Goal: Information Seeking & Learning: Learn about a topic

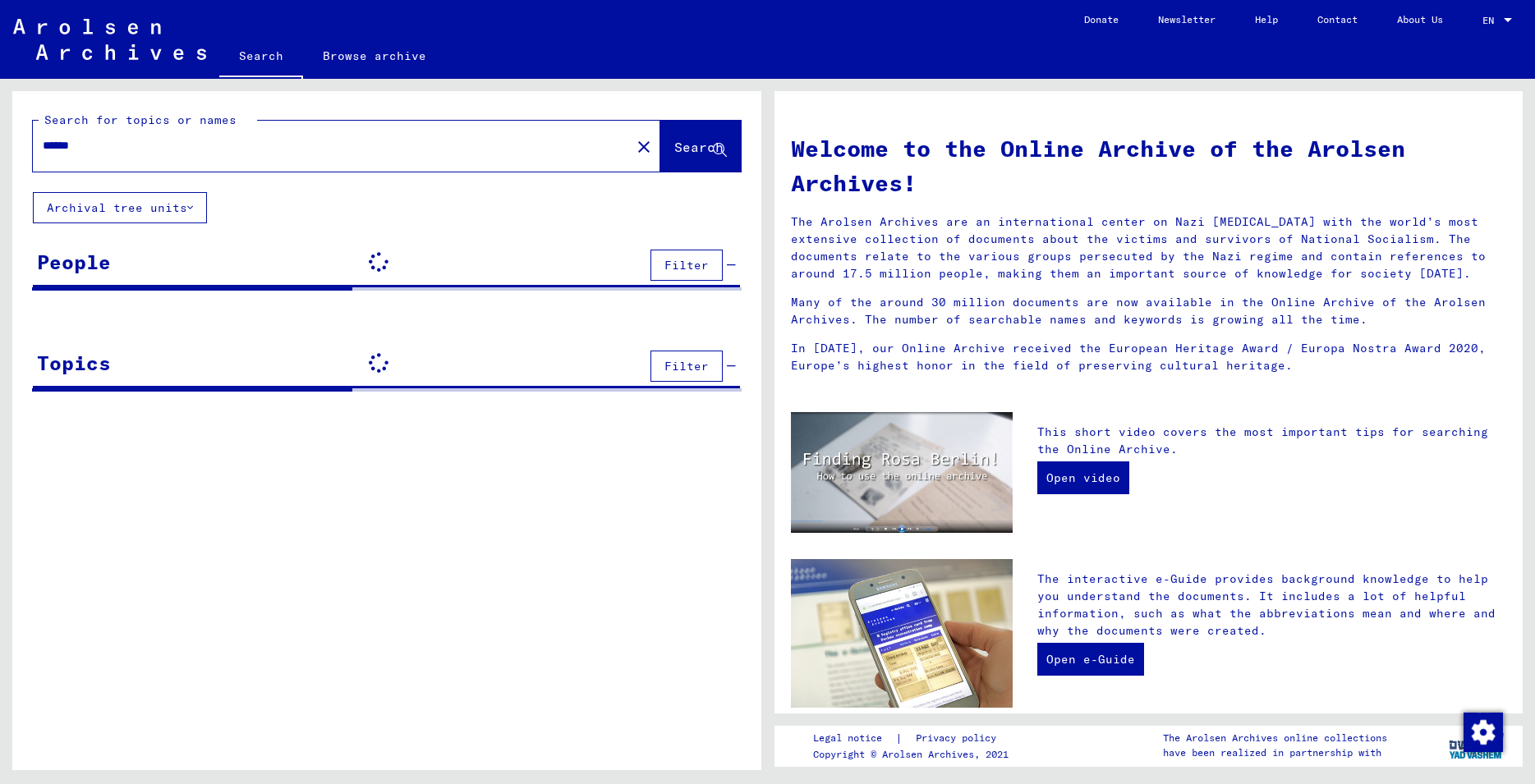
click at [153, 151] on input "******" at bounding box center [327, 145] width 568 height 17
drag, startPoint x: 136, startPoint y: 151, endPoint x: -42, endPoint y: 151, distance: 178.0
click at [43, 151] on input "******" at bounding box center [327, 145] width 568 height 17
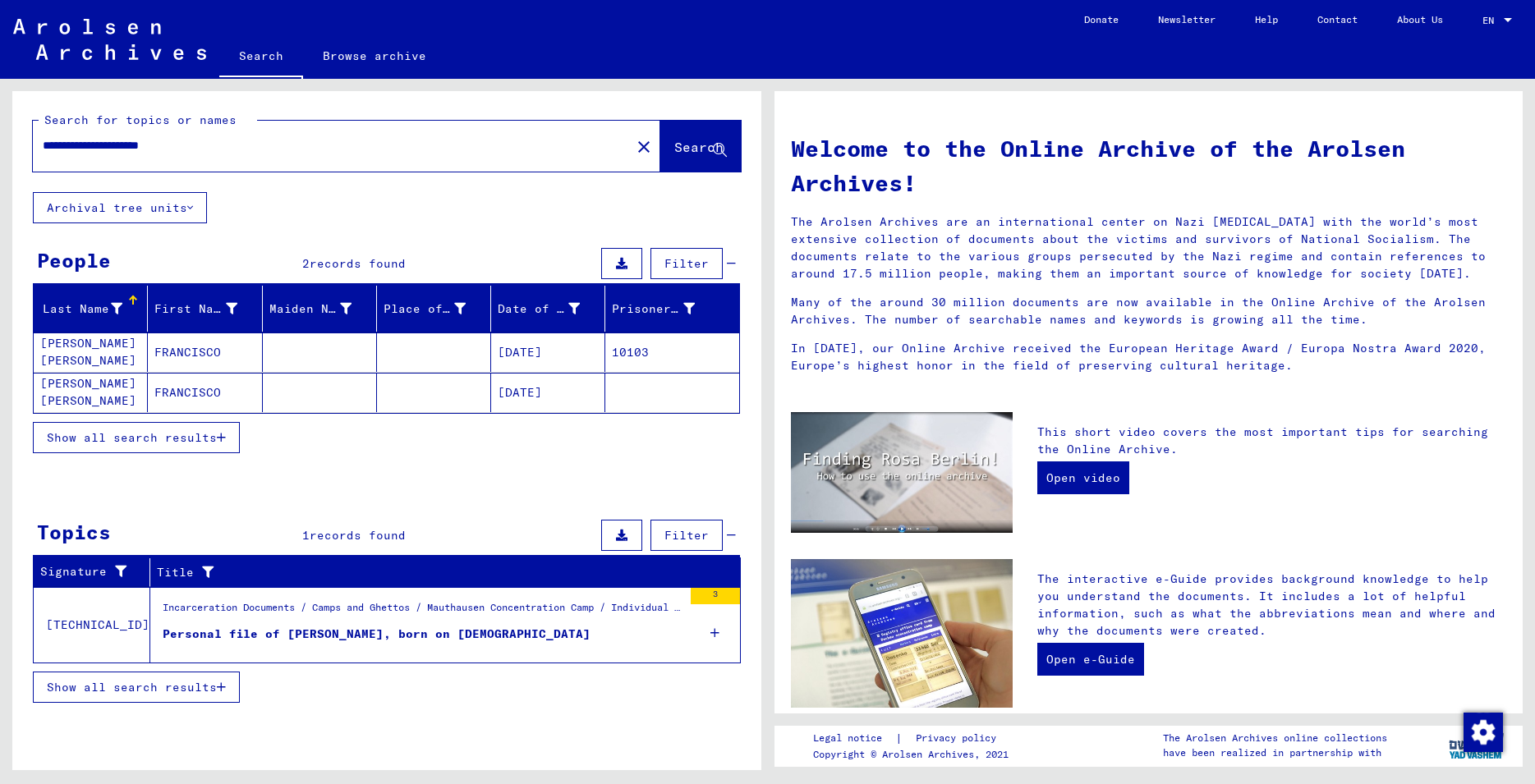
drag, startPoint x: 118, startPoint y: 439, endPoint x: 135, endPoint y: 514, distance: 76.9
click at [118, 440] on span "Show all search results" at bounding box center [131, 438] width 170 height 15
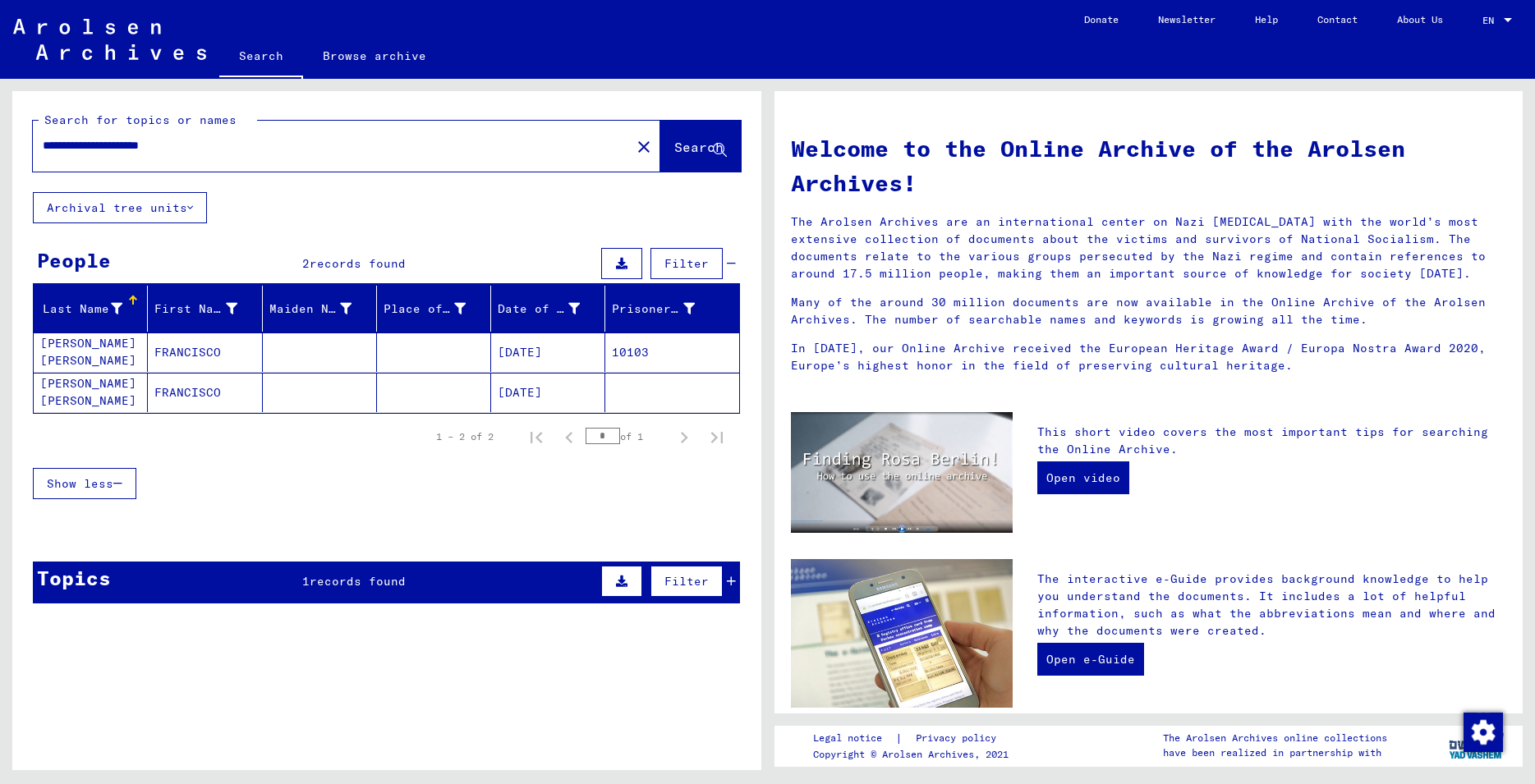
click at [182, 144] on input "**********" at bounding box center [327, 145] width 568 height 17
click at [174, 148] on input "**********" at bounding box center [327, 145] width 568 height 17
drag, startPoint x: 178, startPoint y: 143, endPoint x: 107, endPoint y: 143, distance: 71.0
click at [107, 143] on input "**********" at bounding box center [327, 145] width 568 height 17
type input "**********"
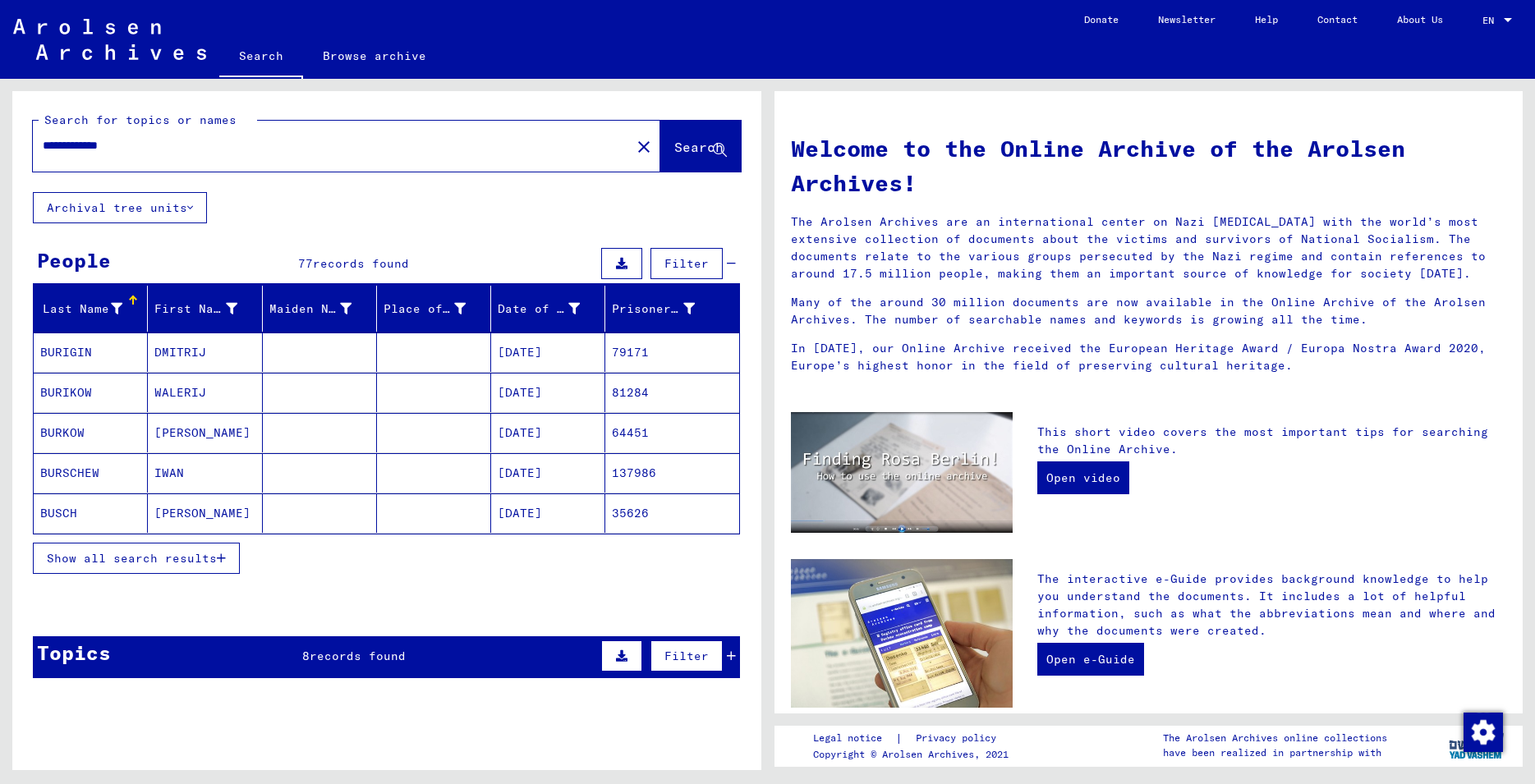
click at [173, 562] on span "Show all search results" at bounding box center [131, 559] width 170 height 15
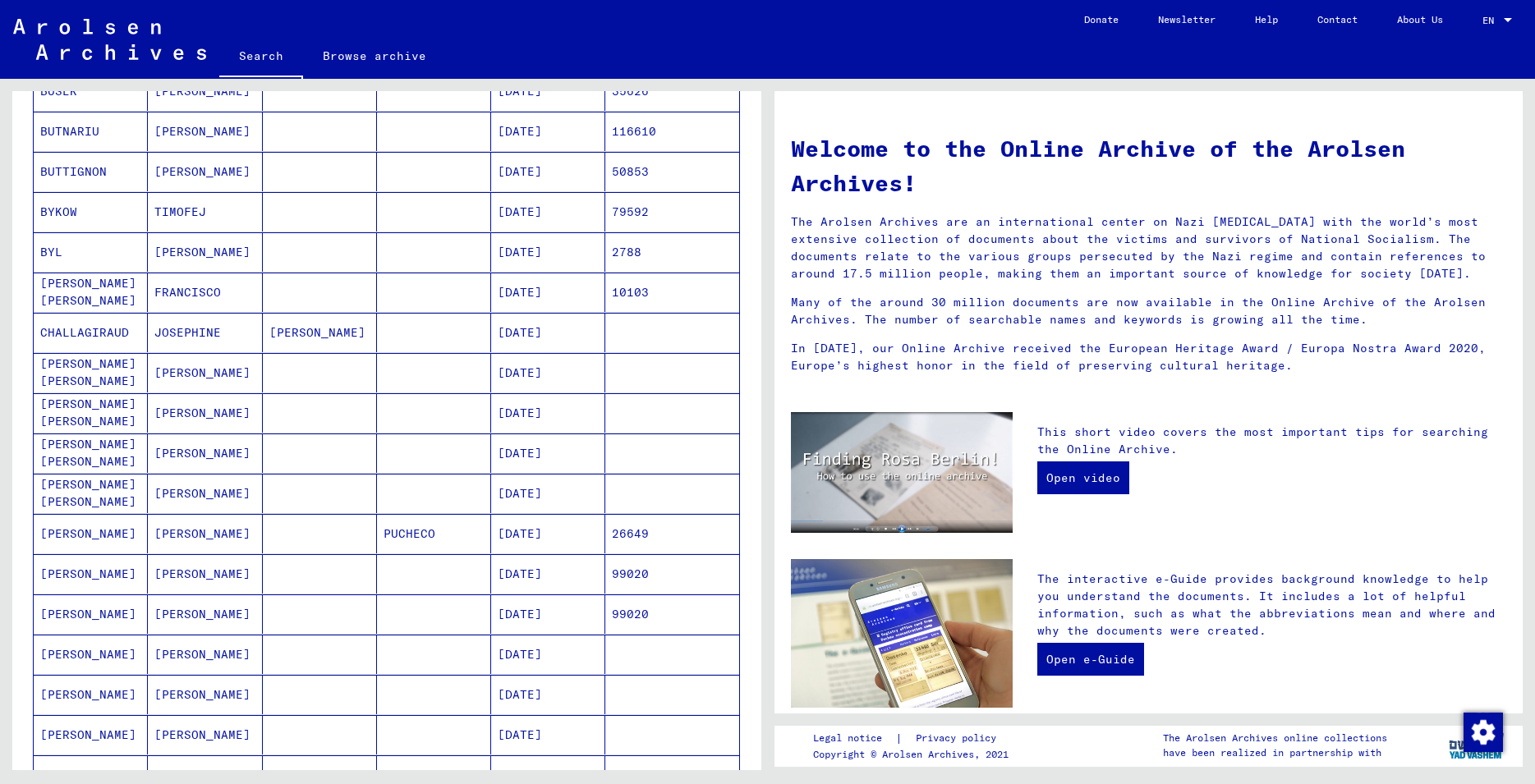
scroll to position [532, 0]
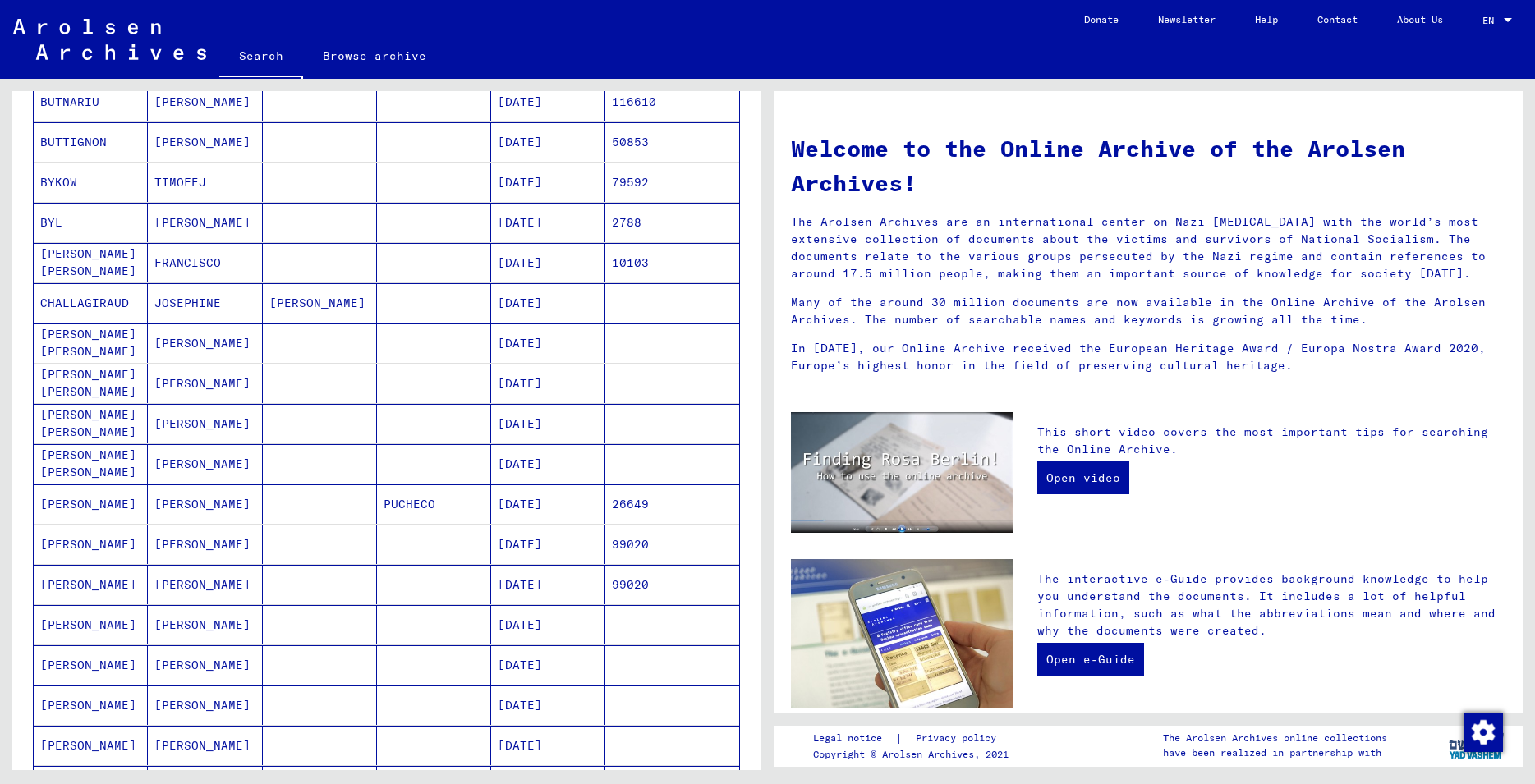
click at [518, 495] on mat-cell "[DATE]" at bounding box center [548, 504] width 114 height 39
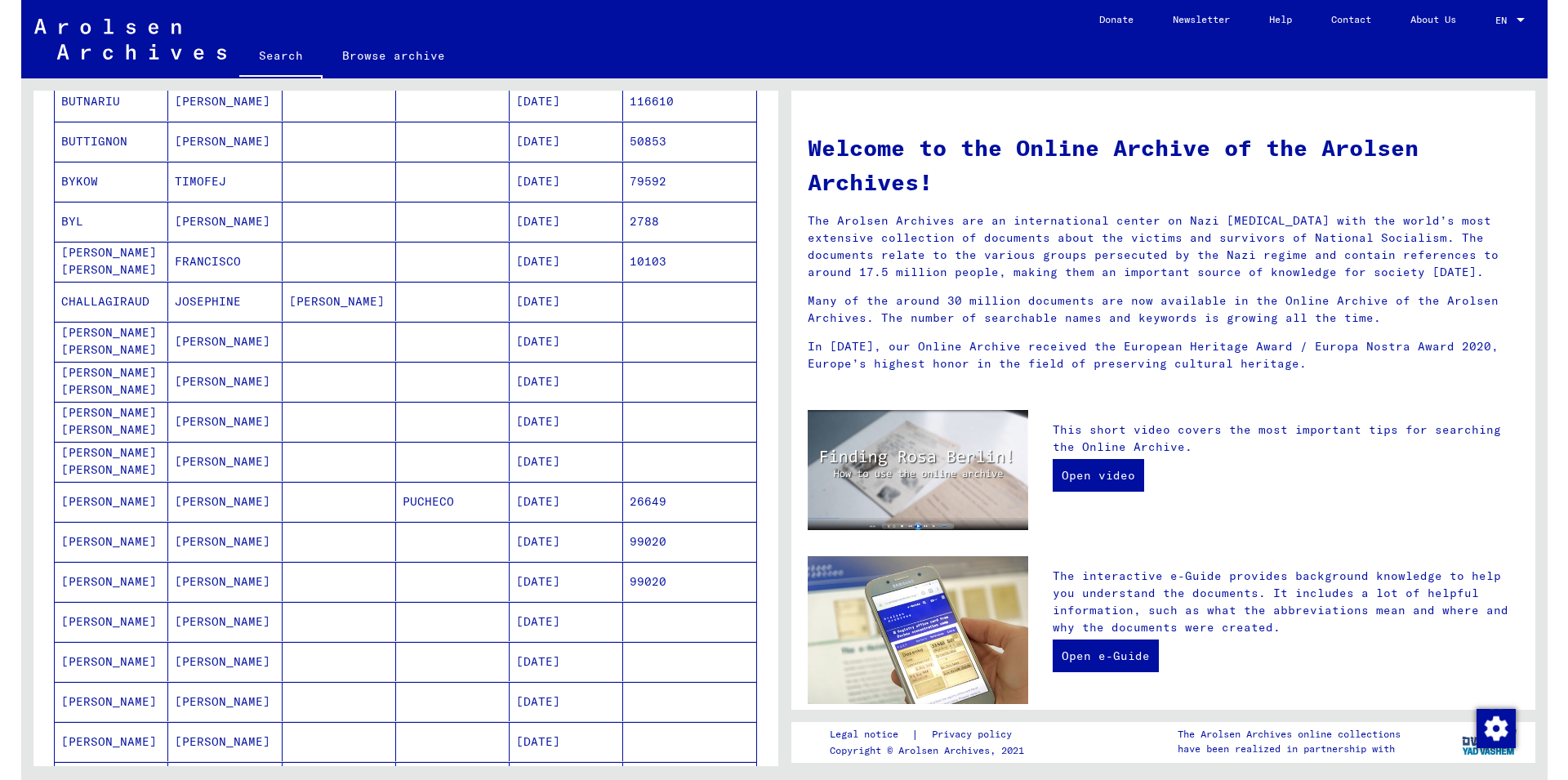
scroll to position [535, 0]
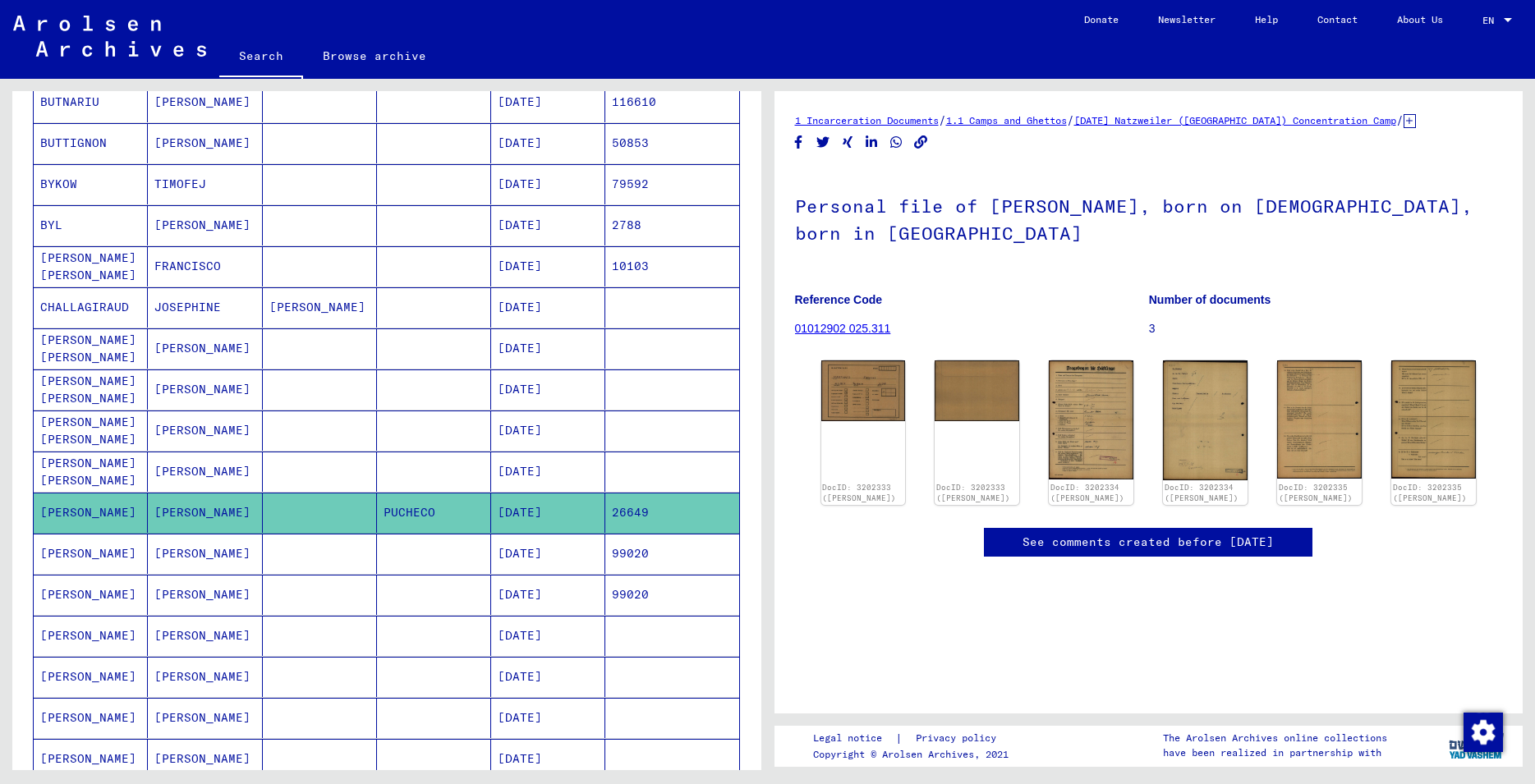
click at [605, 596] on mat-cell "99020" at bounding box center [672, 595] width 133 height 40
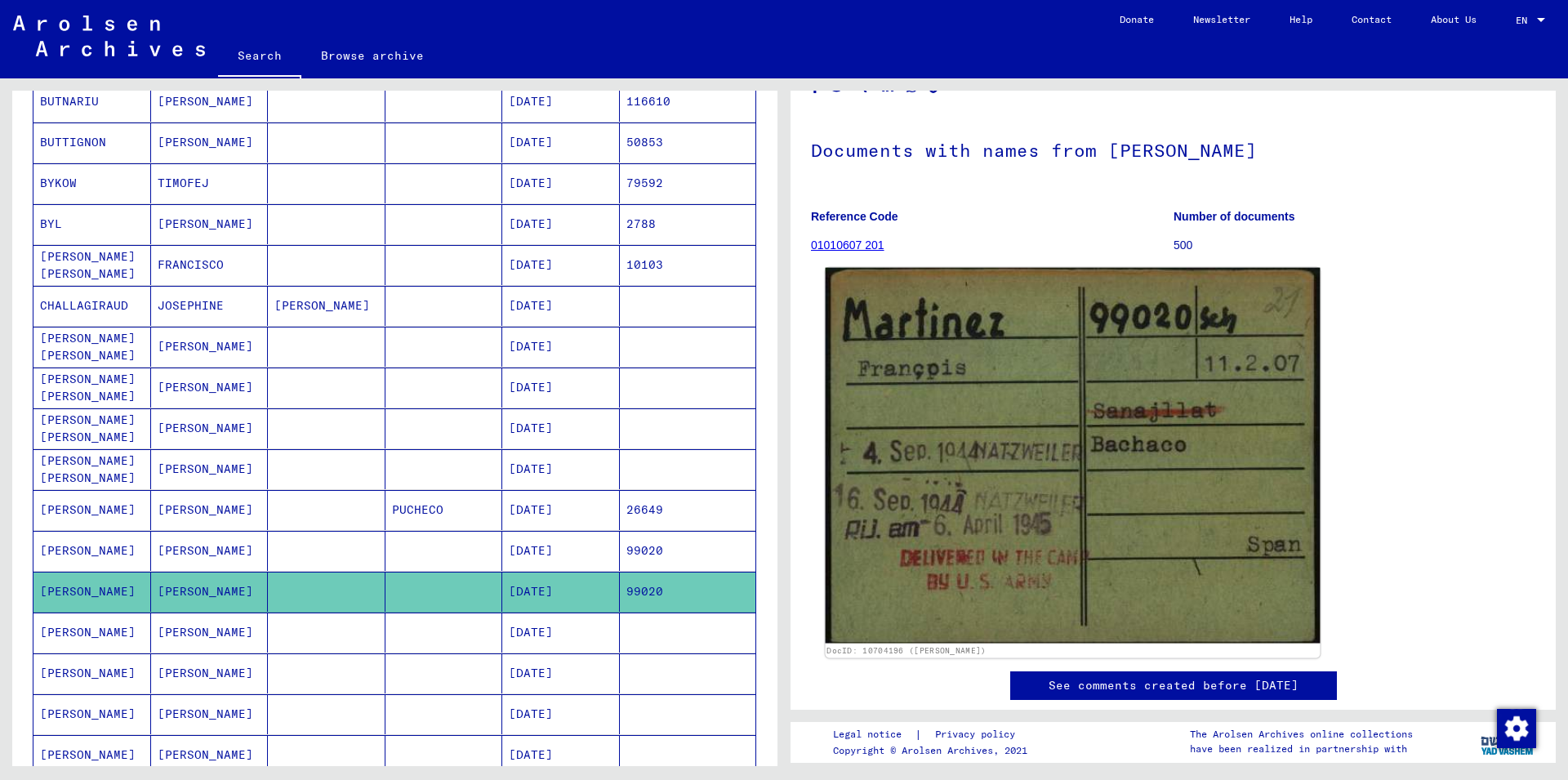
scroll to position [177, 0]
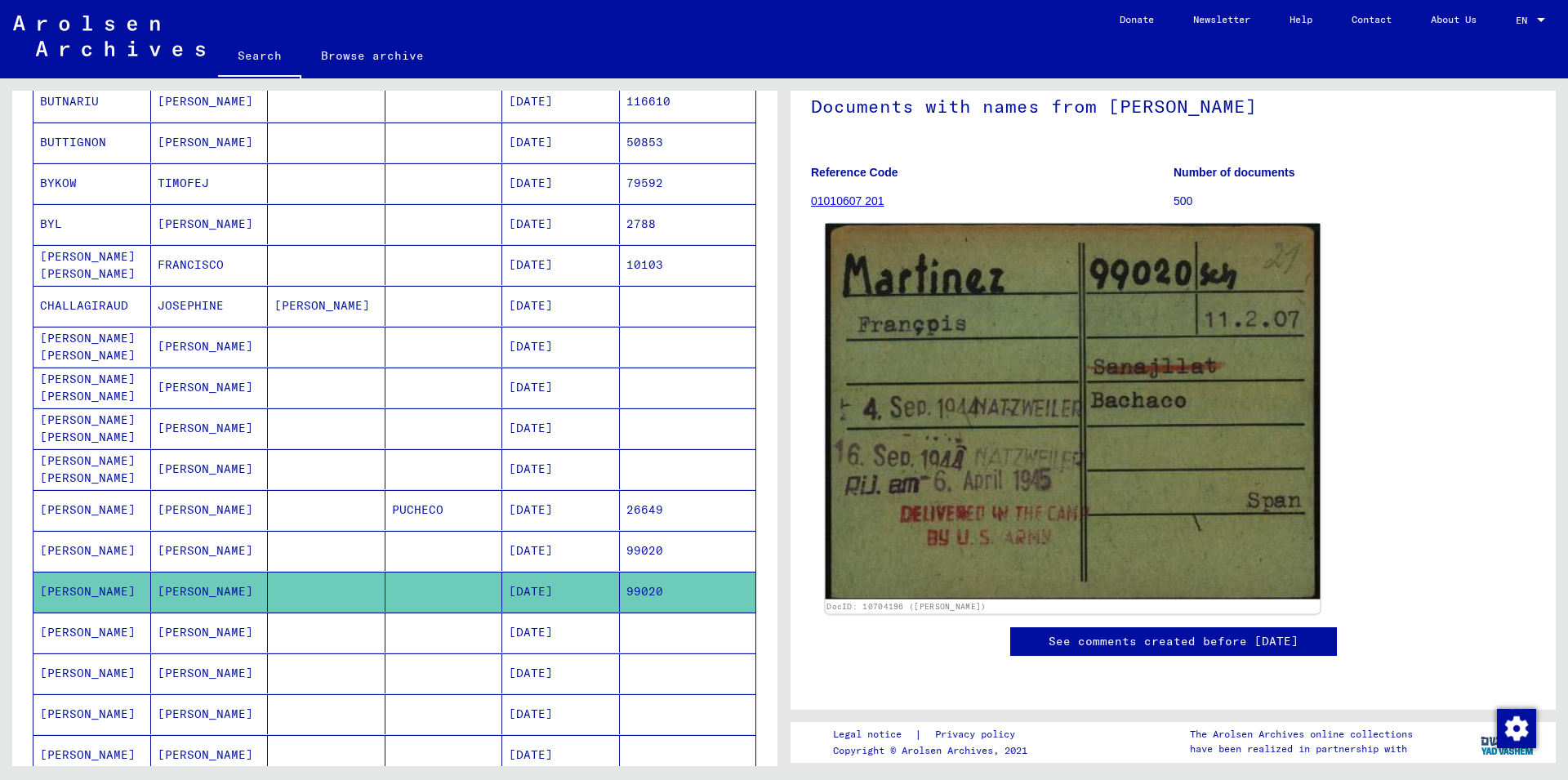
click at [1068, 391] on img at bounding box center [1074, 412] width 495 height 376
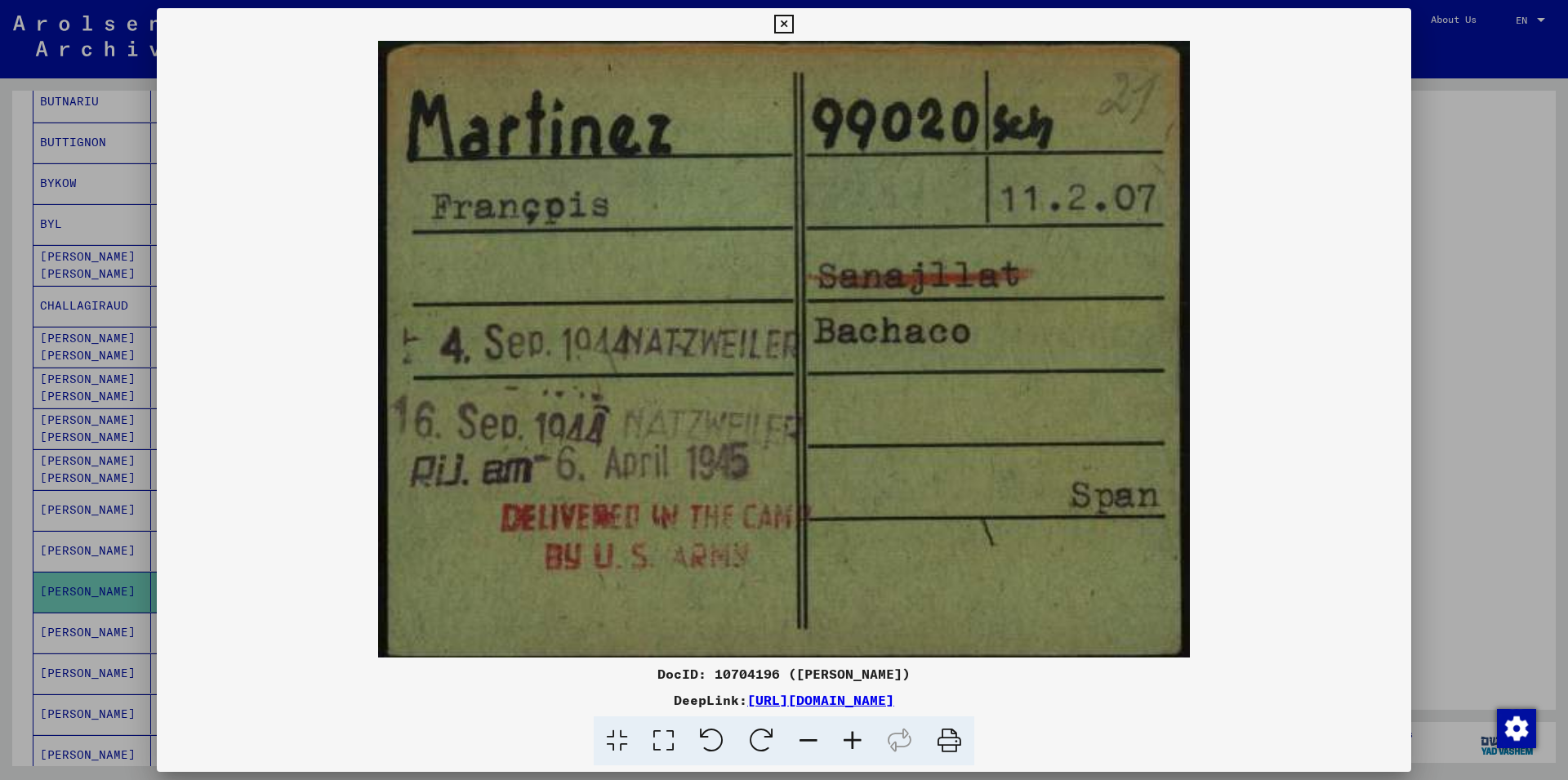
click at [793, 19] on icon at bounding box center [784, 25] width 19 height 20
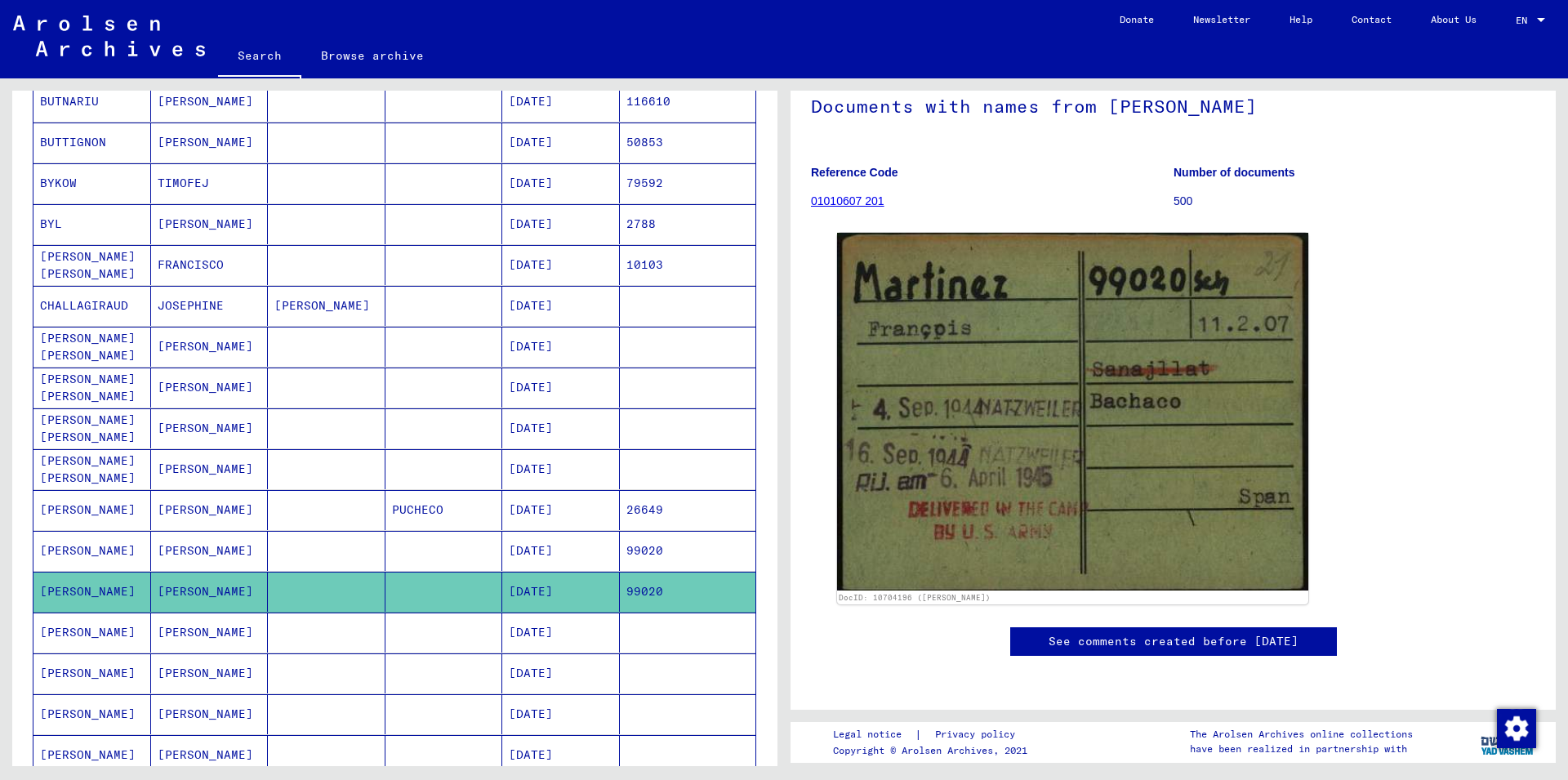
click at [444, 545] on mat-cell at bounding box center [444, 551] width 117 height 40
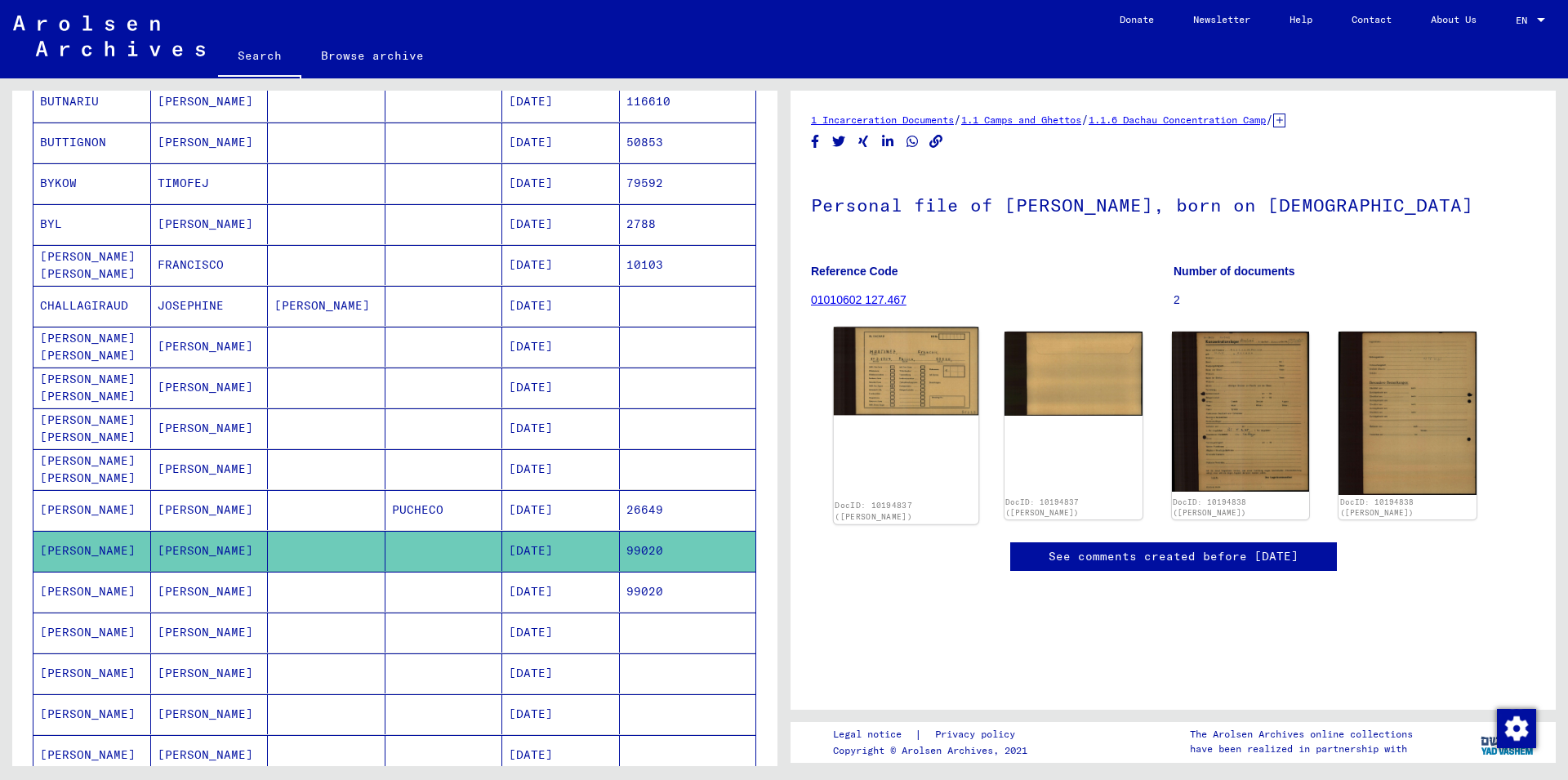
click at [920, 373] on img at bounding box center [905, 371] width 145 height 88
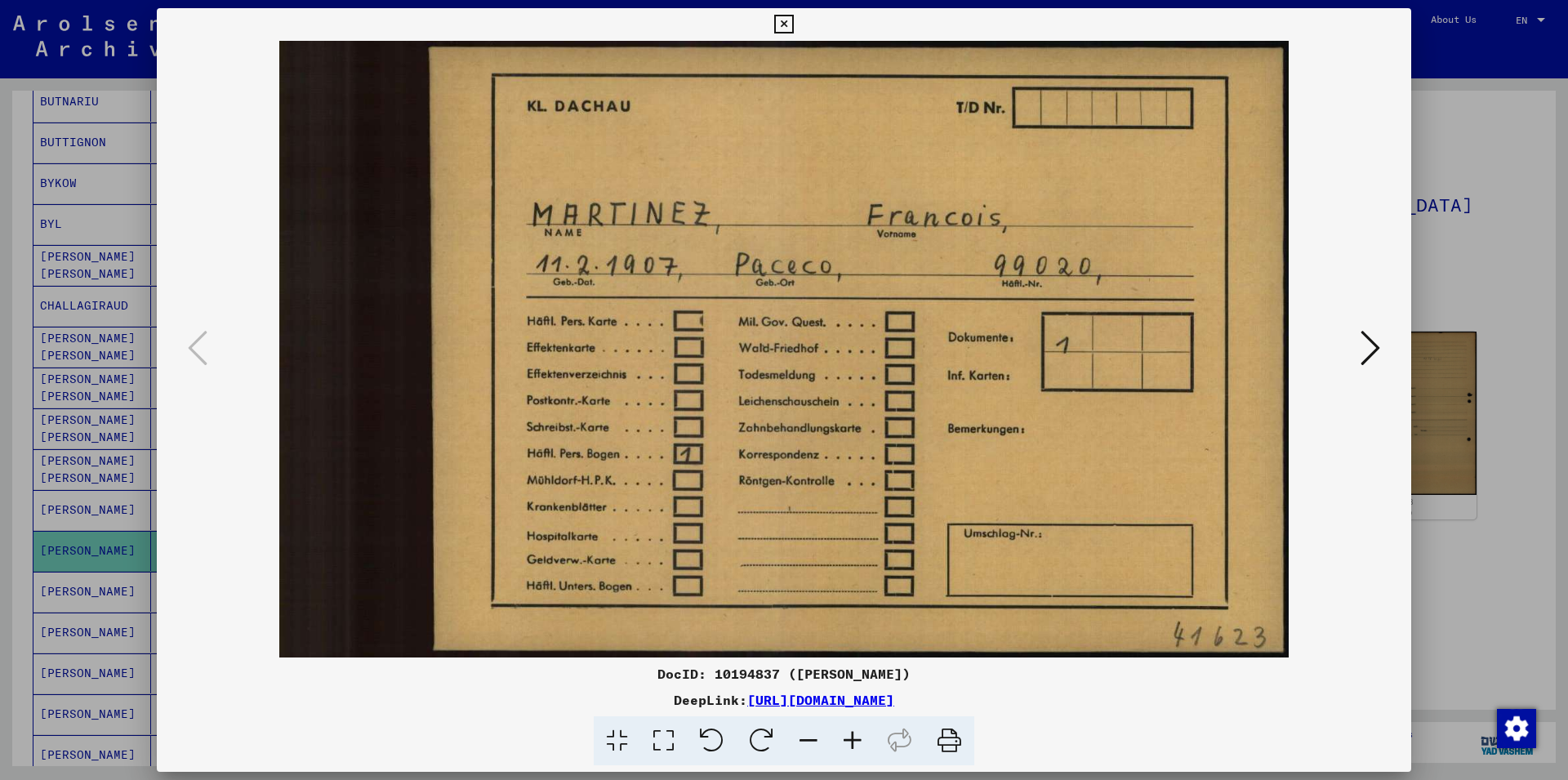
click at [1371, 353] on icon at bounding box center [1370, 347] width 20 height 39
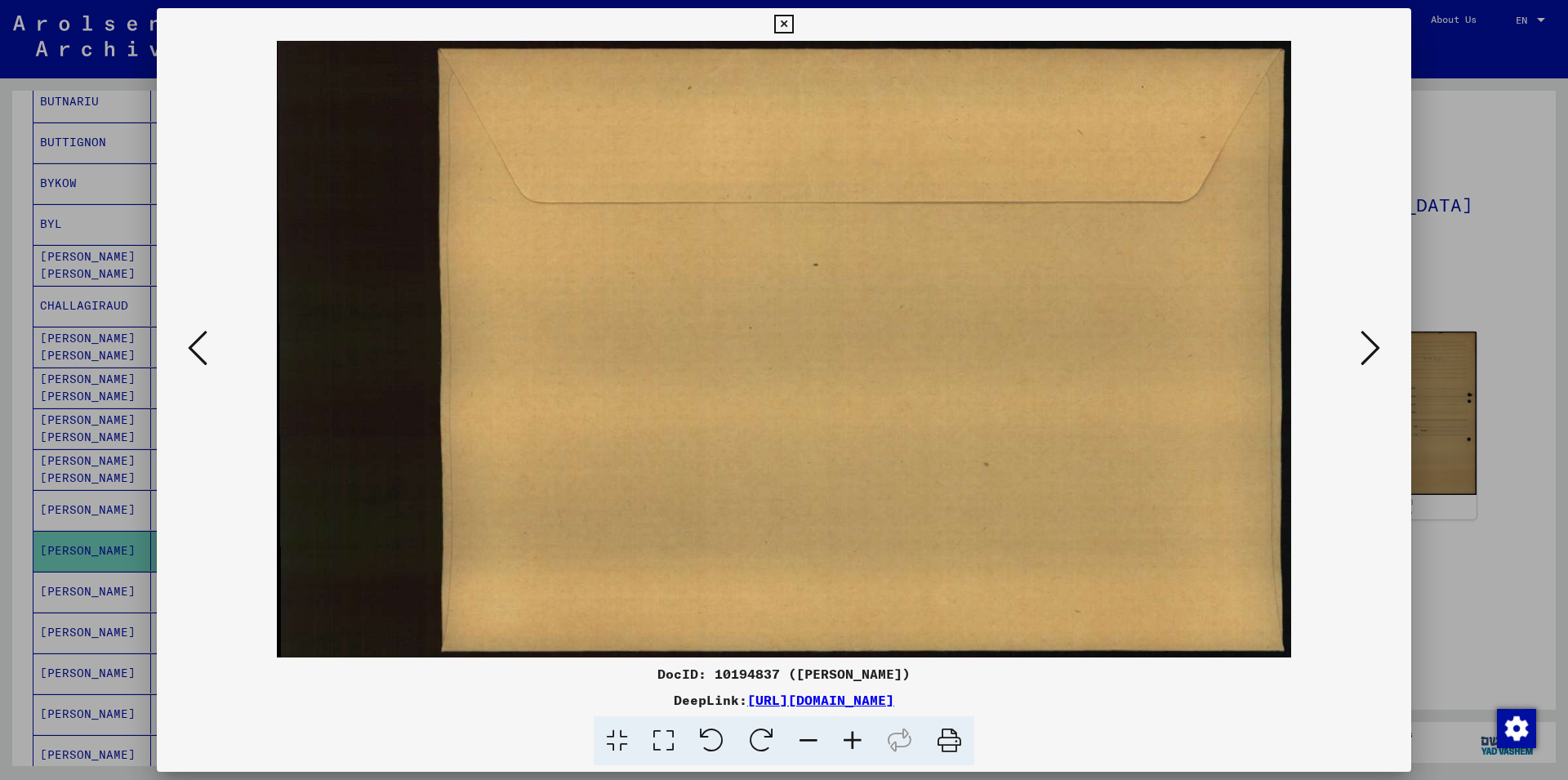
click at [1374, 341] on icon at bounding box center [1370, 347] width 20 height 39
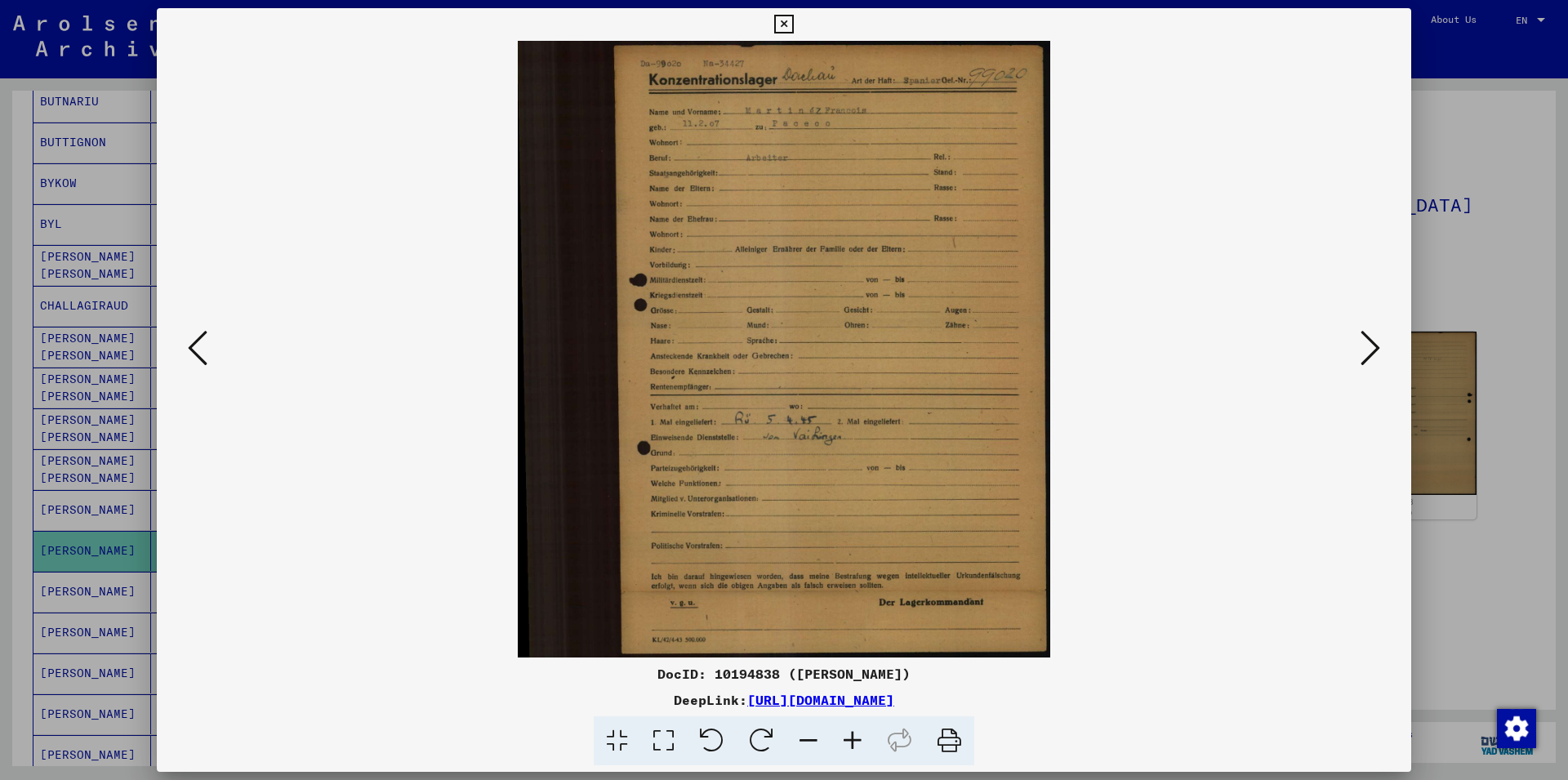
click at [1373, 345] on icon at bounding box center [1370, 347] width 20 height 39
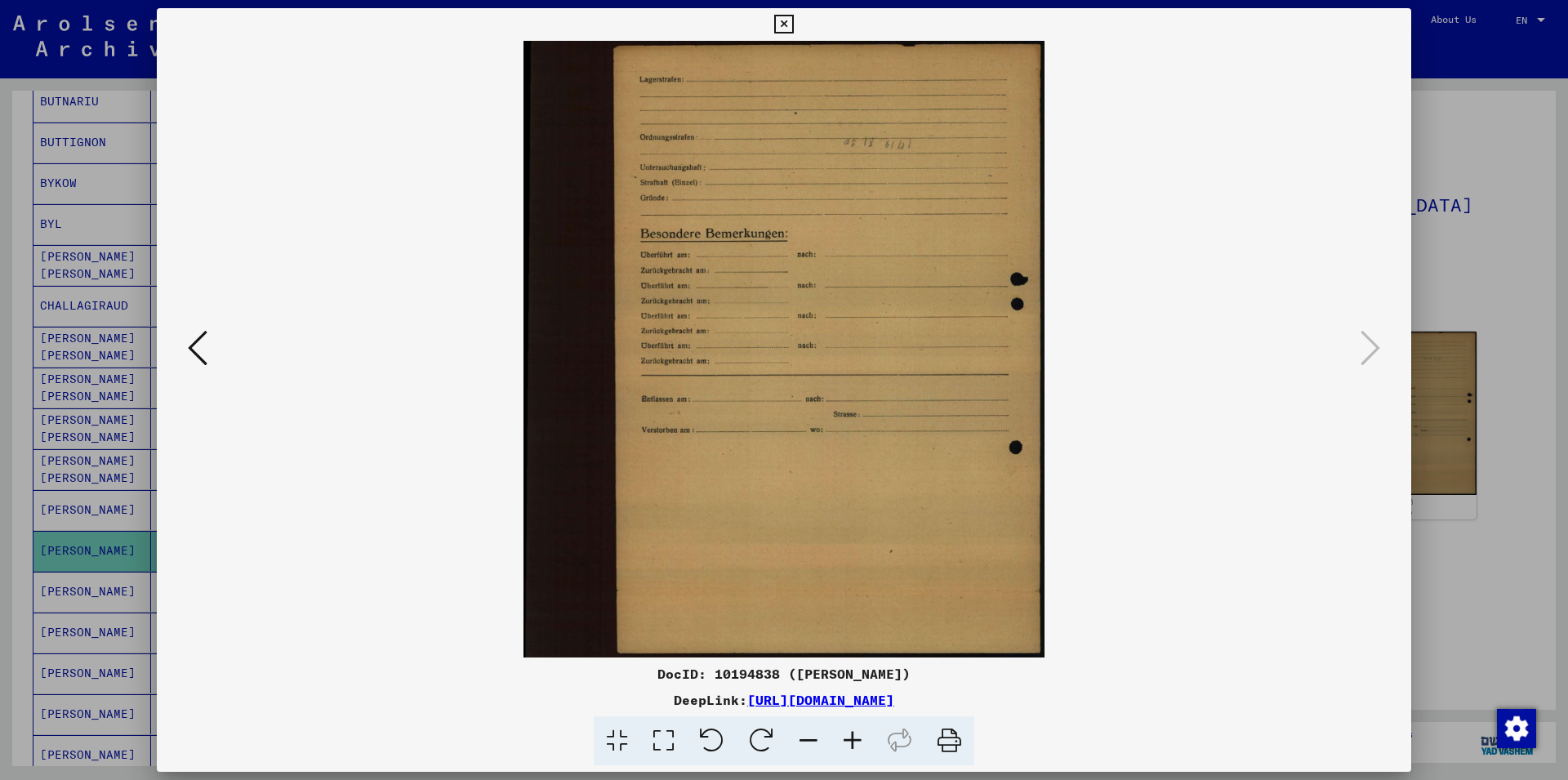
drag, startPoint x: 1395, startPoint y: 21, endPoint x: 1328, endPoint y: 133, distance: 130.5
click at [793, 21] on icon at bounding box center [784, 25] width 19 height 20
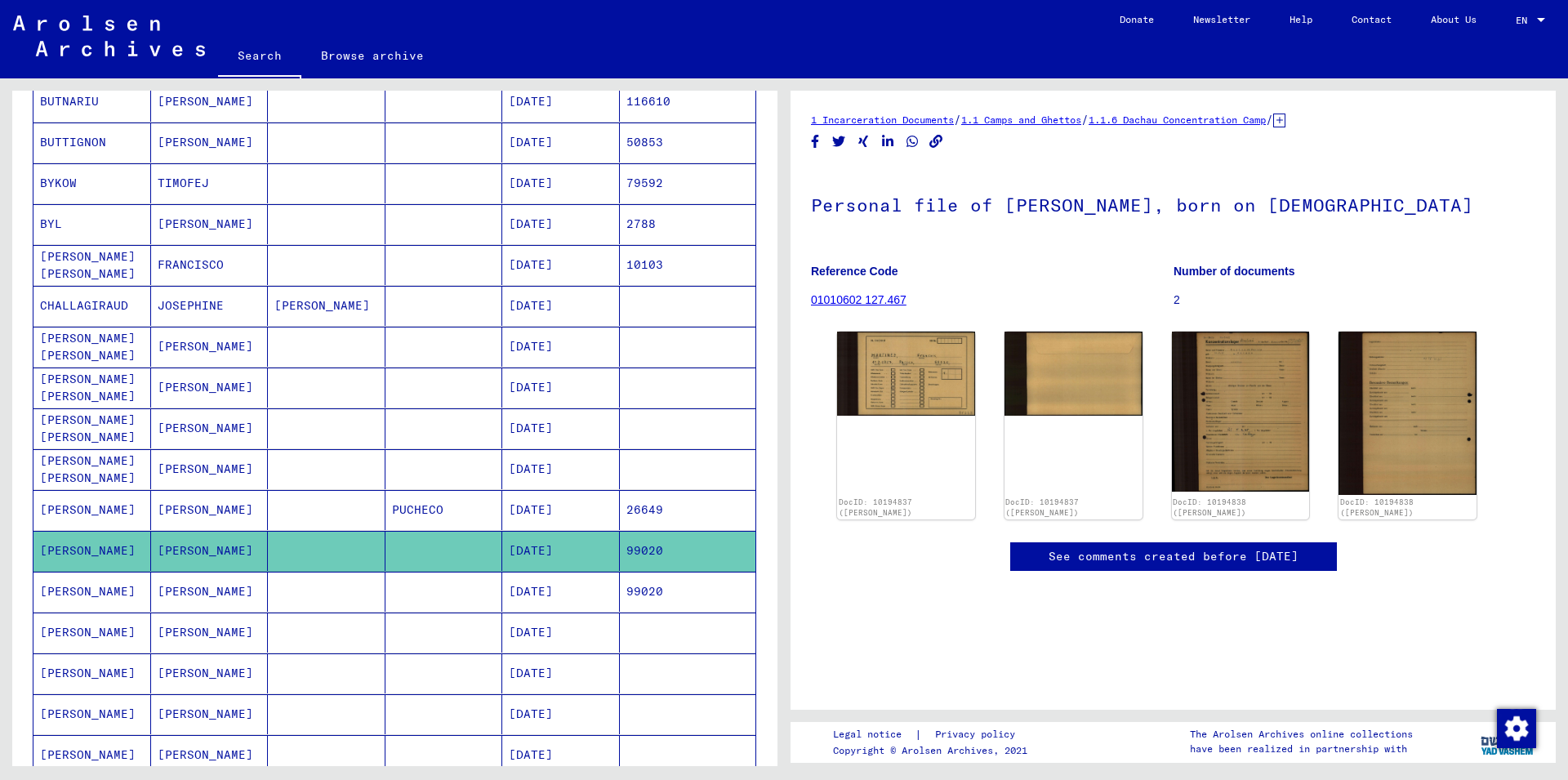
click at [1285, 122] on icon at bounding box center [1279, 120] width 12 height 14
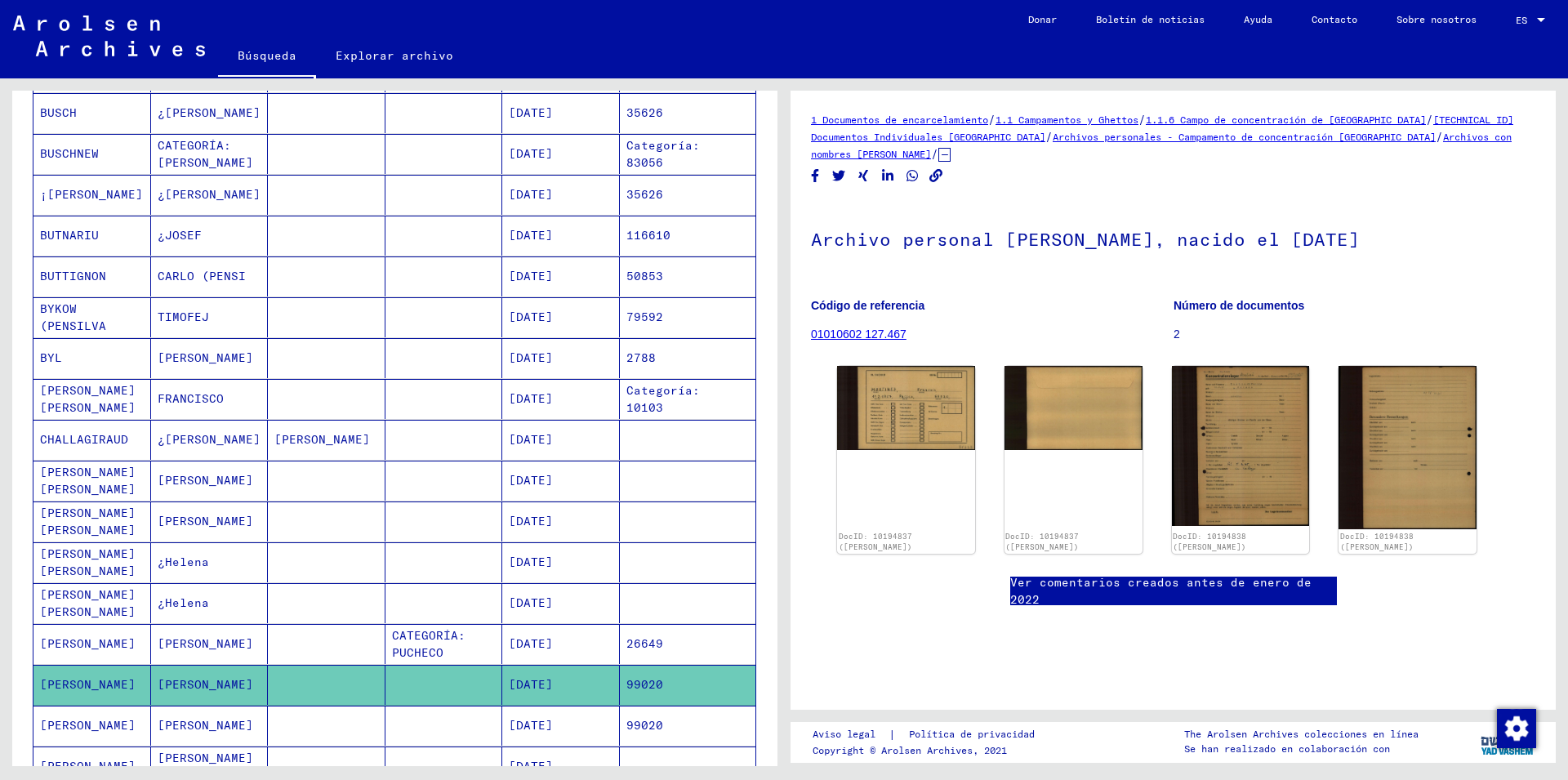
scroll to position [447, 0]
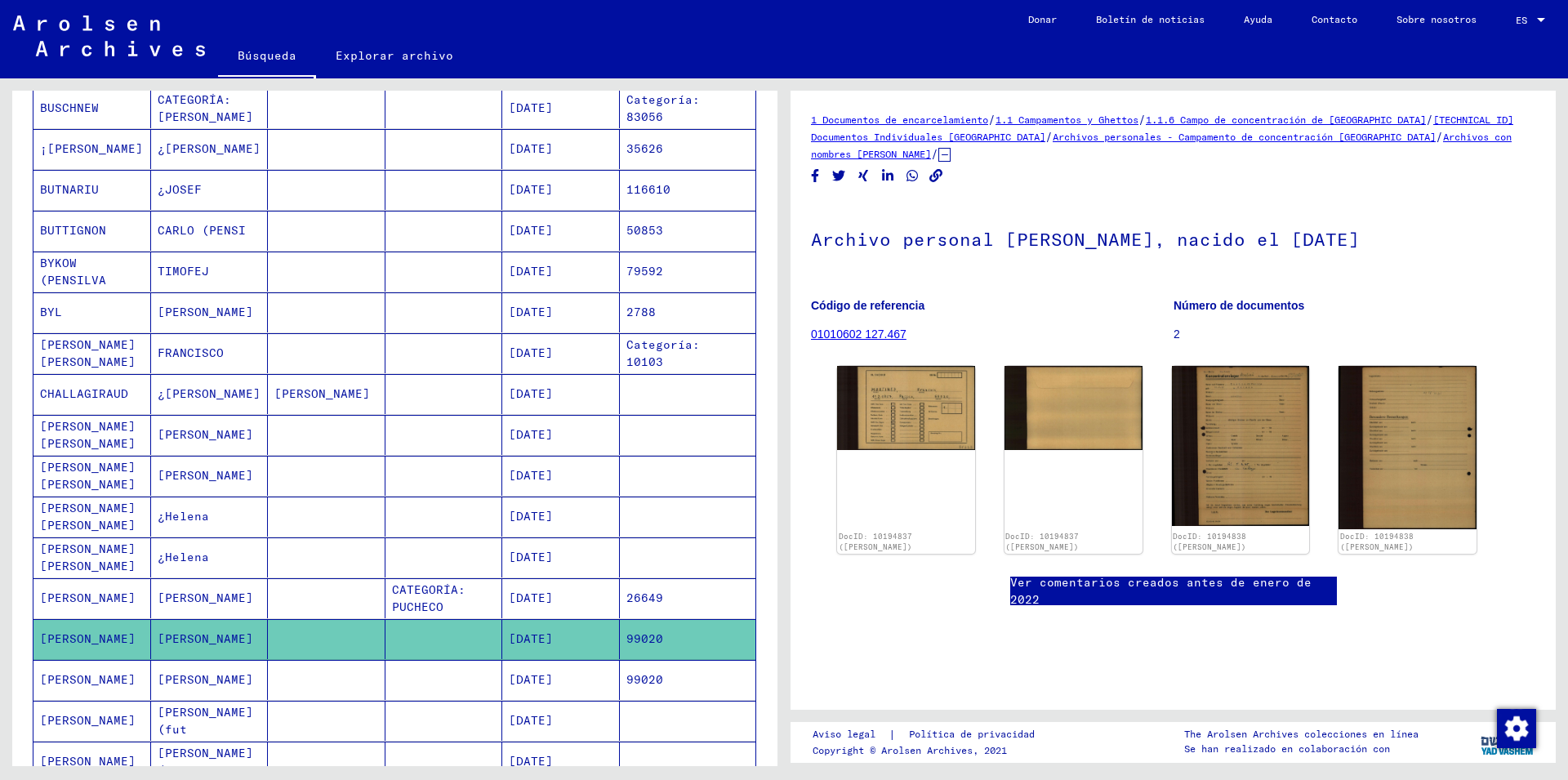
click at [508, 381] on mat-cell "[DATE]" at bounding box center [560, 394] width 117 height 40
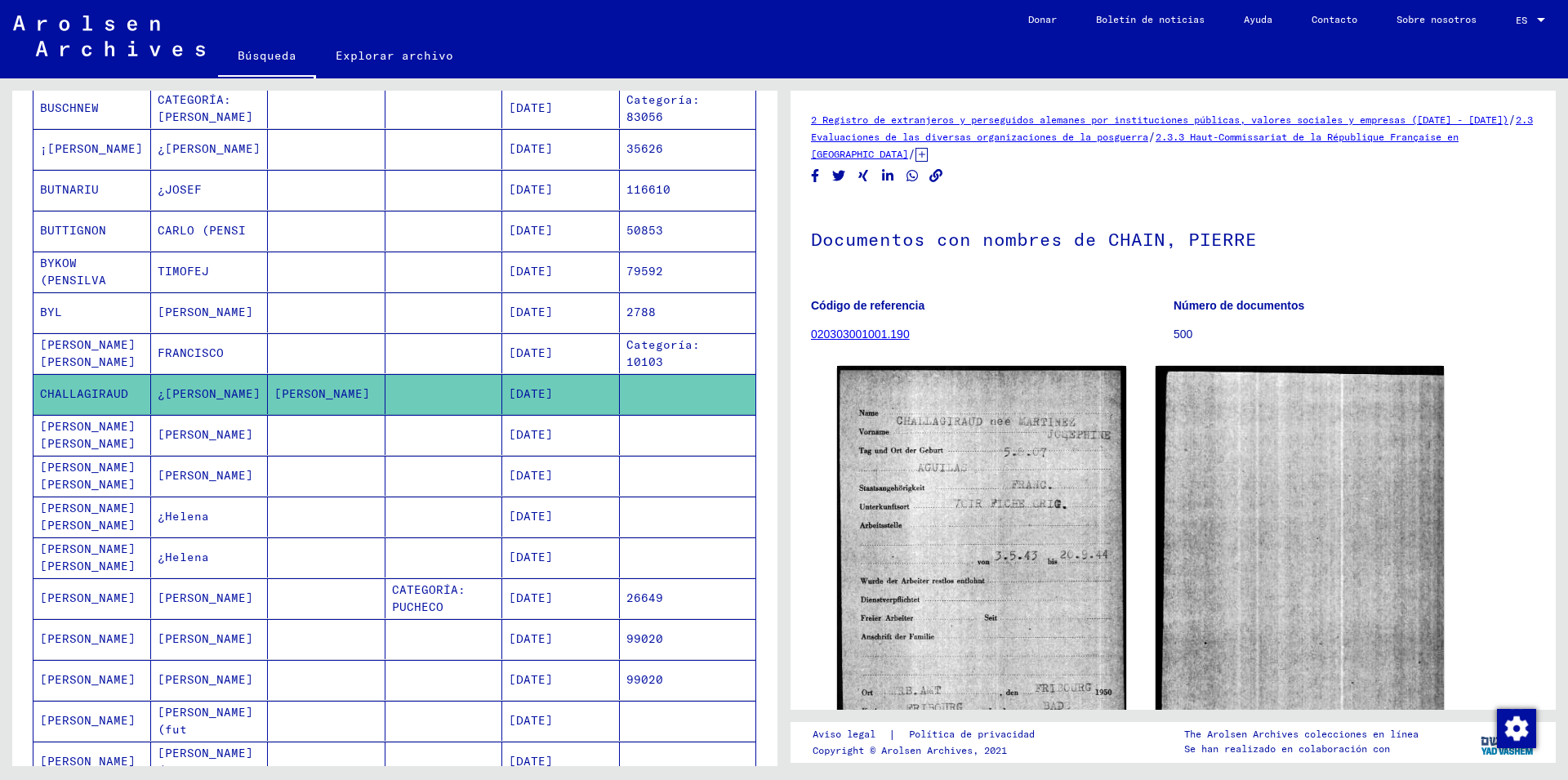
click at [519, 428] on mat-cell "[DATE]" at bounding box center [560, 435] width 117 height 40
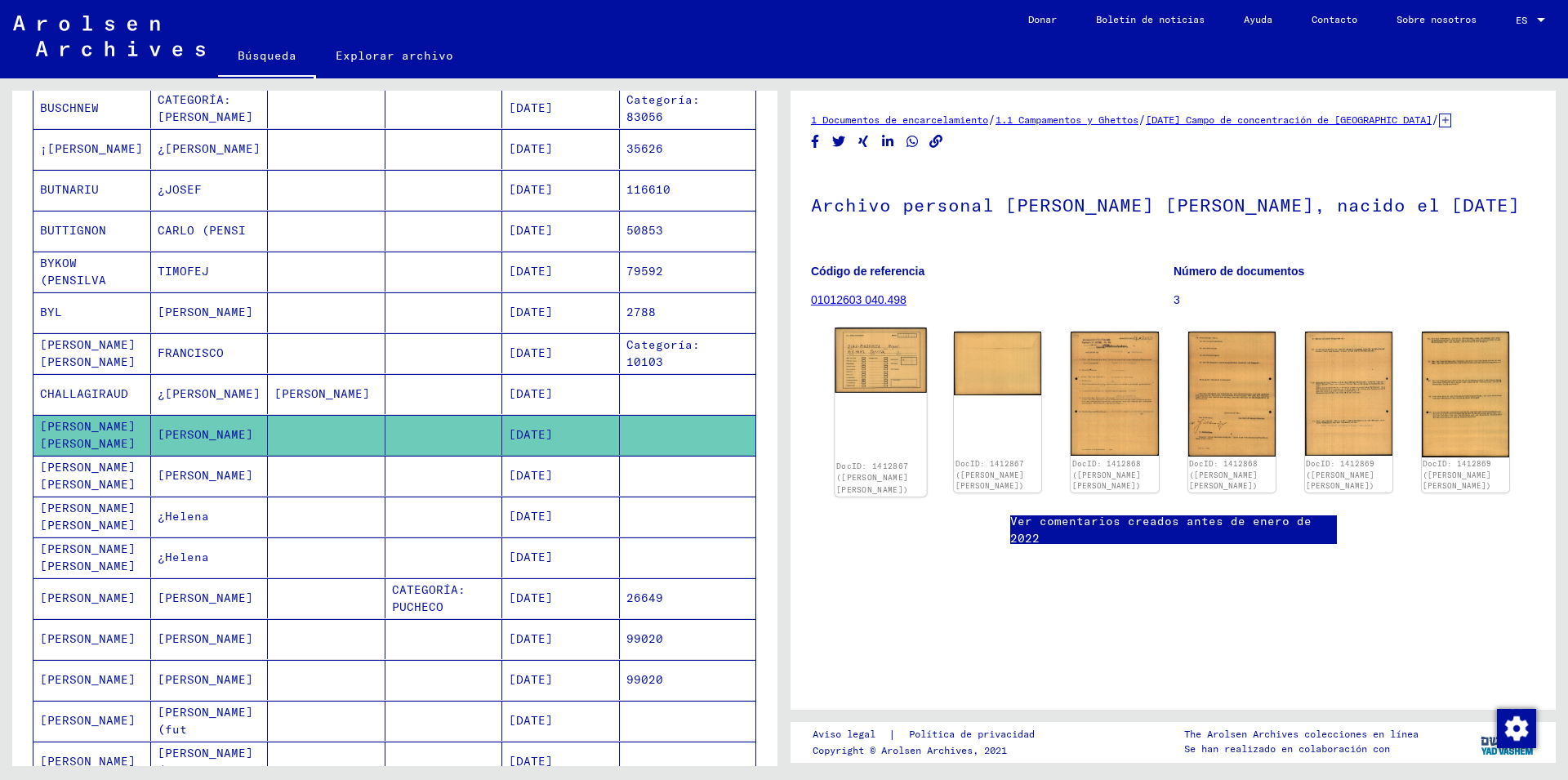
click at [898, 379] on img at bounding box center [881, 360] width 93 height 65
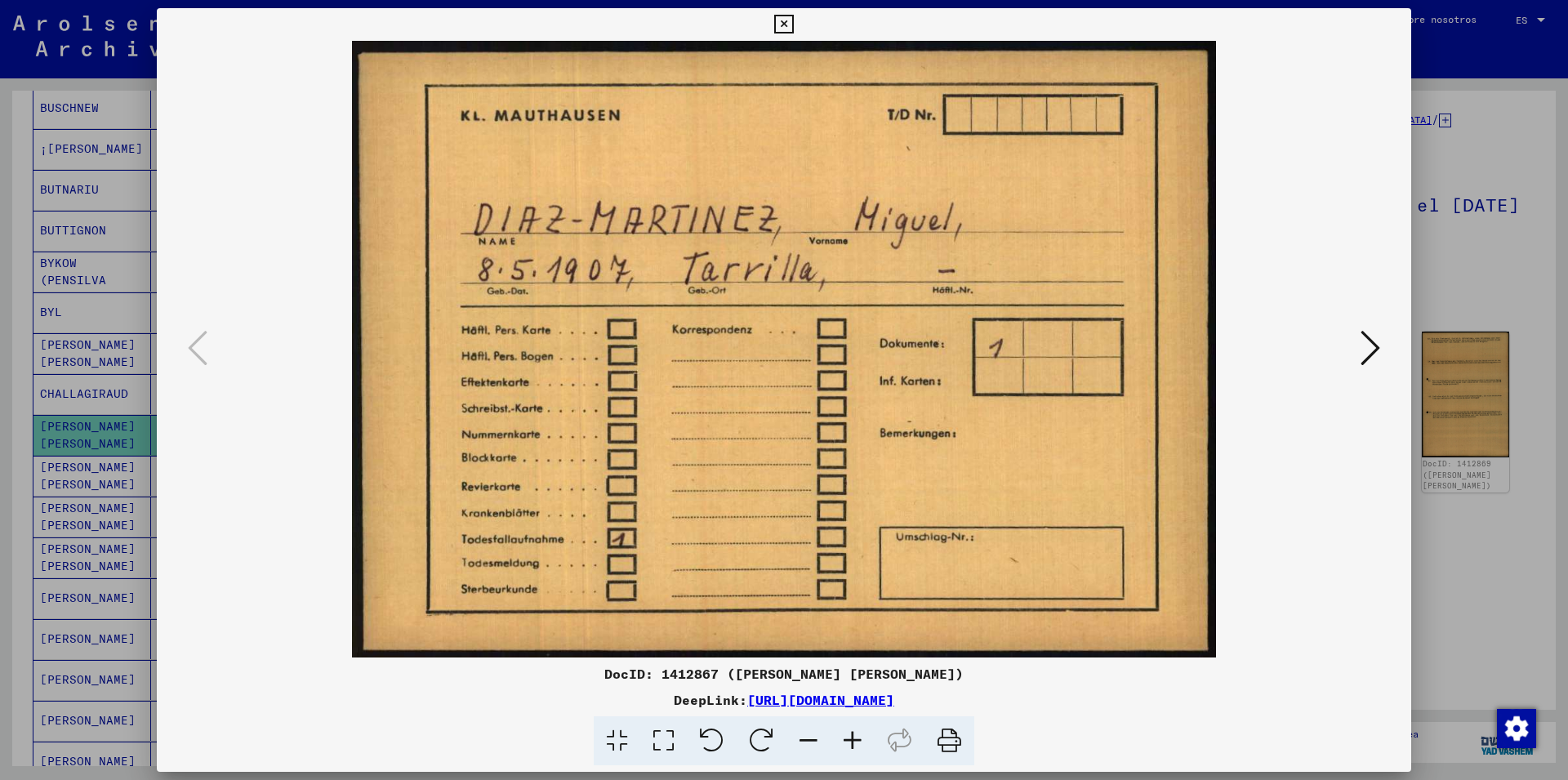
click at [793, 24] on icon at bounding box center [784, 25] width 19 height 20
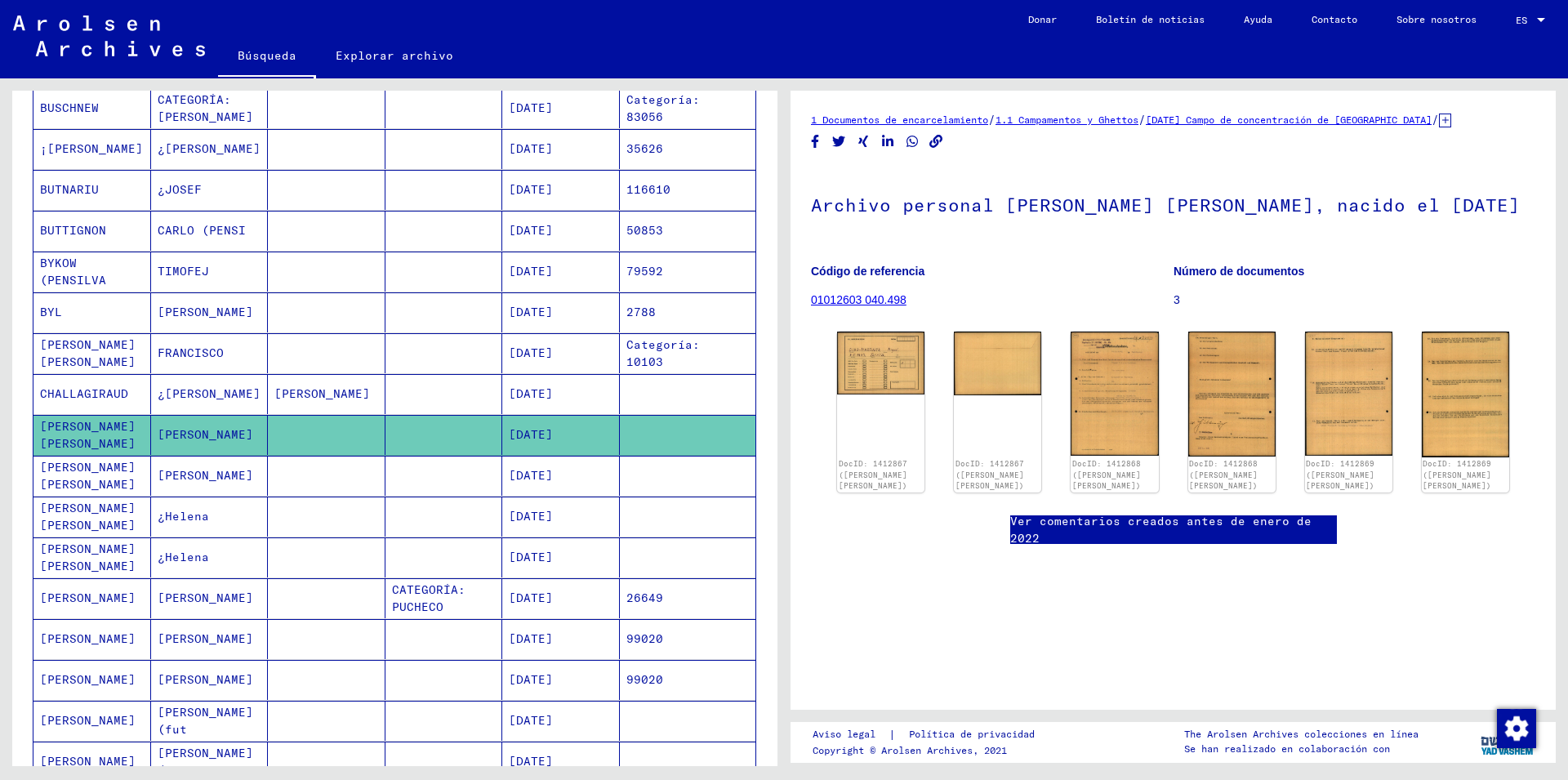
click at [586, 476] on mat-cell "[DATE]" at bounding box center [560, 476] width 117 height 40
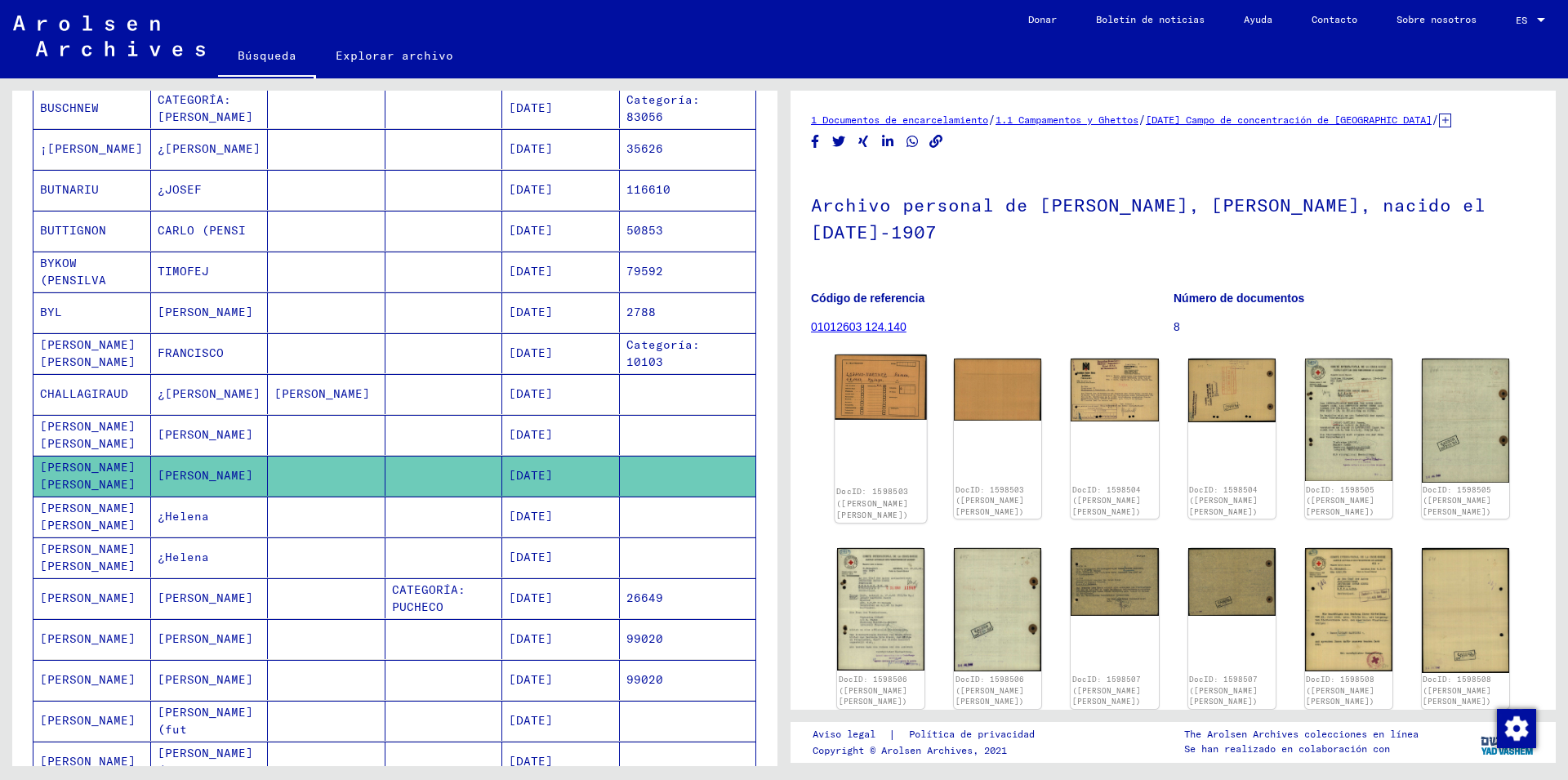
click at [909, 390] on img at bounding box center [881, 387] width 93 height 65
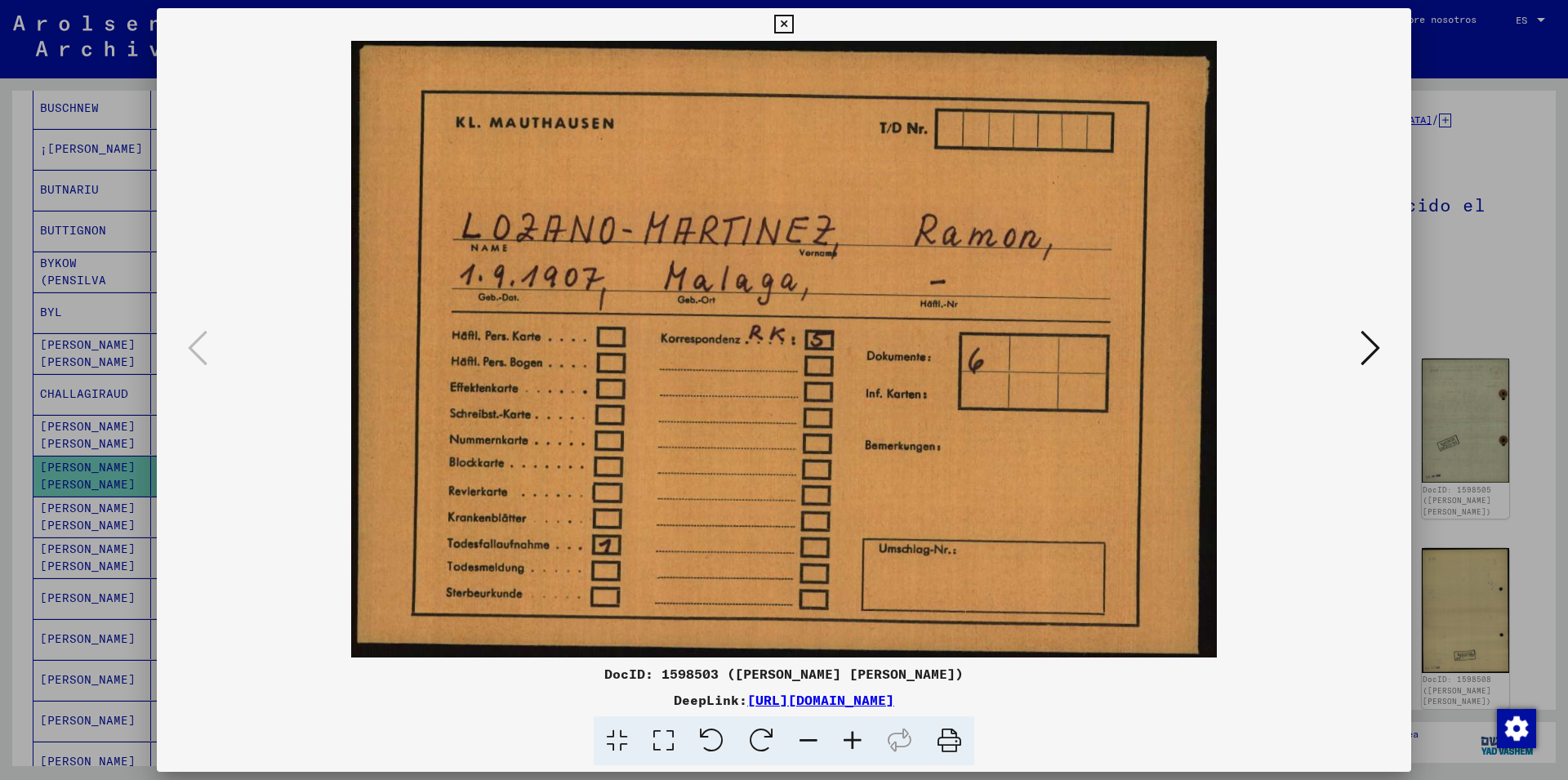
drag, startPoint x: 1397, startPoint y: 23, endPoint x: 1111, endPoint y: 262, distance: 372.7
click at [793, 24] on icon at bounding box center [784, 25] width 19 height 20
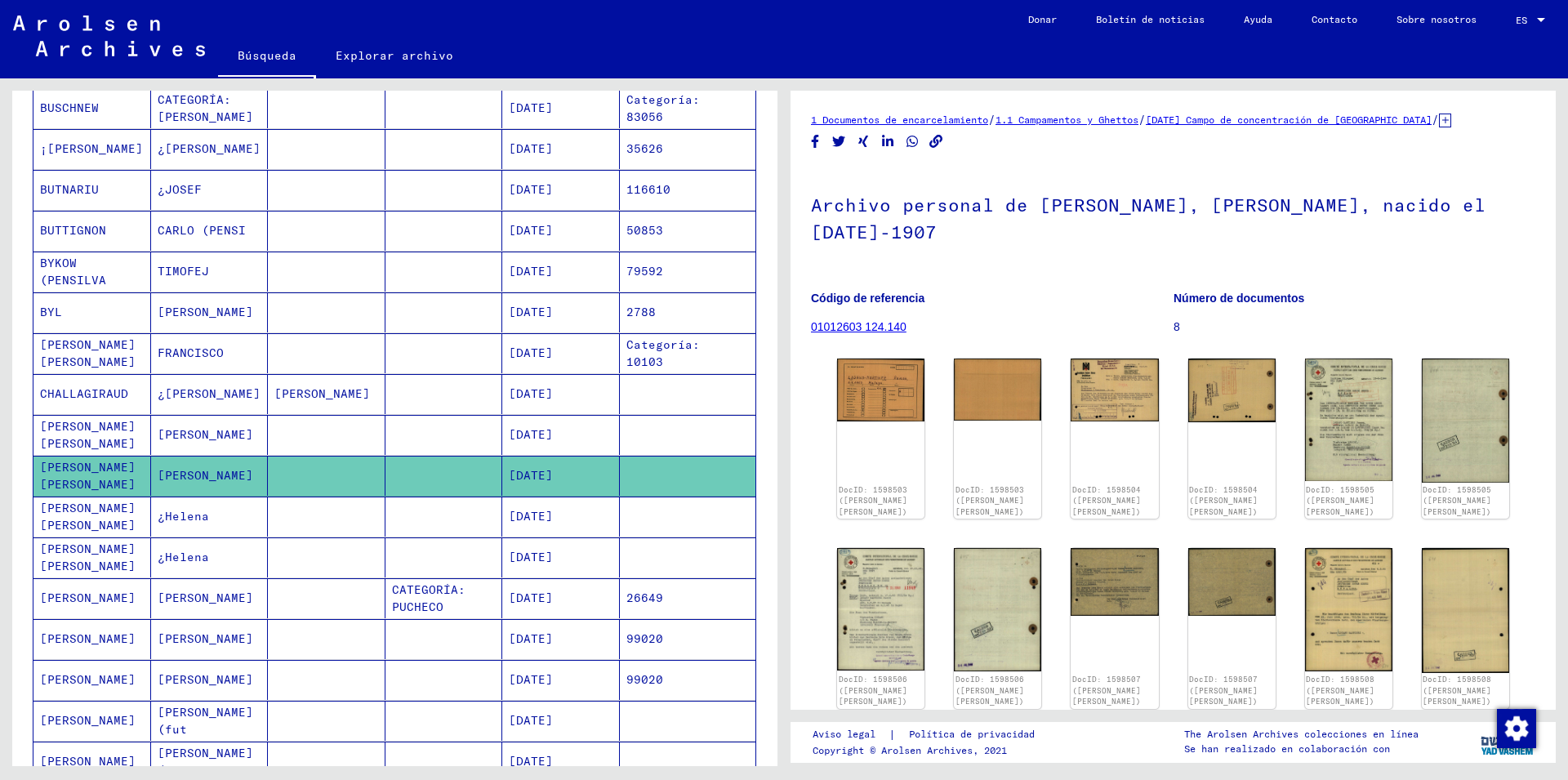
click at [574, 532] on mat-cell "[DATE]" at bounding box center [560, 516] width 117 height 40
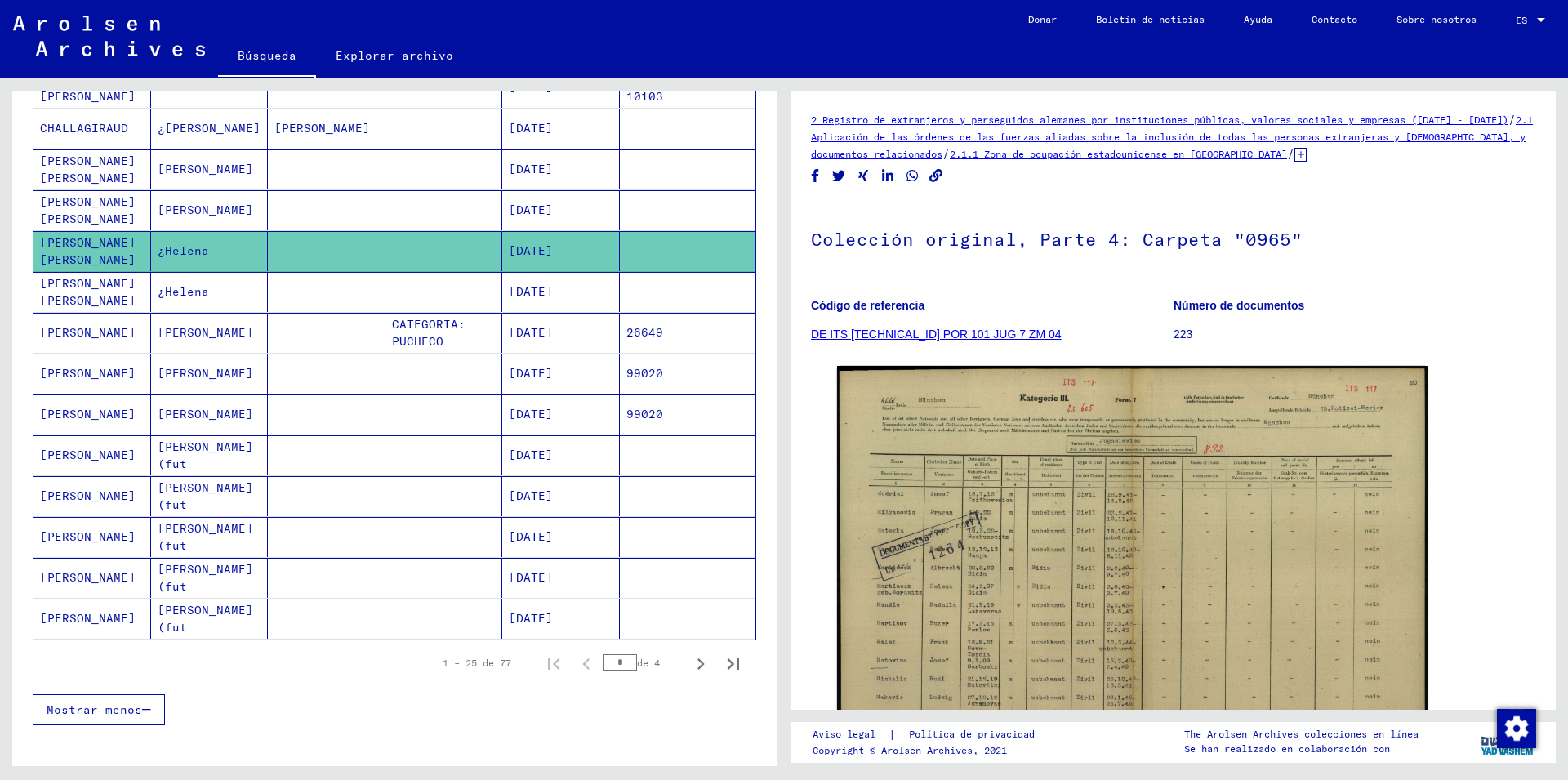
scroll to position [882, 0]
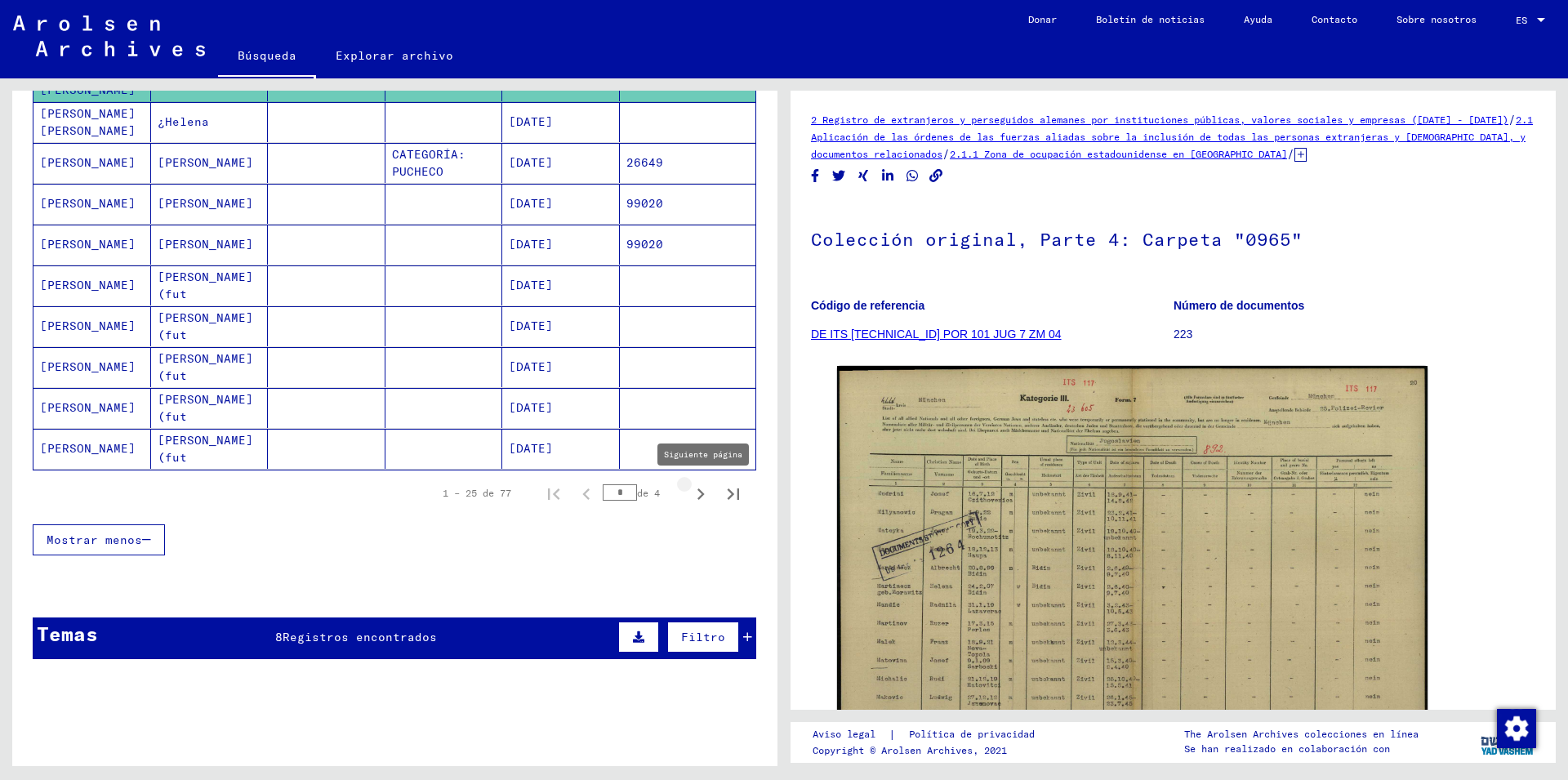
click at [689, 496] on icon "Siguiente página" at bounding box center [700, 494] width 23 height 23
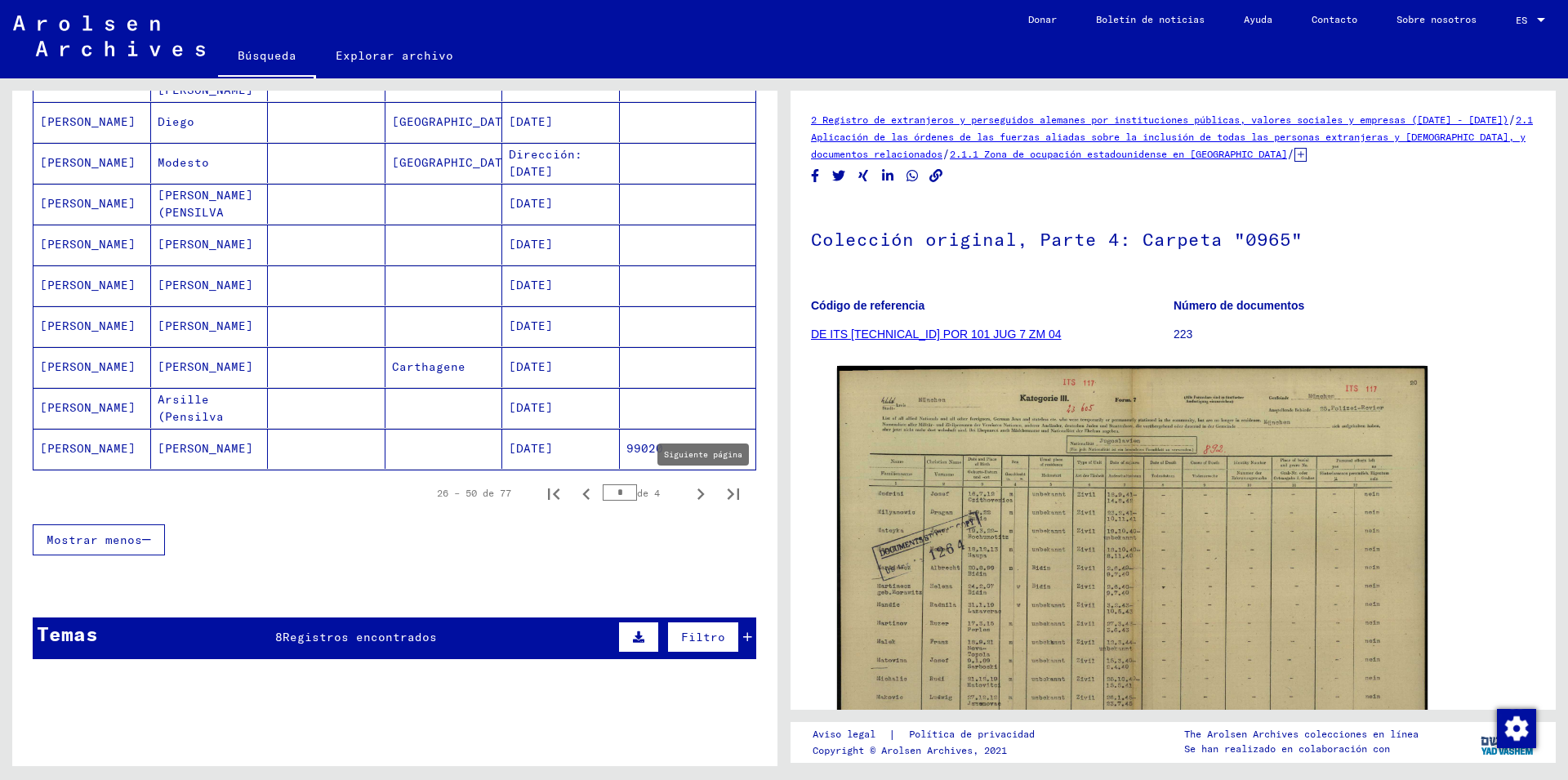
click at [689, 496] on icon "Siguiente página" at bounding box center [700, 494] width 23 height 23
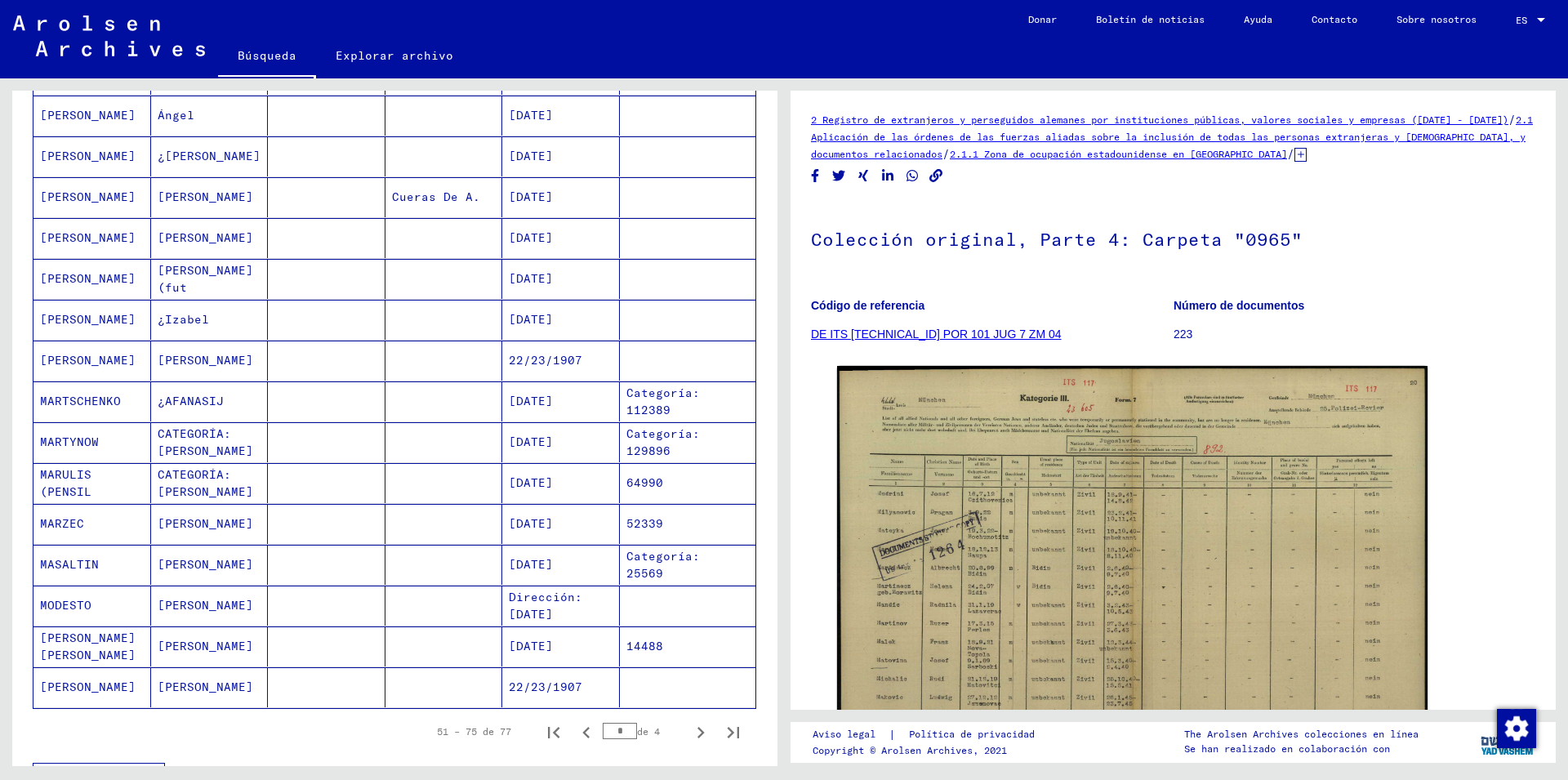
scroll to position [794, 0]
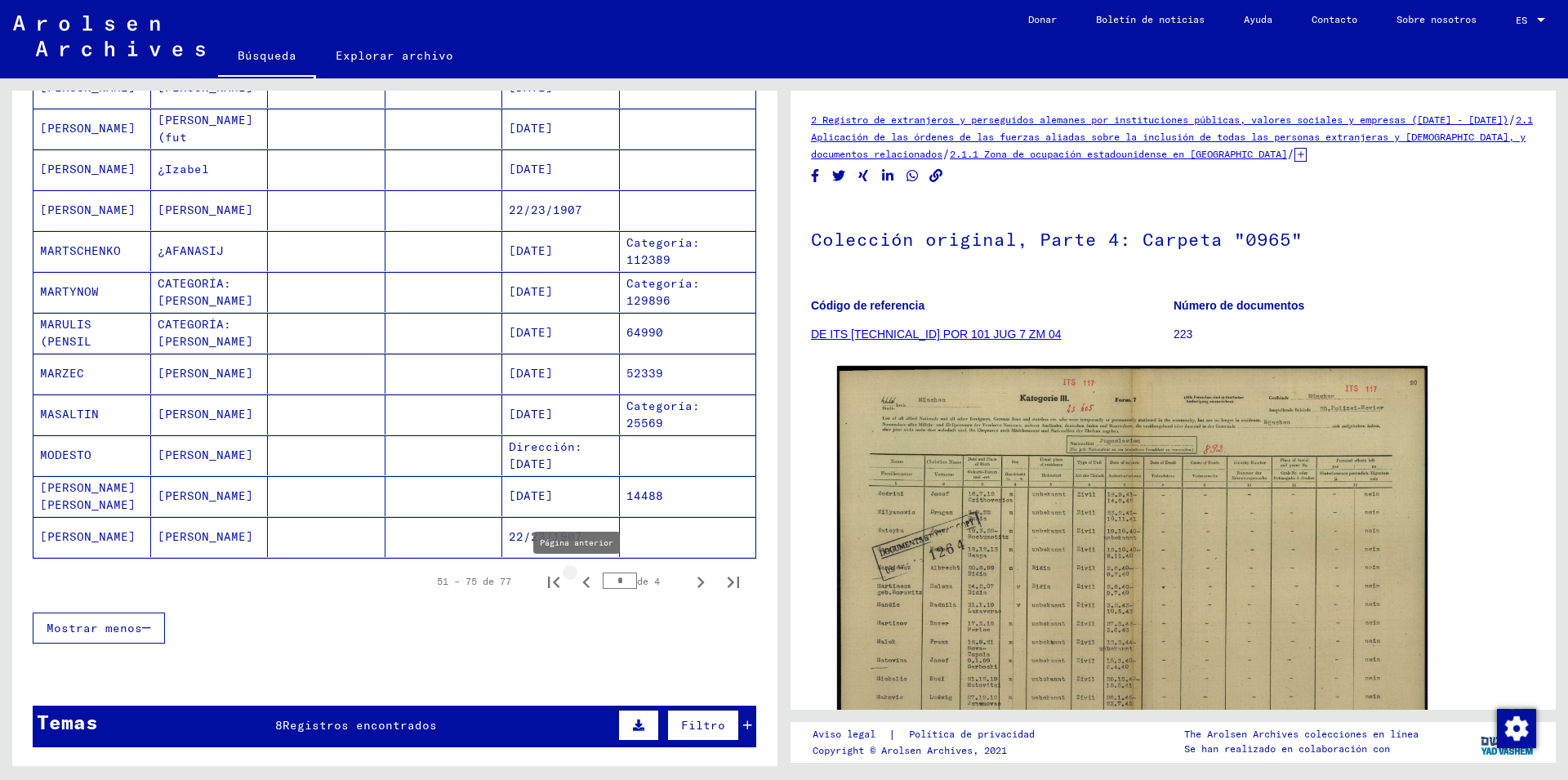
click at [582, 581] on icon "Página anterior" at bounding box center [586, 582] width 8 height 11
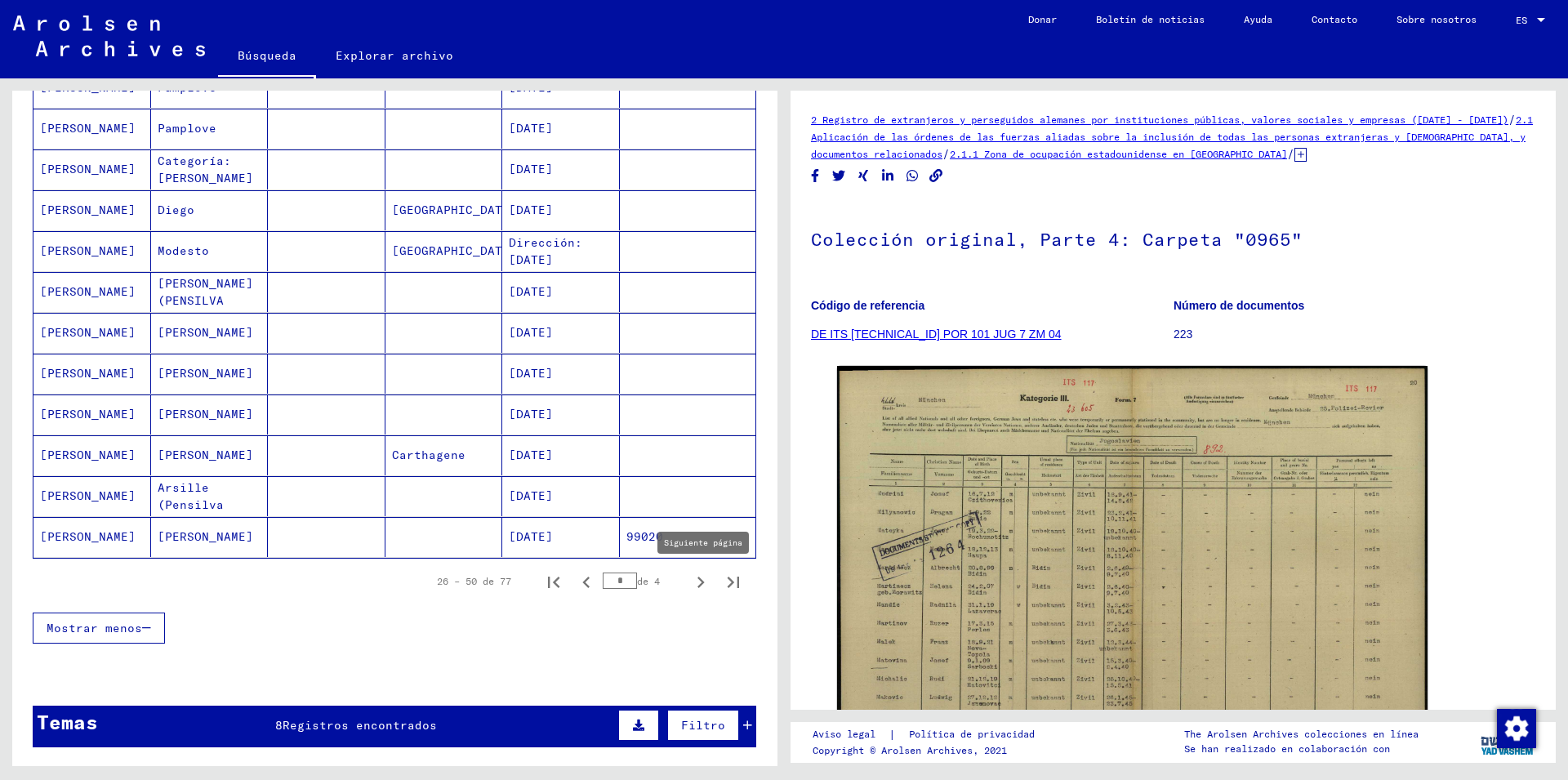
click at [689, 581] on icon "Siguiente página" at bounding box center [700, 582] width 23 height 23
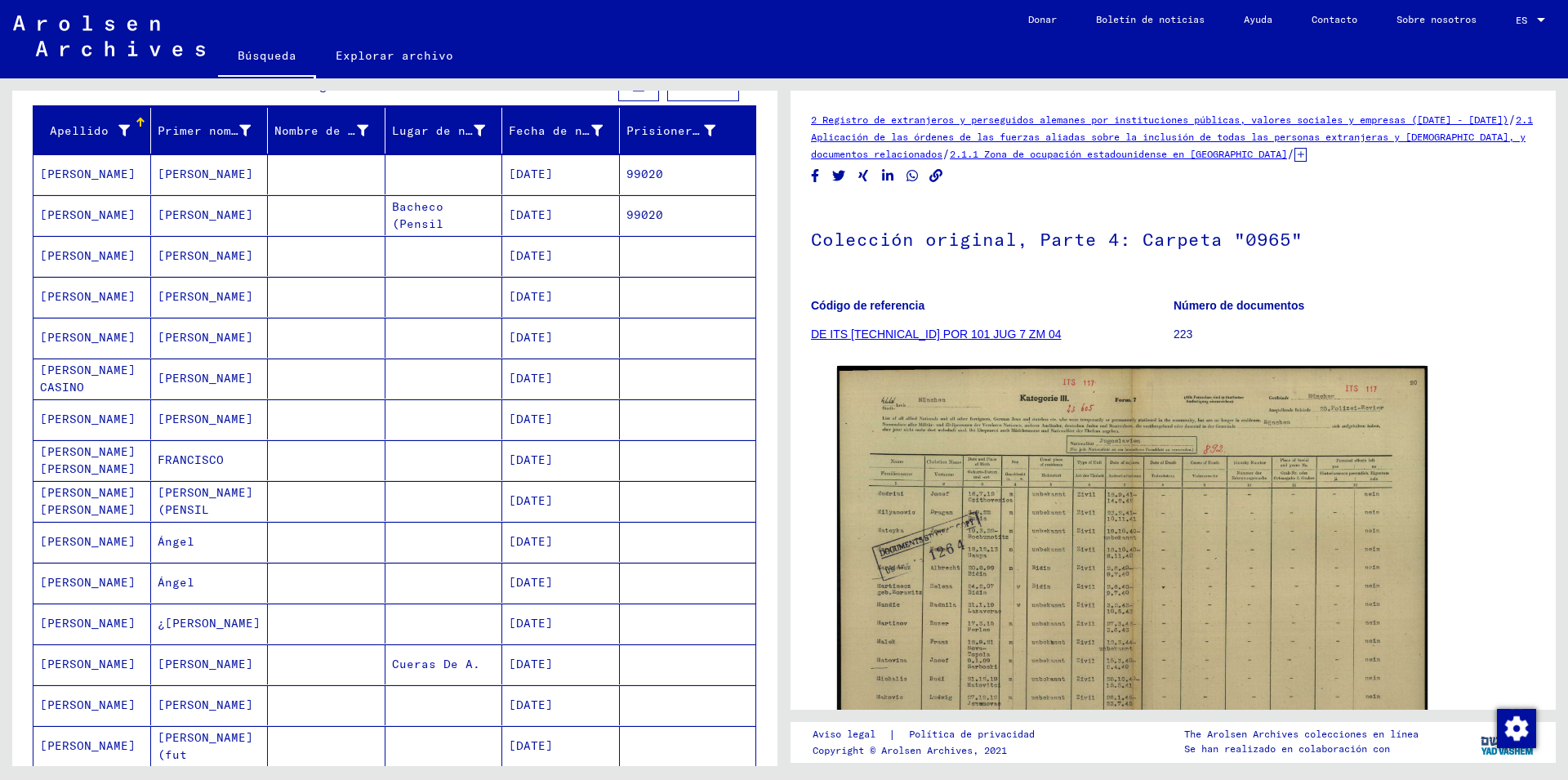
scroll to position [88, 0]
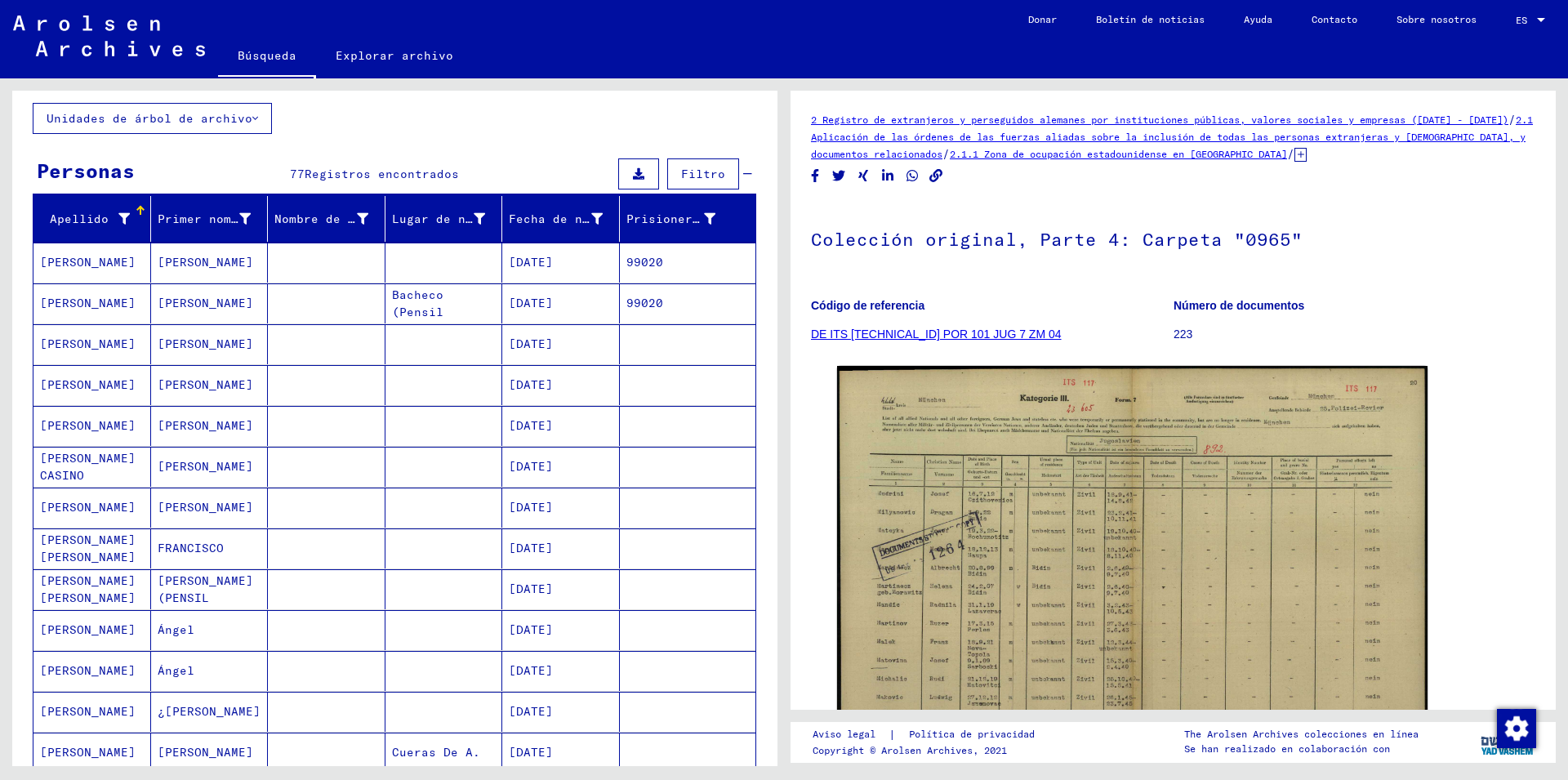
click at [519, 302] on mat-cell "[DATE]" at bounding box center [560, 303] width 117 height 40
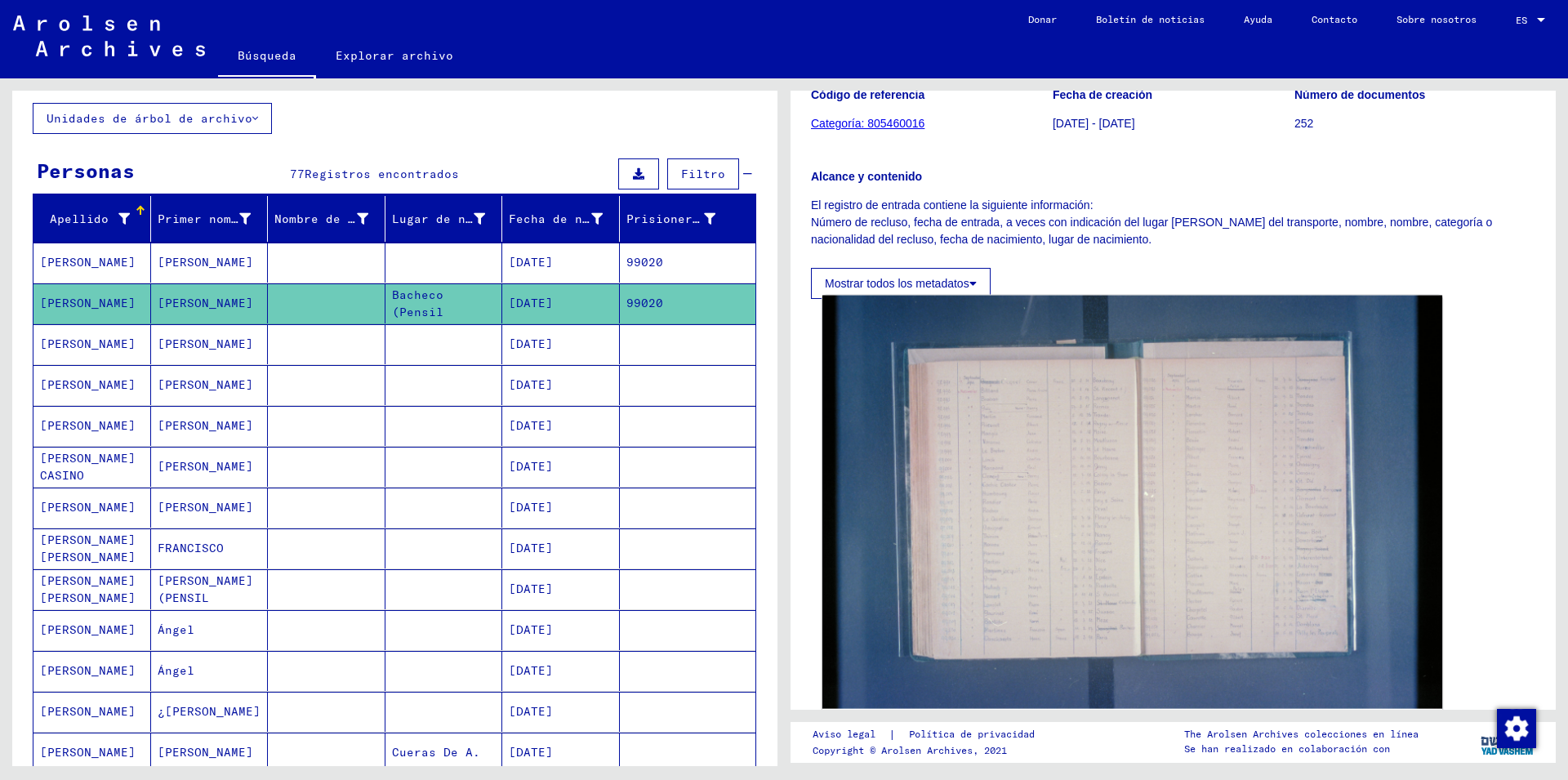
scroll to position [265, 0]
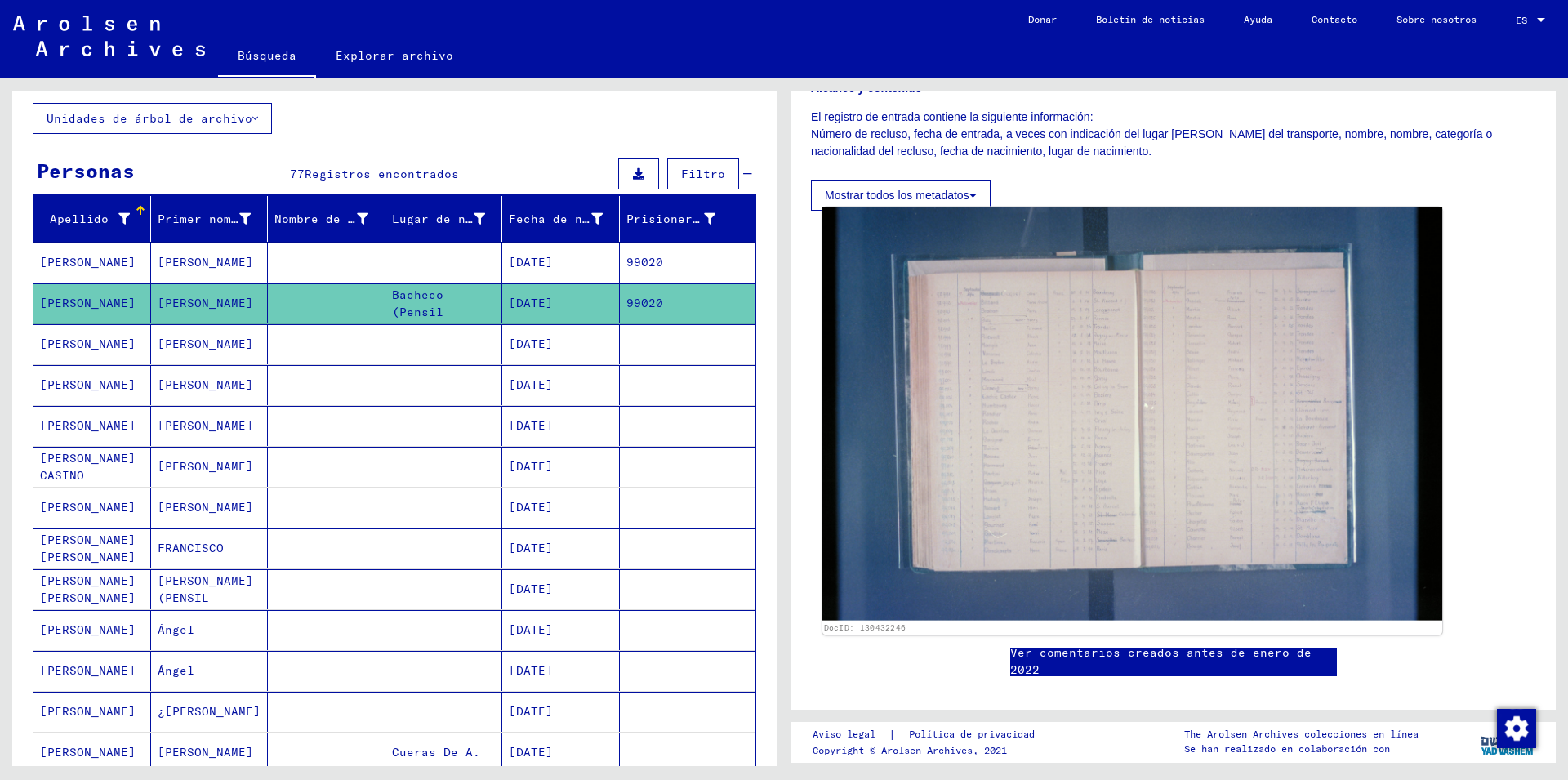
click at [1136, 369] on img at bounding box center [1132, 414] width 620 height 413
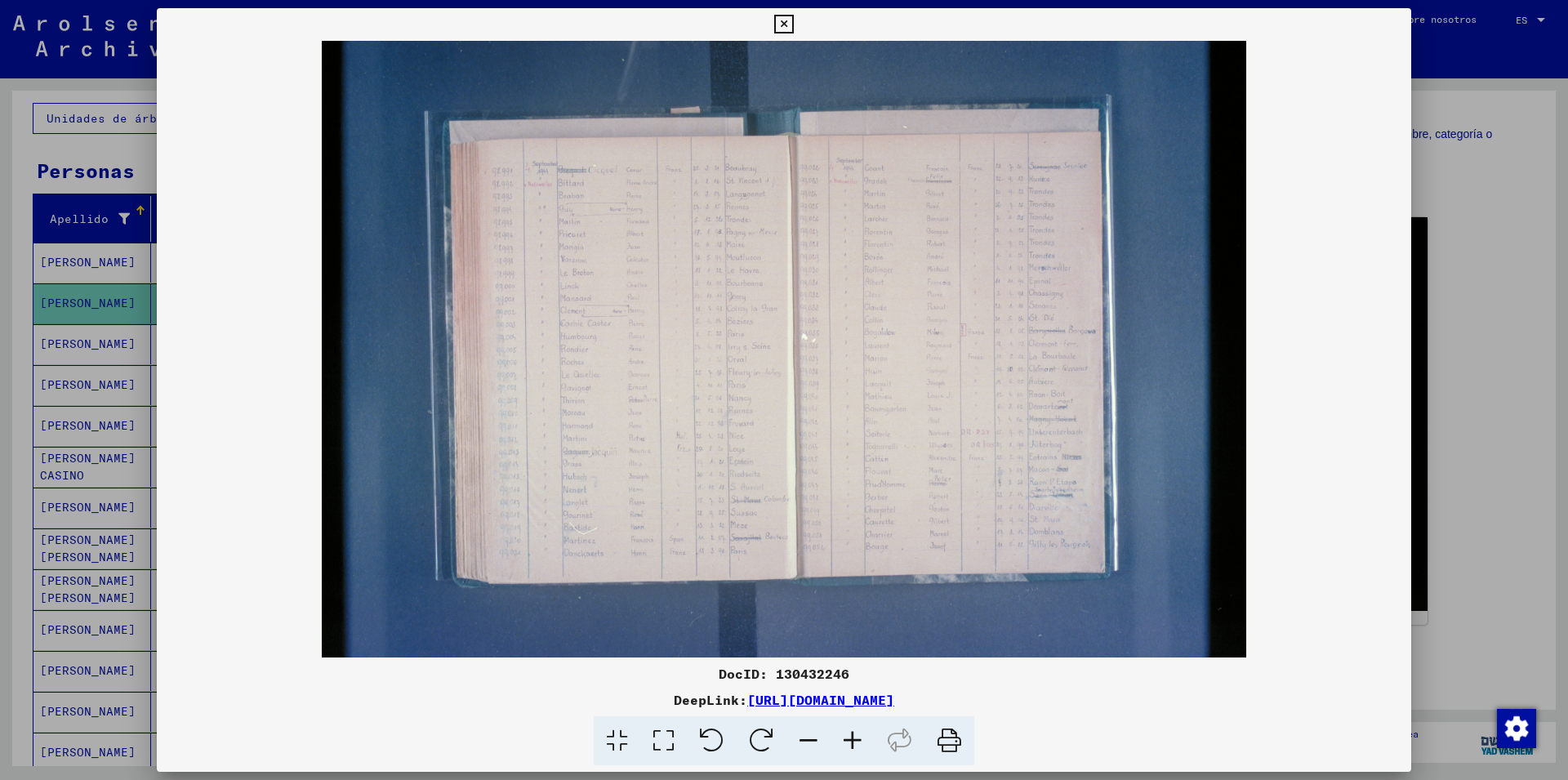
drag, startPoint x: 1403, startPoint y: 26, endPoint x: 1375, endPoint y: 49, distance: 36.2
click at [793, 26] on icon at bounding box center [784, 25] width 19 height 20
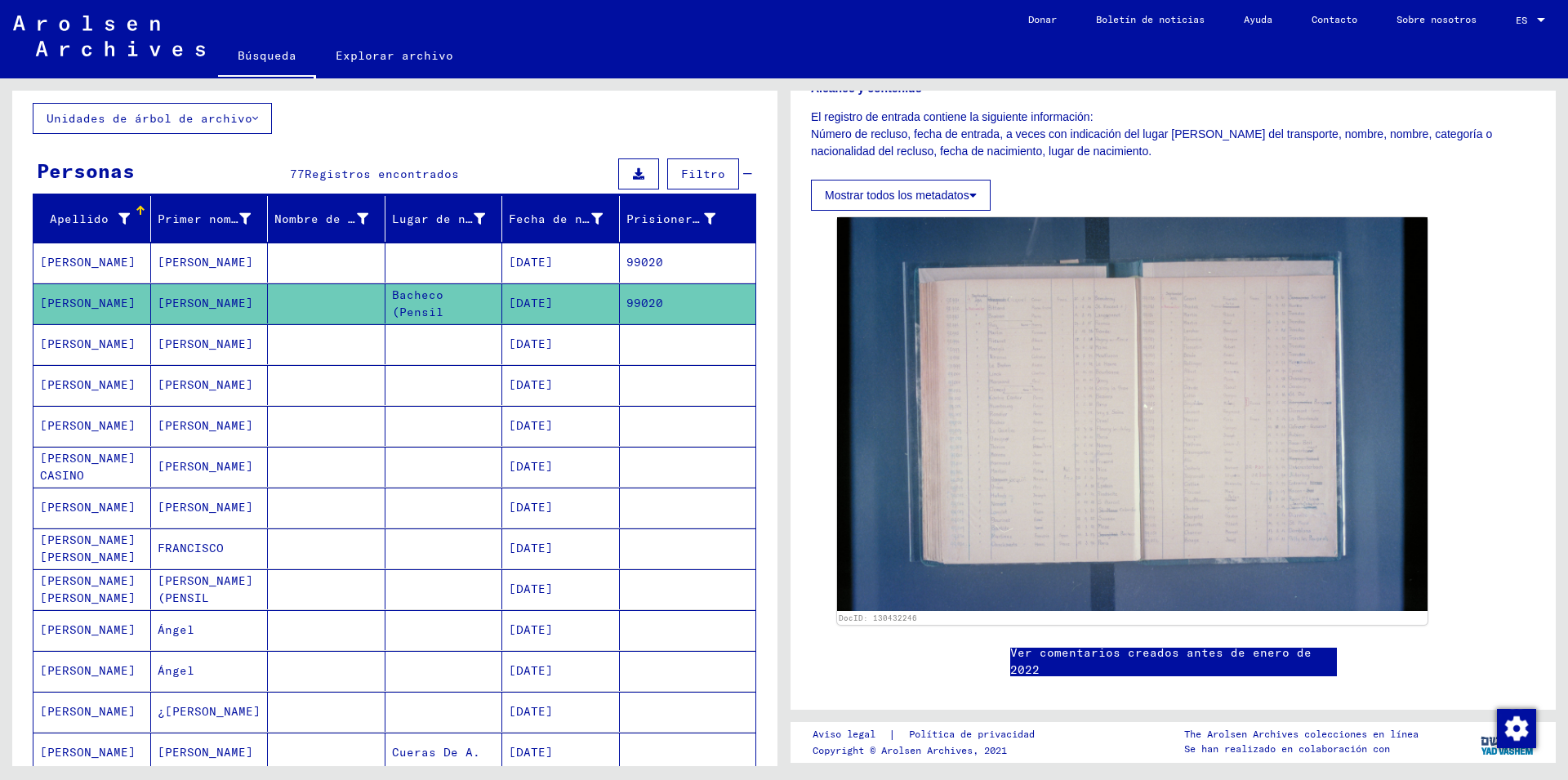
click at [629, 258] on mat-cell "99020" at bounding box center [688, 263] width 136 height 40
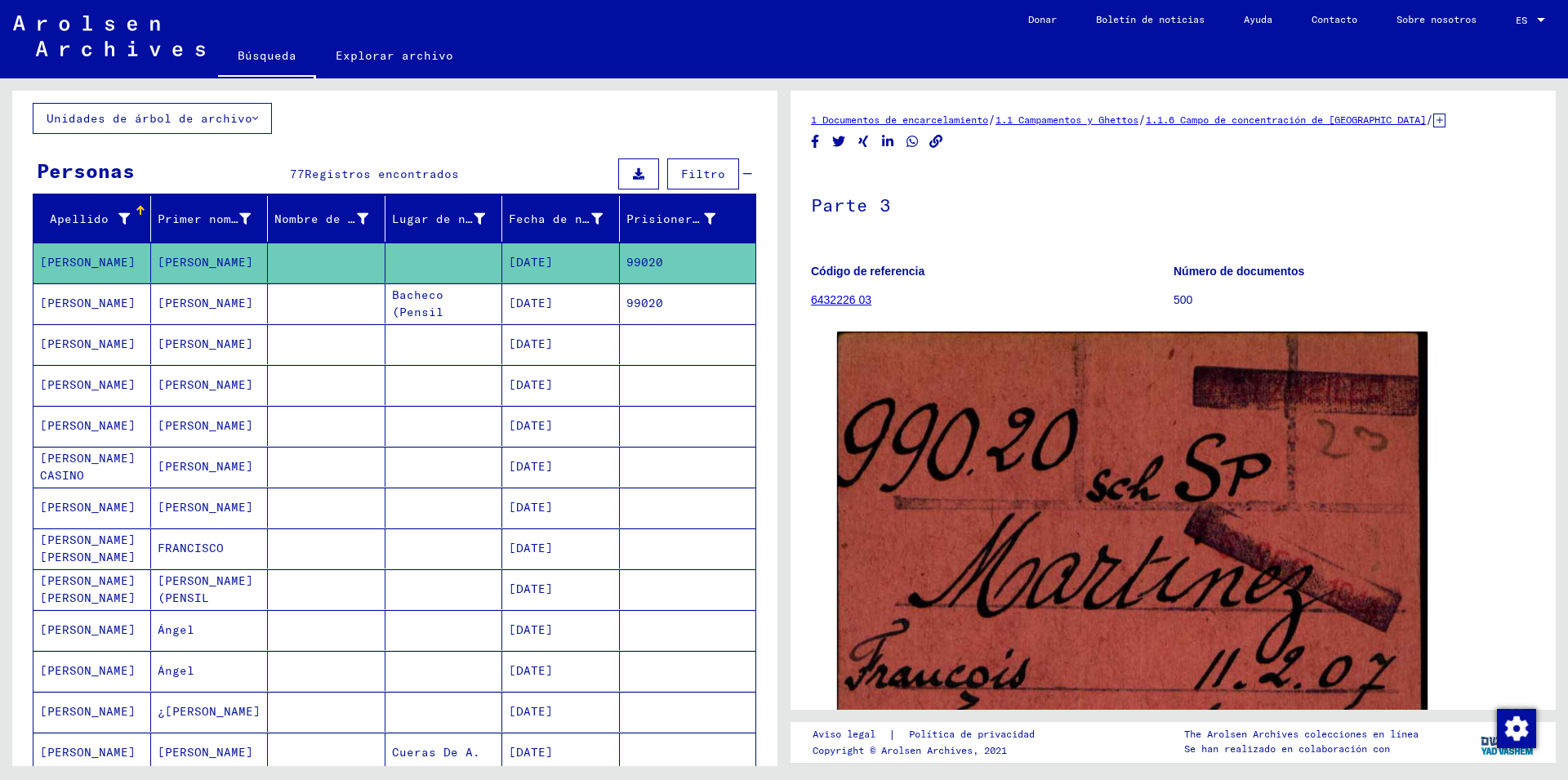
click at [1446, 122] on icon at bounding box center [1439, 120] width 12 height 14
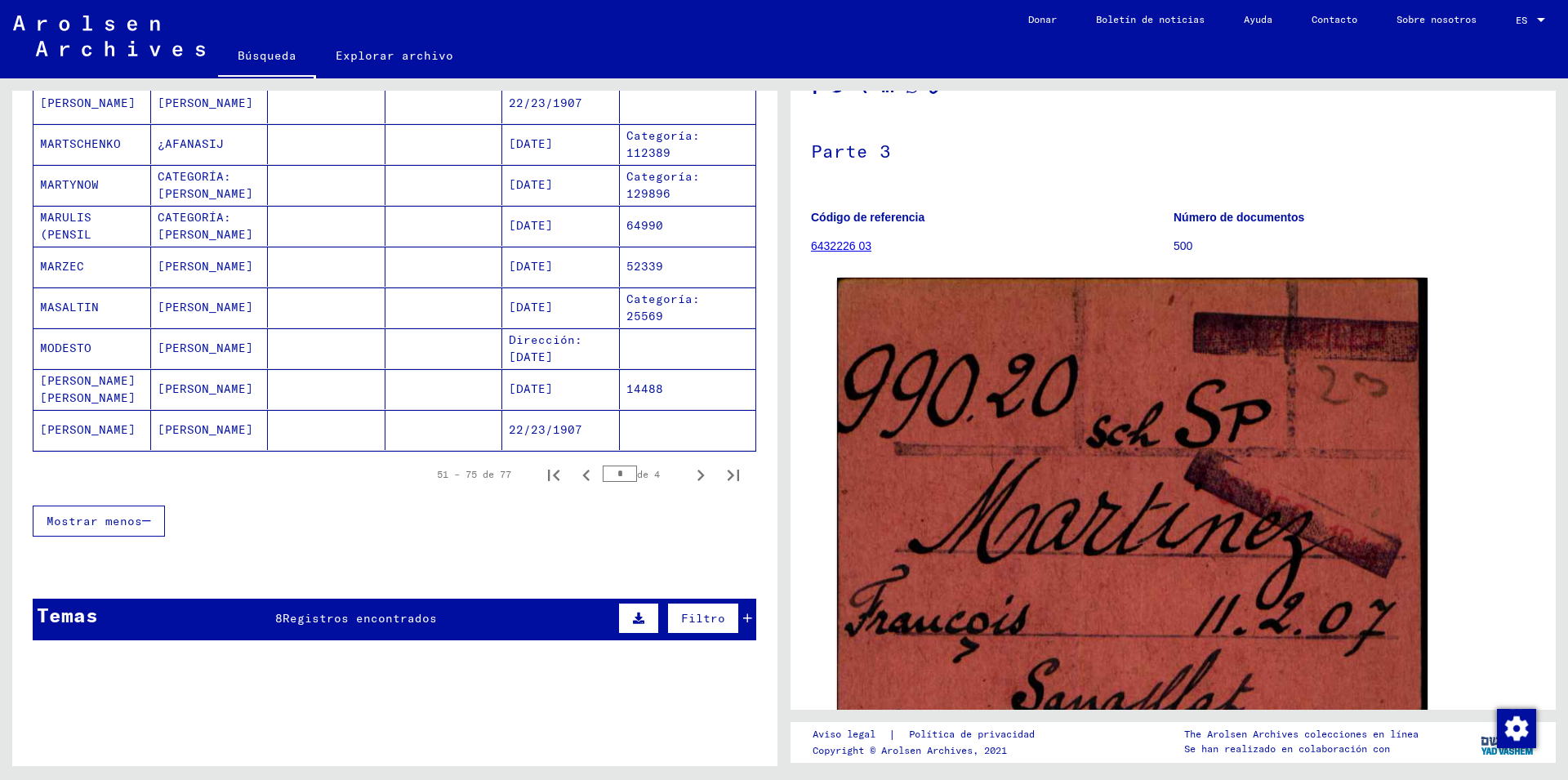
scroll to position [1059, 0]
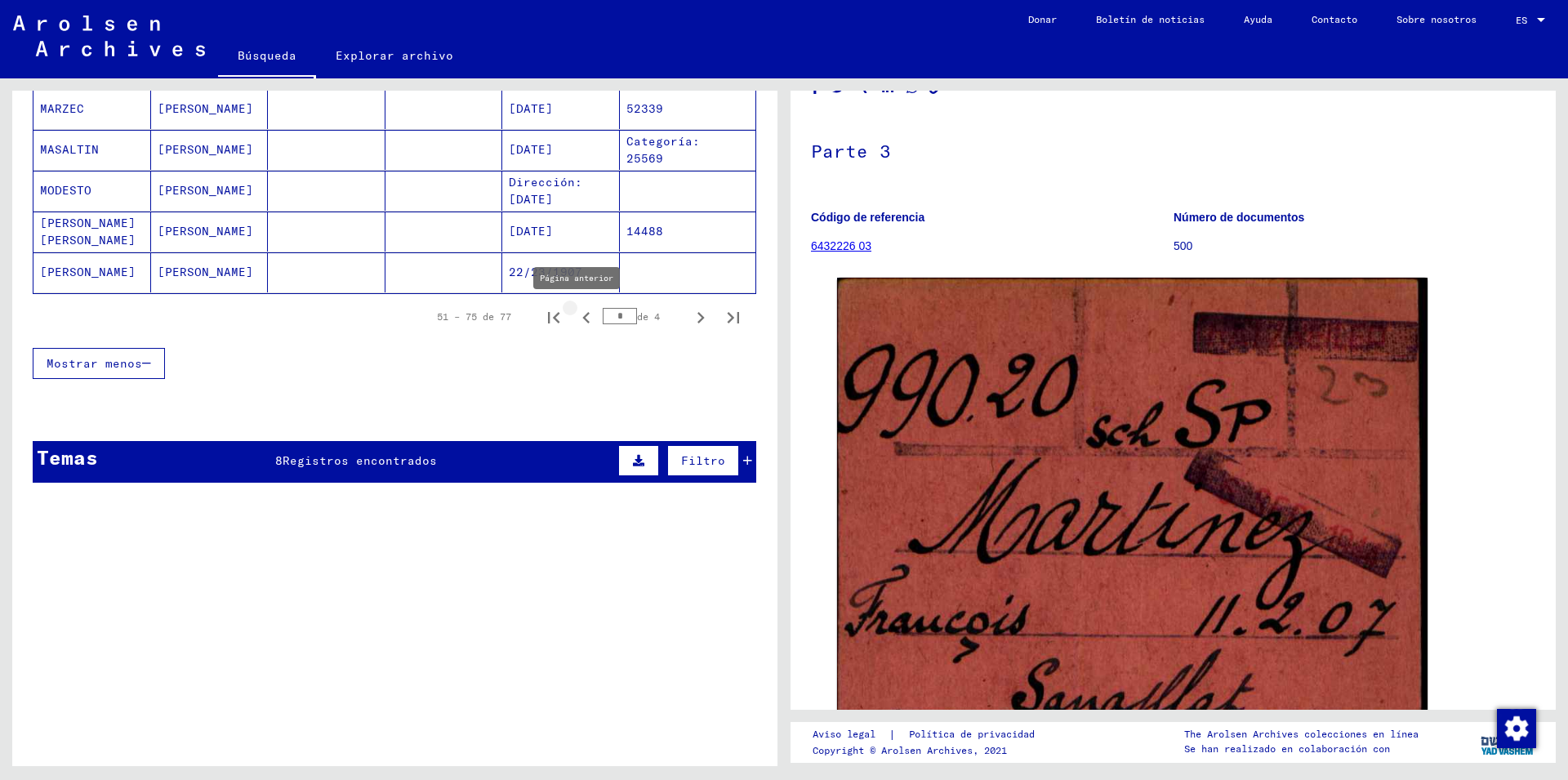
drag, startPoint x: 570, startPoint y: 322, endPoint x: 587, endPoint y: 392, distance: 72.0
click at [575, 324] on icon "Página anterior" at bounding box center [586, 318] width 23 height 23
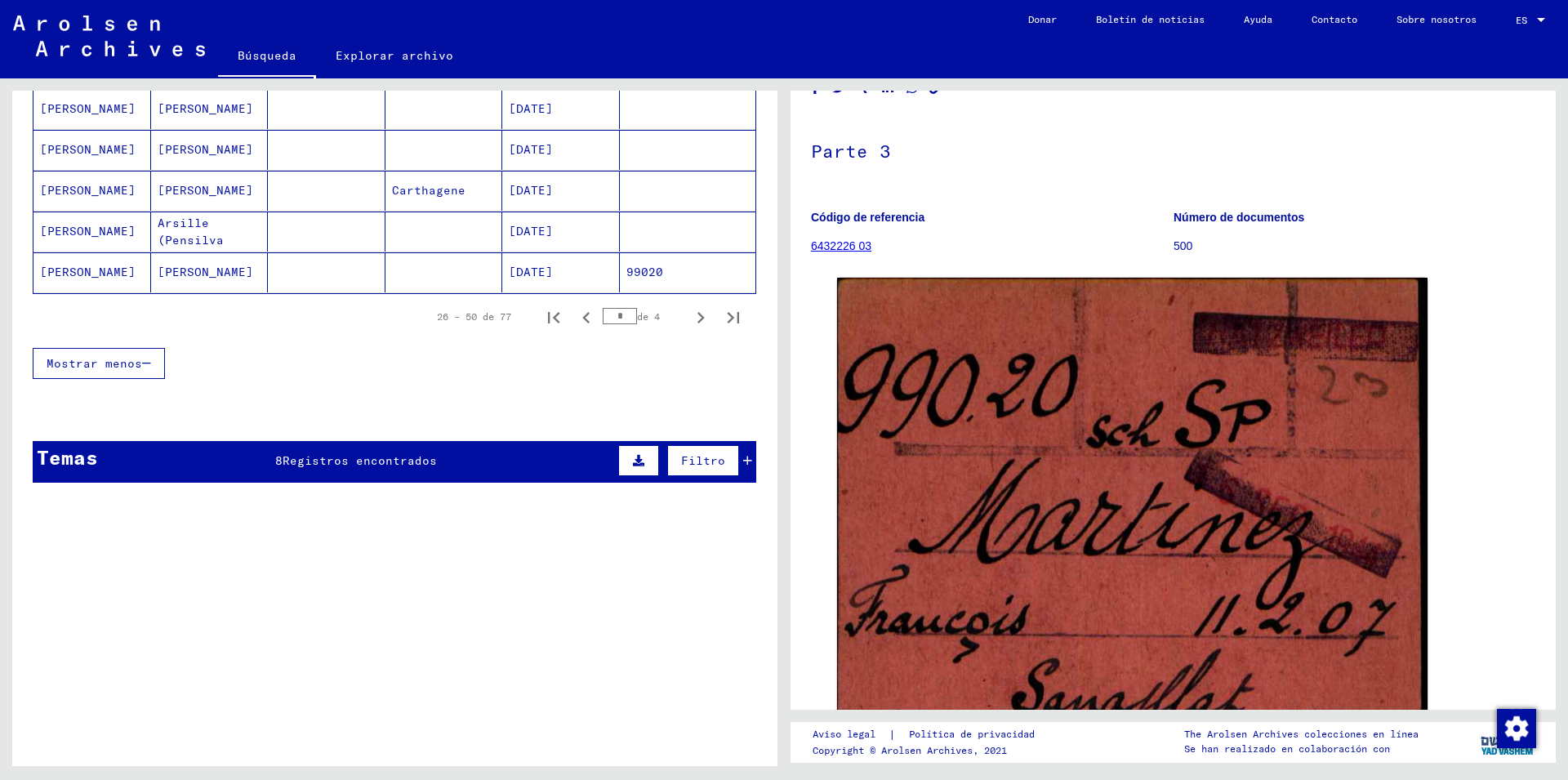
click at [642, 281] on mat-cell "99020" at bounding box center [688, 272] width 136 height 40
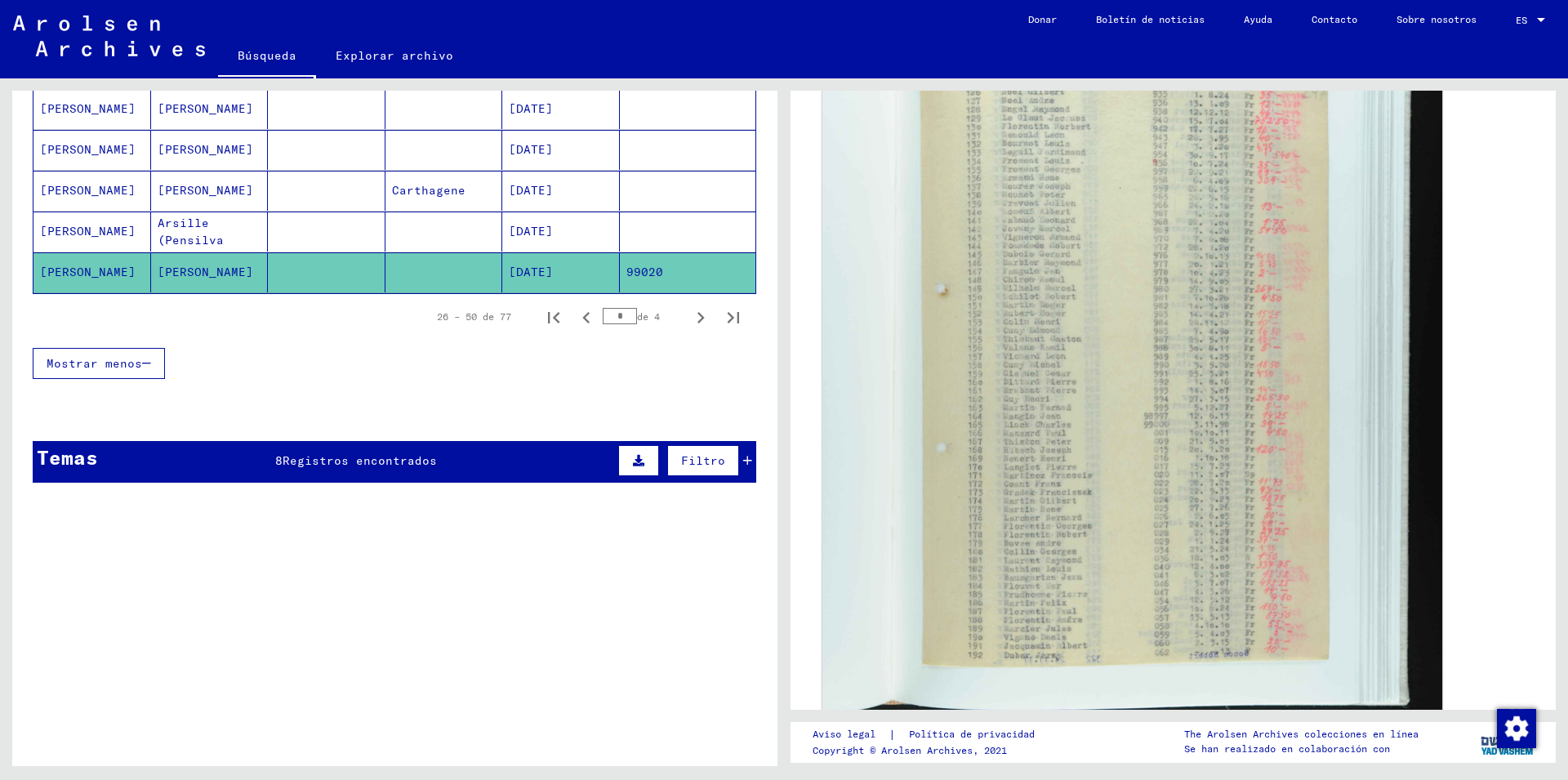
click at [1063, 317] on img at bounding box center [1132, 427] width 620 height 932
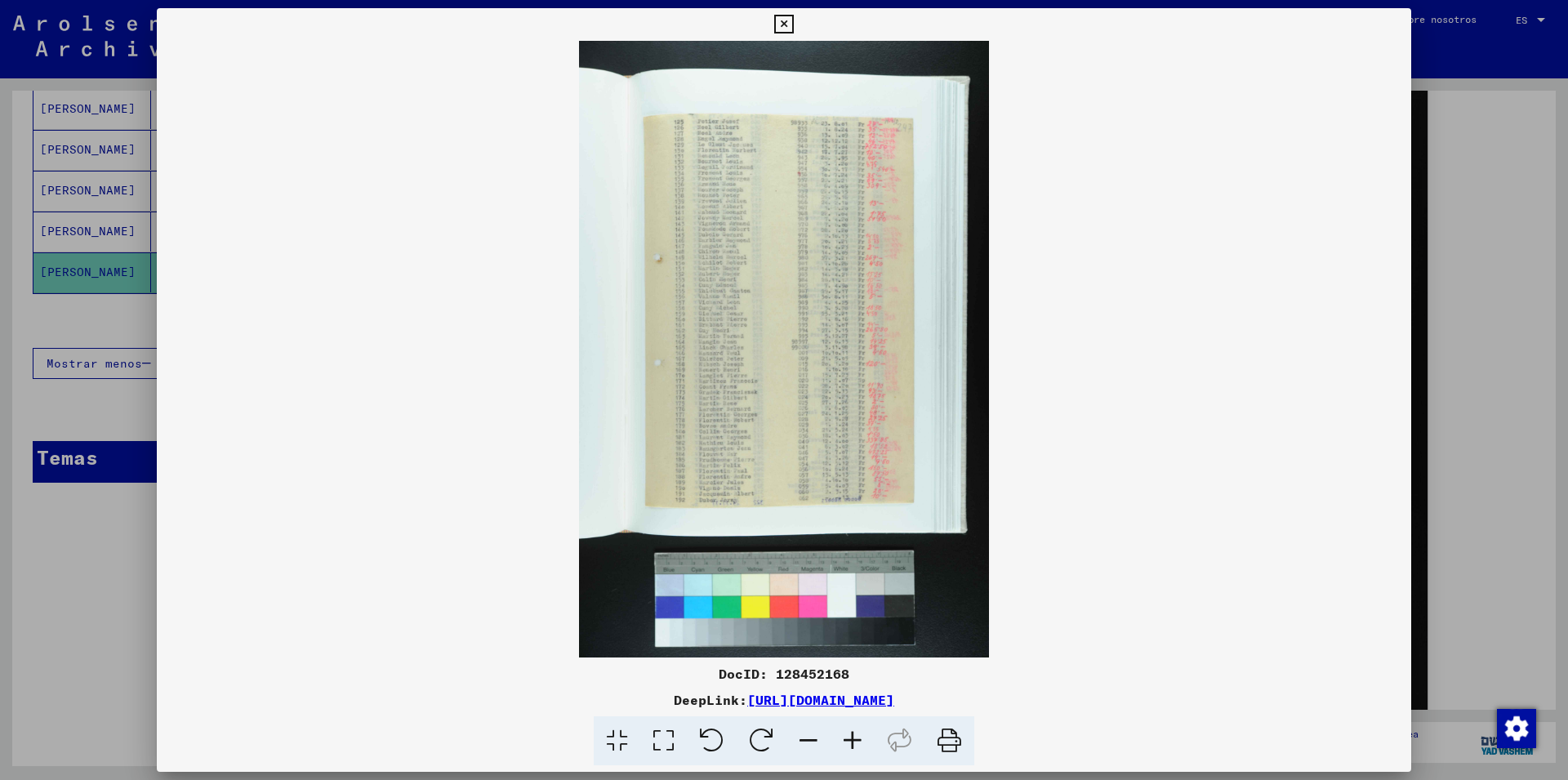
click at [793, 19] on icon at bounding box center [784, 25] width 19 height 20
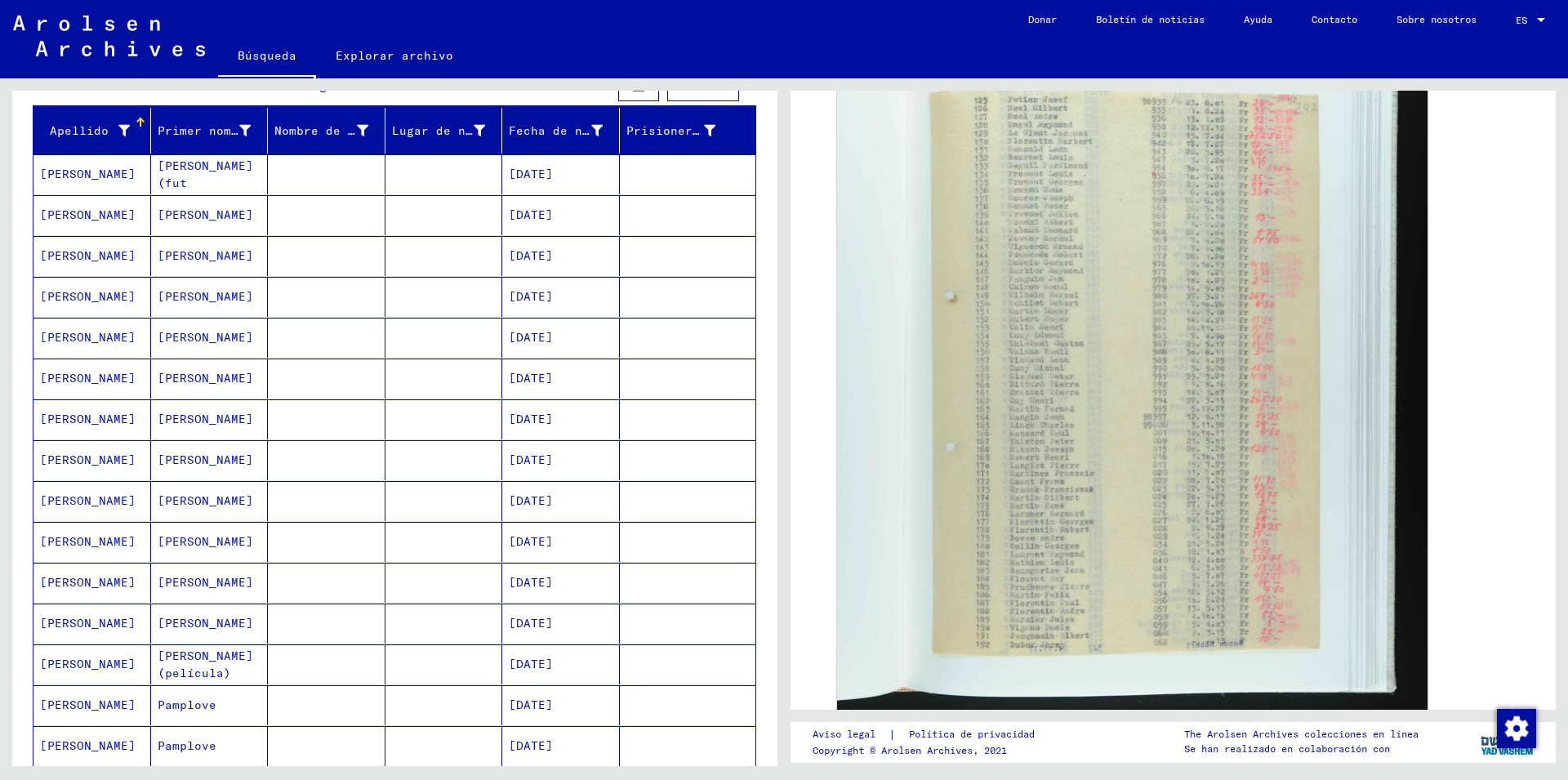
scroll to position [706, 0]
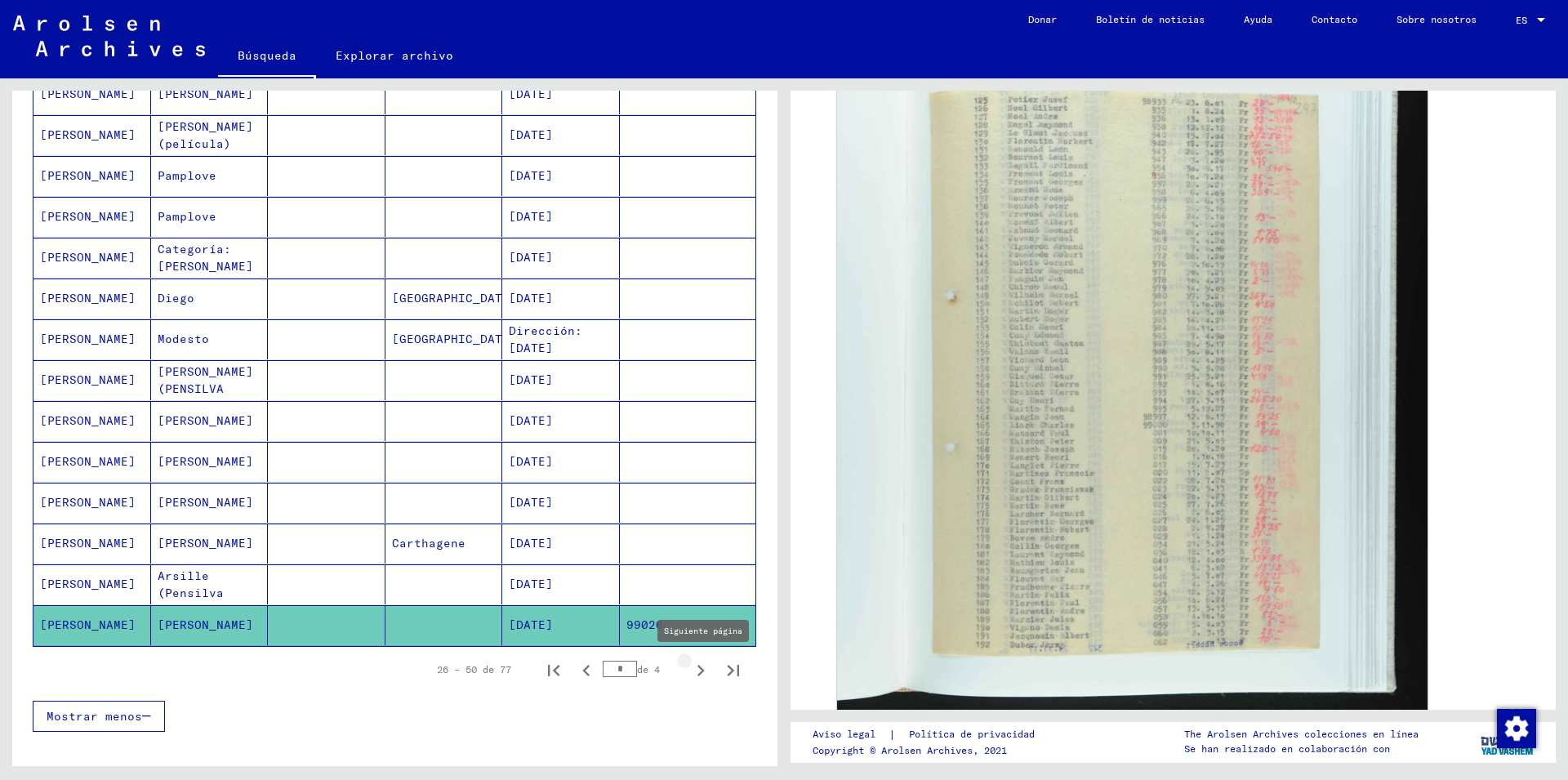
click at [698, 673] on icon "Siguiente página" at bounding box center [701, 670] width 8 height 11
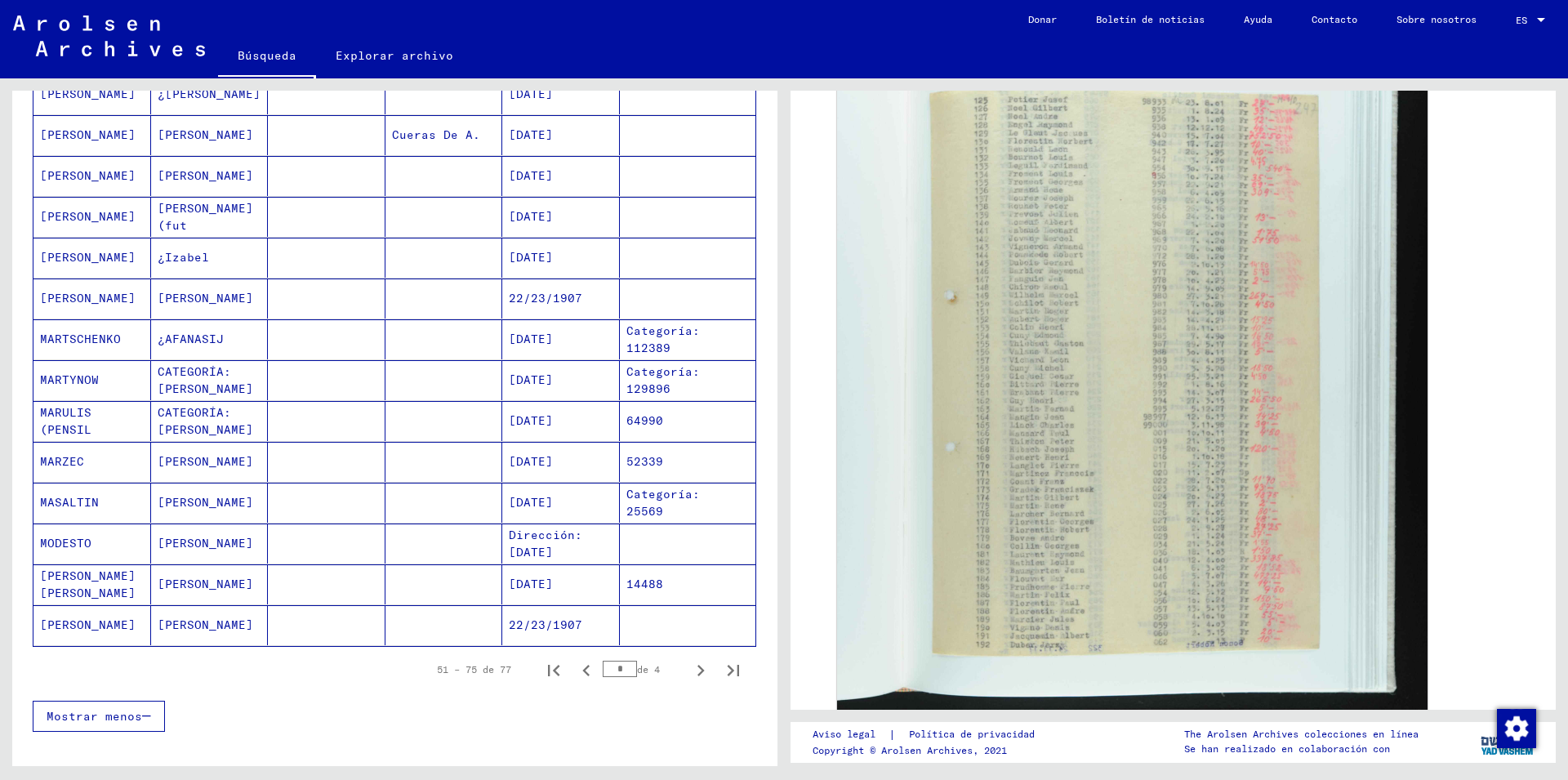
click at [698, 673] on icon "Siguiente página" at bounding box center [701, 670] width 8 height 11
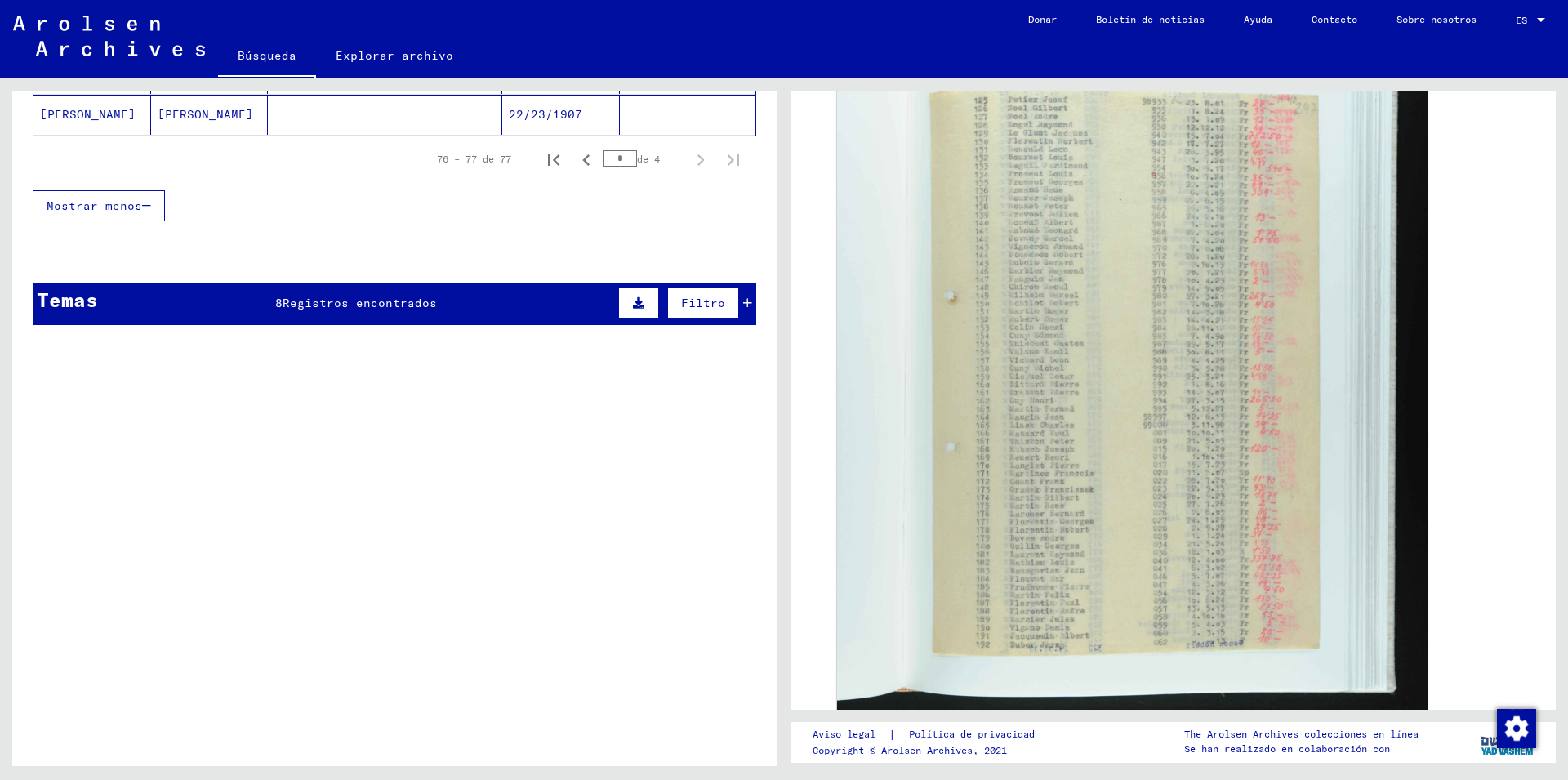
scroll to position [0, 0]
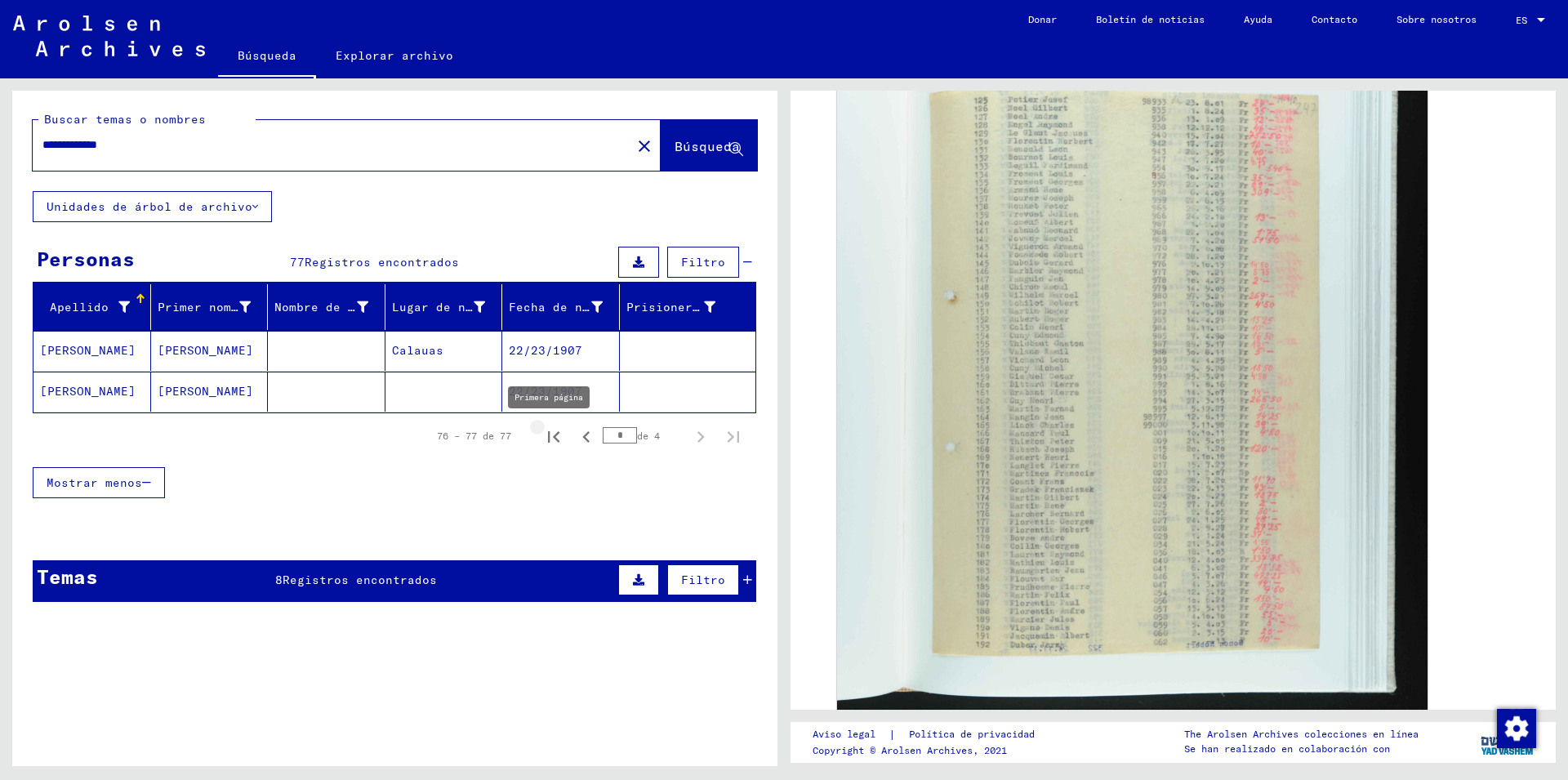
click at [548, 439] on icon "Primera página" at bounding box center [554, 437] width 11 height 11
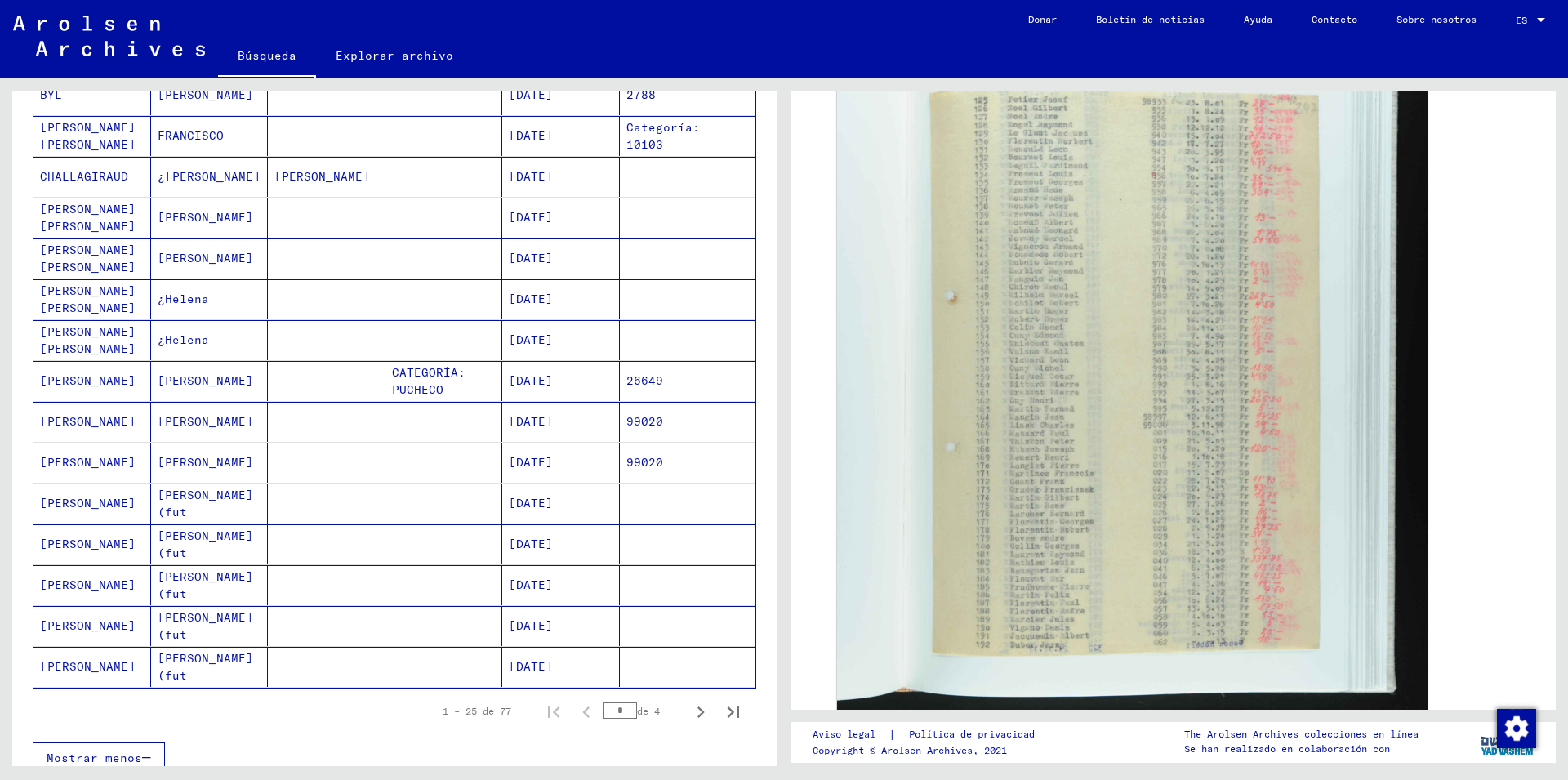
scroll to position [706, 0]
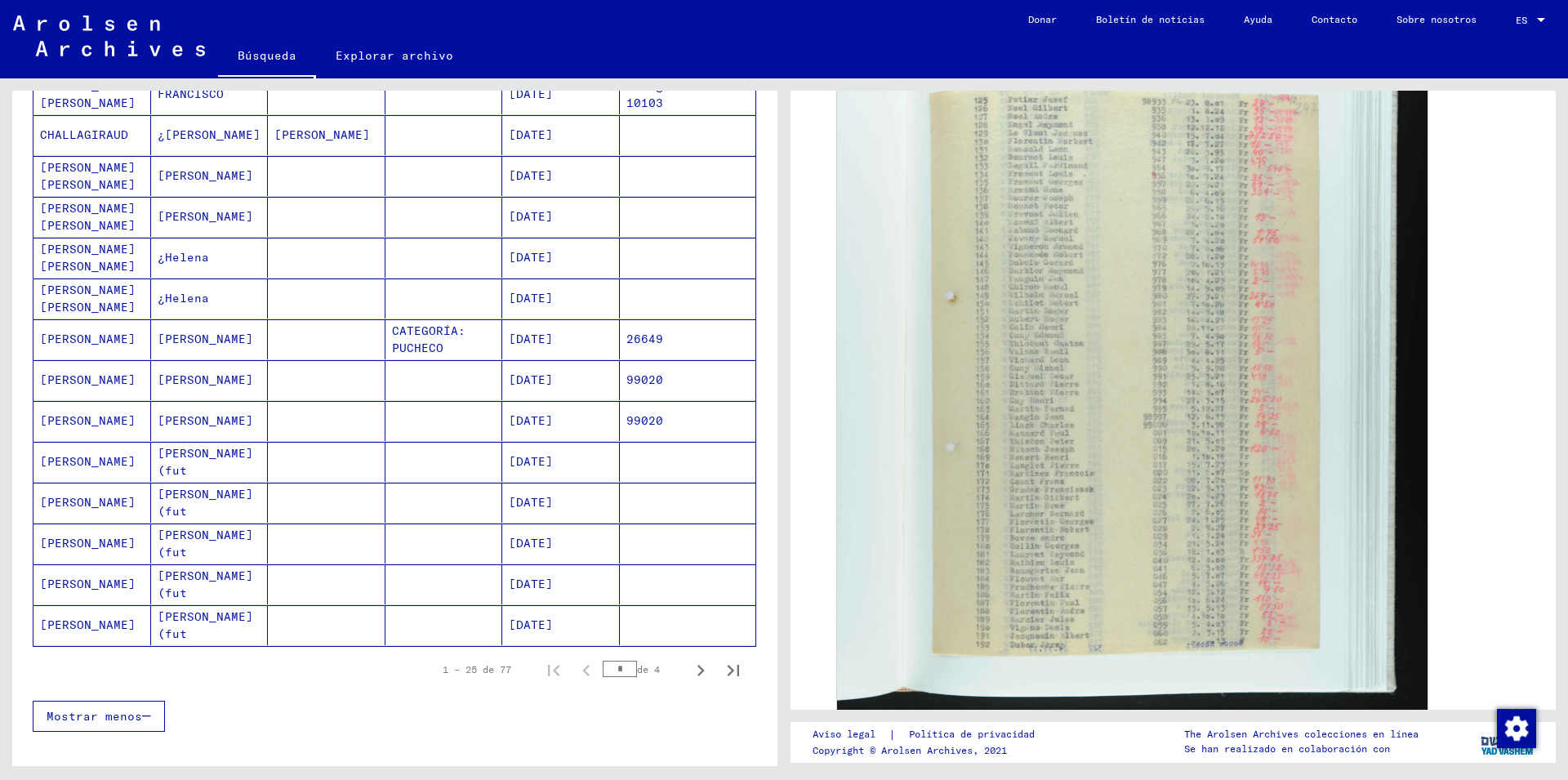
click at [544, 344] on mat-cell "[DATE]" at bounding box center [560, 339] width 117 height 40
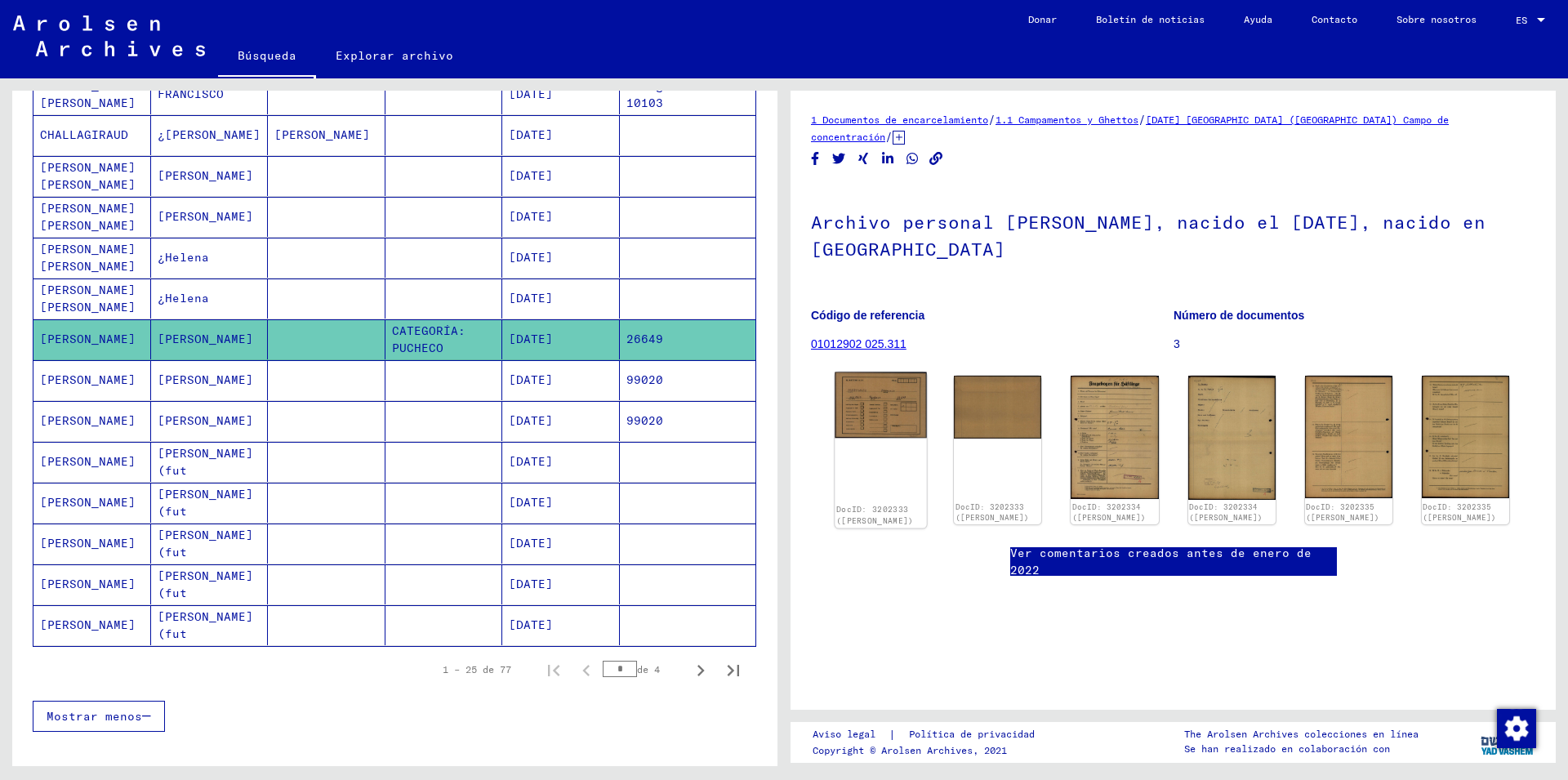
click at [868, 389] on img at bounding box center [881, 406] width 93 height 66
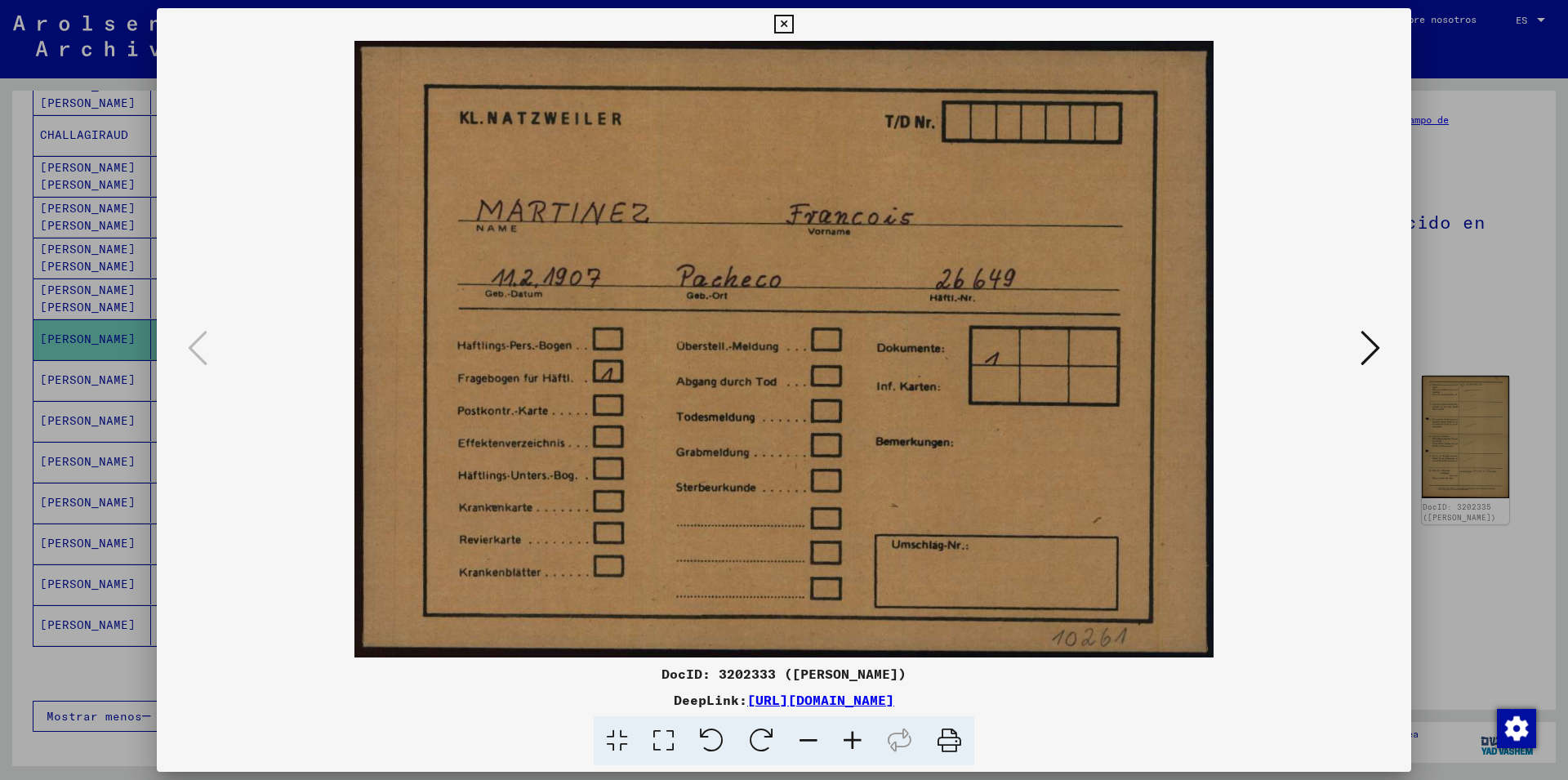
click at [1356, 355] on img at bounding box center [784, 349] width 1144 height 616
click at [1374, 353] on icon at bounding box center [1370, 347] width 20 height 39
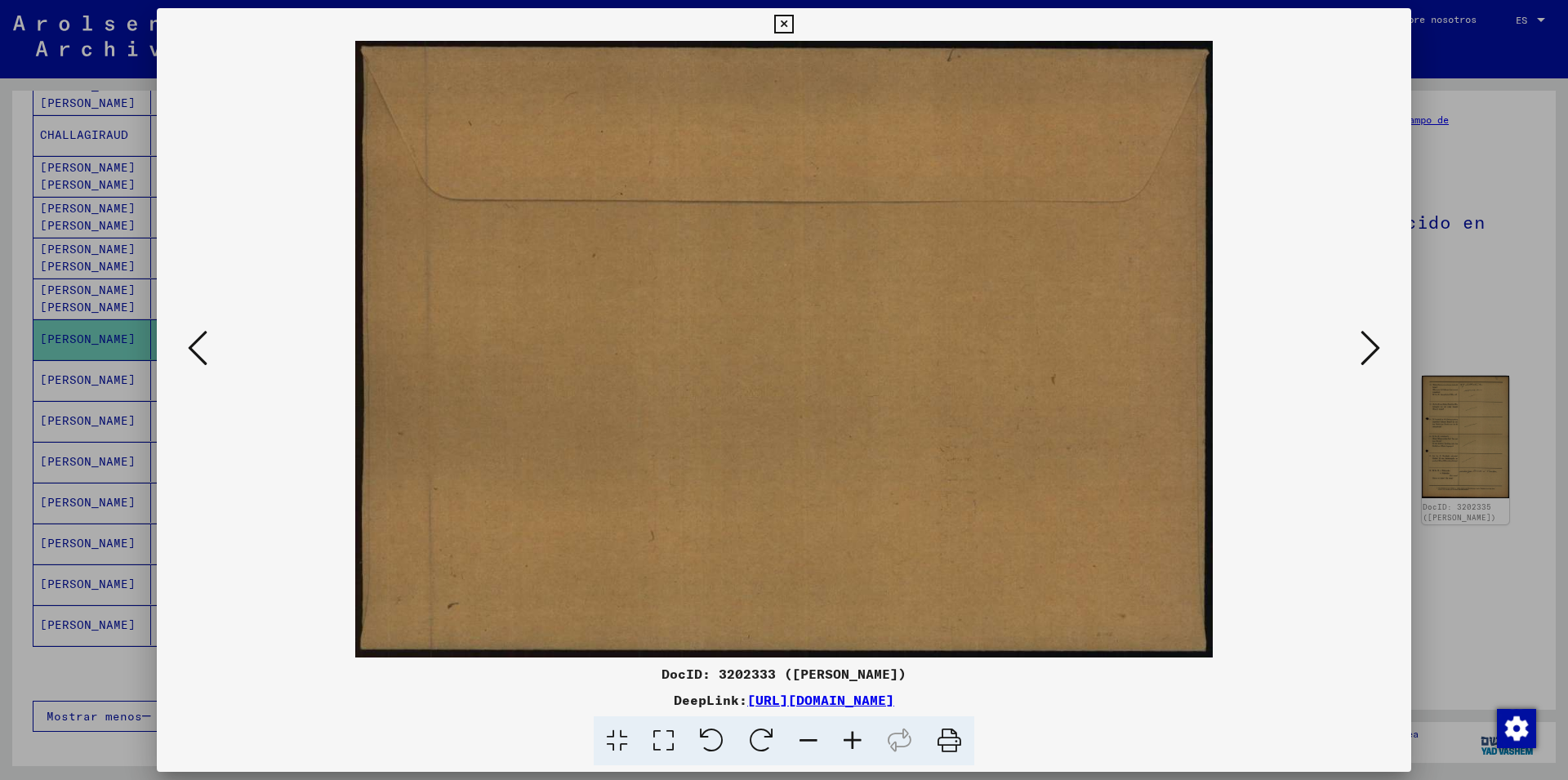
click at [1367, 352] on icon at bounding box center [1370, 347] width 20 height 39
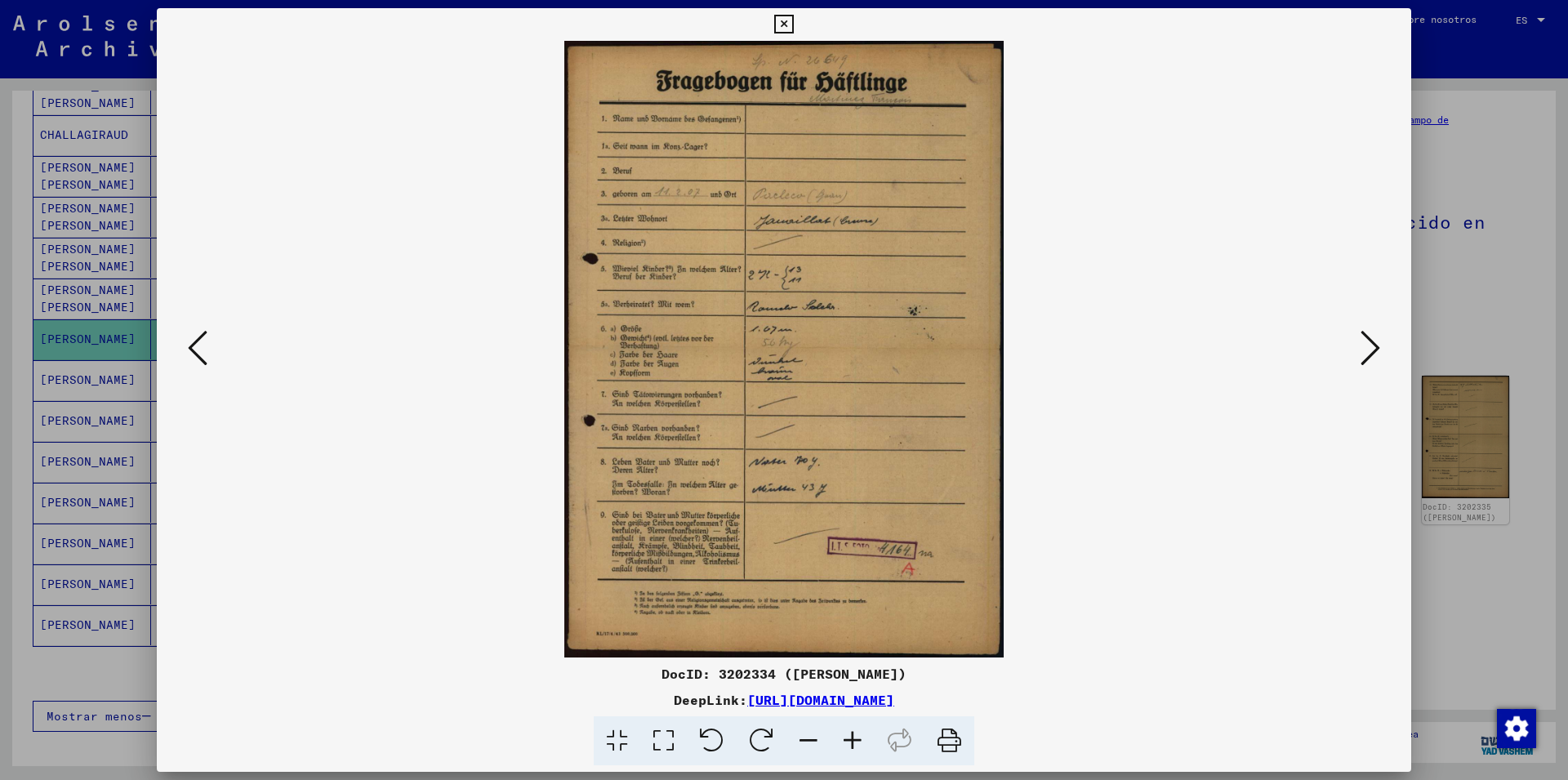
drag, startPoint x: 1370, startPoint y: 350, endPoint x: 1352, endPoint y: 354, distance: 18.4
click at [1364, 352] on icon at bounding box center [1370, 347] width 20 height 39
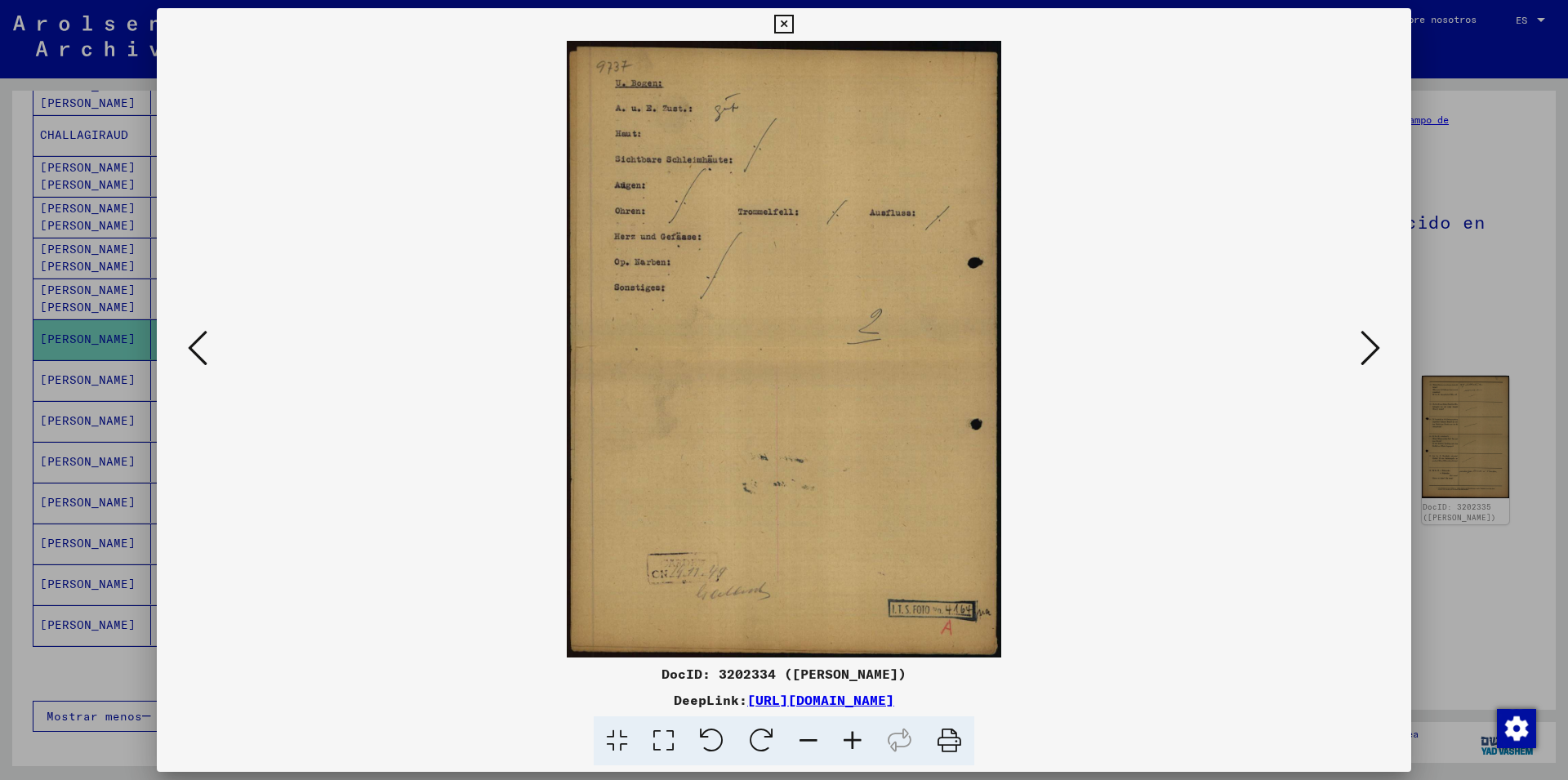
drag, startPoint x: 1374, startPoint y: 351, endPoint x: 1202, endPoint y: 351, distance: 172.0
click at [1372, 351] on icon at bounding box center [1370, 347] width 20 height 39
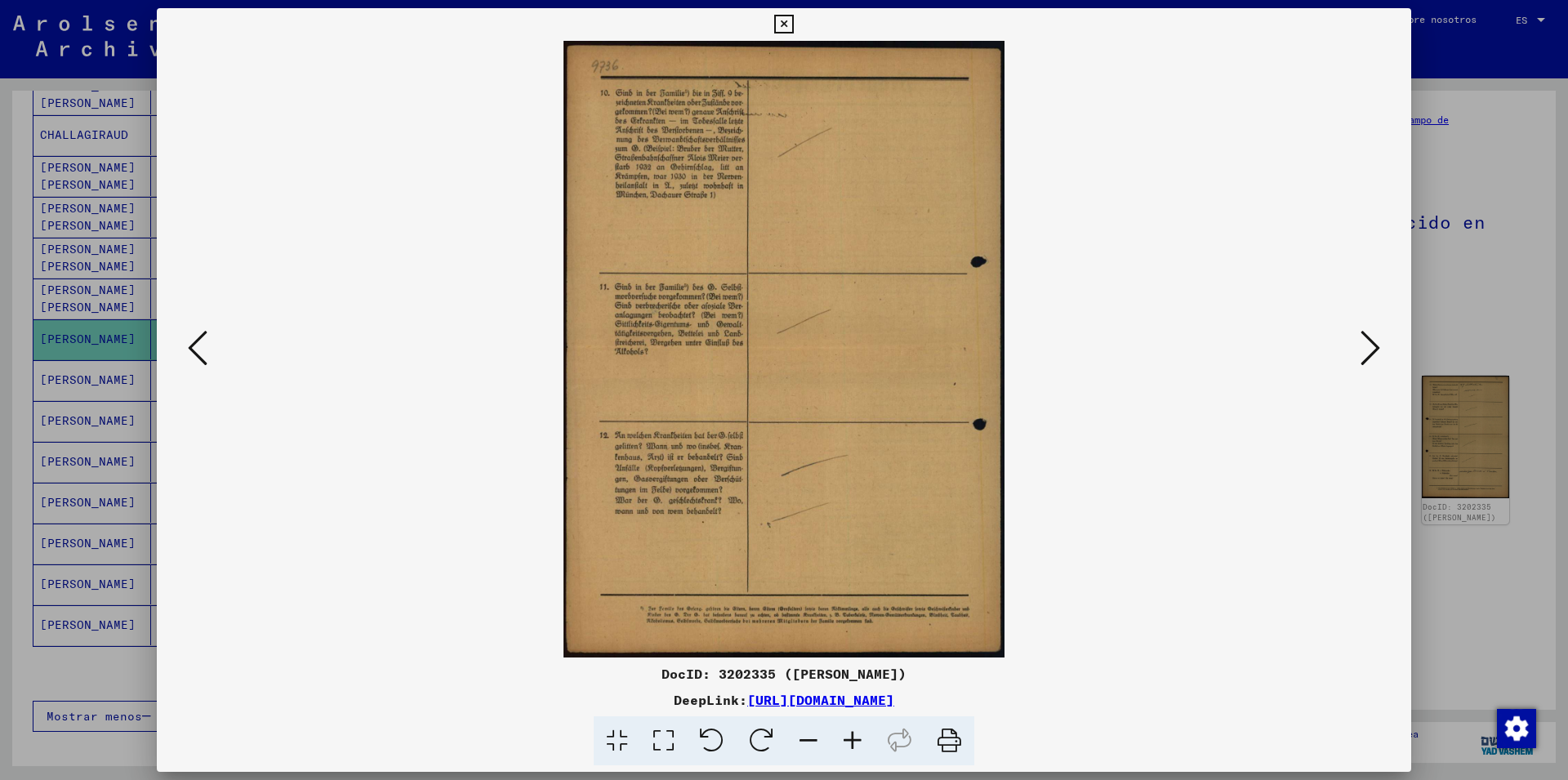
click at [1372, 348] on icon at bounding box center [1370, 347] width 20 height 39
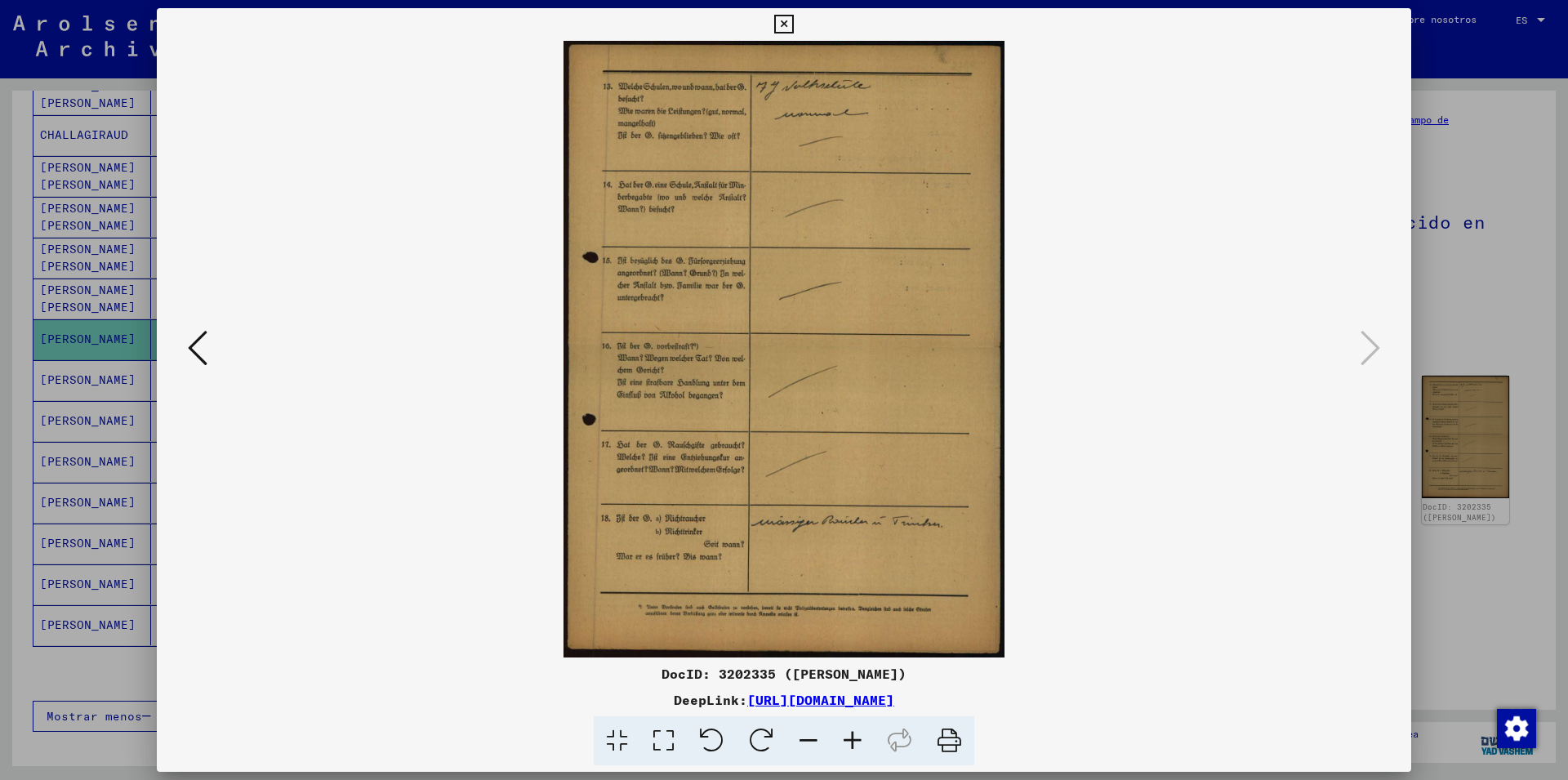
click at [793, 28] on icon at bounding box center [784, 25] width 19 height 20
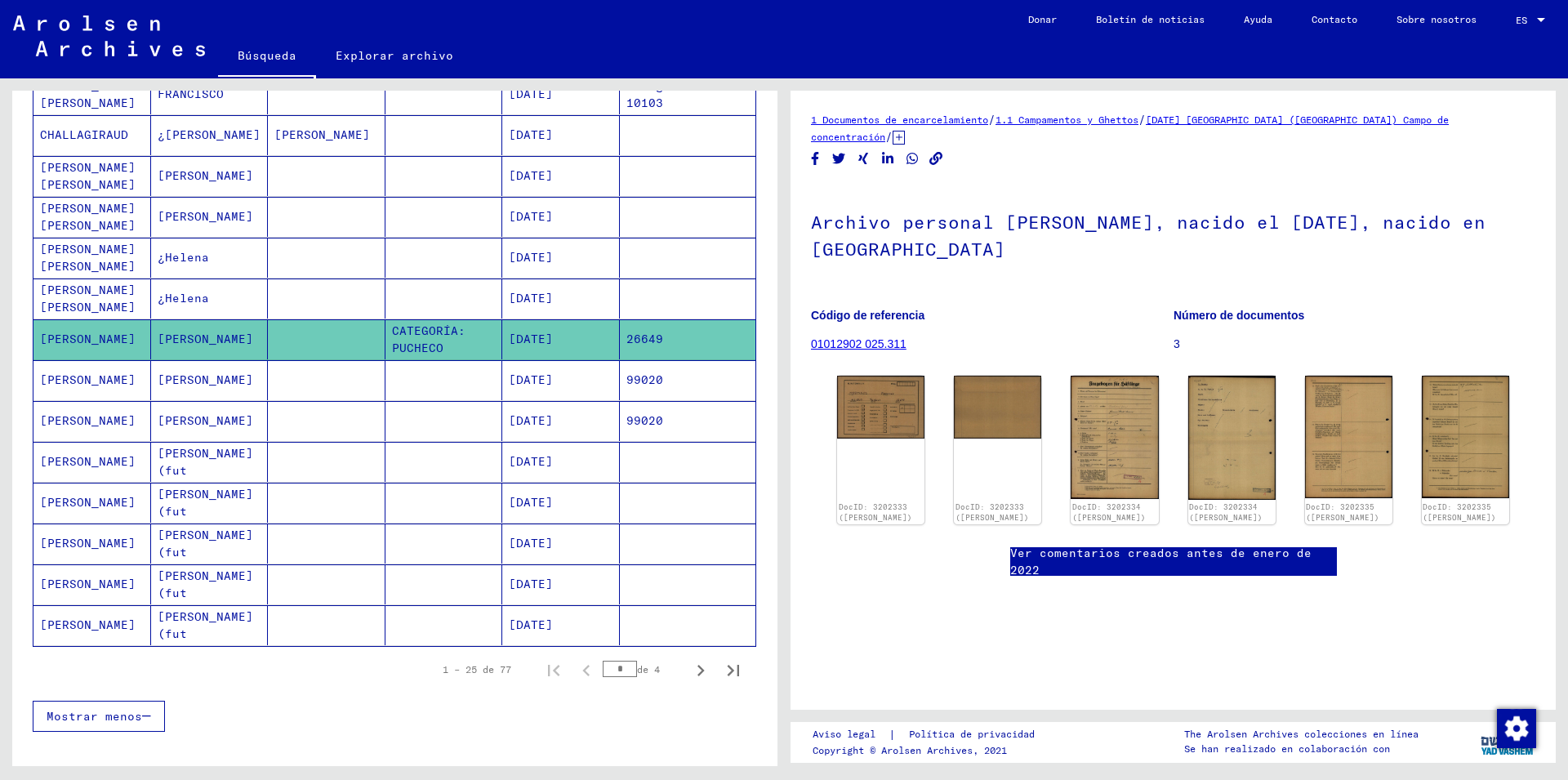
click at [667, 378] on mat-cell "99020" at bounding box center [688, 380] width 136 height 40
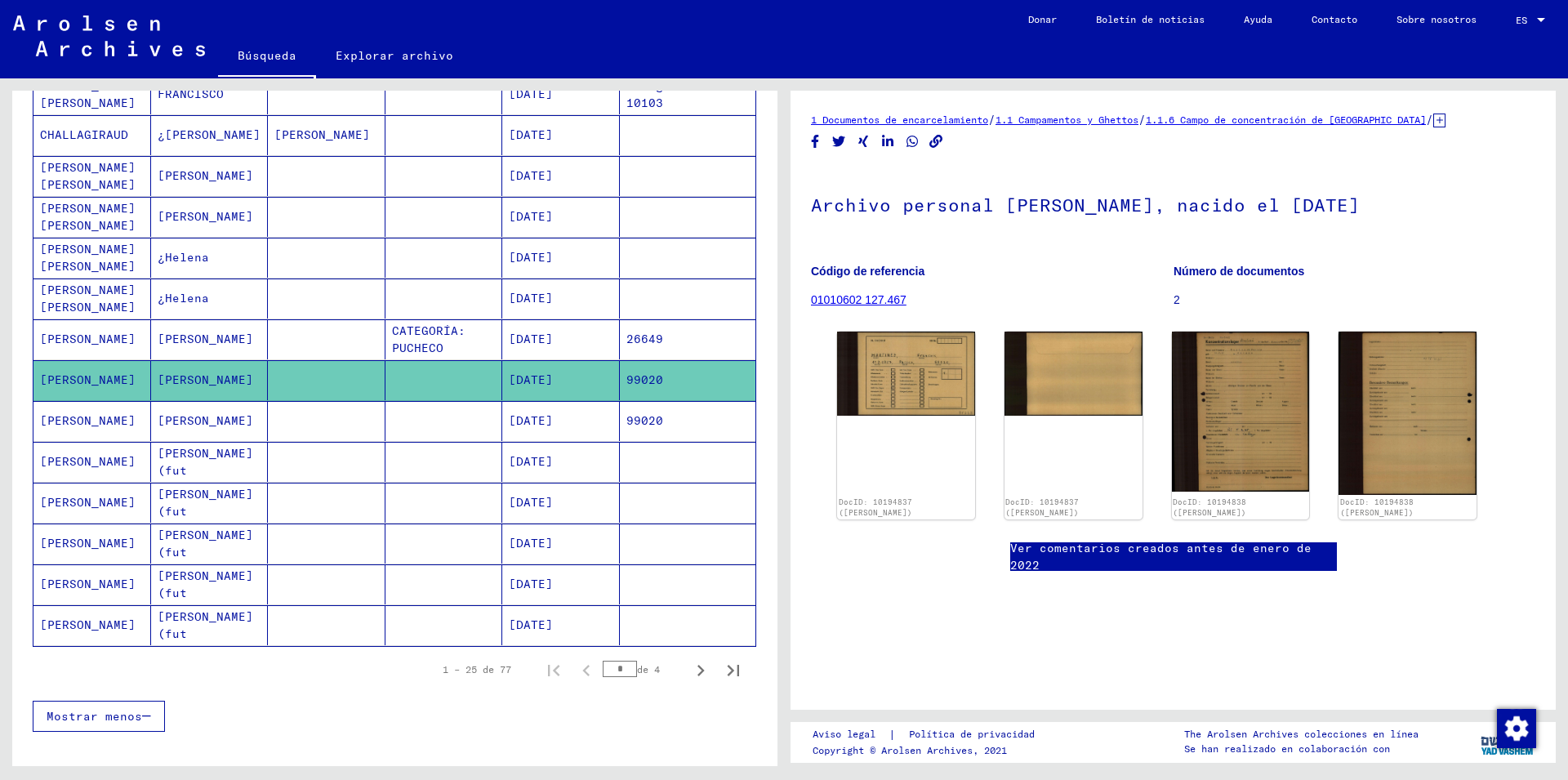
click at [681, 422] on mat-cell "99020" at bounding box center [688, 421] width 136 height 40
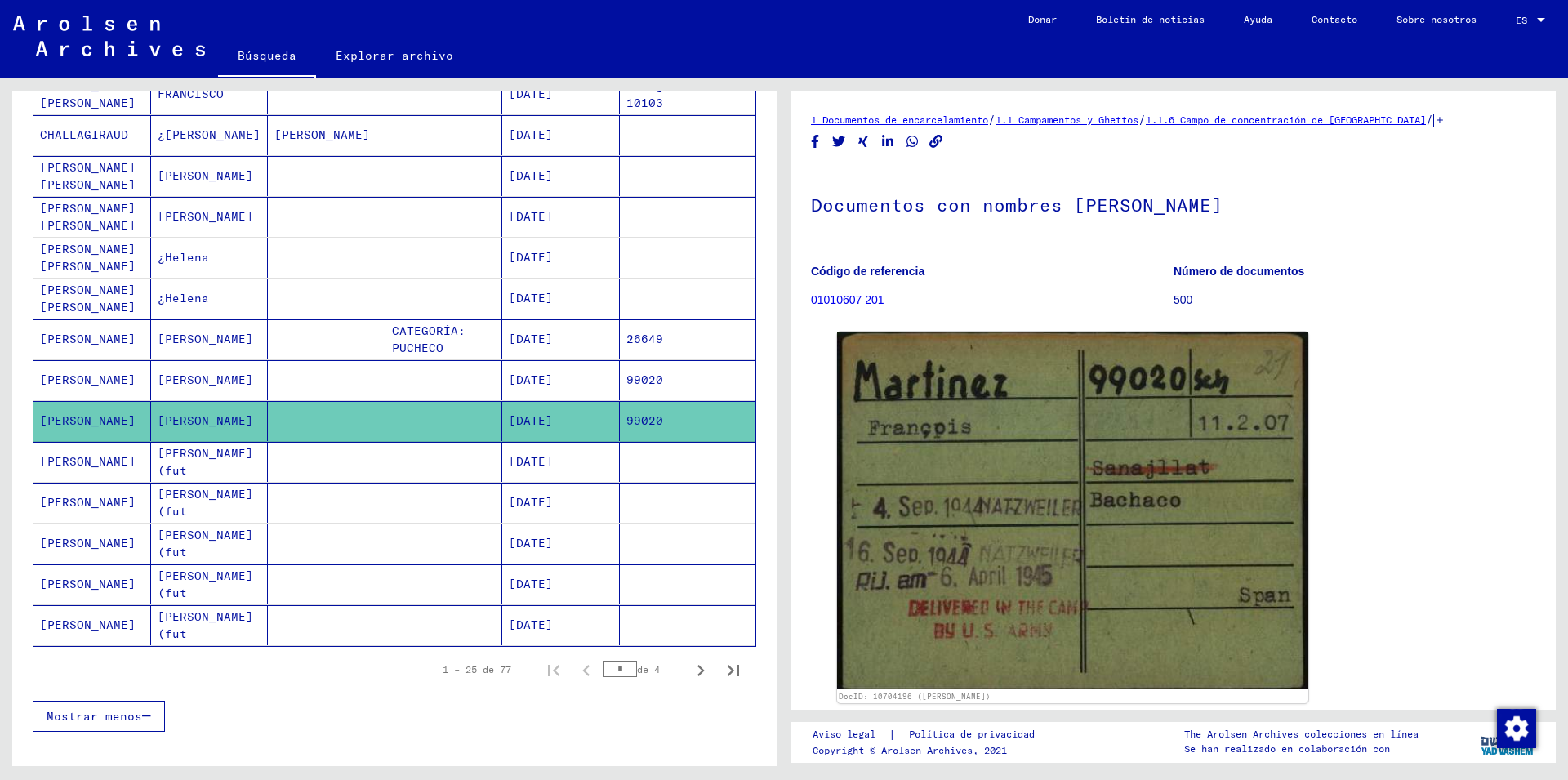
click at [652, 374] on mat-cell "99020" at bounding box center [688, 380] width 136 height 40
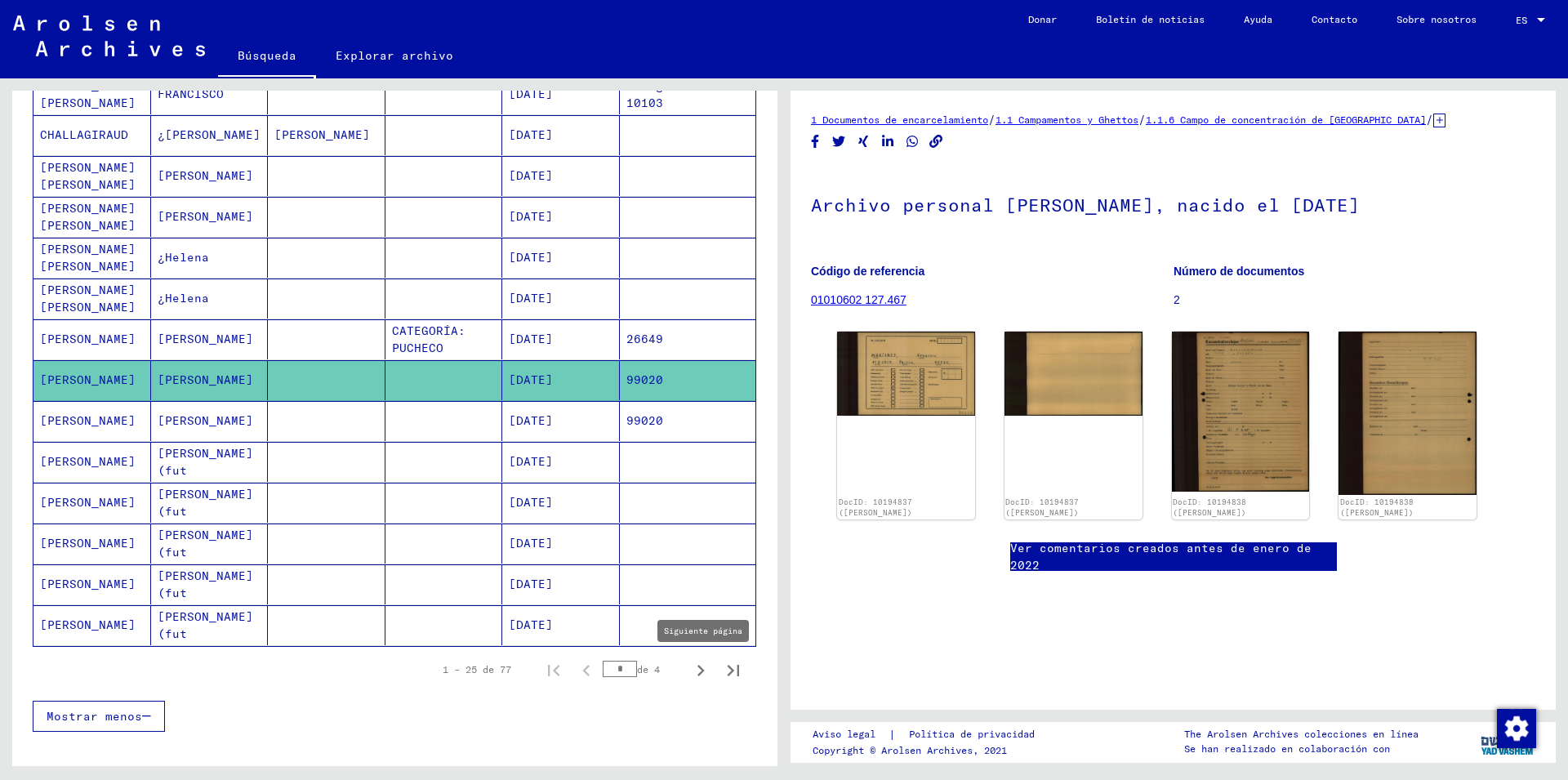
click at [698, 669] on icon "Siguiente página" at bounding box center [701, 670] width 8 height 11
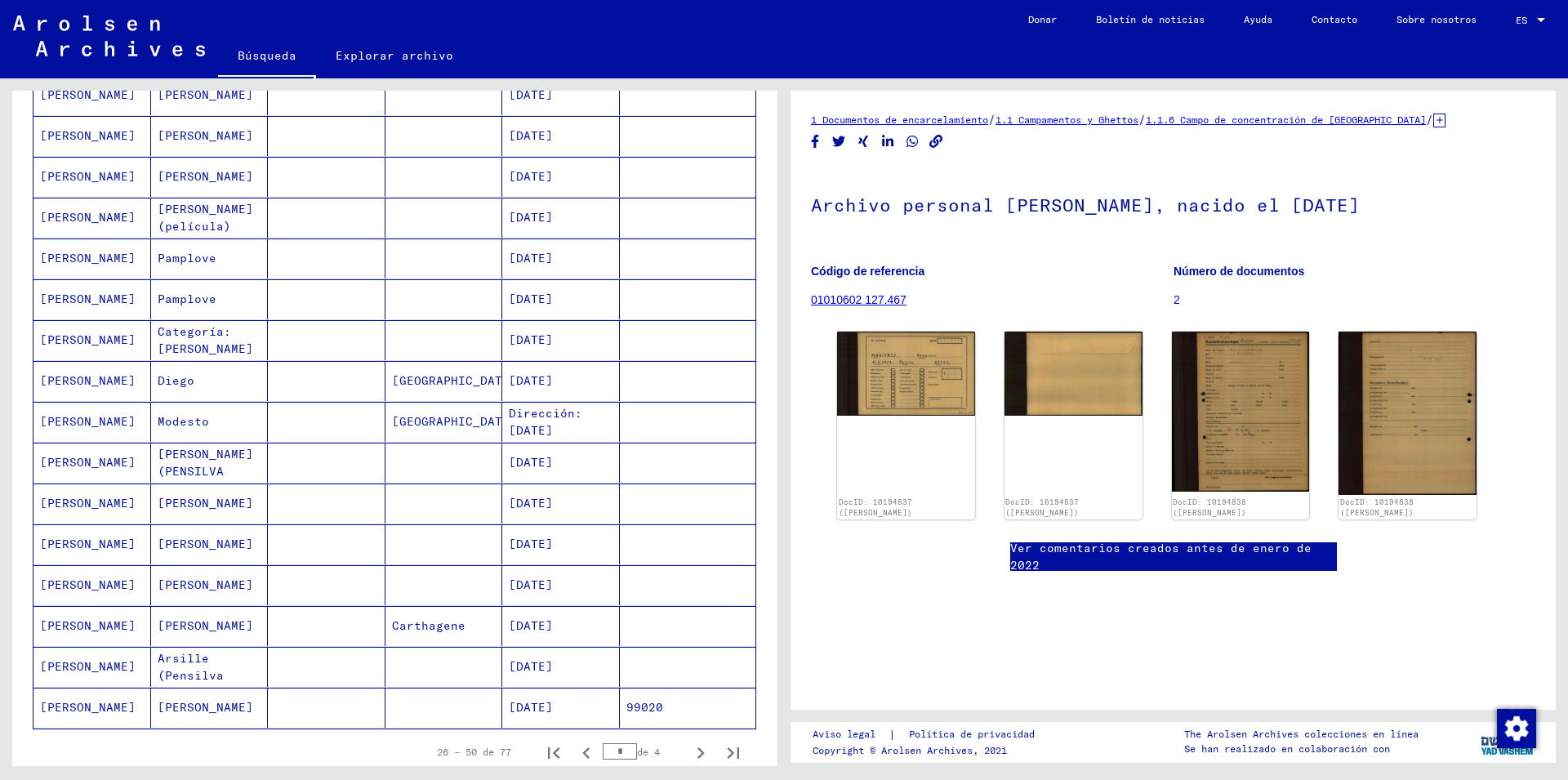
scroll to position [706, 0]
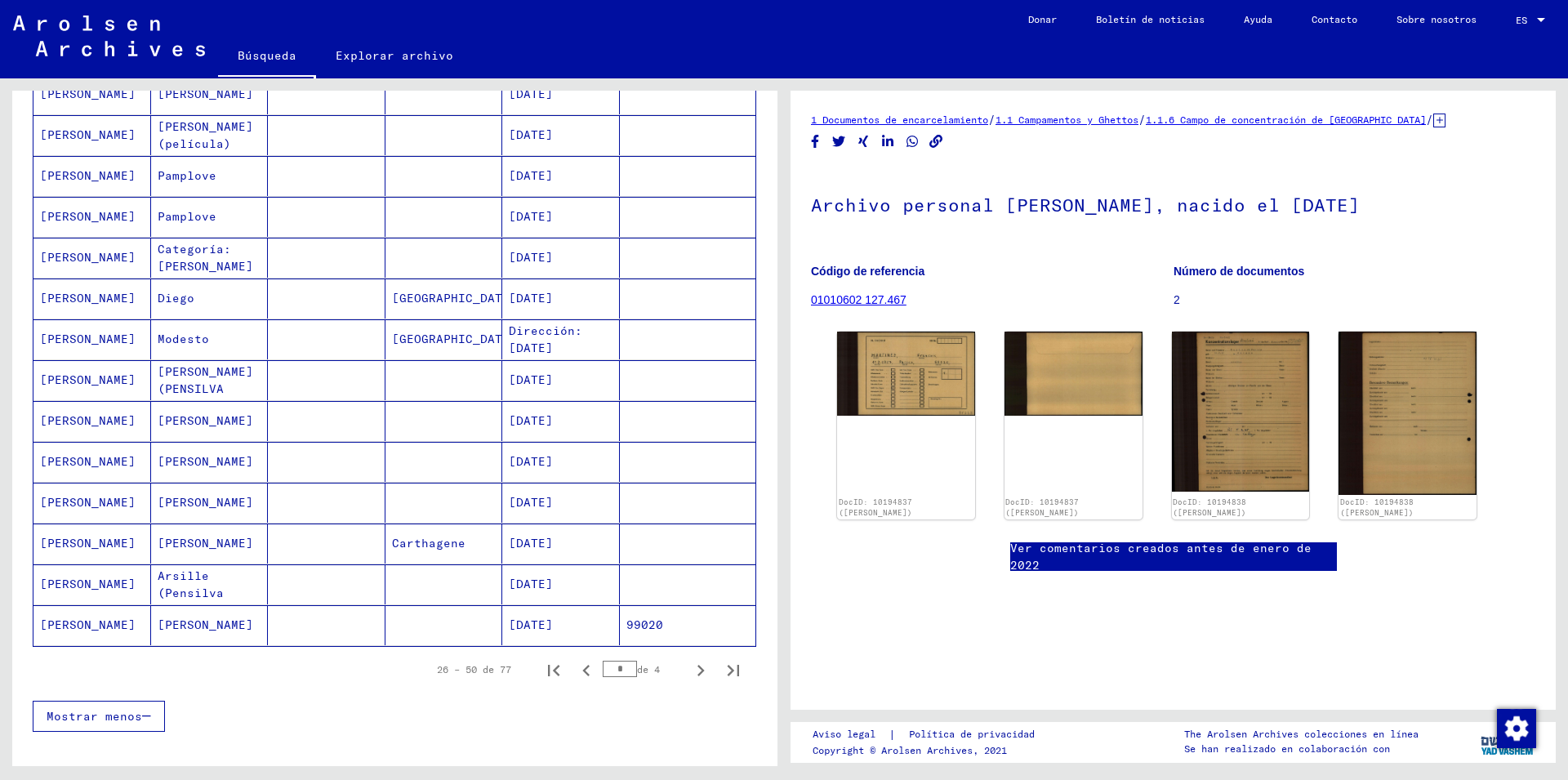
click at [604, 608] on mat-cell "[DATE]" at bounding box center [560, 625] width 117 height 40
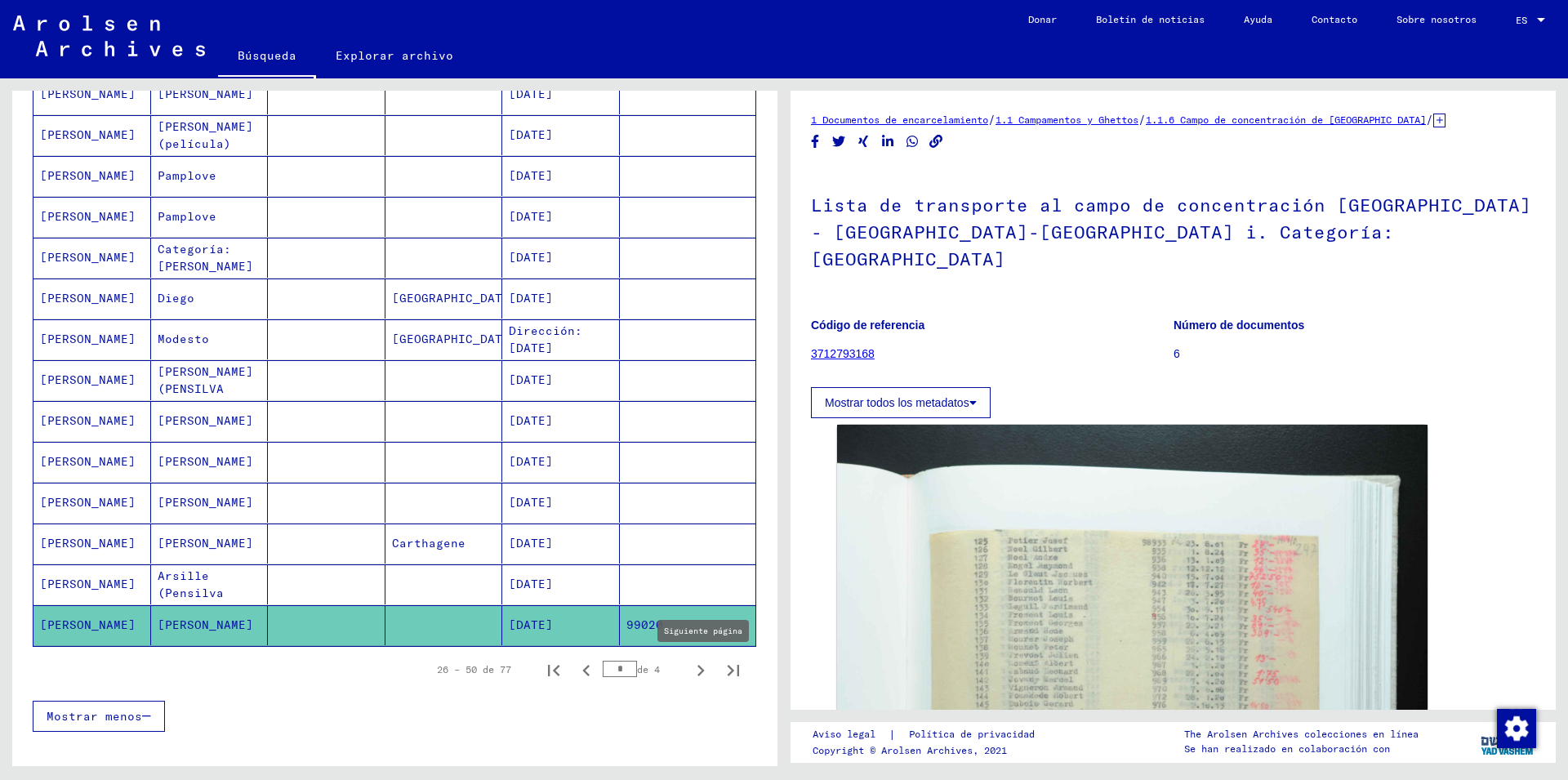
click at [689, 667] on icon "Siguiente página" at bounding box center [700, 670] width 23 height 23
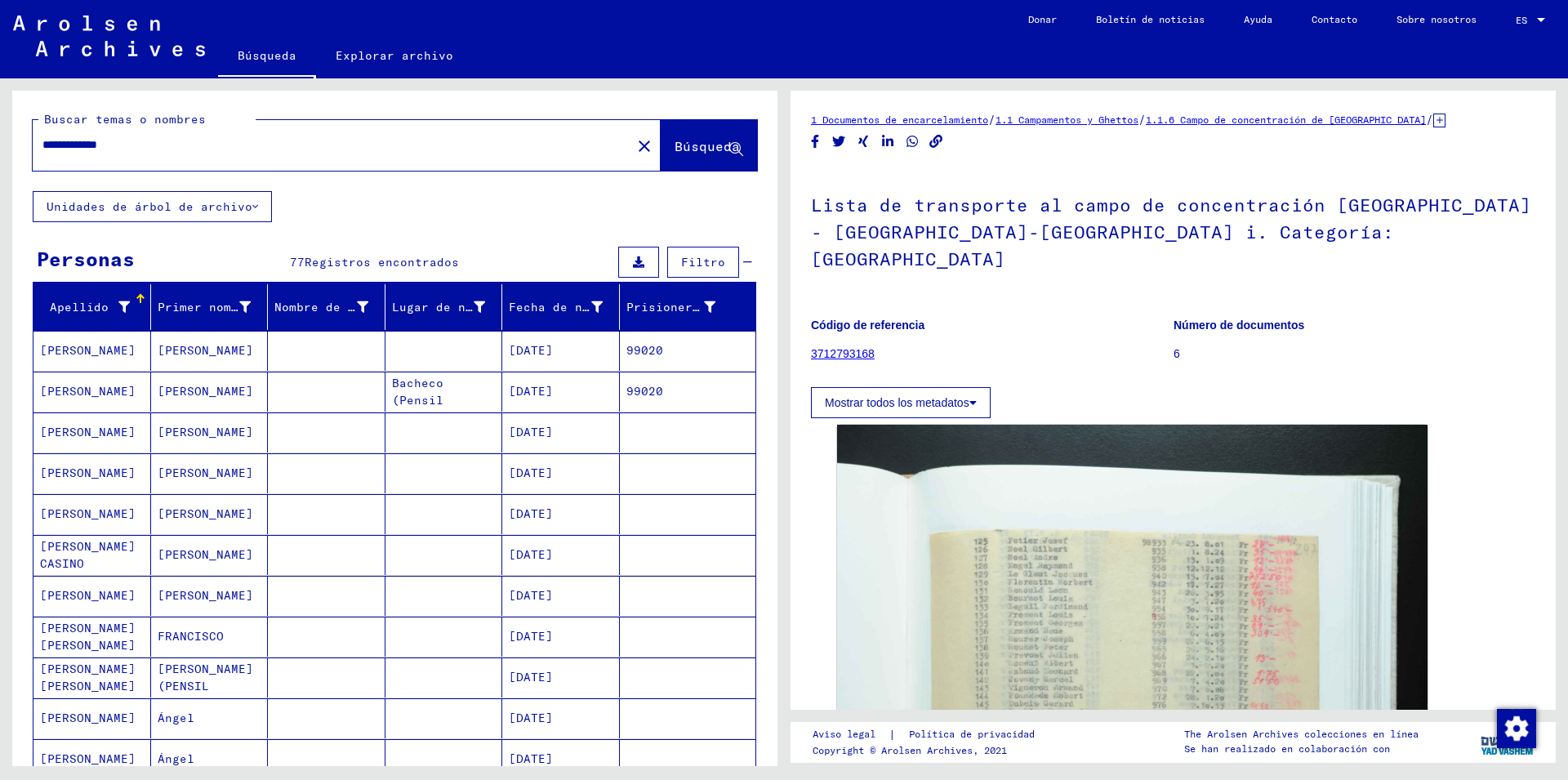
drag, startPoint x: 550, startPoint y: 382, endPoint x: 508, endPoint y: 439, distance: 70.8
click at [549, 382] on mat-cell "[DATE]" at bounding box center [560, 391] width 117 height 40
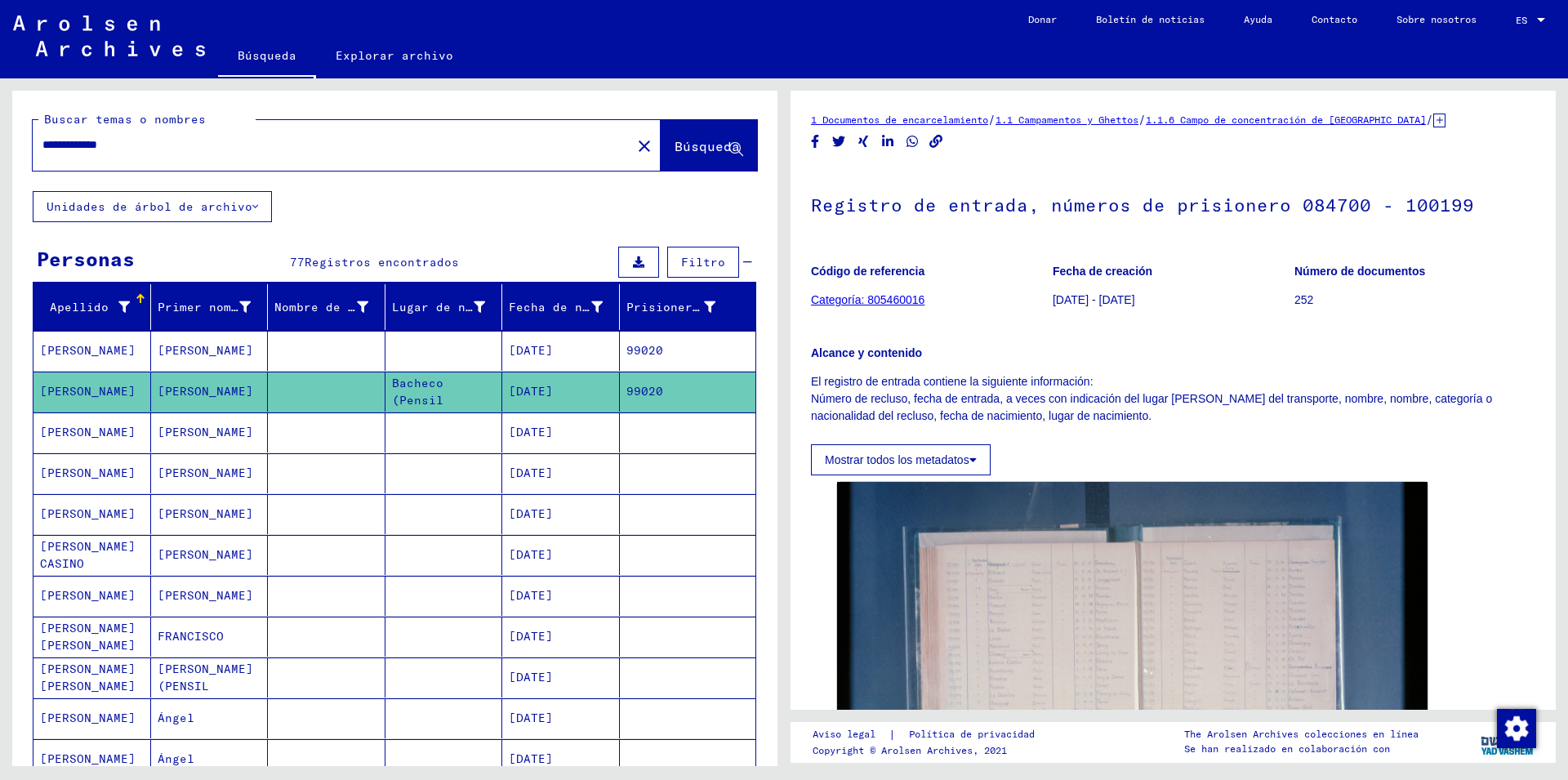
drag, startPoint x: 1446, startPoint y: 119, endPoint x: 1464, endPoint y: 145, distance: 31.6
click at [1446, 121] on icon at bounding box center [1439, 120] width 12 height 14
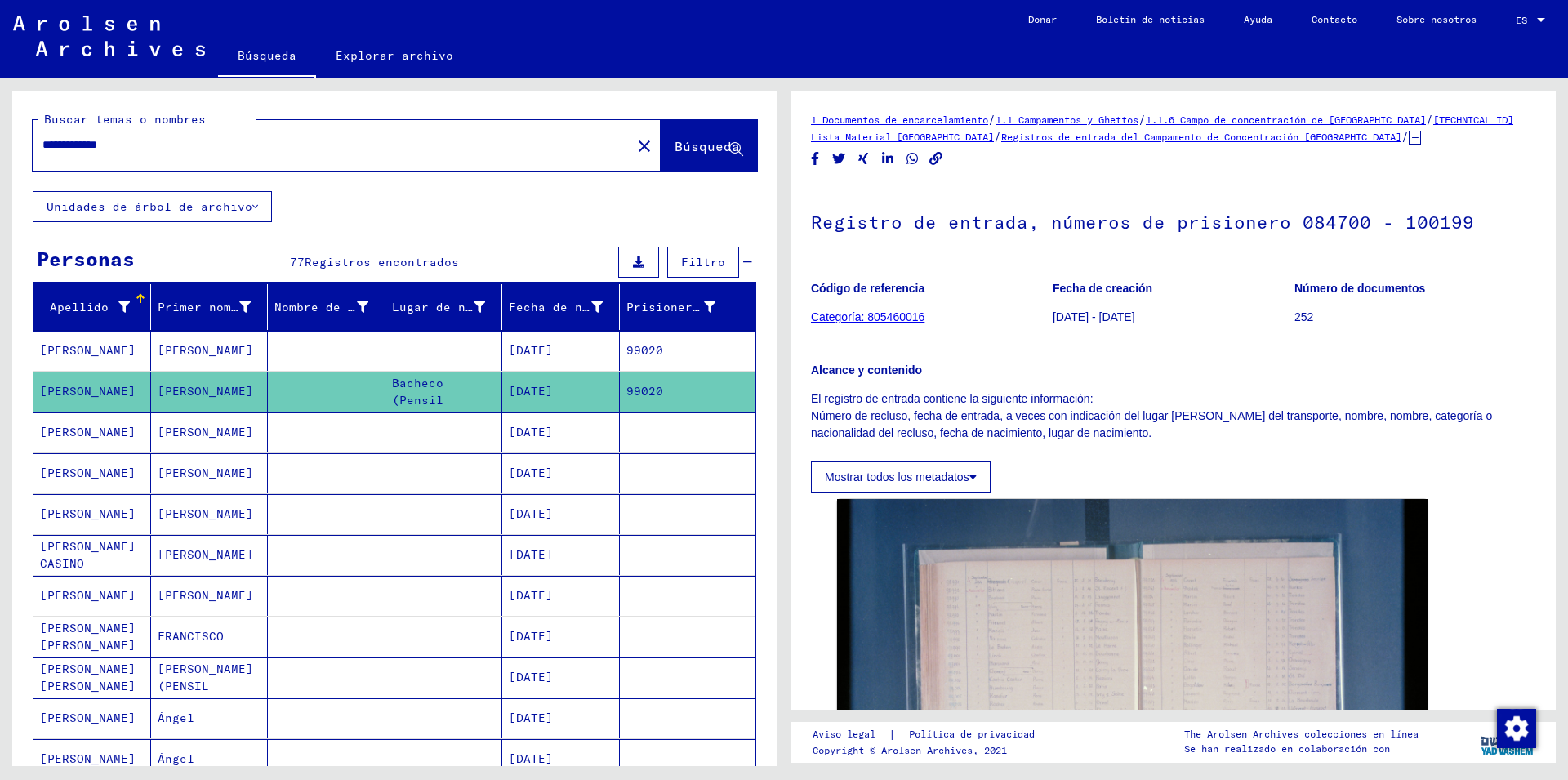
click at [672, 358] on mat-cell "99020" at bounding box center [688, 351] width 136 height 40
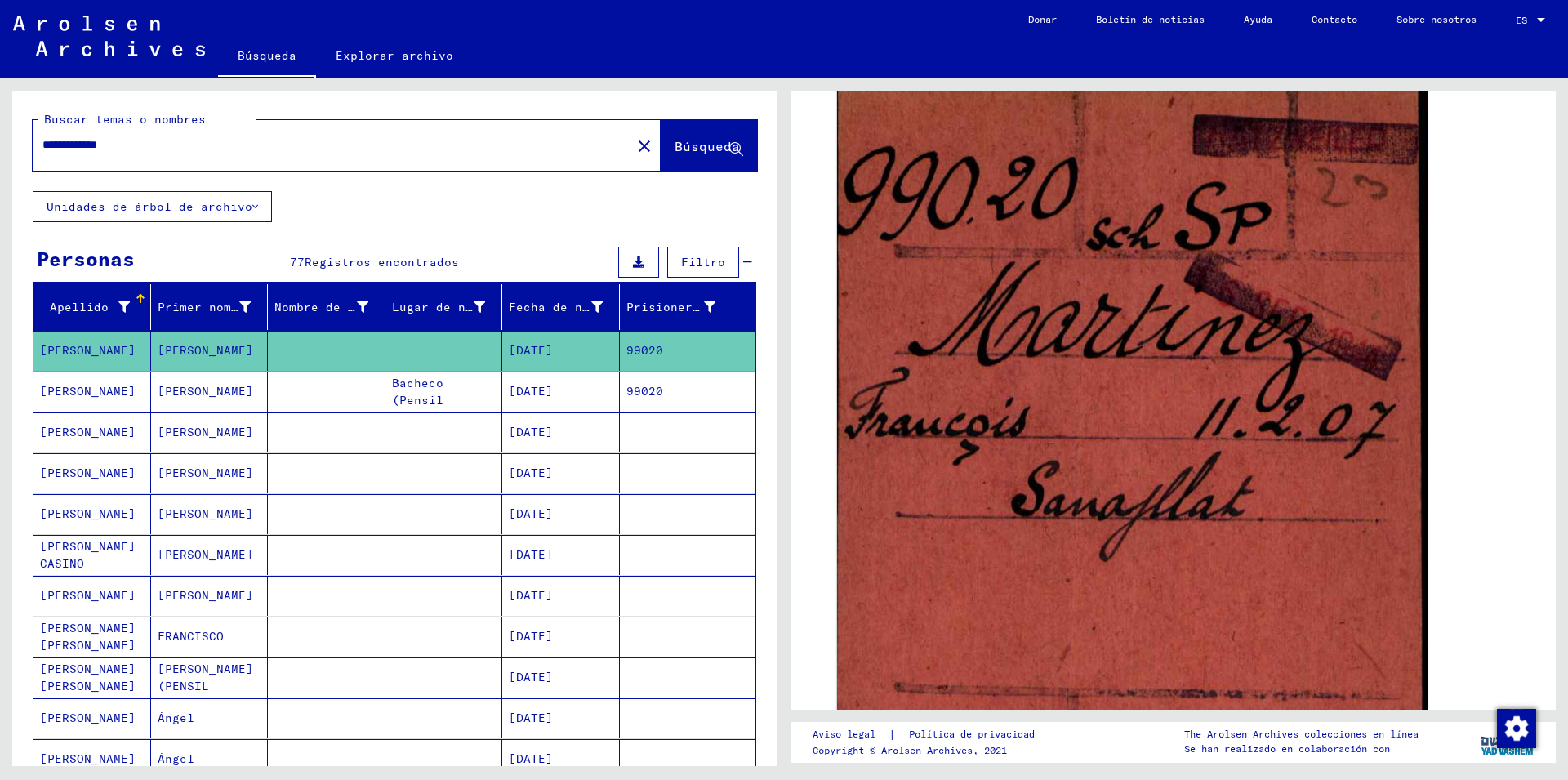
scroll to position [177, 0]
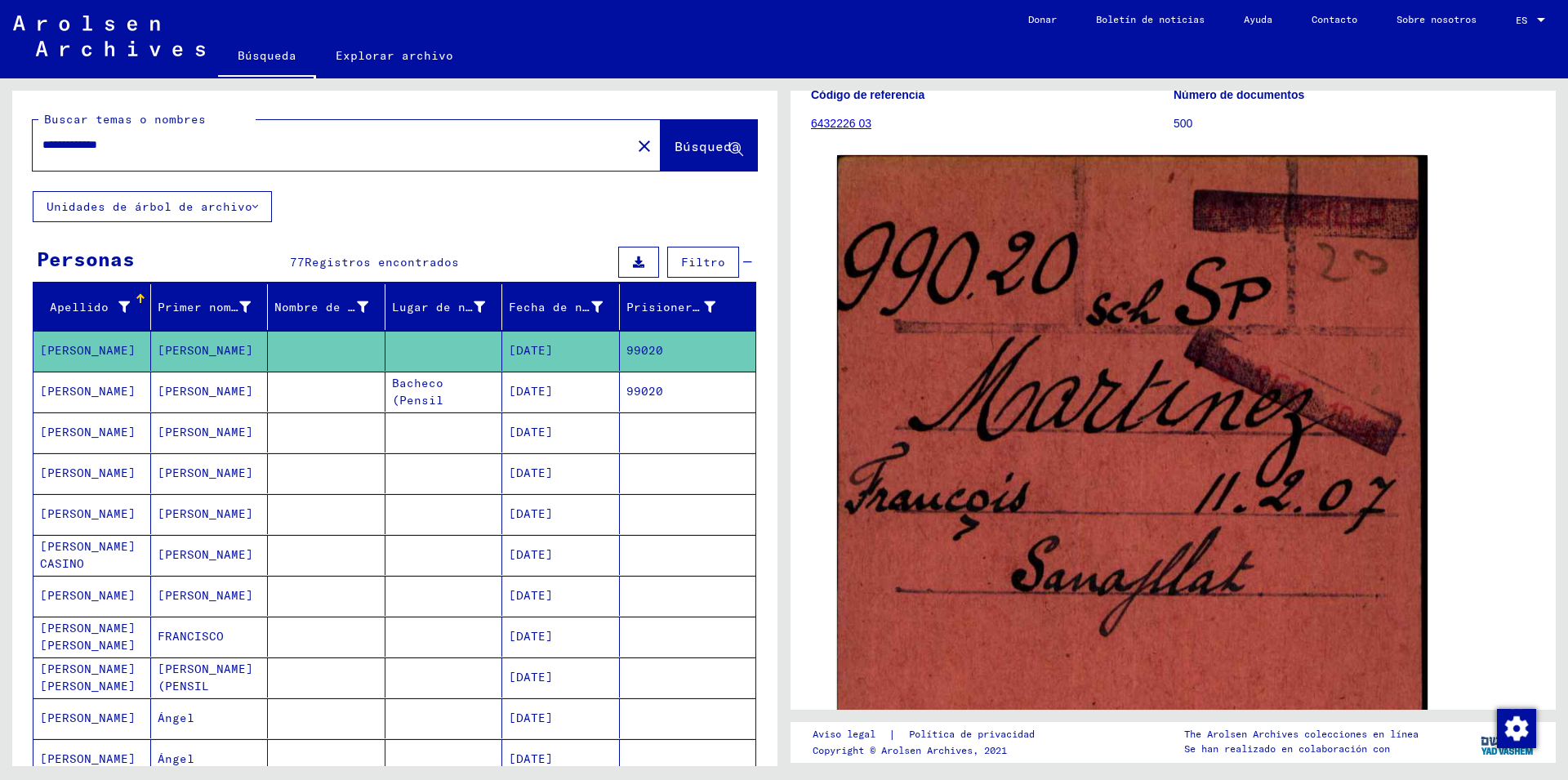
click at [582, 394] on mat-cell "[DATE]" at bounding box center [560, 391] width 117 height 40
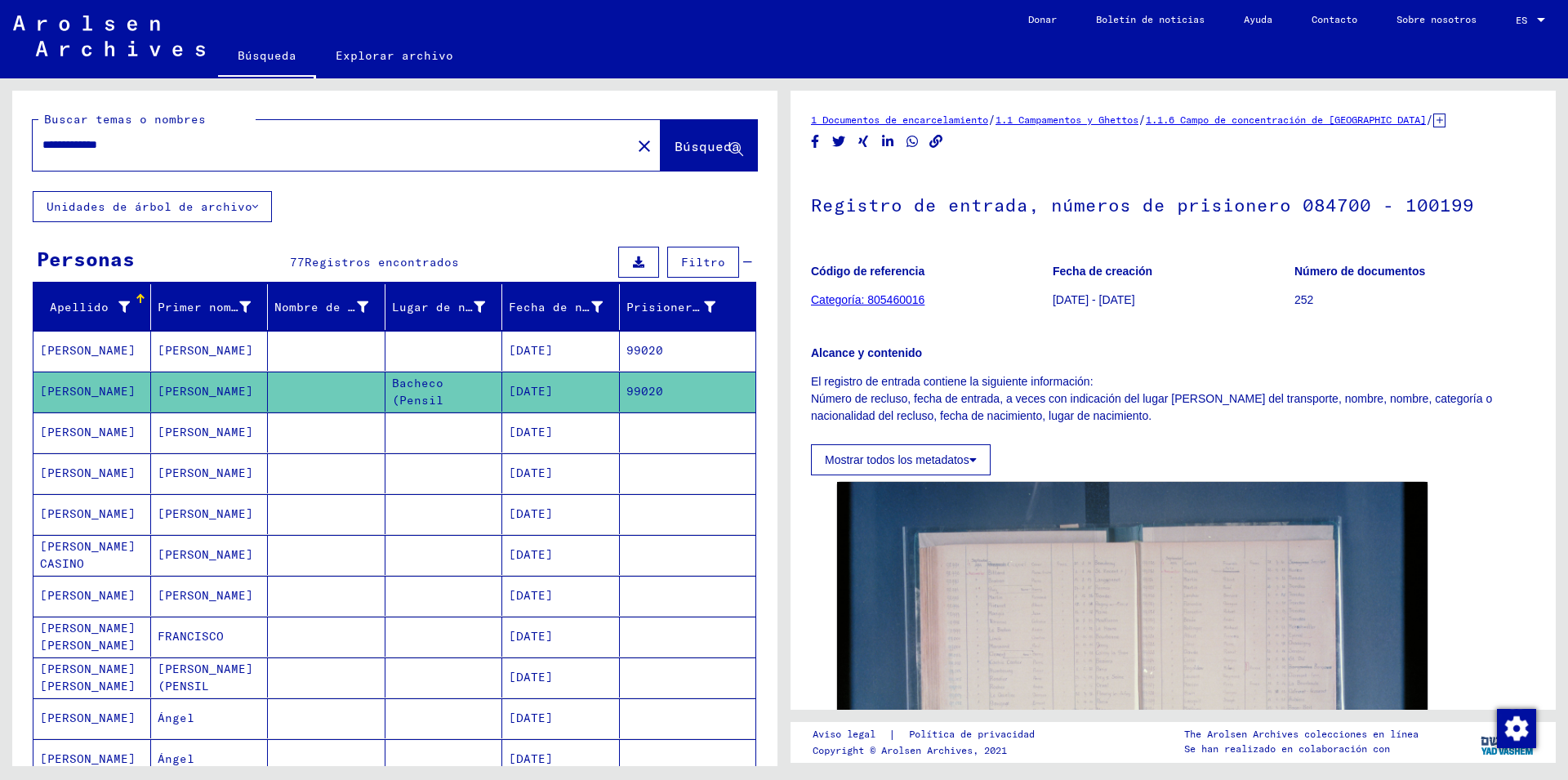
click at [570, 344] on mat-cell "[DATE]" at bounding box center [560, 351] width 117 height 40
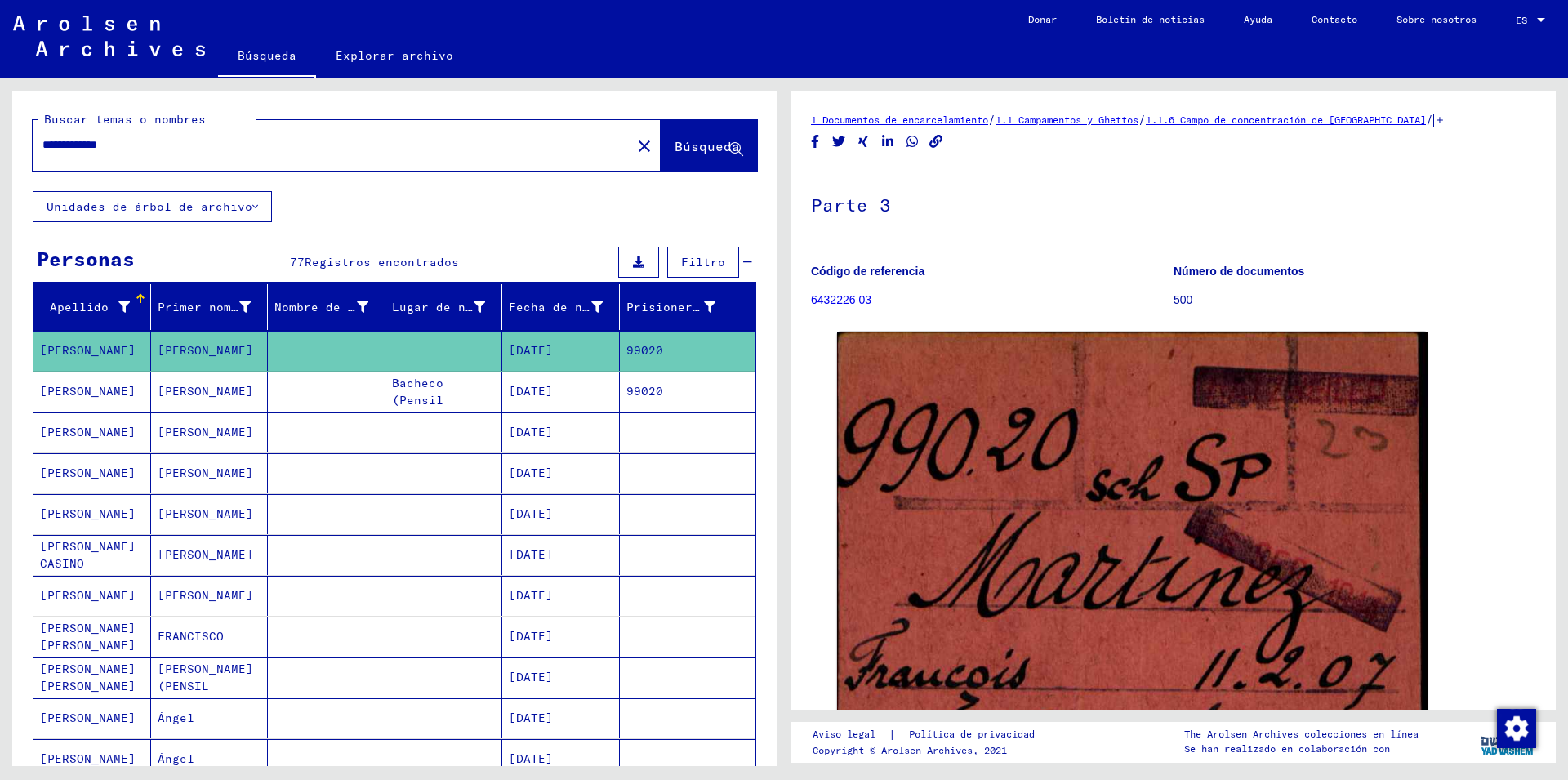
click at [575, 392] on mat-cell "[DATE]" at bounding box center [560, 391] width 117 height 40
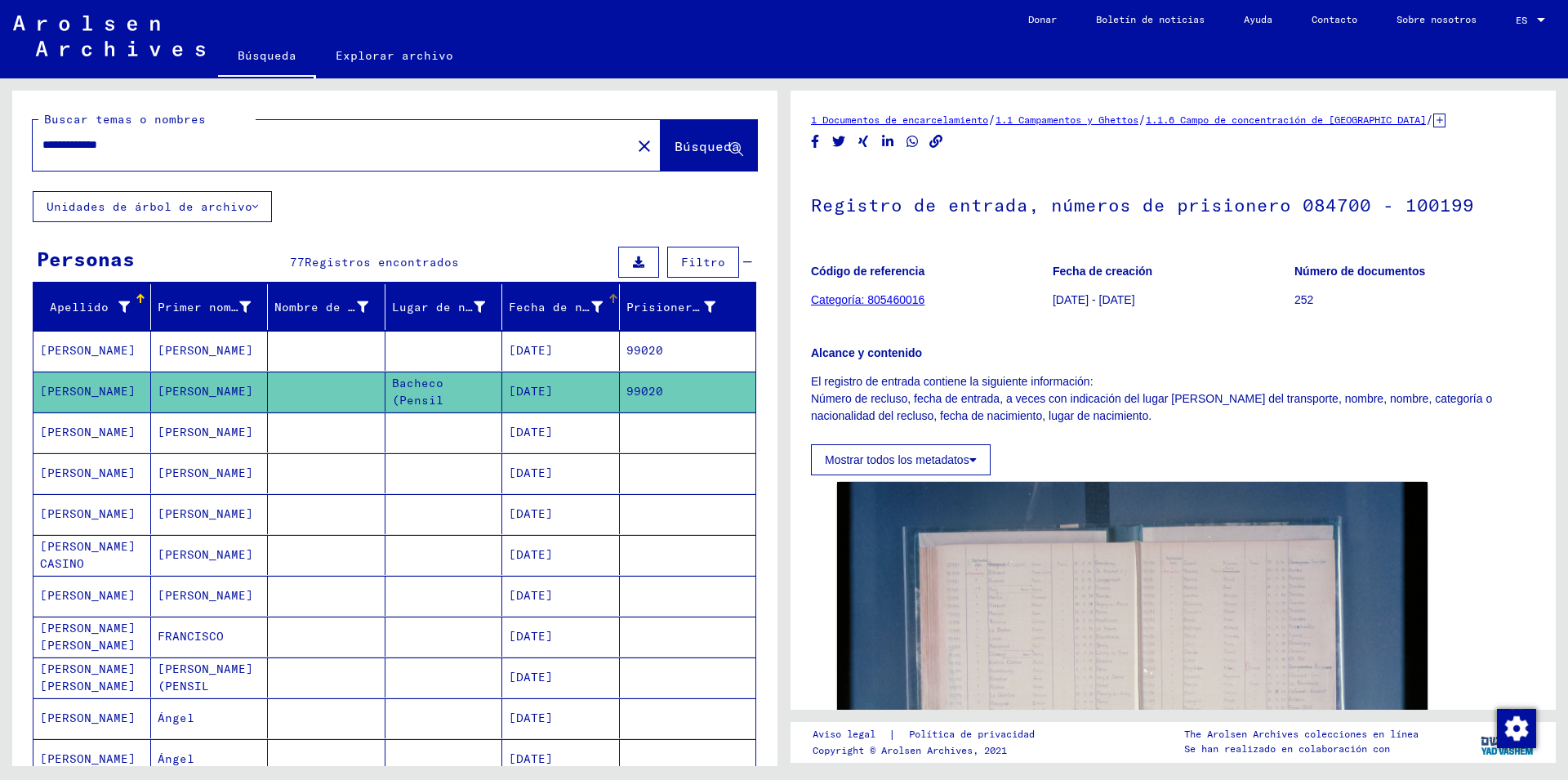
drag, startPoint x: 600, startPoint y: 301, endPoint x: 623, endPoint y: 325, distance: 33.2
click at [609, 302] on div at bounding box center [613, 299] width 9 height 9
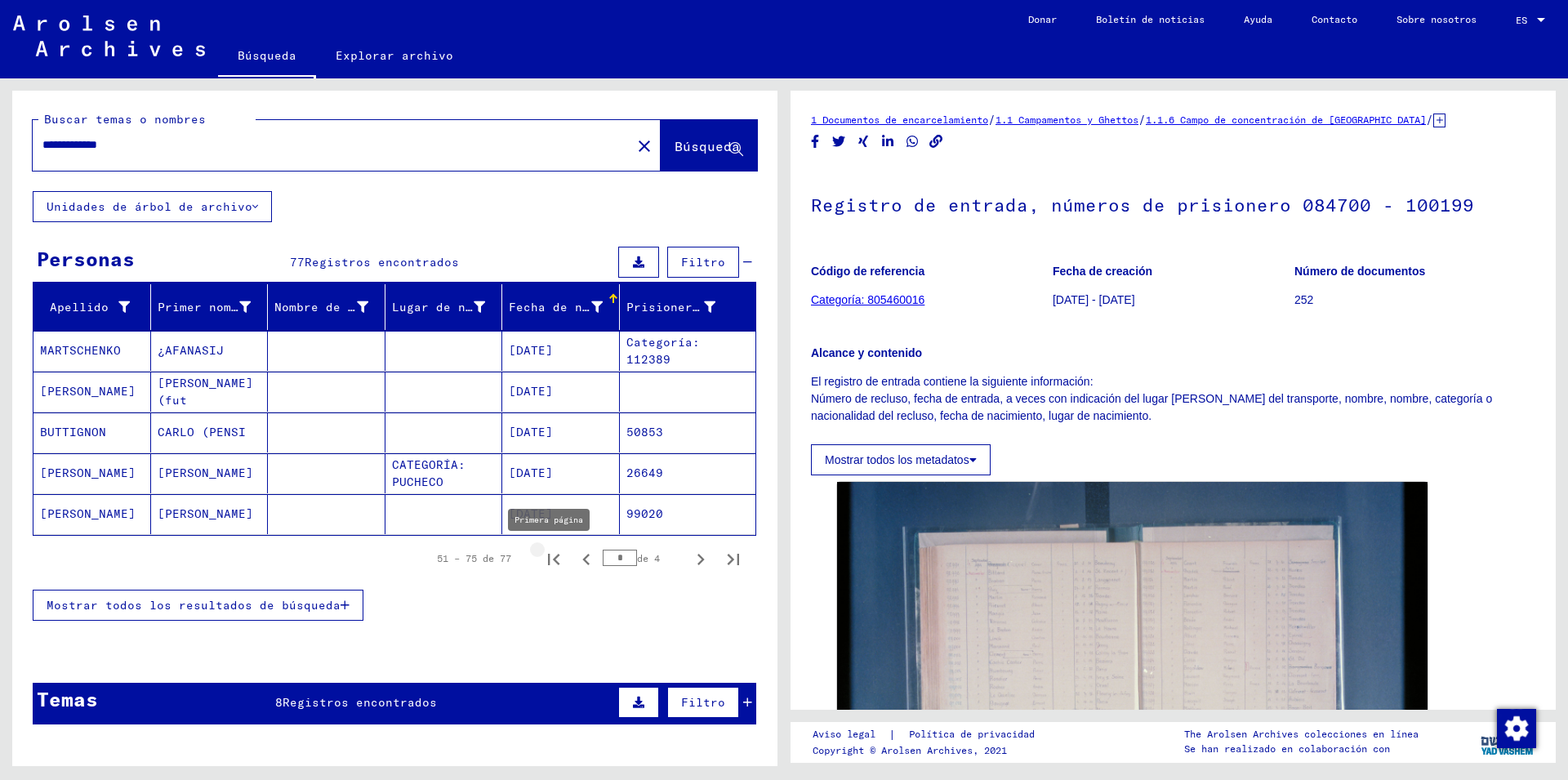
click at [543, 561] on icon "Primera página" at bounding box center [554, 560] width 23 height 23
type input "*"
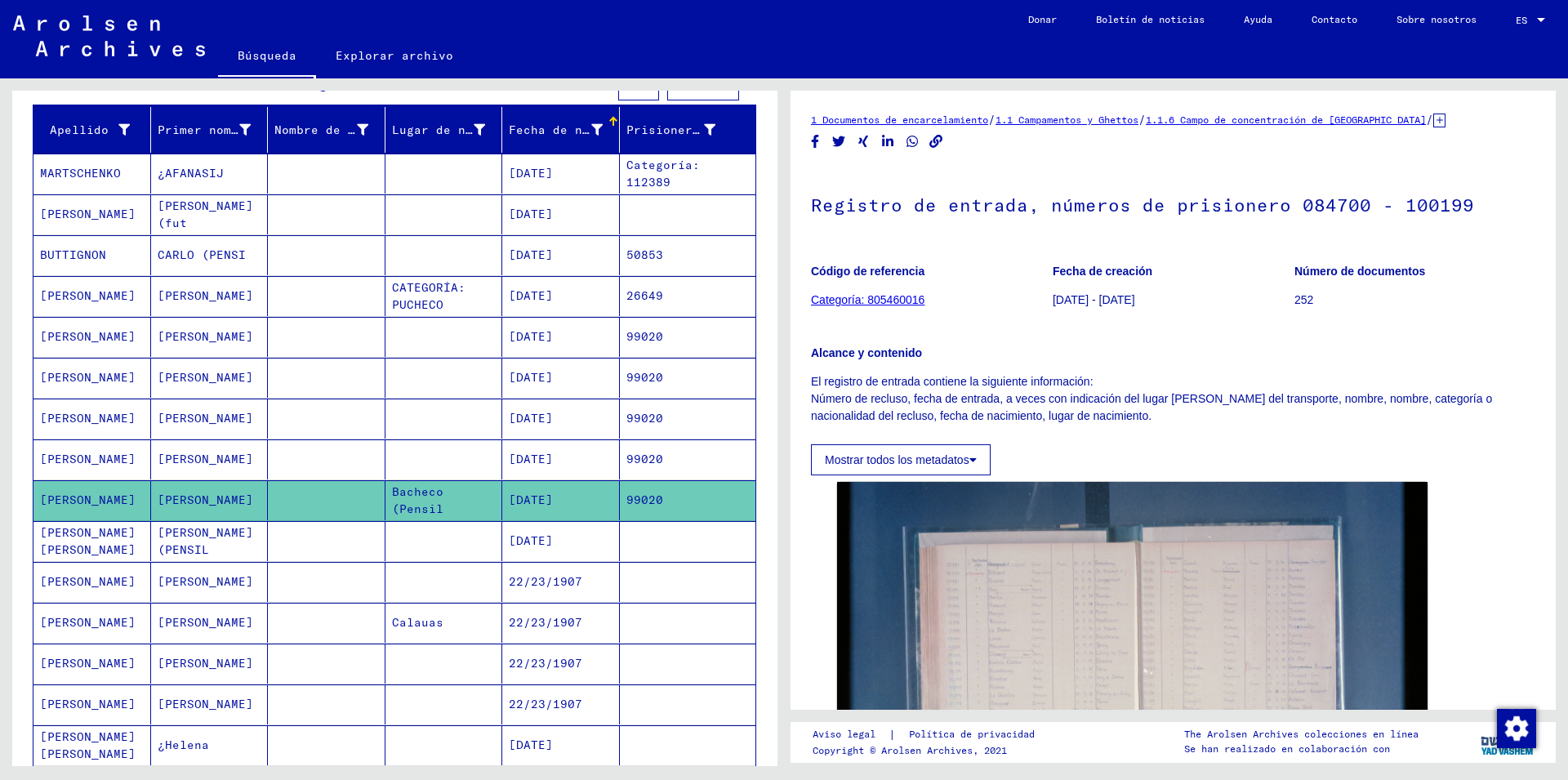
scroll to position [177, 0]
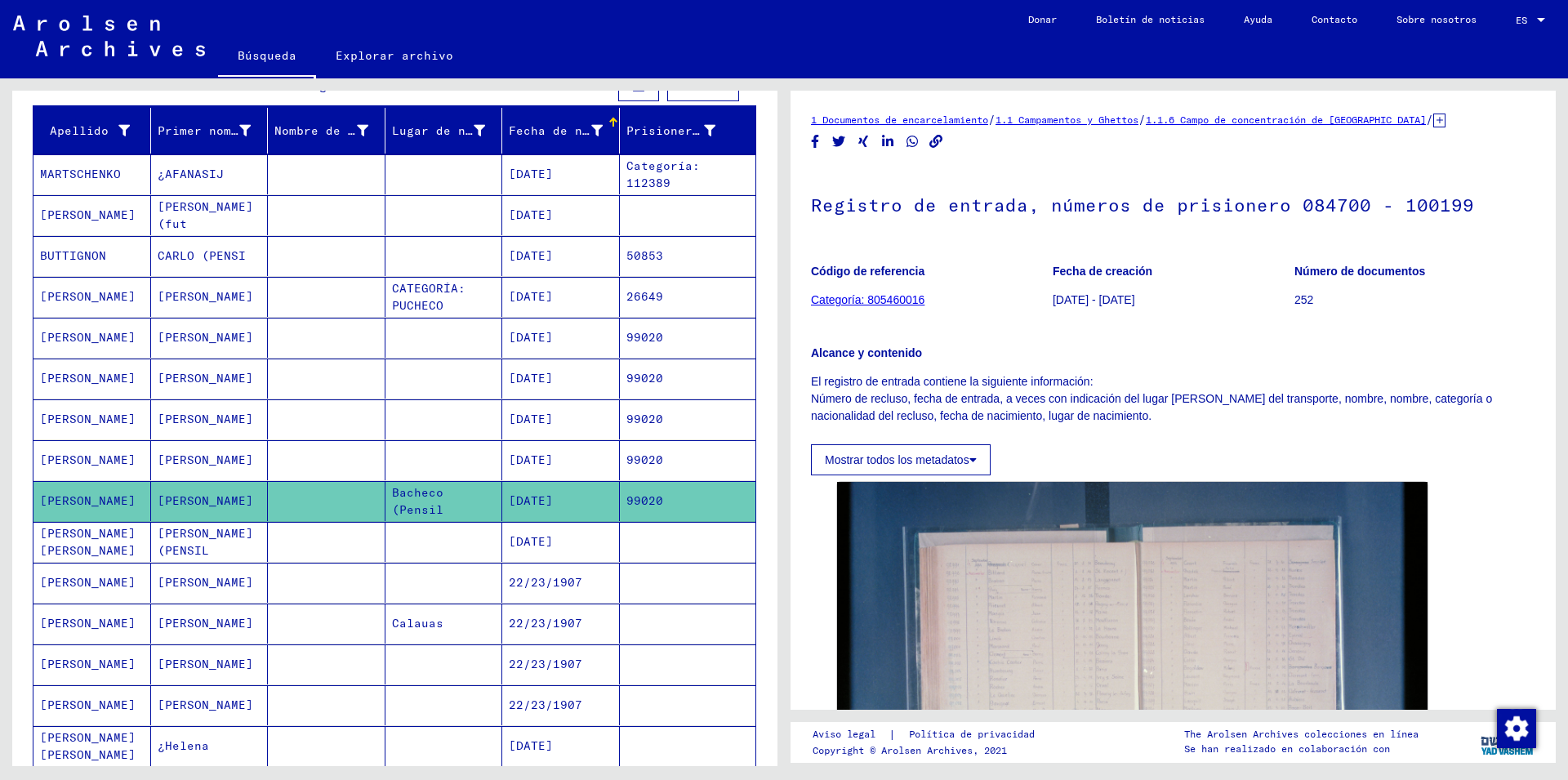
click at [564, 295] on mat-cell "[DATE]" at bounding box center [560, 297] width 117 height 40
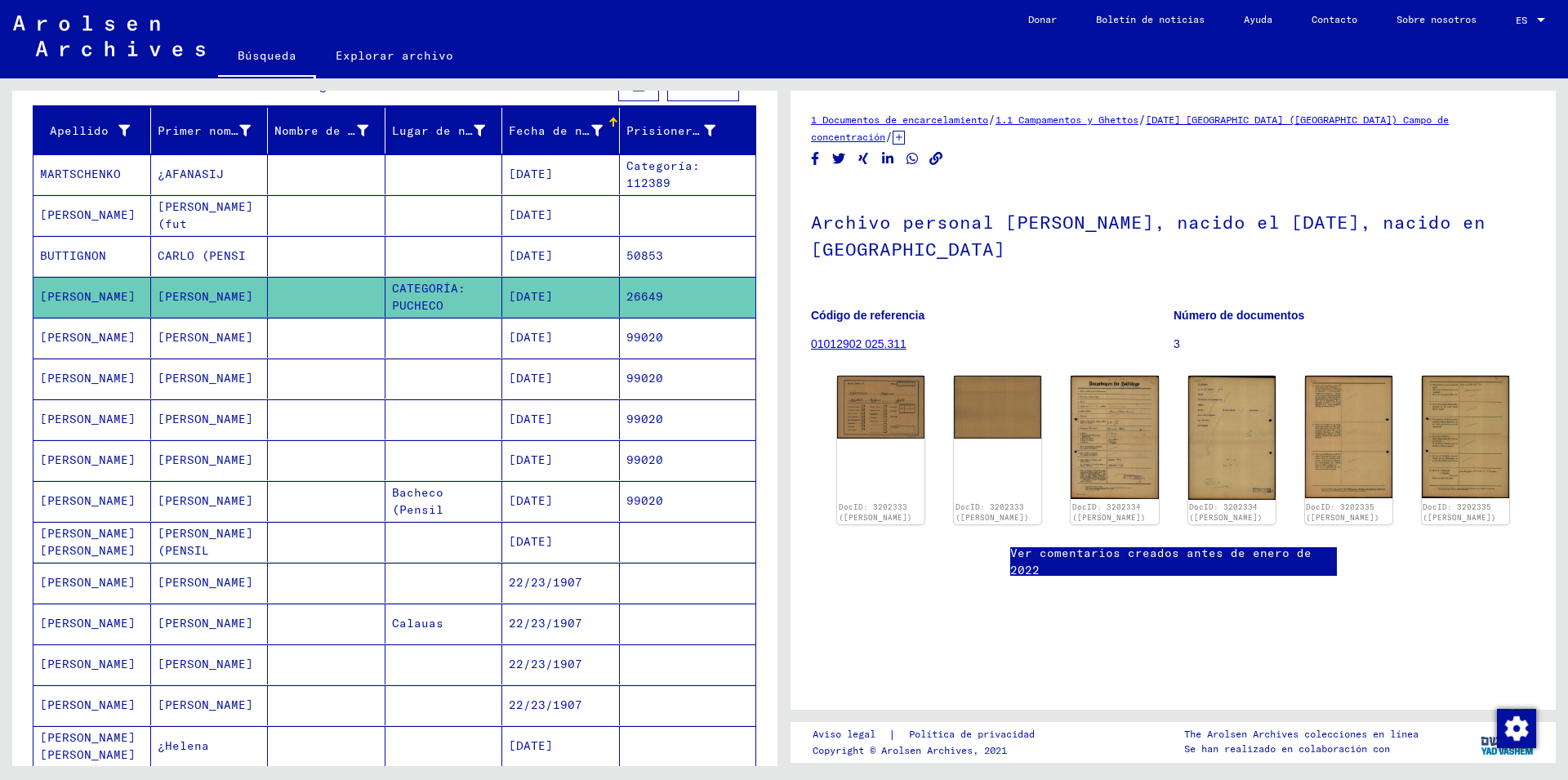
click at [562, 339] on mat-cell "[DATE]" at bounding box center [560, 338] width 117 height 40
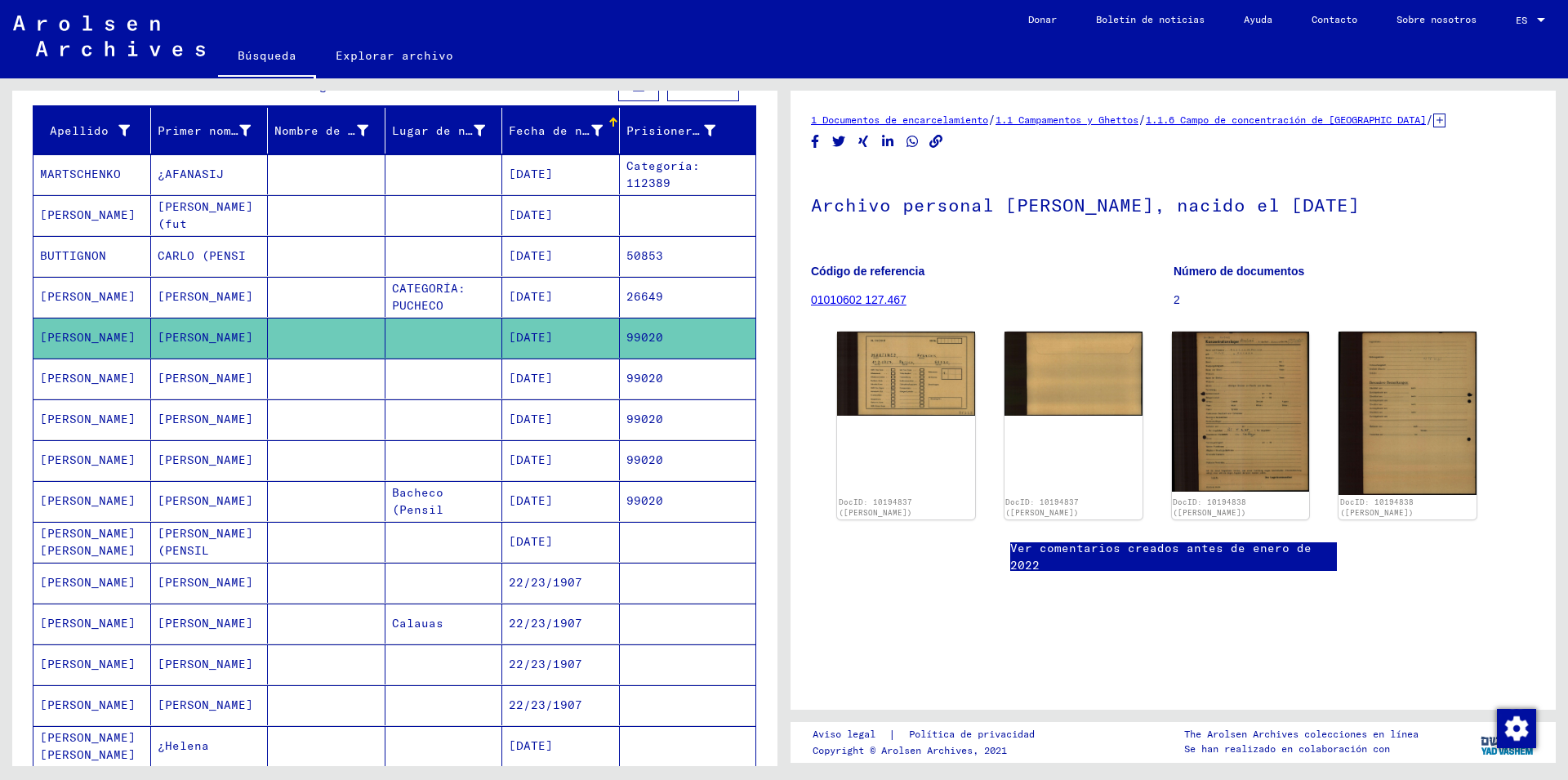
click at [557, 374] on mat-cell "[DATE]" at bounding box center [560, 378] width 117 height 40
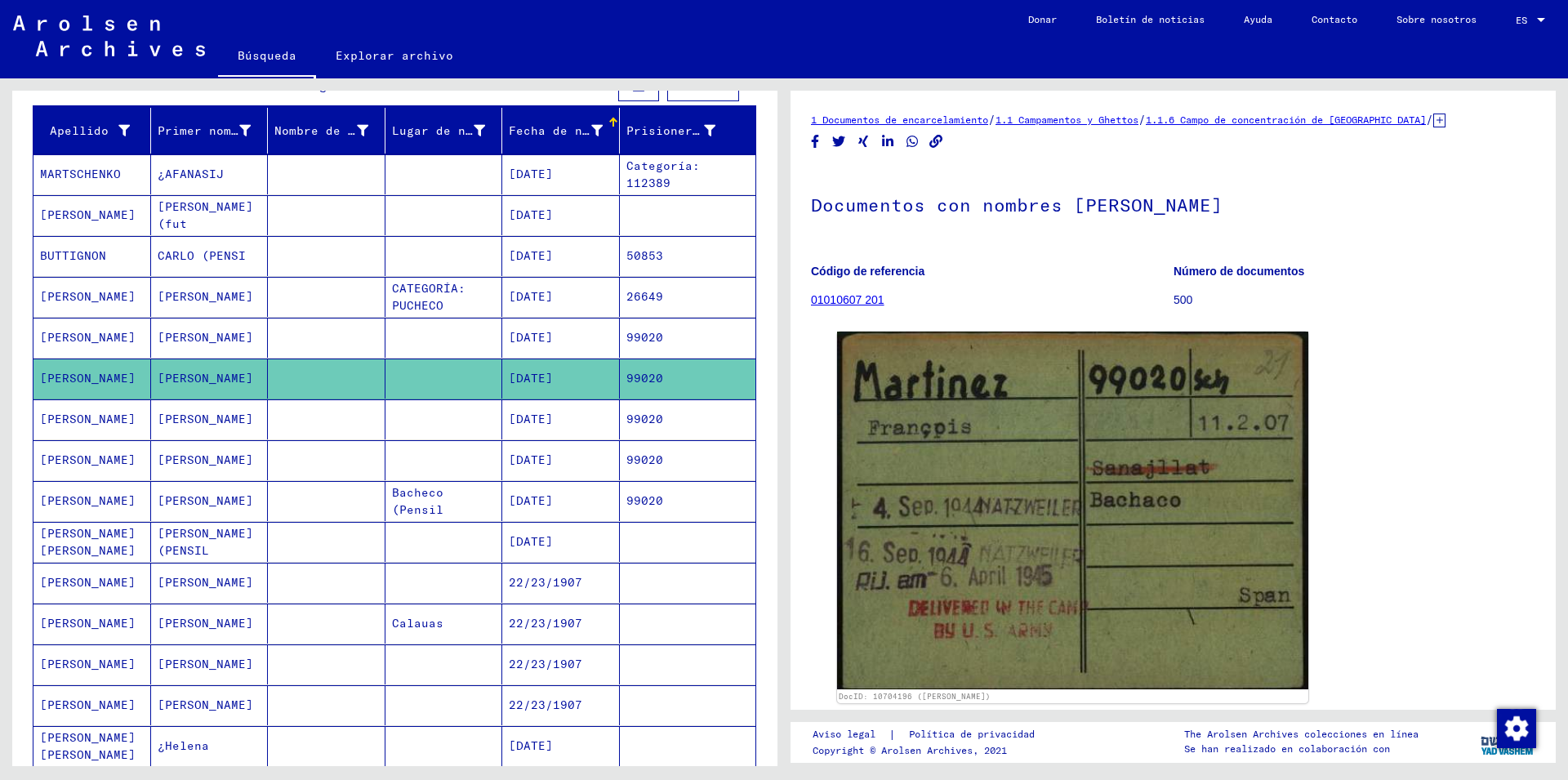
click at [557, 411] on mat-cell "[DATE]" at bounding box center [560, 420] width 117 height 40
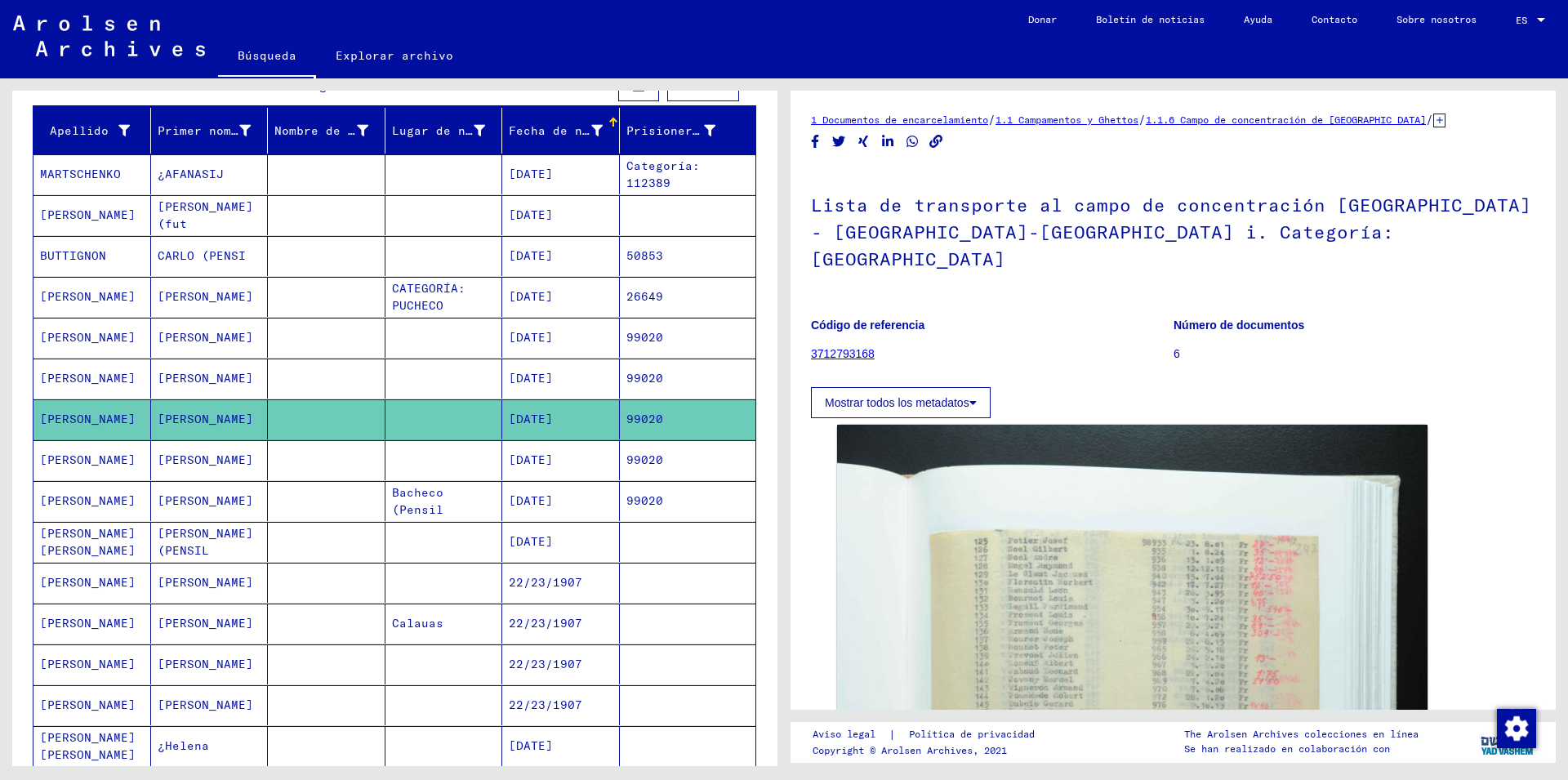
click at [576, 474] on mat-cell "[DATE]" at bounding box center [560, 460] width 117 height 40
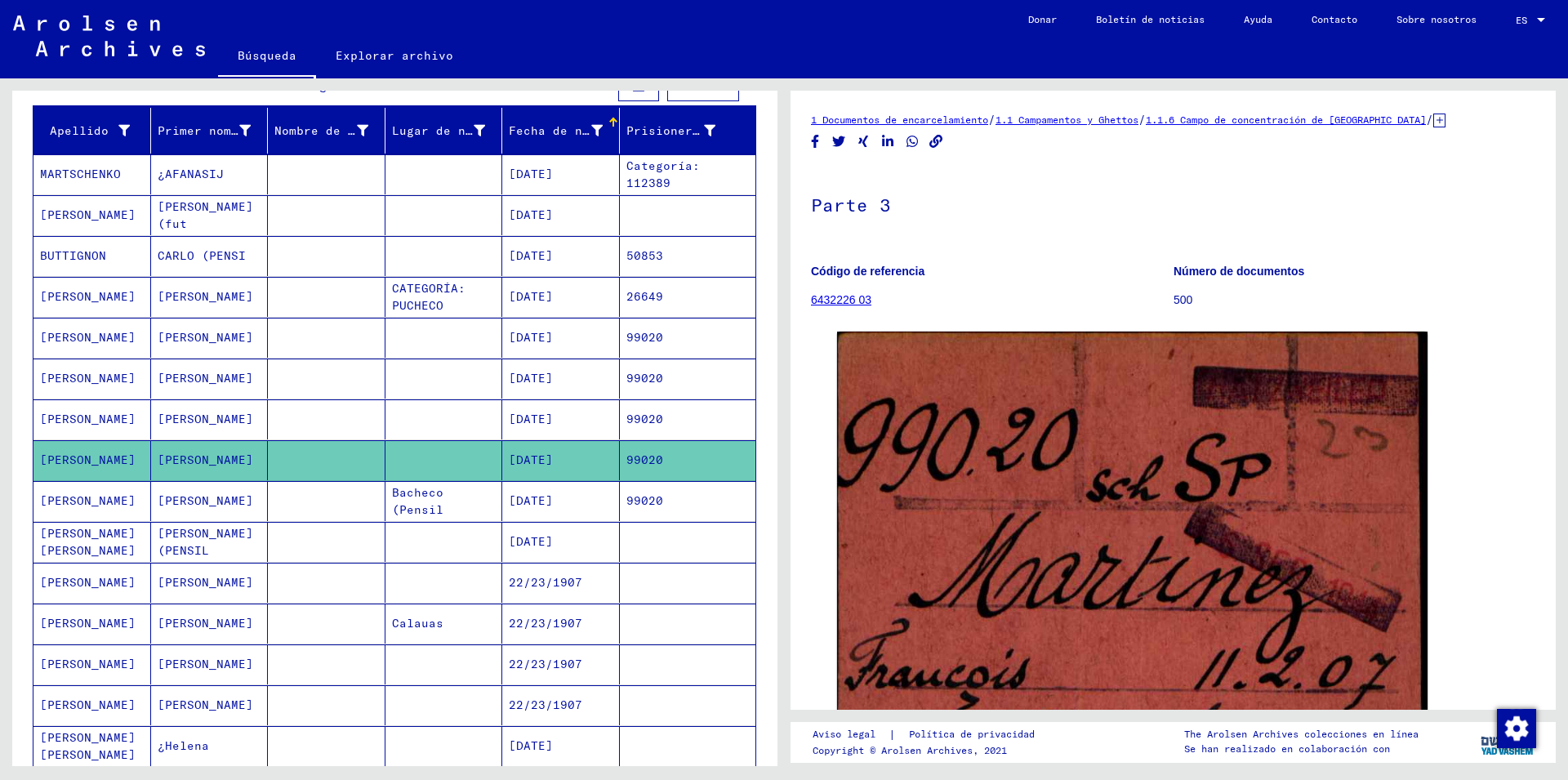
click at [576, 500] on mat-cell "[DATE]" at bounding box center [560, 501] width 117 height 40
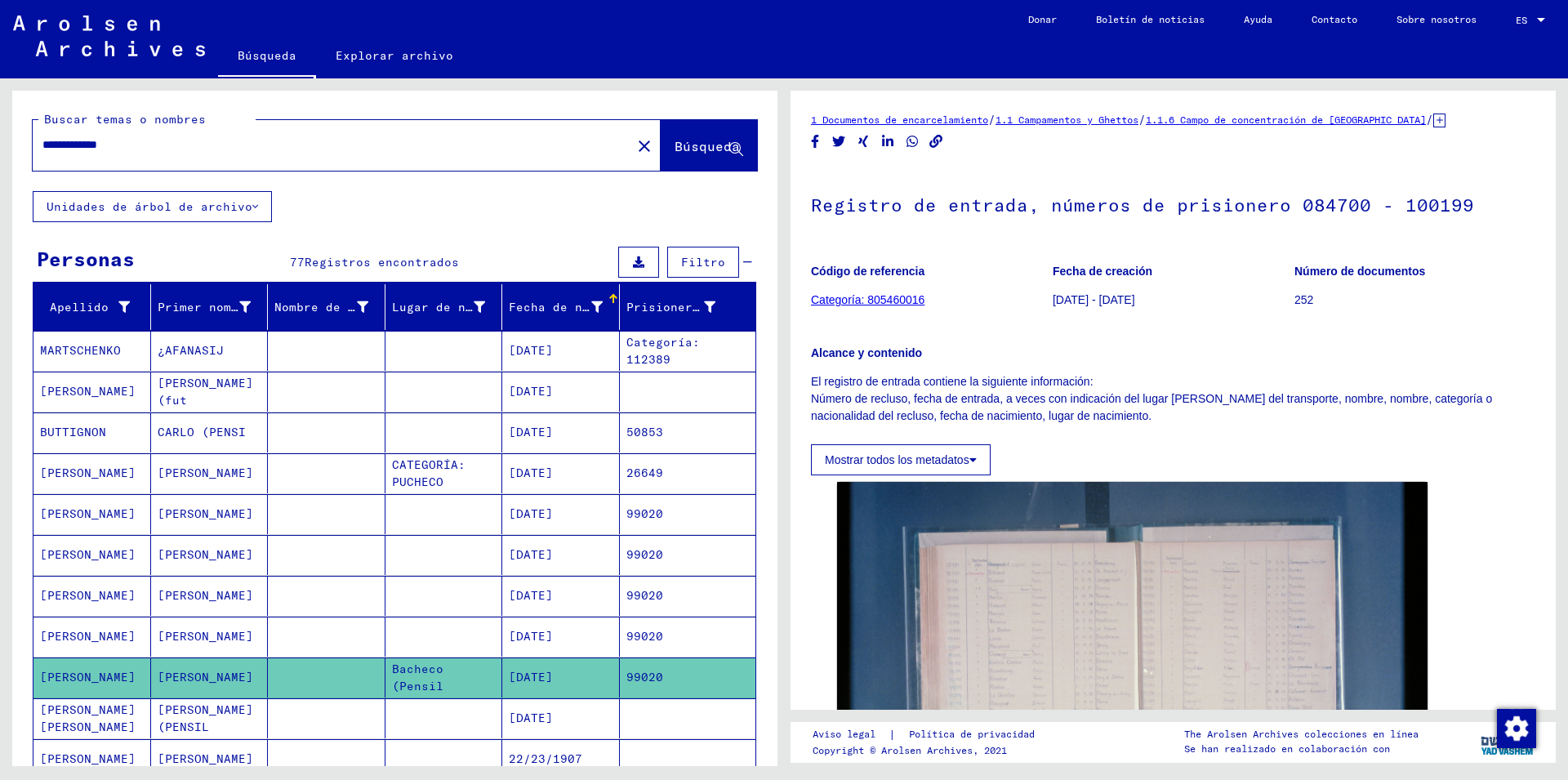
drag, startPoint x: 145, startPoint y: 146, endPoint x: 0, endPoint y: 131, distance: 145.8
click at [43, 136] on input "**********" at bounding box center [332, 145] width 579 height 17
type input "*****"
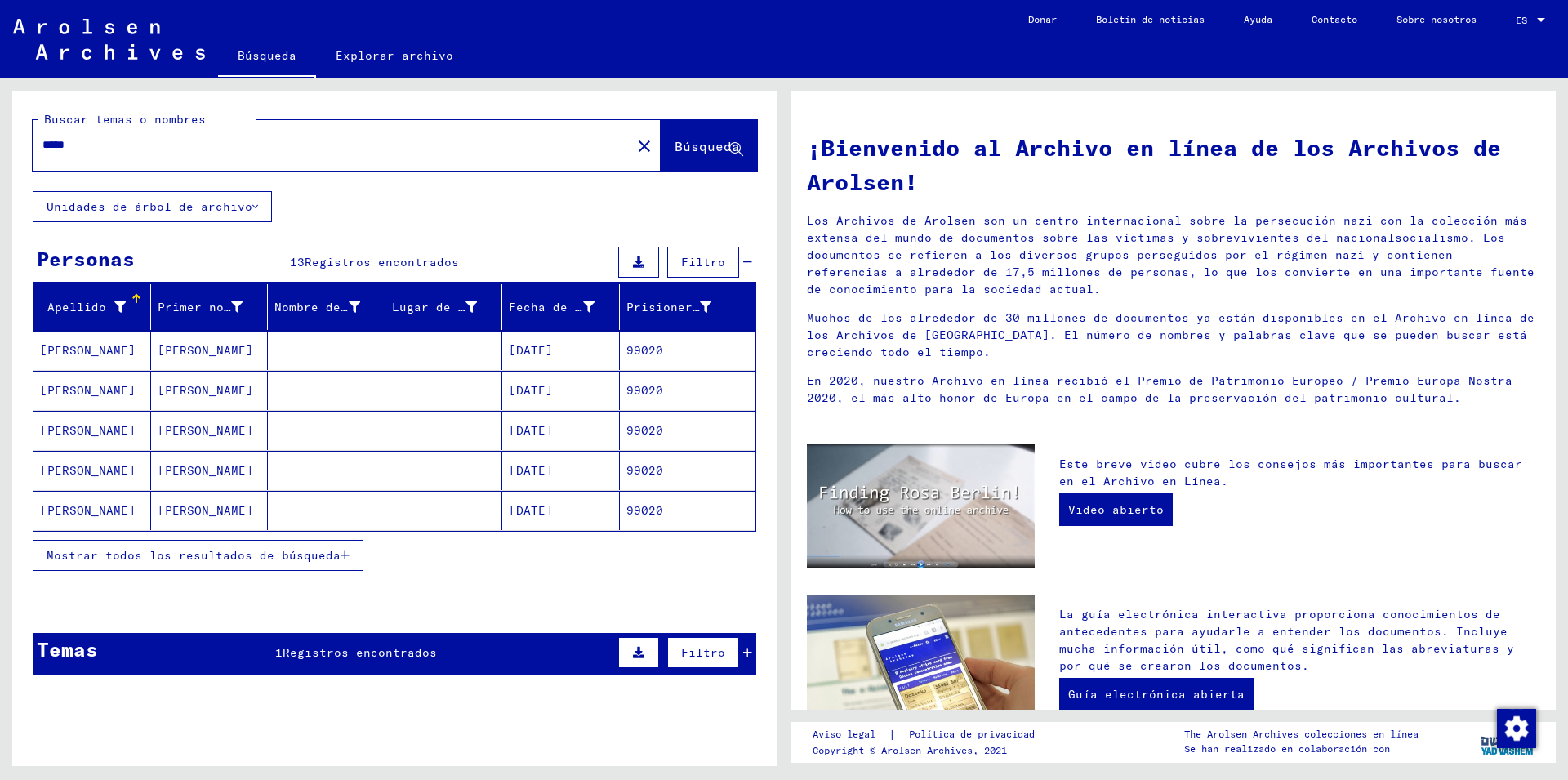
click at [198, 557] on span "Mostrar todos los resultados de búsqueda" at bounding box center [193, 556] width 294 height 15
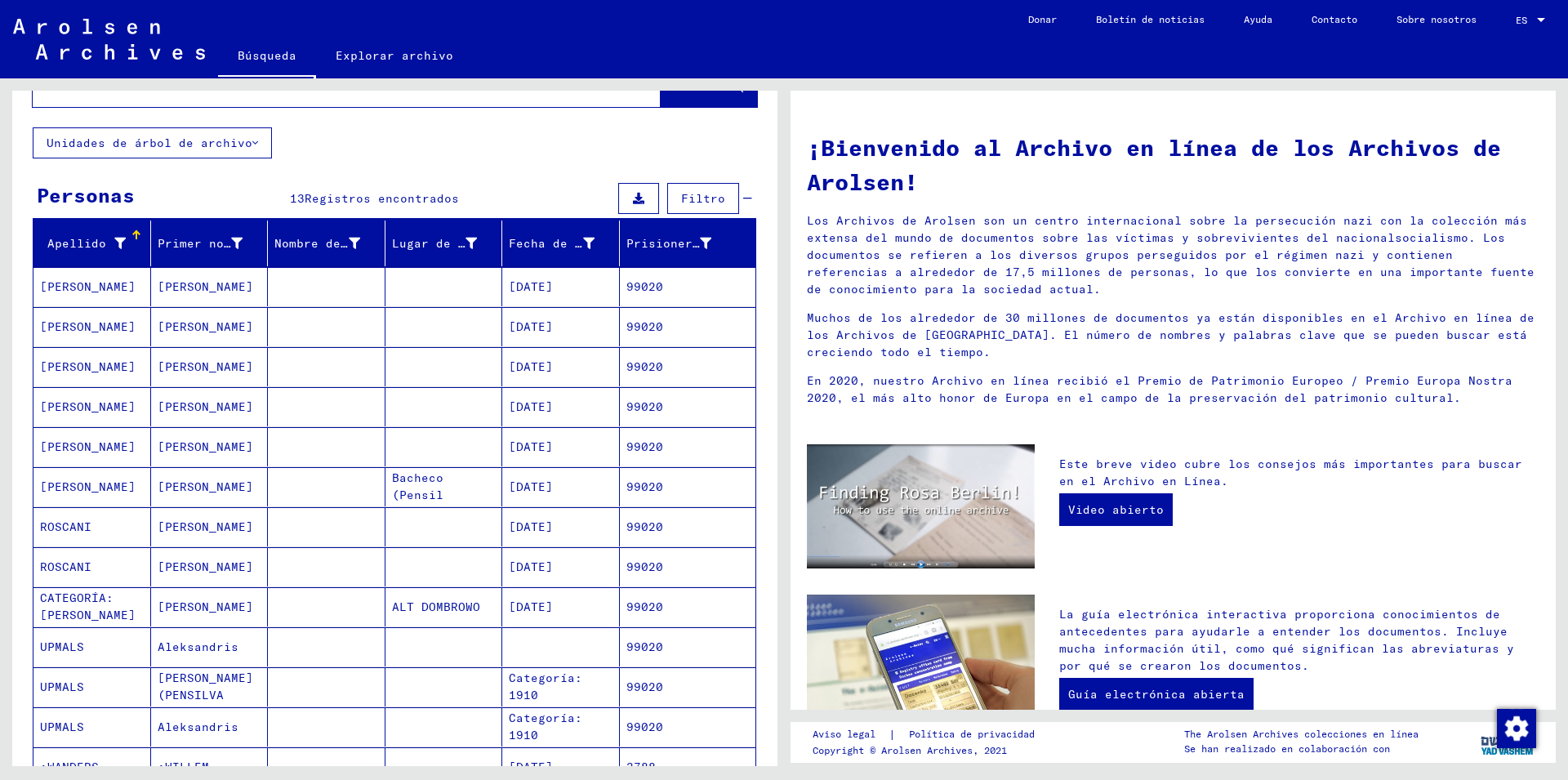
scroll to position [62, 0]
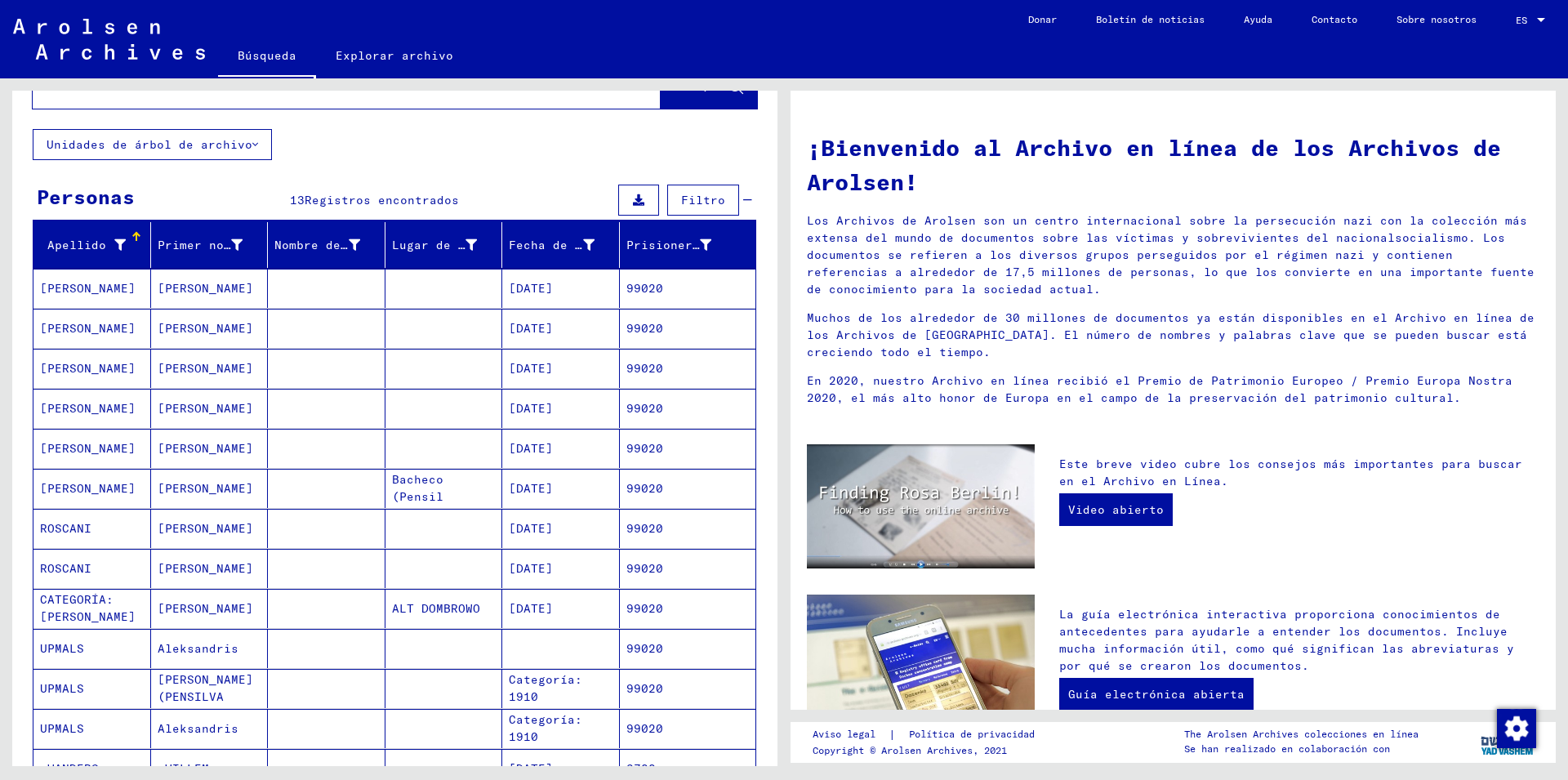
click at [646, 286] on mat-cell "99020" at bounding box center [688, 287] width 136 height 39
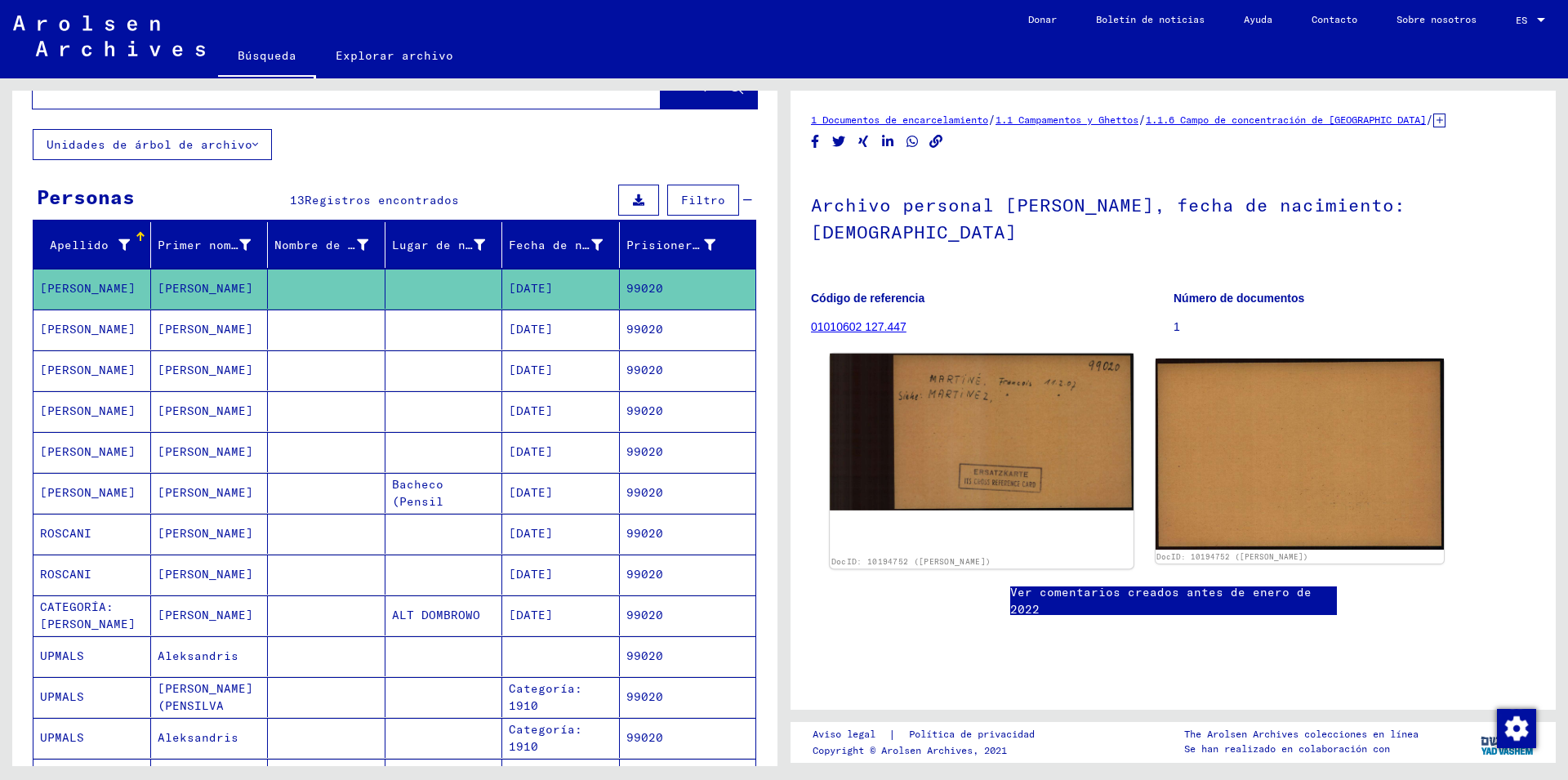
click at [1031, 451] on img at bounding box center [981, 432] width 303 height 157
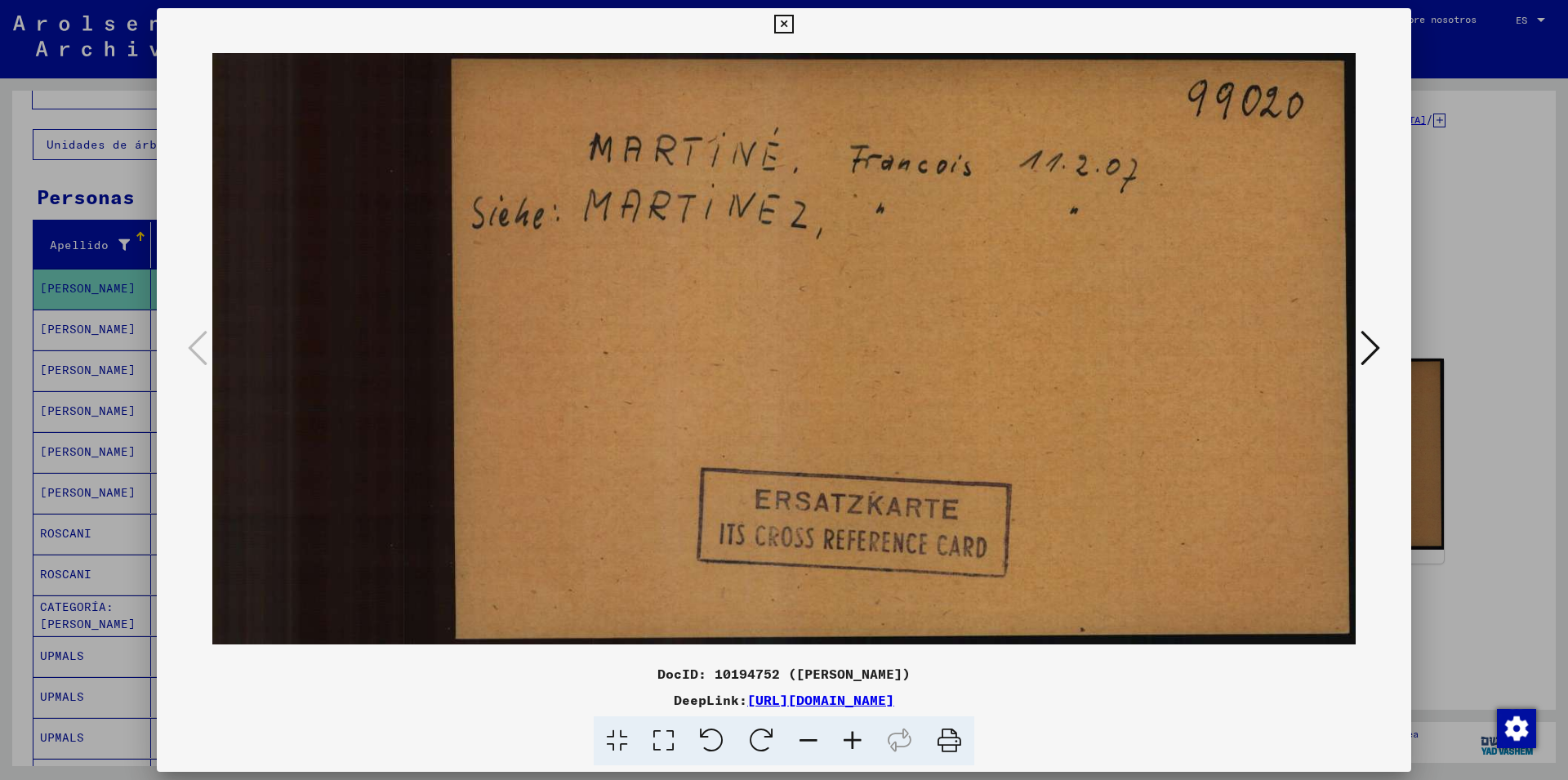
click at [1374, 347] on icon at bounding box center [1370, 347] width 20 height 39
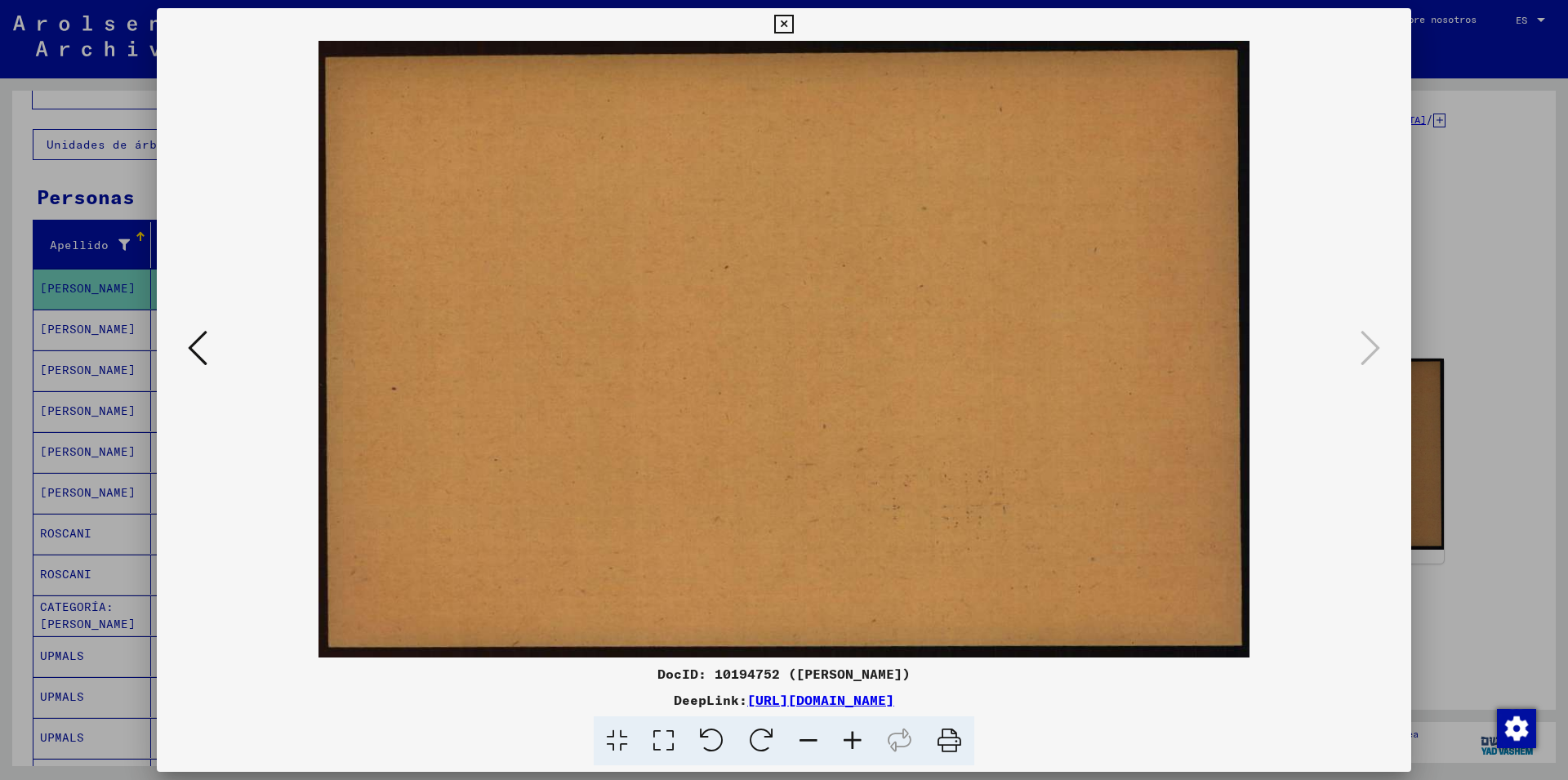
click at [793, 21] on icon at bounding box center [784, 25] width 19 height 20
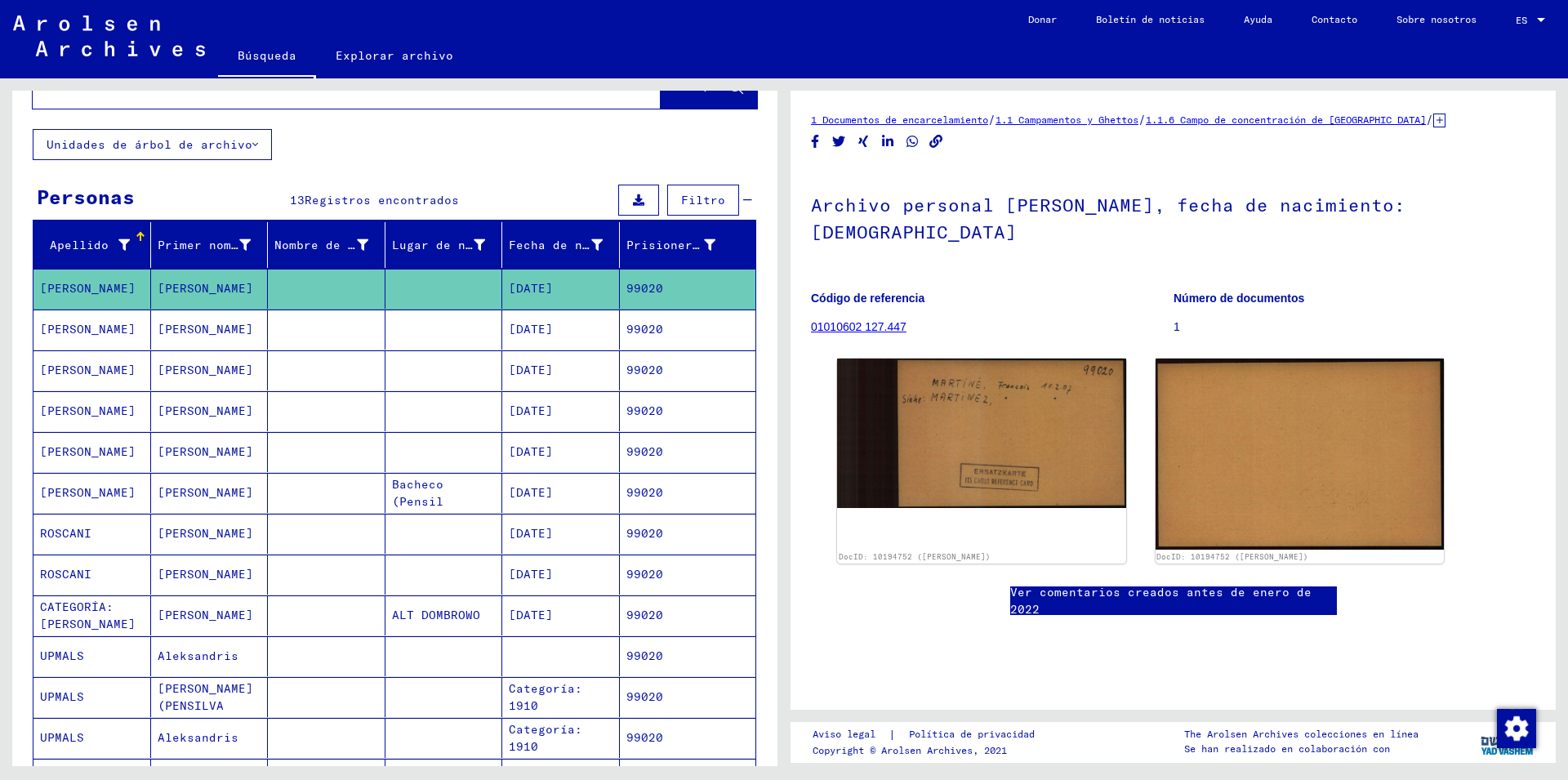
click at [560, 326] on mat-cell "[DATE]" at bounding box center [560, 330] width 117 height 40
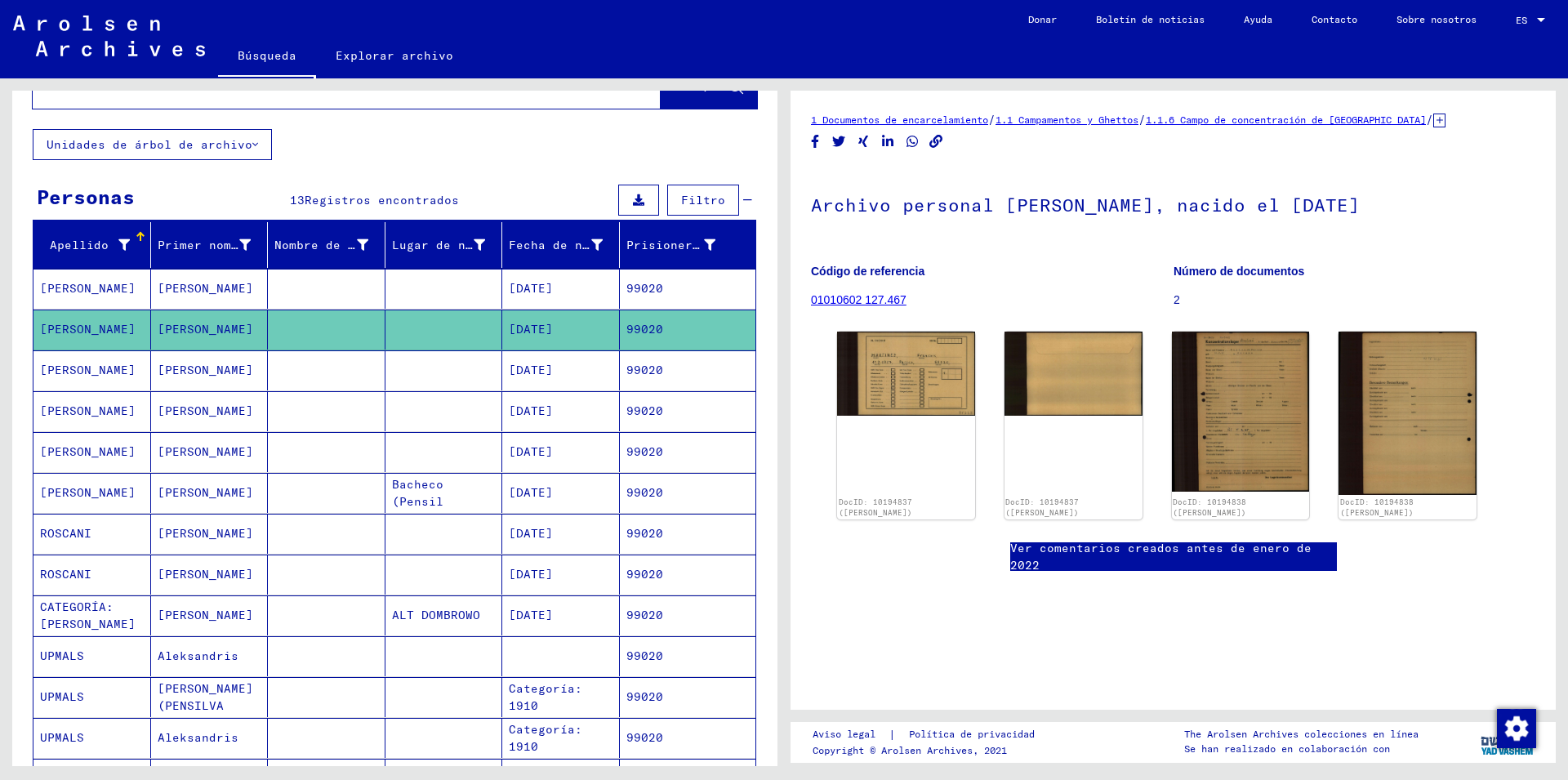
click at [559, 368] on mat-cell "[DATE]" at bounding box center [560, 371] width 117 height 40
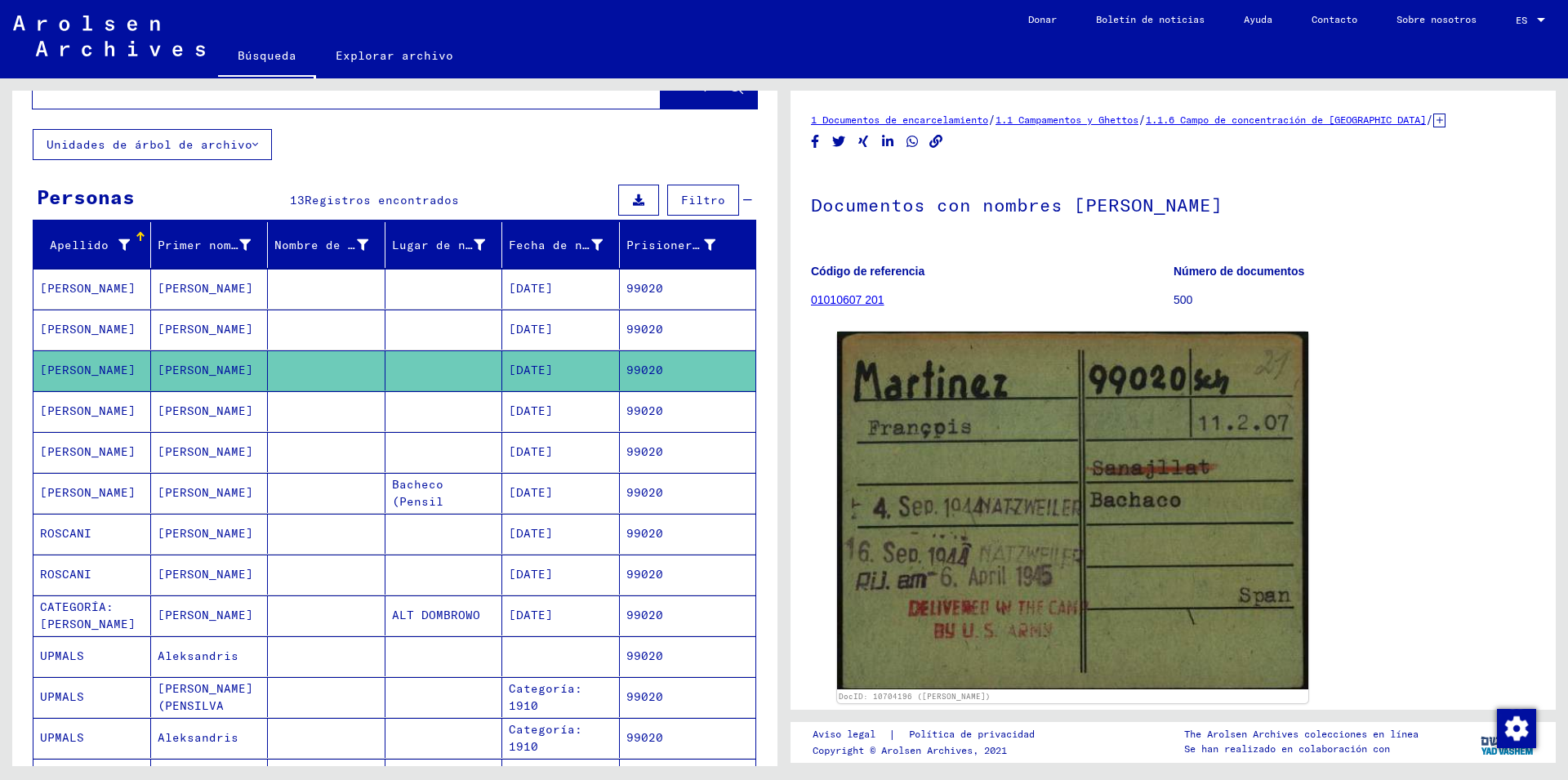
click at [555, 403] on mat-cell "[DATE]" at bounding box center [560, 411] width 117 height 40
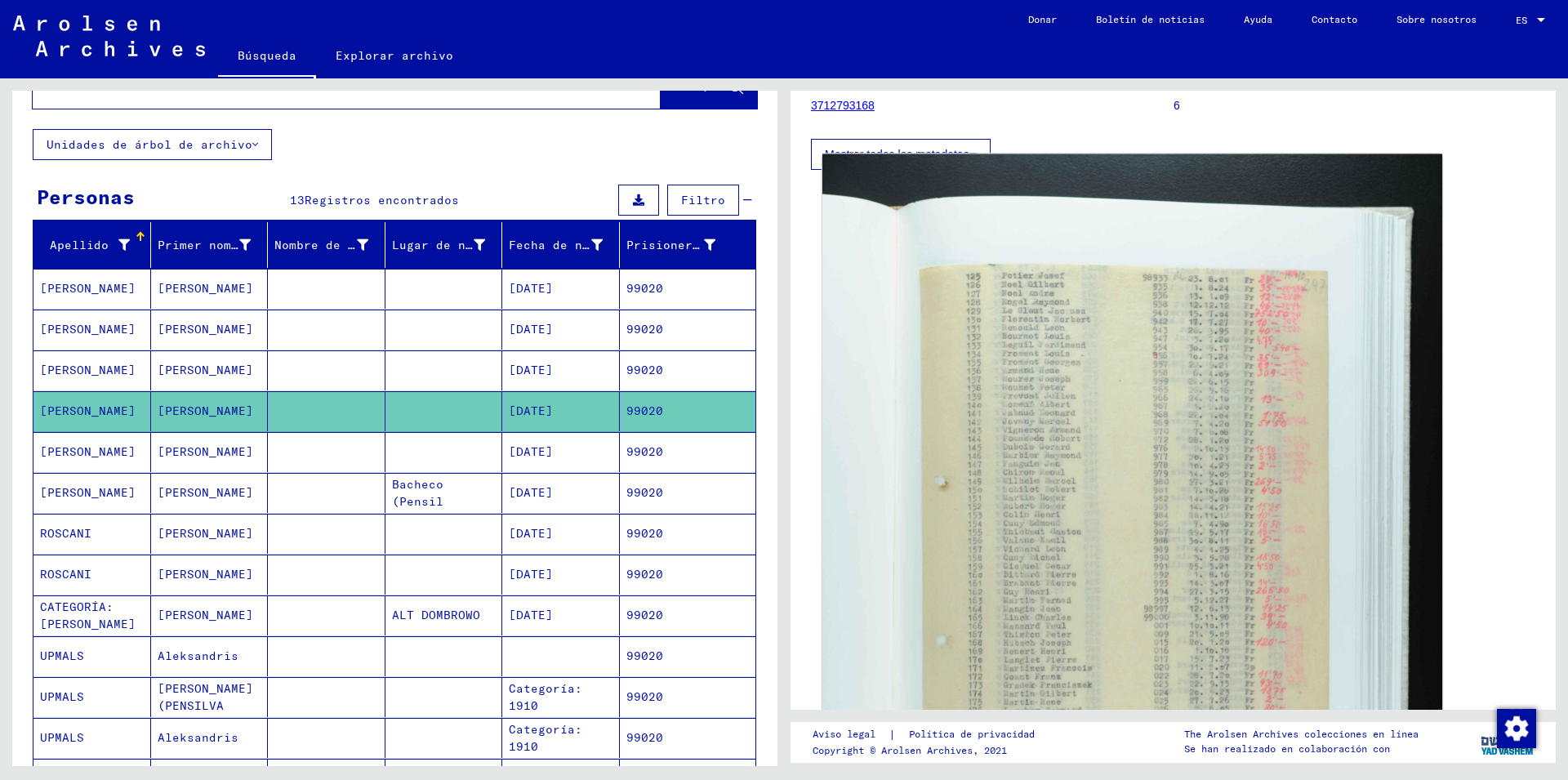
scroll to position [353, 0]
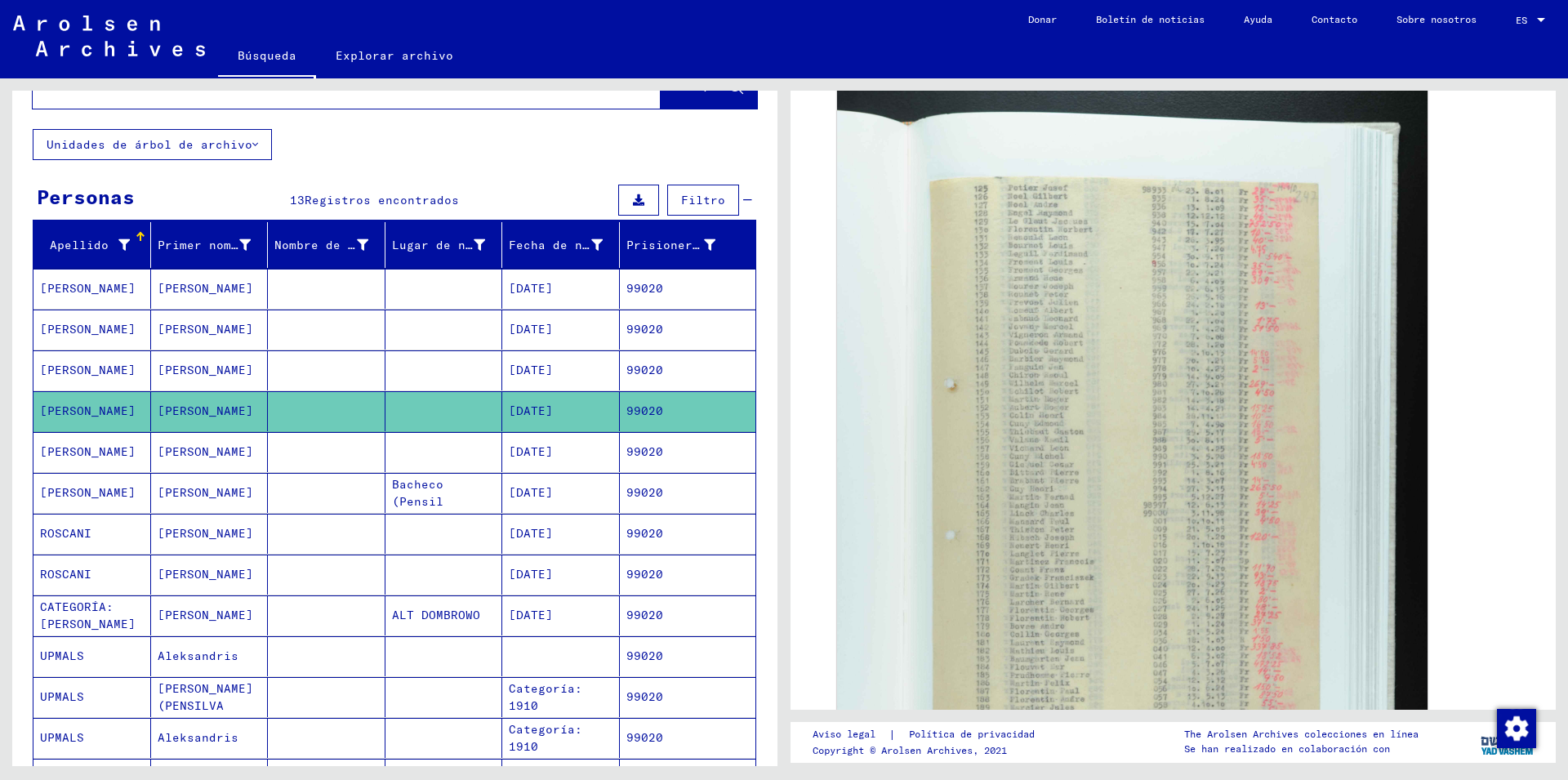
click at [578, 456] on mat-cell "[DATE]" at bounding box center [560, 452] width 117 height 40
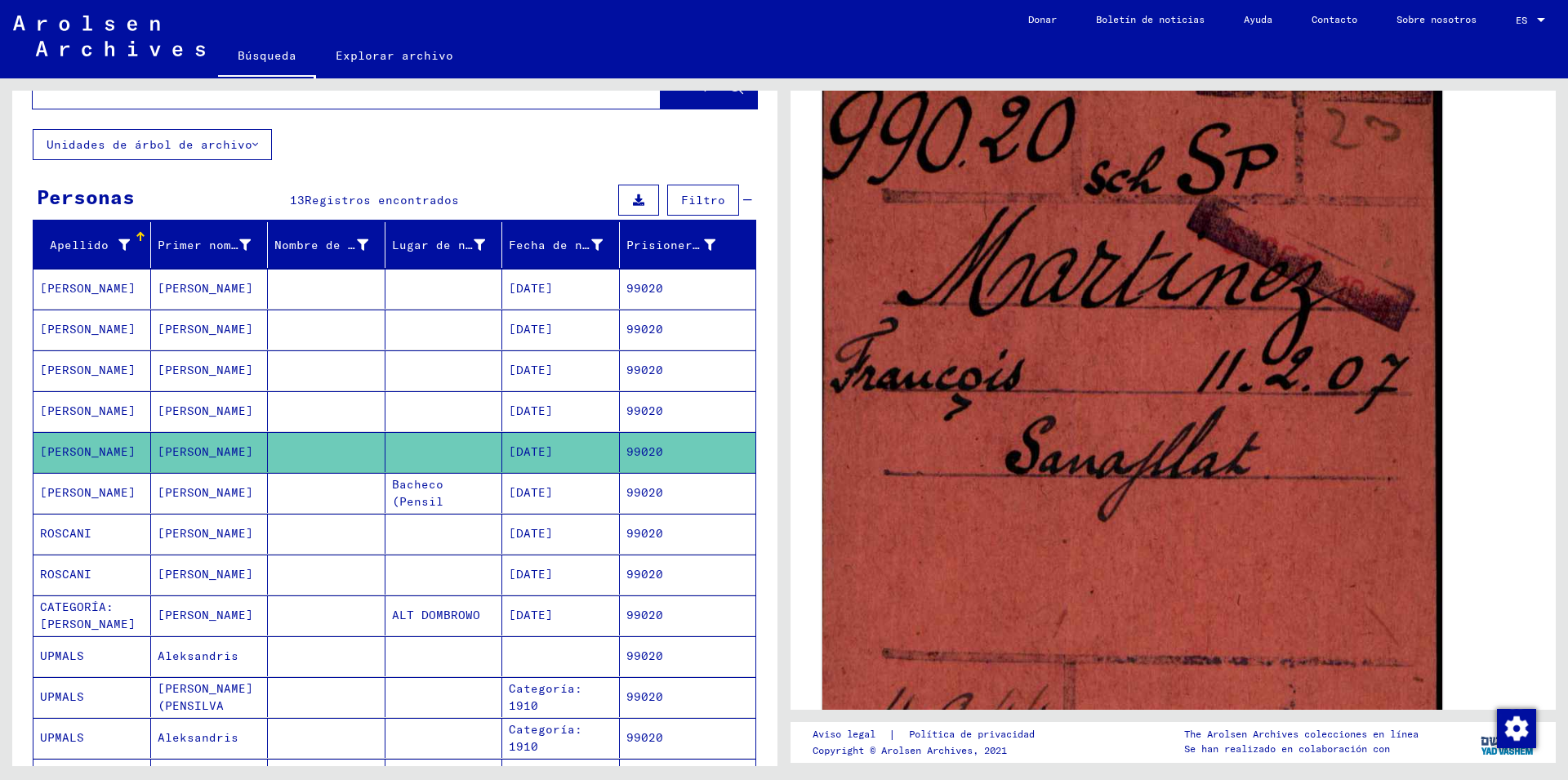
scroll to position [353, 0]
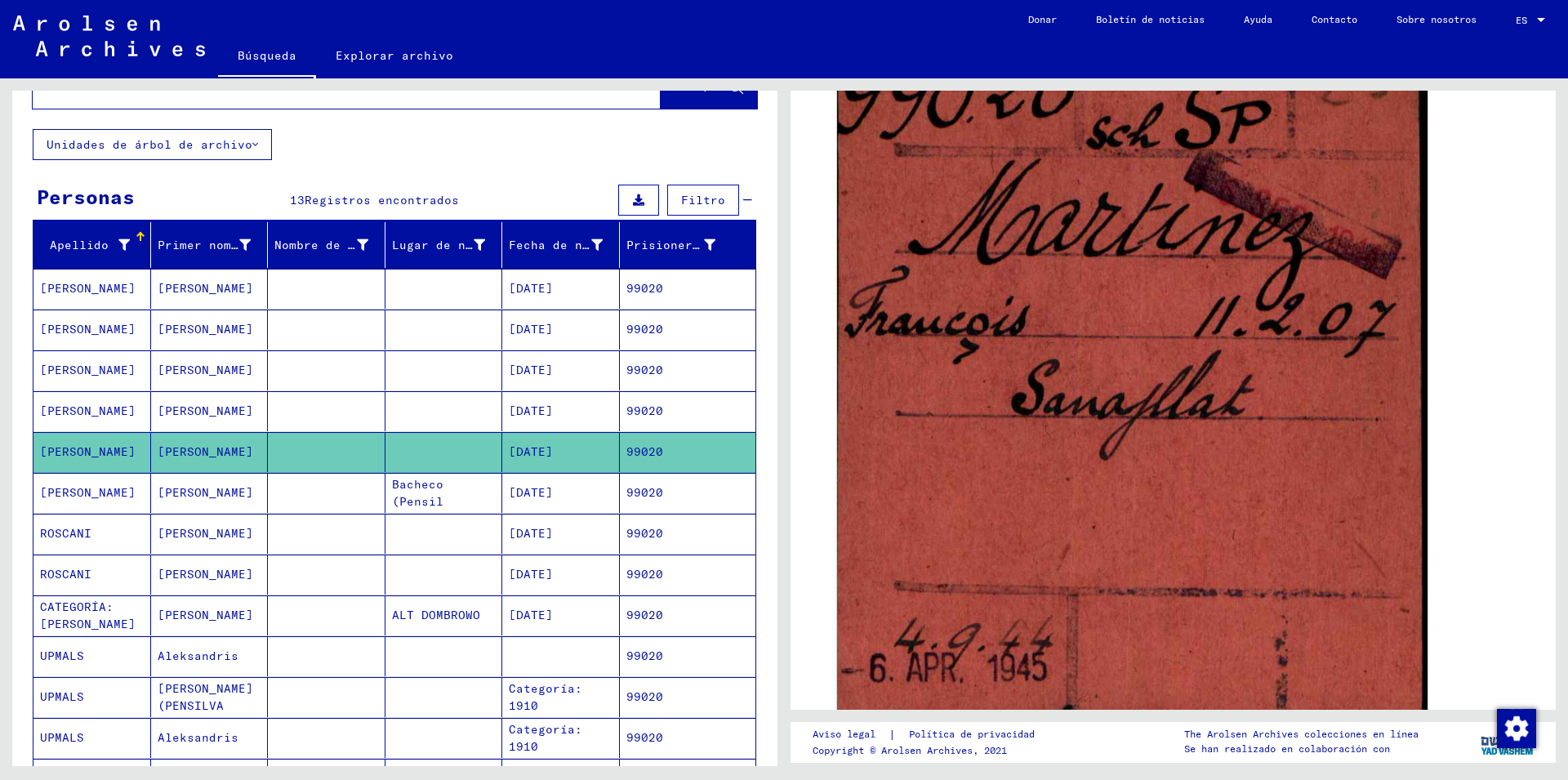
click at [604, 498] on mat-cell "[DATE]" at bounding box center [560, 493] width 117 height 40
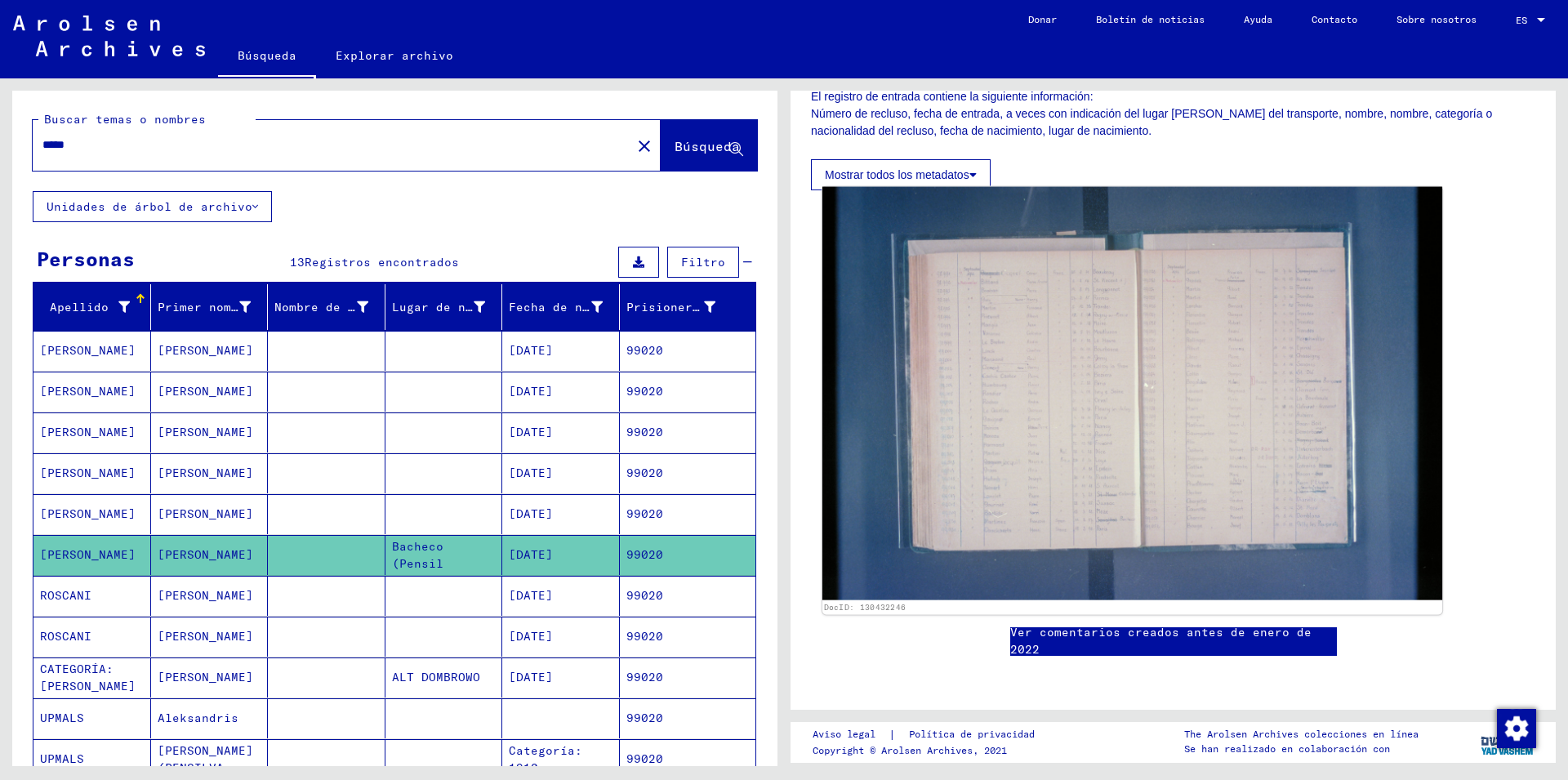
scroll to position [617, 0]
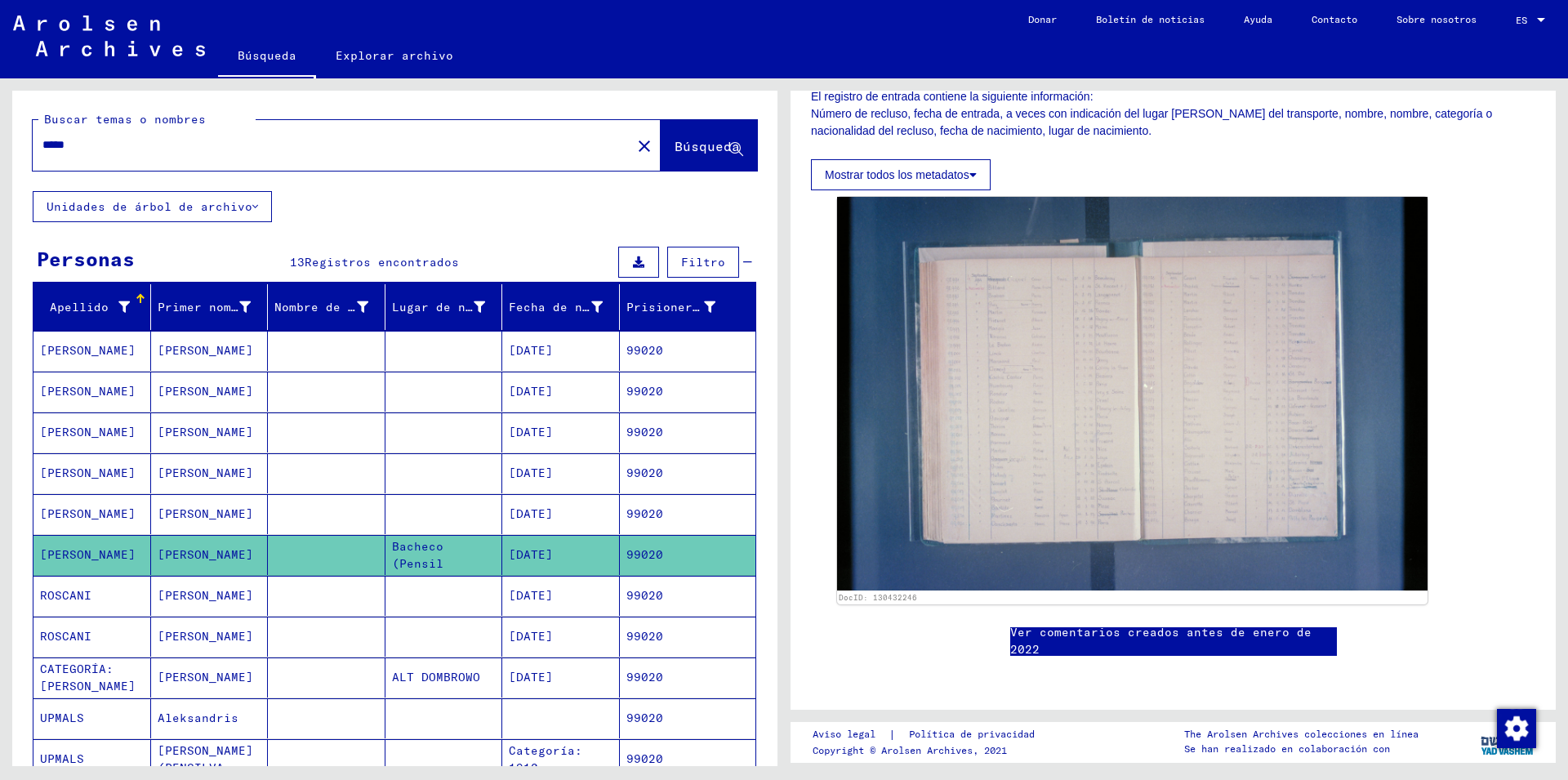
drag, startPoint x: 105, startPoint y: 147, endPoint x: 30, endPoint y: 130, distance: 76.9
click at [43, 140] on input "*****" at bounding box center [332, 145] width 579 height 17
type input "******"
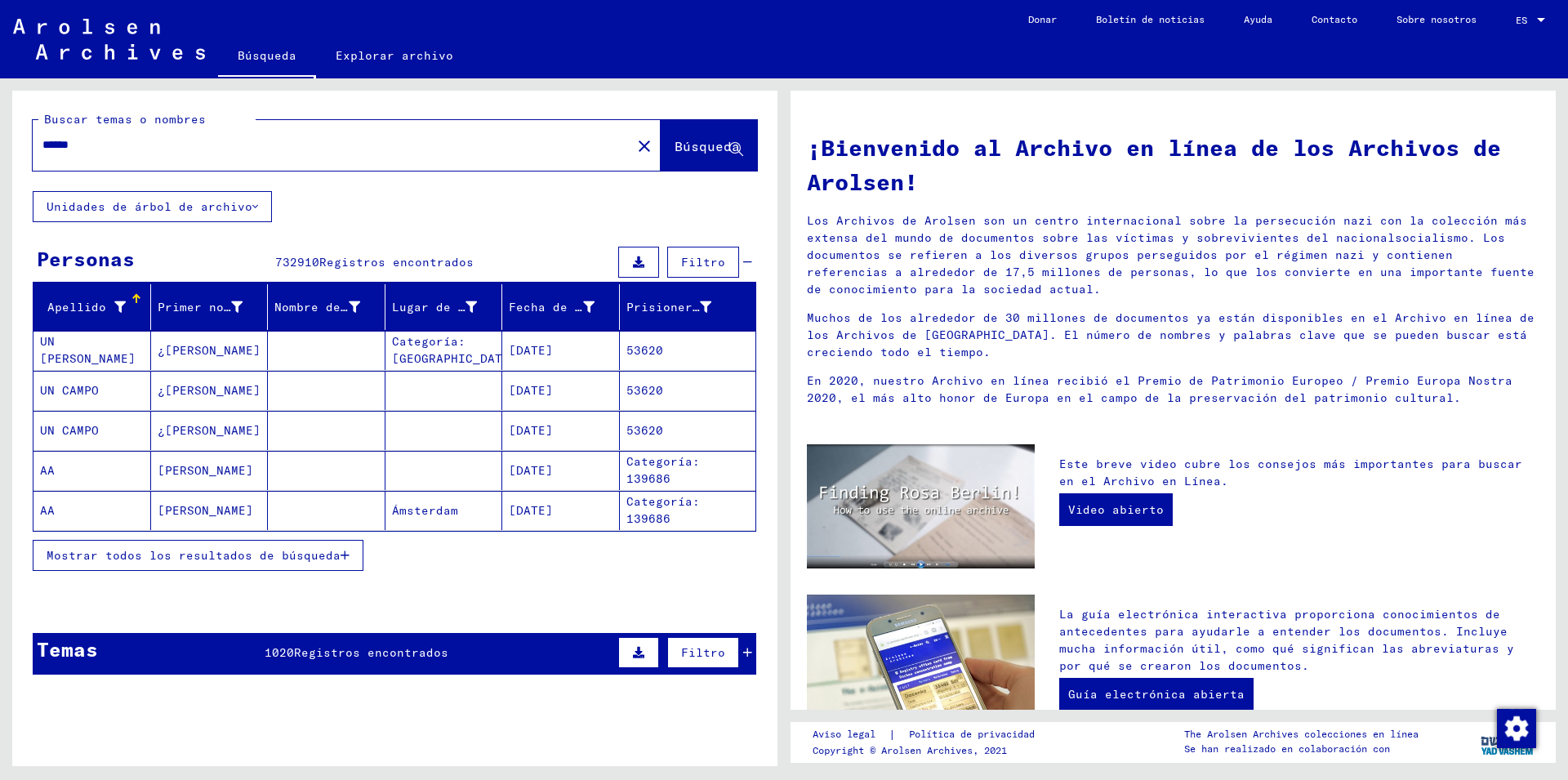
drag, startPoint x: 115, startPoint y: 141, endPoint x: 0, endPoint y: 140, distance: 115.0
click at [43, 140] on input "******" at bounding box center [327, 145] width 569 height 17
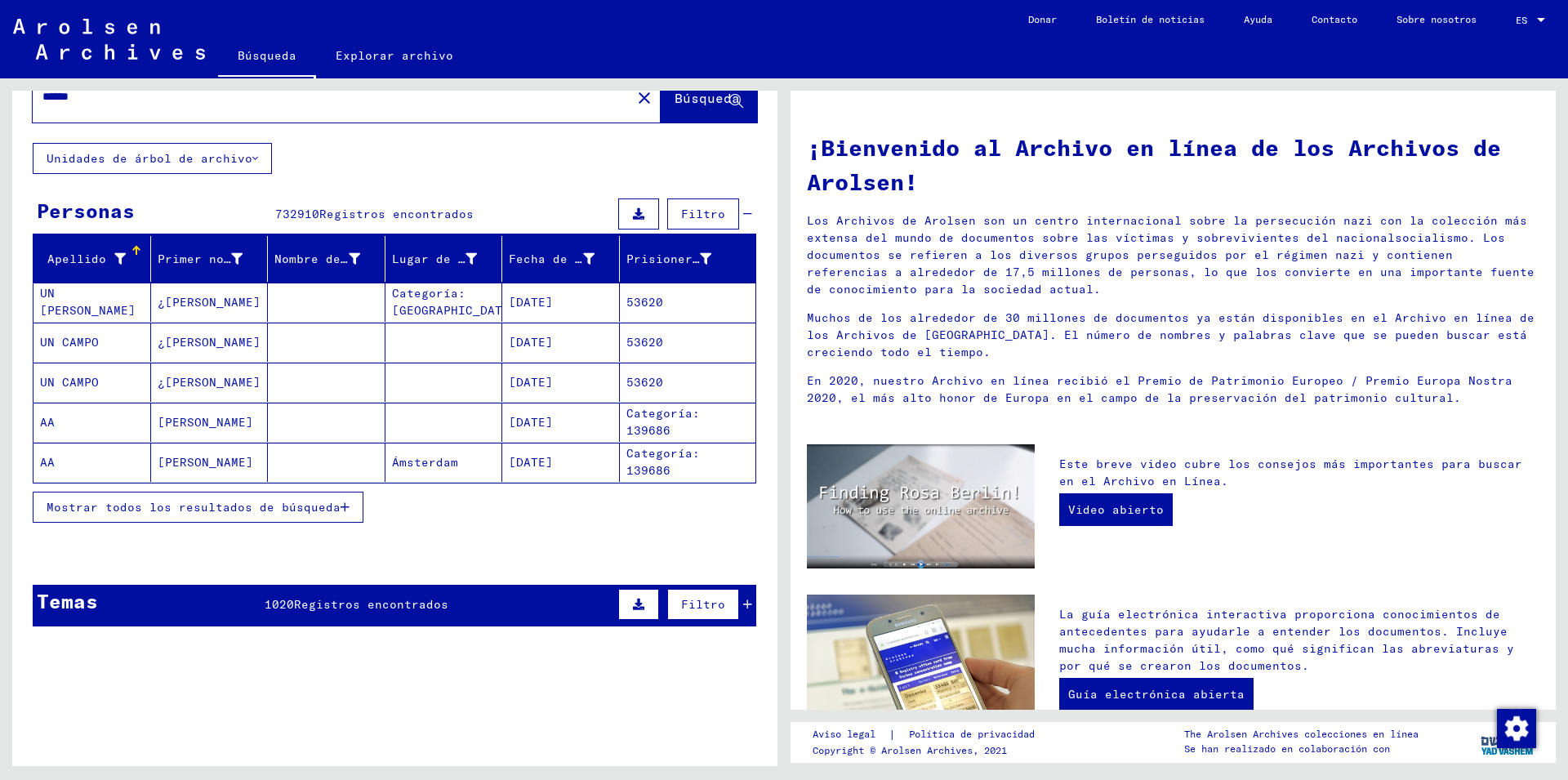
scroll to position [88, 0]
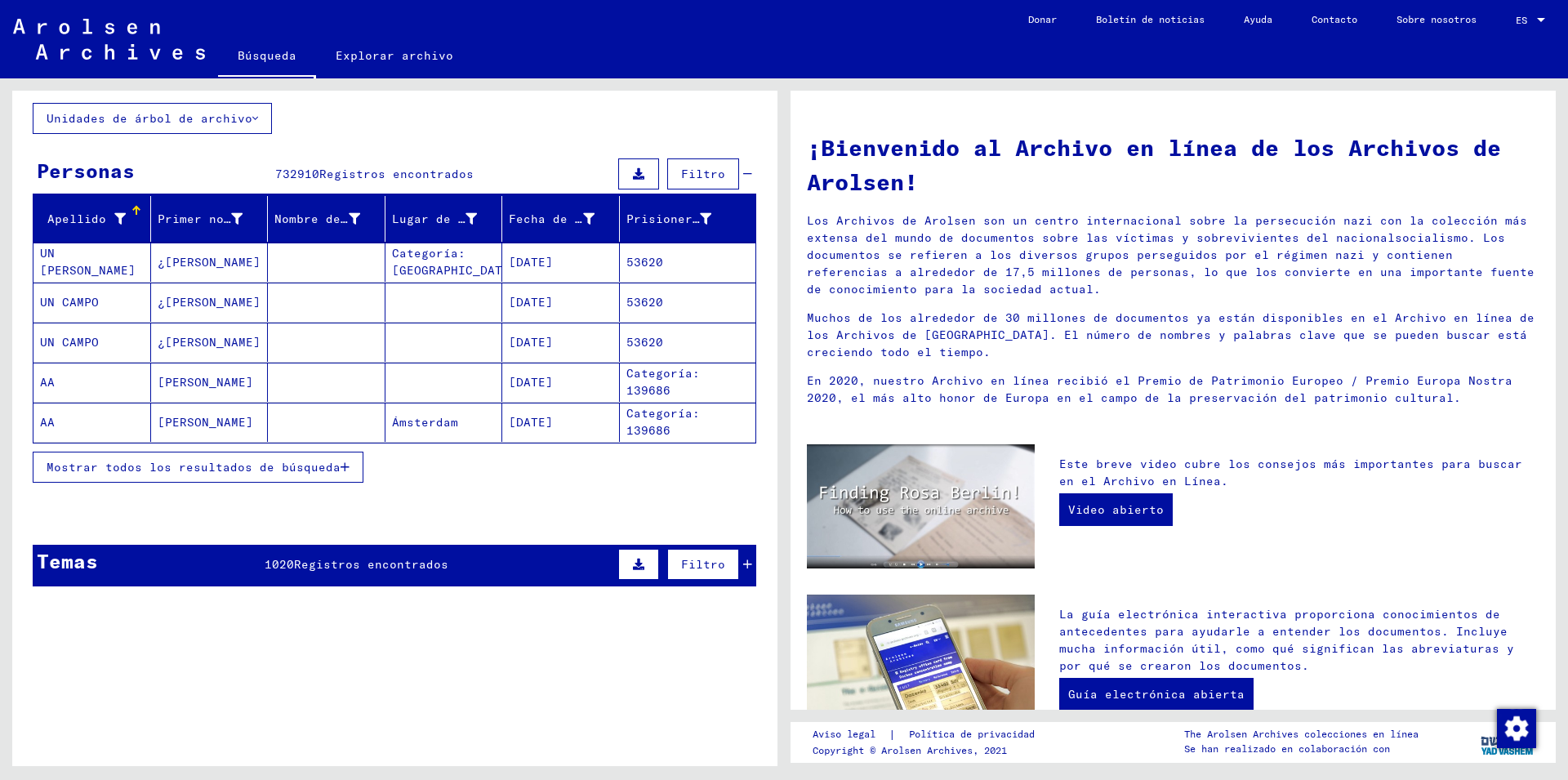
drag, startPoint x: 297, startPoint y: 568, endPoint x: 419, endPoint y: 594, distance: 124.7
click at [302, 568] on span "Registros encontrados" at bounding box center [370, 564] width 154 height 15
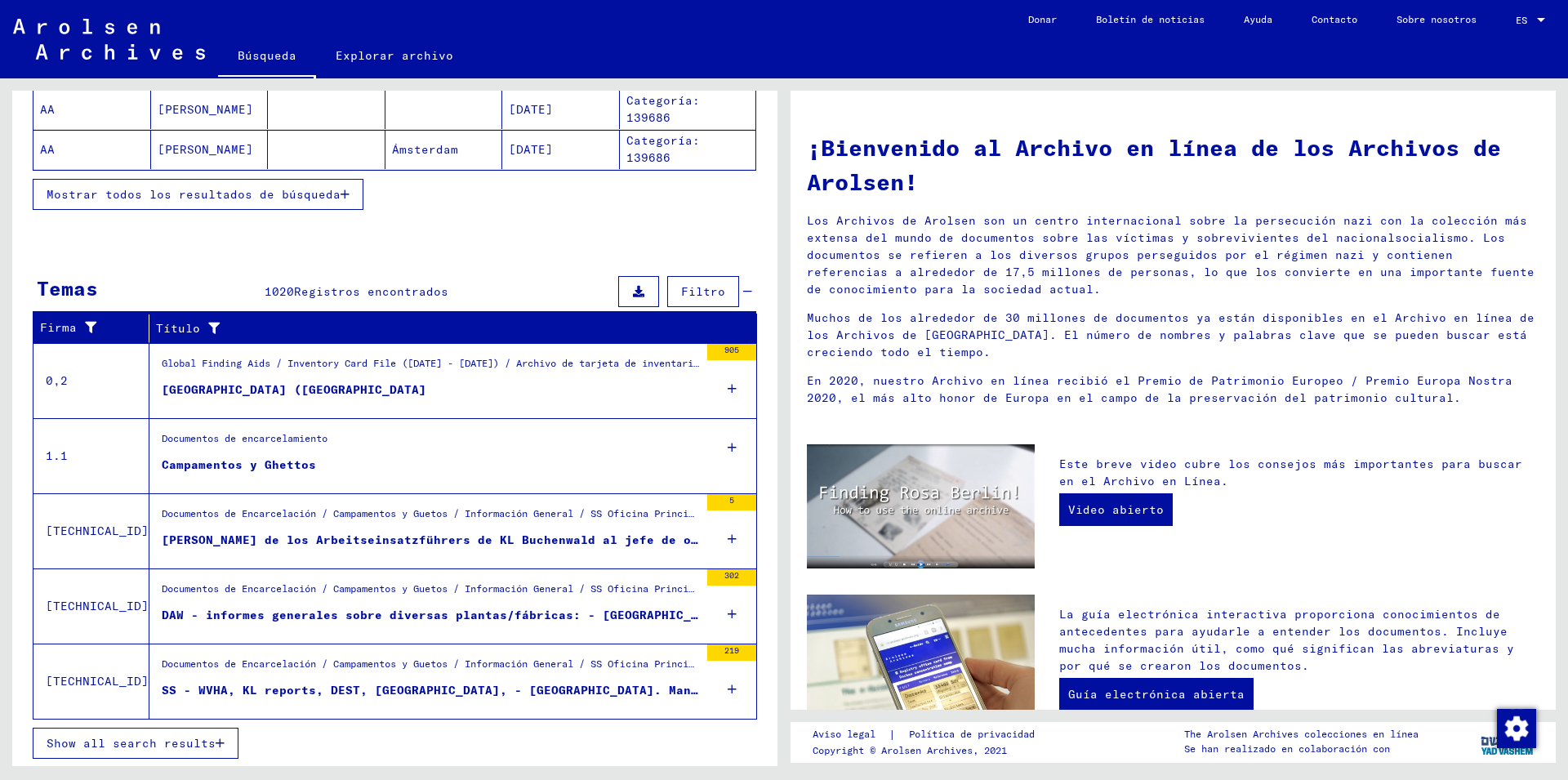
scroll to position [363, 0]
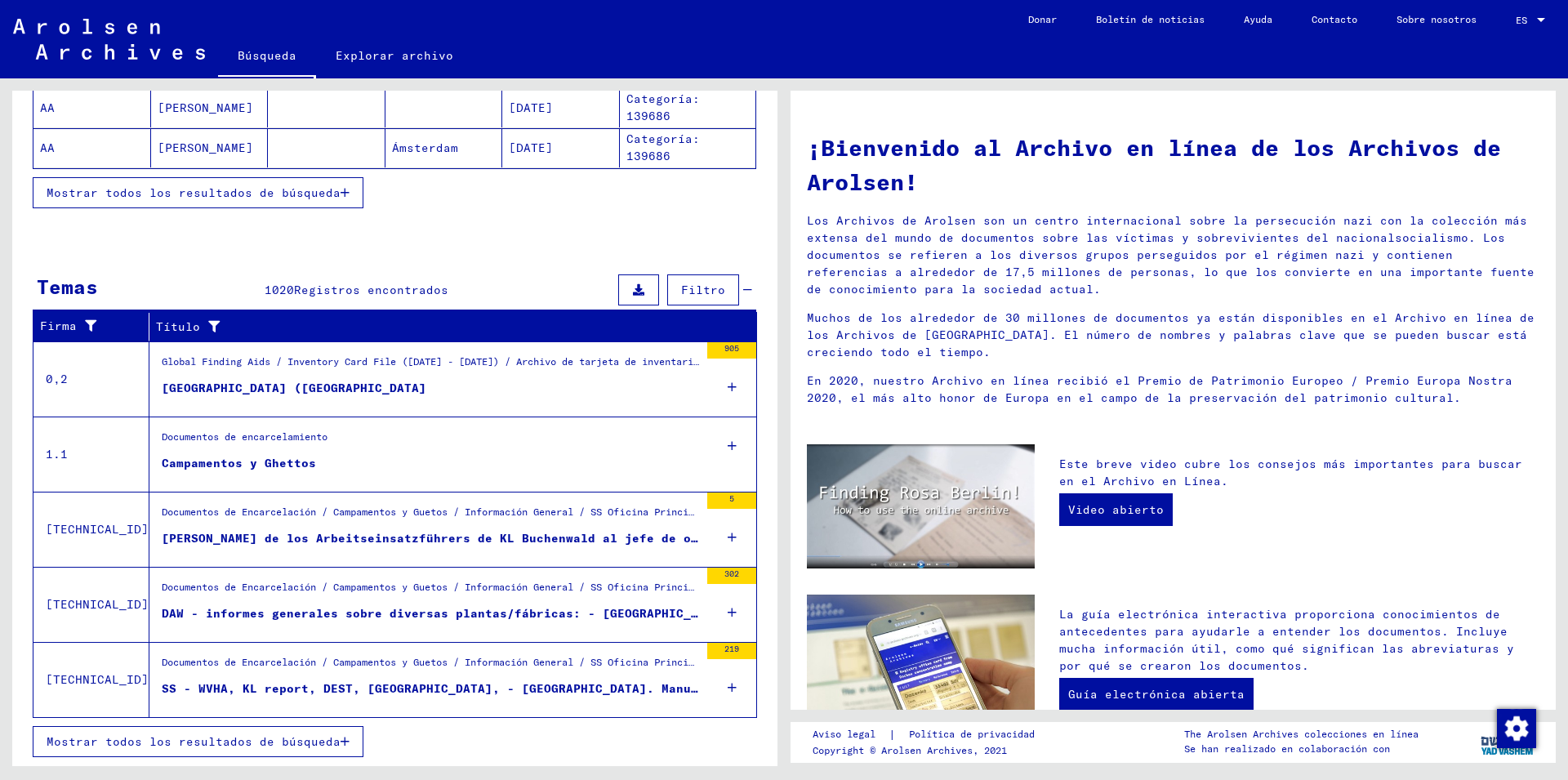
drag, startPoint x: 328, startPoint y: 737, endPoint x: 377, endPoint y: 713, distance: 54.6
click at [336, 735] on span "Mostrar todos los resultados de búsqueda" at bounding box center [193, 742] width 294 height 15
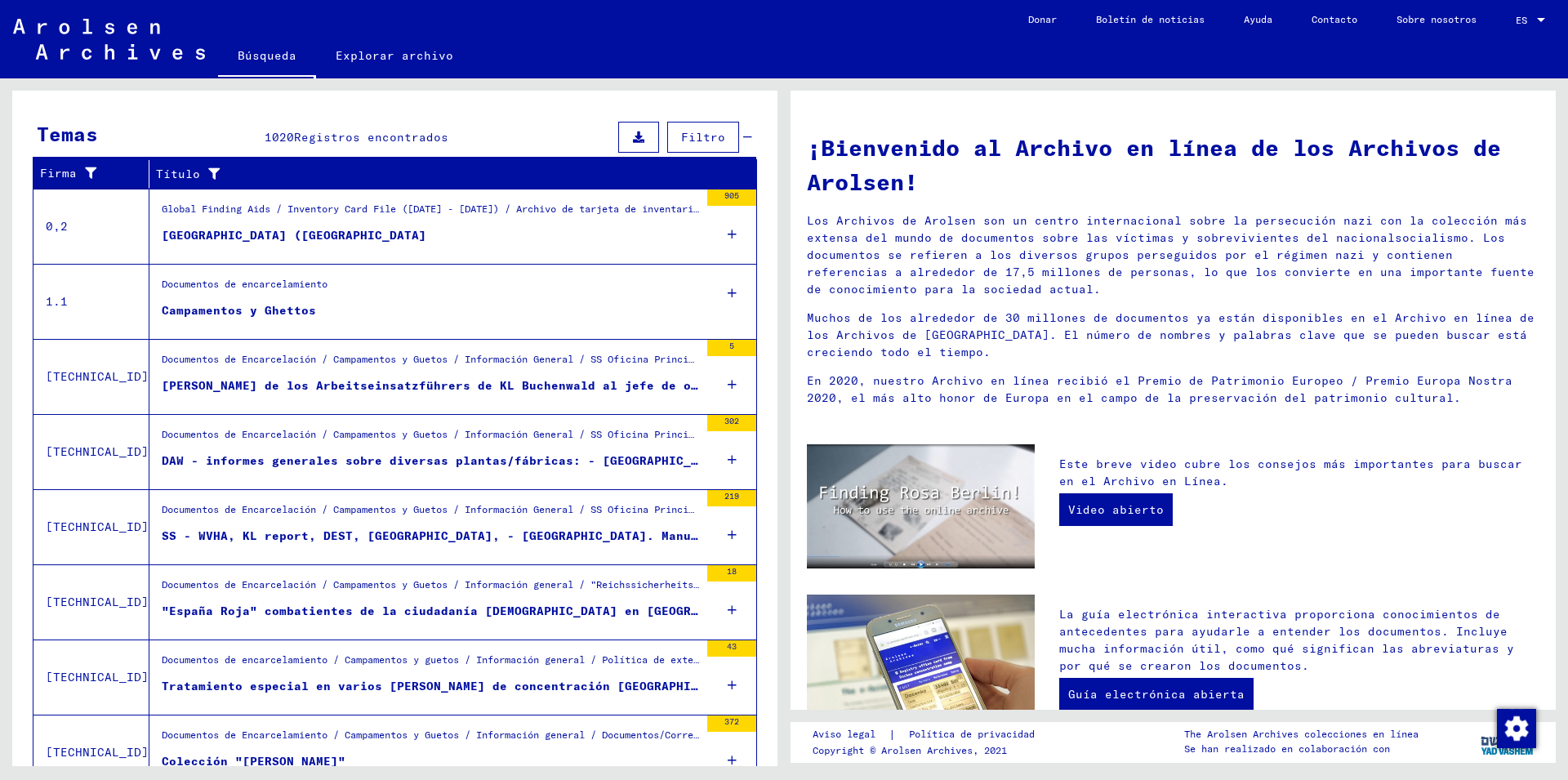
scroll to position [186, 0]
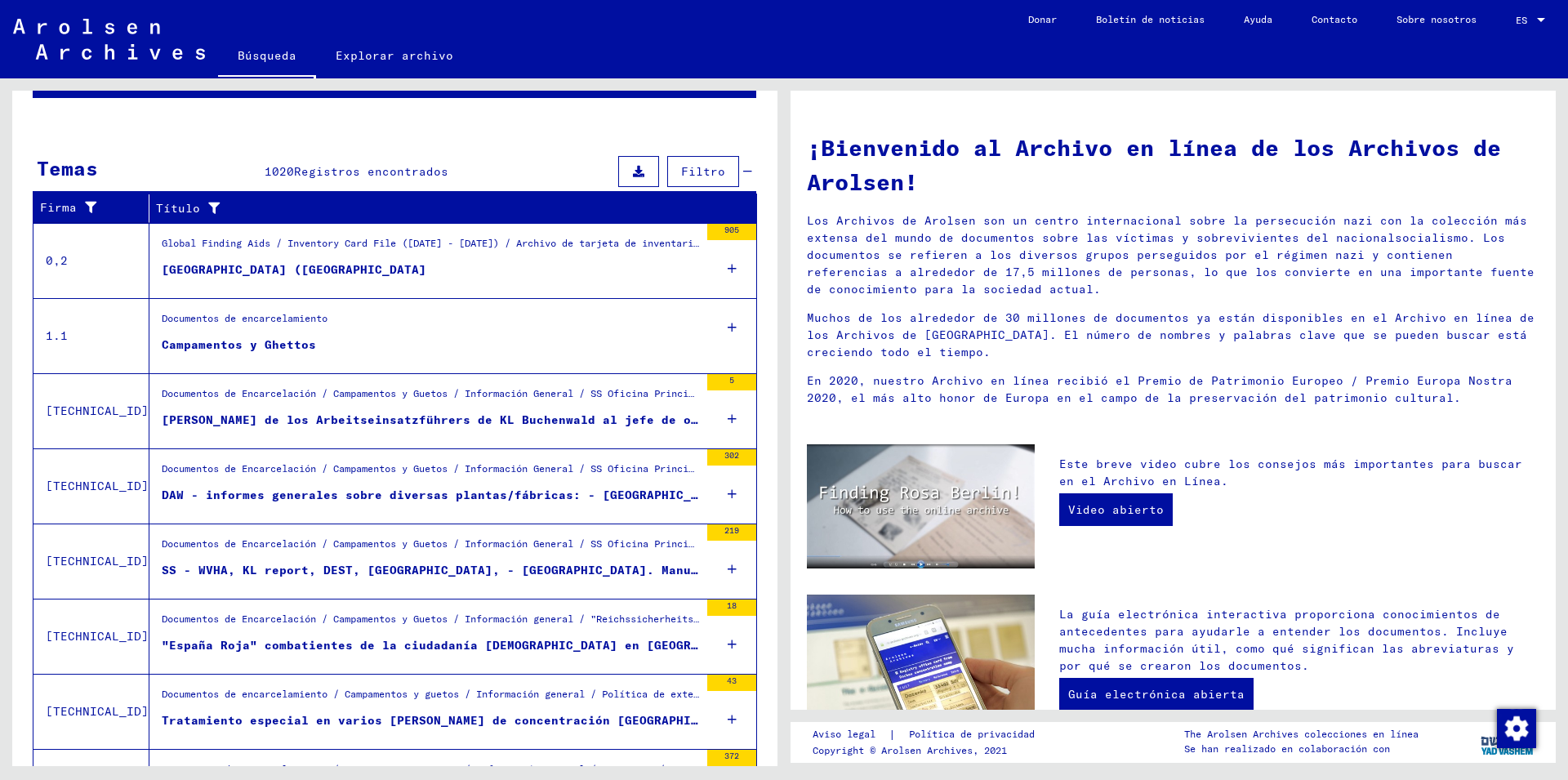
click at [478, 261] on mat-grid-list "Global Finding Aids / Inventory Card File ([DATE] - [DATE]) / Archivo de tarjet…" at bounding box center [430, 261] width 538 height 50
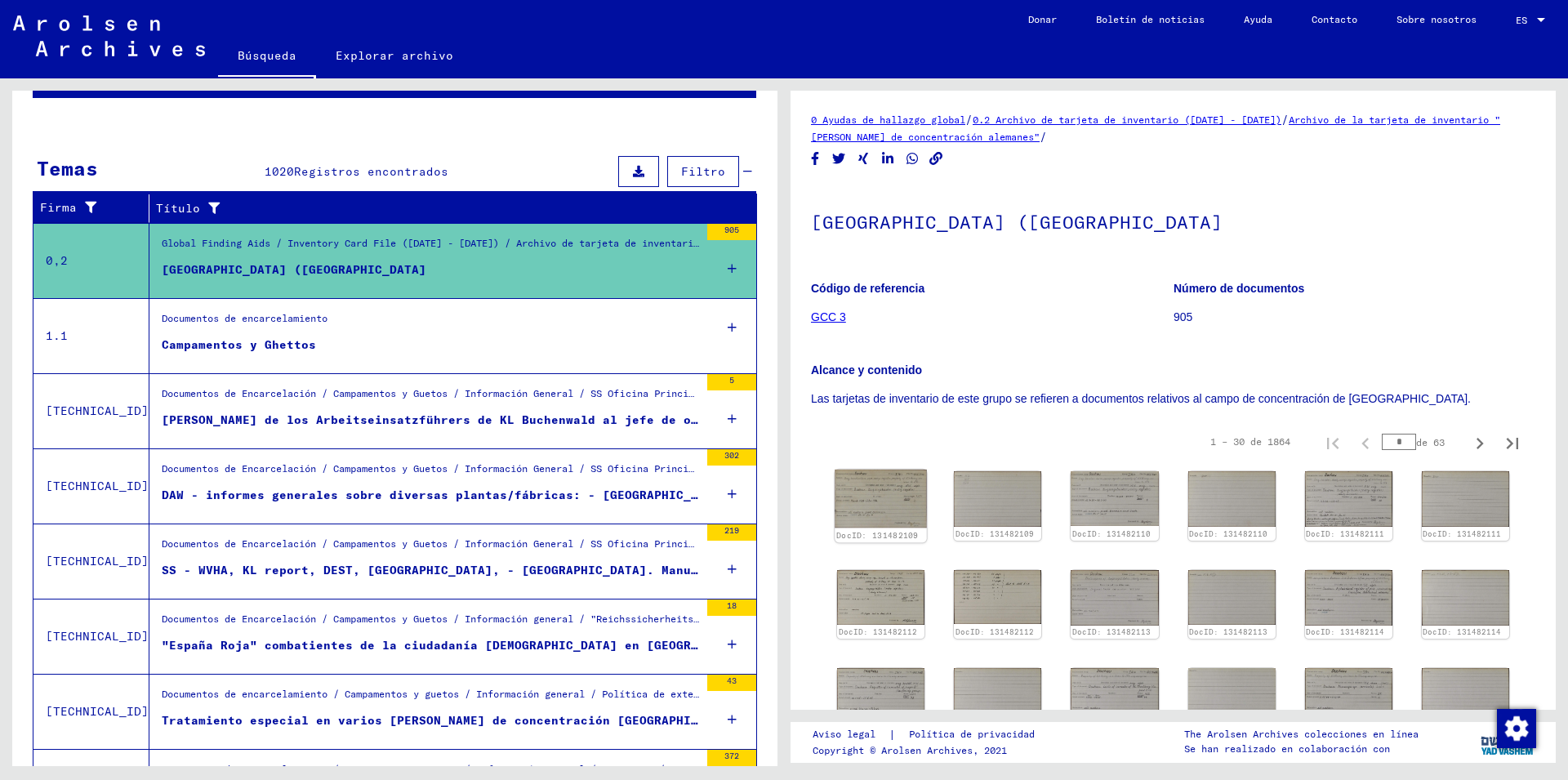
click at [887, 494] on img at bounding box center [881, 498] width 93 height 58
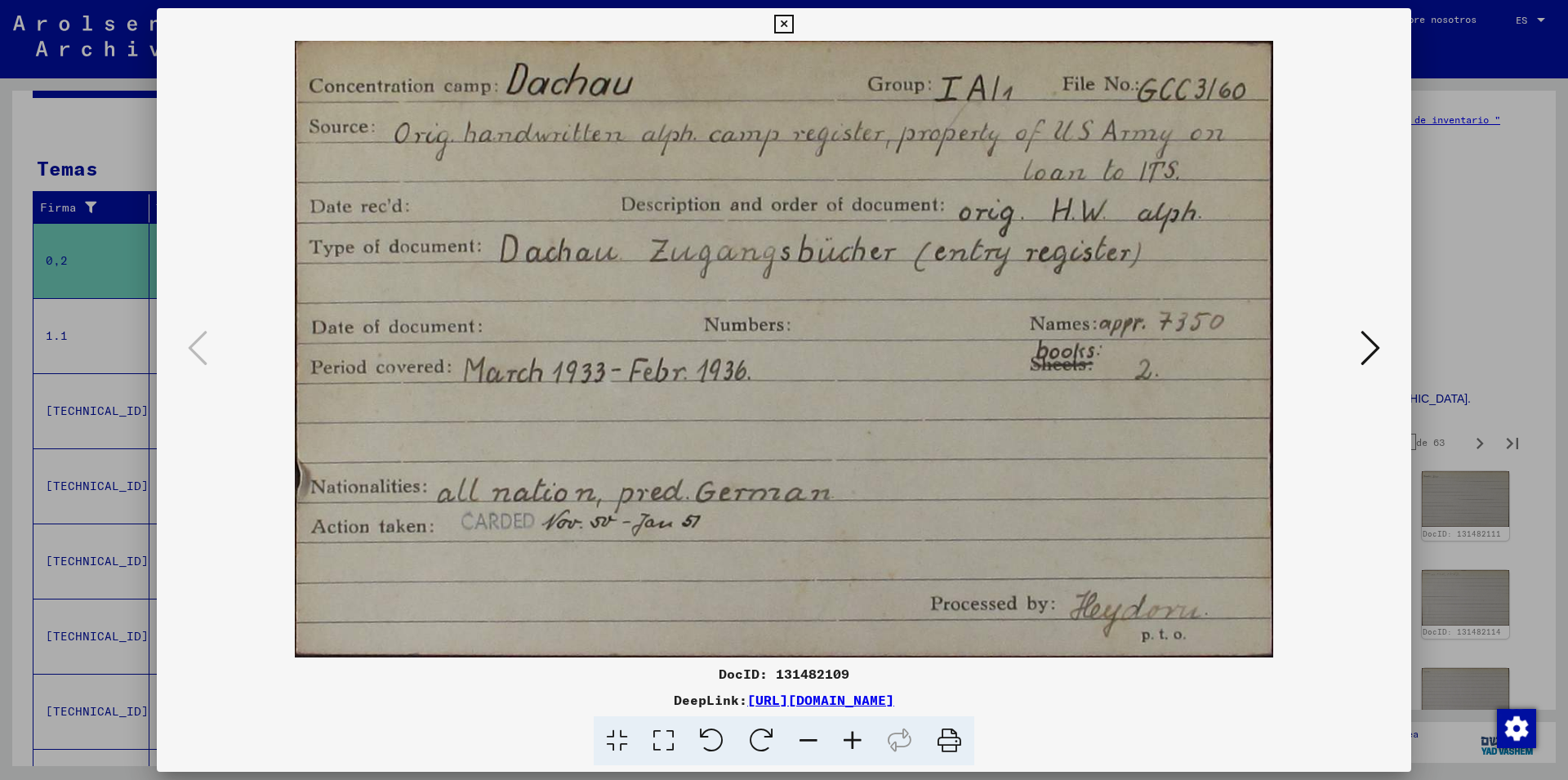
click at [1367, 360] on icon at bounding box center [1370, 347] width 20 height 39
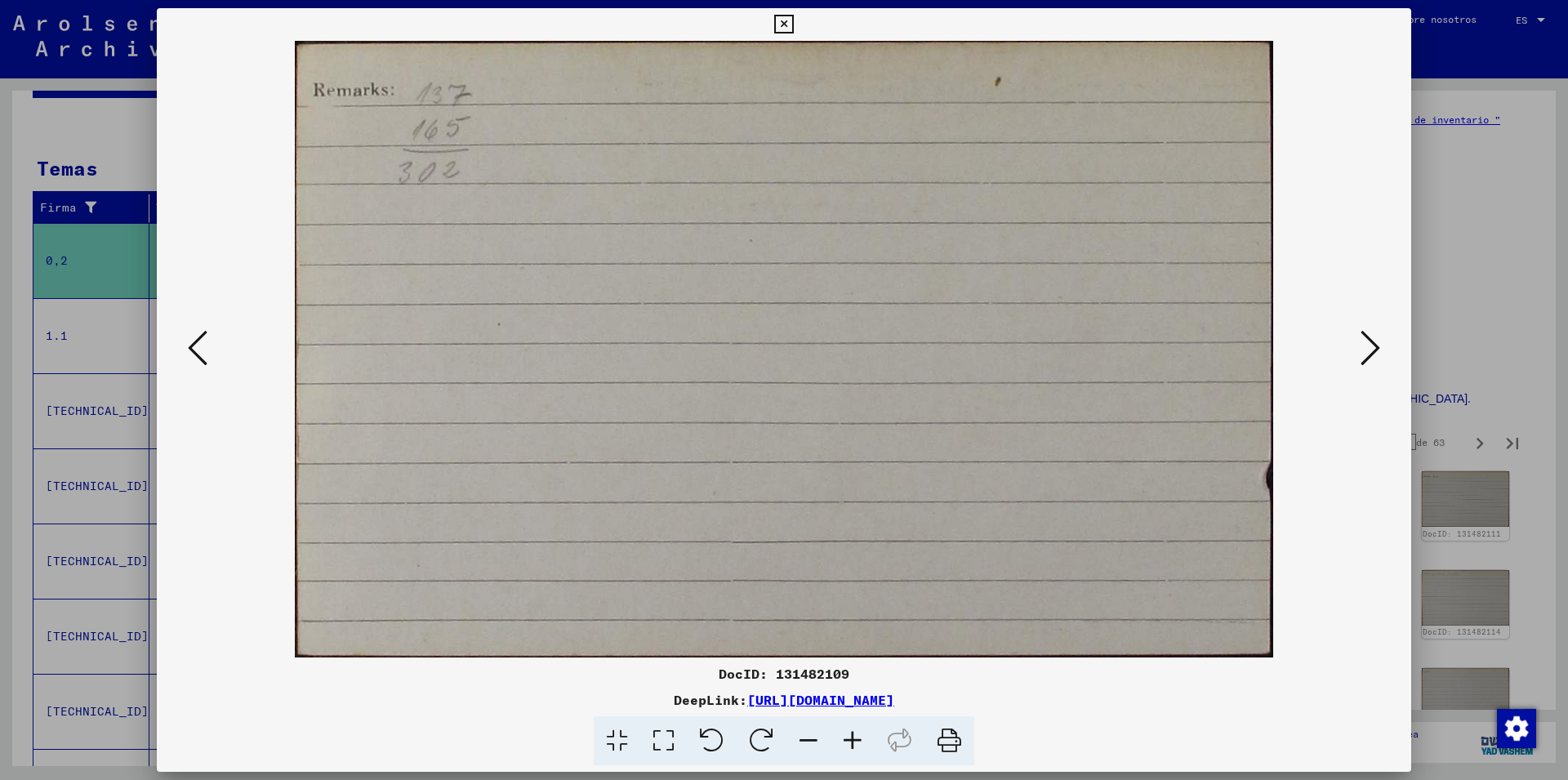
click at [1367, 360] on icon at bounding box center [1370, 347] width 20 height 39
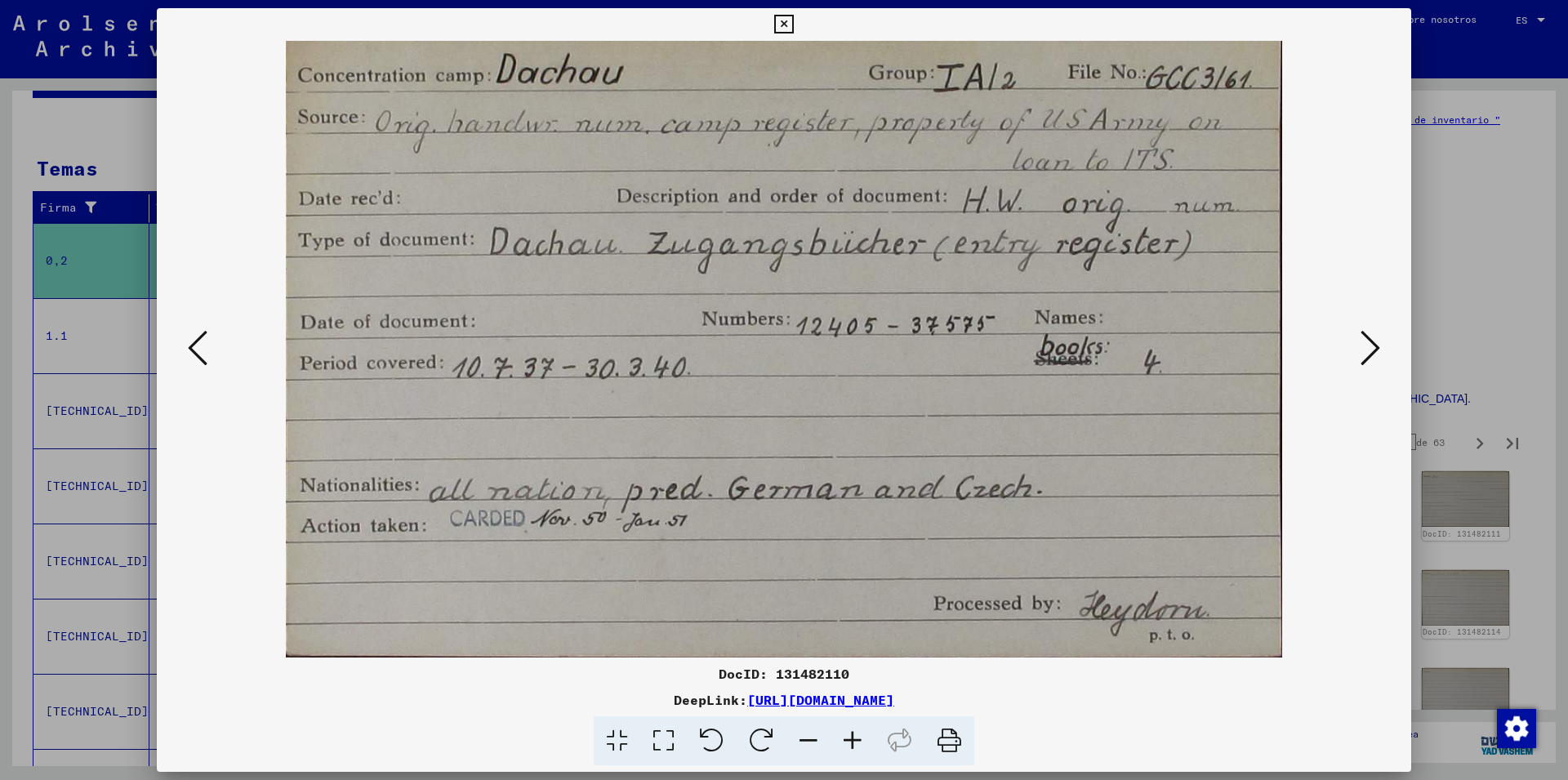
click at [1367, 360] on icon at bounding box center [1370, 347] width 20 height 39
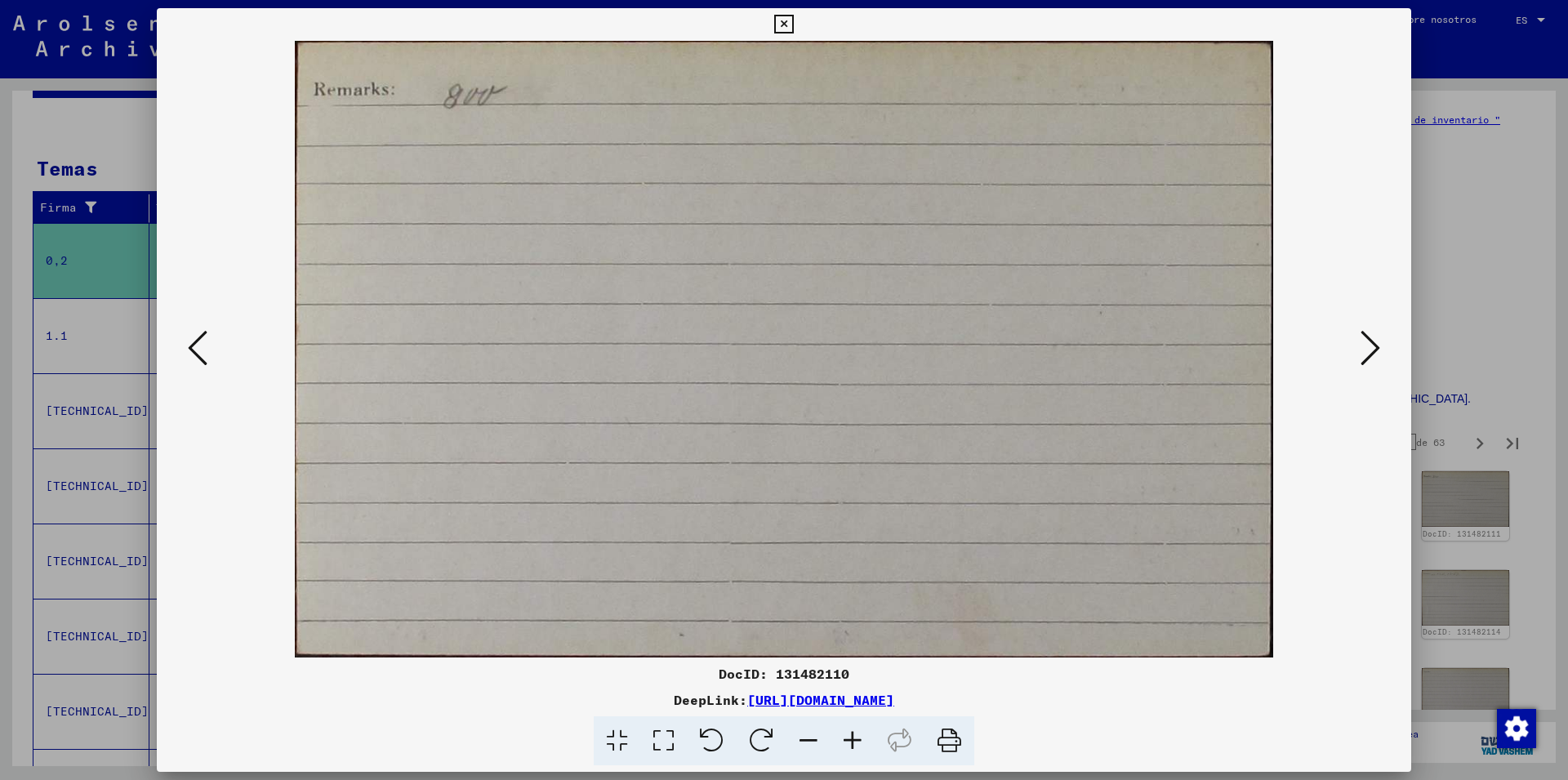
click at [1367, 360] on icon at bounding box center [1370, 347] width 20 height 39
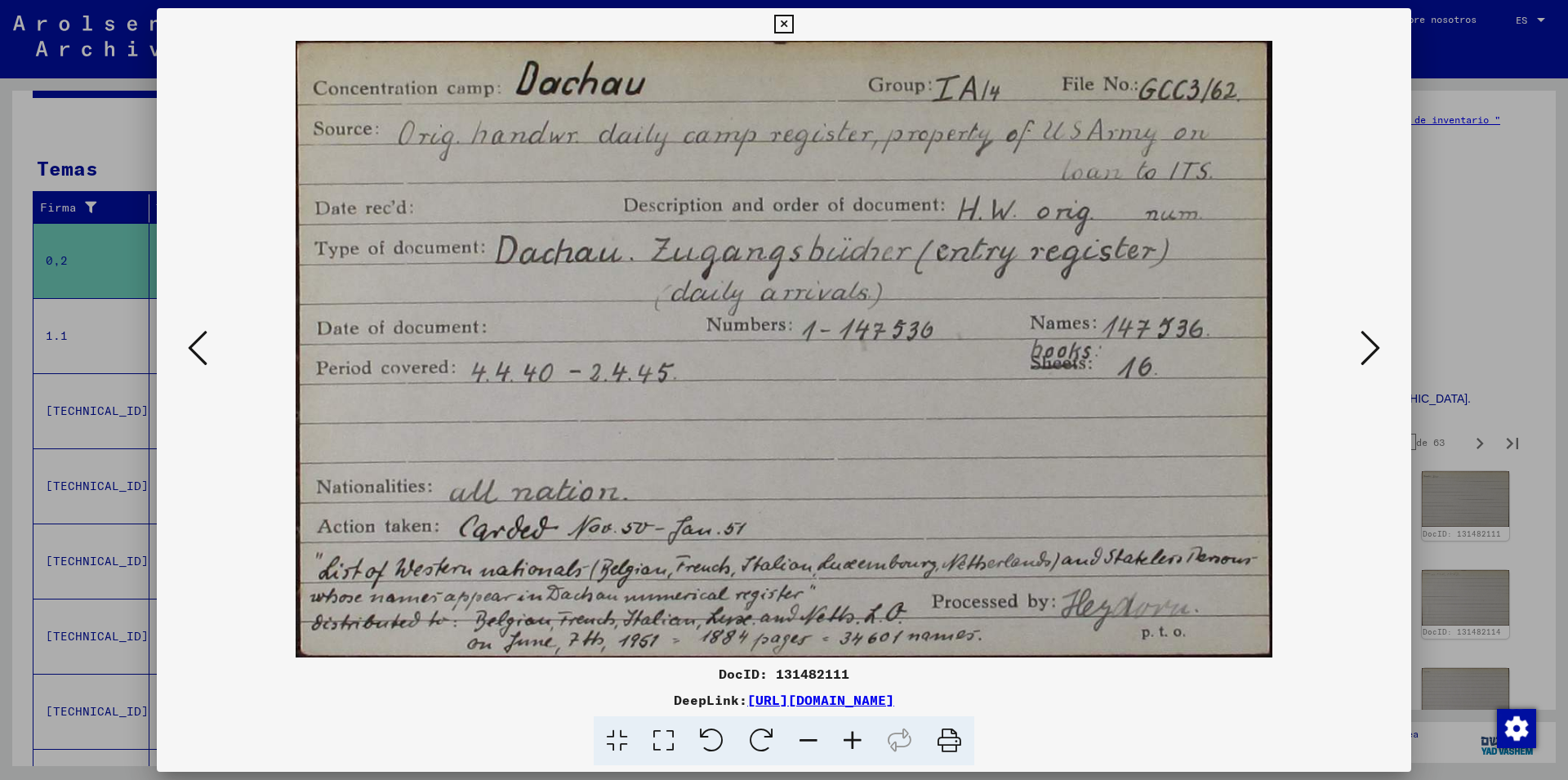
click at [1367, 360] on icon at bounding box center [1370, 347] width 20 height 39
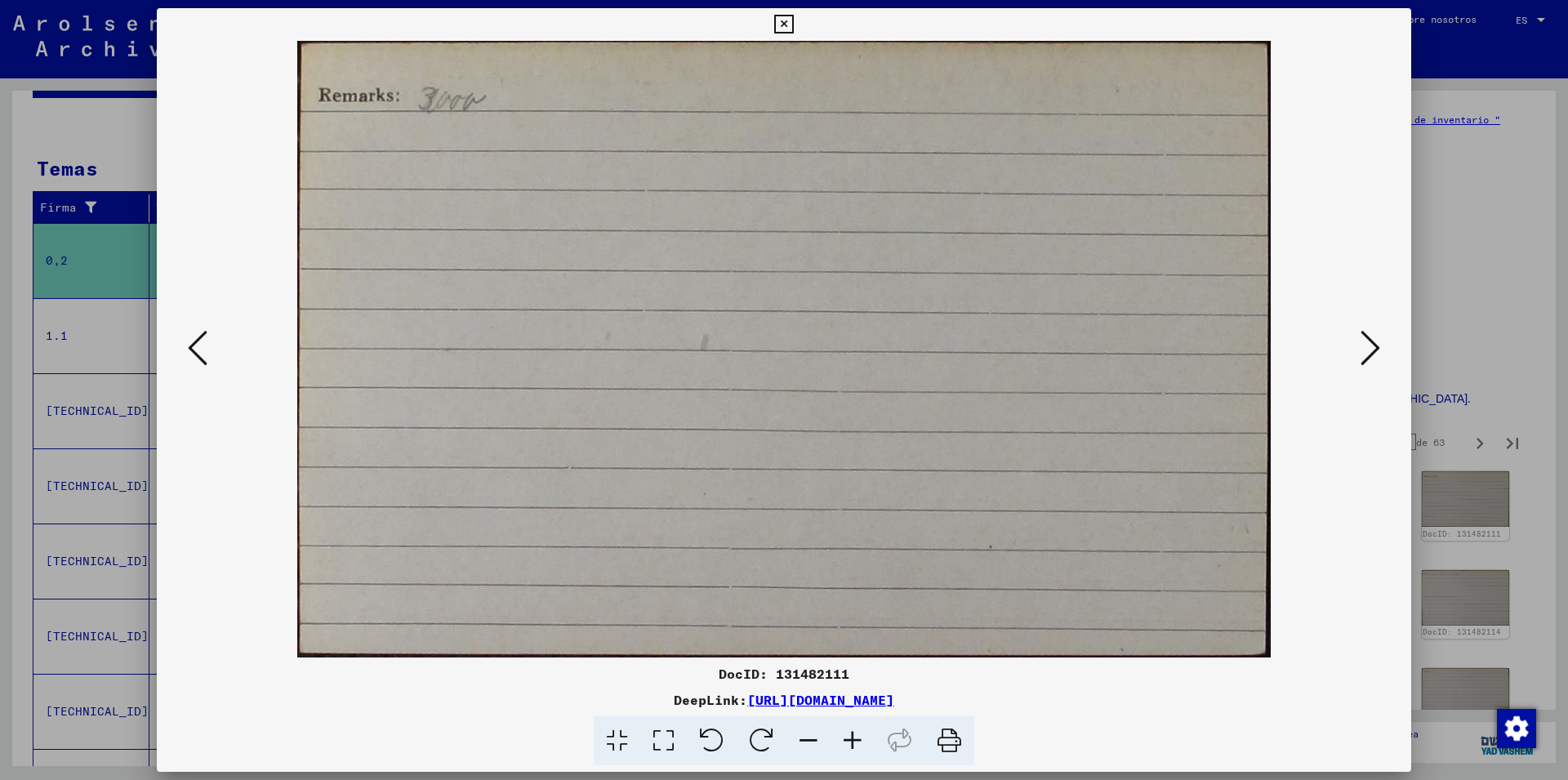
click at [1367, 360] on icon at bounding box center [1370, 347] width 20 height 39
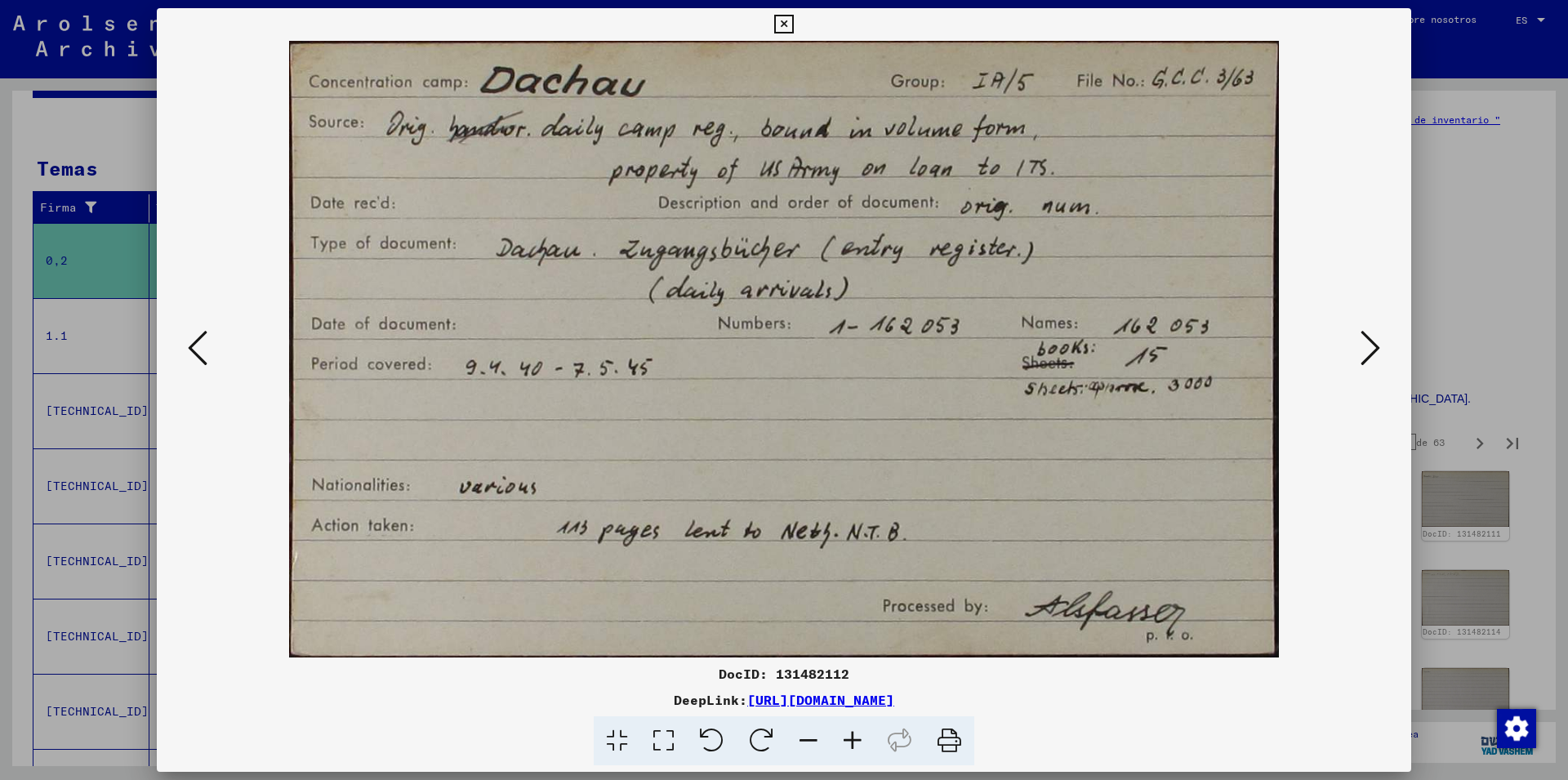
click at [1367, 360] on icon at bounding box center [1370, 347] width 20 height 39
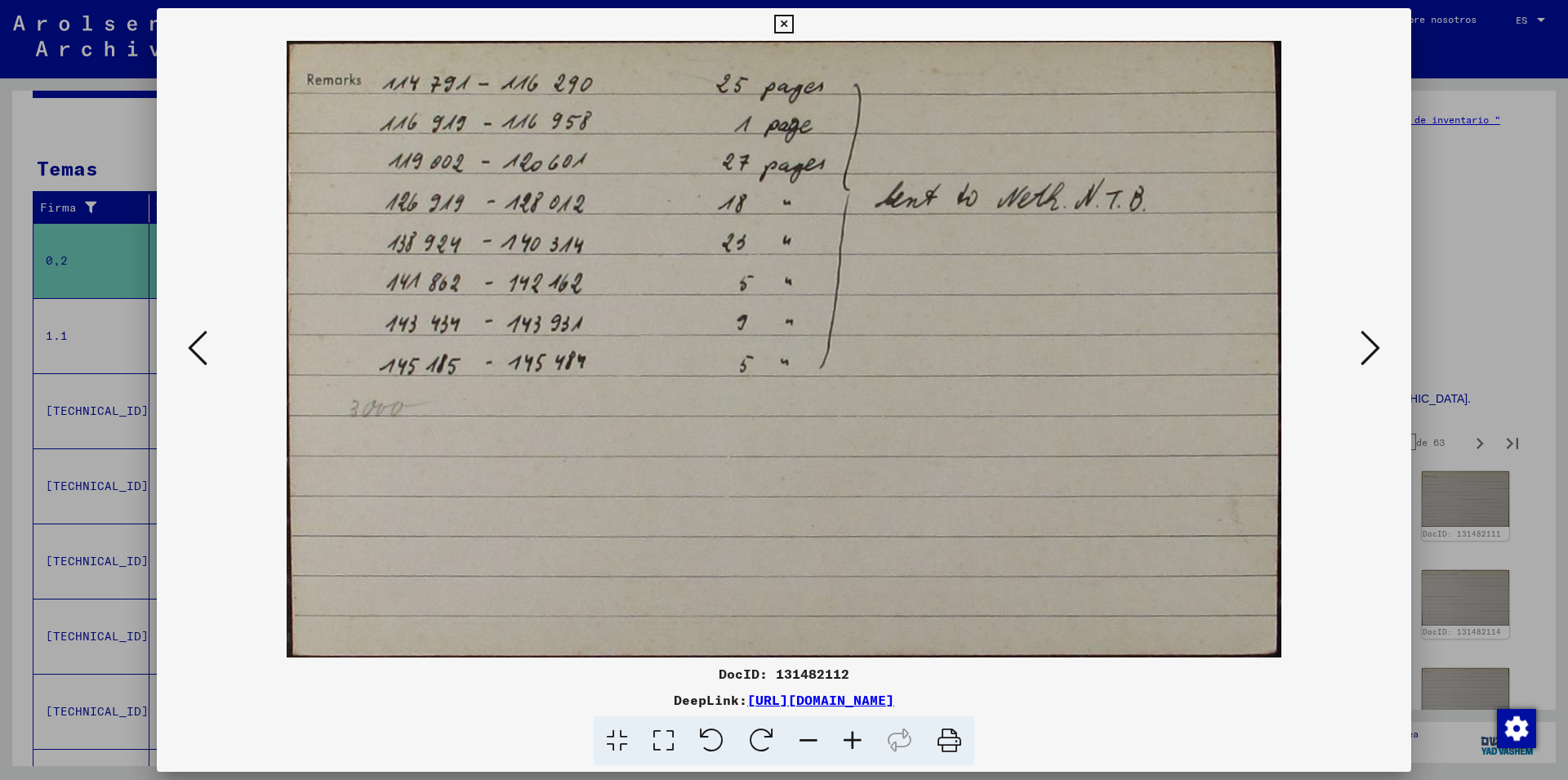
click at [1367, 360] on icon at bounding box center [1370, 347] width 20 height 39
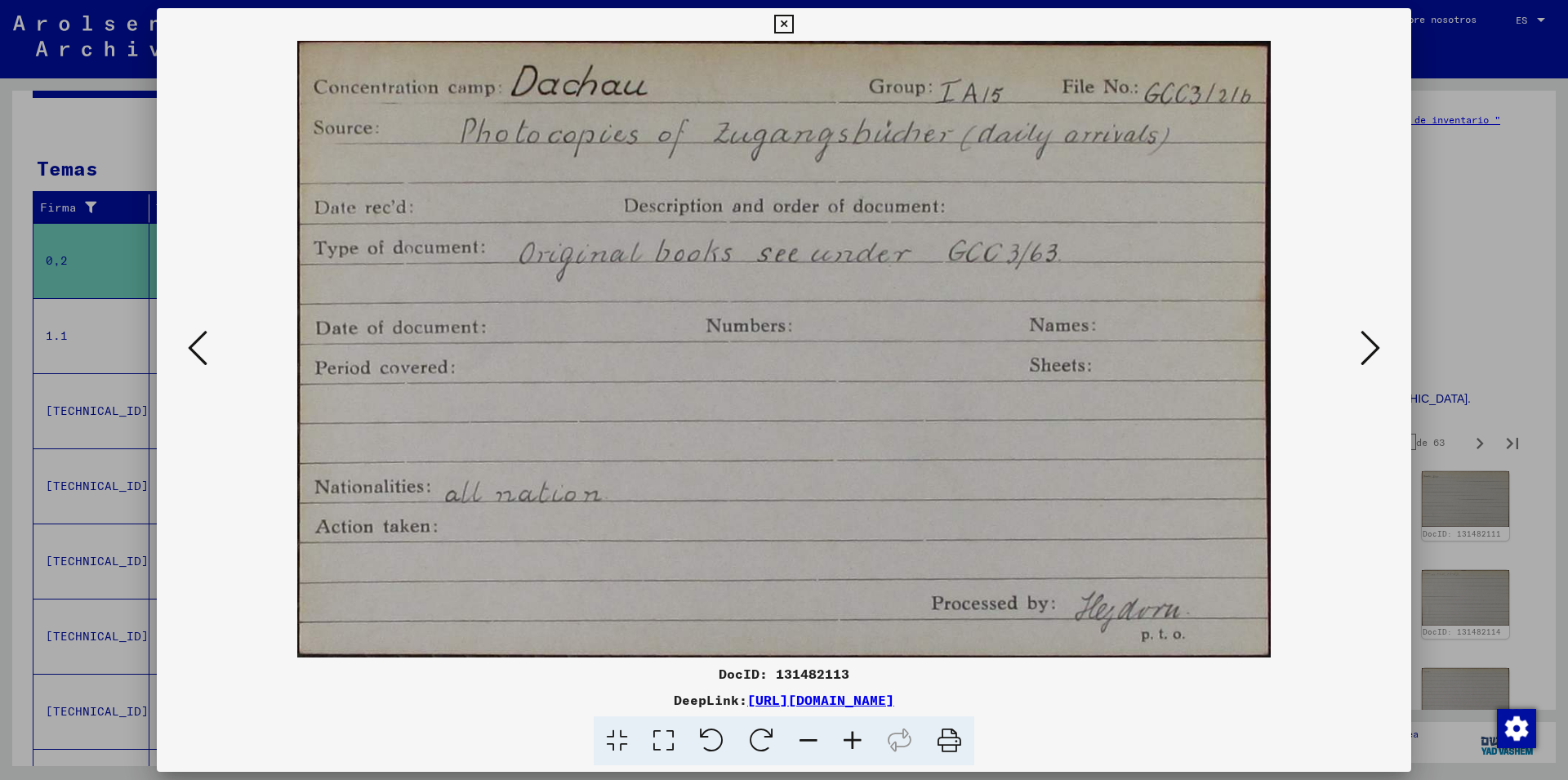
click at [1367, 360] on icon at bounding box center [1370, 347] width 20 height 39
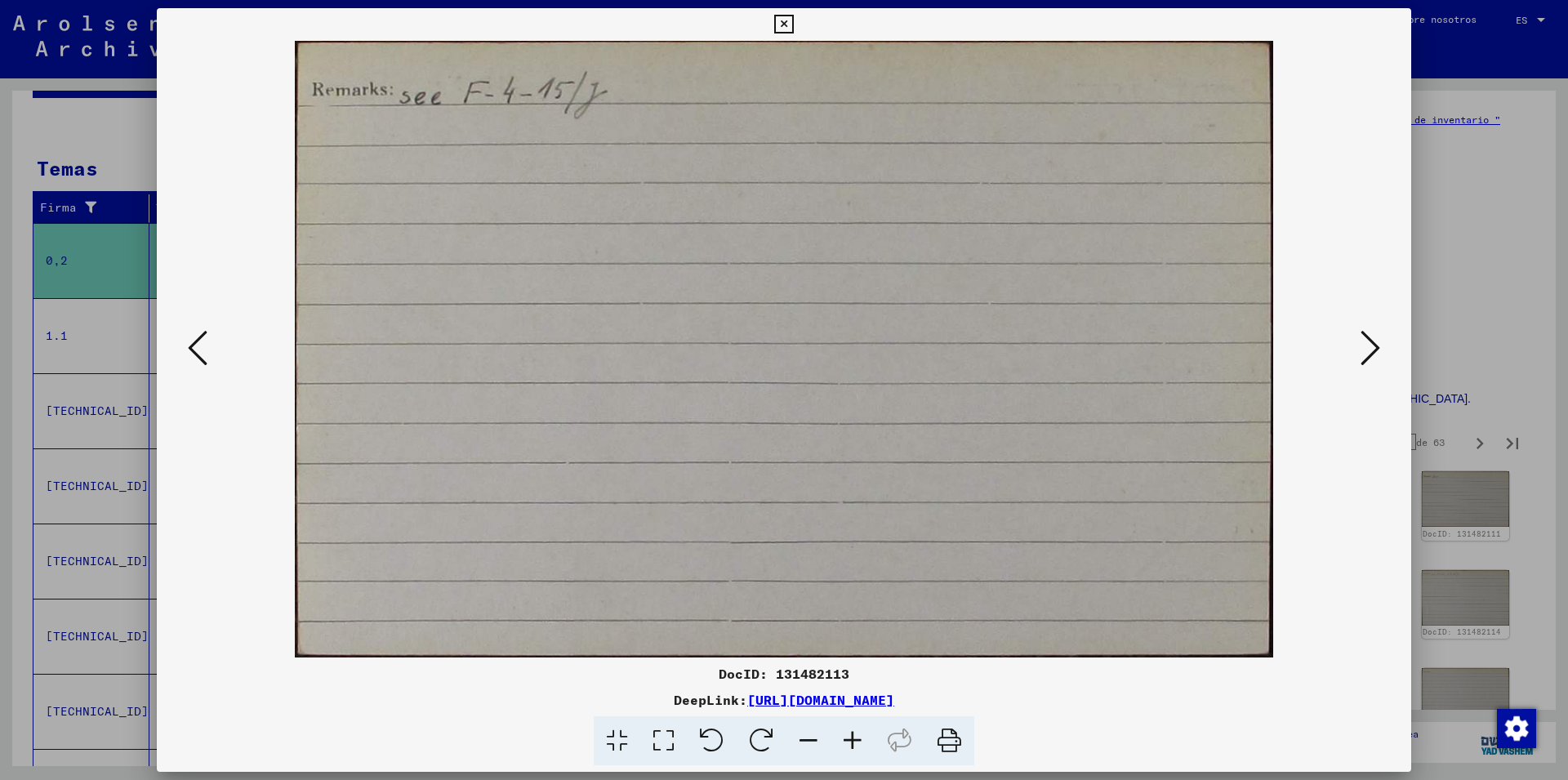
click at [793, 21] on icon at bounding box center [784, 25] width 19 height 20
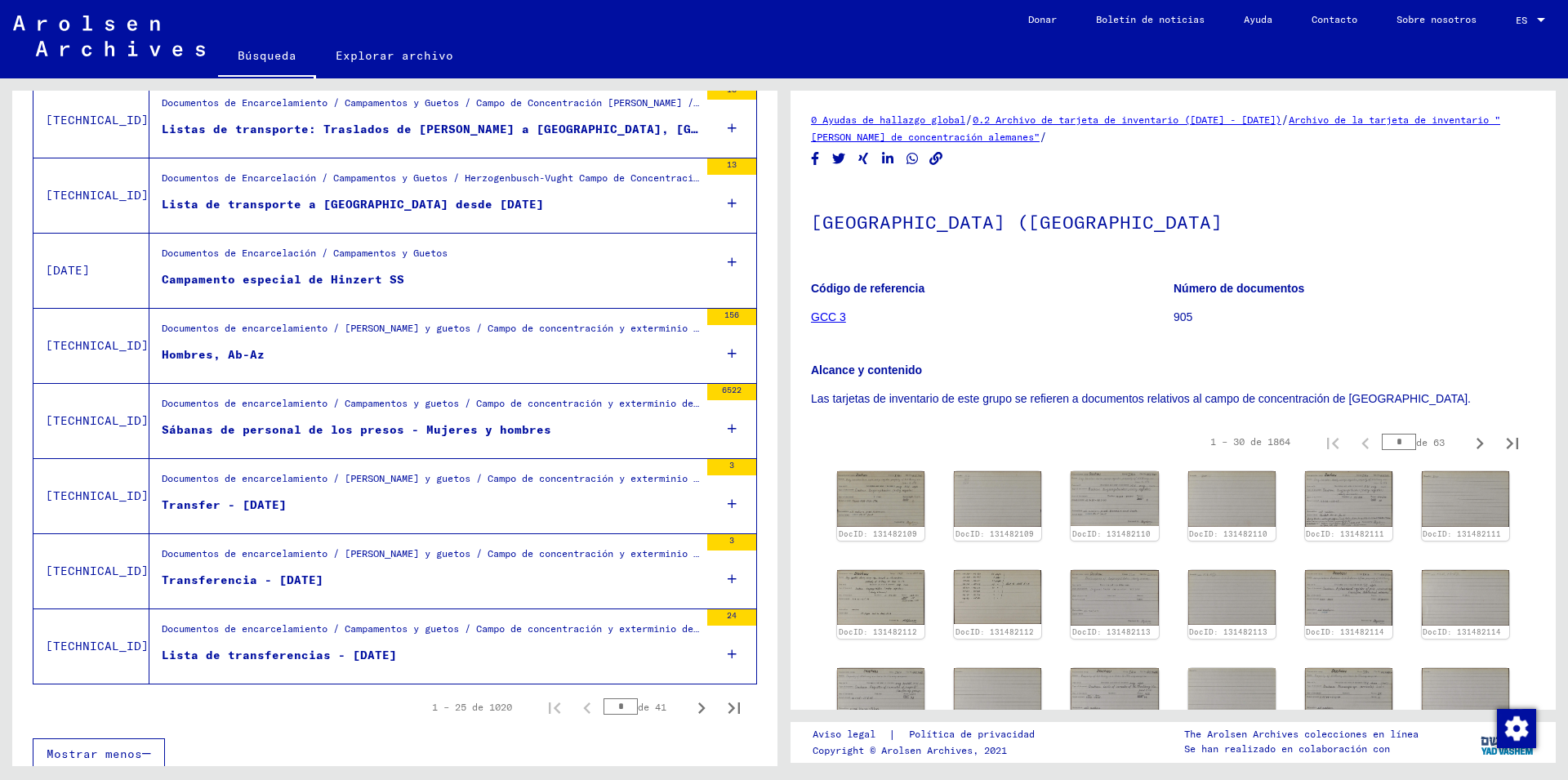
scroll to position [1617, 0]
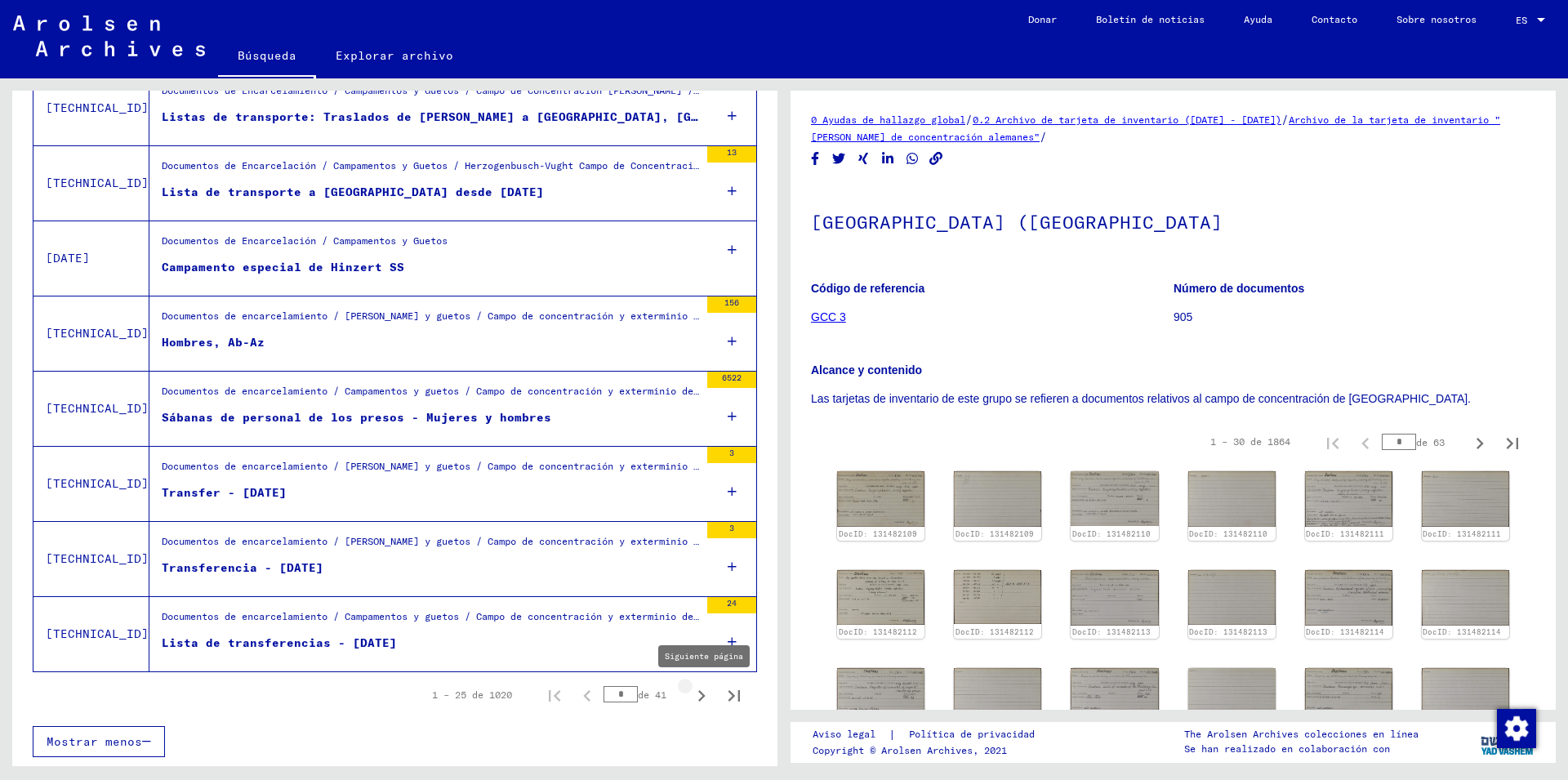
click at [690, 697] on icon "Siguiente página" at bounding box center [701, 696] width 23 height 23
type input "*"
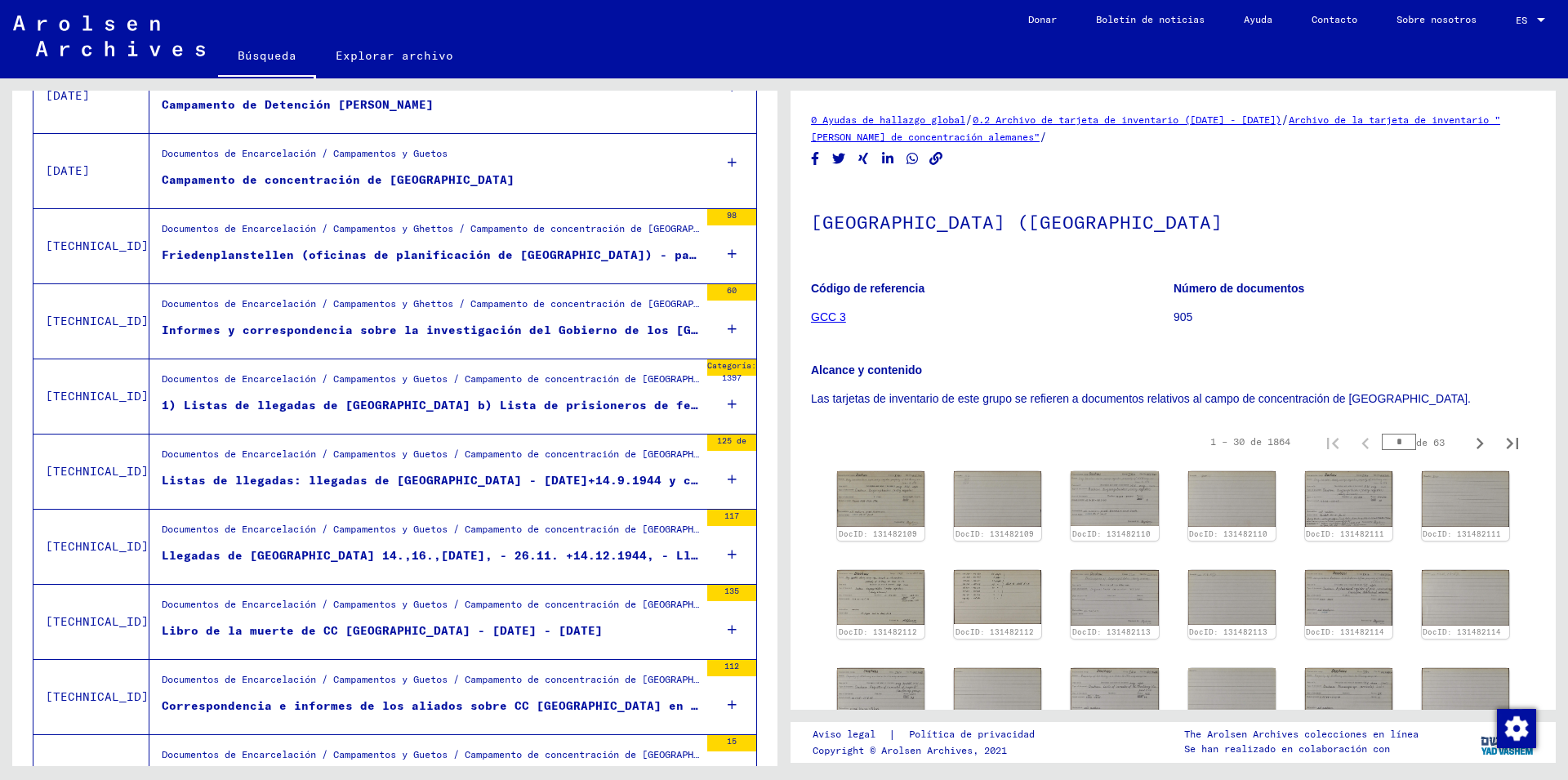
scroll to position [1147, 0]
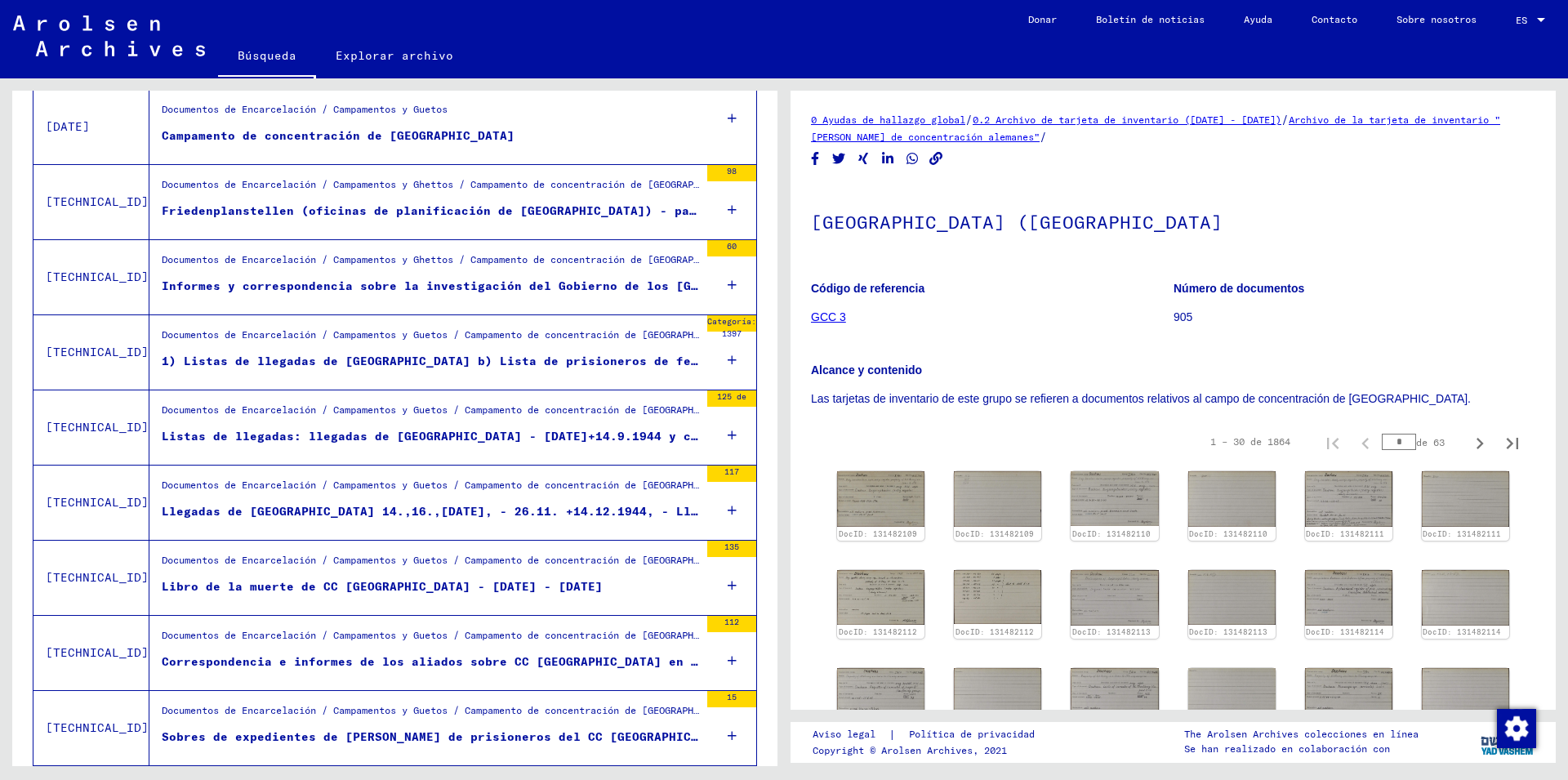
click at [540, 436] on div "Listas de llegadas: llegadas de [GEOGRAPHIC_DATA] - [DATE]+14.9.1944 y correspo…" at bounding box center [430, 437] width 538 height 17
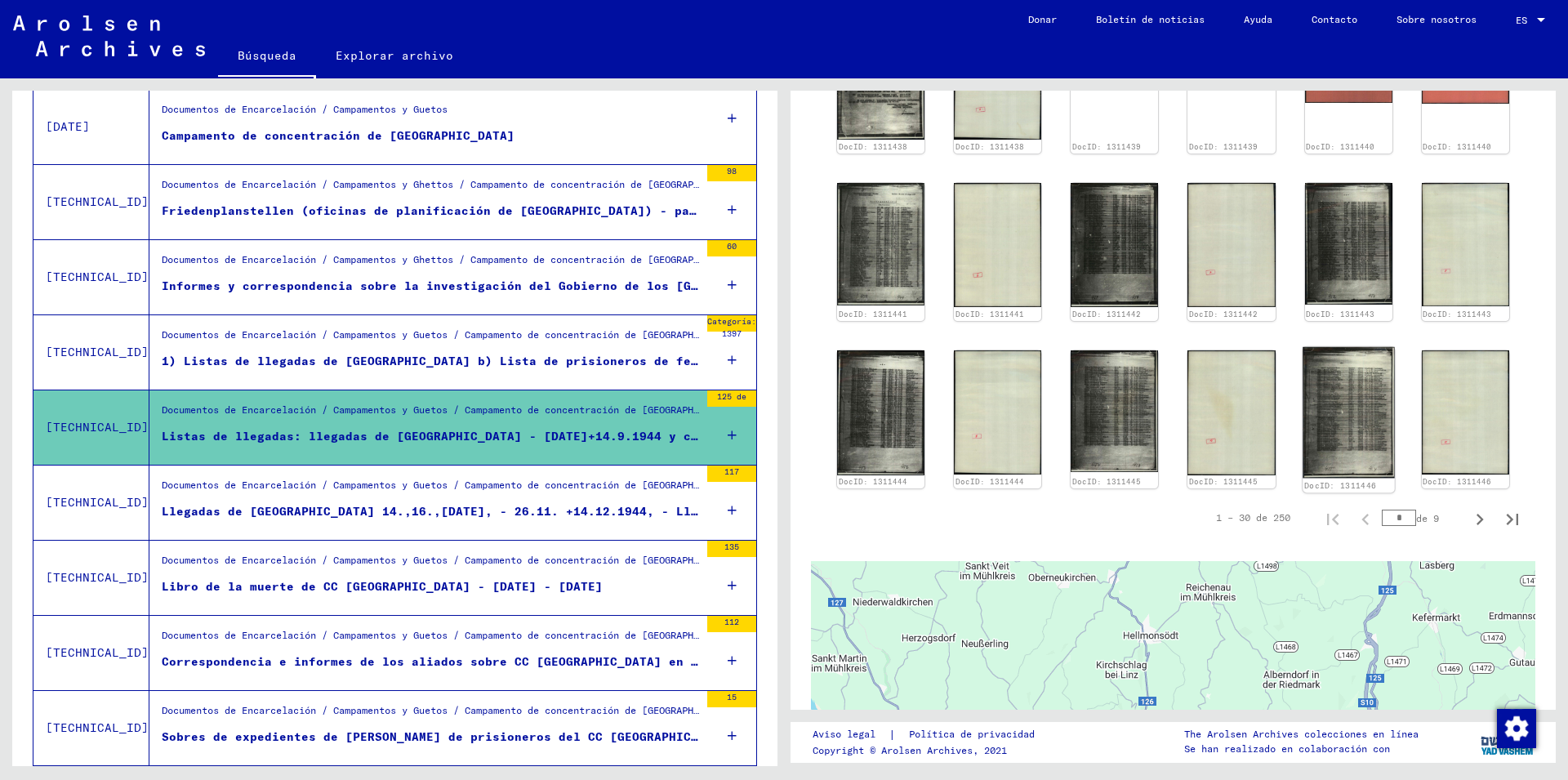
scroll to position [1147, 0]
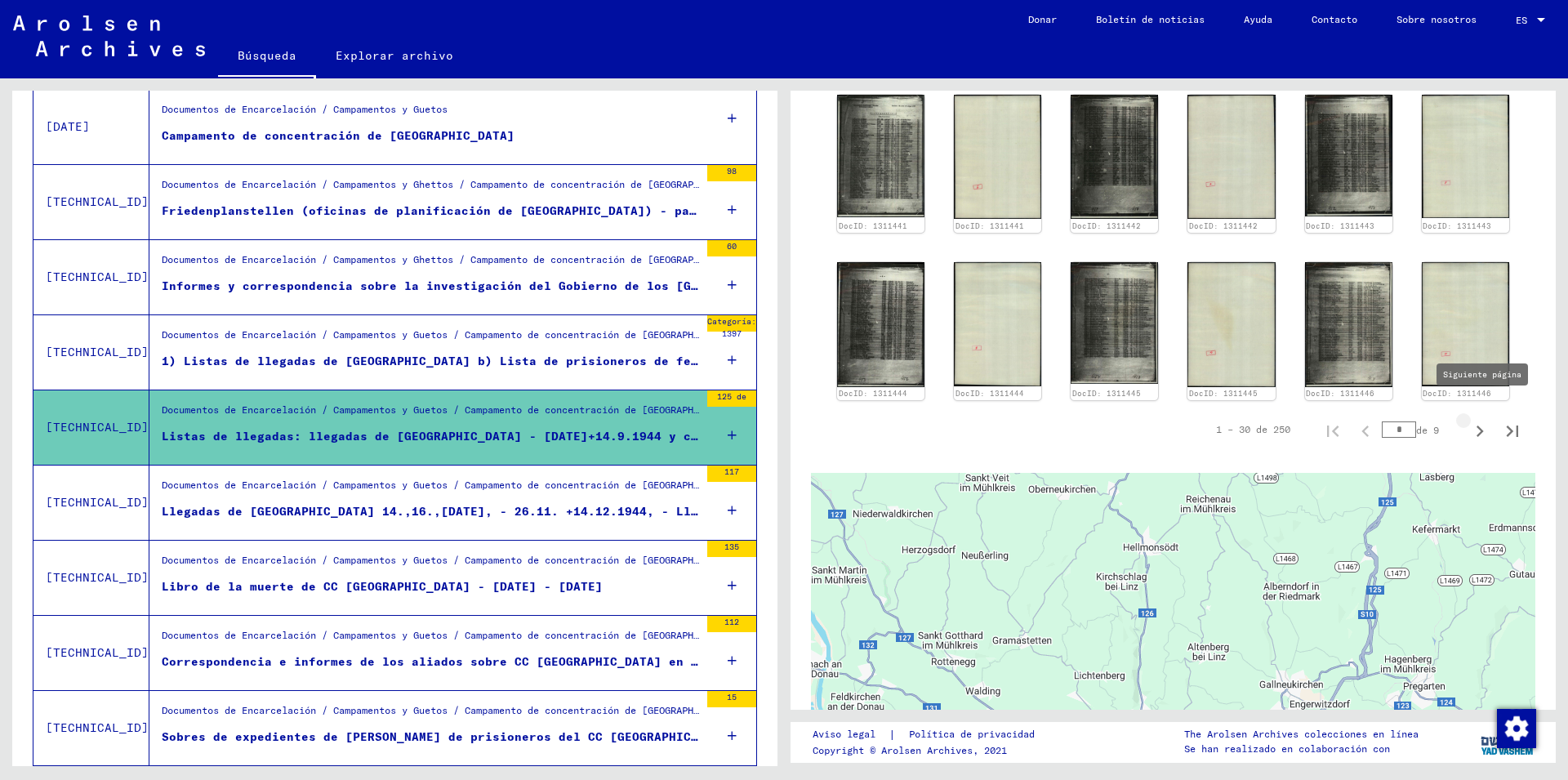
click at [1476, 425] on icon "Siguiente página" at bounding box center [1480, 431] width 8 height 11
type input "*"
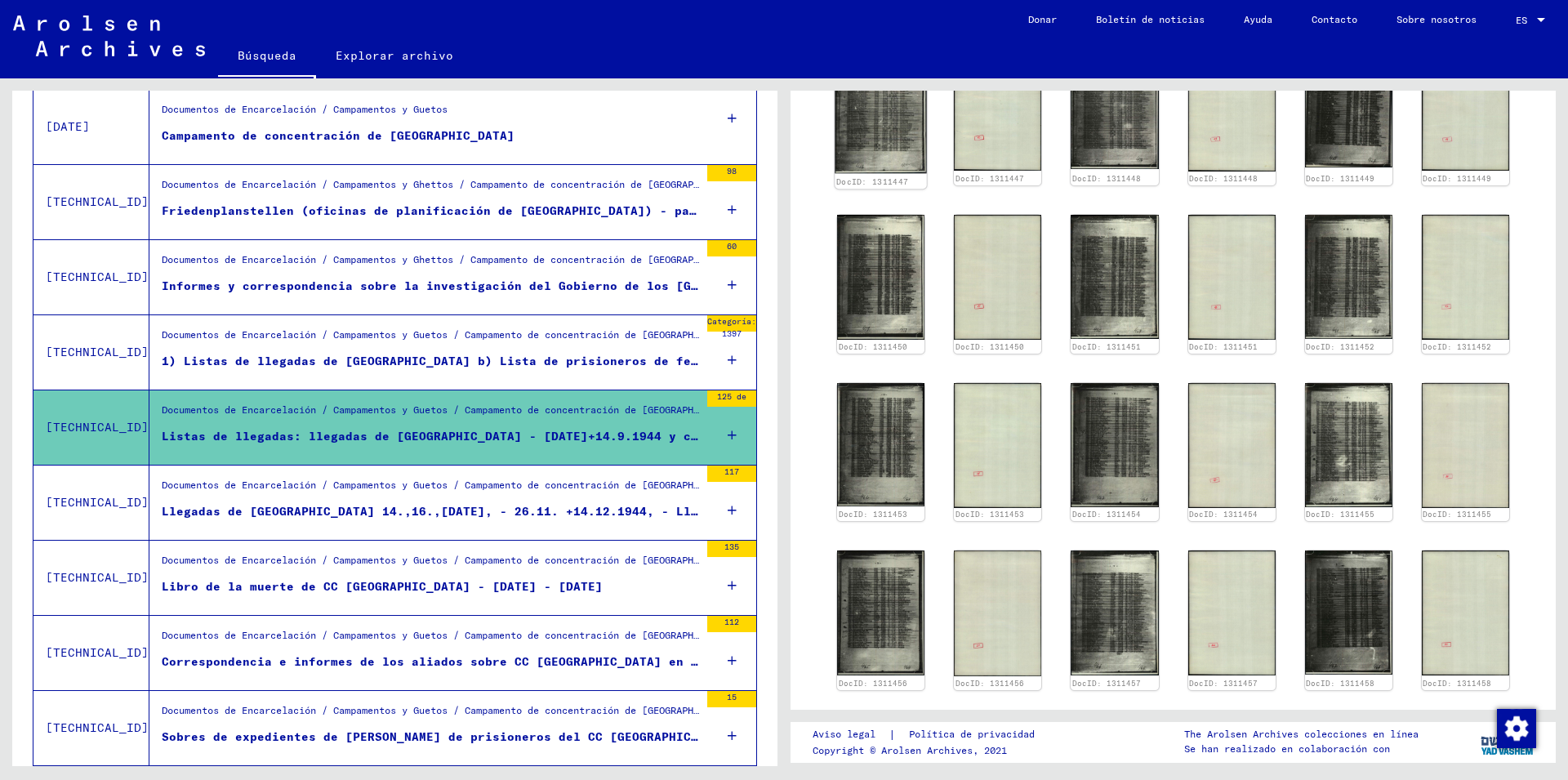
scroll to position [520, 0]
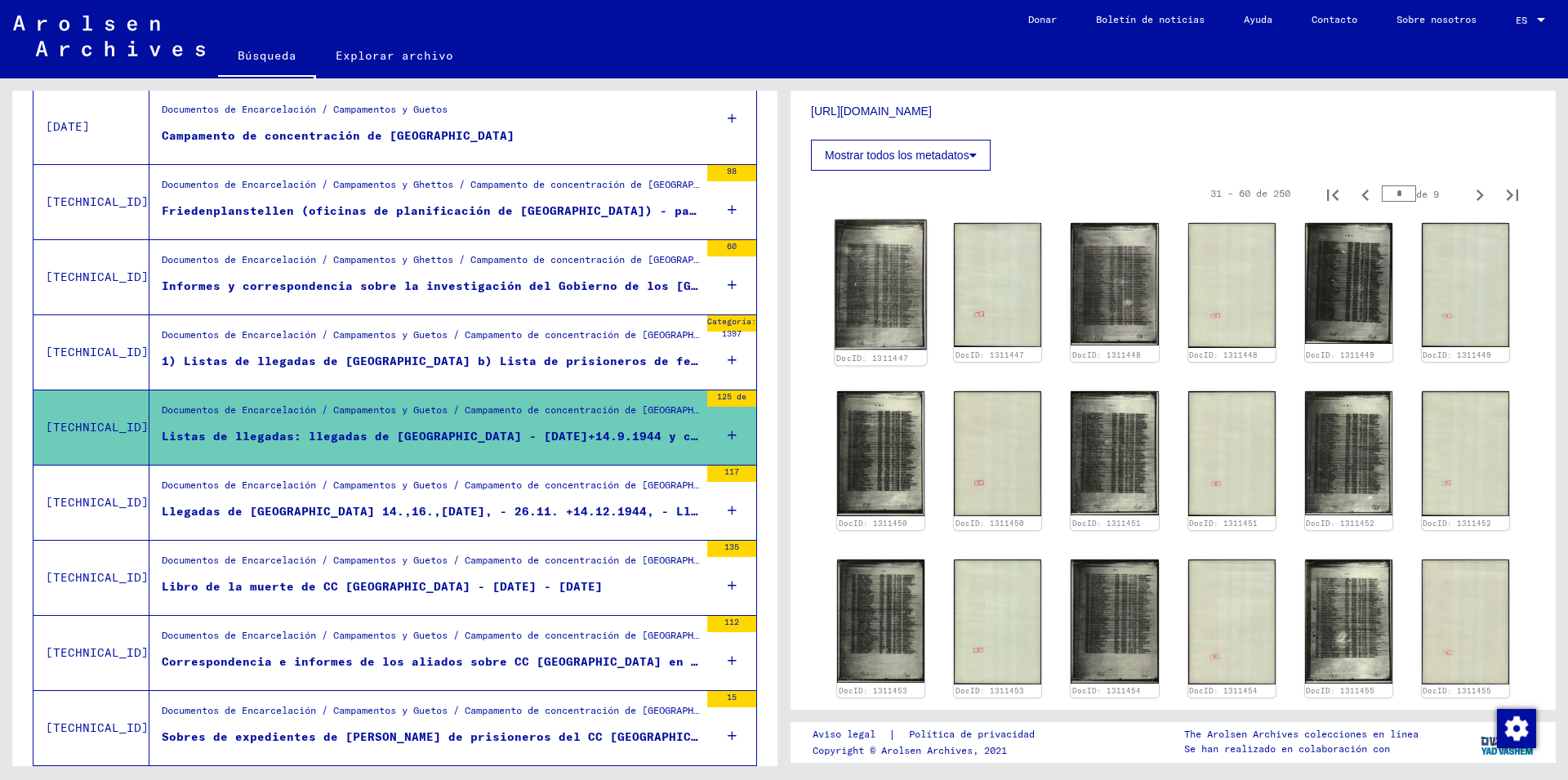
click at [880, 277] on img at bounding box center [881, 284] width 93 height 130
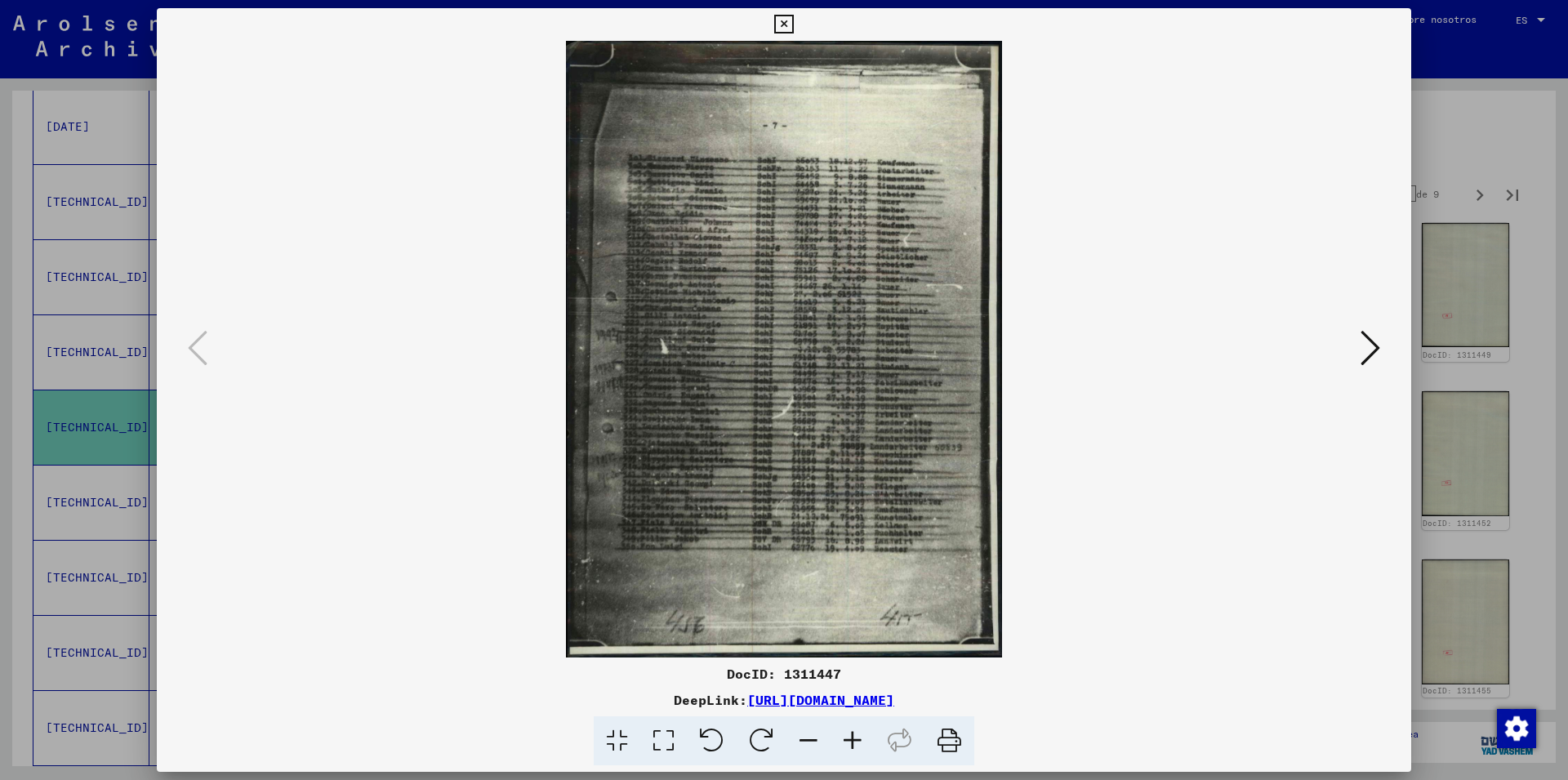
click at [1378, 352] on icon at bounding box center [1370, 347] width 20 height 39
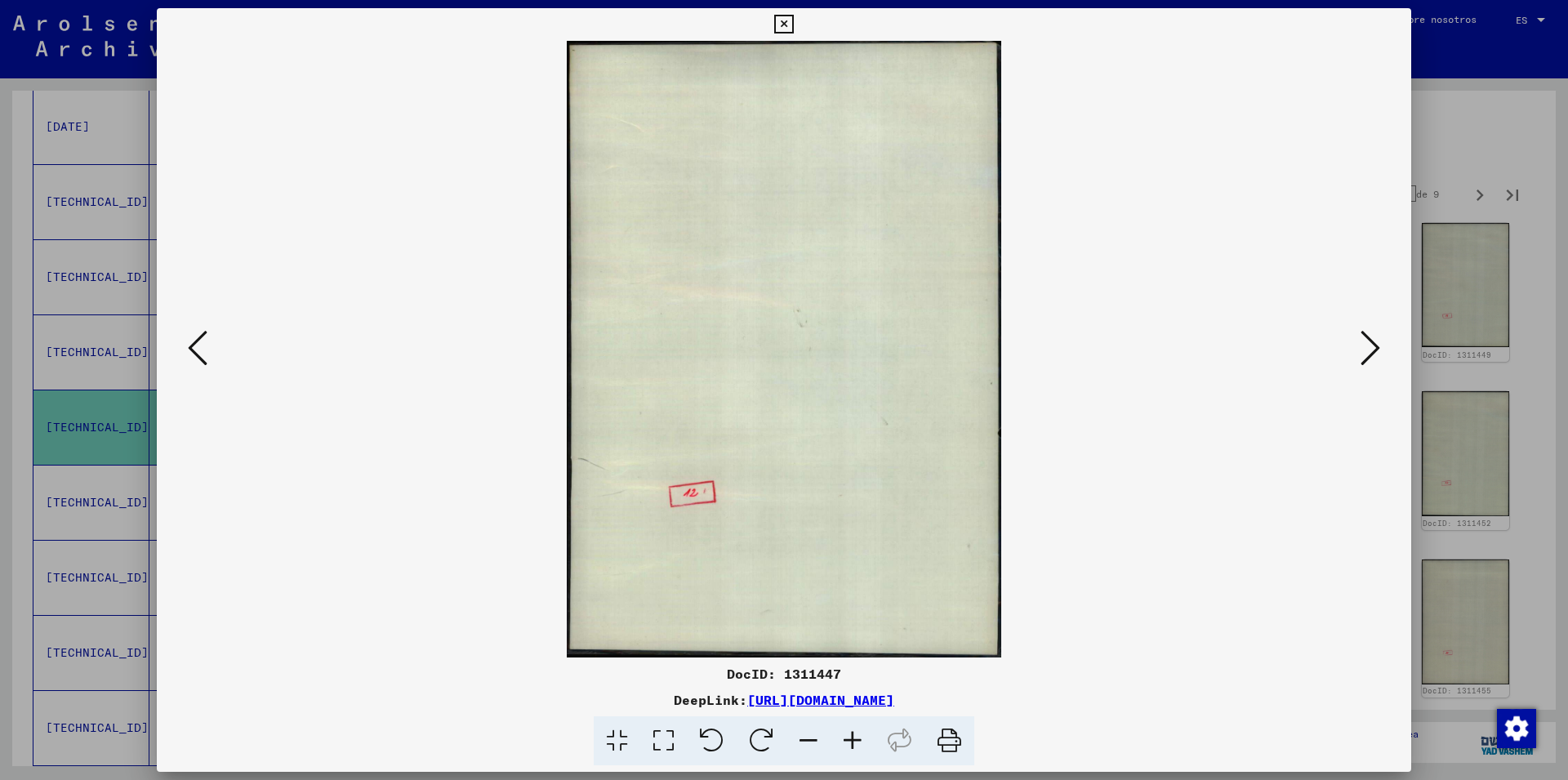
click at [1371, 351] on icon at bounding box center [1370, 347] width 20 height 39
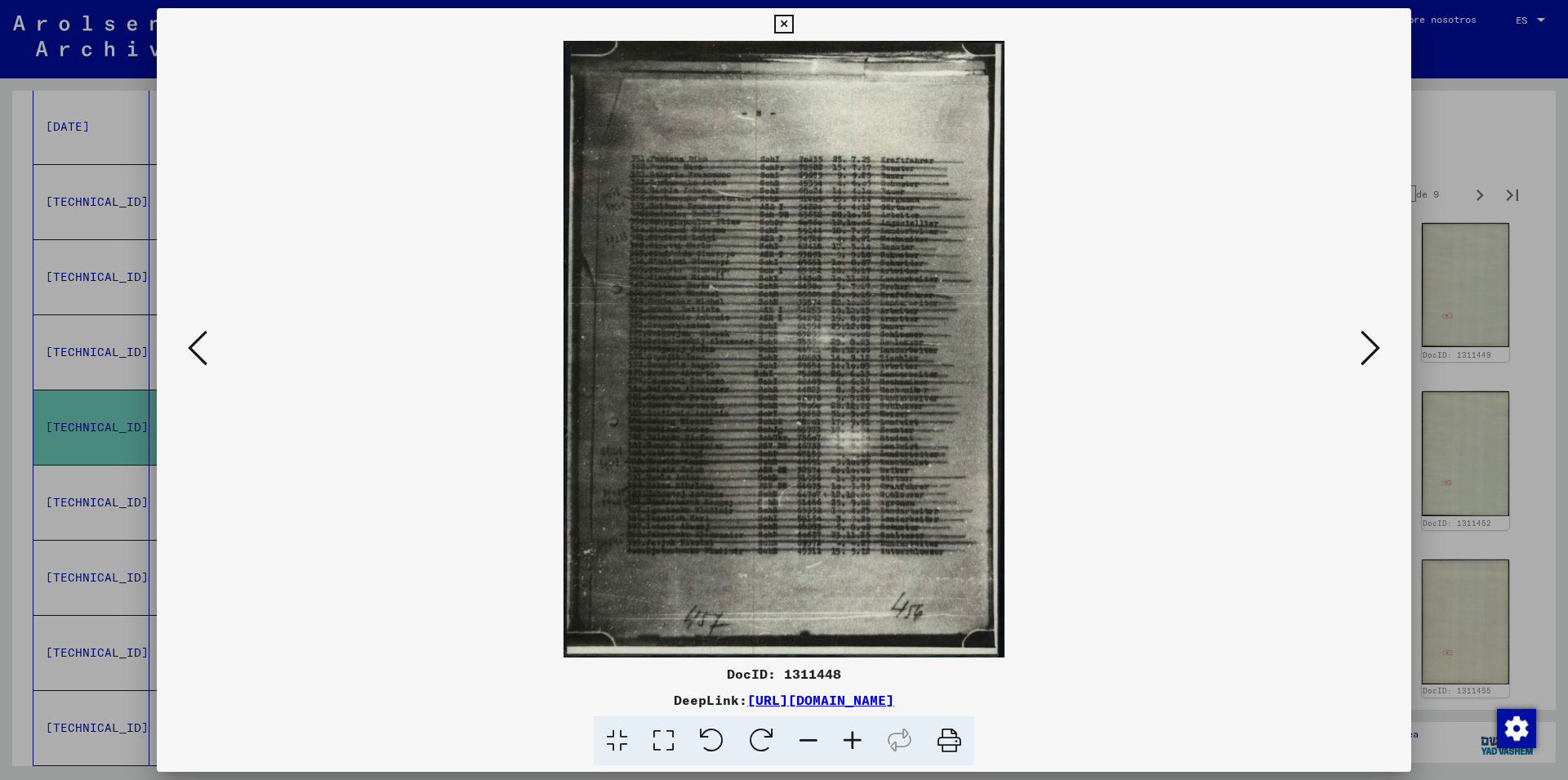
click at [1371, 350] on icon at bounding box center [1370, 347] width 20 height 39
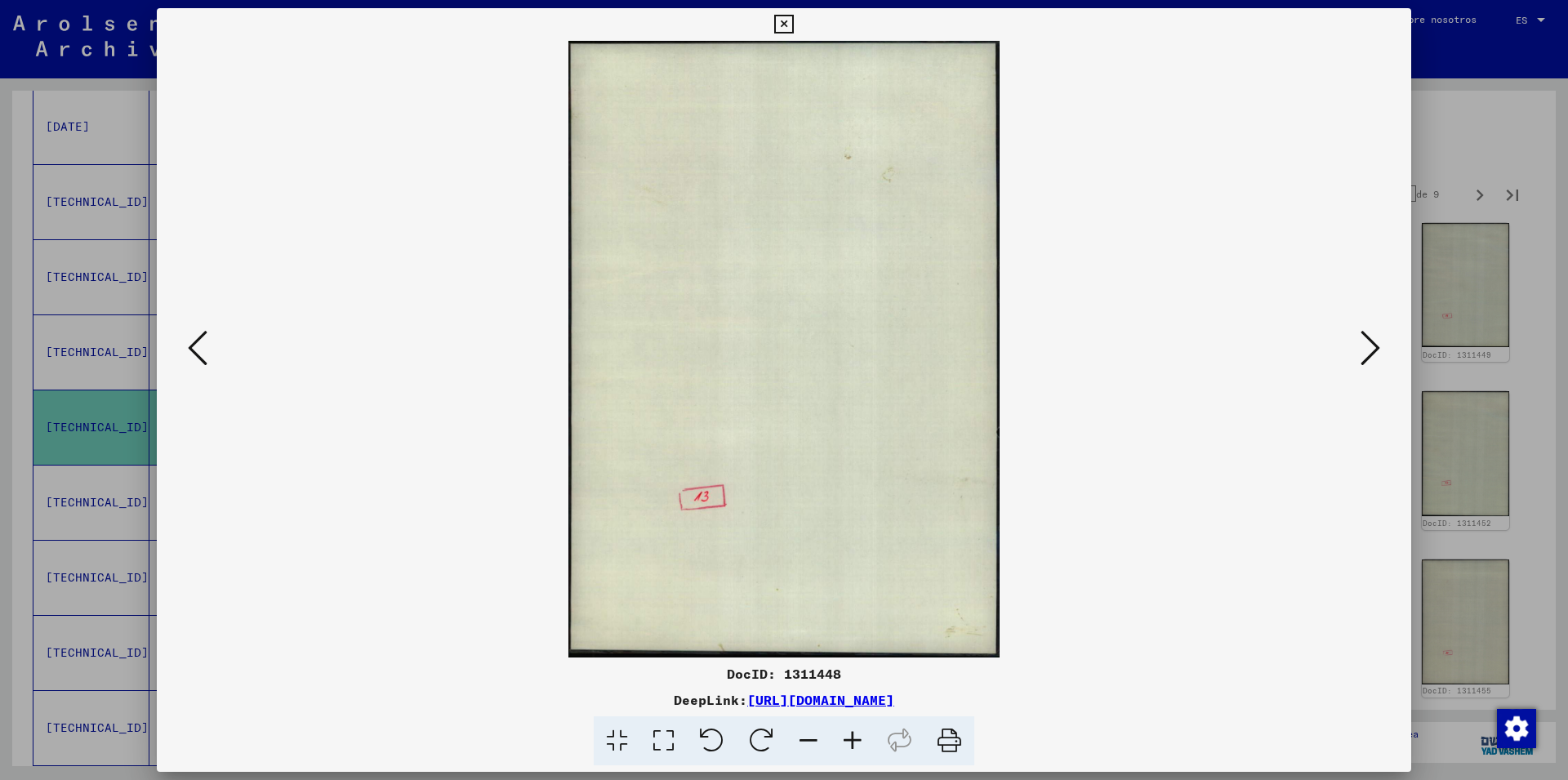
click at [1371, 350] on icon at bounding box center [1370, 347] width 20 height 39
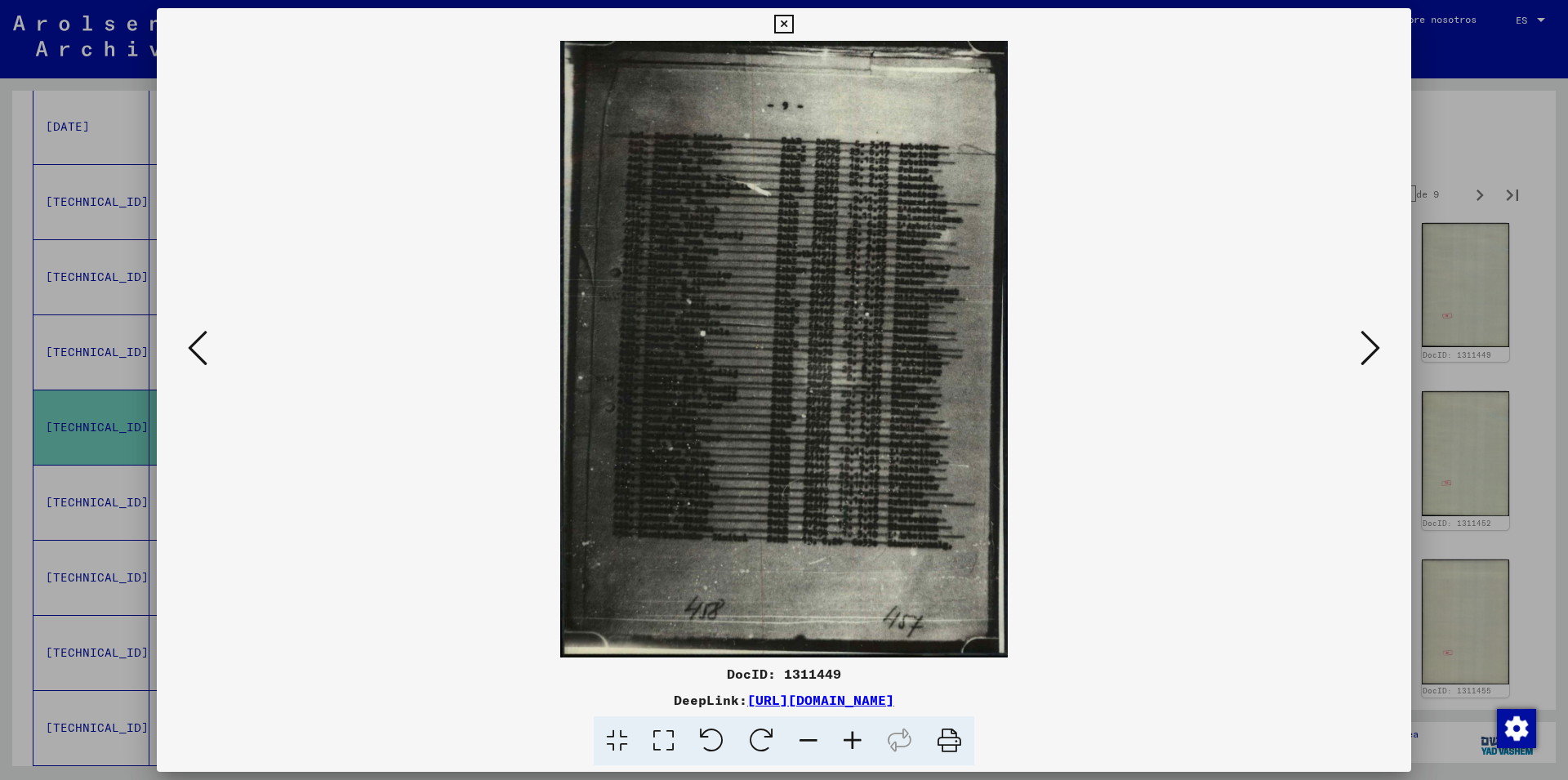
drag, startPoint x: 920, startPoint y: 688, endPoint x: 889, endPoint y: 708, distance: 36.9
click at [897, 708] on div "DocID: 1311449 DeepLink: [URL][DOMAIN_NAME]" at bounding box center [784, 388] width 1254 height 758
click at [855, 737] on icon at bounding box center [853, 741] width 44 height 50
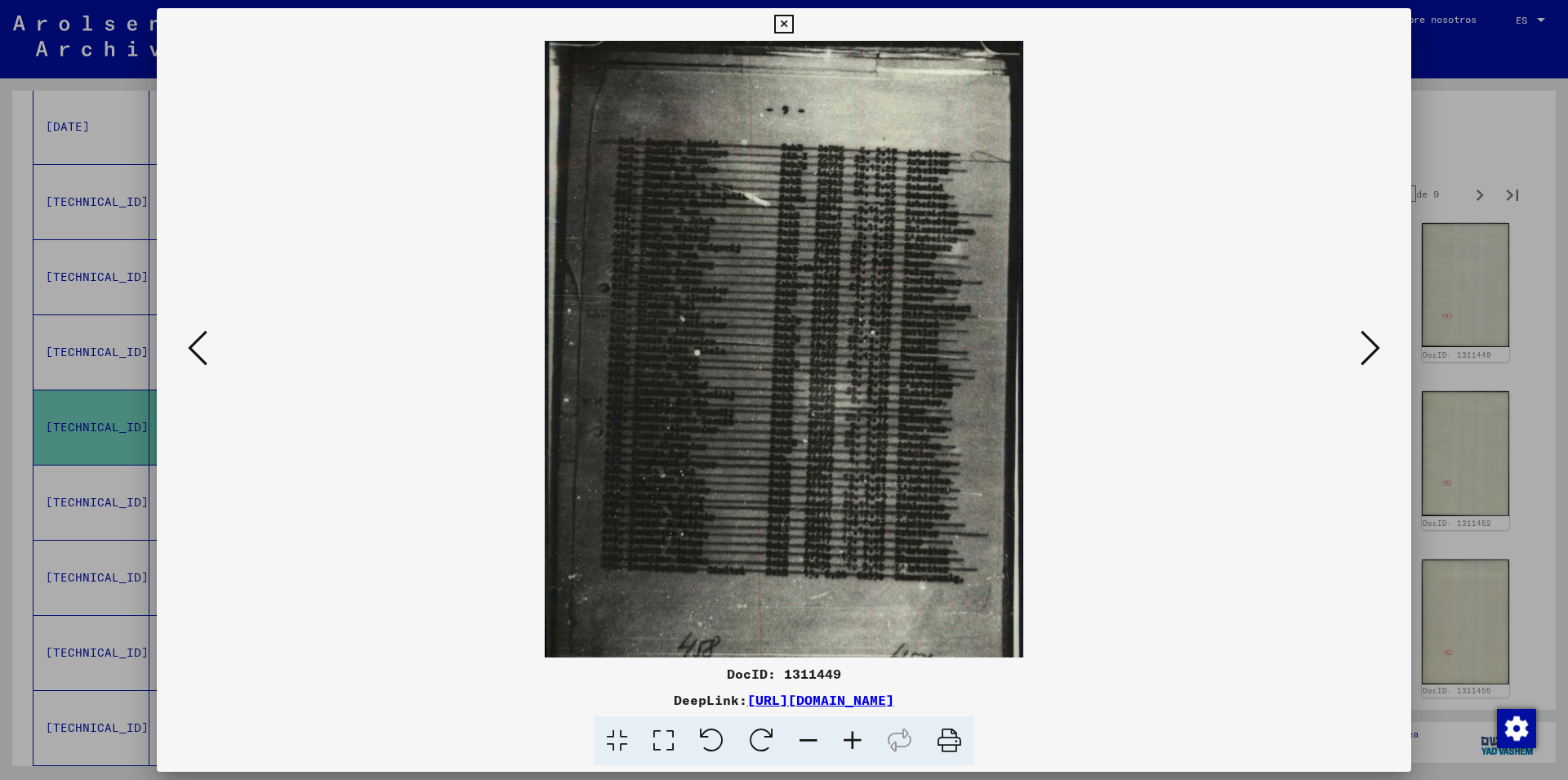
click at [855, 737] on icon at bounding box center [853, 741] width 44 height 50
click at [855, 738] on icon at bounding box center [853, 741] width 44 height 50
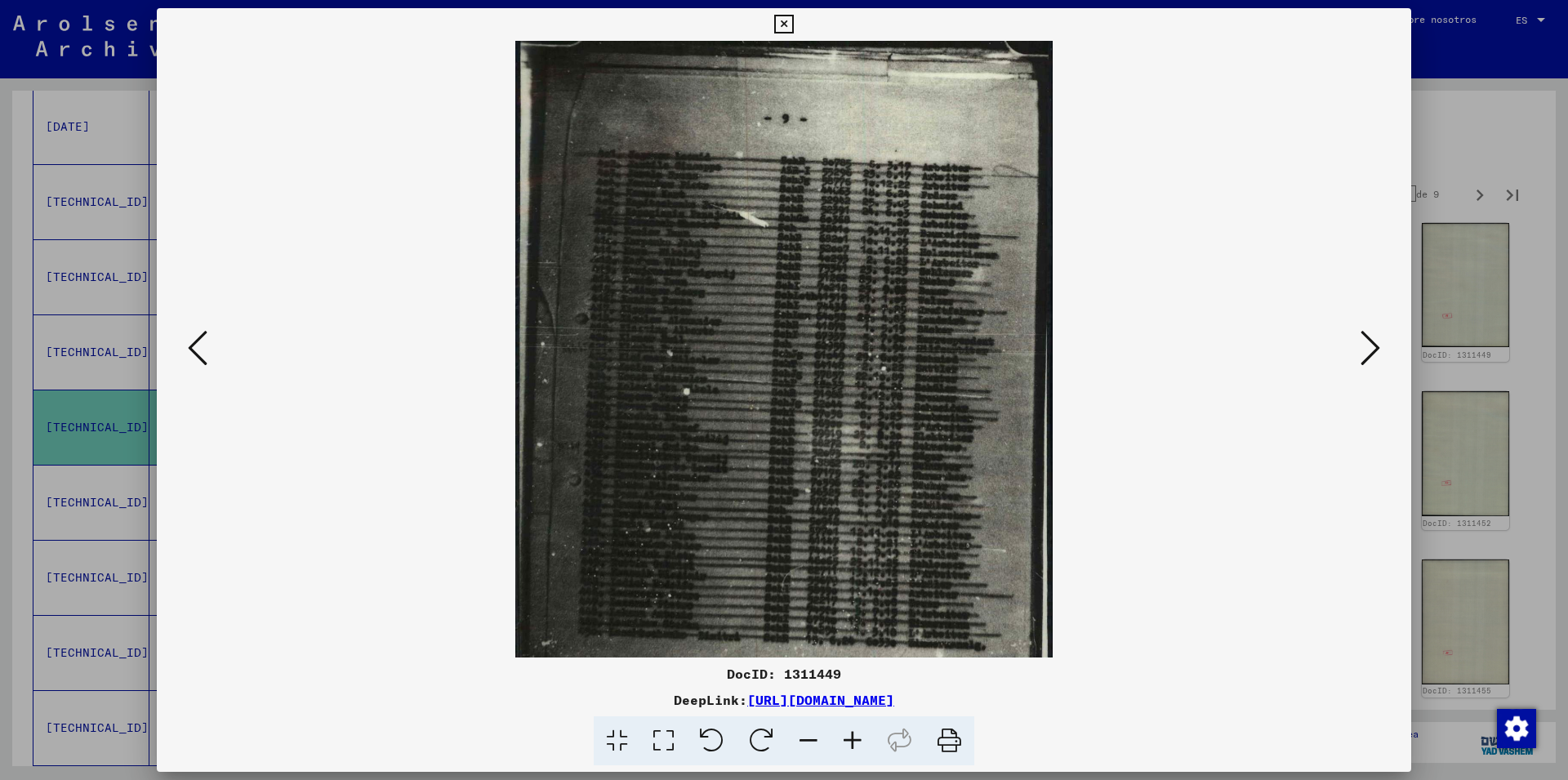
click at [855, 738] on icon at bounding box center [853, 741] width 44 height 50
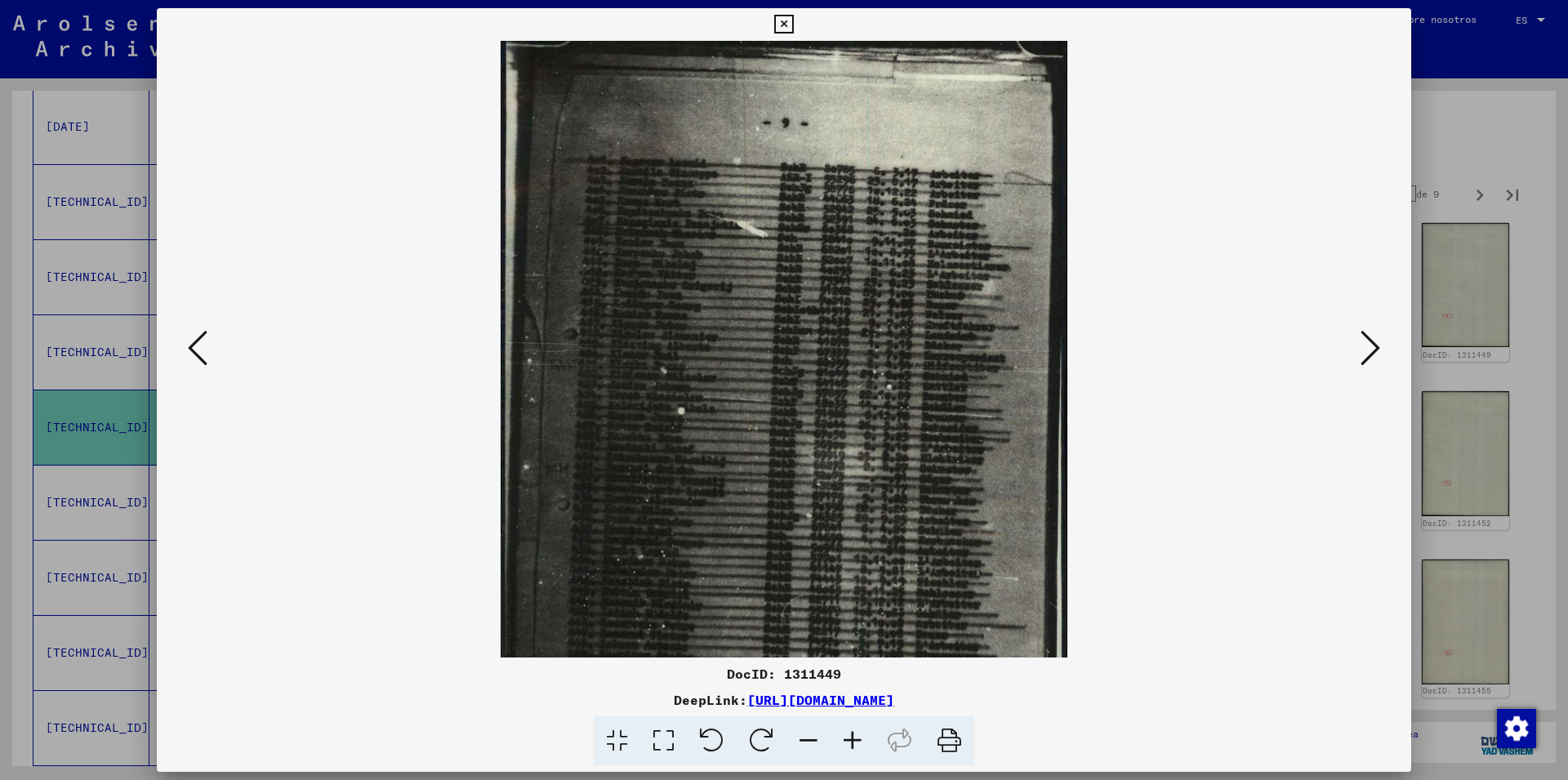
click at [855, 738] on icon at bounding box center [853, 741] width 44 height 50
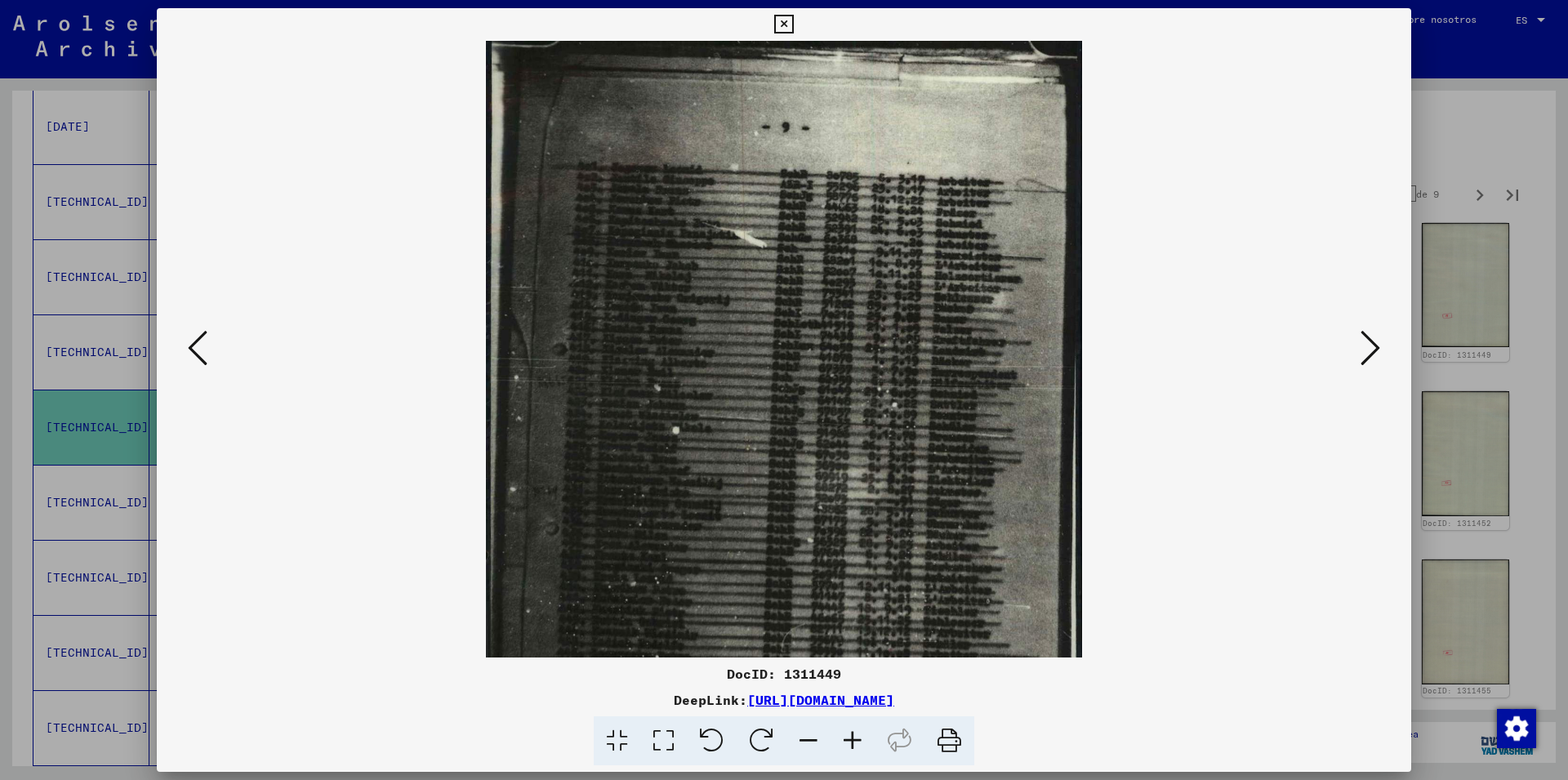
click at [855, 738] on icon at bounding box center [853, 741] width 44 height 50
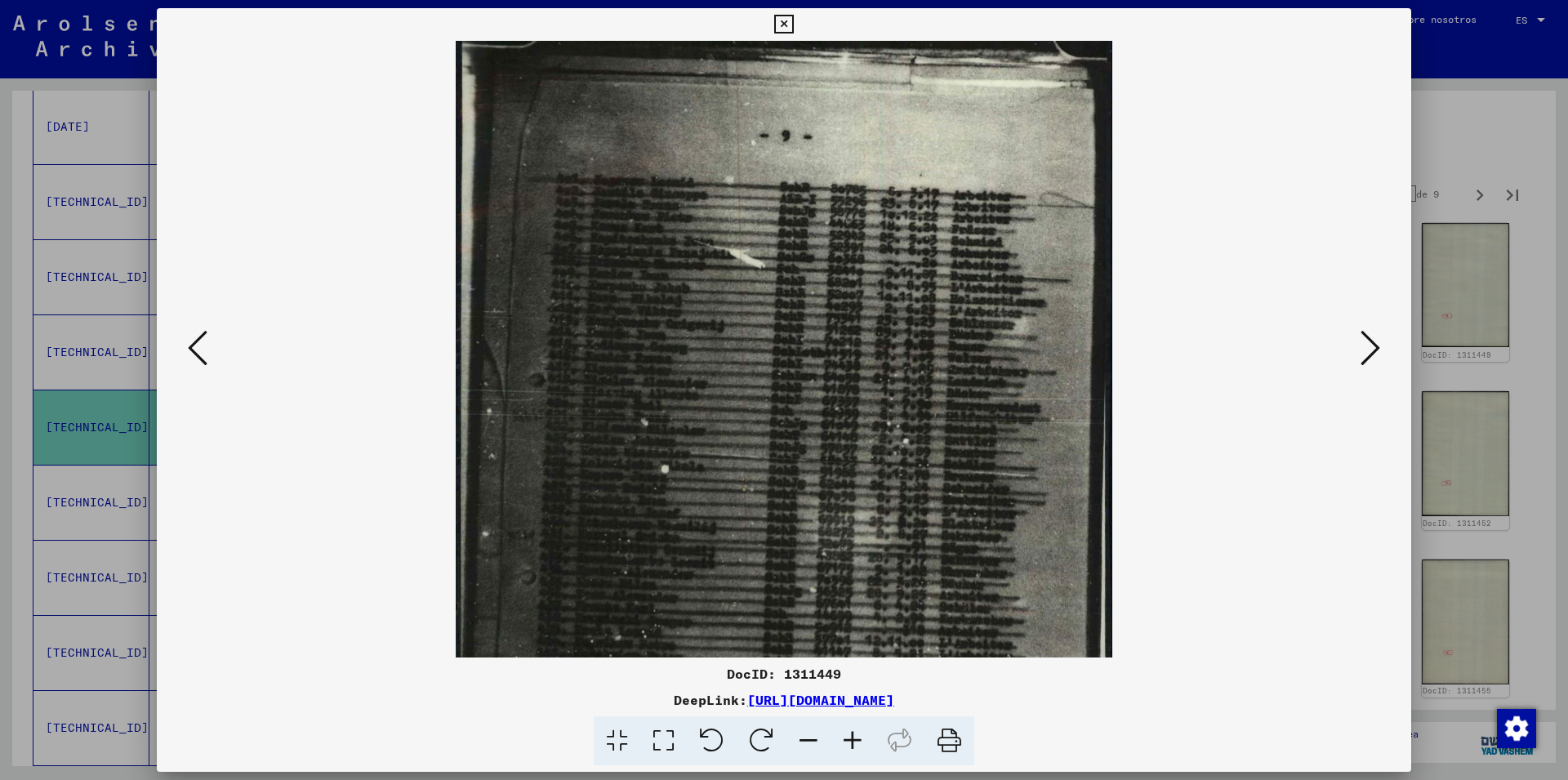
click at [855, 738] on icon at bounding box center [853, 741] width 44 height 50
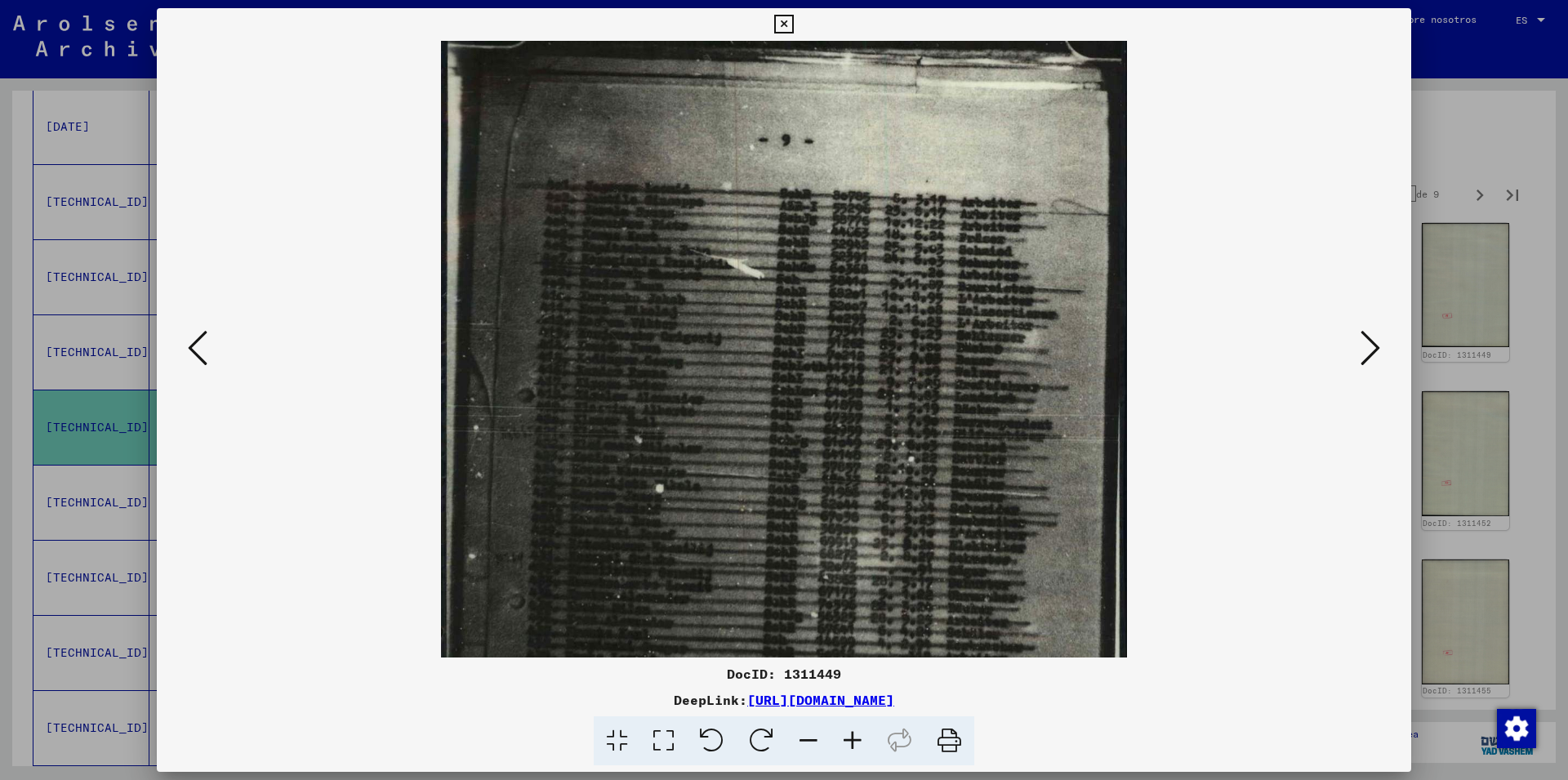
click at [855, 738] on icon at bounding box center [853, 741] width 44 height 50
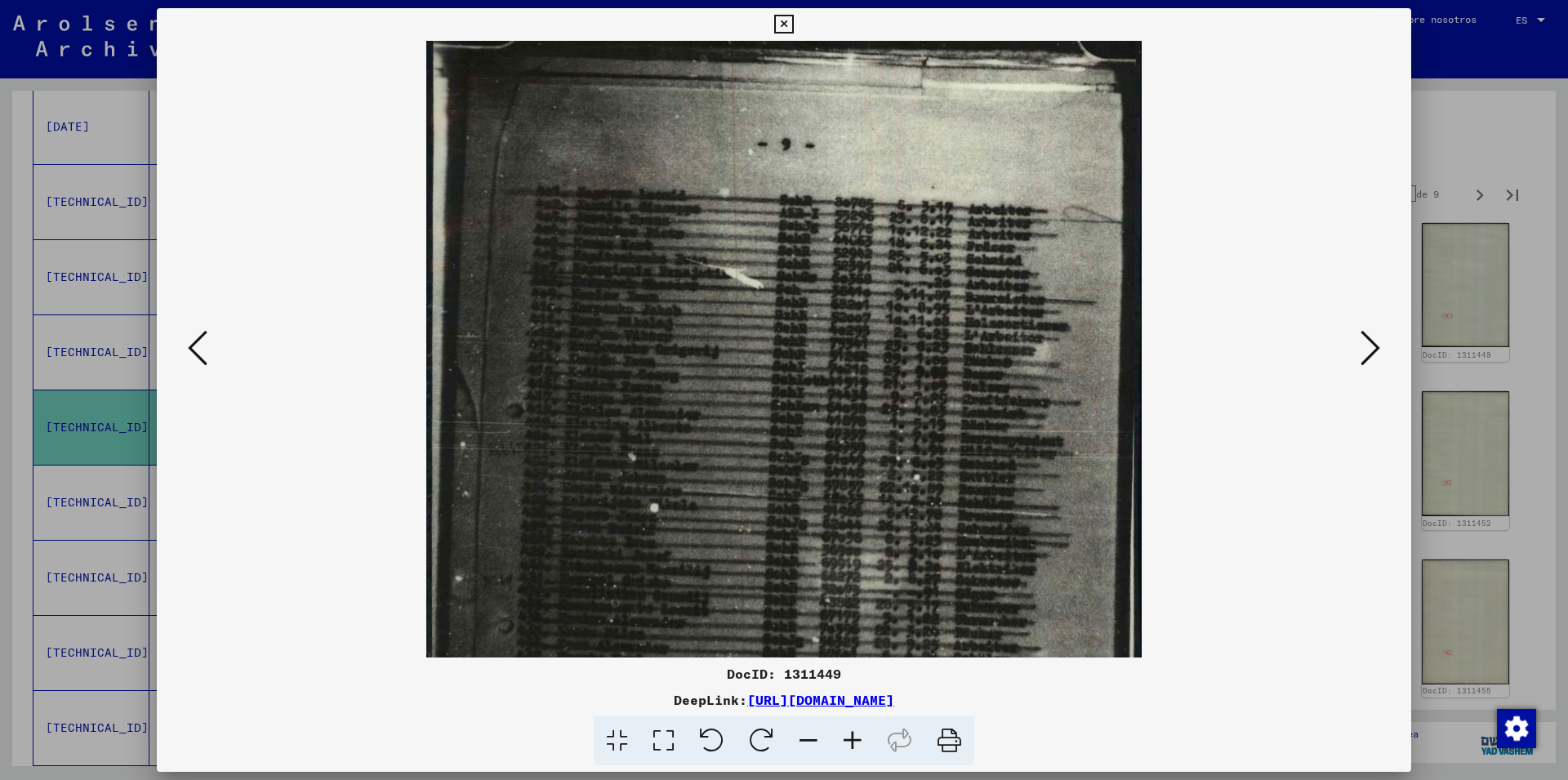
click at [855, 738] on icon at bounding box center [853, 741] width 44 height 50
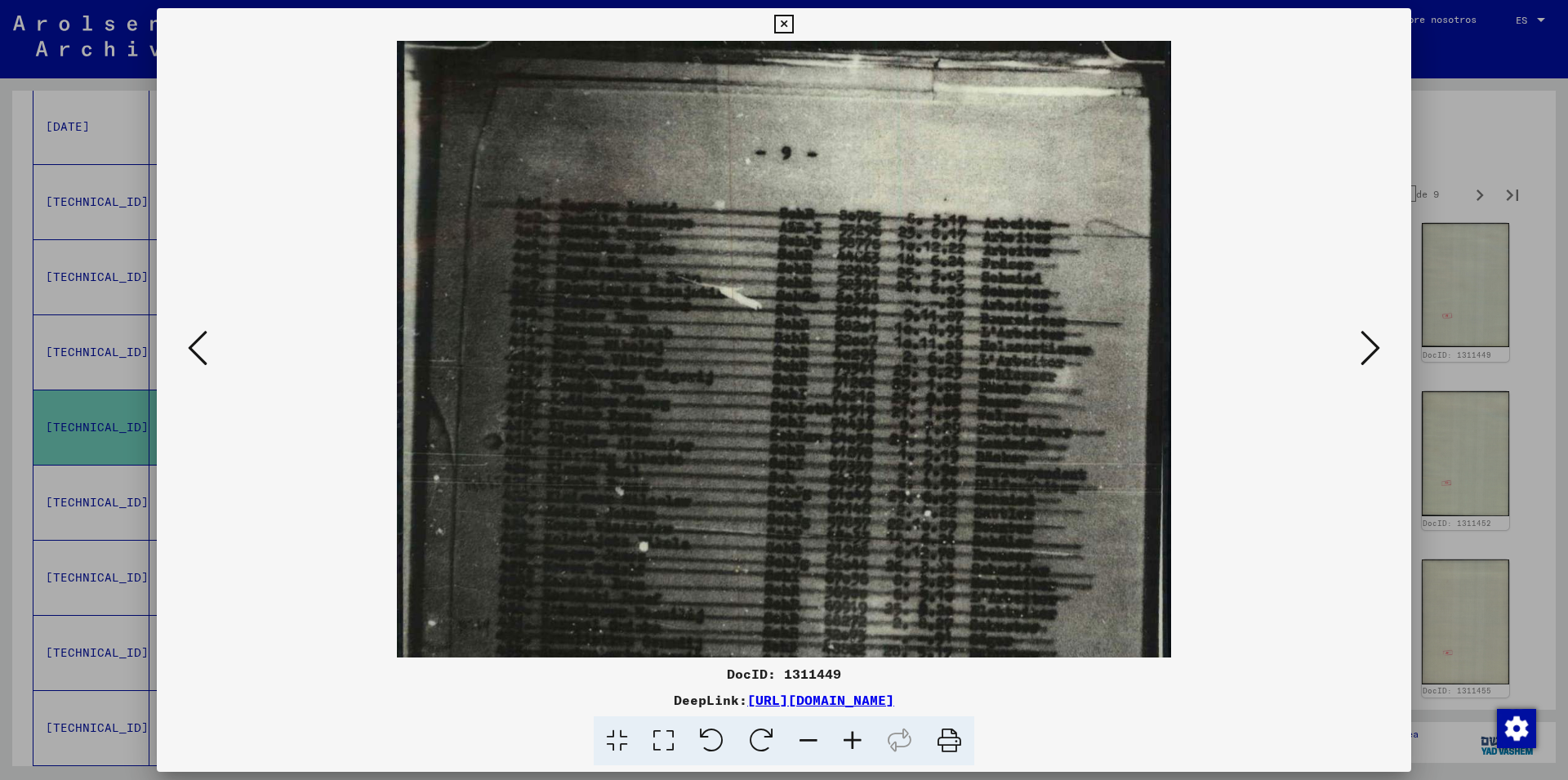
click at [1366, 351] on icon at bounding box center [1370, 347] width 20 height 39
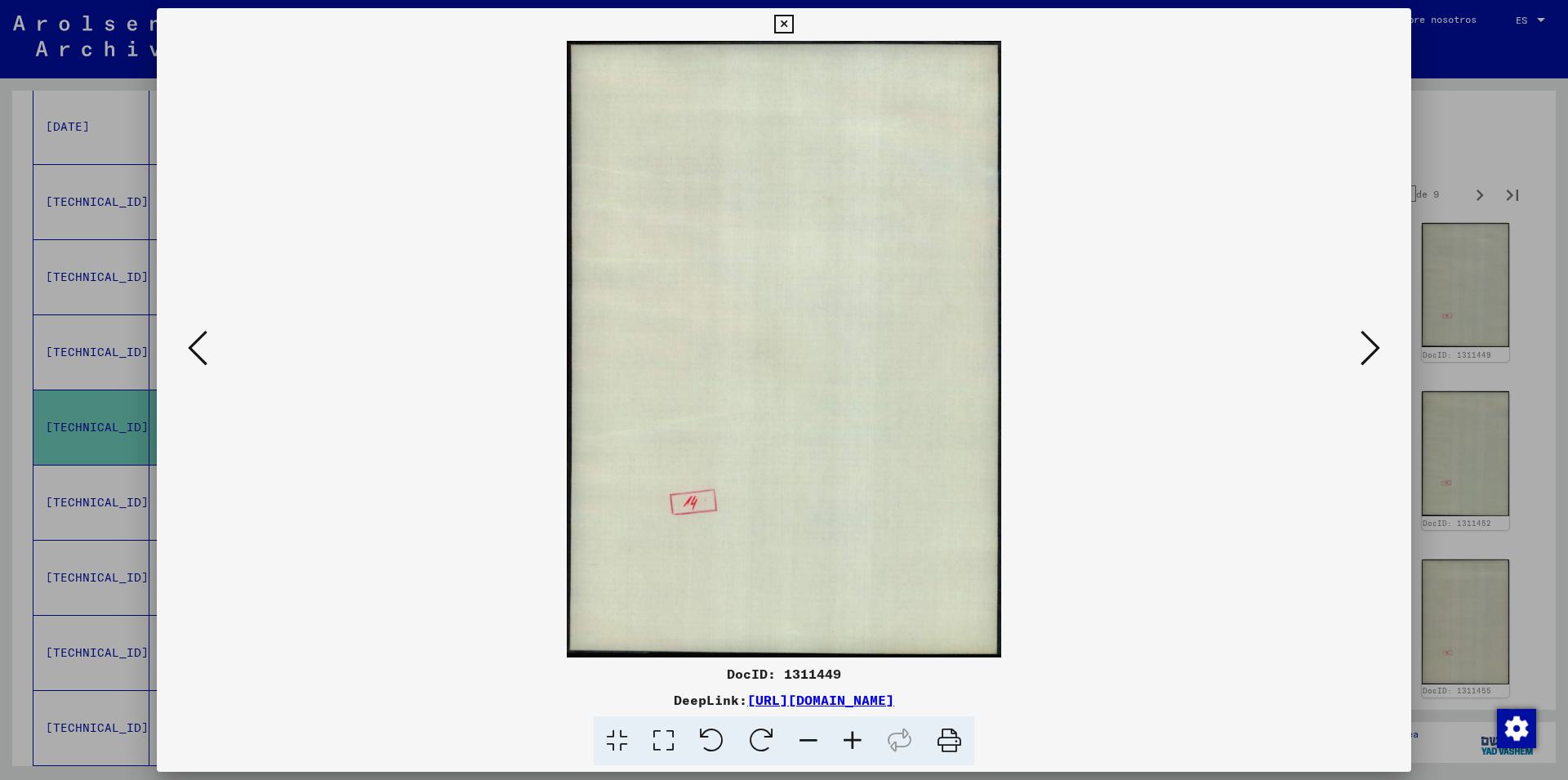
click at [1364, 344] on icon at bounding box center [1370, 347] width 20 height 39
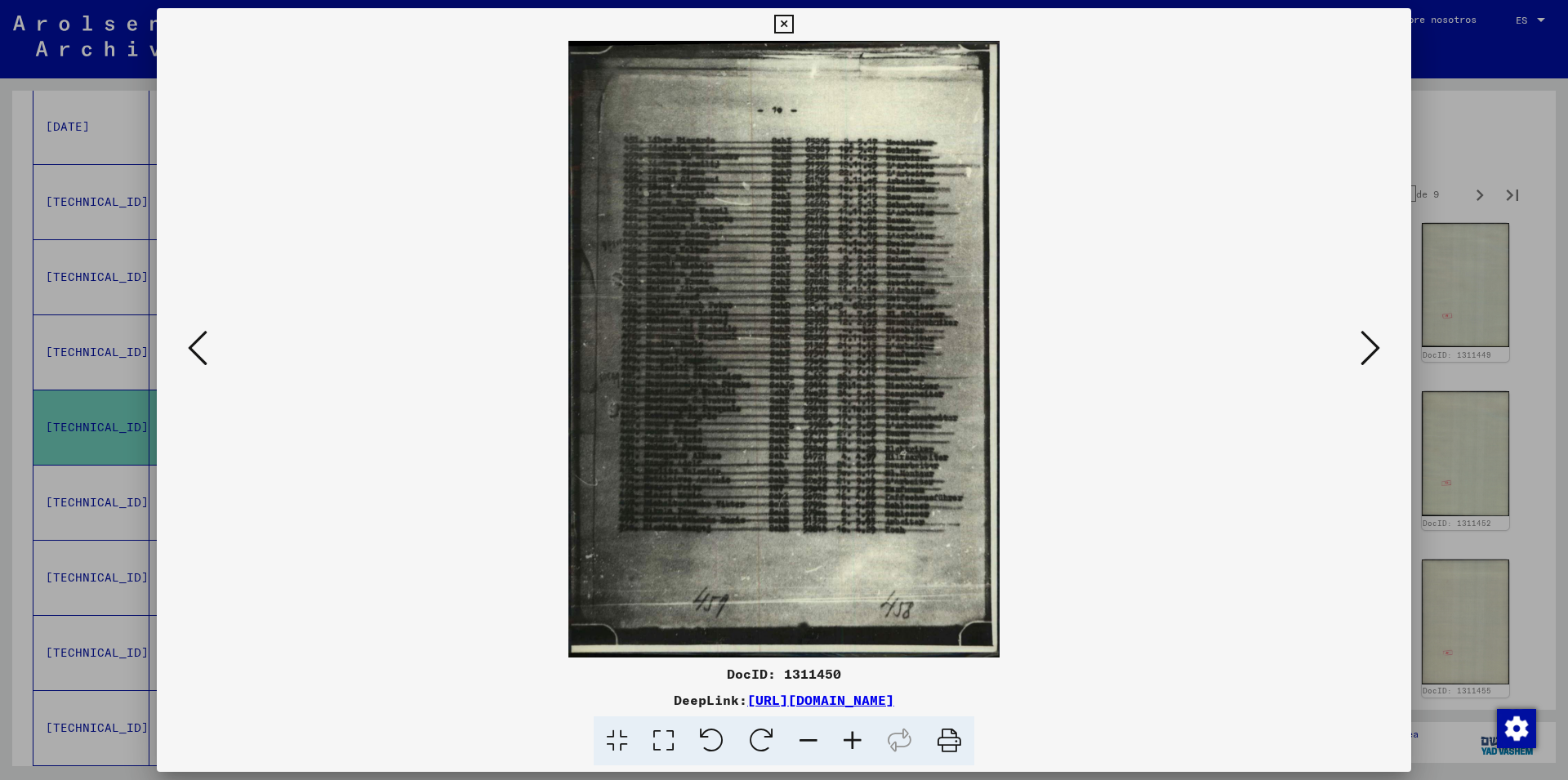
click at [850, 744] on icon at bounding box center [853, 741] width 44 height 50
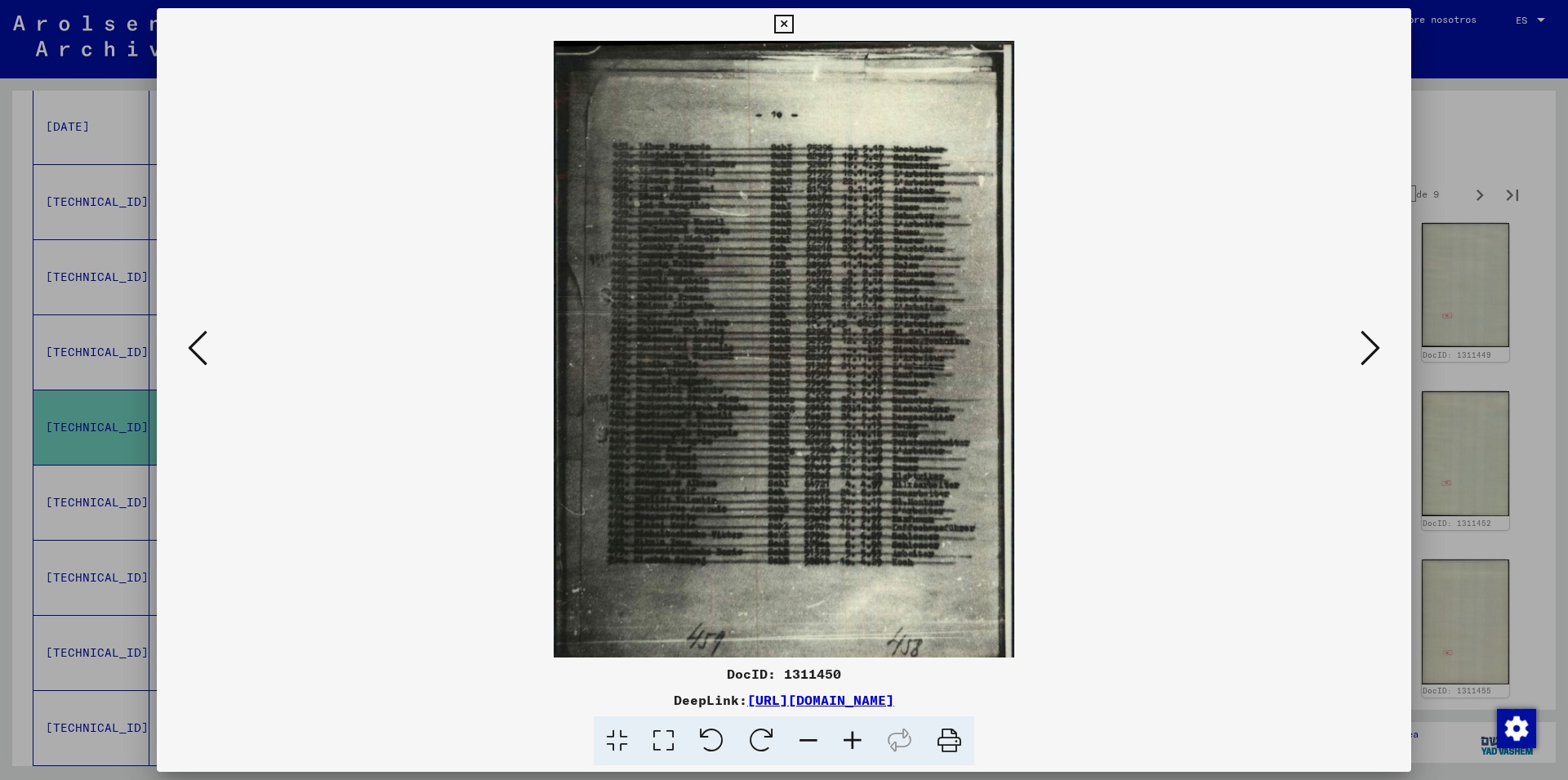
click at [851, 744] on icon at bounding box center [853, 741] width 44 height 50
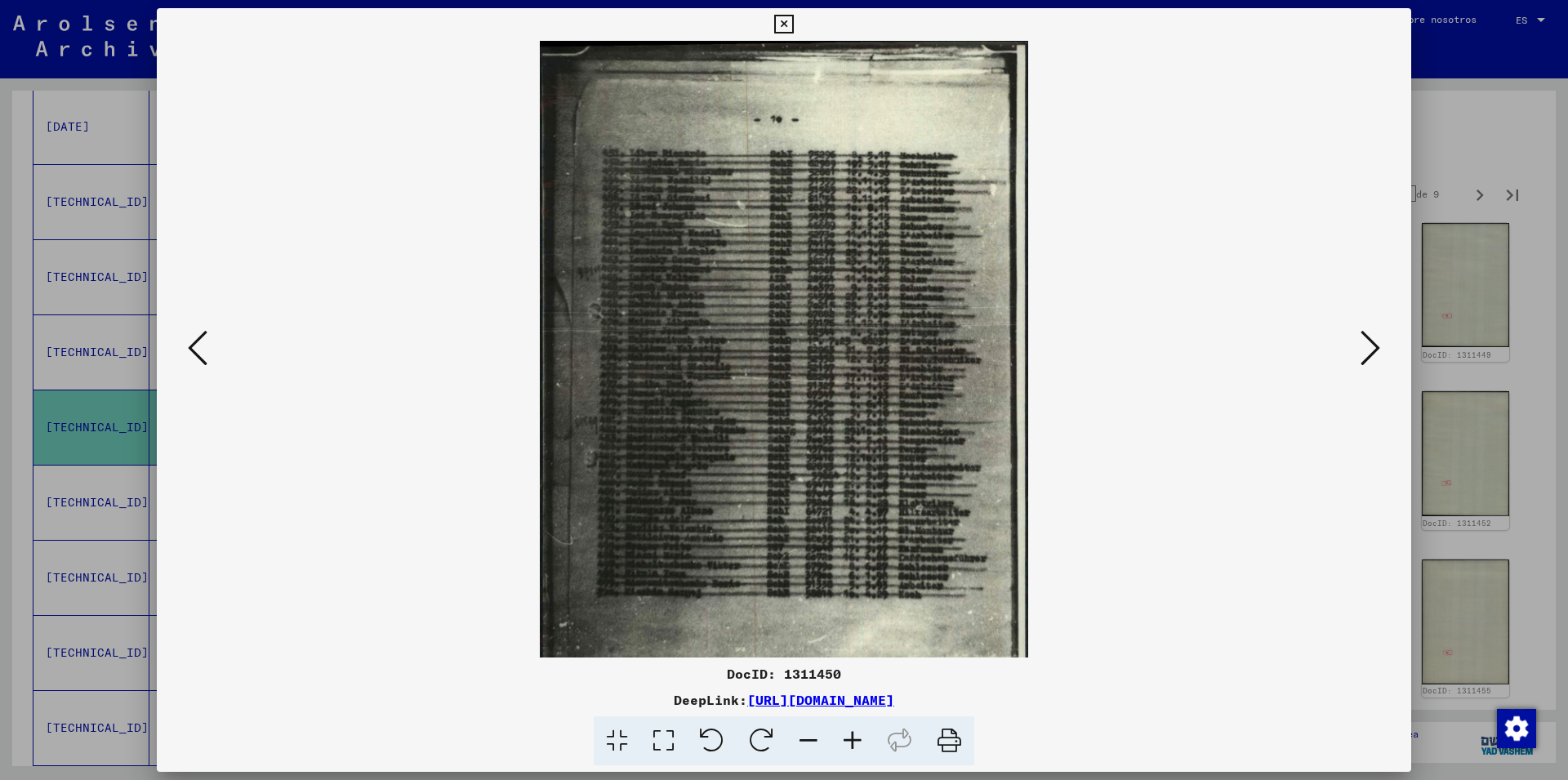
click at [851, 744] on icon at bounding box center [853, 741] width 44 height 50
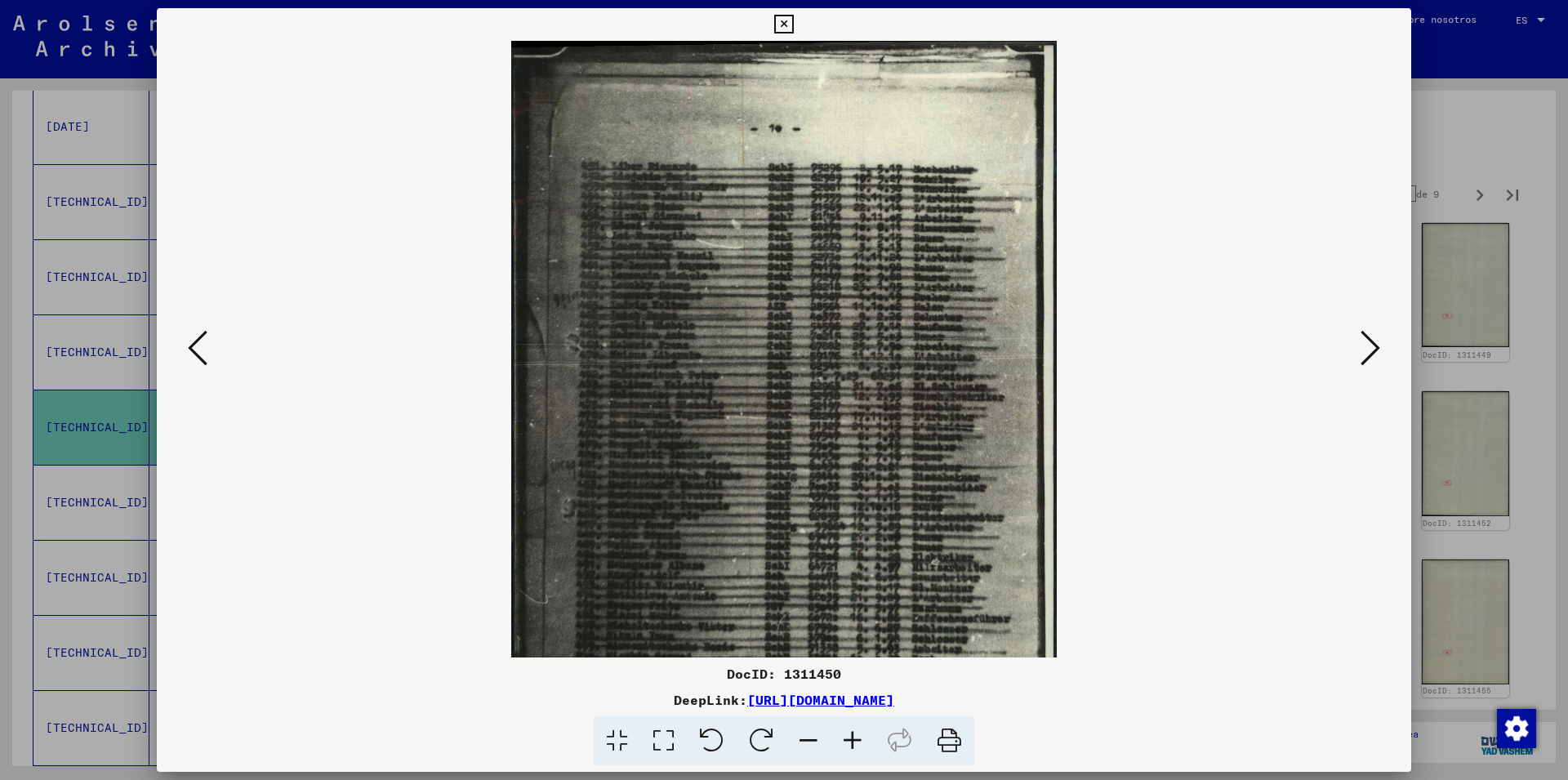
click at [852, 744] on icon at bounding box center [853, 741] width 44 height 50
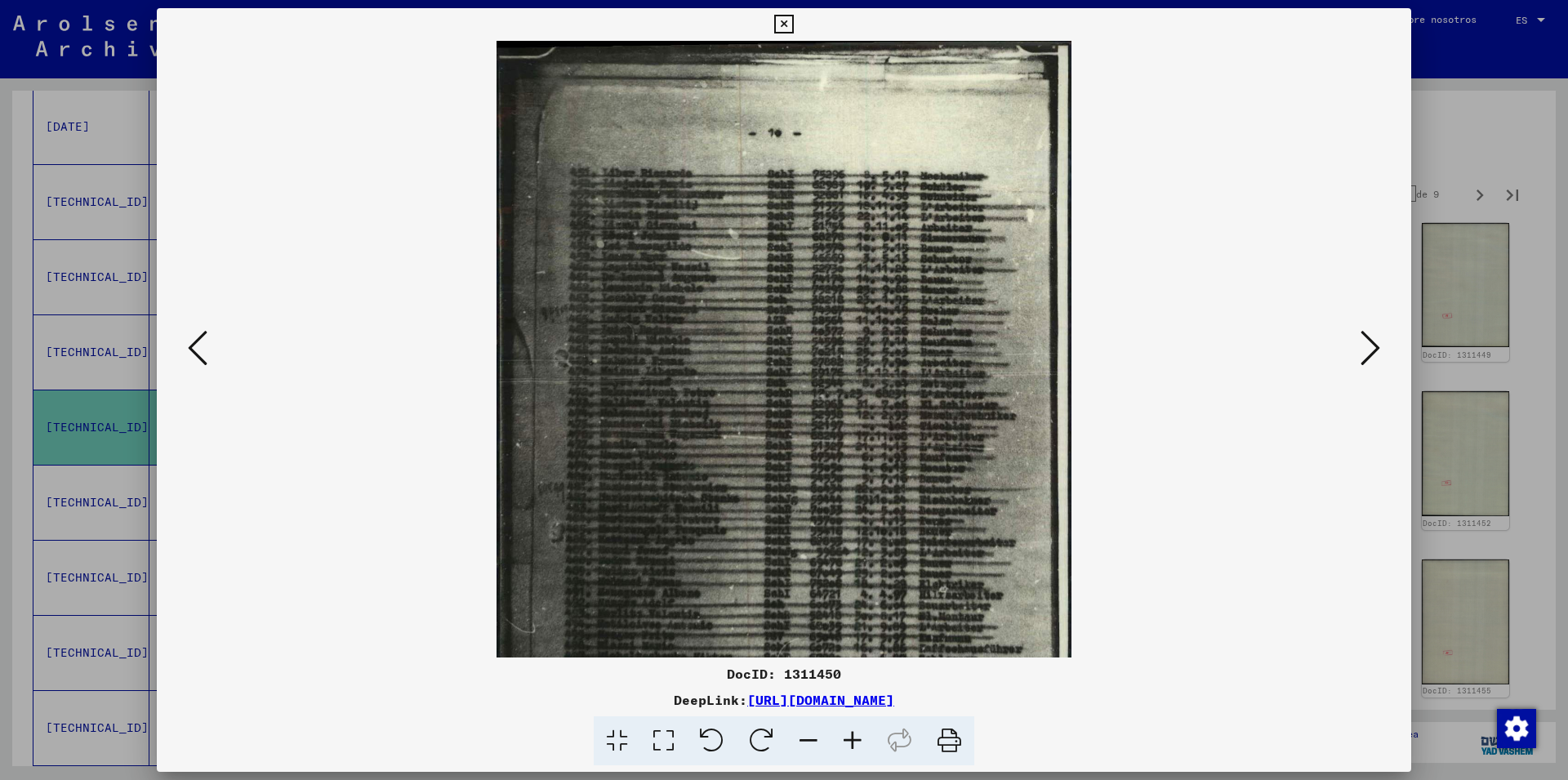
click at [853, 744] on icon at bounding box center [853, 741] width 44 height 50
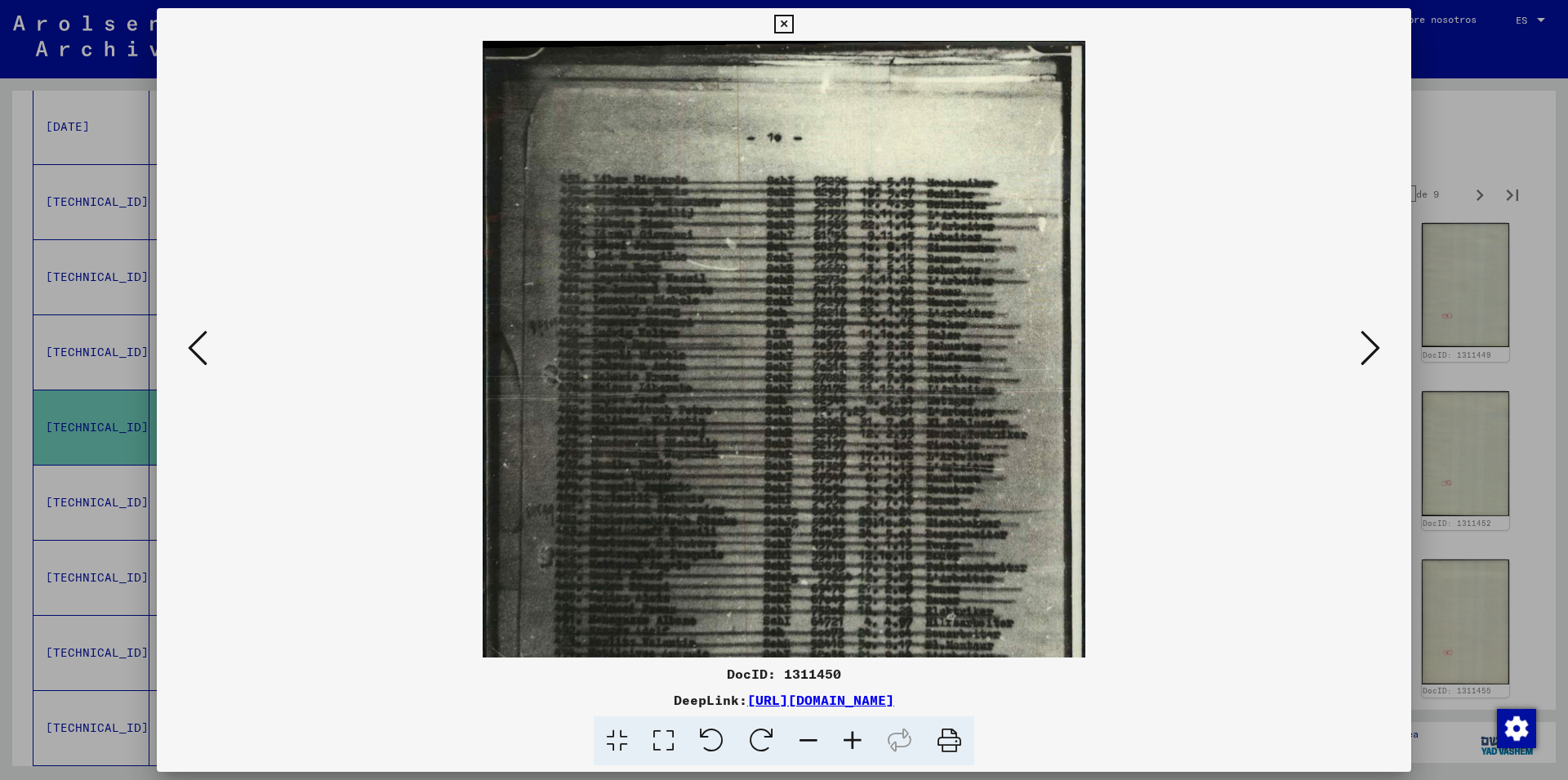
click at [854, 744] on icon at bounding box center [853, 741] width 44 height 50
click at [855, 744] on icon at bounding box center [853, 741] width 44 height 50
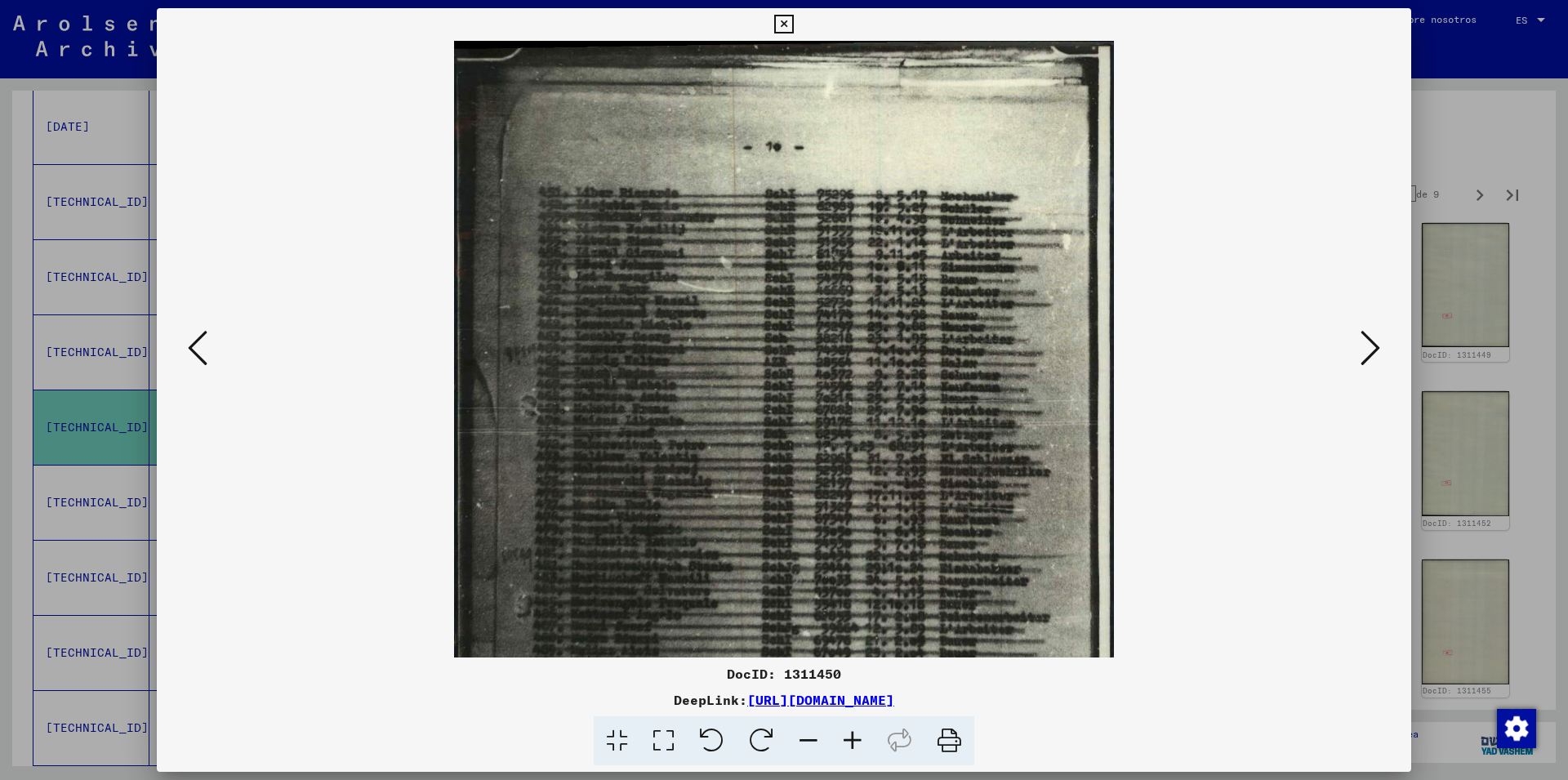
click at [855, 744] on icon at bounding box center [853, 741] width 44 height 50
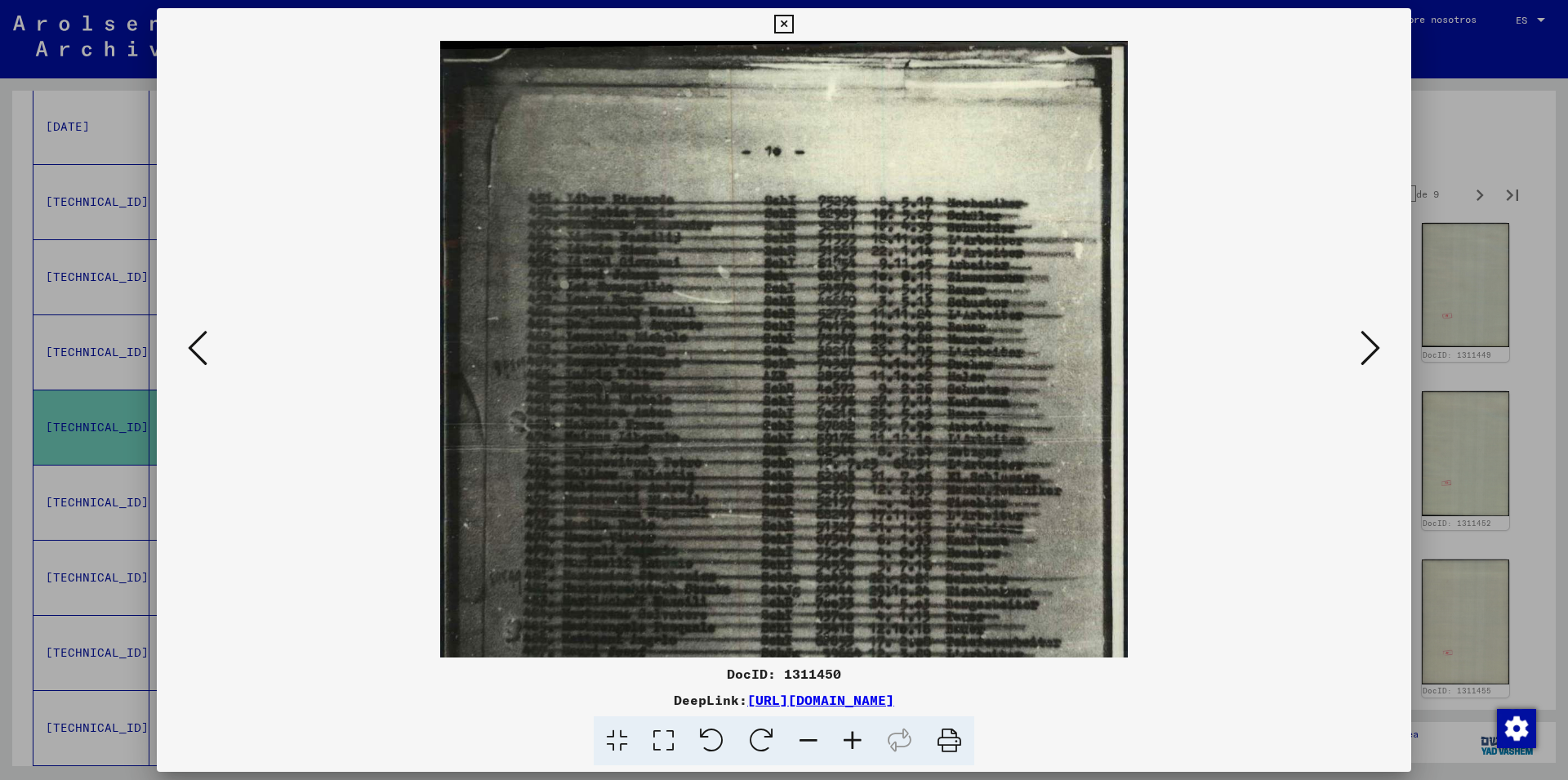
click at [857, 744] on icon at bounding box center [853, 741] width 44 height 50
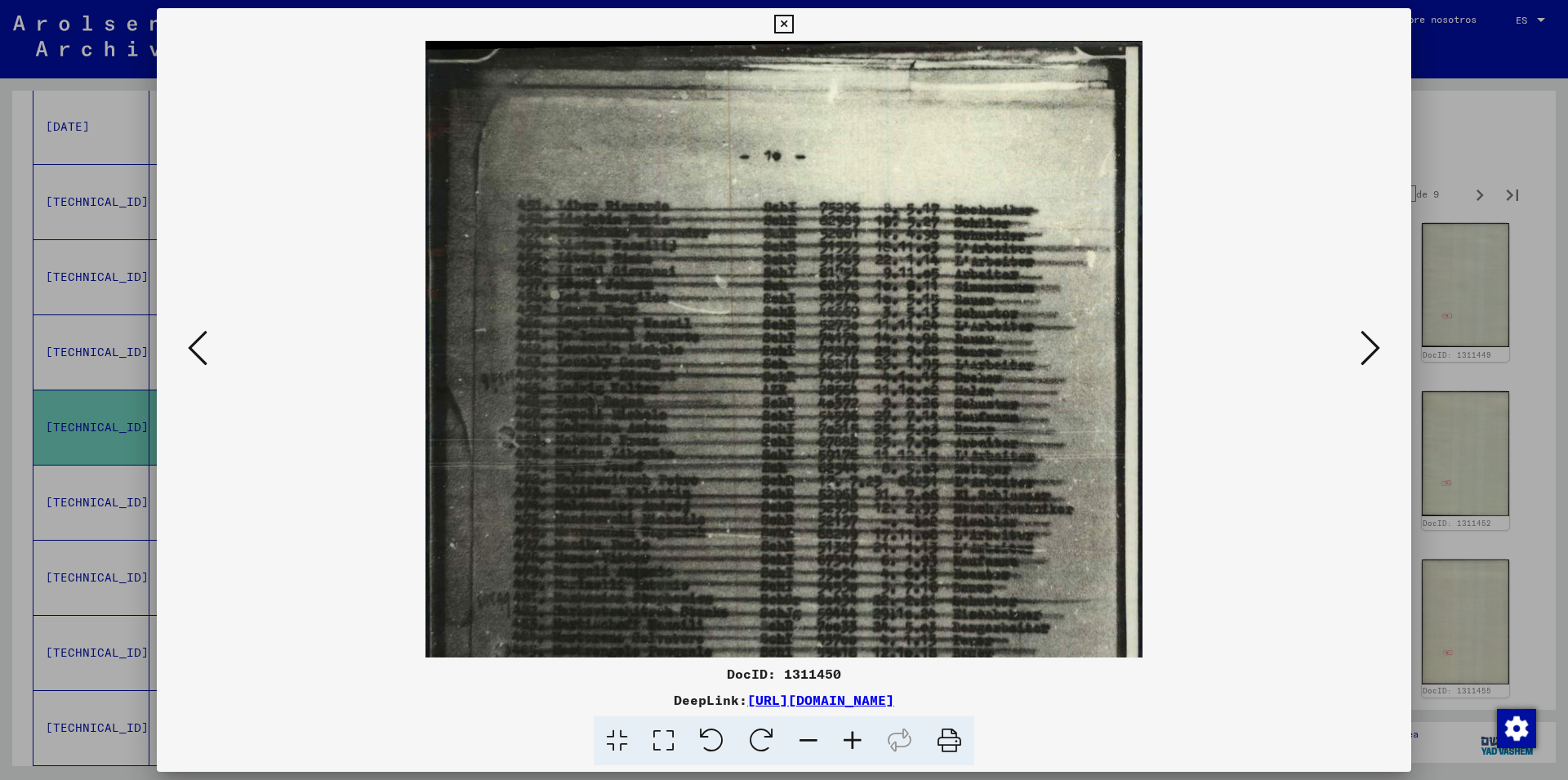
click at [857, 744] on icon at bounding box center [853, 741] width 44 height 50
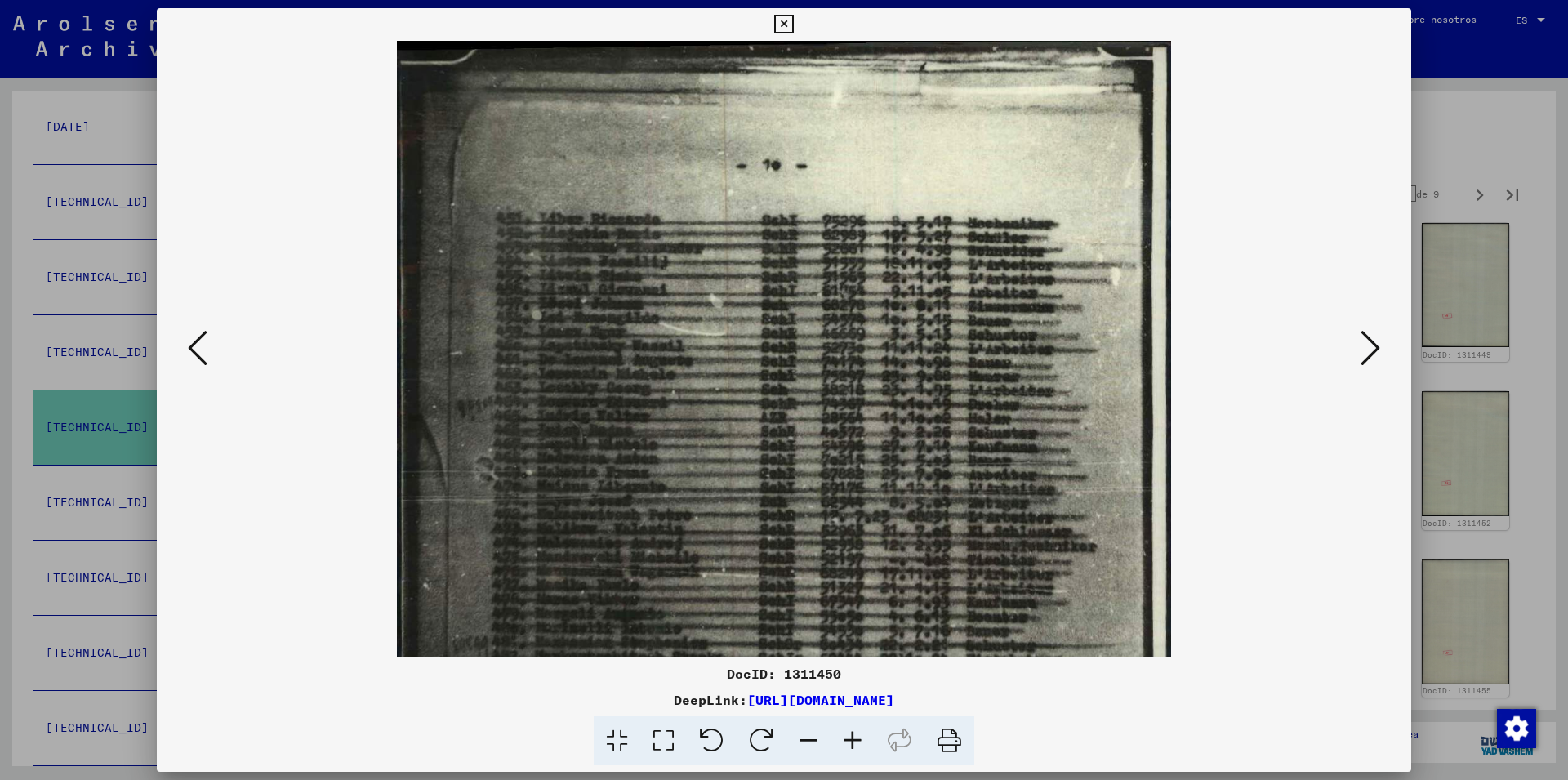
click at [858, 744] on icon at bounding box center [853, 741] width 44 height 50
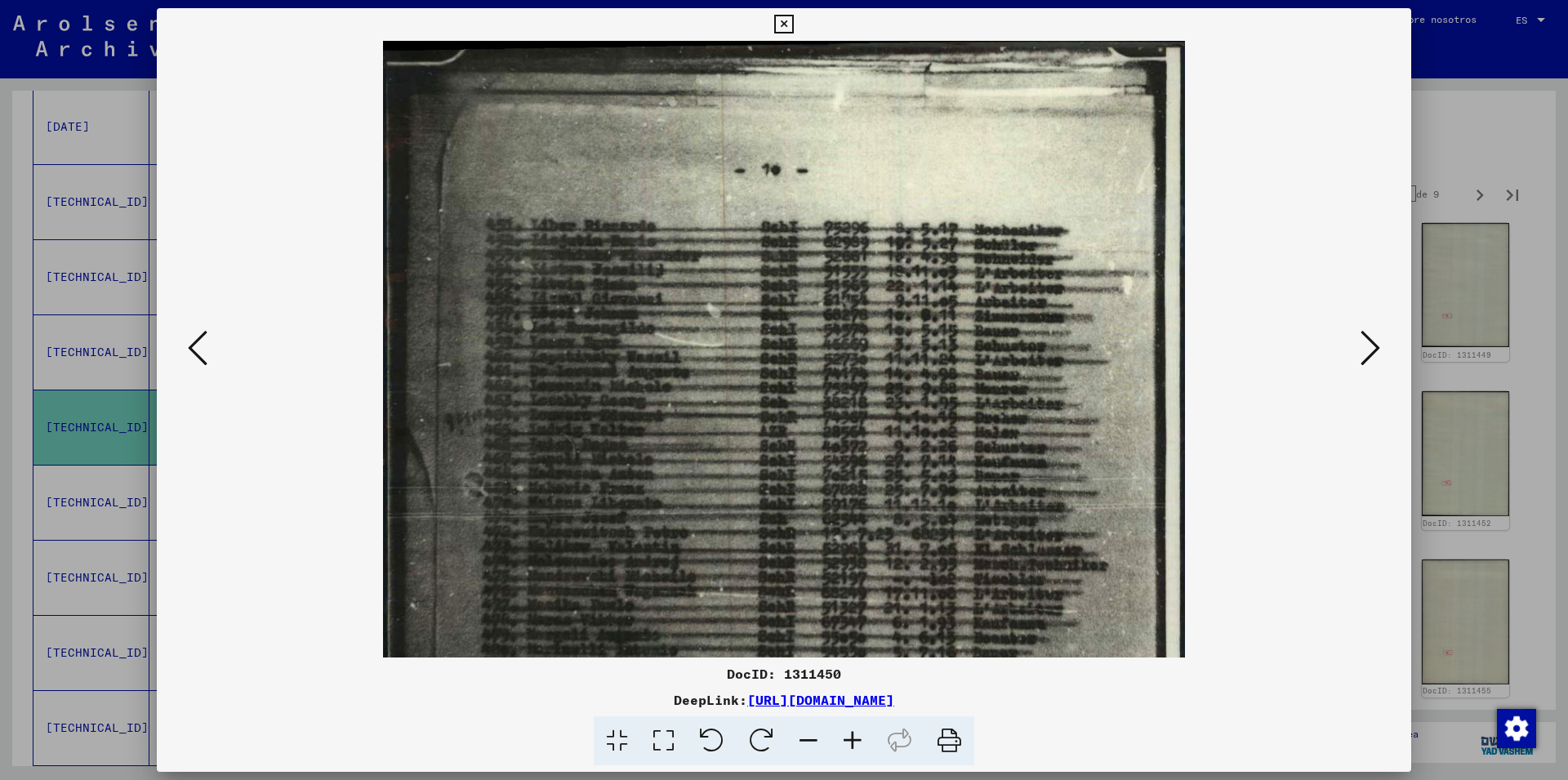
click at [858, 744] on icon at bounding box center [853, 741] width 44 height 50
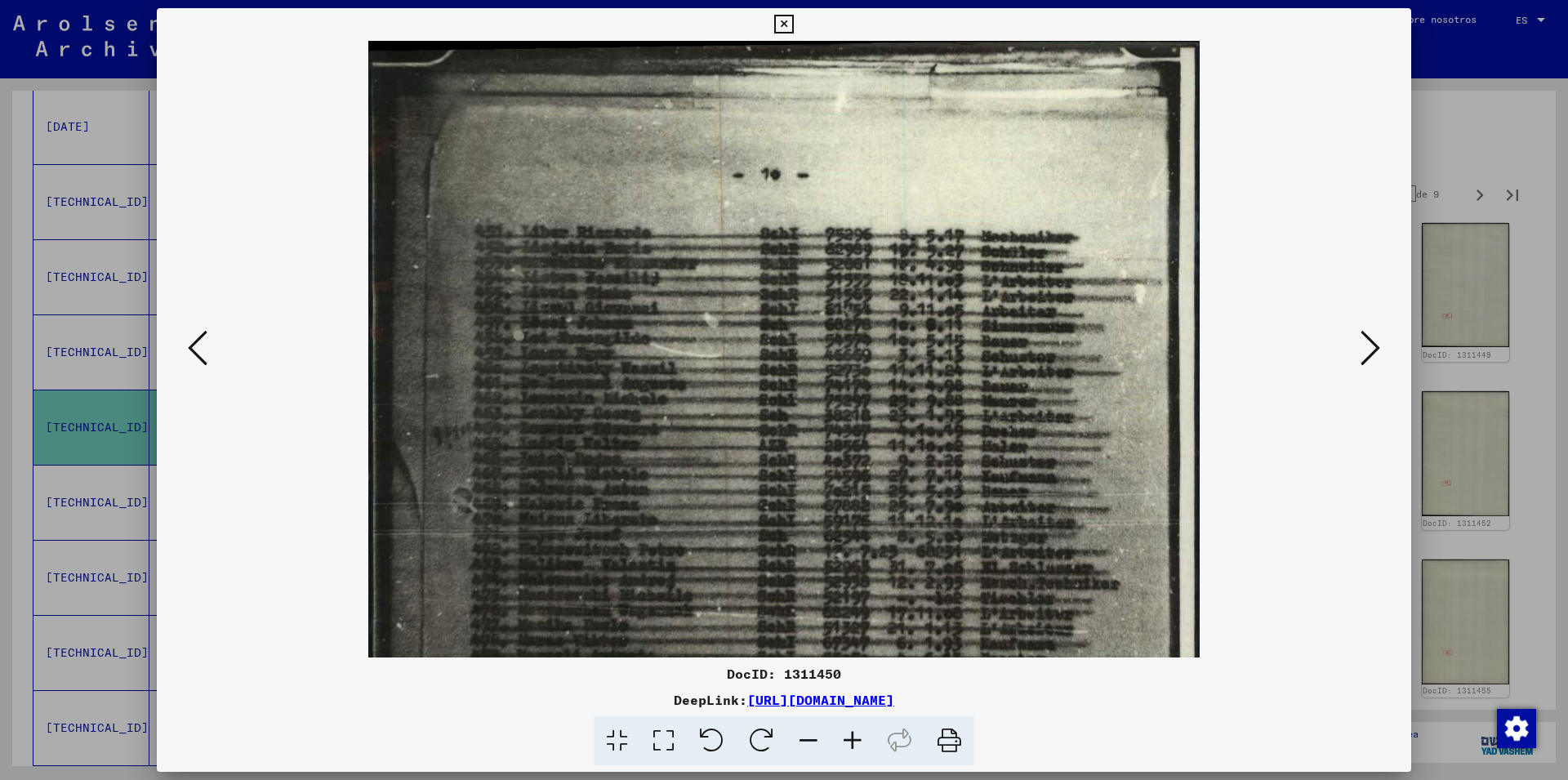
click at [858, 744] on icon at bounding box center [853, 741] width 44 height 50
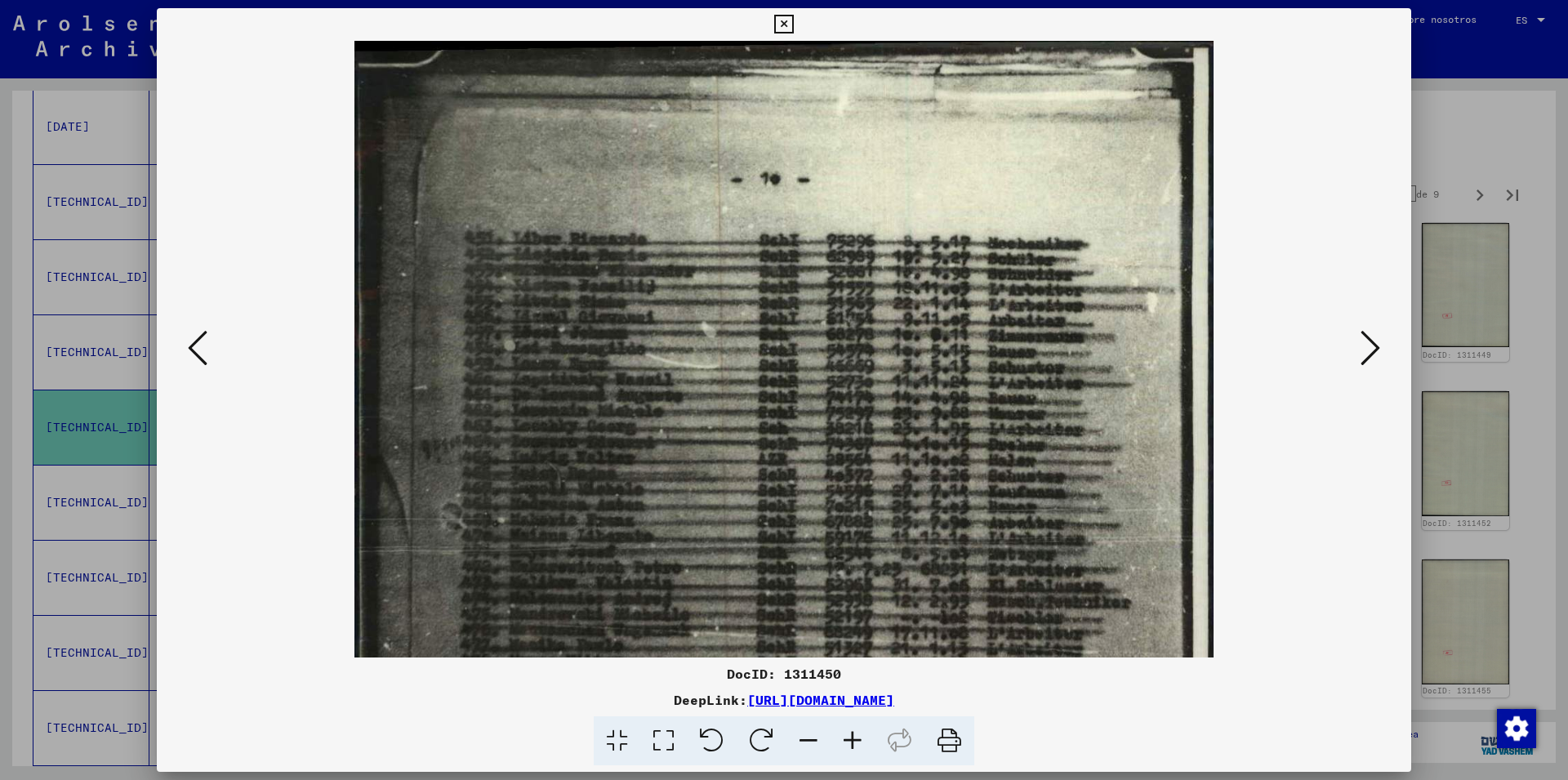
scroll to position [15, 0]
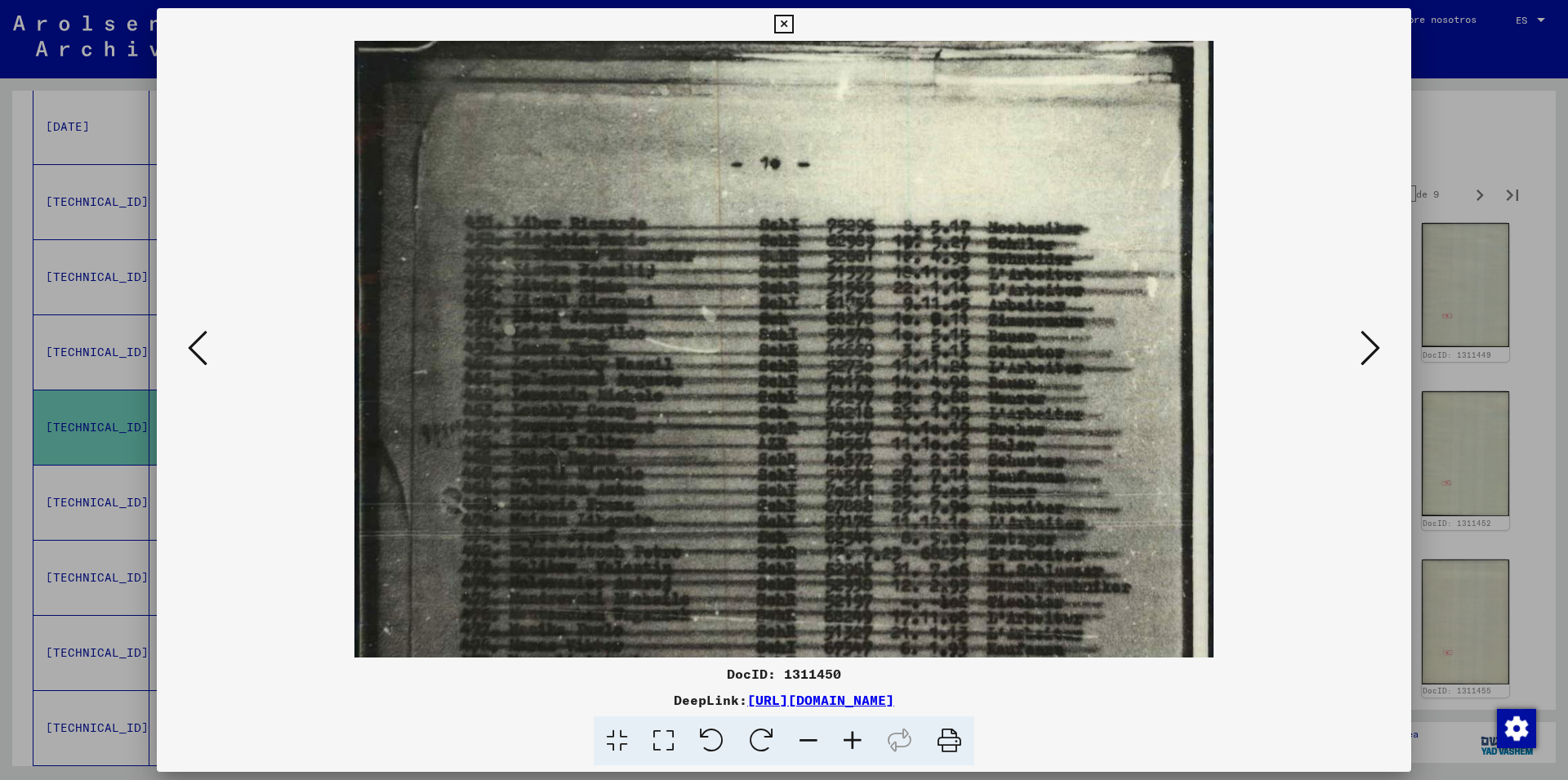
drag, startPoint x: 936, startPoint y: 525, endPoint x: 912, endPoint y: 509, distance: 28.8
click at [912, 509] on img at bounding box center [784, 640] width 860 height 1230
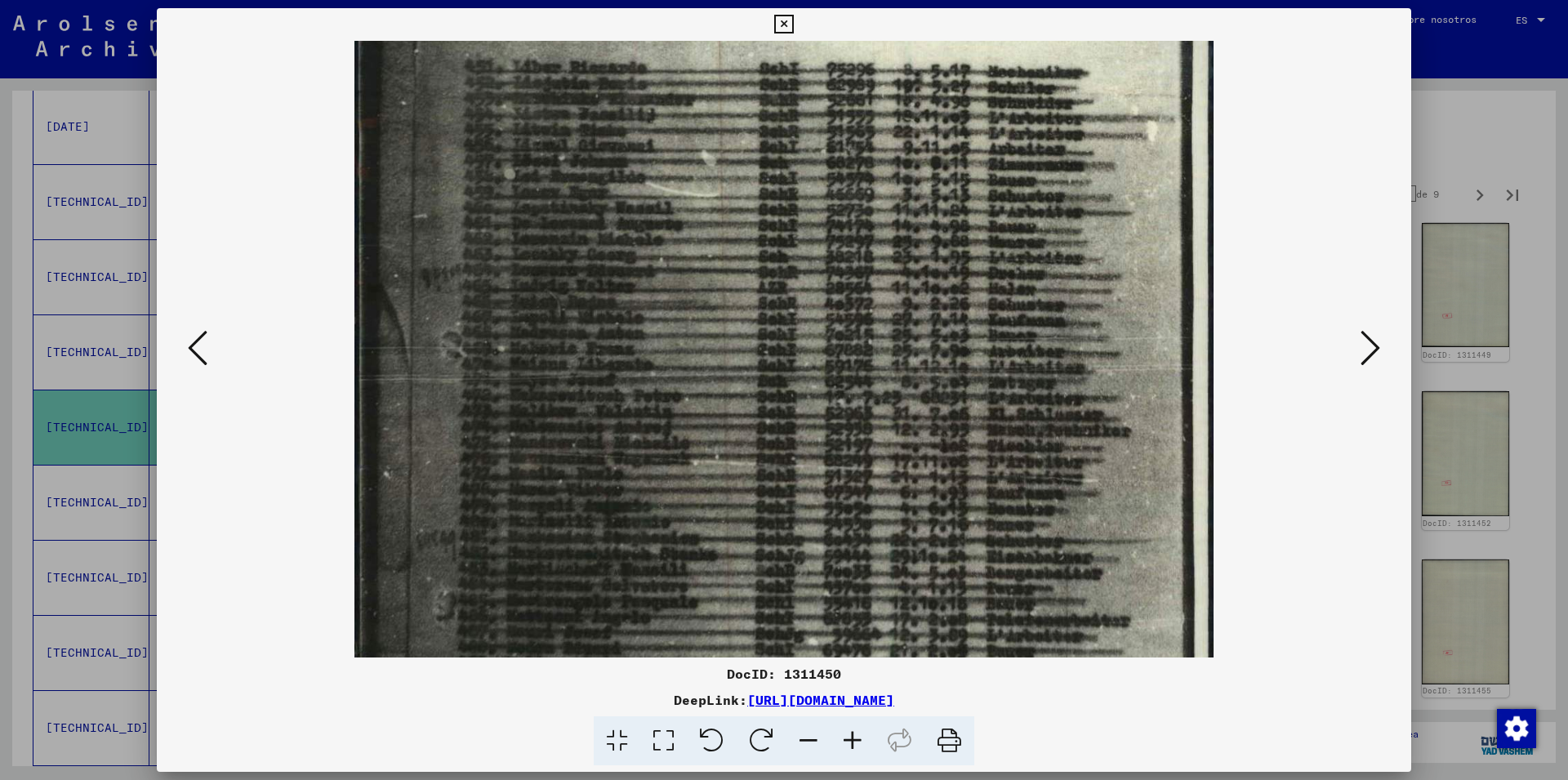
scroll to position [196, 0]
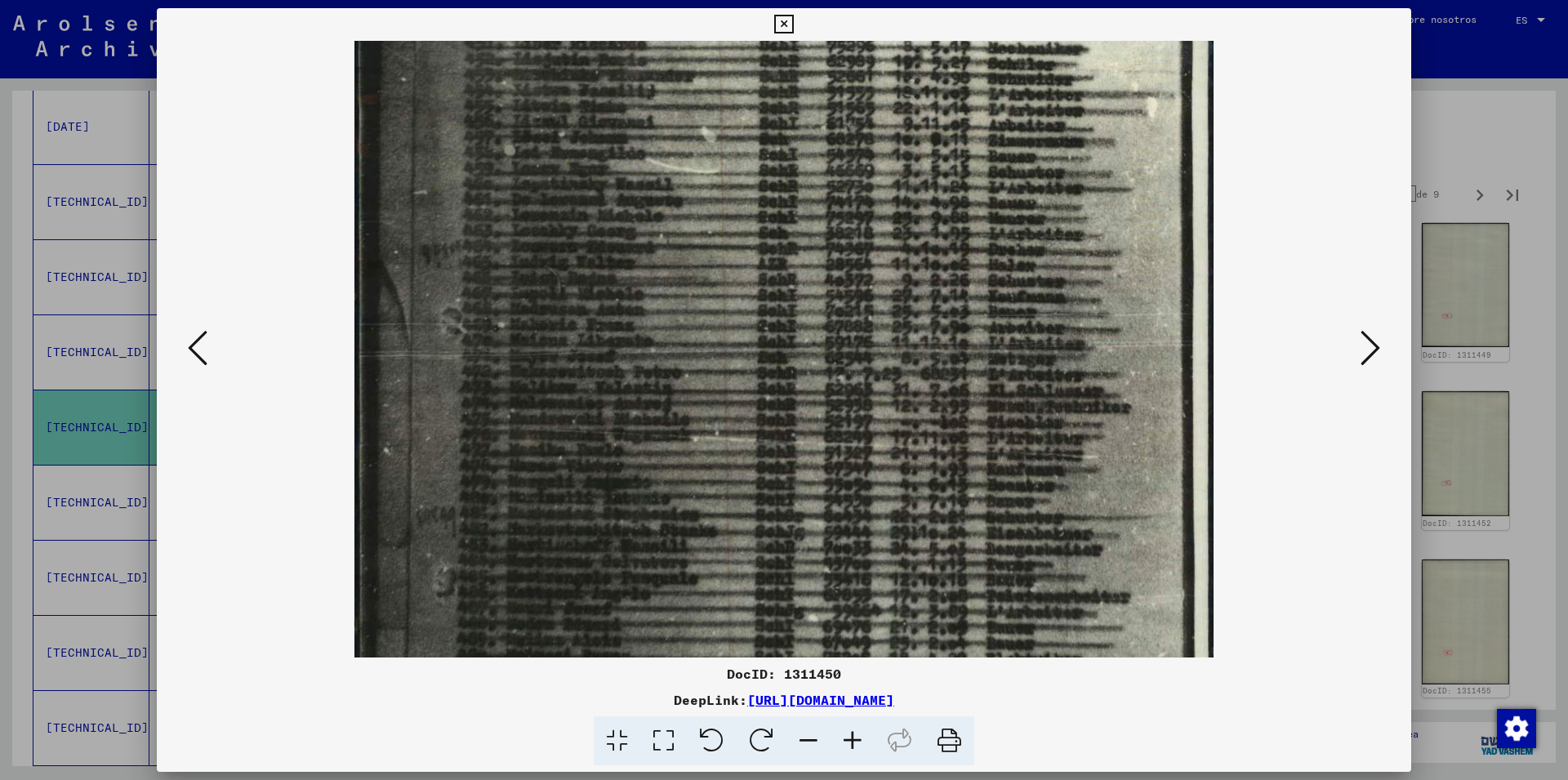
drag, startPoint x: 881, startPoint y: 582, endPoint x: 884, endPoint y: 403, distance: 179.0
click at [884, 403] on img at bounding box center [784, 460] width 860 height 1230
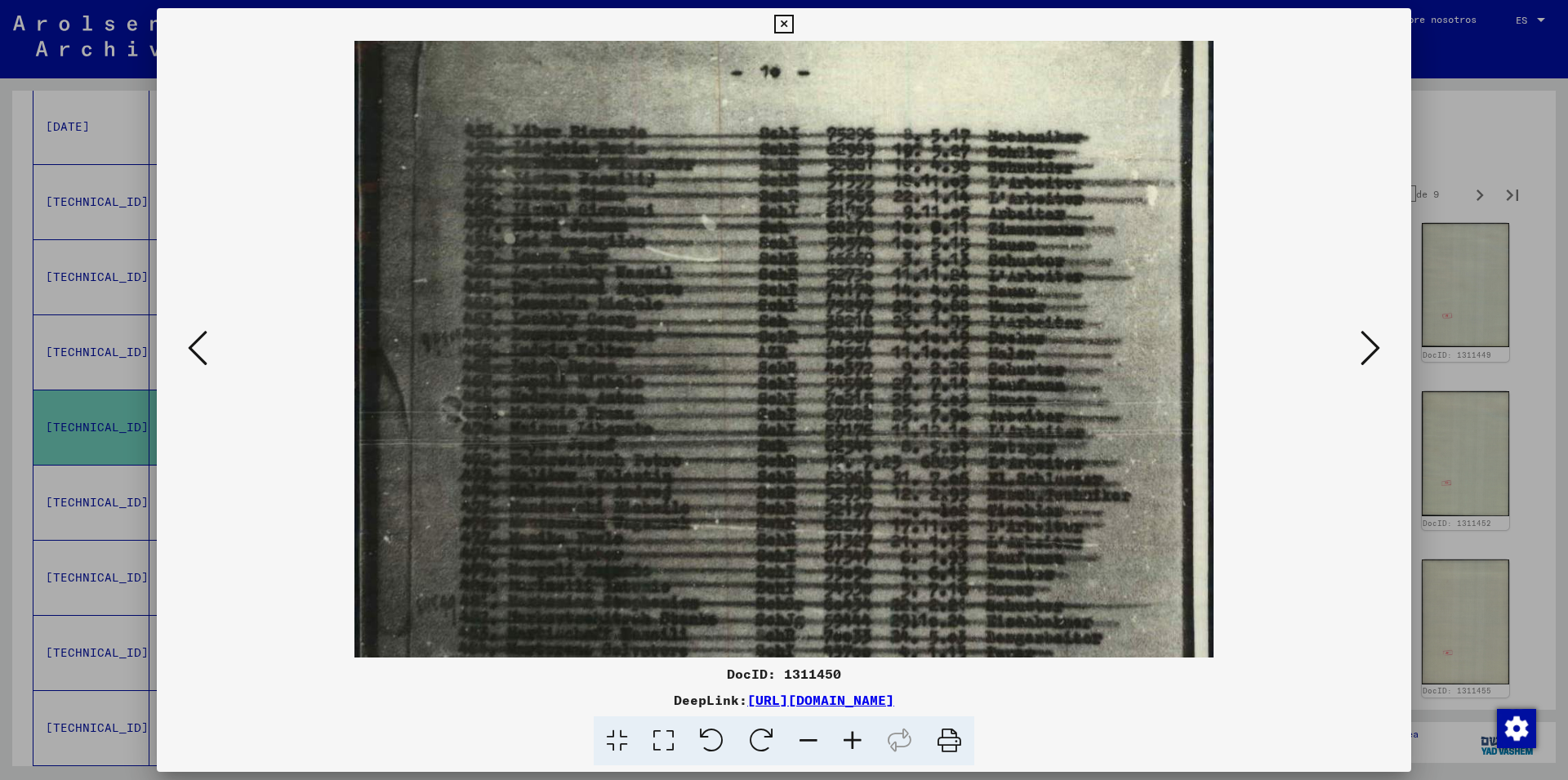
scroll to position [78, 0]
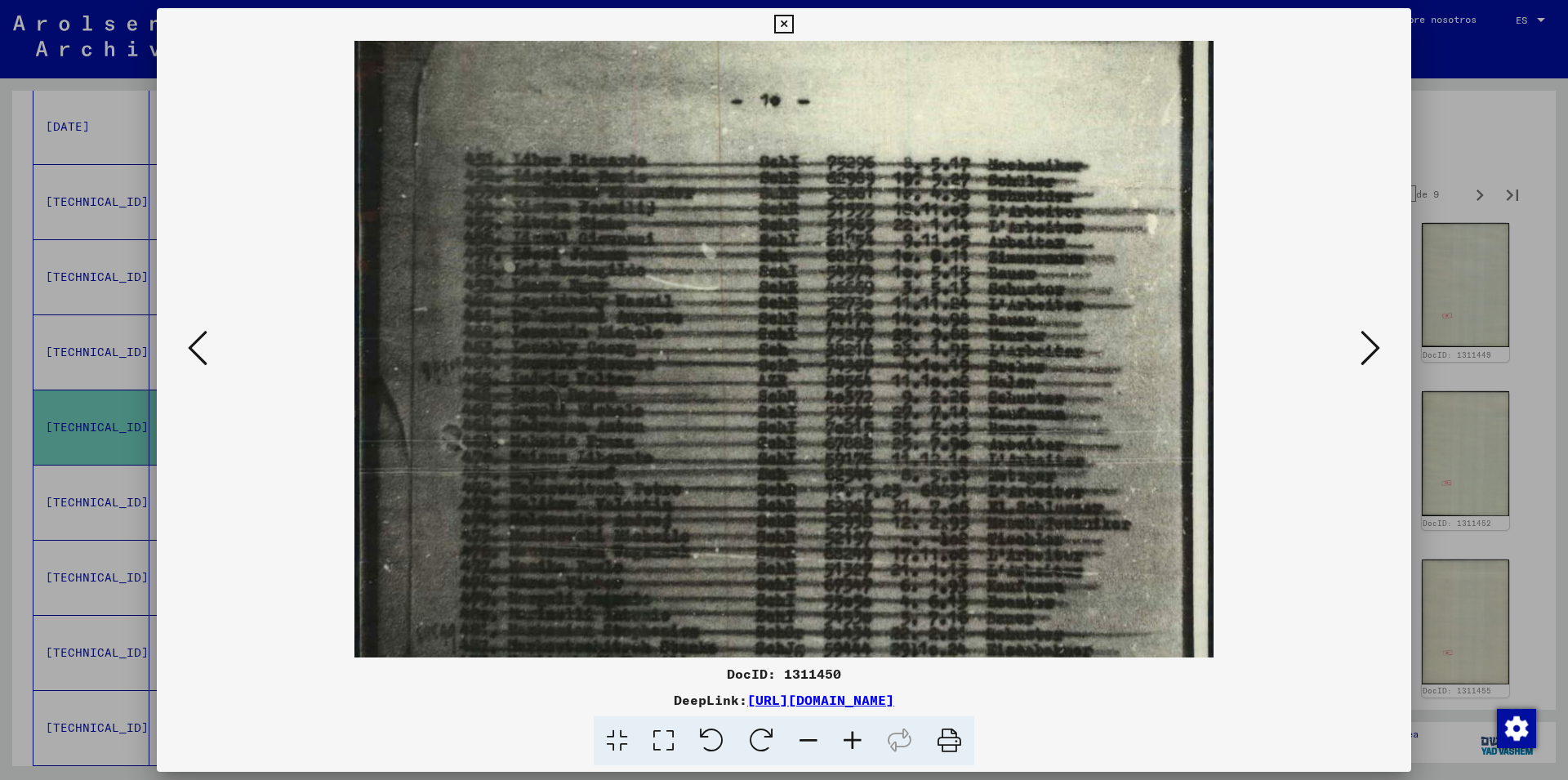
drag, startPoint x: 833, startPoint y: 294, endPoint x: 843, endPoint y: 411, distance: 117.4
click at [843, 411] on img at bounding box center [784, 577] width 860 height 1230
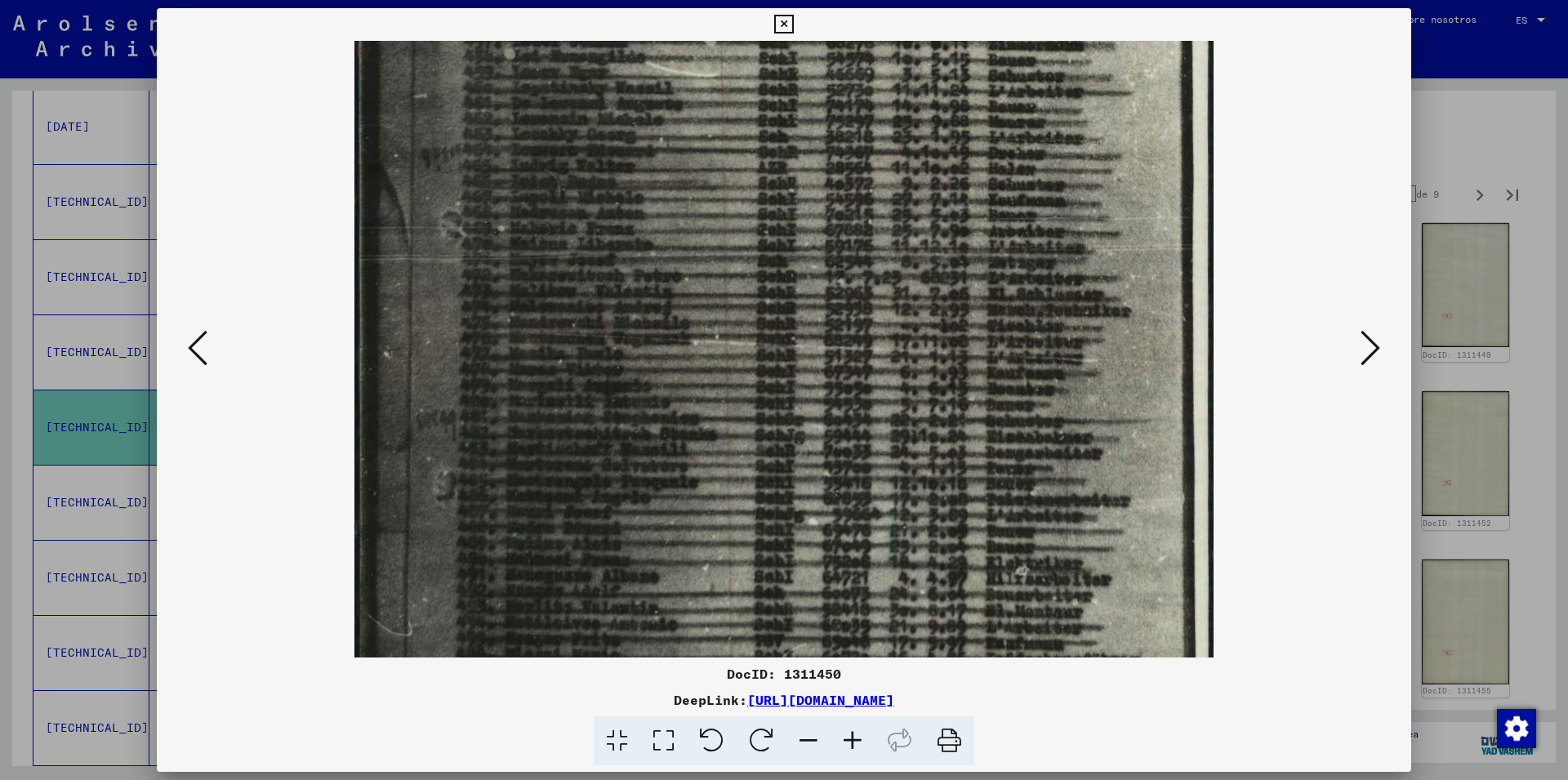
drag, startPoint x: 789, startPoint y: 331, endPoint x: 766, endPoint y: 280, distance: 55.9
click at [766, 280] on img at bounding box center [784, 364] width 860 height 1230
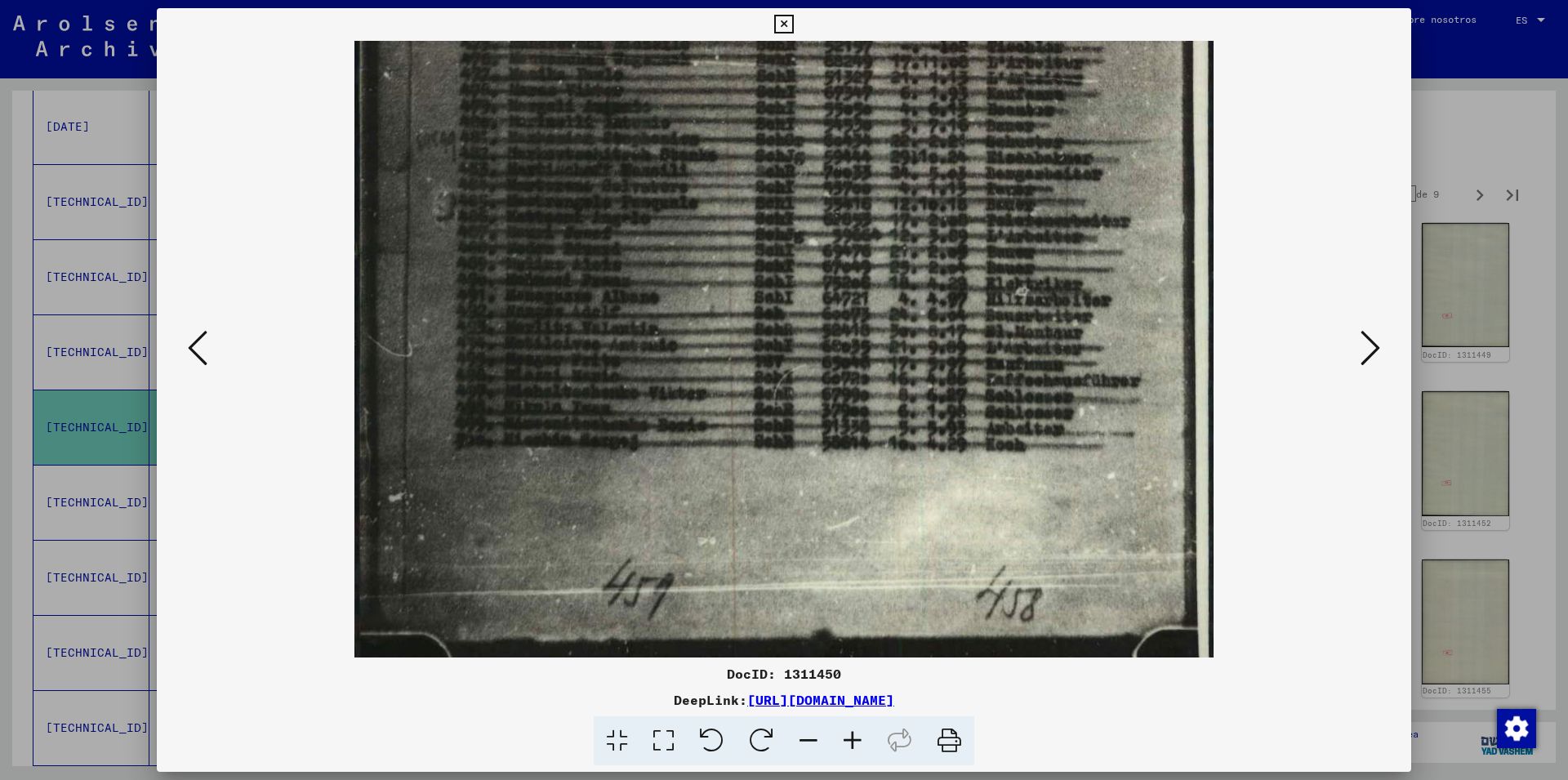
drag, startPoint x: 787, startPoint y: 534, endPoint x: 722, endPoint y: 256, distance: 285.5
click at [722, 256] on img at bounding box center [784, 84] width 860 height 1230
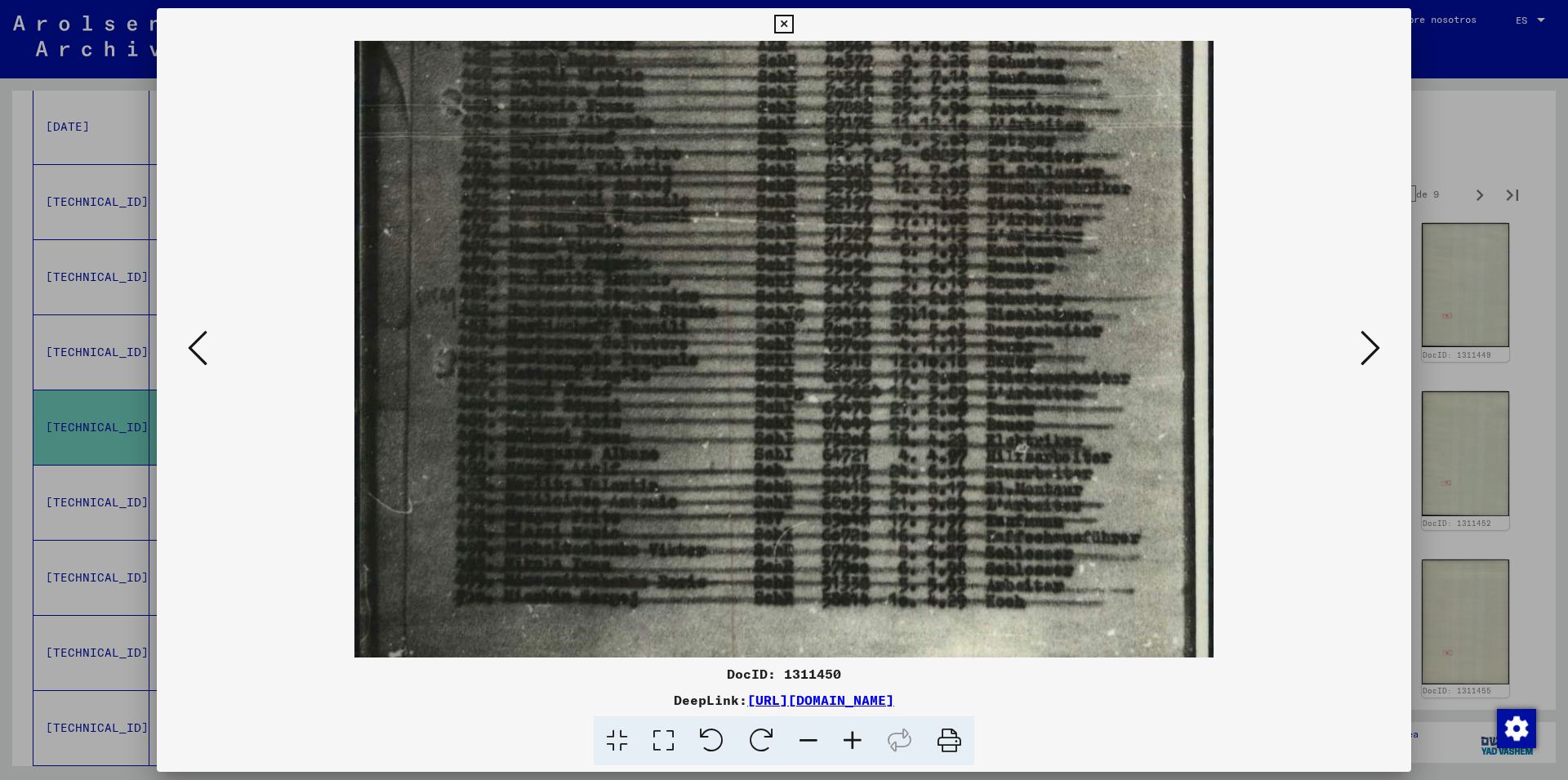
scroll to position [203, 0]
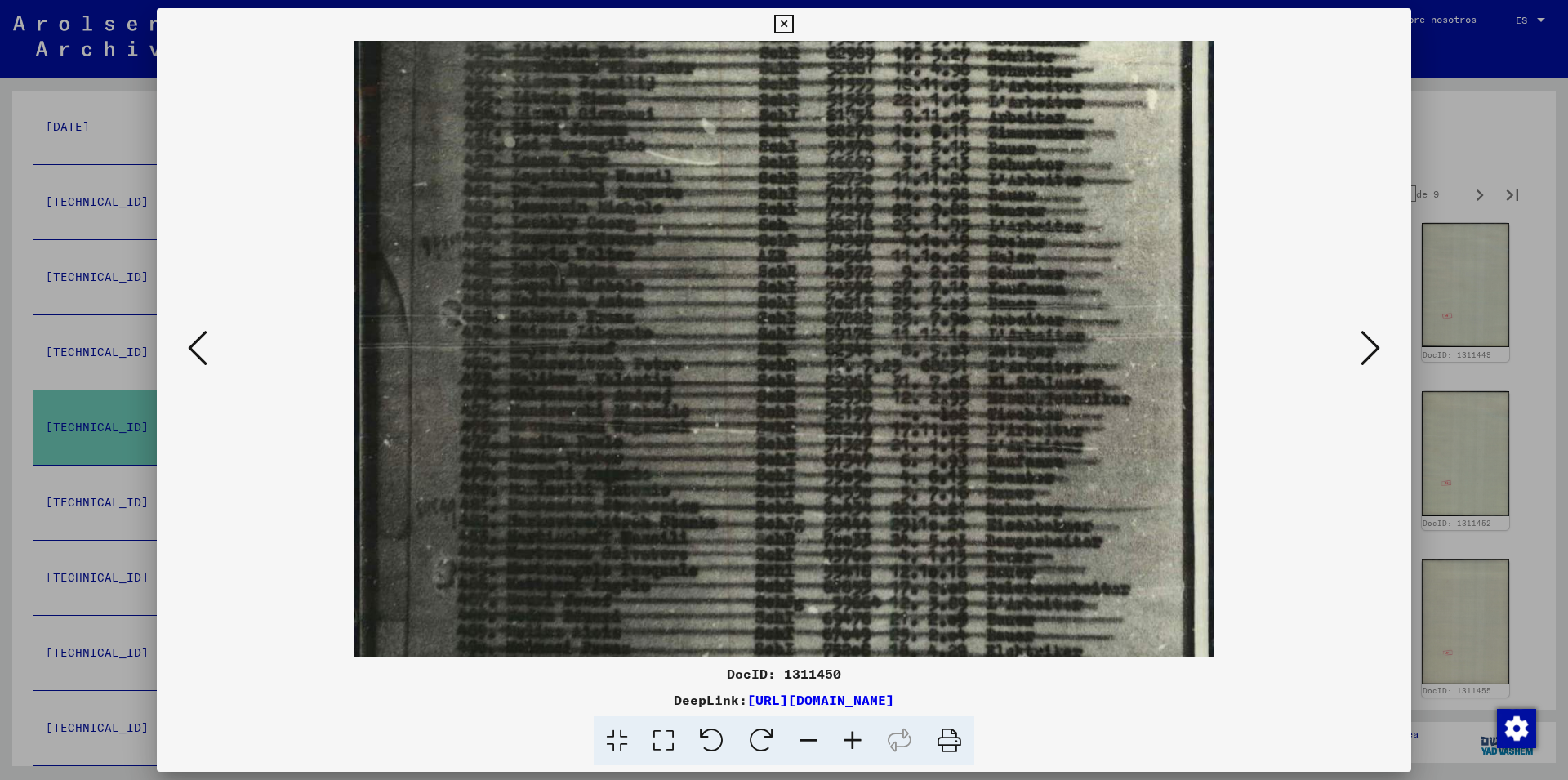
drag, startPoint x: 755, startPoint y: 167, endPoint x: 749, endPoint y: 527, distance: 360.0
click at [734, 530] on img at bounding box center [784, 452] width 860 height 1230
drag, startPoint x: 1374, startPoint y: 359, endPoint x: 1409, endPoint y: 197, distance: 165.7
click at [1374, 356] on icon at bounding box center [1370, 347] width 20 height 39
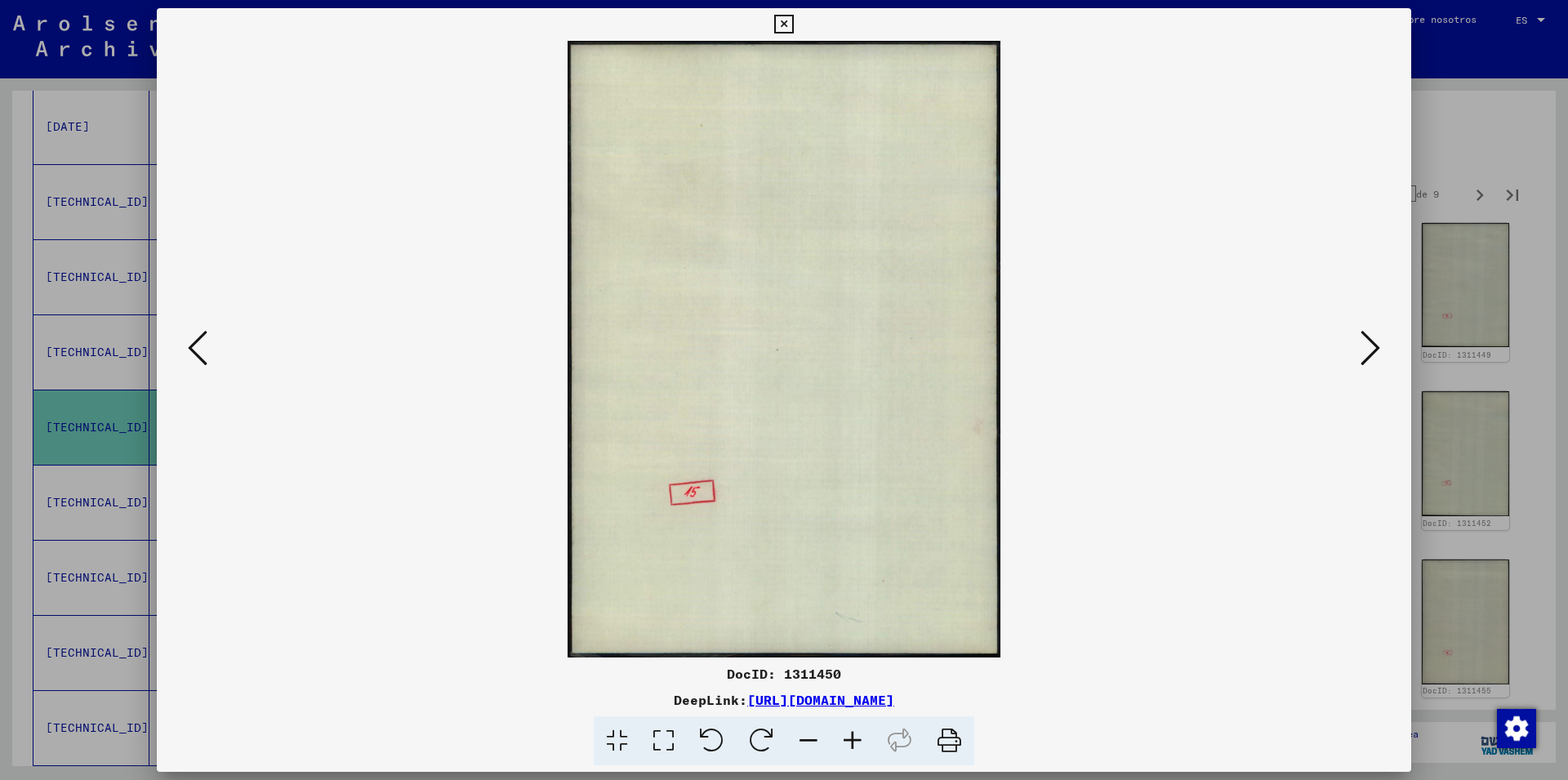
click at [793, 21] on icon at bounding box center [784, 25] width 19 height 20
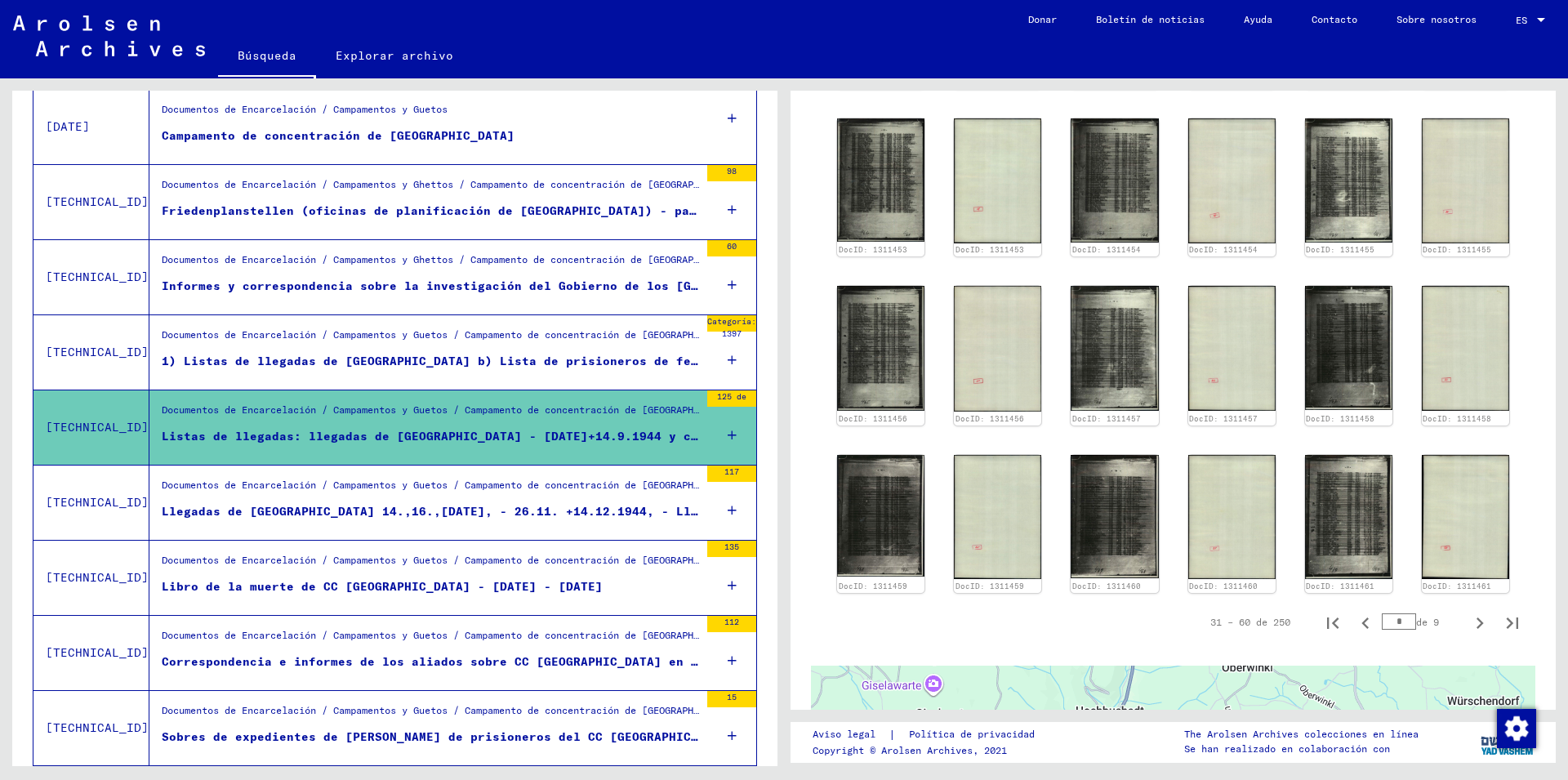
scroll to position [1137, 0]
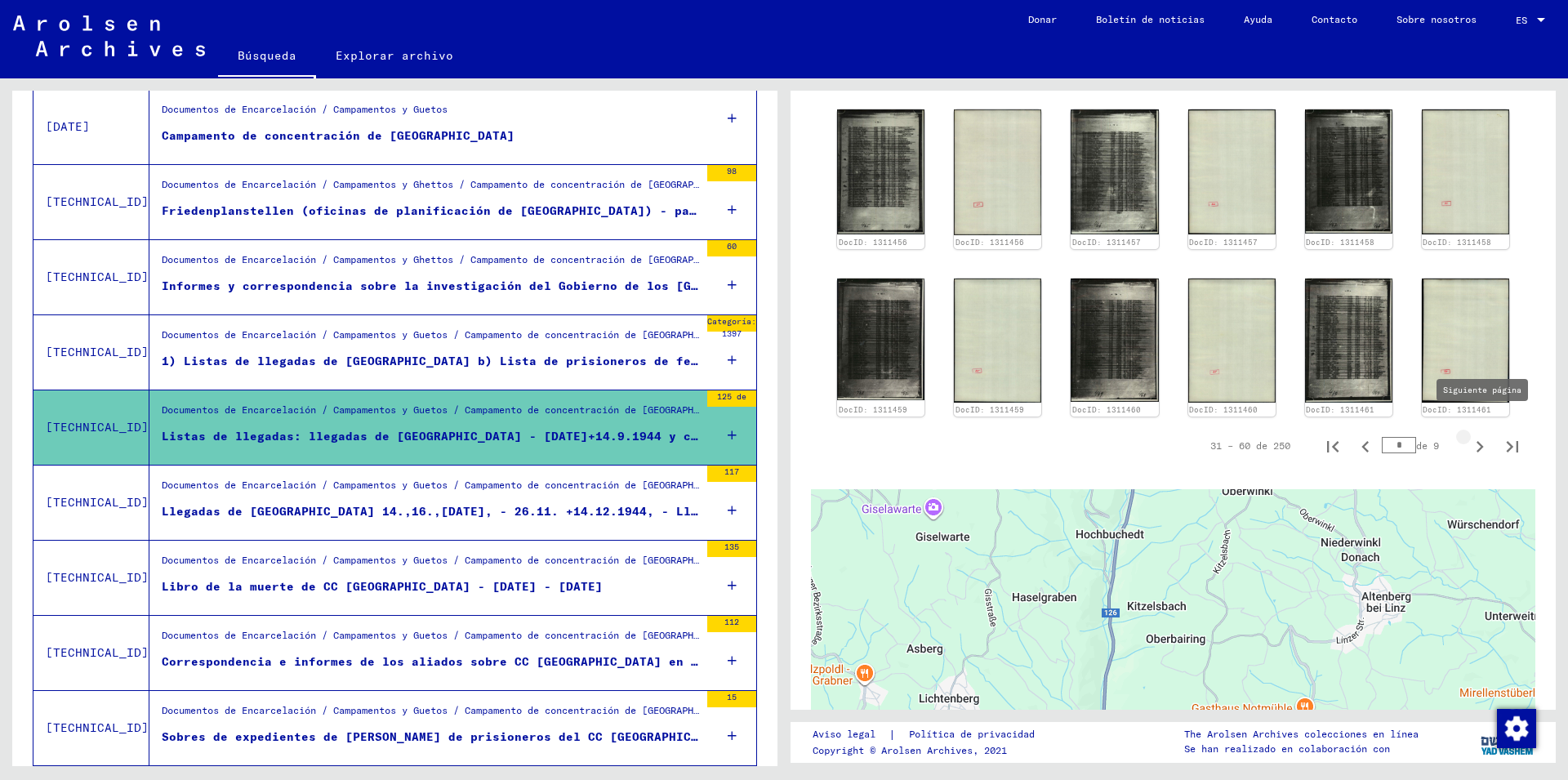
click at [1469, 436] on icon "Siguiente página" at bounding box center [1480, 447] width 23 height 23
type input "*"
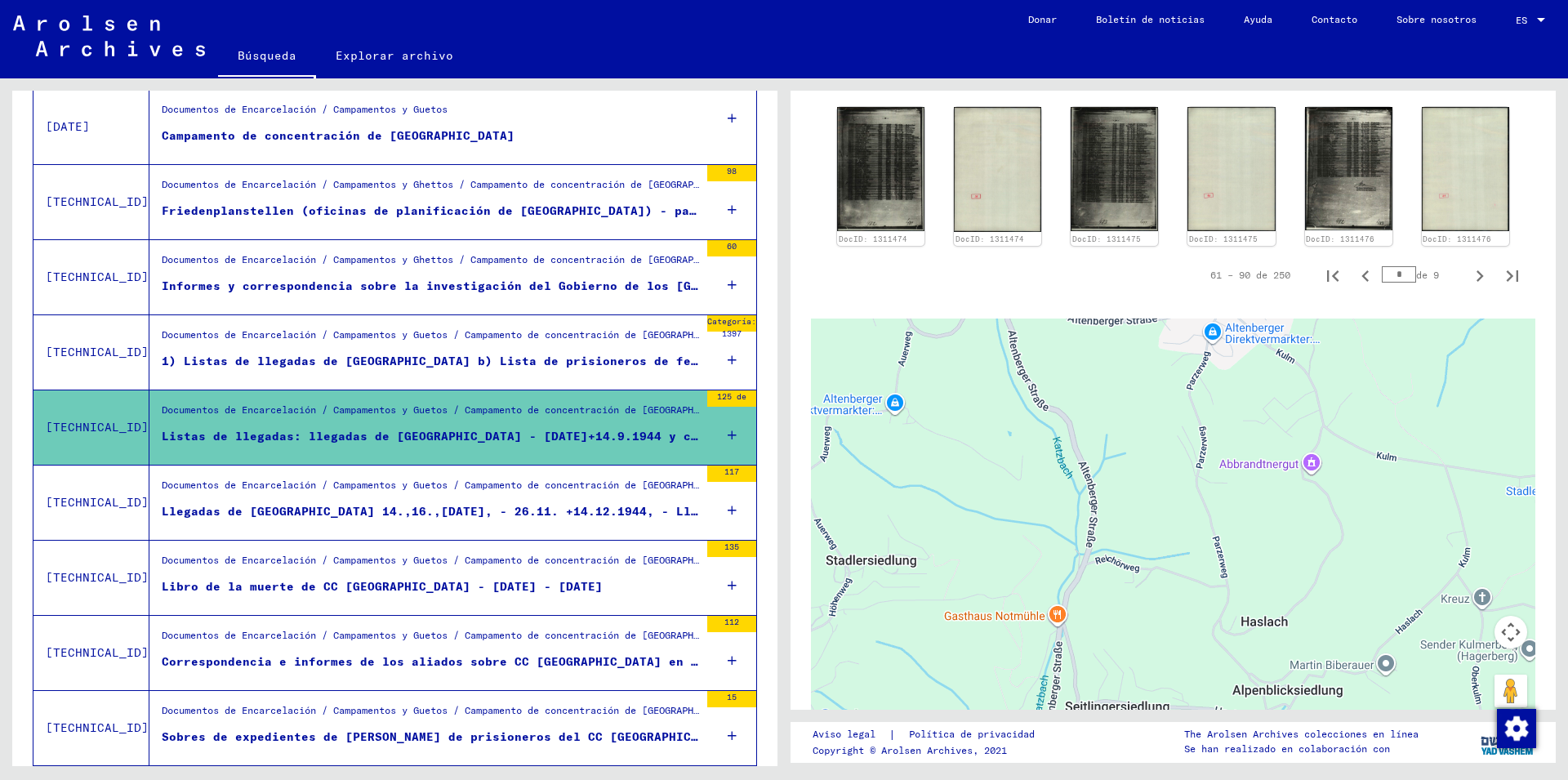
scroll to position [1045, 0]
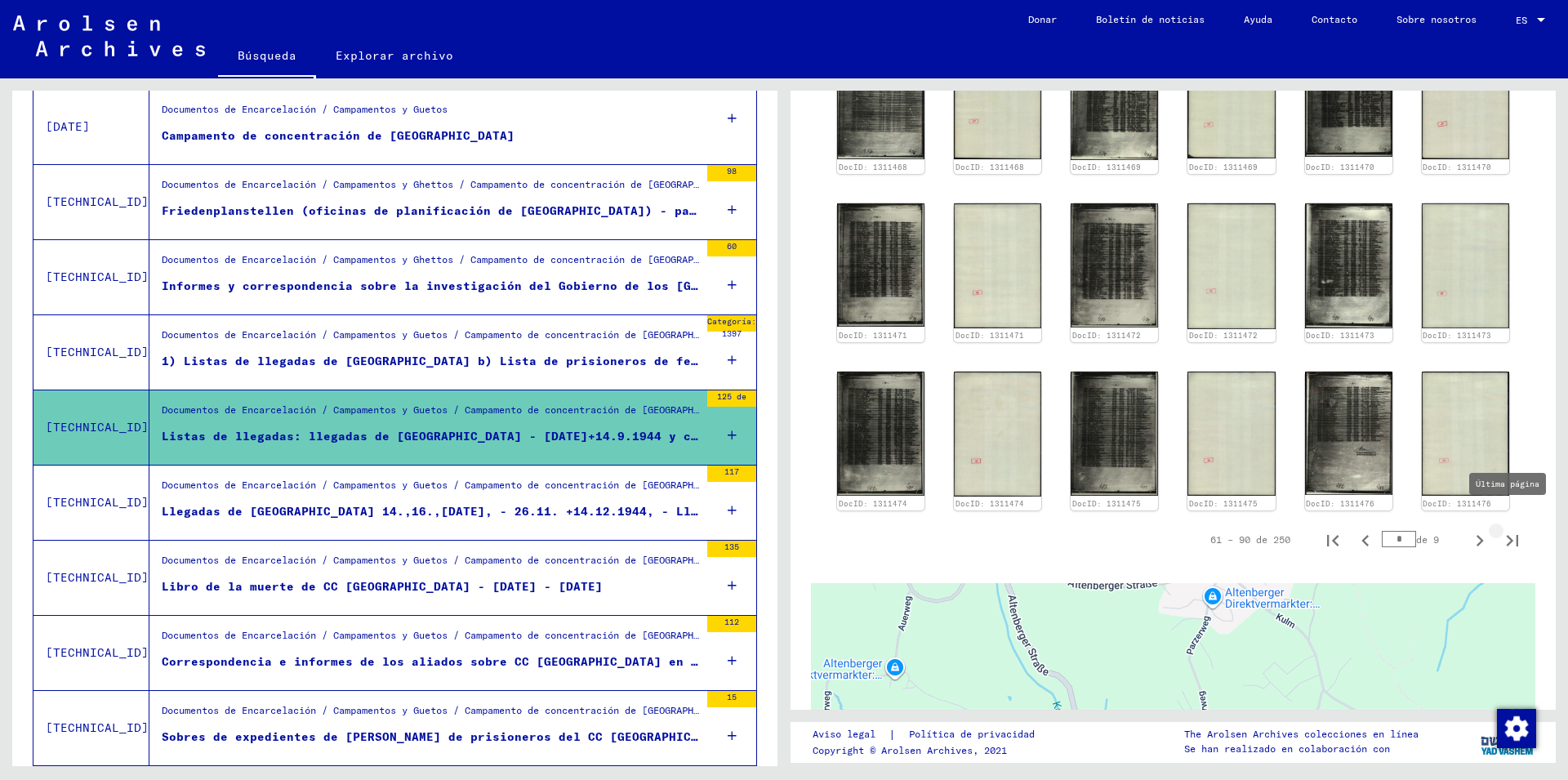
click at [1501, 529] on icon "Última página" at bounding box center [1512, 541] width 23 height 23
type input "*"
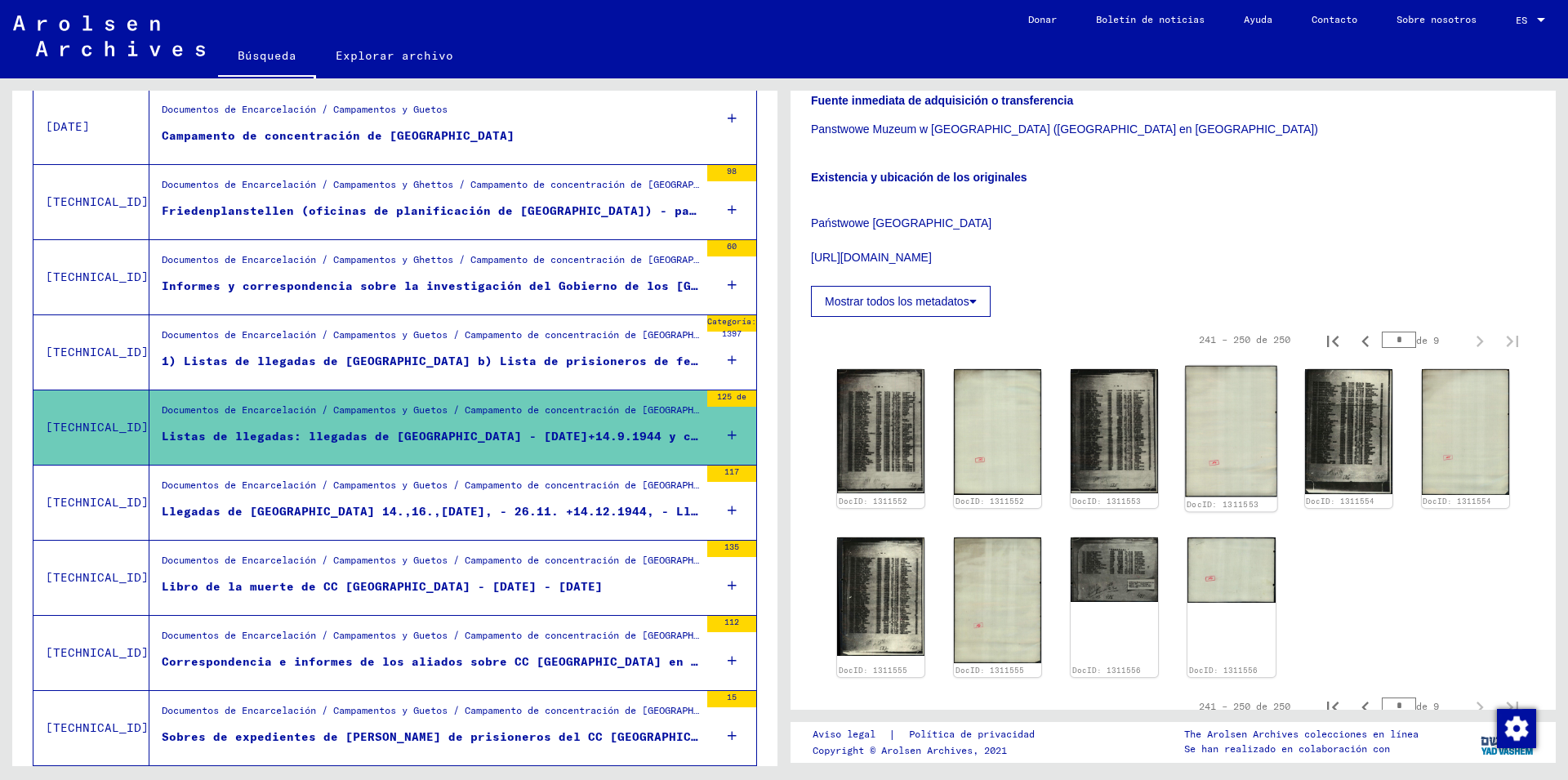
scroll to position [461, 0]
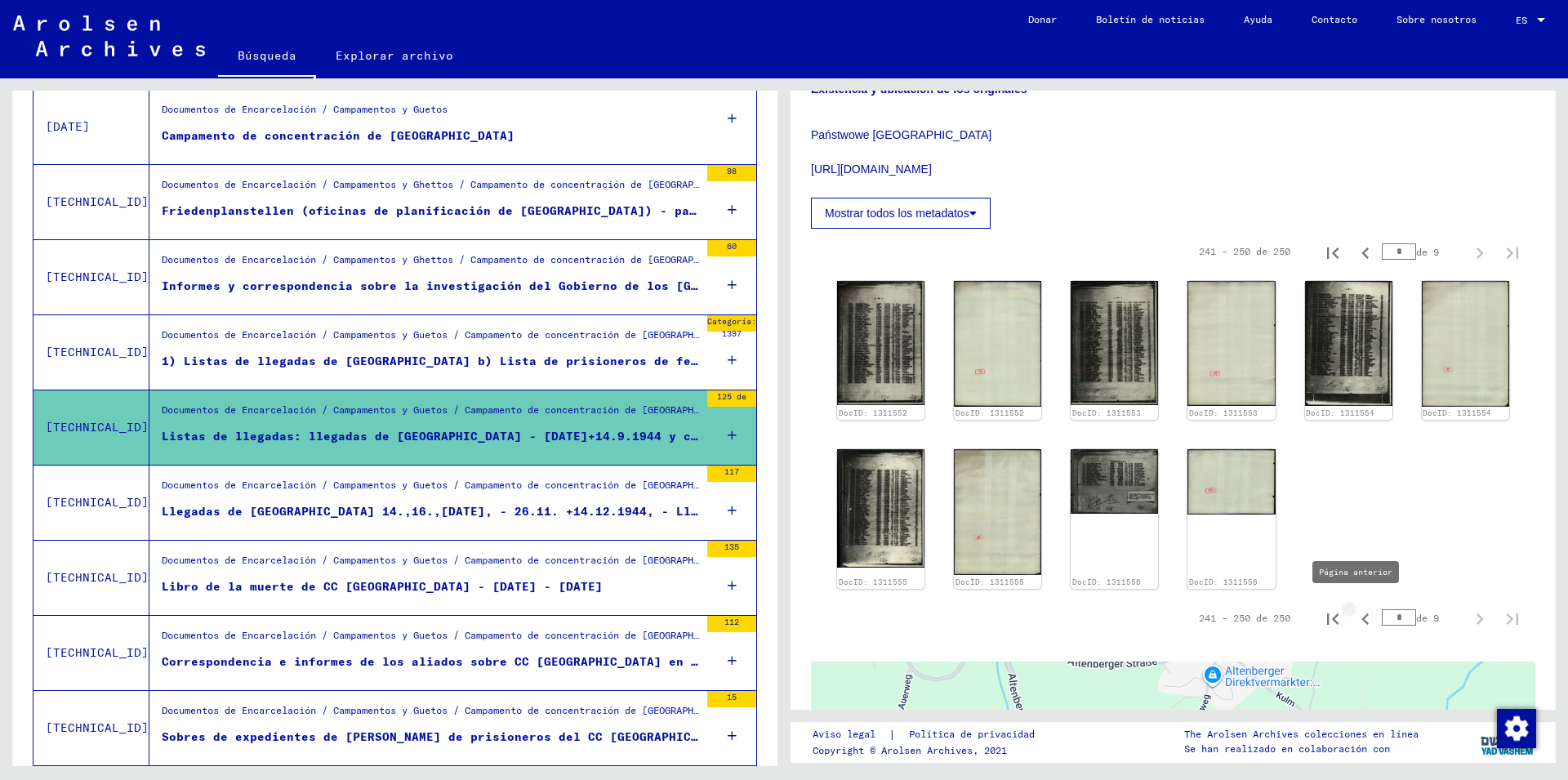
click at [1354, 613] on icon "Página anterior" at bounding box center [1366, 619] width 23 height 23
type input "*"
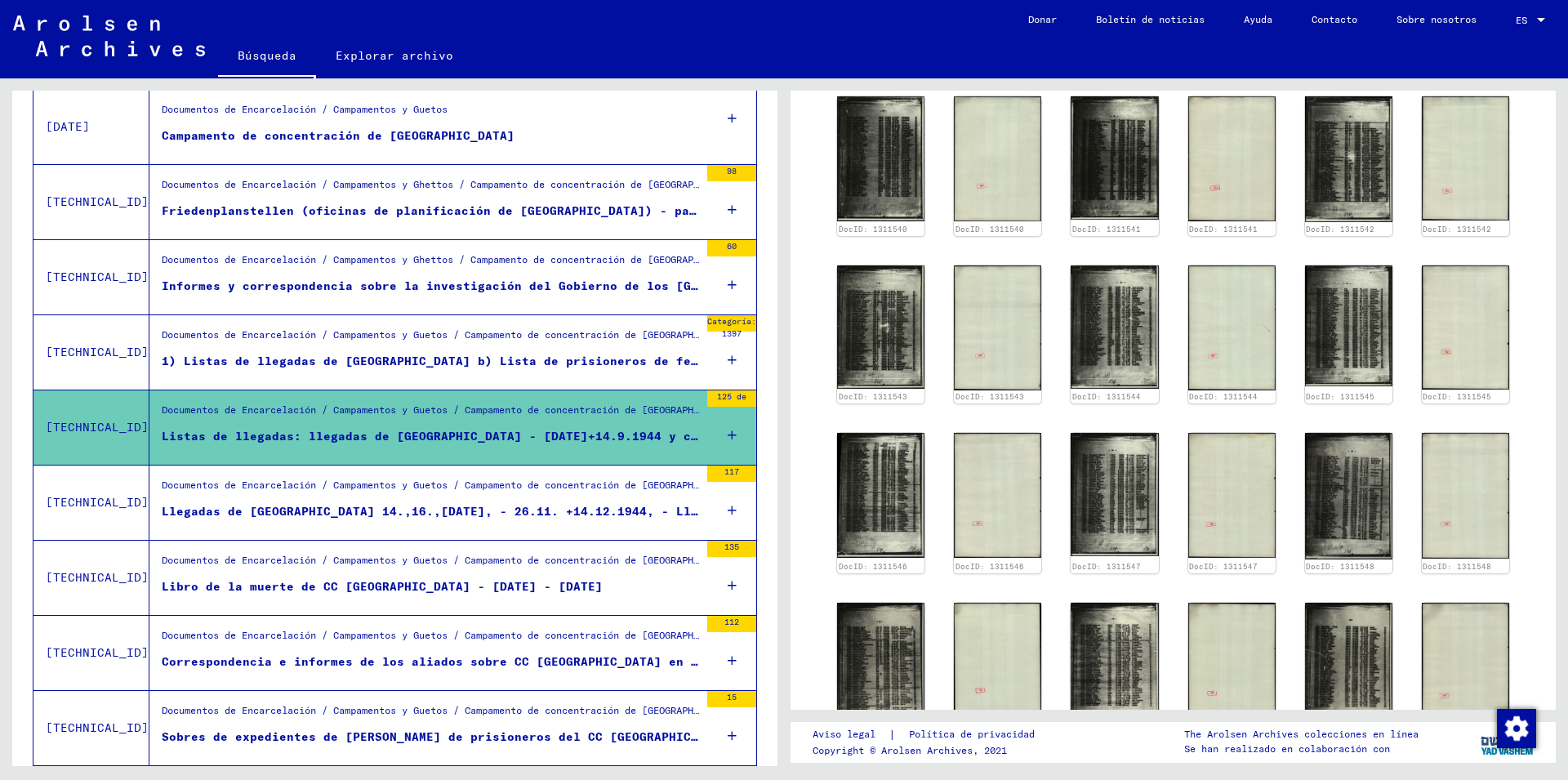
scroll to position [991, 0]
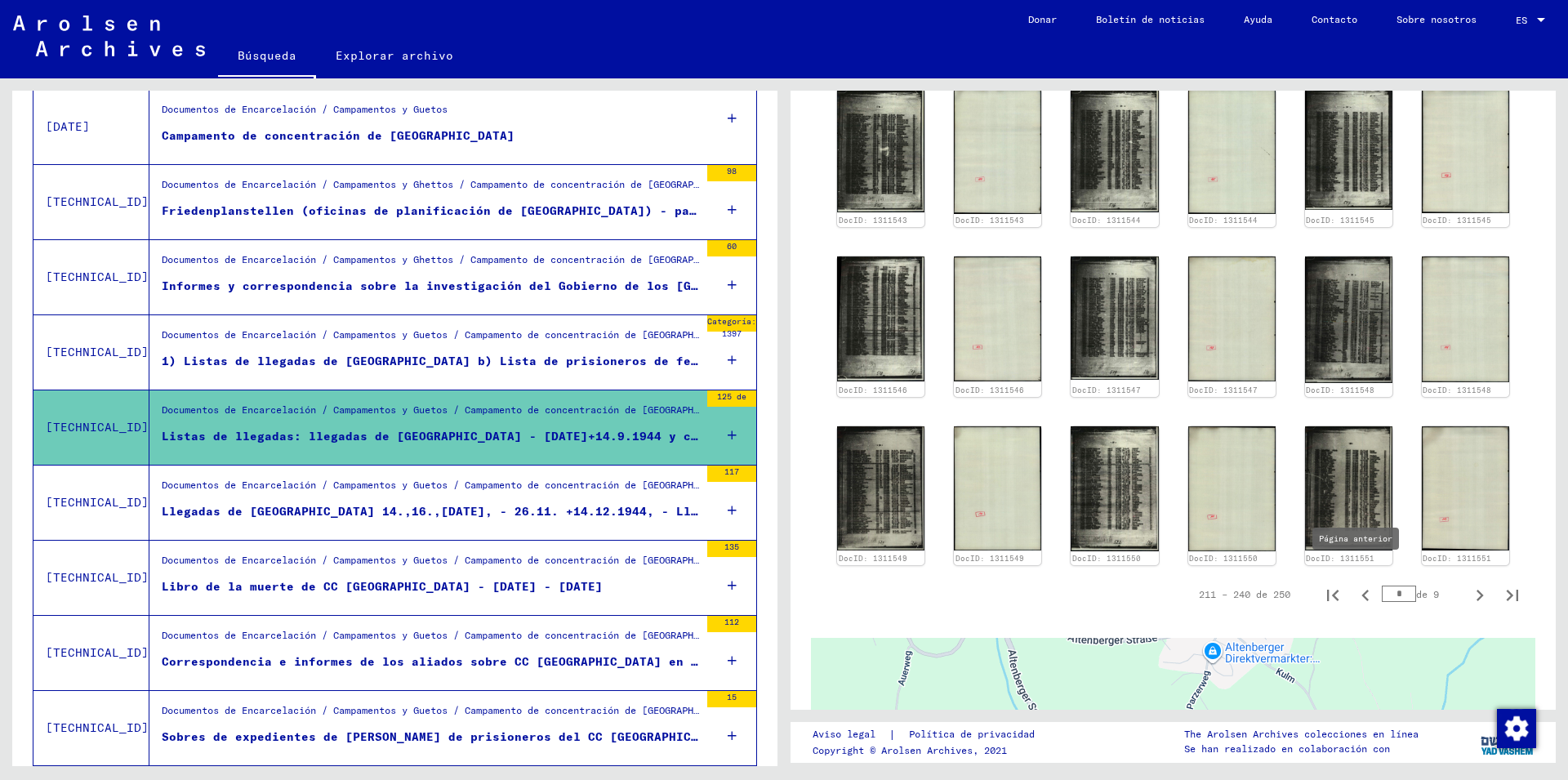
click at [1354, 584] on icon "Página anterior" at bounding box center [1366, 596] width 23 height 23
type input "*"
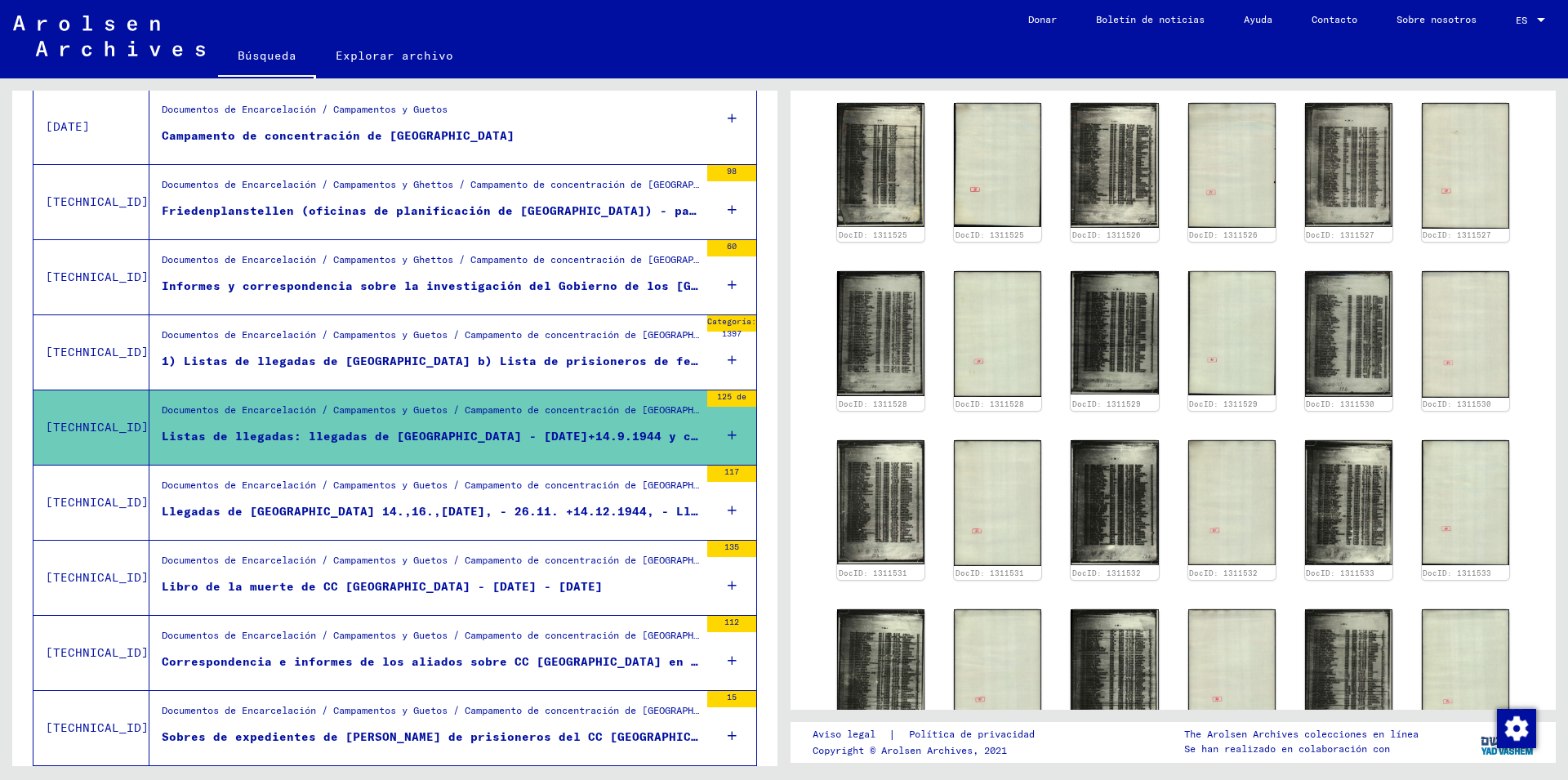
scroll to position [861, 0]
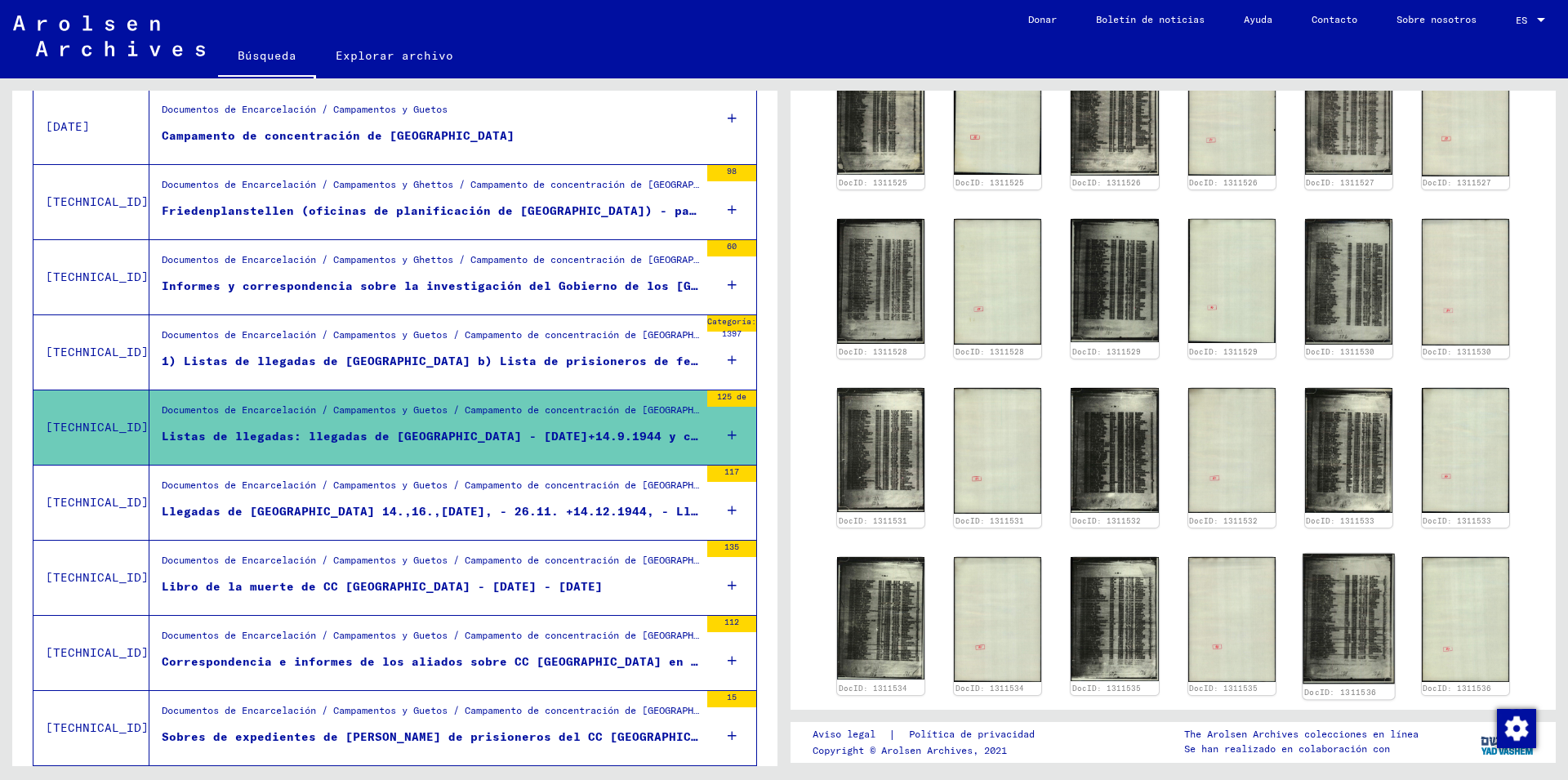
click at [1344, 596] on img at bounding box center [1349, 618] width 93 height 130
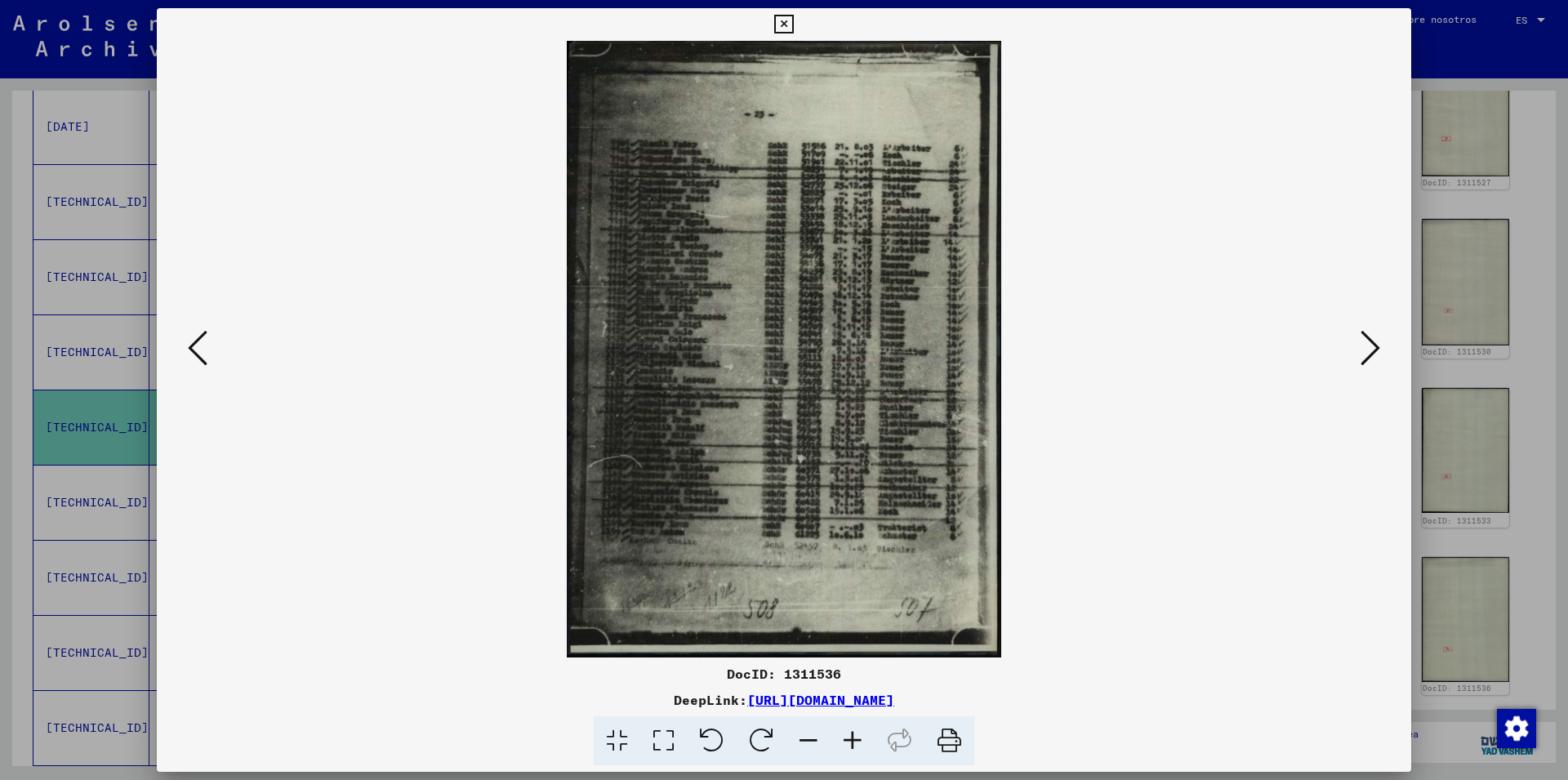
click at [850, 743] on icon at bounding box center [853, 741] width 44 height 50
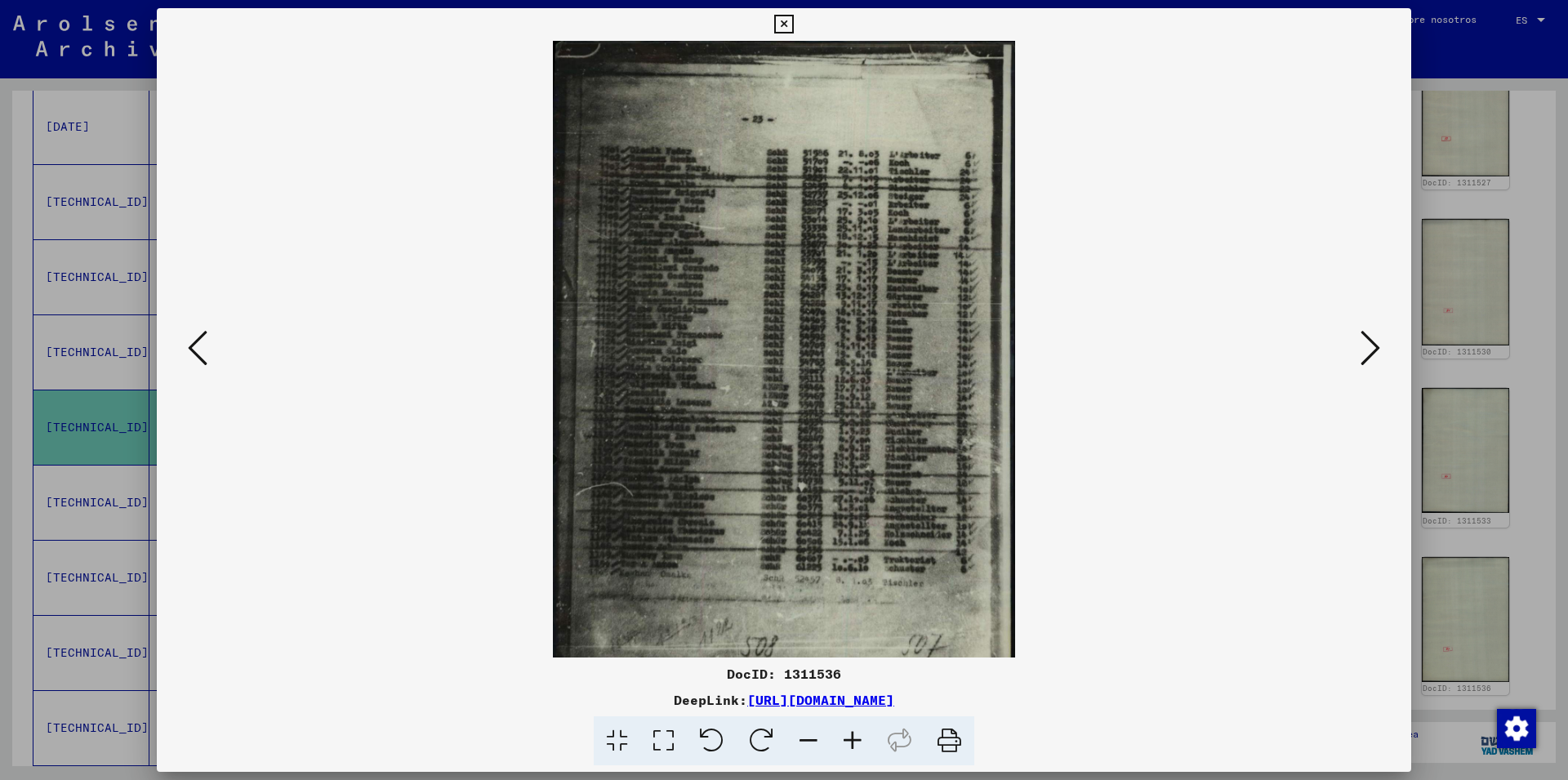
click at [851, 743] on icon at bounding box center [853, 741] width 44 height 50
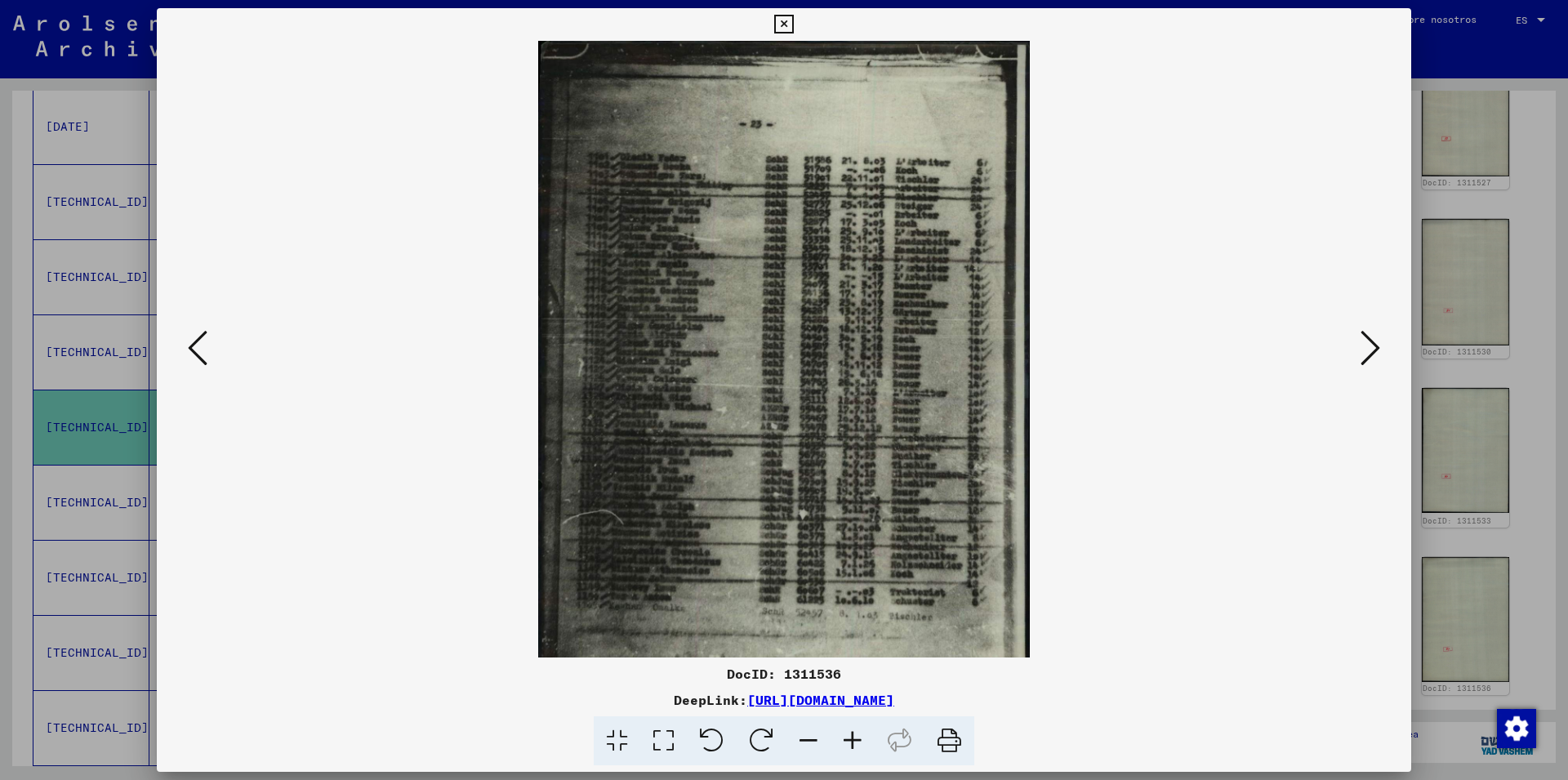
click at [851, 743] on icon at bounding box center [853, 741] width 44 height 50
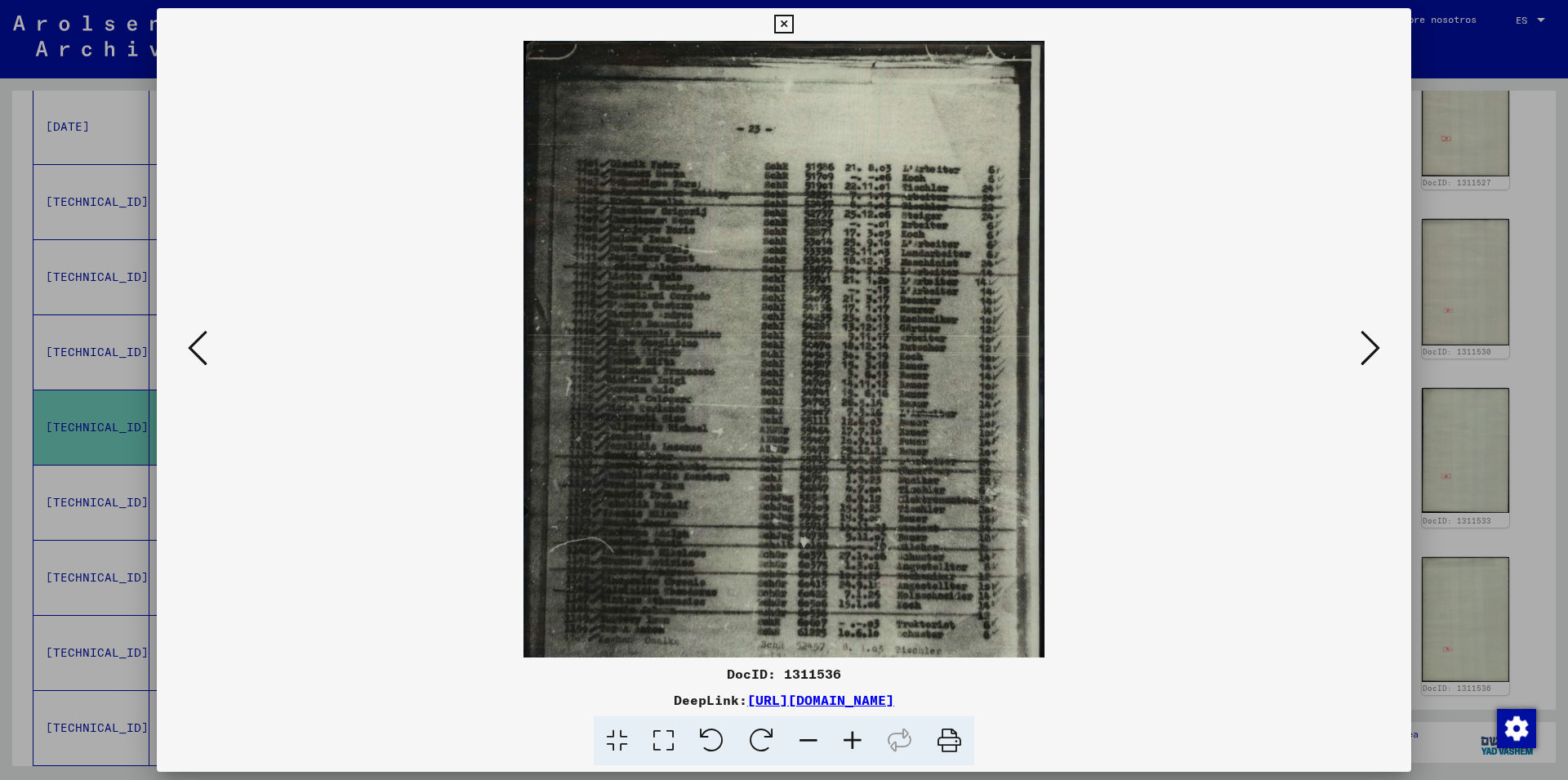
click at [851, 743] on icon at bounding box center [853, 741] width 44 height 50
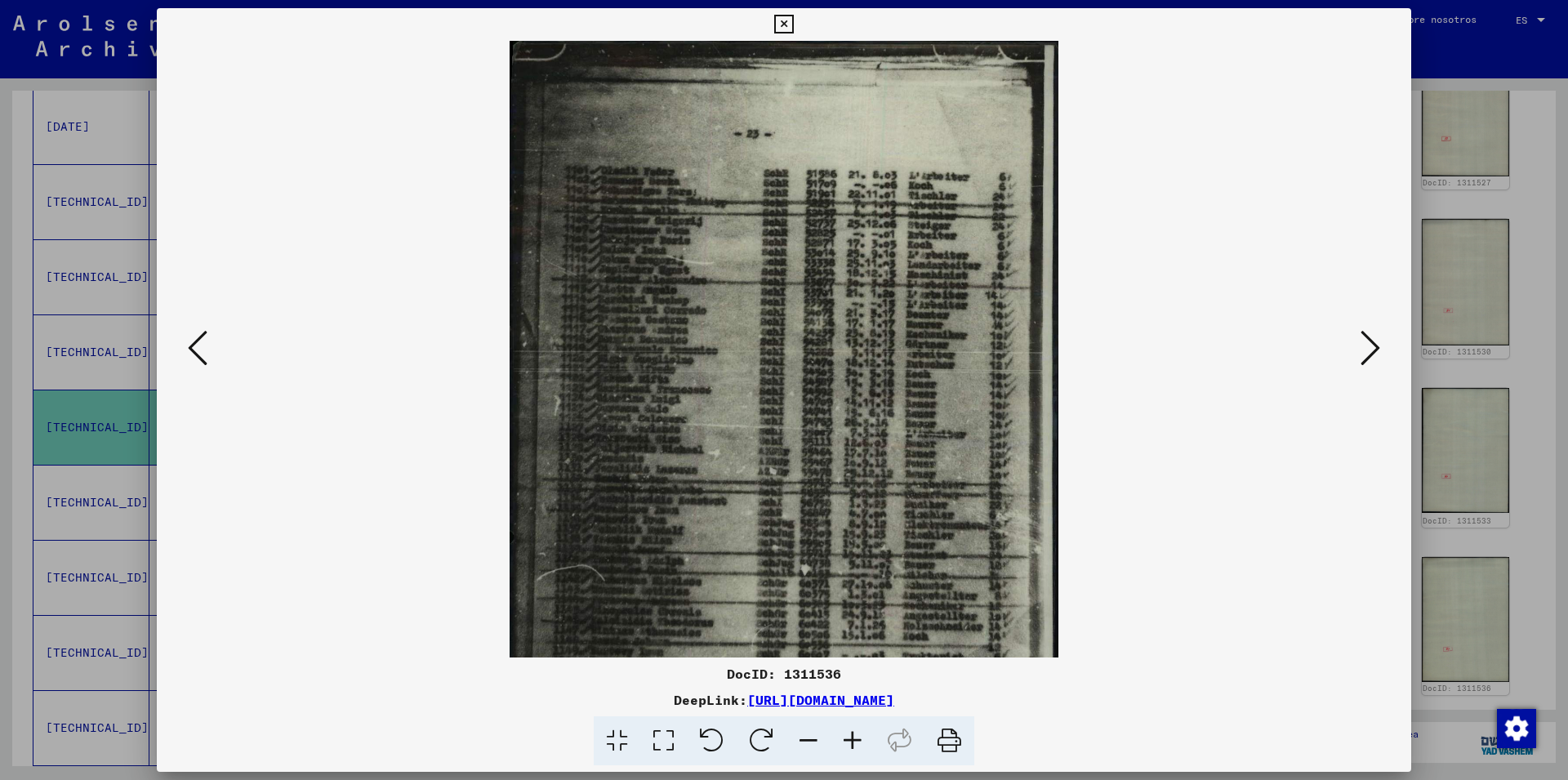
click at [851, 743] on icon at bounding box center [853, 741] width 44 height 50
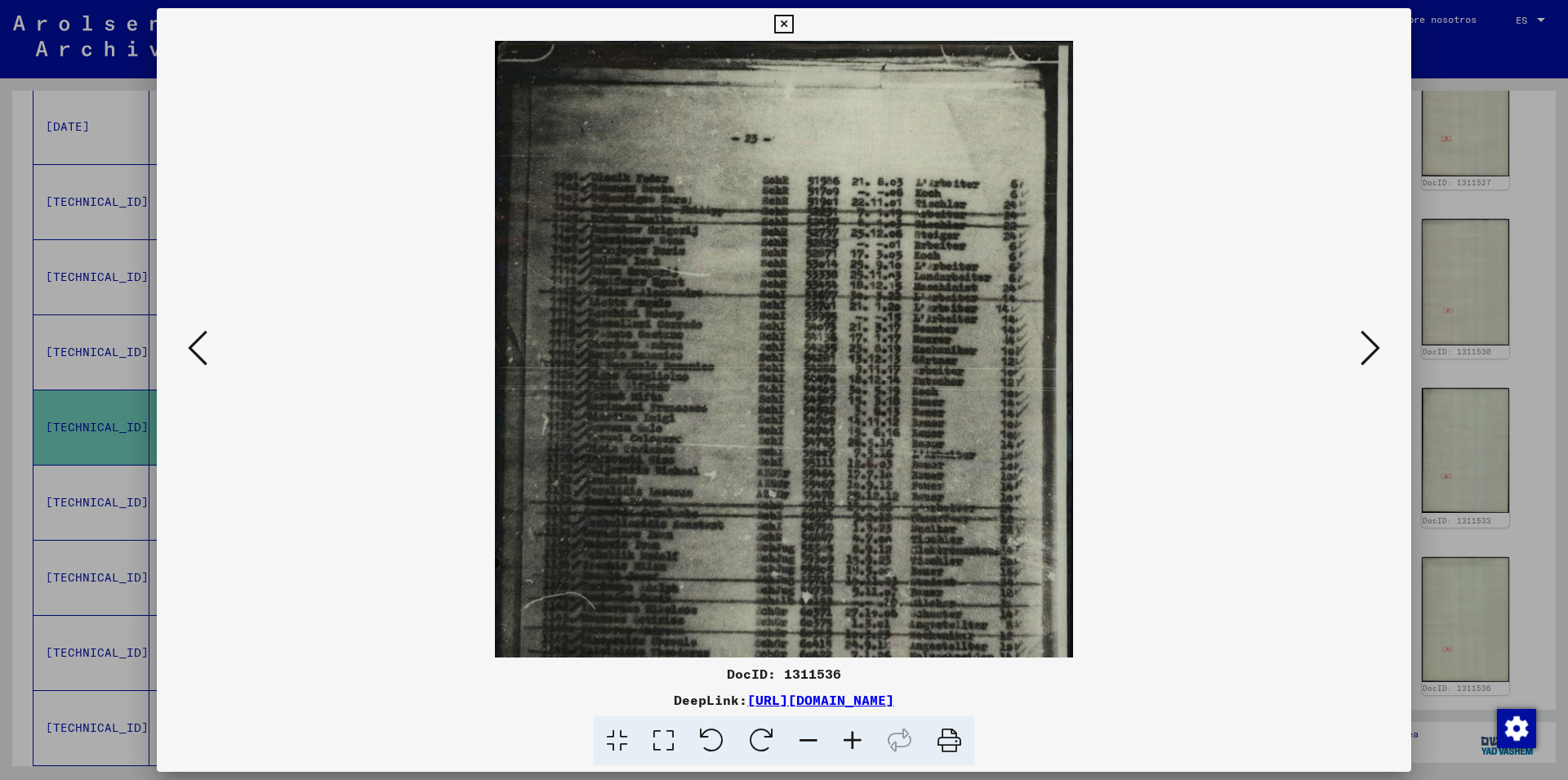
click at [851, 743] on icon at bounding box center [853, 741] width 44 height 50
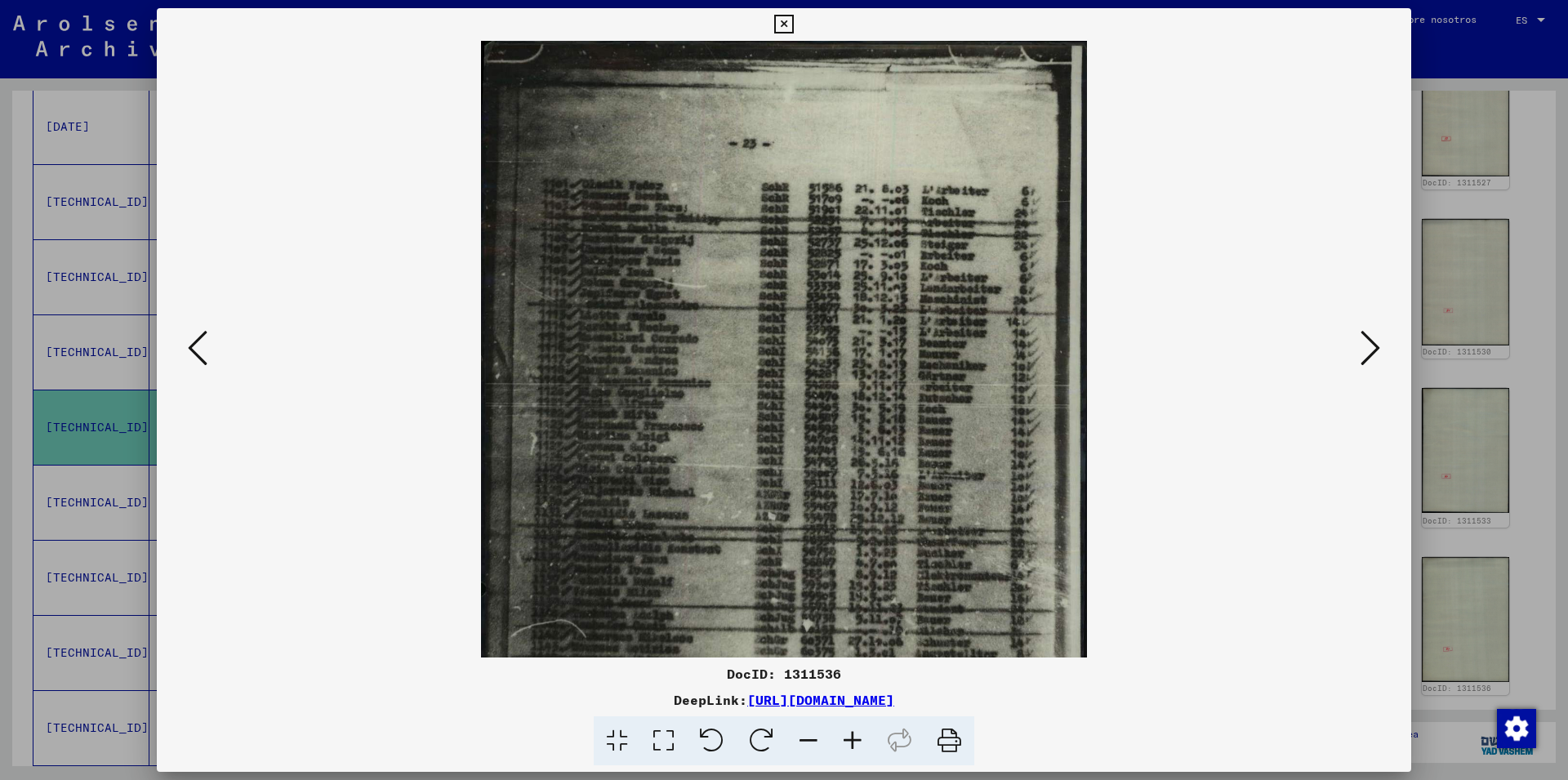
click at [851, 743] on icon at bounding box center [853, 741] width 44 height 50
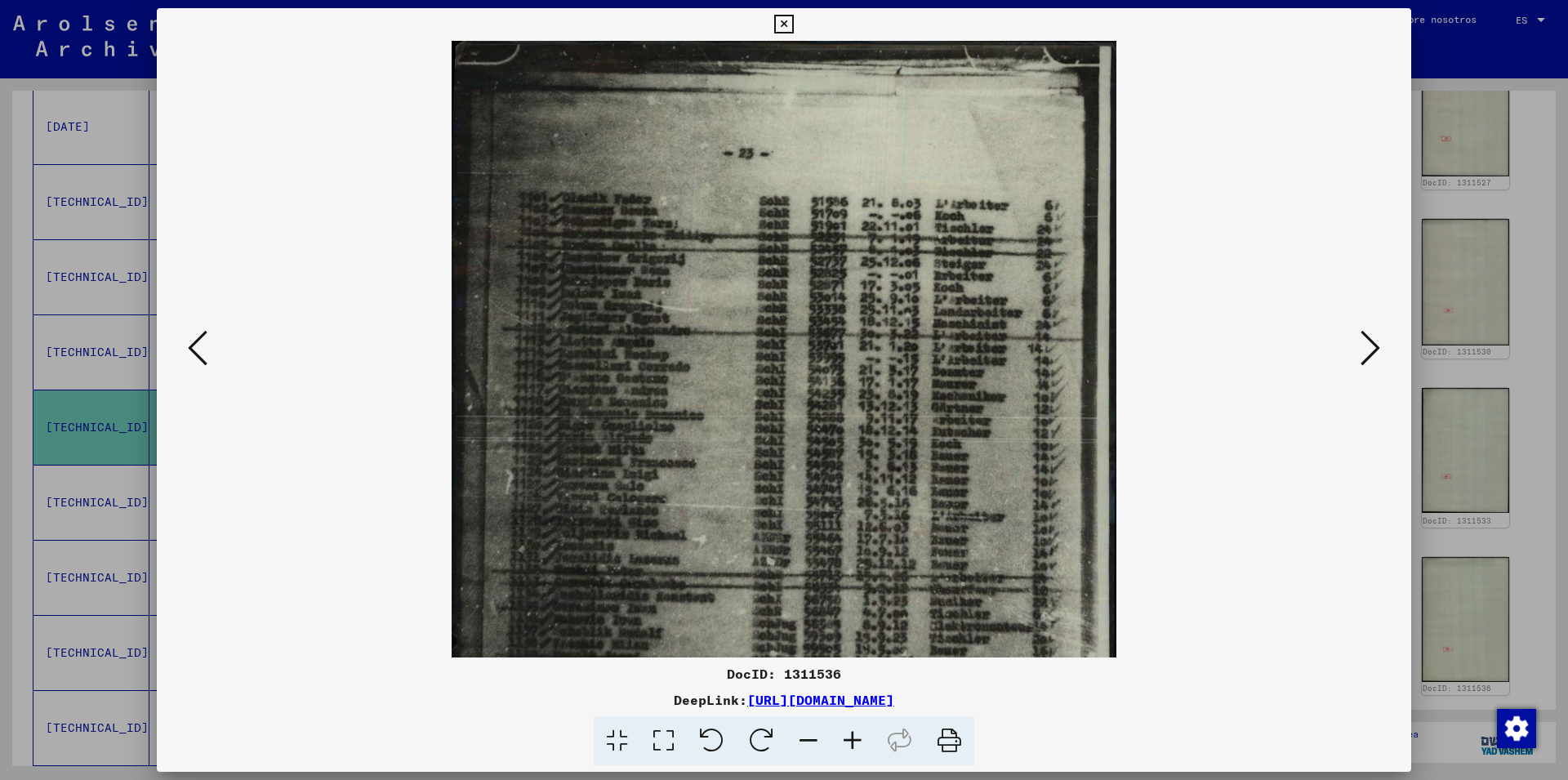
click at [851, 743] on icon at bounding box center [853, 741] width 44 height 50
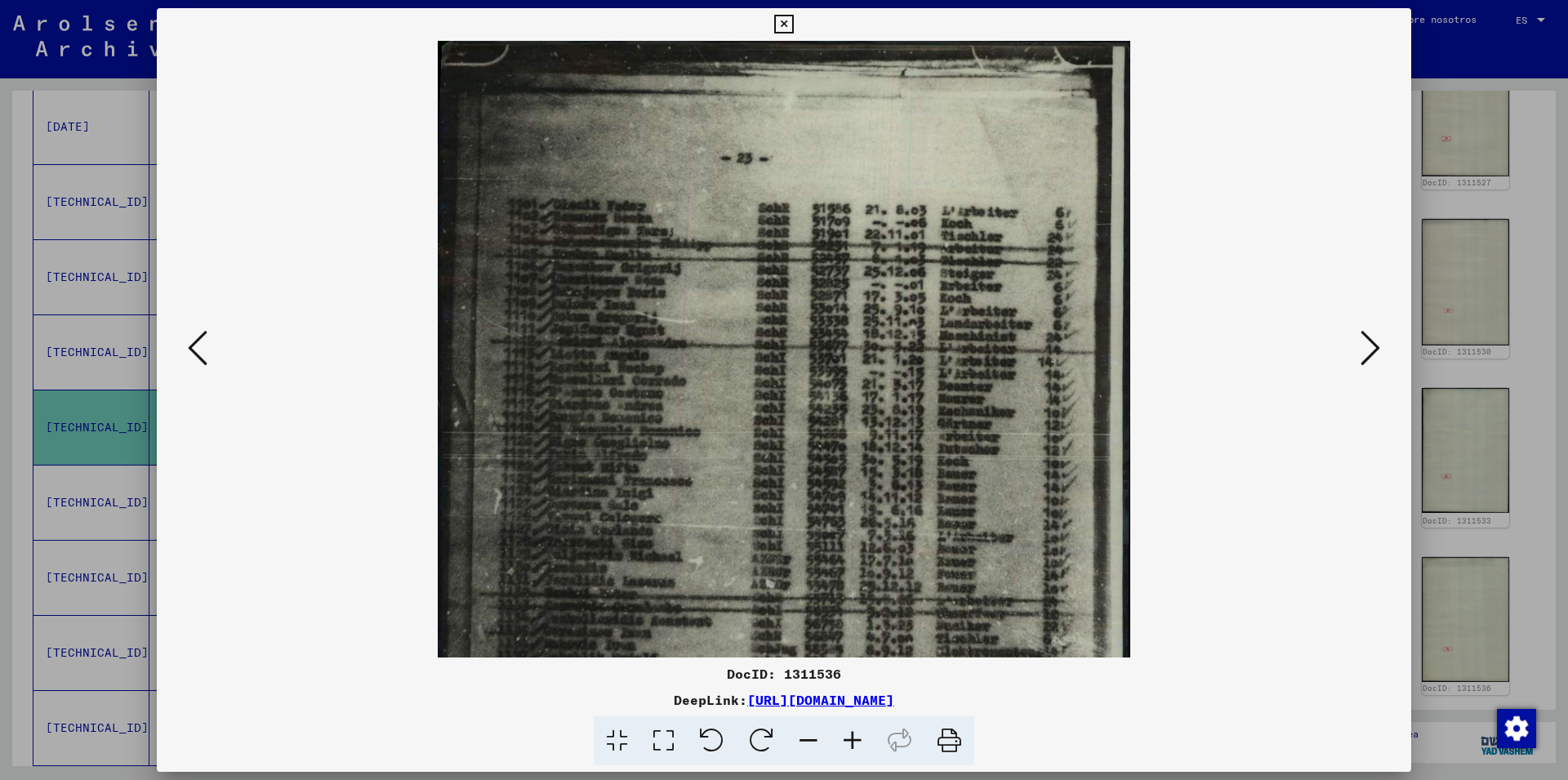
click at [851, 743] on icon at bounding box center [853, 741] width 44 height 50
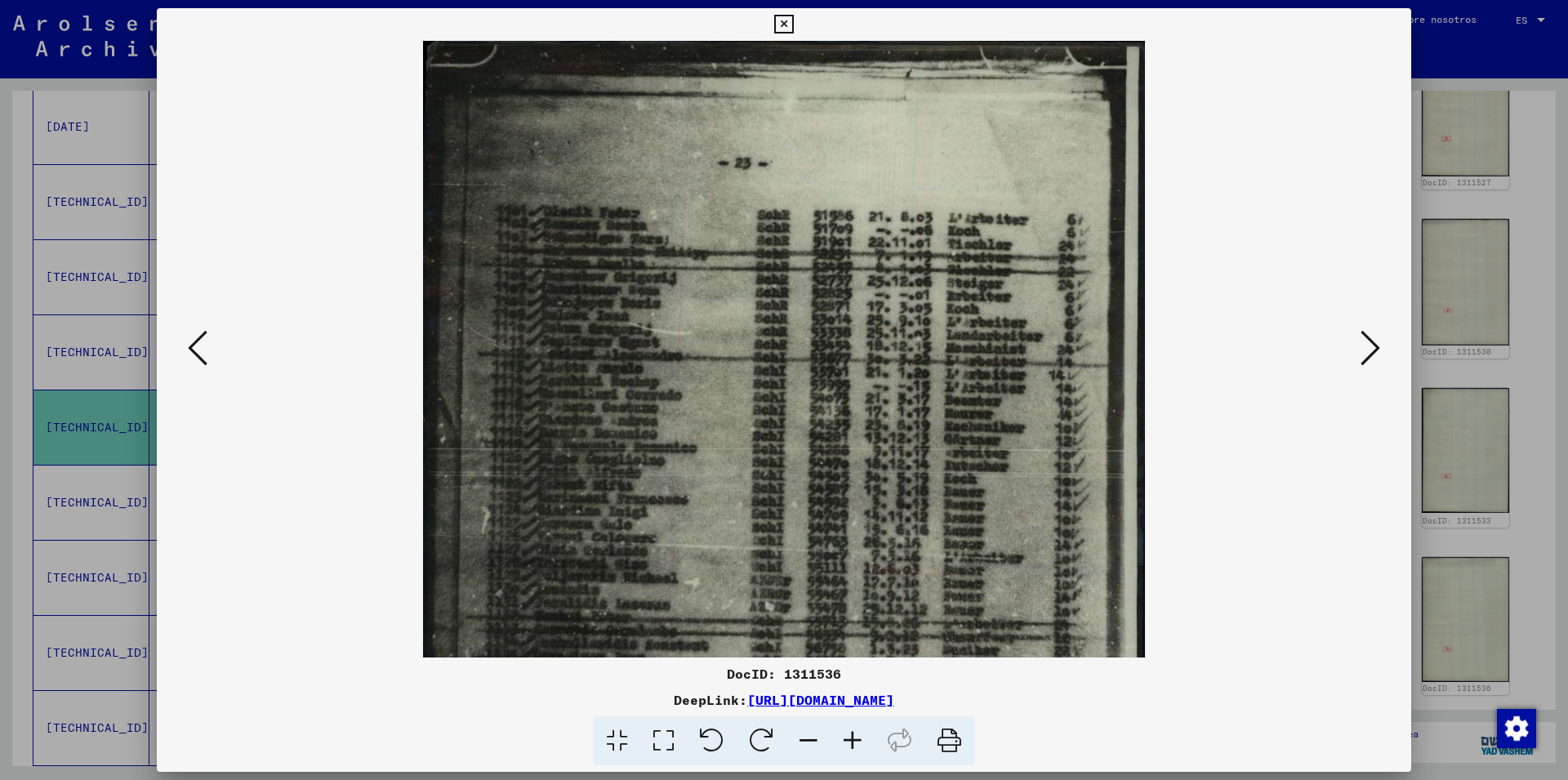
click at [851, 743] on icon at bounding box center [853, 741] width 44 height 50
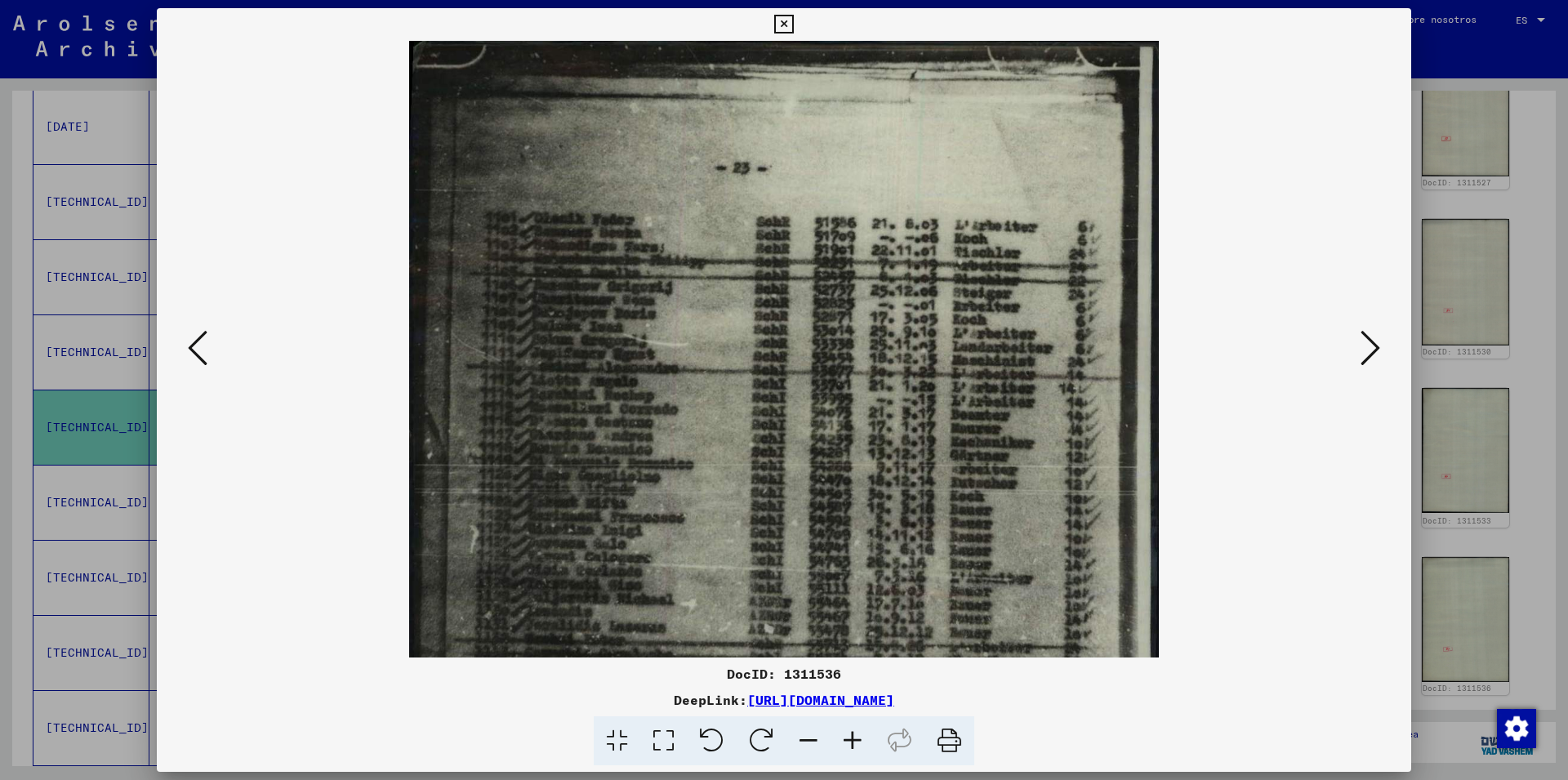
drag, startPoint x: 1393, startPoint y: 24, endPoint x: 1322, endPoint y: 156, distance: 149.9
click at [793, 25] on icon at bounding box center [784, 25] width 19 height 20
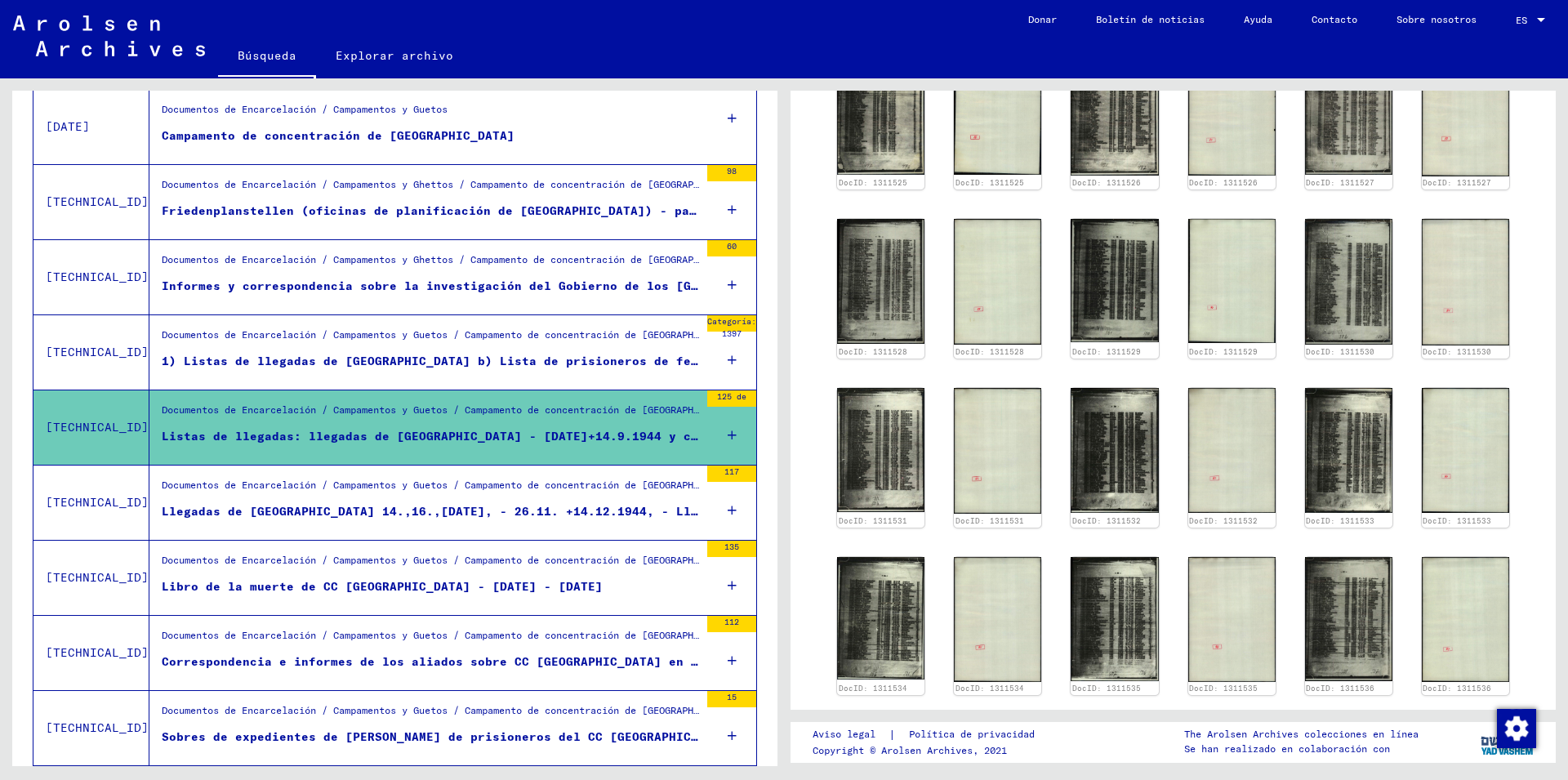
scroll to position [1038, 0]
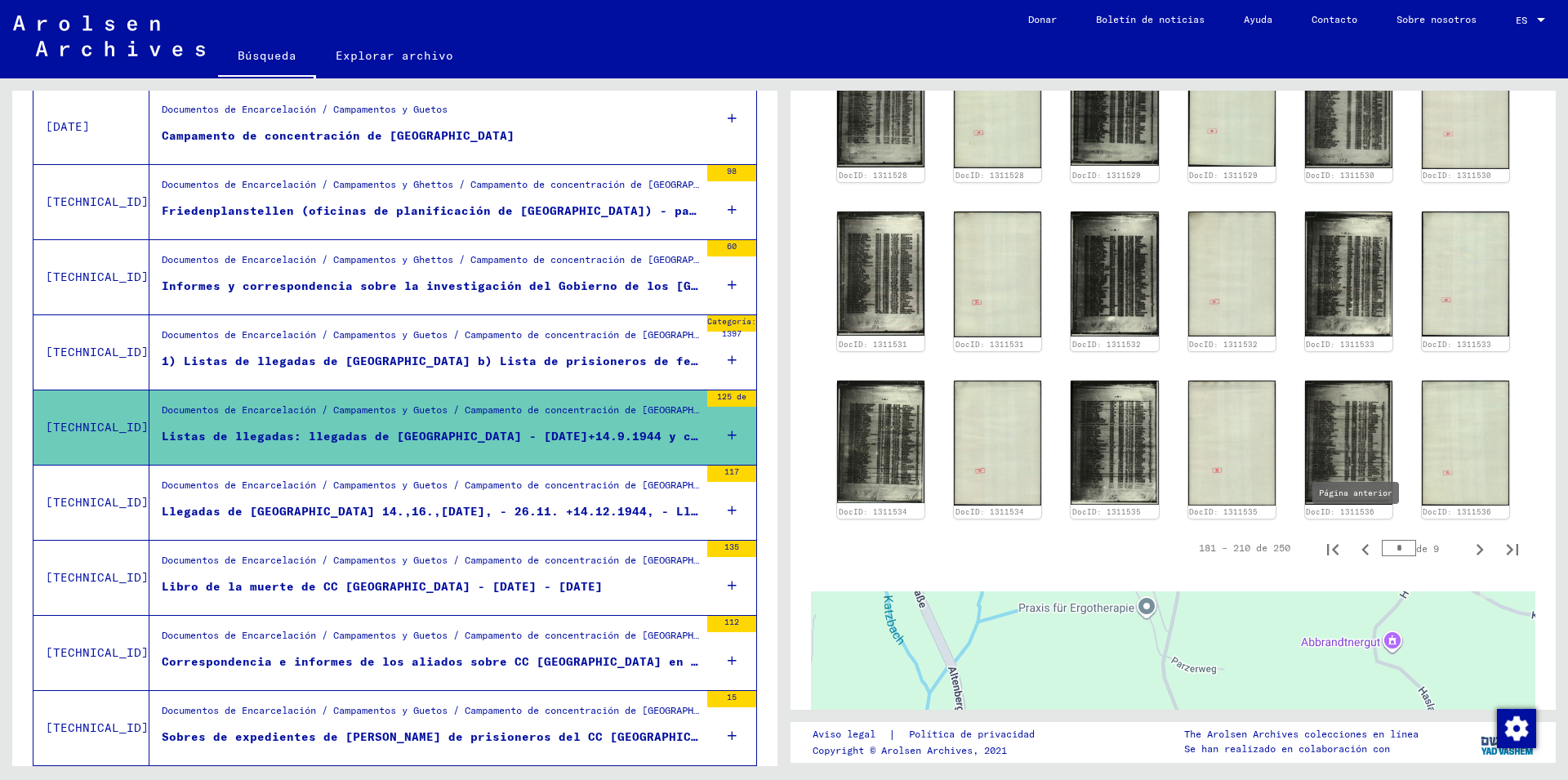
click at [1354, 538] on icon "Página anterior" at bounding box center [1366, 549] width 23 height 23
type input "*"
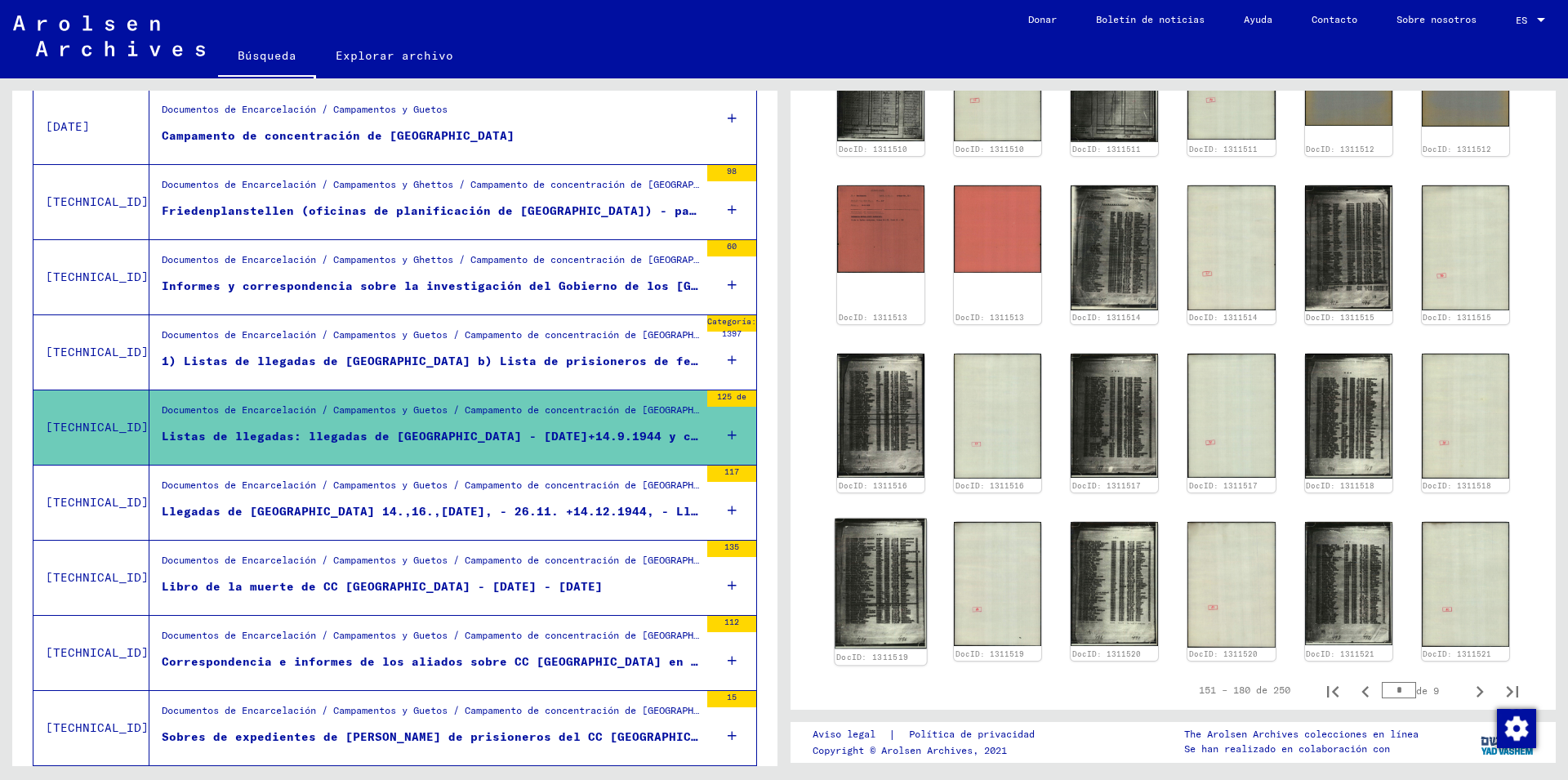
scroll to position [631, 0]
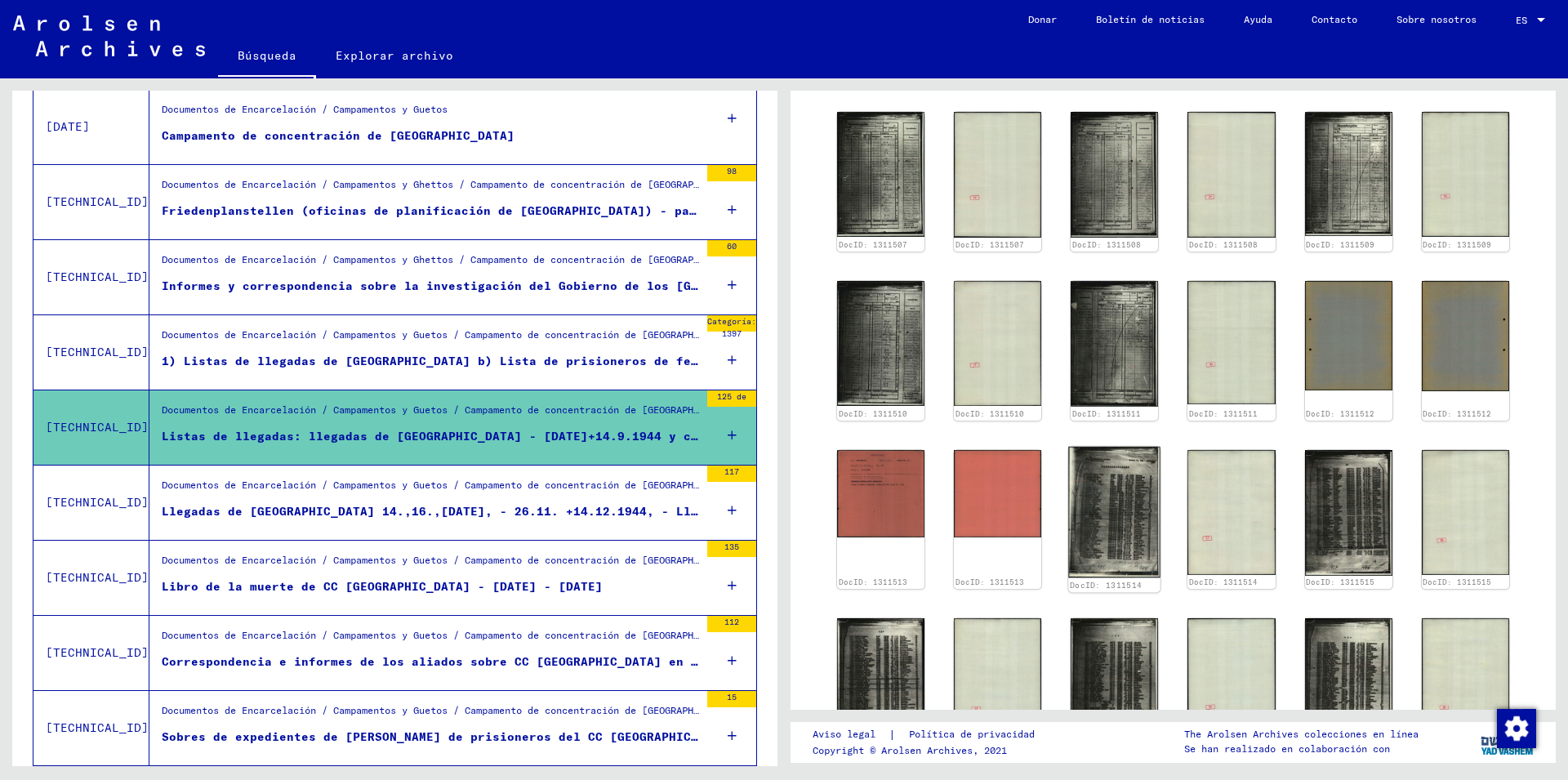
click at [1111, 492] on img at bounding box center [1115, 512] width 93 height 131
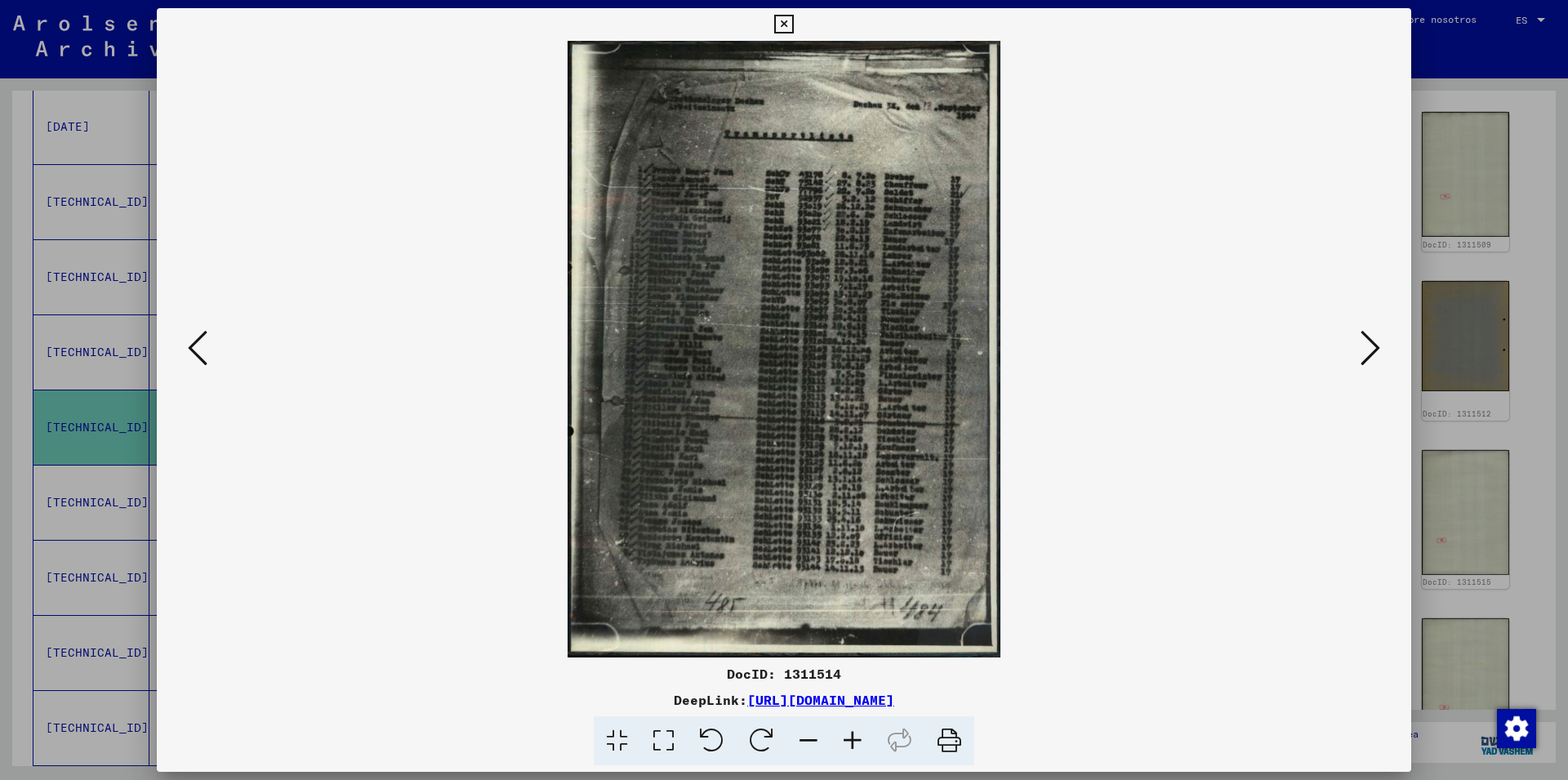
click at [848, 737] on icon at bounding box center [853, 741] width 44 height 50
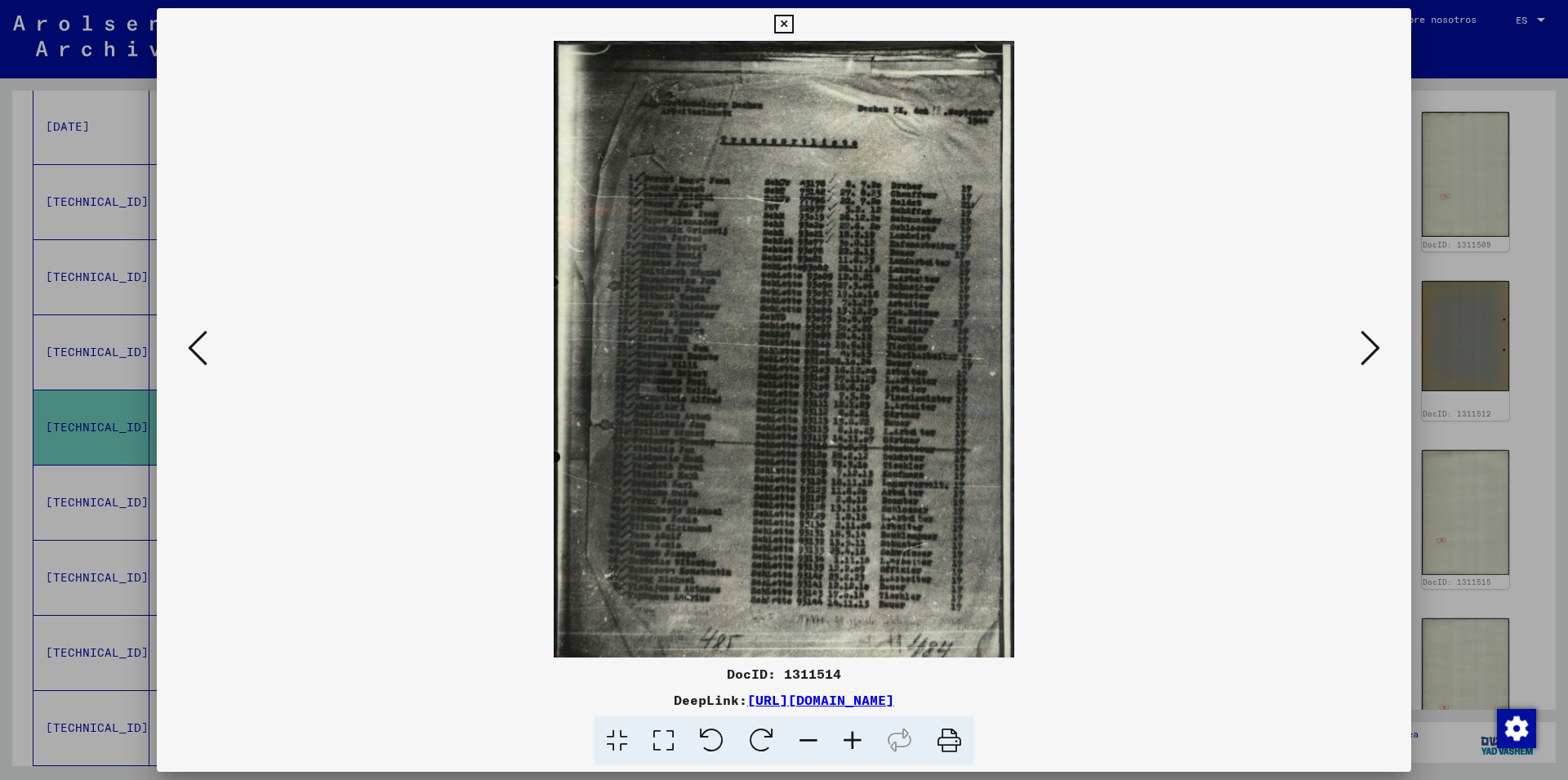
click at [848, 737] on icon at bounding box center [853, 741] width 44 height 50
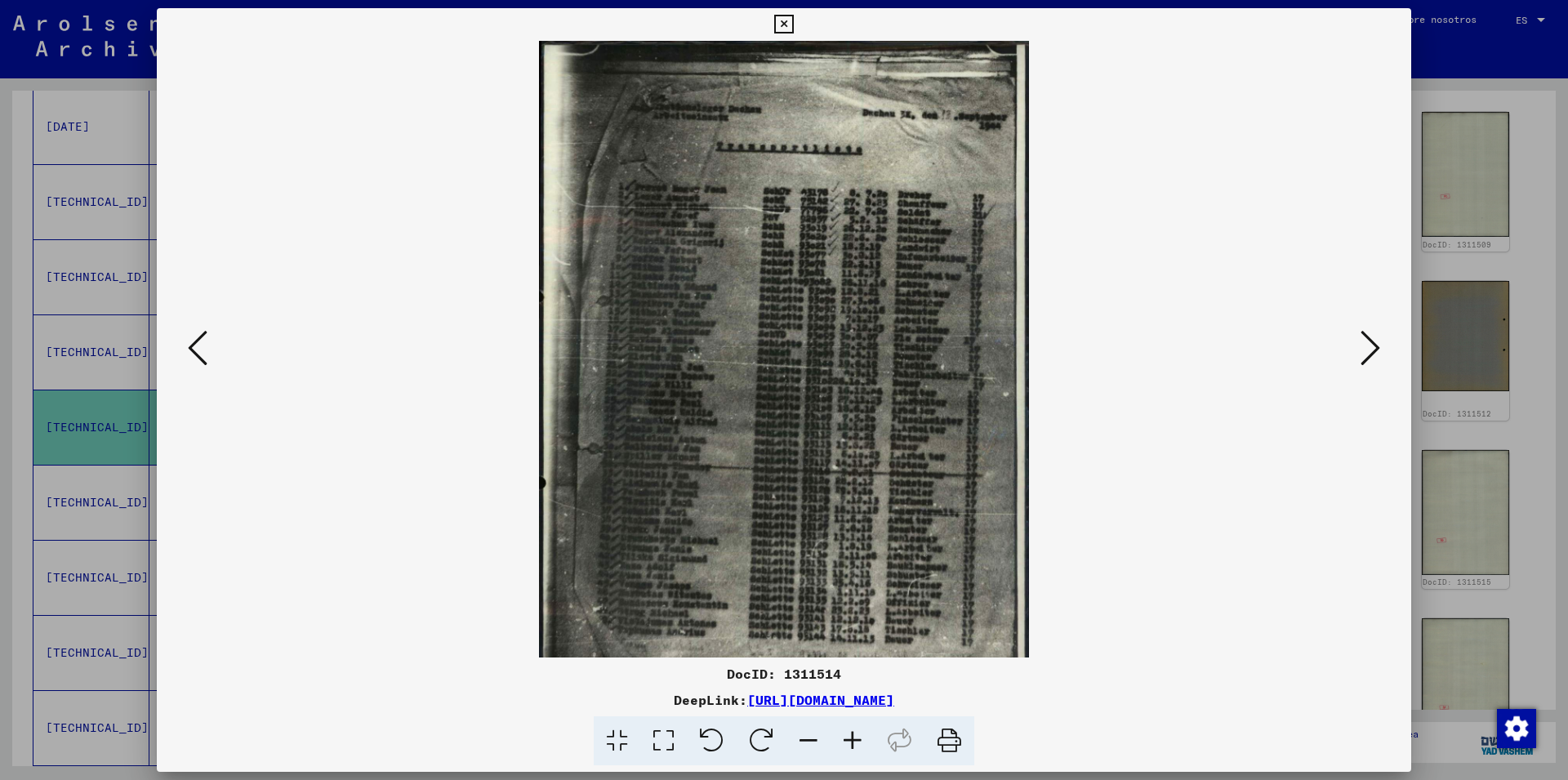
click at [848, 737] on icon at bounding box center [853, 741] width 44 height 50
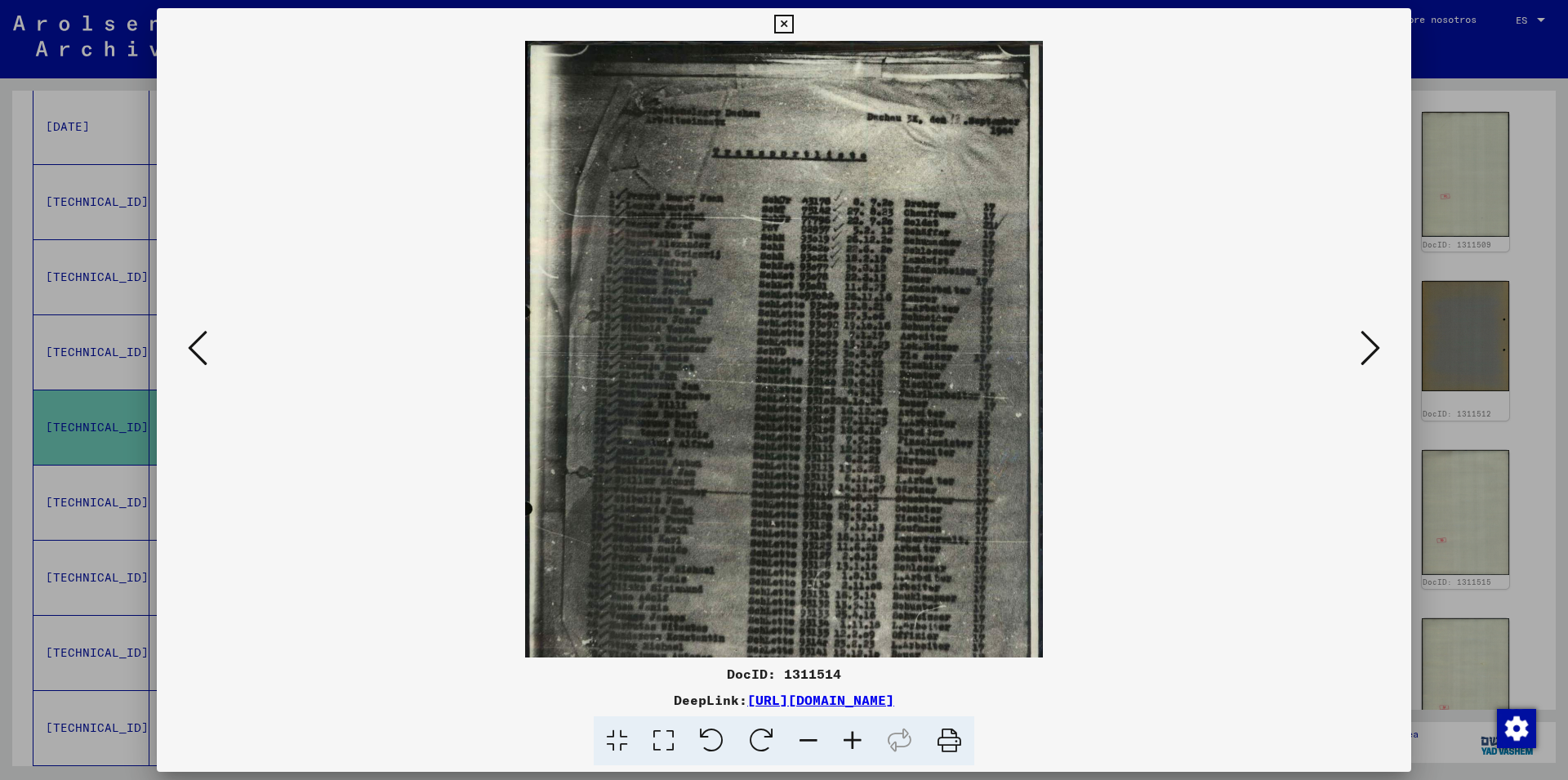
click at [848, 738] on icon at bounding box center [853, 741] width 44 height 50
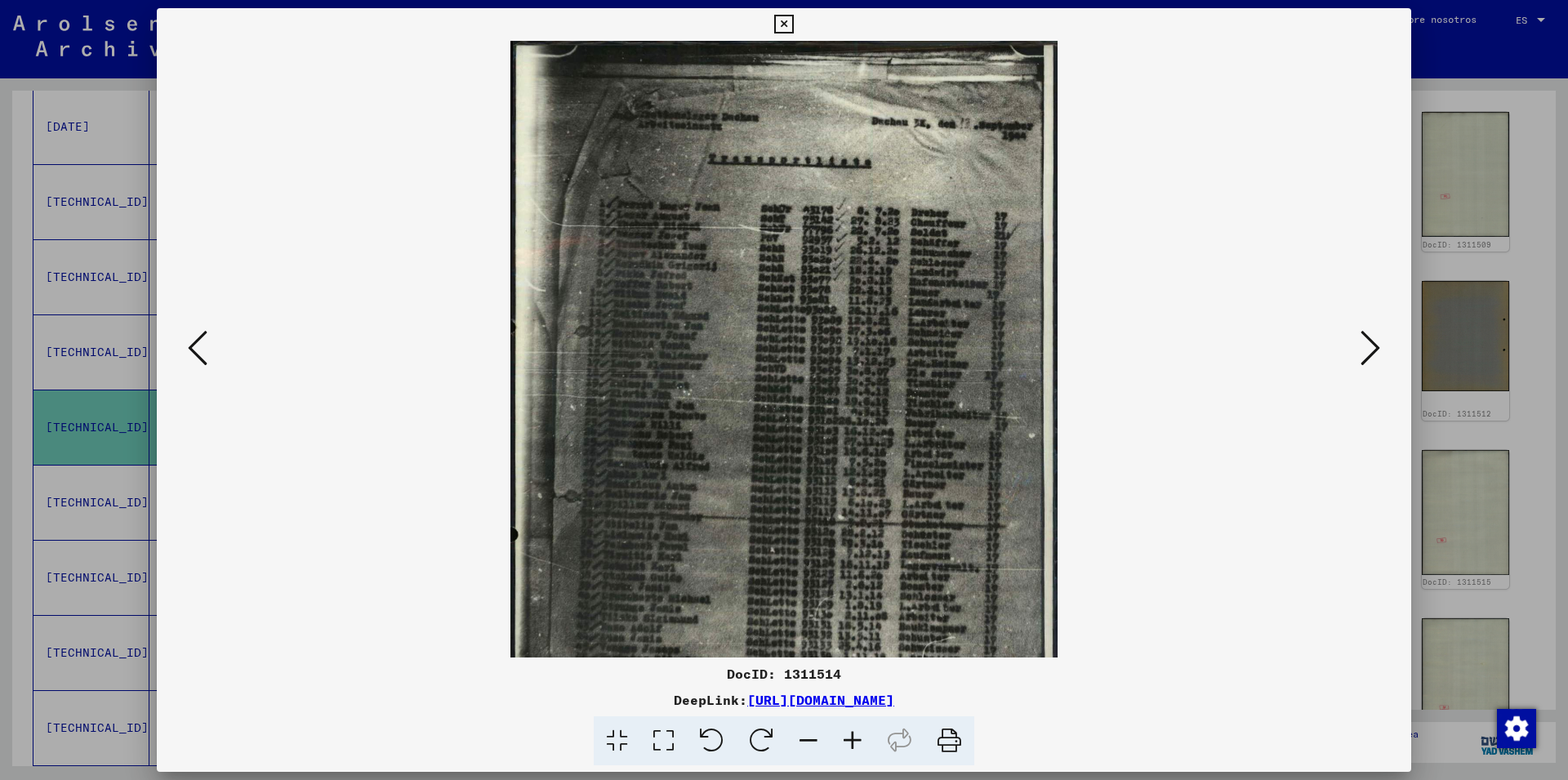
click at [849, 738] on icon at bounding box center [853, 741] width 44 height 50
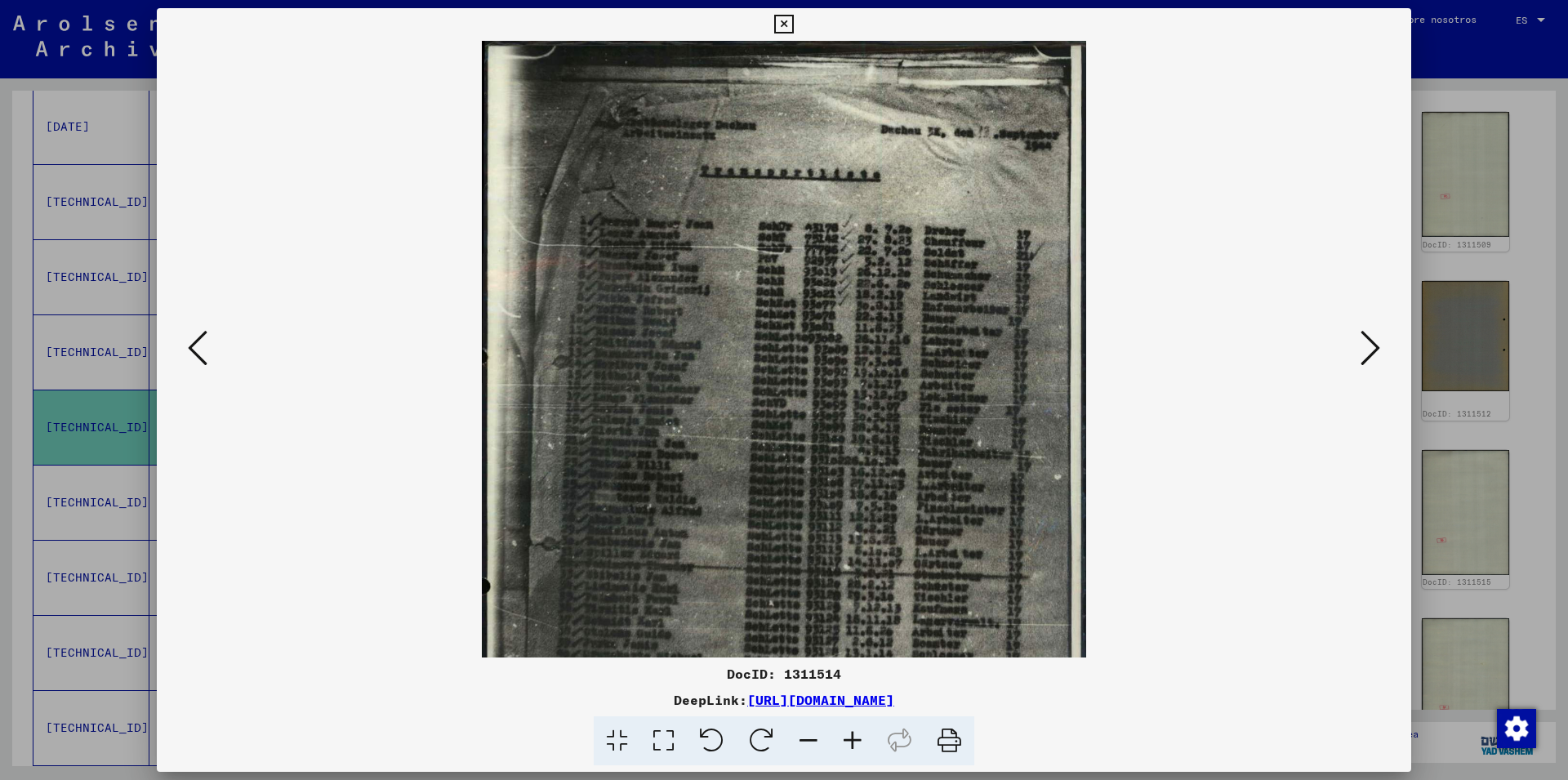
click at [849, 738] on icon at bounding box center [853, 741] width 44 height 50
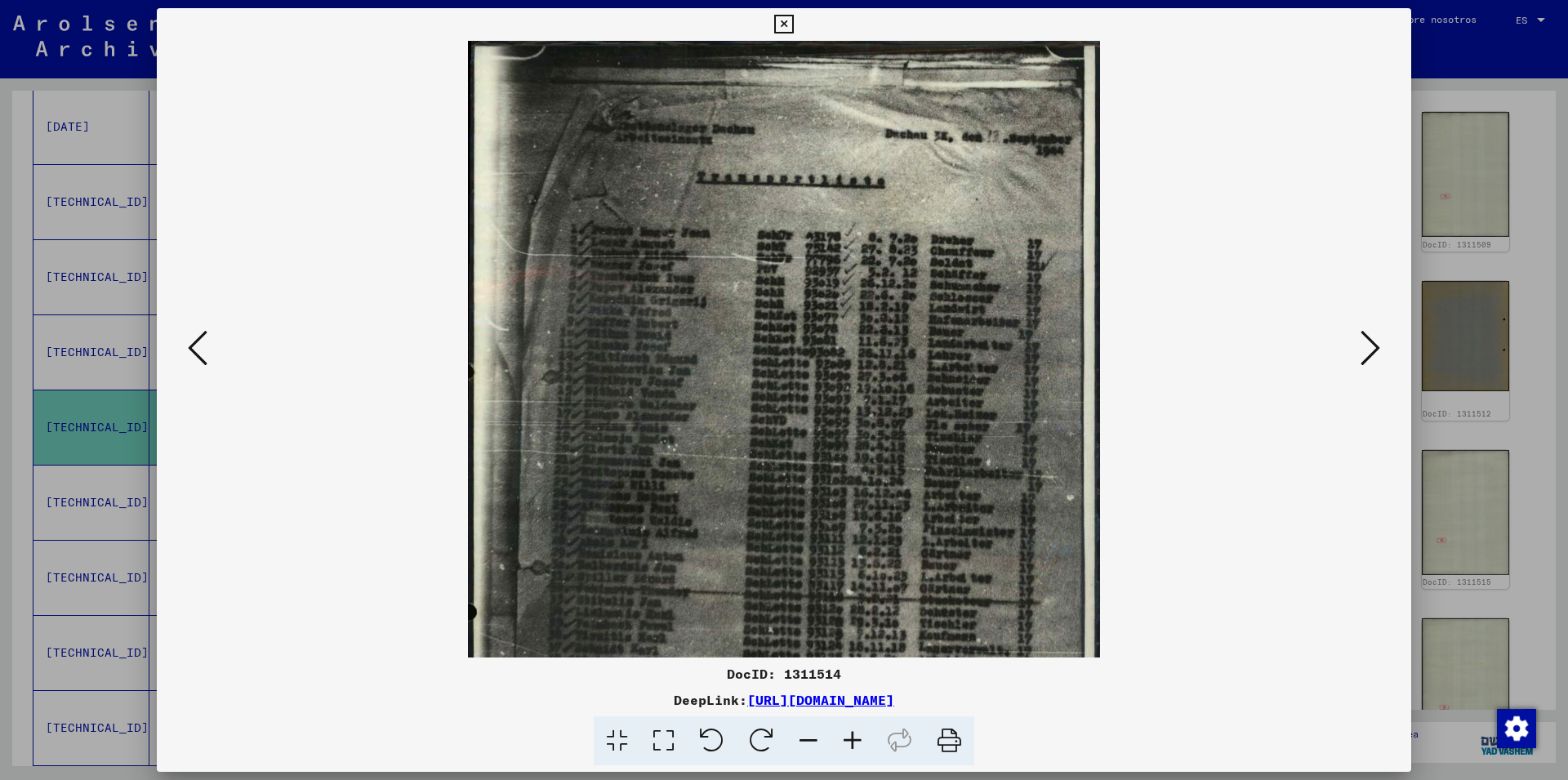
click at [849, 738] on icon at bounding box center [853, 741] width 44 height 50
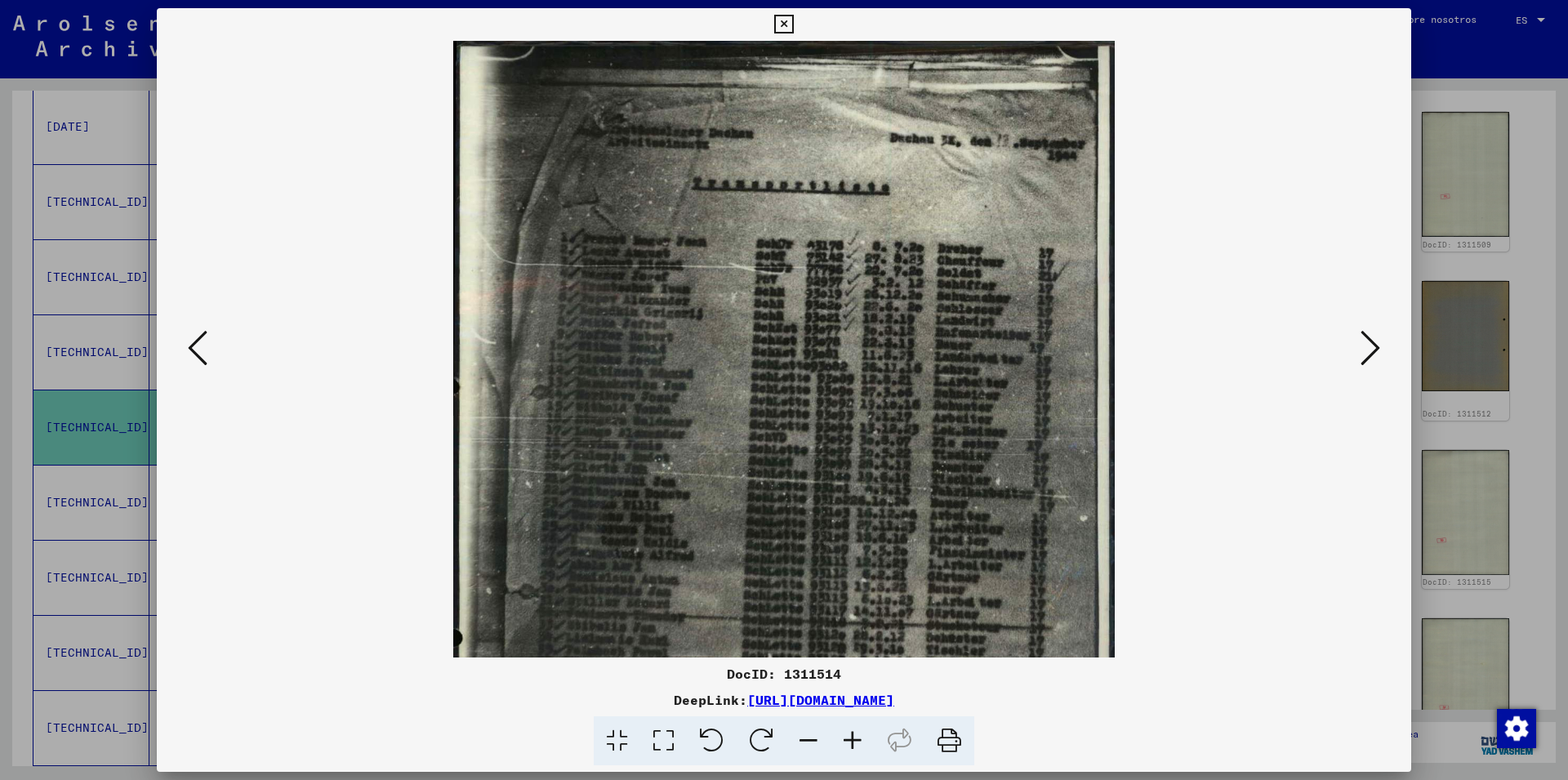
click at [849, 738] on icon at bounding box center [853, 741] width 44 height 50
click at [851, 738] on icon at bounding box center [853, 741] width 44 height 50
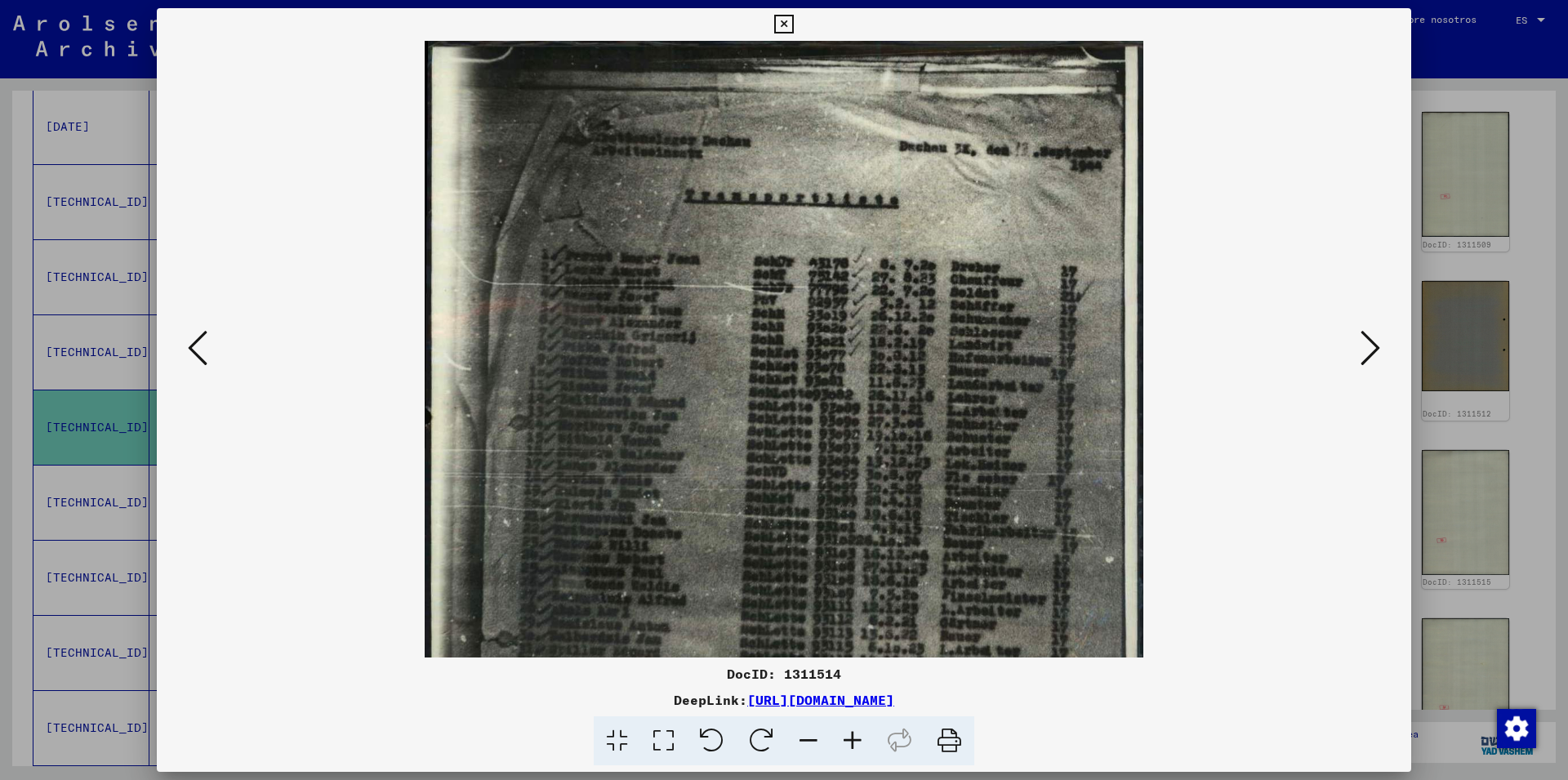
drag, startPoint x: 851, startPoint y: 738, endPoint x: 867, endPoint y: 708, distance: 34.0
click at [851, 737] on icon at bounding box center [853, 741] width 44 height 50
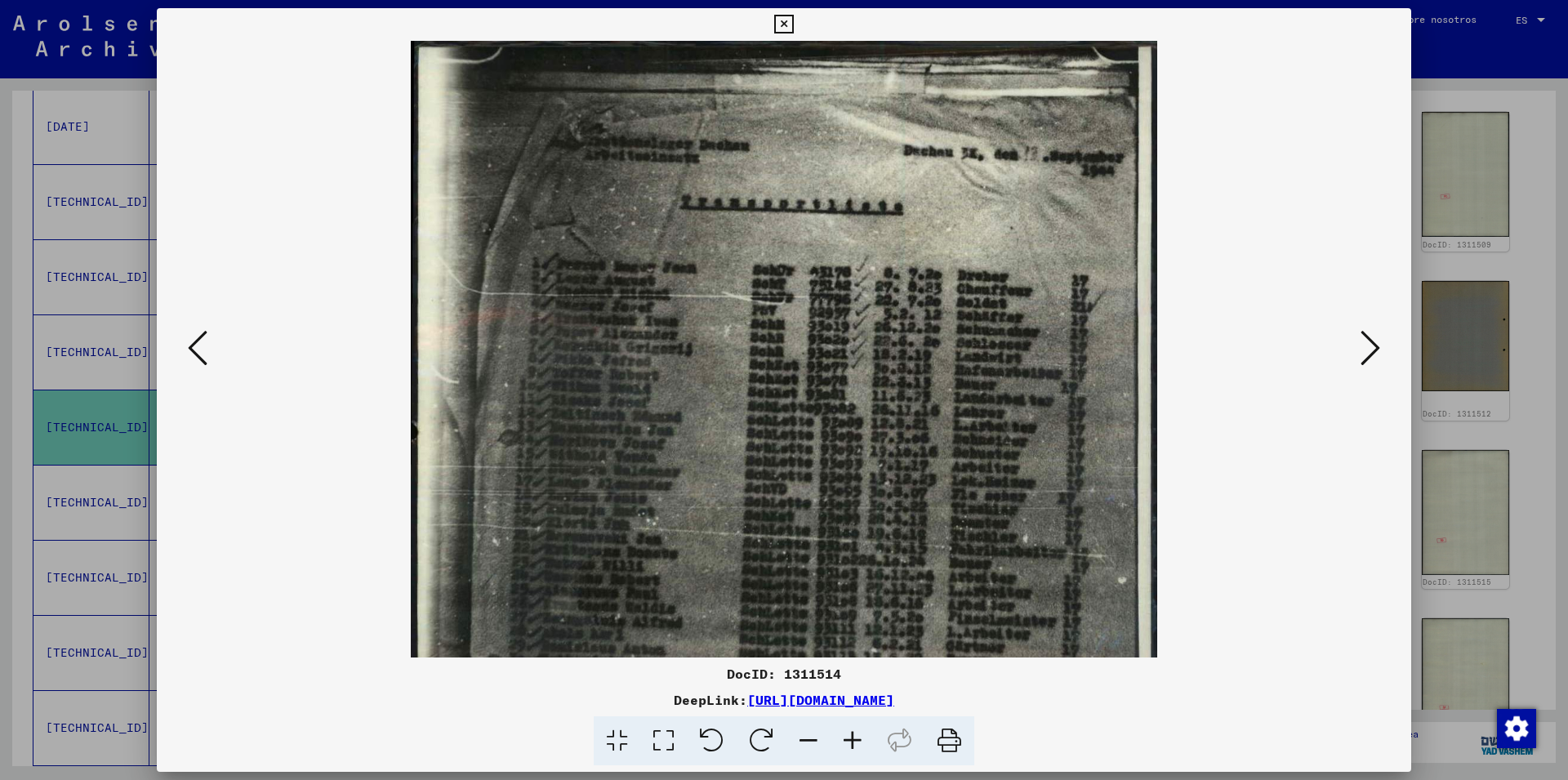
drag, startPoint x: 898, startPoint y: 245, endPoint x: 813, endPoint y: 286, distance: 94.4
click at [813, 286] on img at bounding box center [784, 574] width 748 height 1066
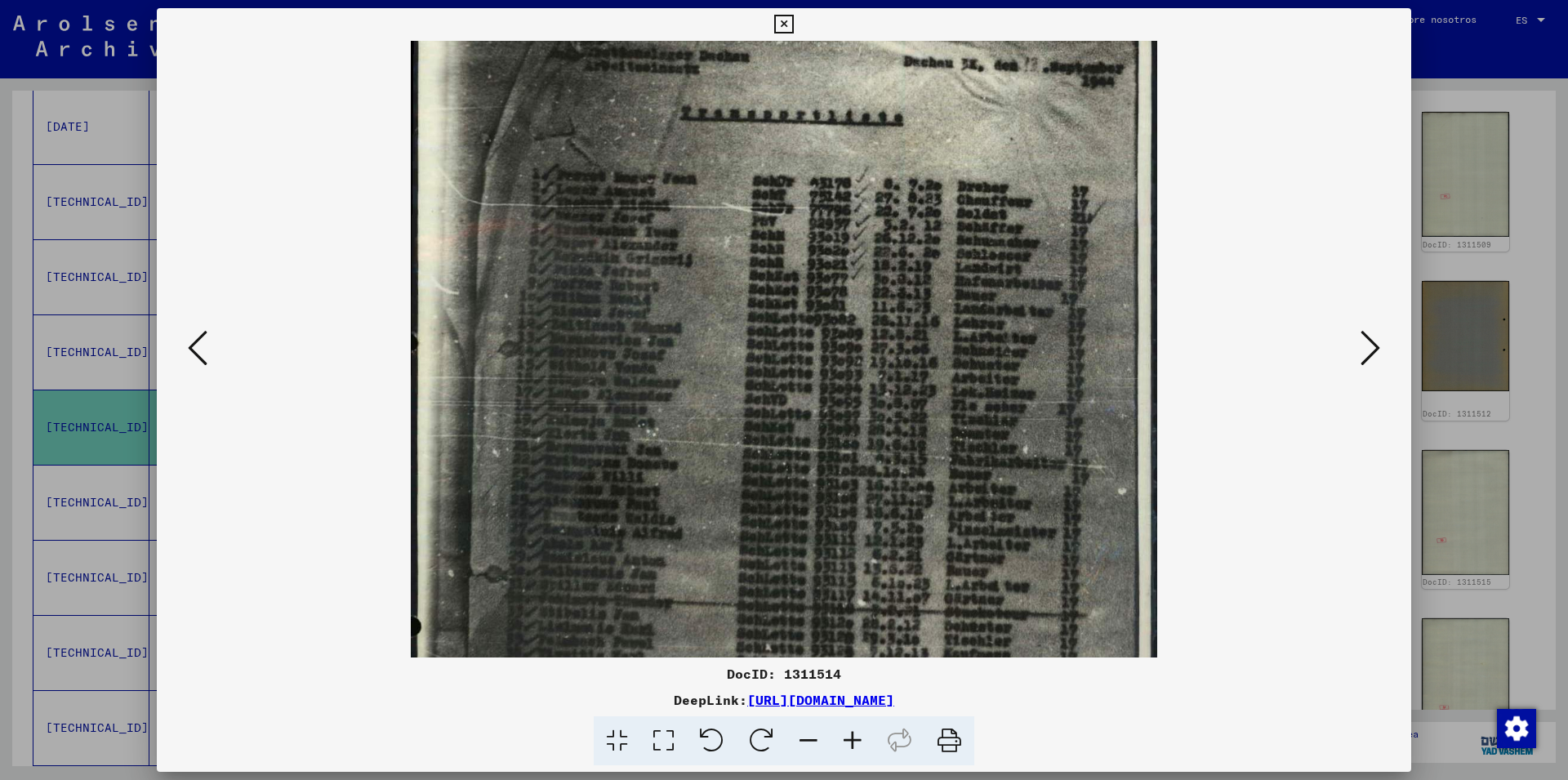
scroll to position [160, 0]
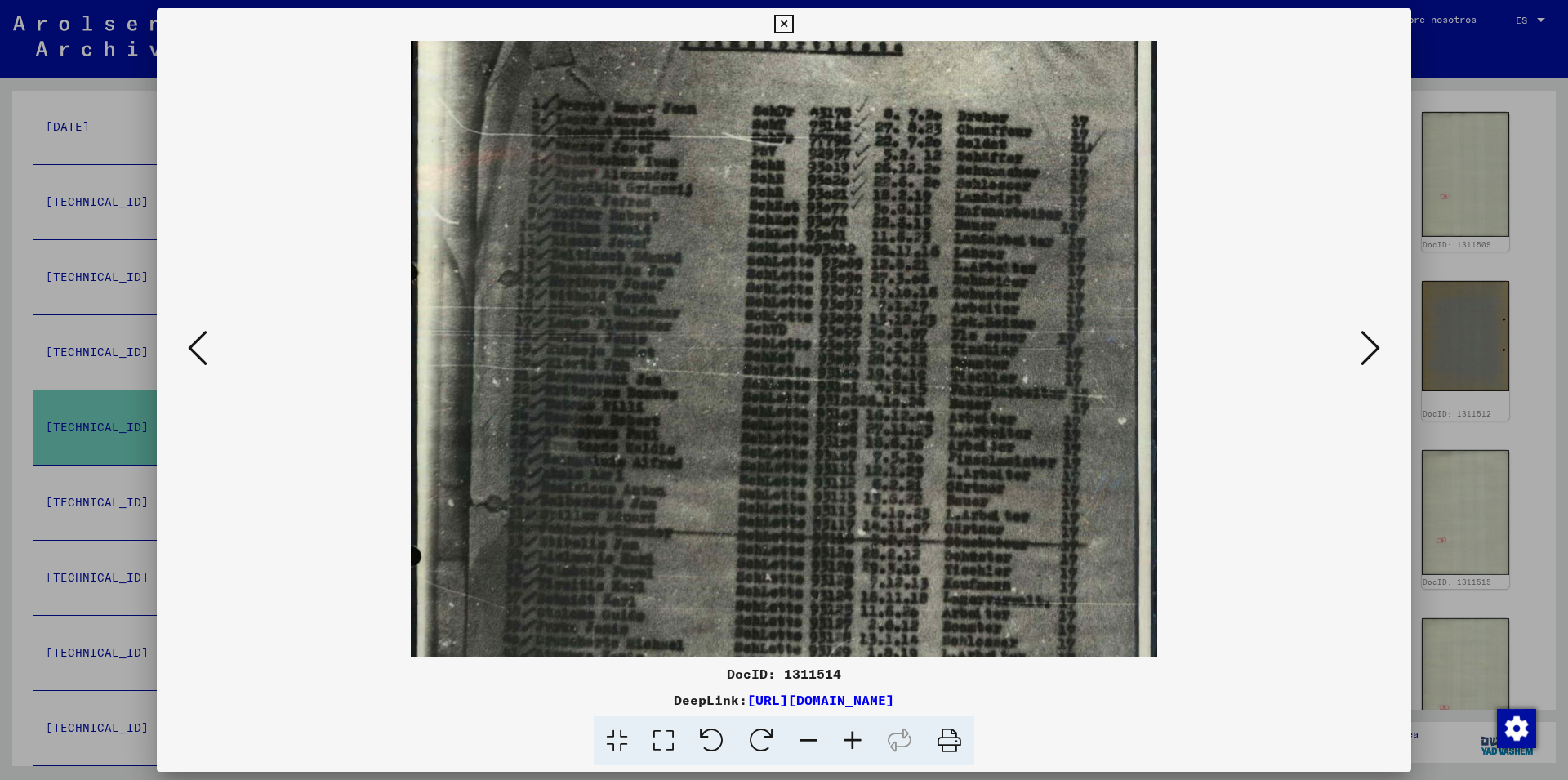
drag, startPoint x: 1009, startPoint y: 487, endPoint x: 987, endPoint y: 328, distance: 160.5
click at [987, 328] on img at bounding box center [784, 415] width 748 height 1066
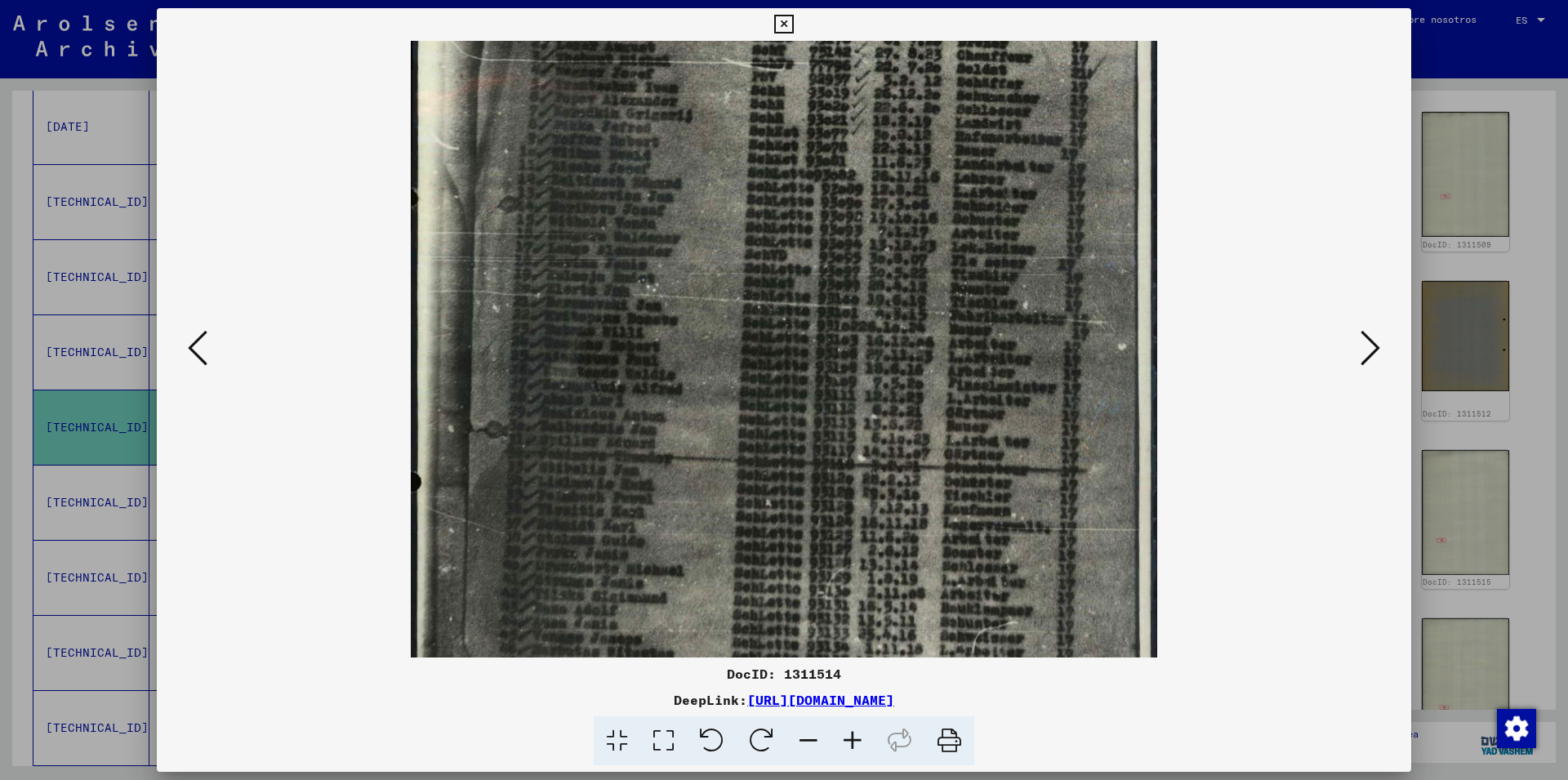
drag, startPoint x: 845, startPoint y: 472, endPoint x: 914, endPoint y: 317, distance: 169.7
click at [853, 395] on img at bounding box center [784, 340] width 748 height 1066
drag, startPoint x: 1400, startPoint y: 26, endPoint x: 1330, endPoint y: 193, distance: 181.1
click at [793, 27] on icon at bounding box center [784, 25] width 19 height 20
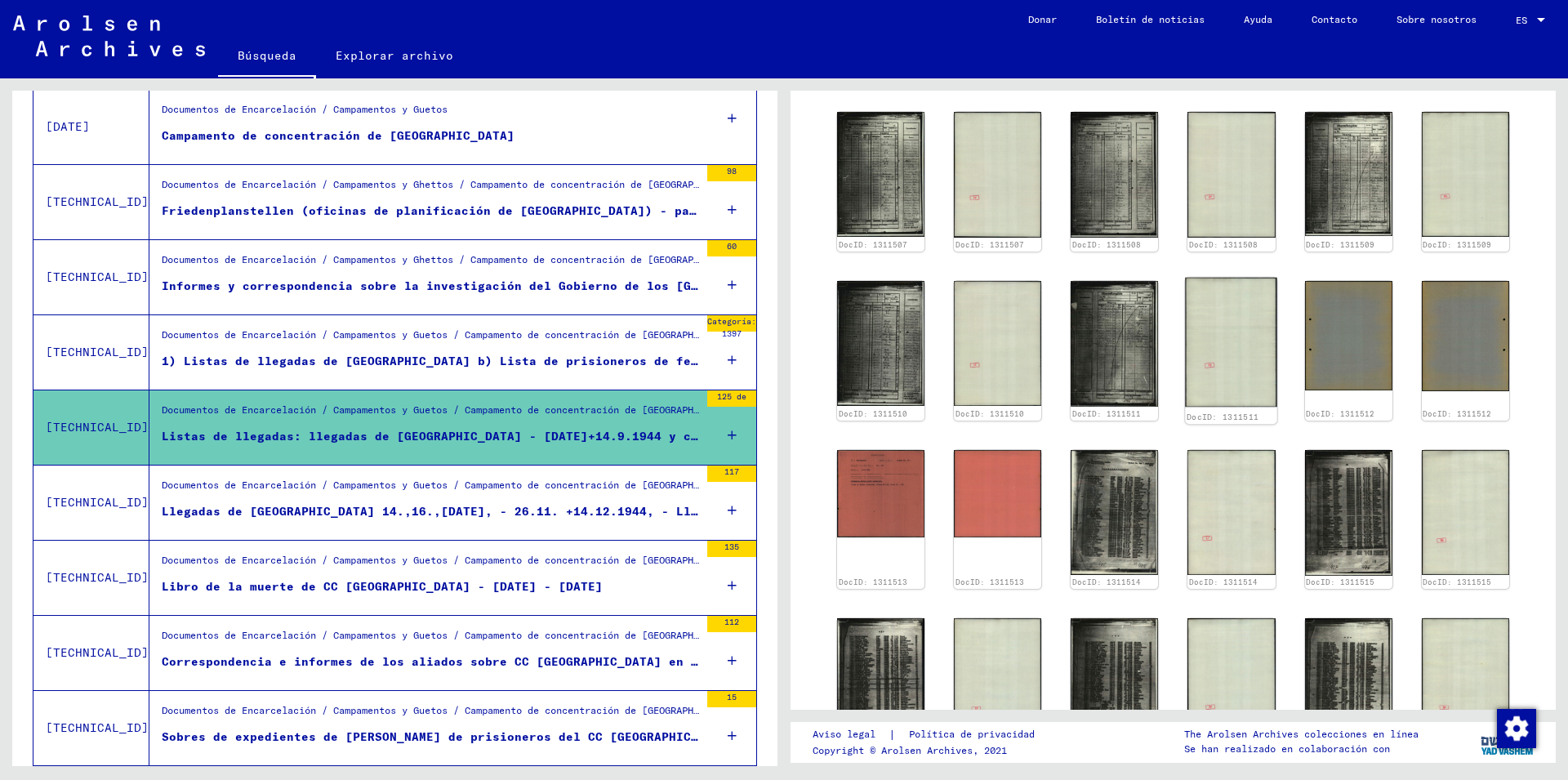
scroll to position [543, 0]
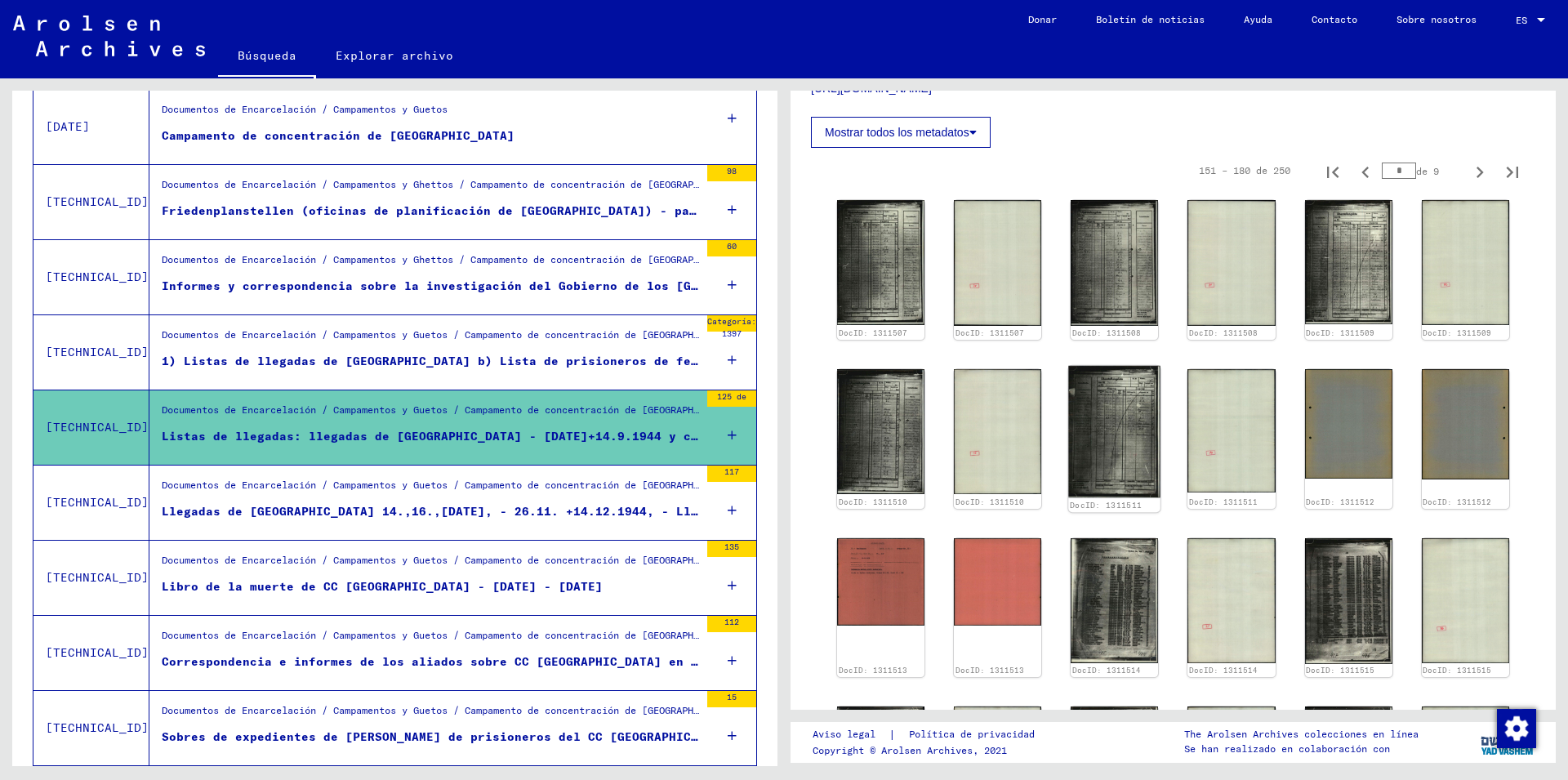
click at [1111, 441] on img at bounding box center [1115, 431] width 93 height 132
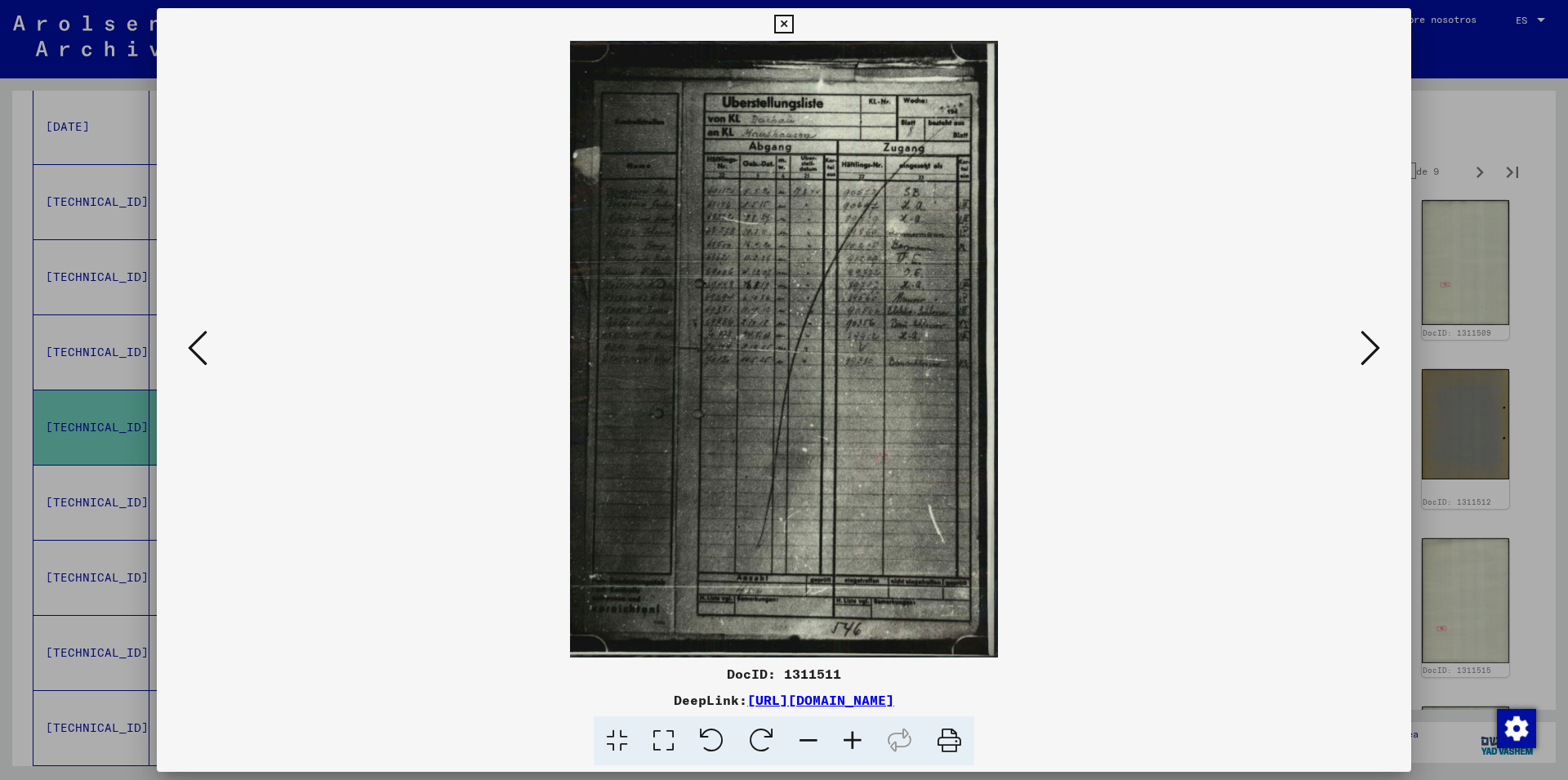
click at [854, 738] on icon at bounding box center [853, 741] width 44 height 50
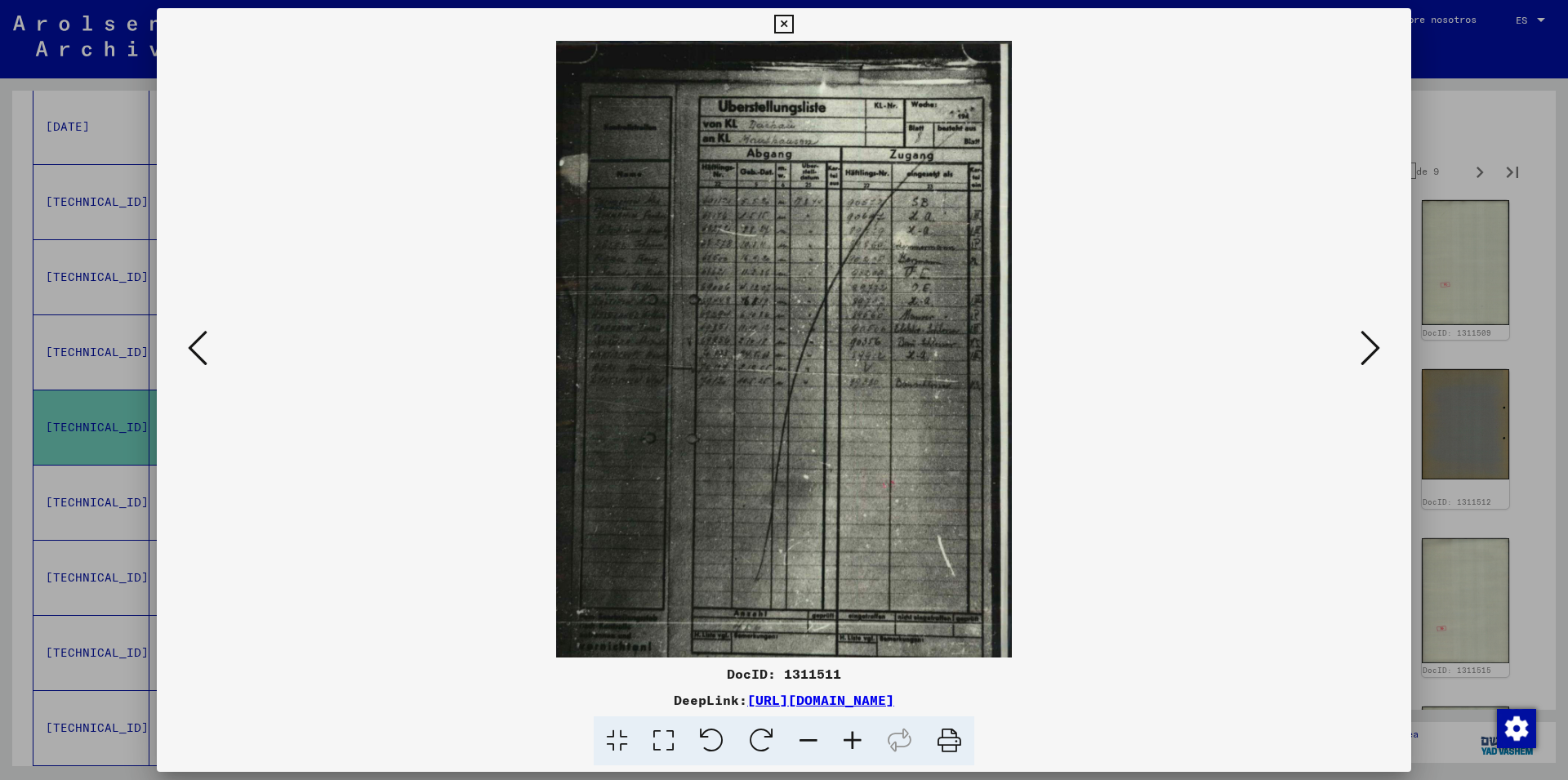
click at [854, 738] on icon at bounding box center [853, 741] width 44 height 50
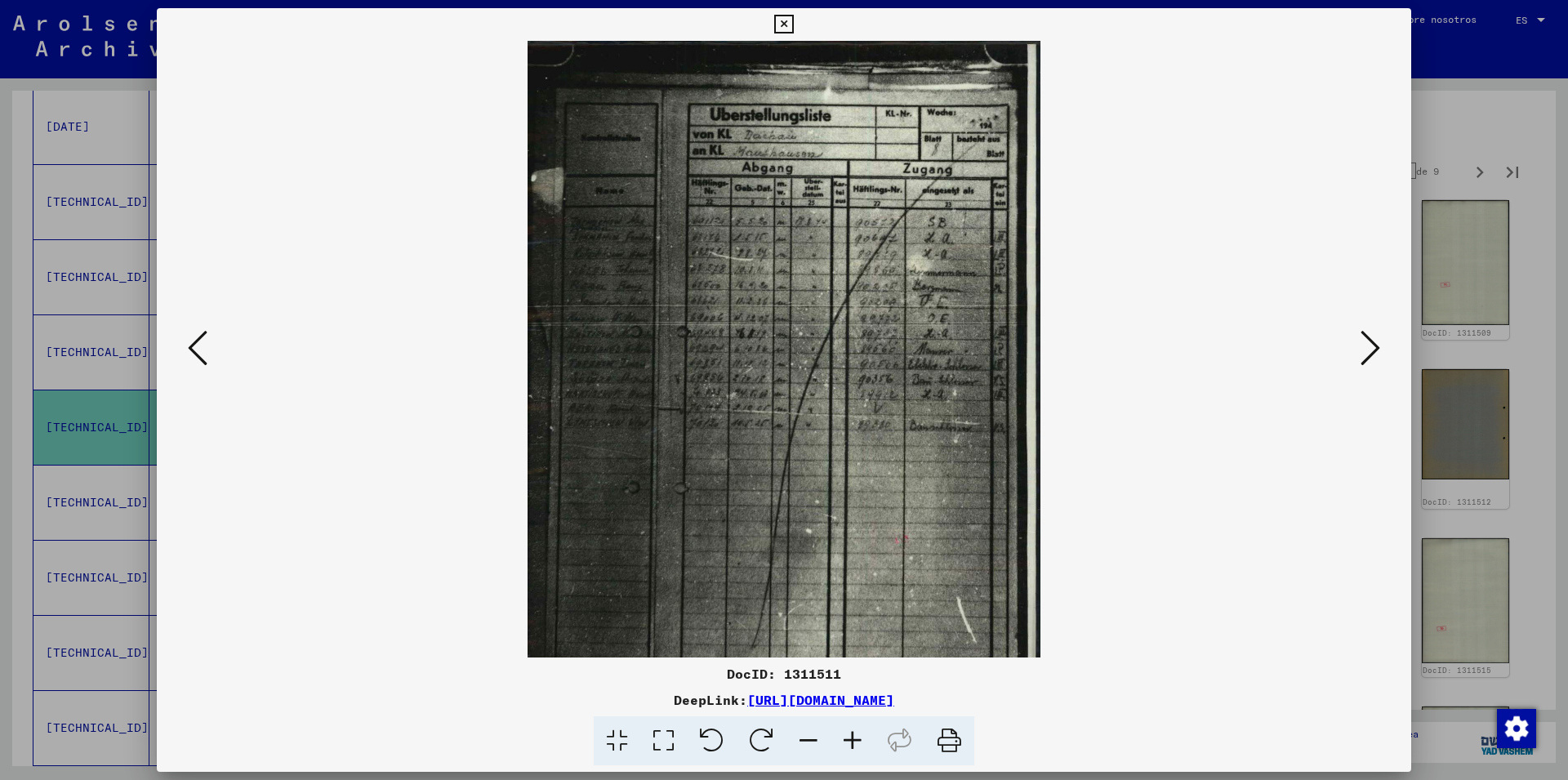
click at [854, 738] on icon at bounding box center [853, 741] width 44 height 50
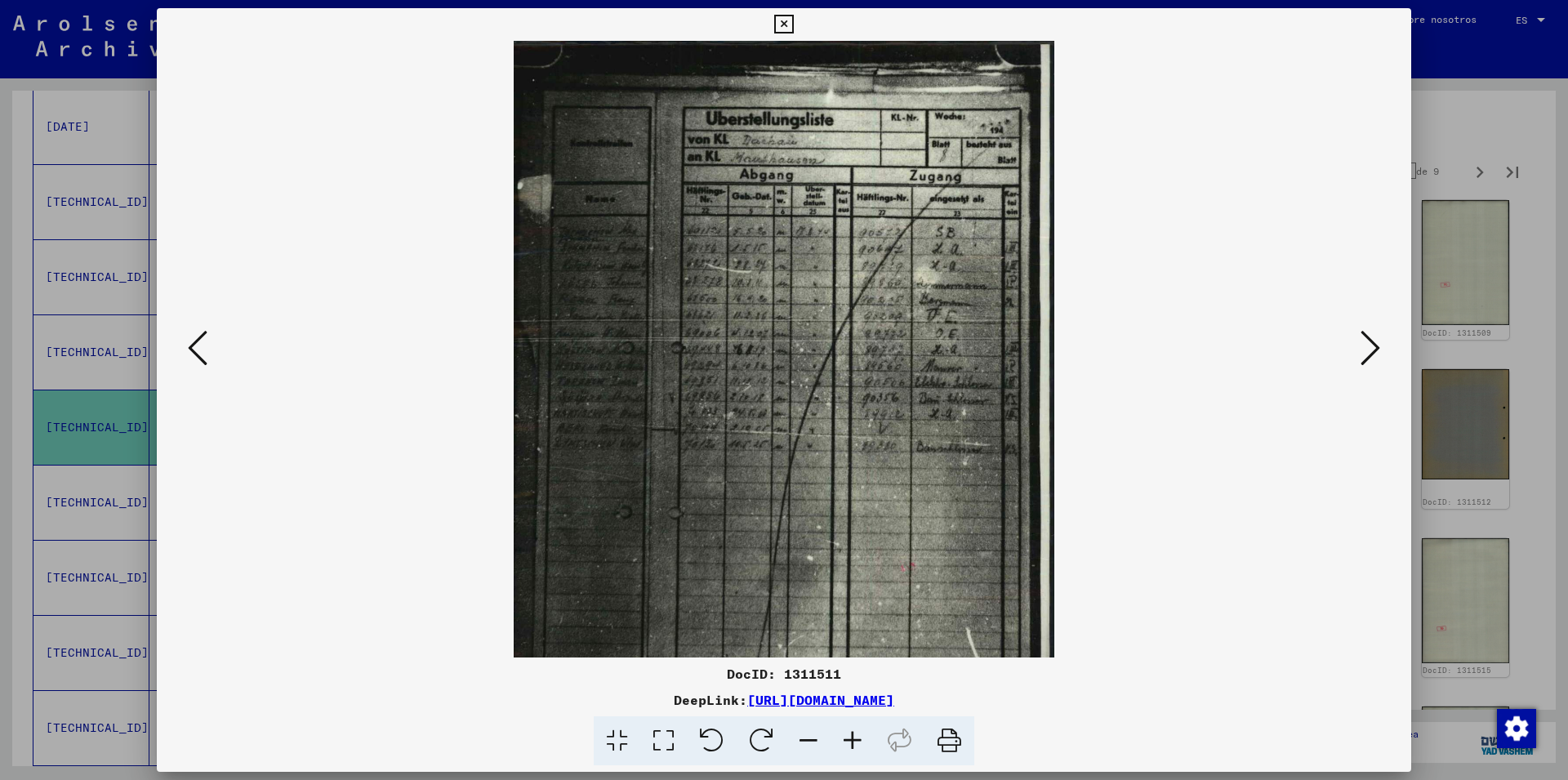
click at [854, 738] on icon at bounding box center [853, 741] width 44 height 50
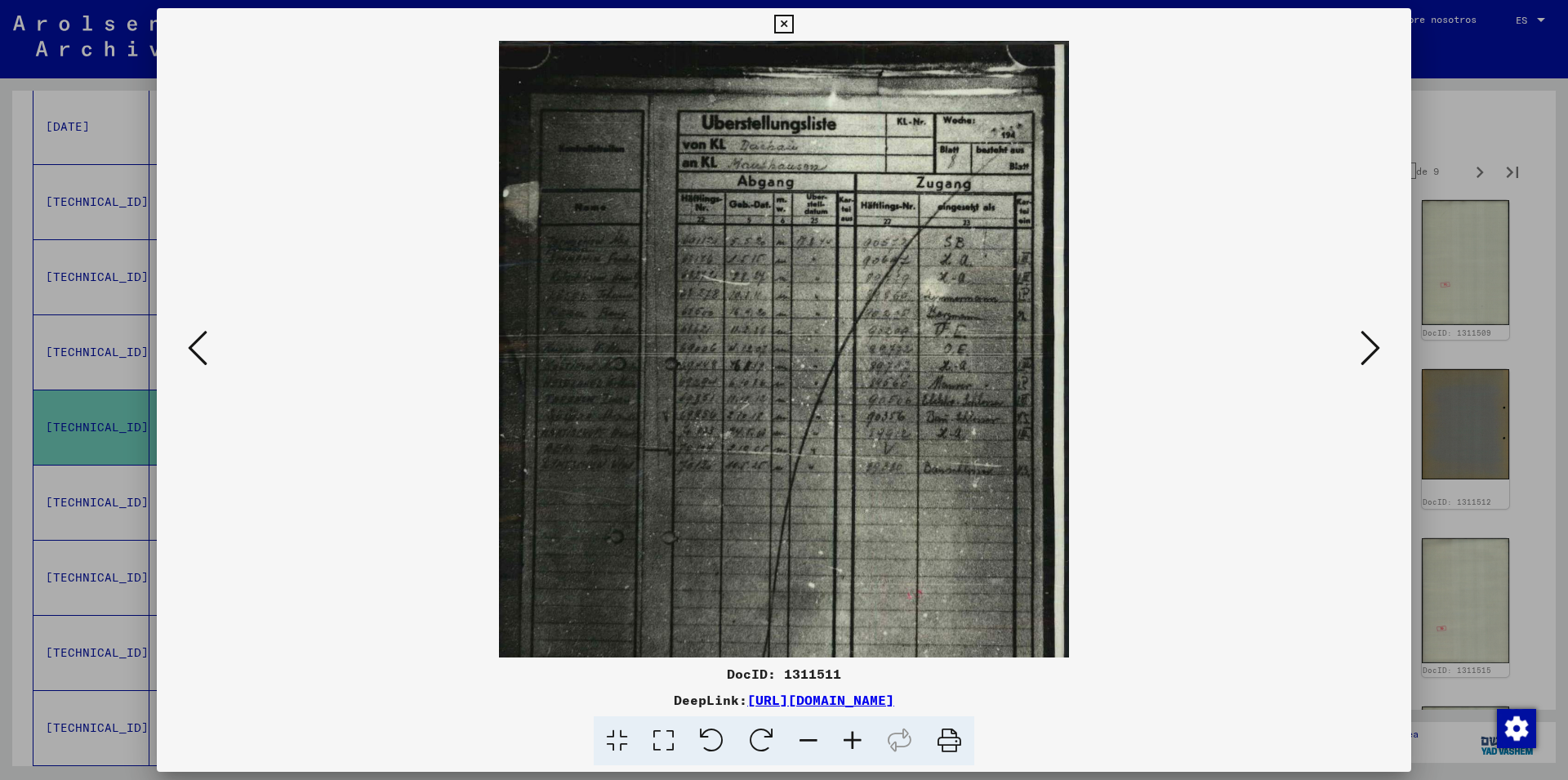
click at [854, 738] on icon at bounding box center [853, 741] width 44 height 50
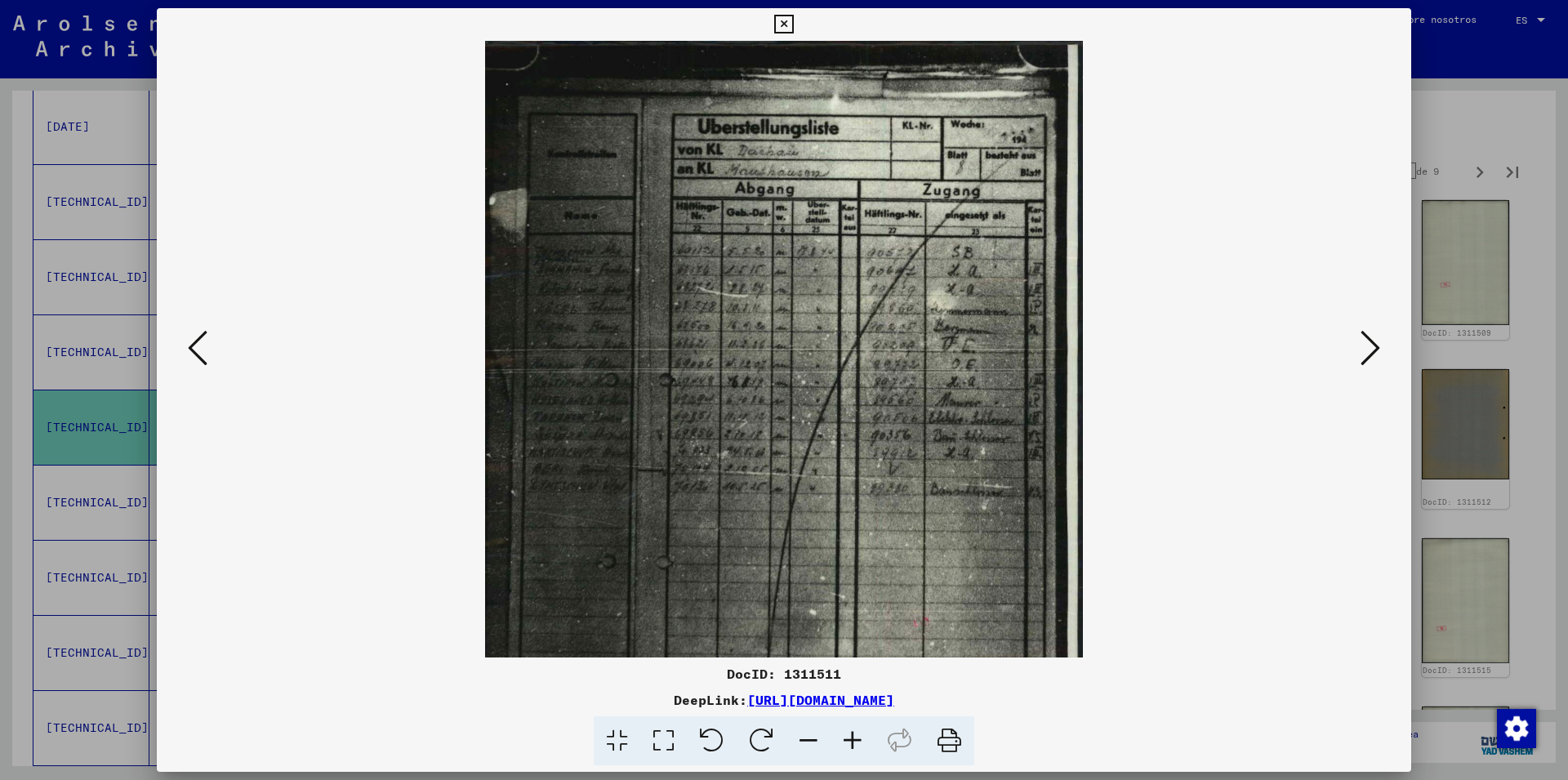
click at [854, 738] on icon at bounding box center [853, 741] width 44 height 50
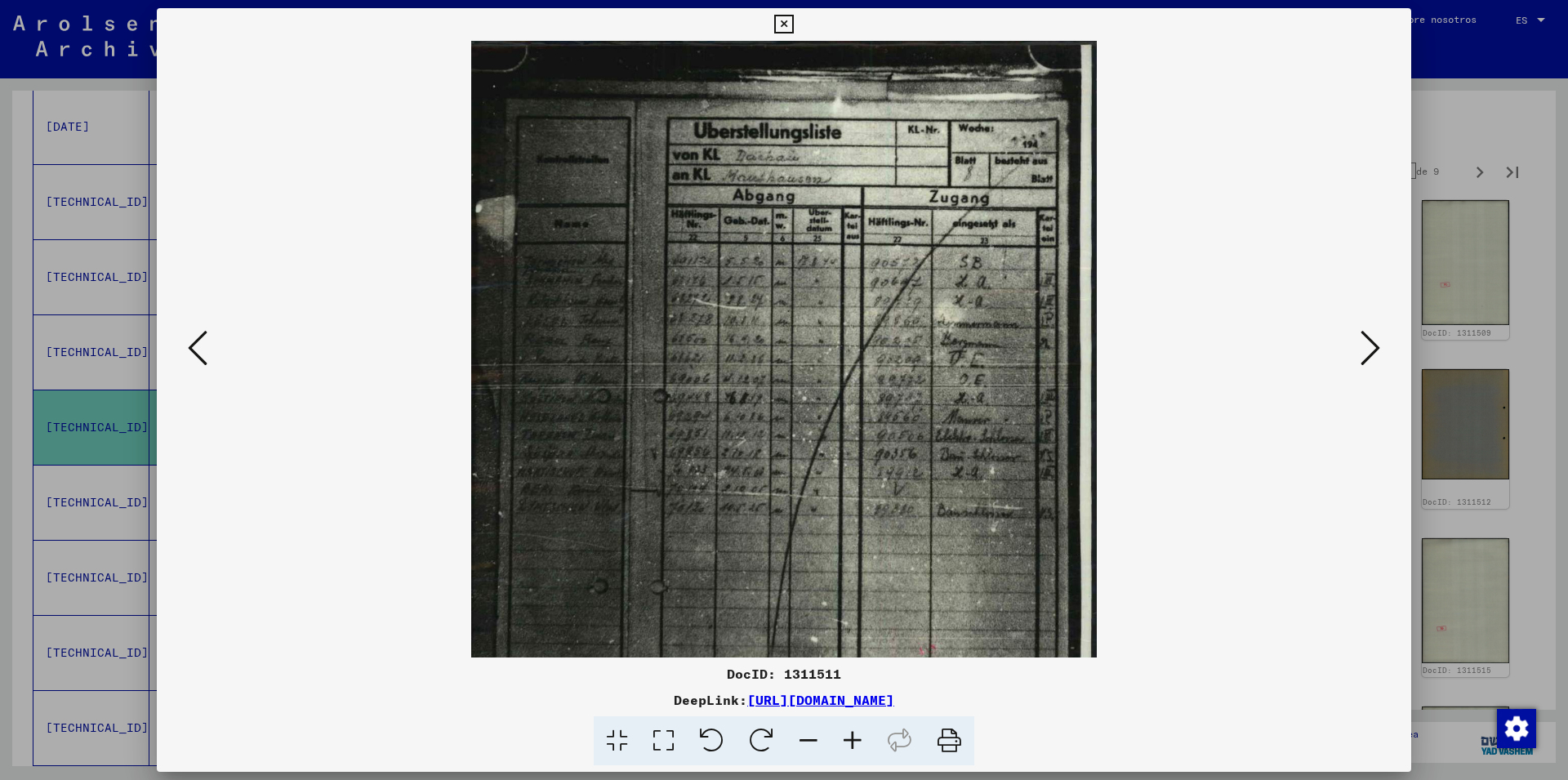
click at [854, 738] on icon at bounding box center [853, 741] width 44 height 50
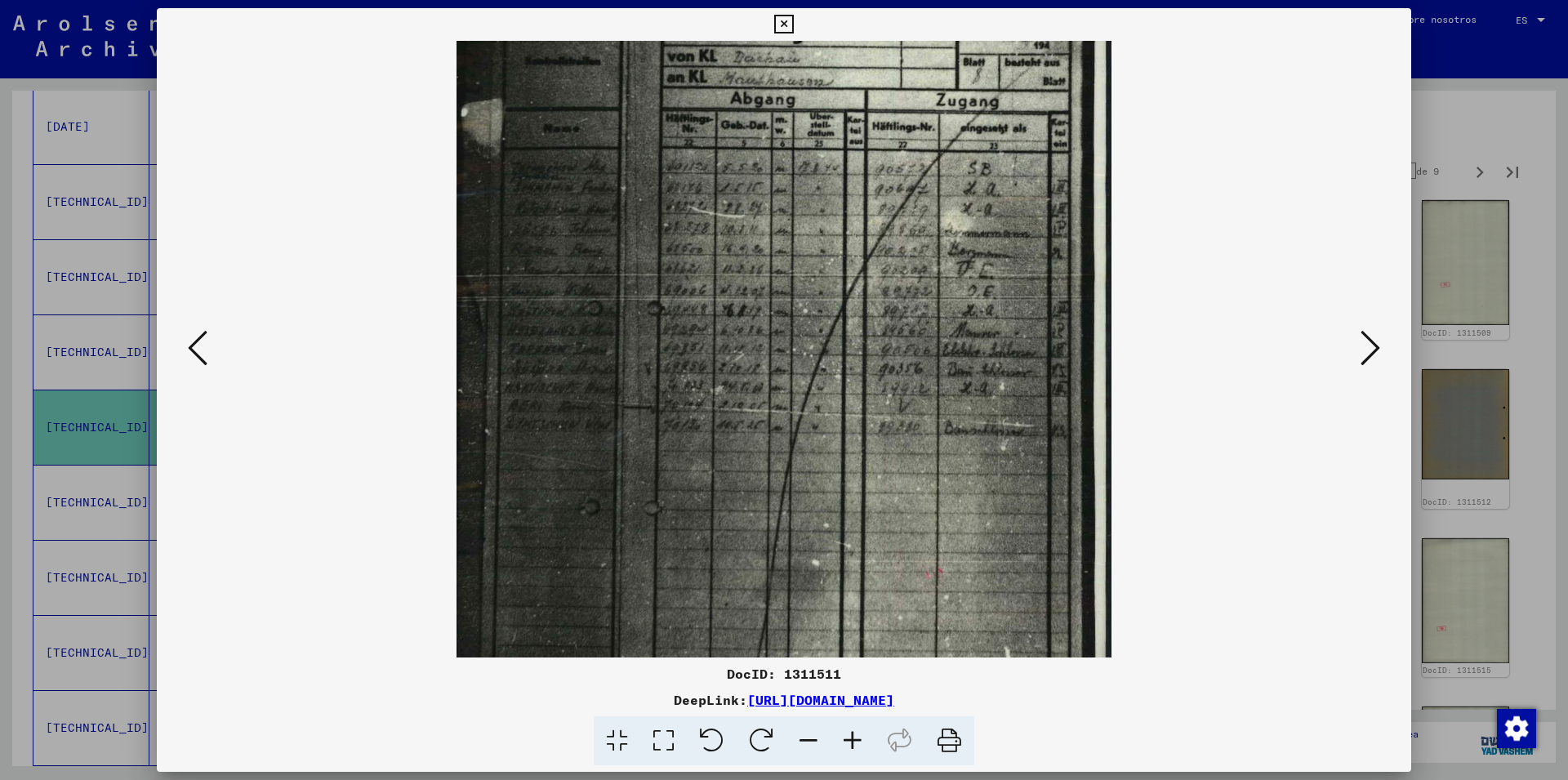
scroll to position [113, 0]
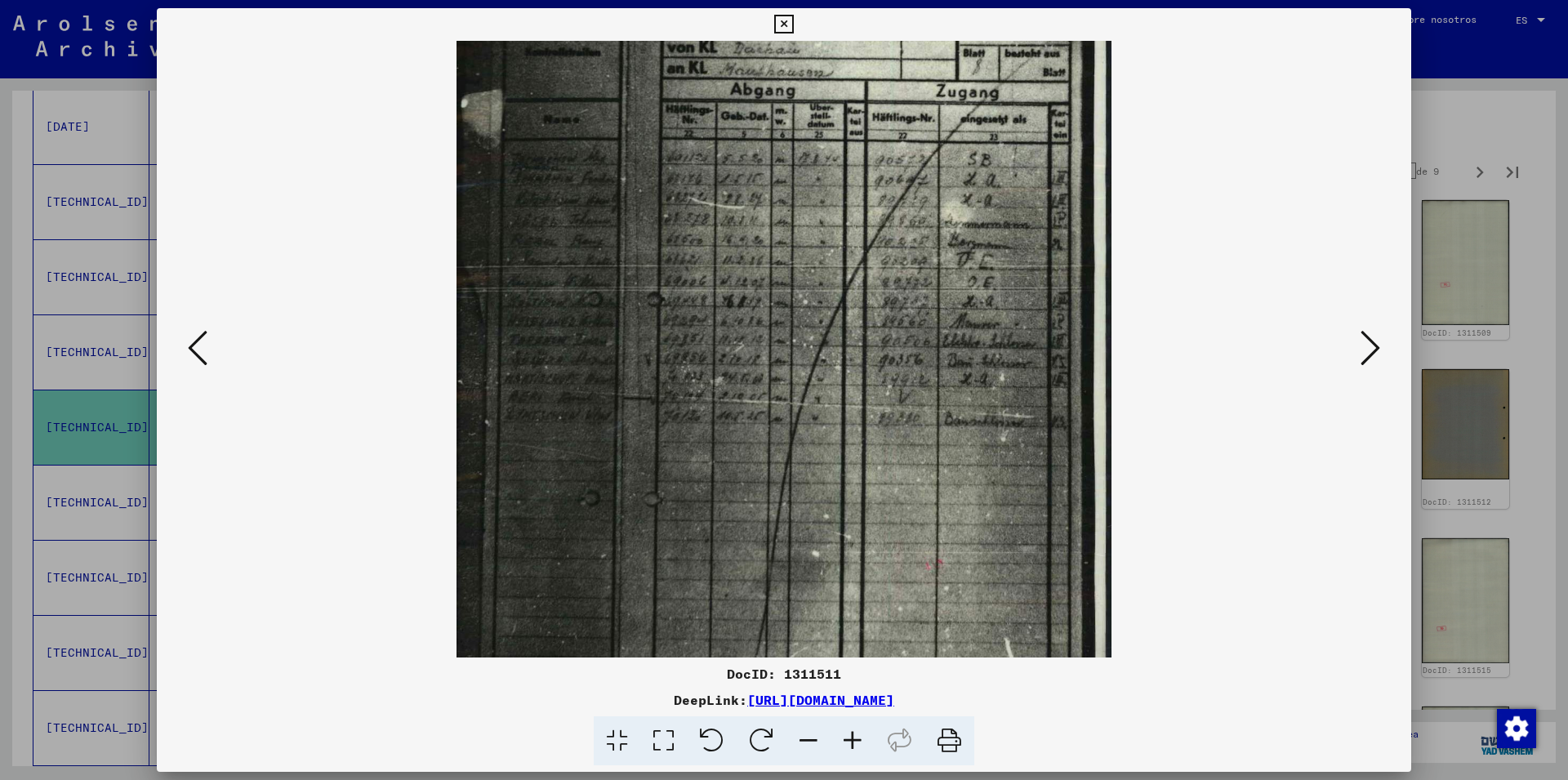
drag, startPoint x: 676, startPoint y: 454, endPoint x: 669, endPoint y: 341, distance: 113.2
click at [669, 341] on img at bounding box center [784, 400] width 654 height 944
click at [197, 345] on icon at bounding box center [198, 347] width 20 height 39
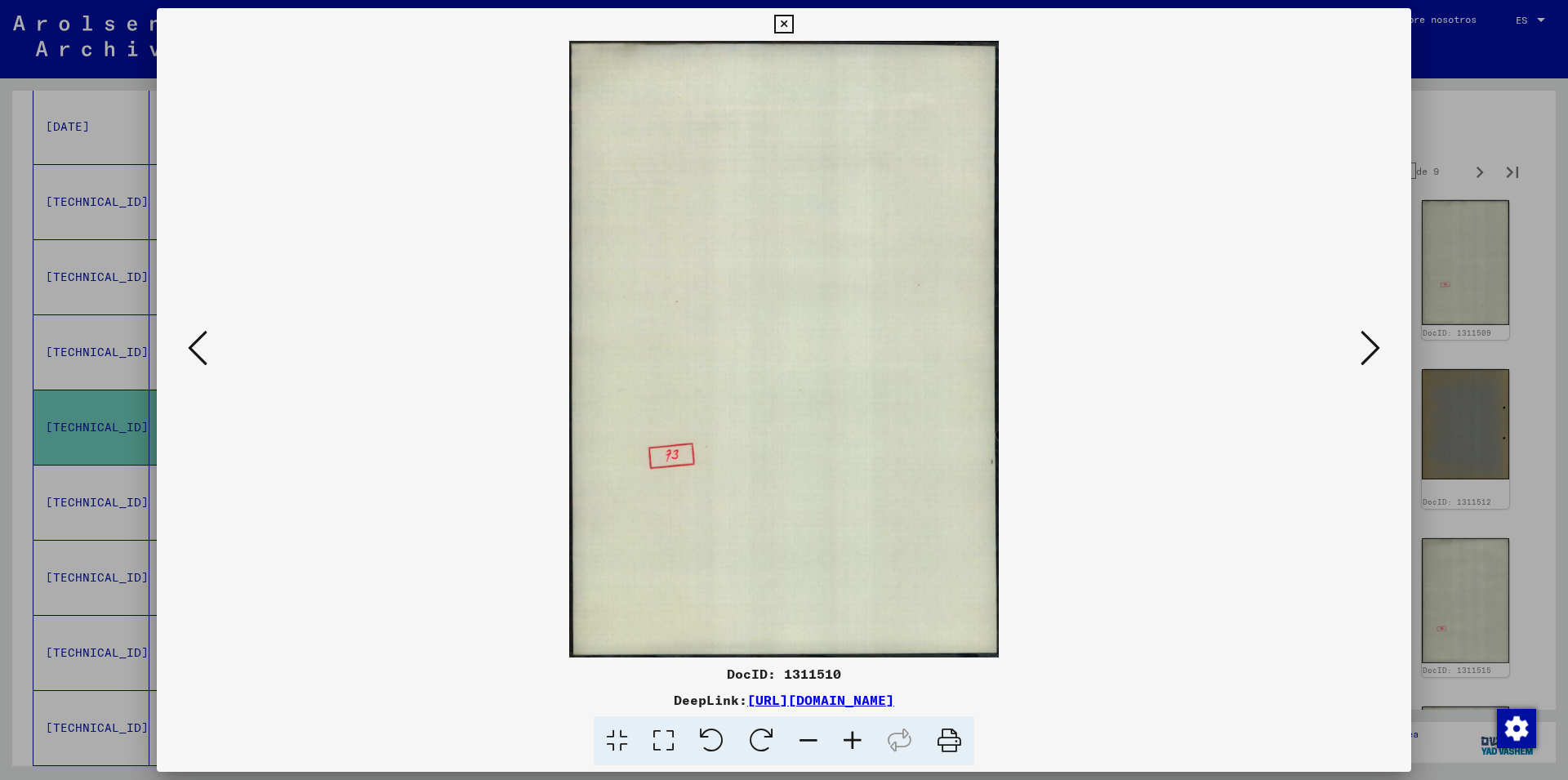
scroll to position [0, 0]
click at [197, 347] on icon at bounding box center [198, 347] width 20 height 39
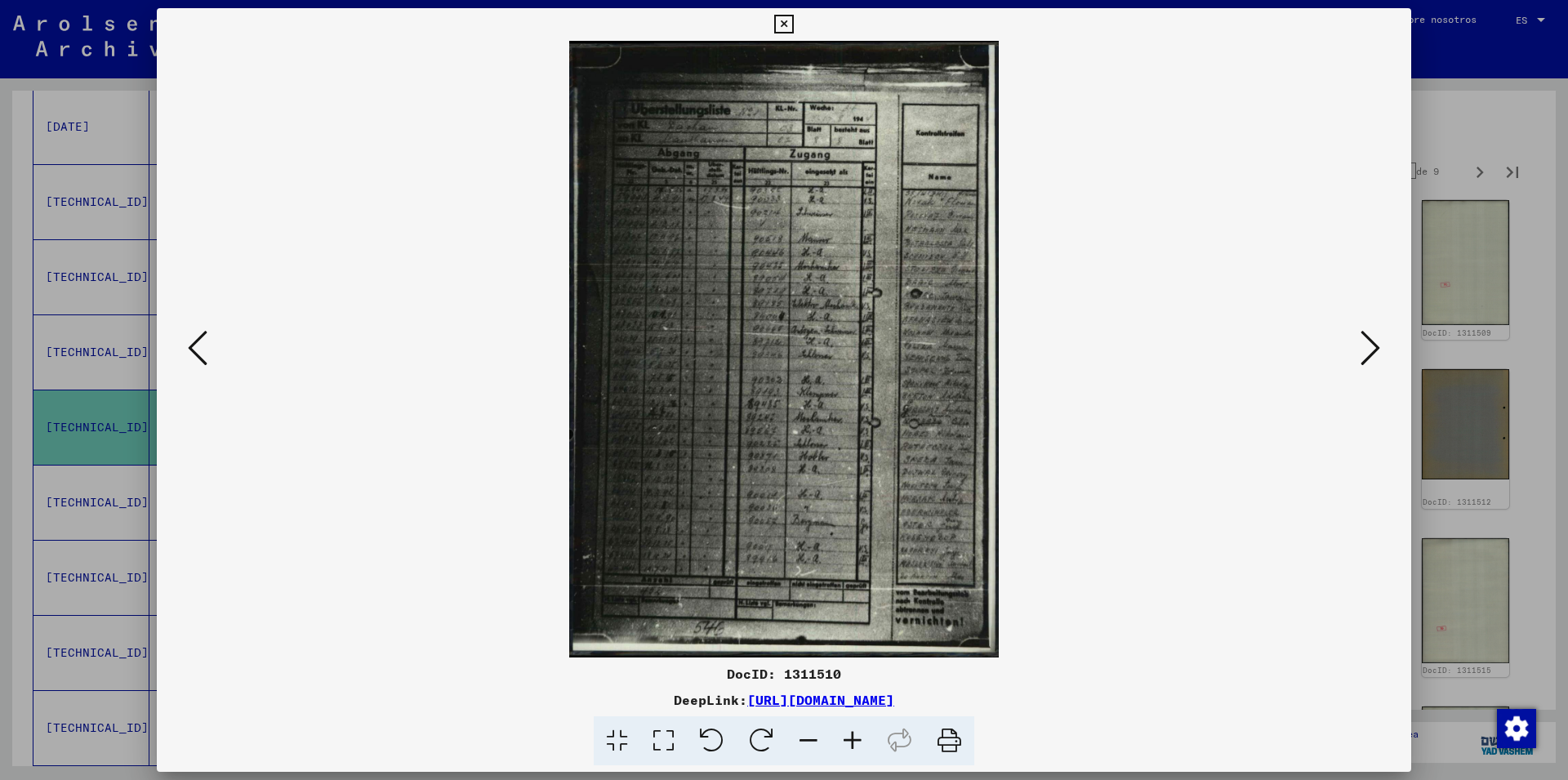
click at [854, 741] on icon at bounding box center [853, 741] width 44 height 50
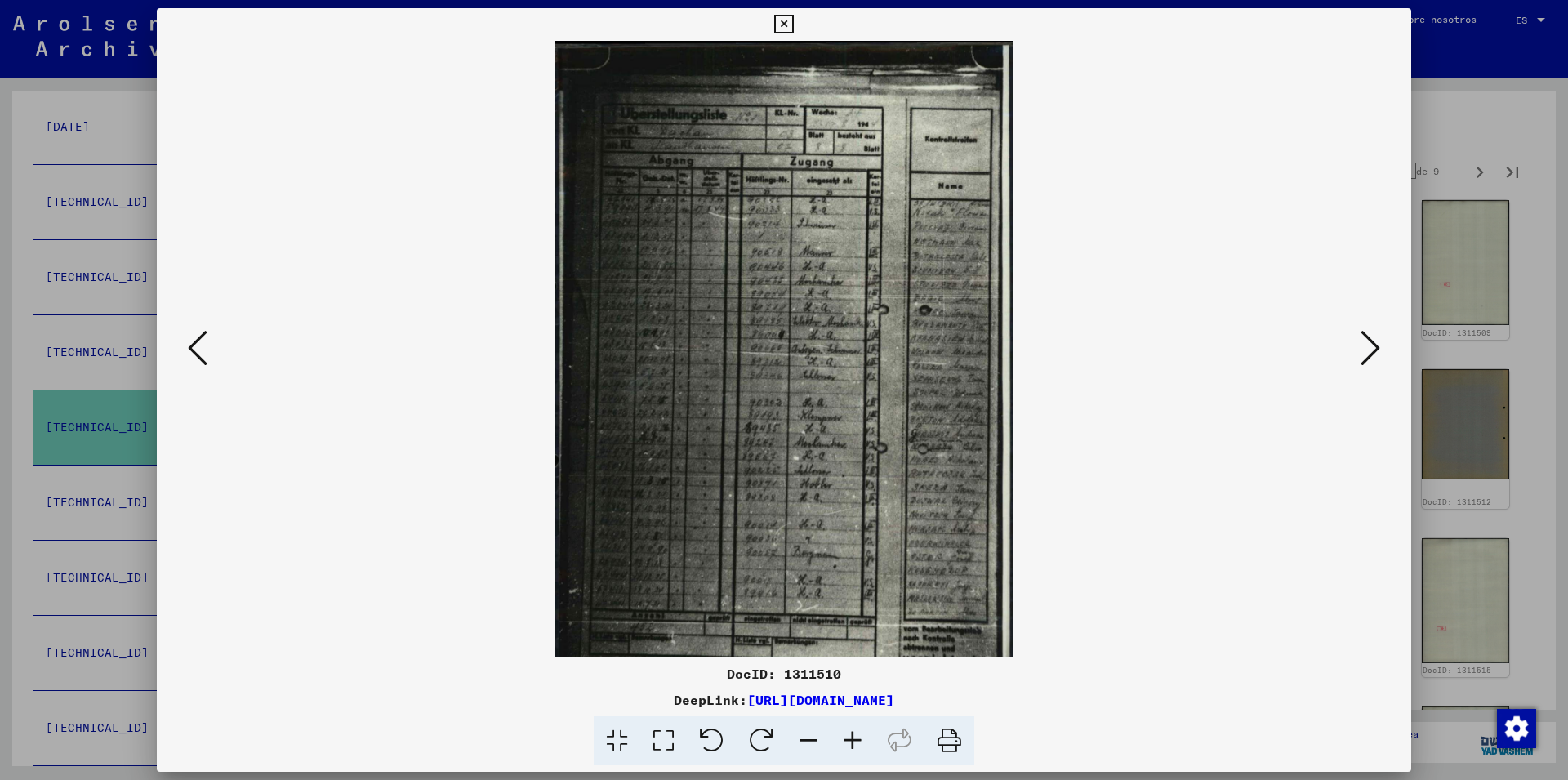
click at [854, 741] on icon at bounding box center [853, 741] width 44 height 50
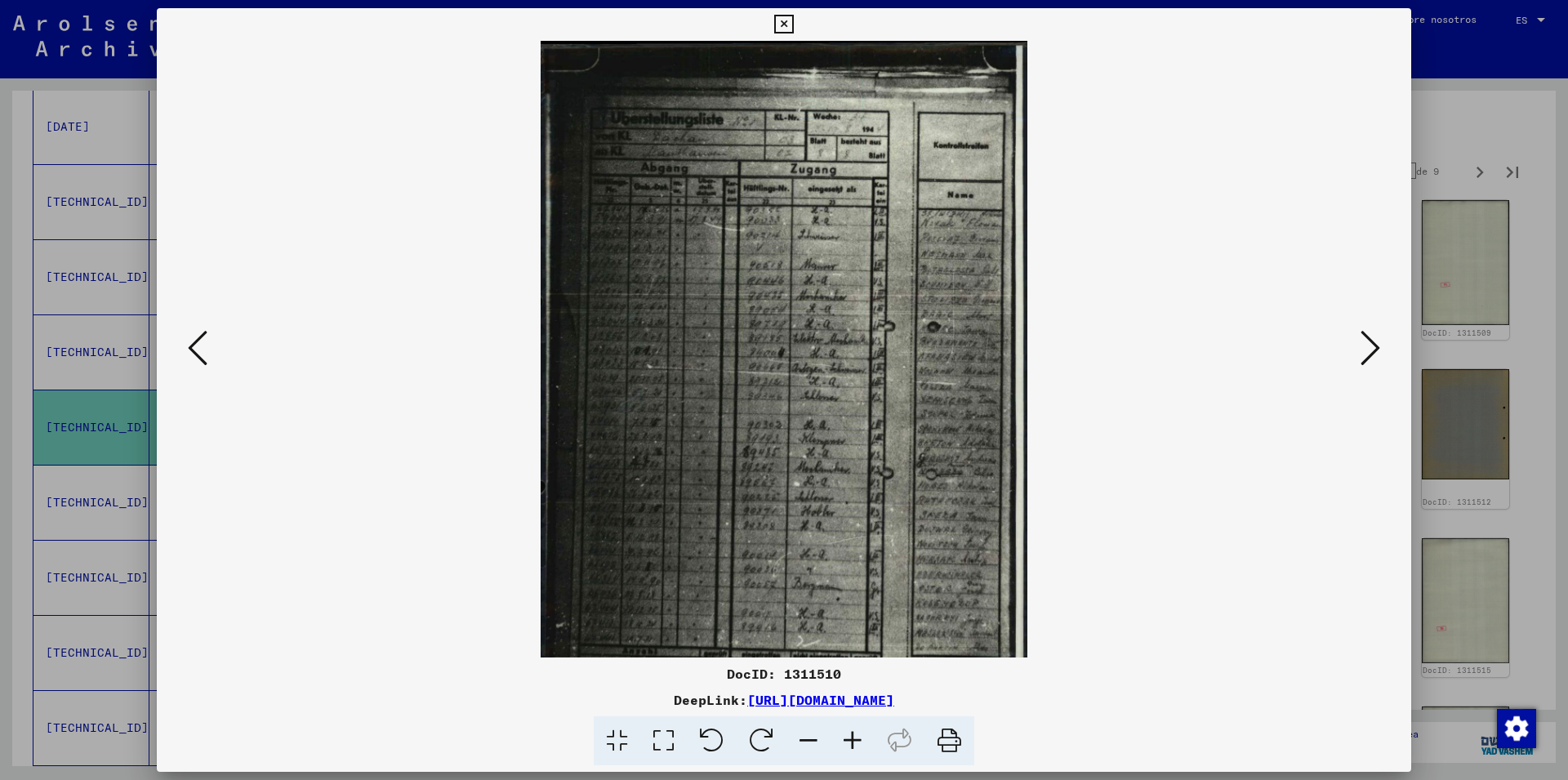
click at [854, 741] on icon at bounding box center [853, 741] width 44 height 50
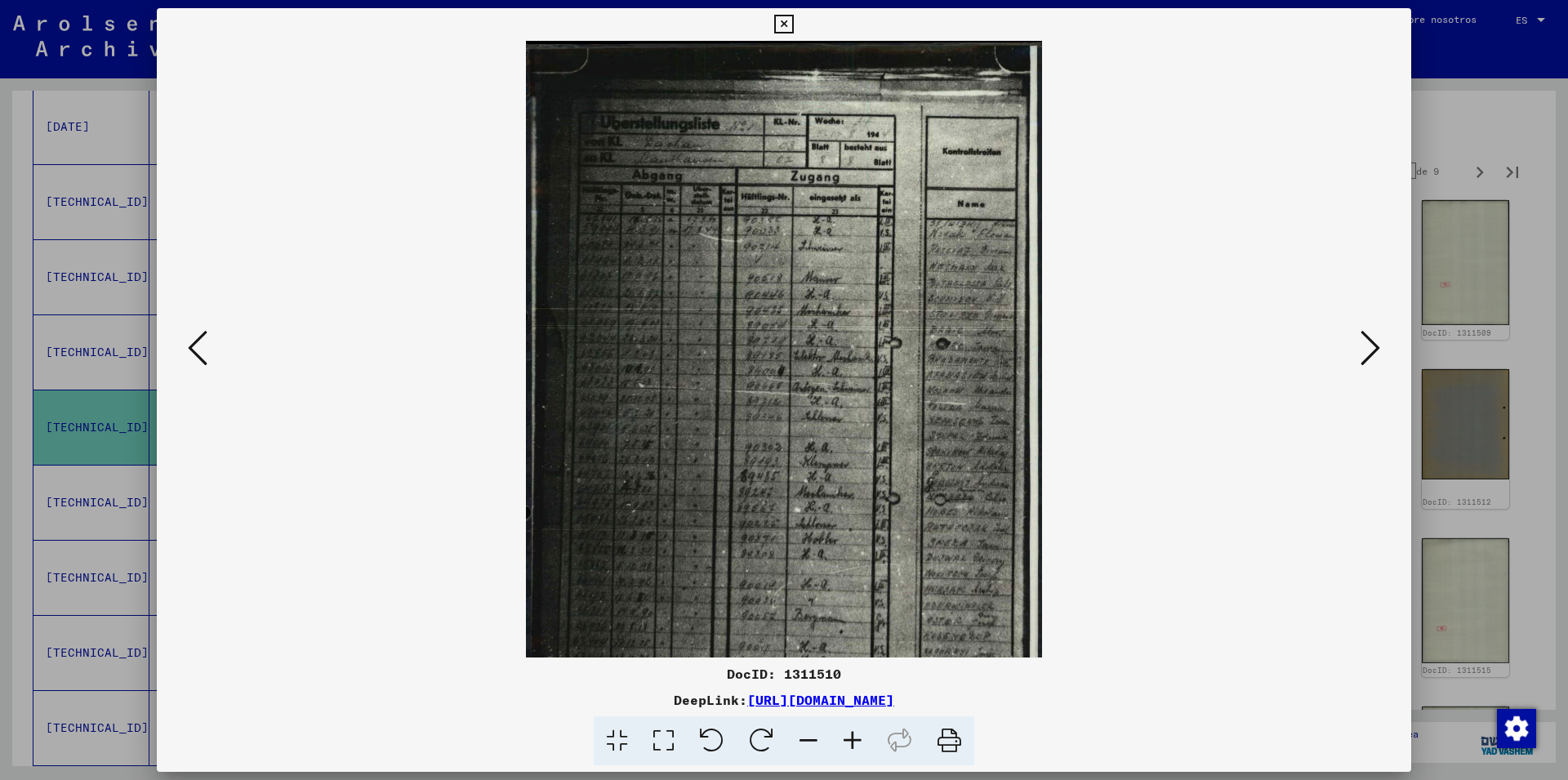
click at [854, 741] on icon at bounding box center [853, 741] width 44 height 50
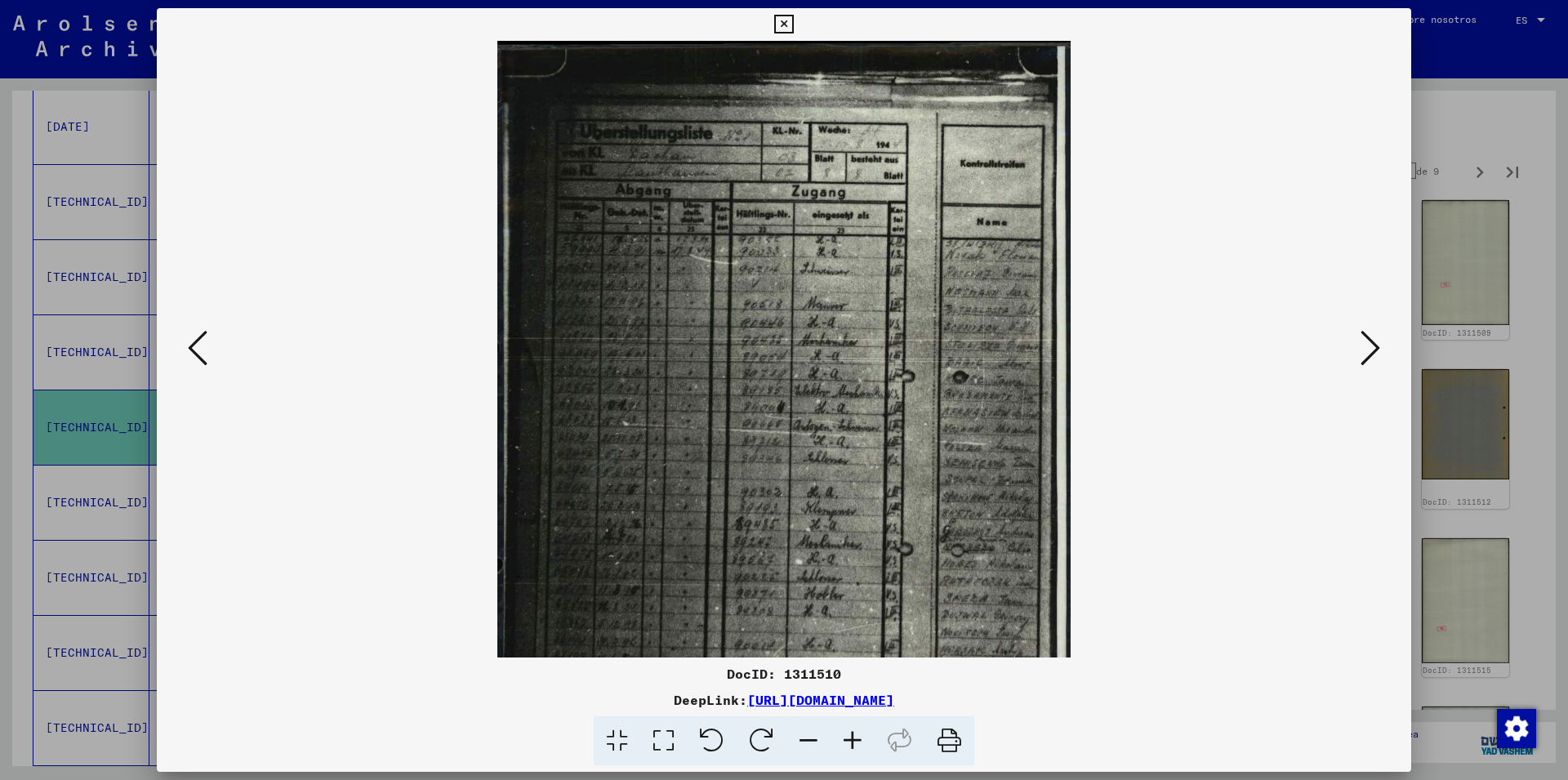
click at [854, 741] on icon at bounding box center [853, 741] width 44 height 50
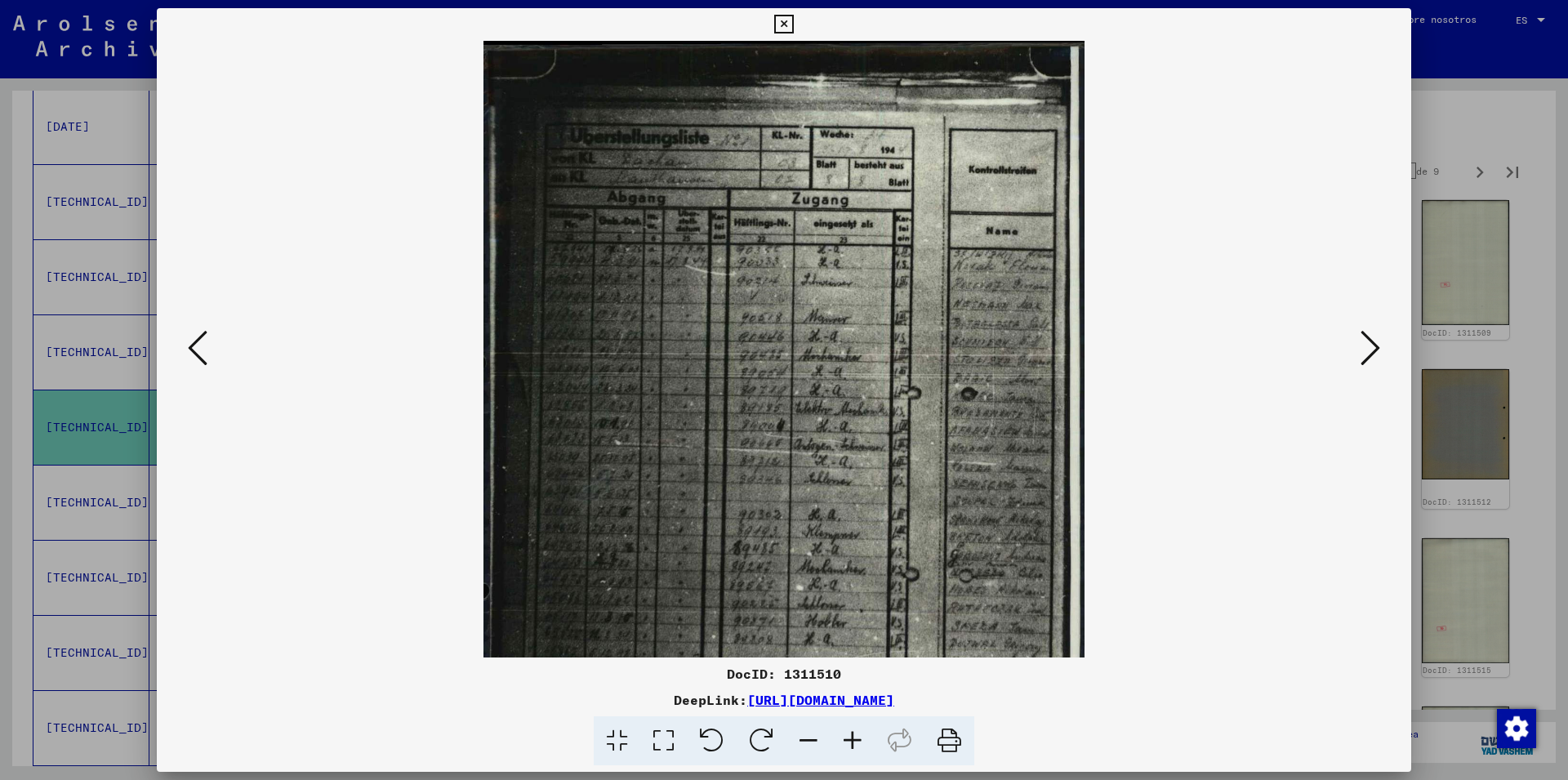
click at [854, 741] on icon at bounding box center [853, 741] width 44 height 50
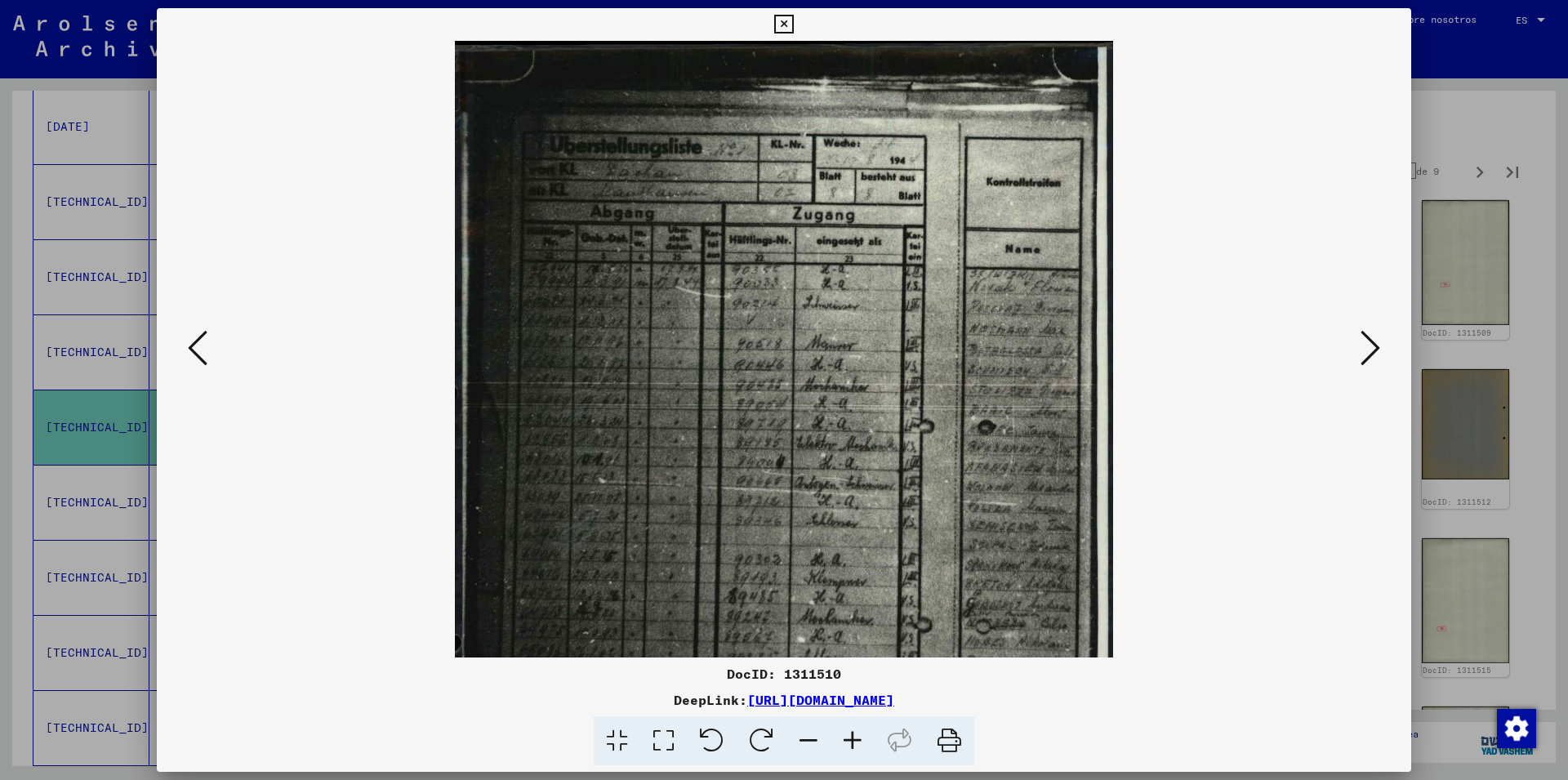
click at [854, 741] on icon at bounding box center [853, 741] width 44 height 50
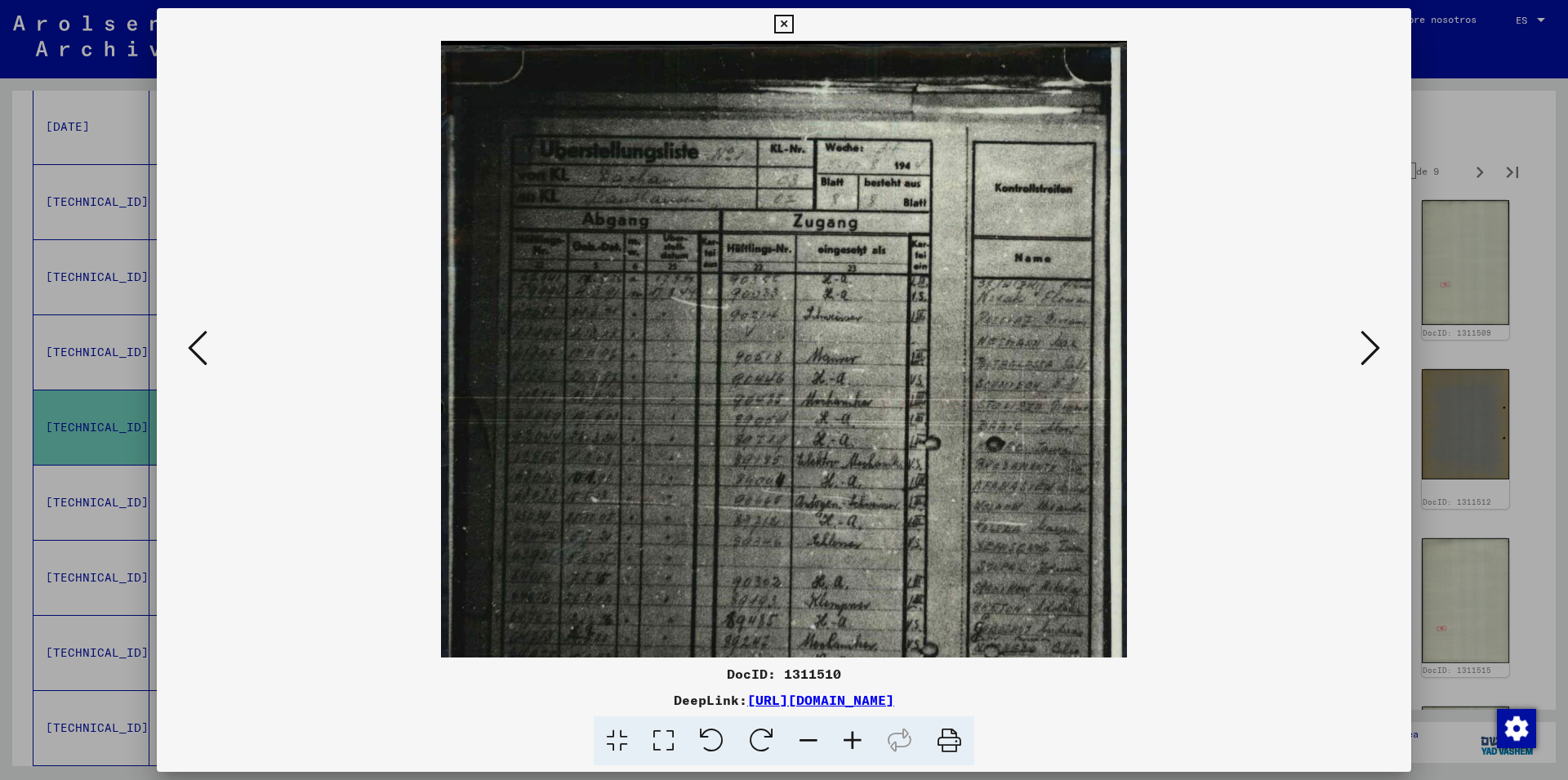
click at [854, 741] on icon at bounding box center [853, 741] width 44 height 50
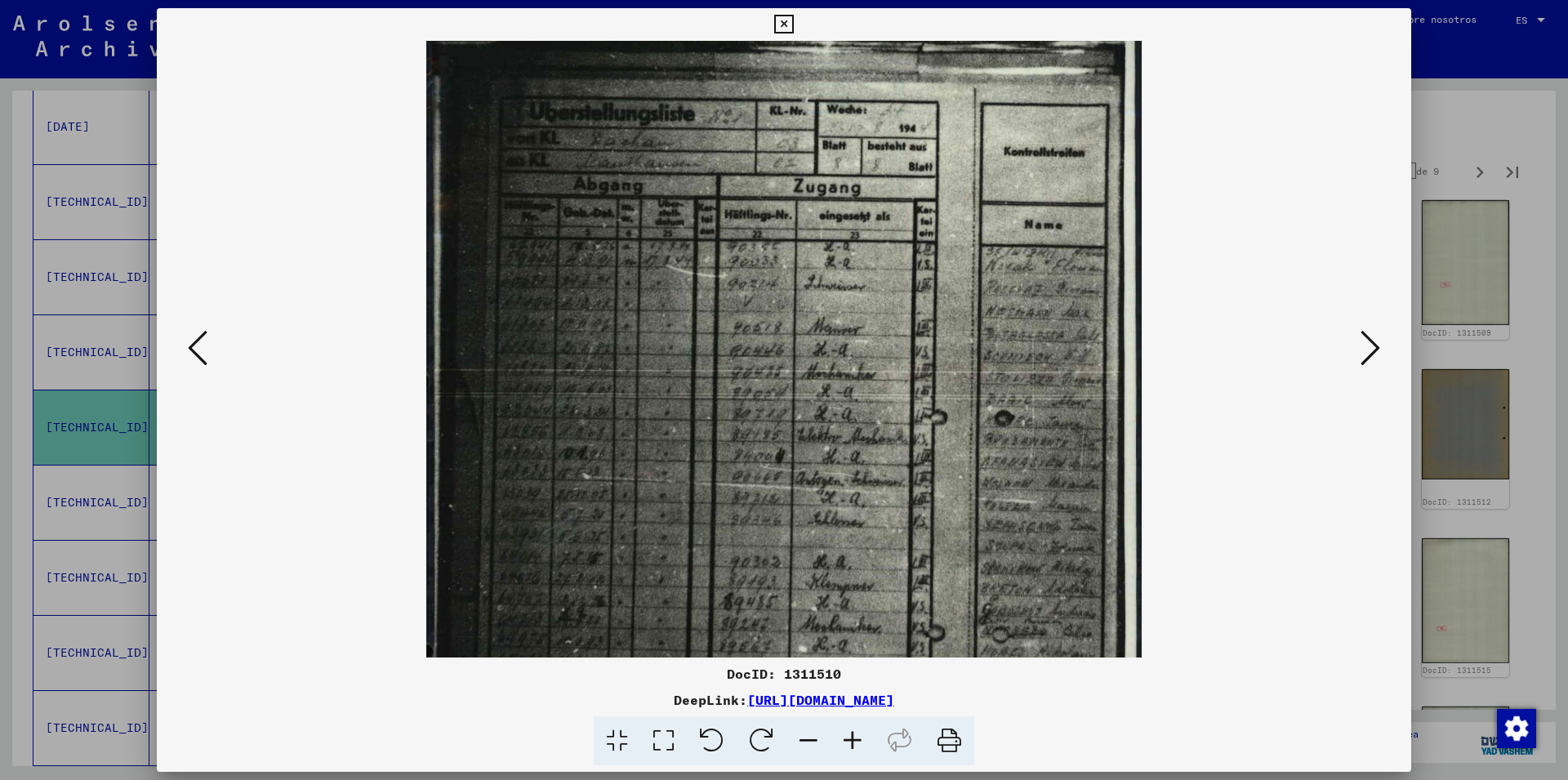
scroll to position [46, 0]
drag, startPoint x: 830, startPoint y: 558, endPoint x: 855, endPoint y: 511, distance: 53.2
click at [855, 511] on img at bounding box center [784, 507] width 715 height 1026
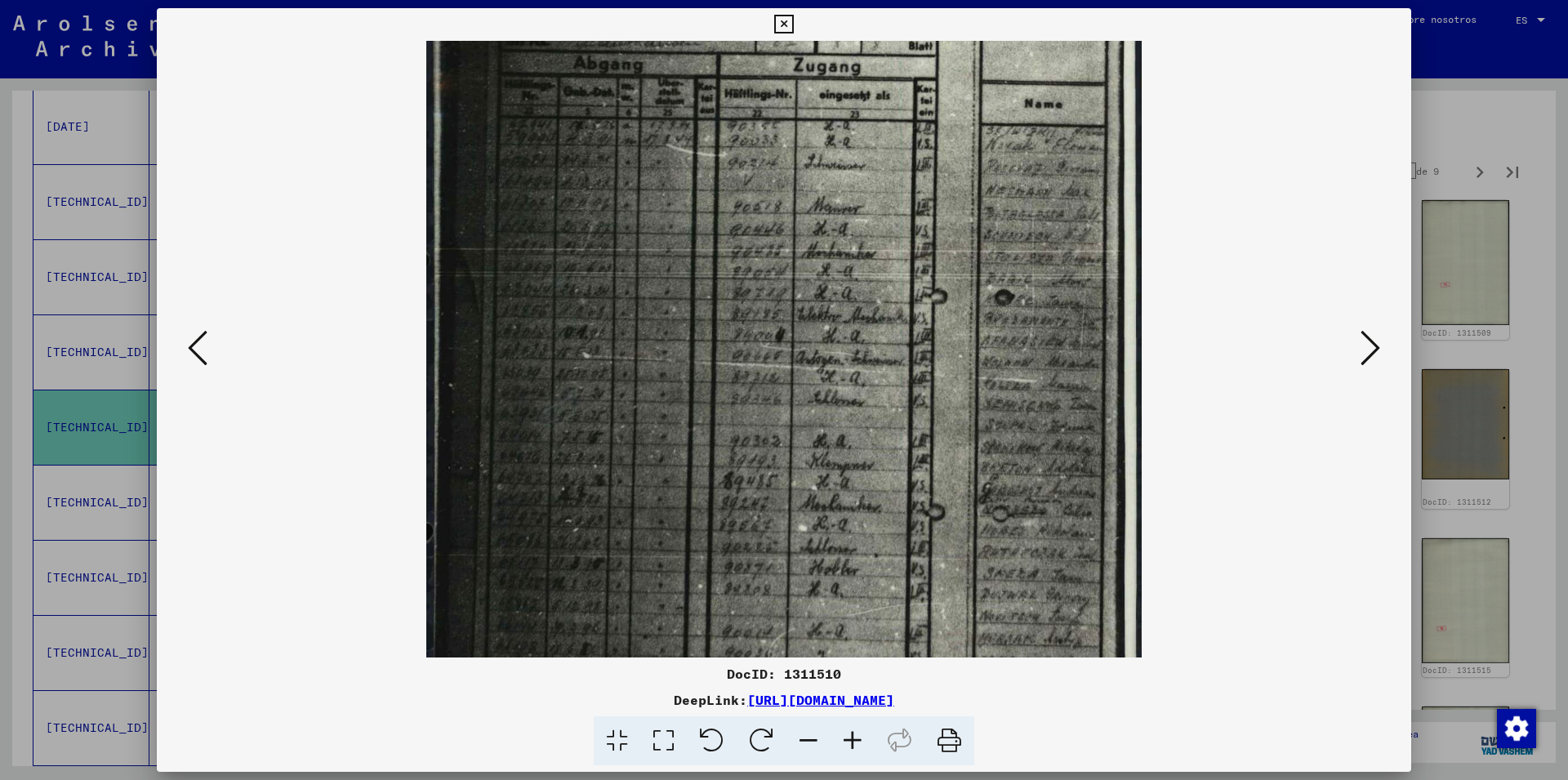
scroll to position [188, 0]
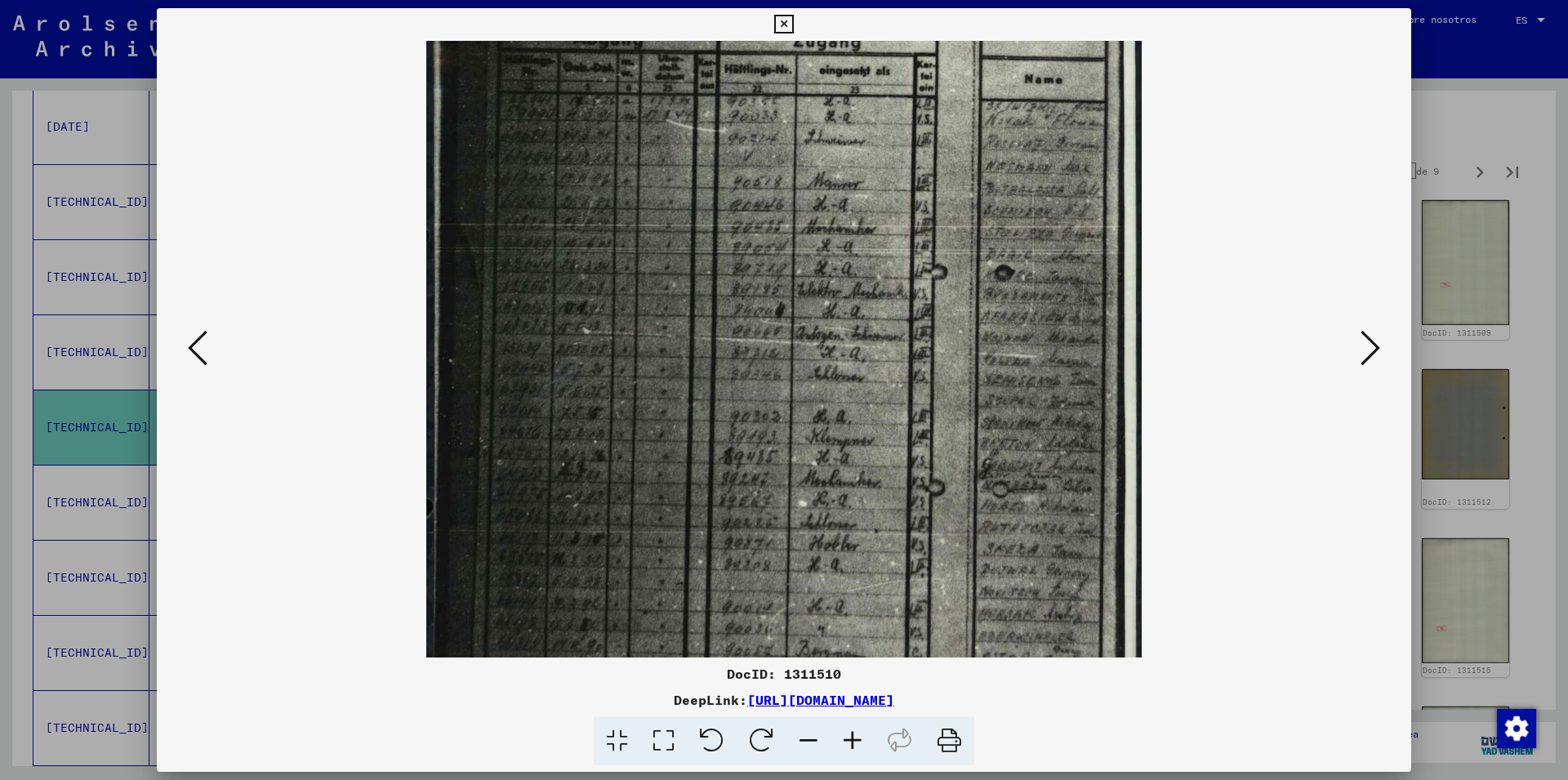
drag, startPoint x: 789, startPoint y: 563, endPoint x: 798, endPoint y: 419, distance: 144.3
click at [798, 419] on img at bounding box center [784, 365] width 715 height 1026
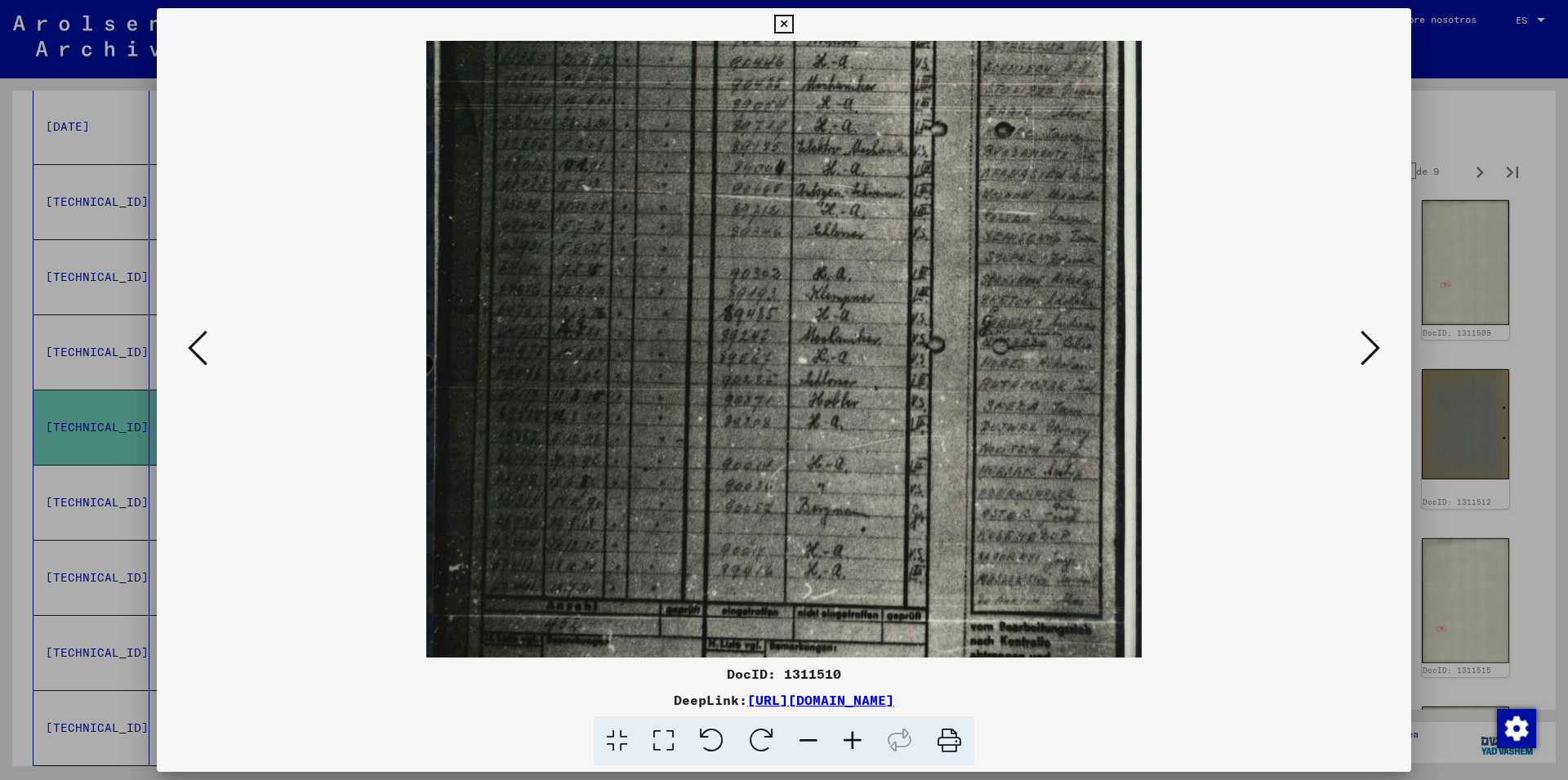
scroll to position [408, 0]
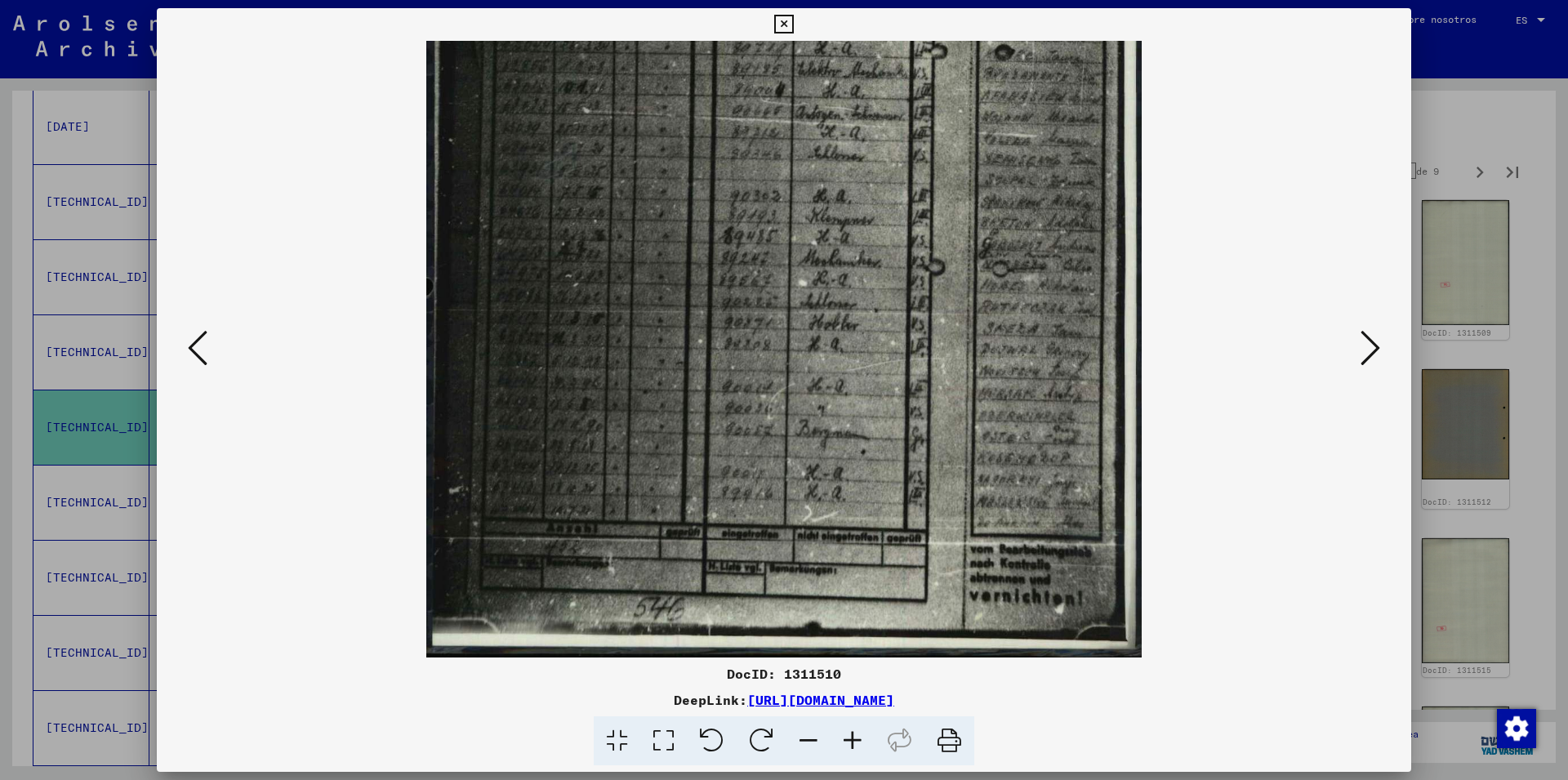
drag, startPoint x: 751, startPoint y: 538, endPoint x: 738, endPoint y: 268, distance: 270.3
click at [738, 268] on img at bounding box center [784, 145] width 715 height 1026
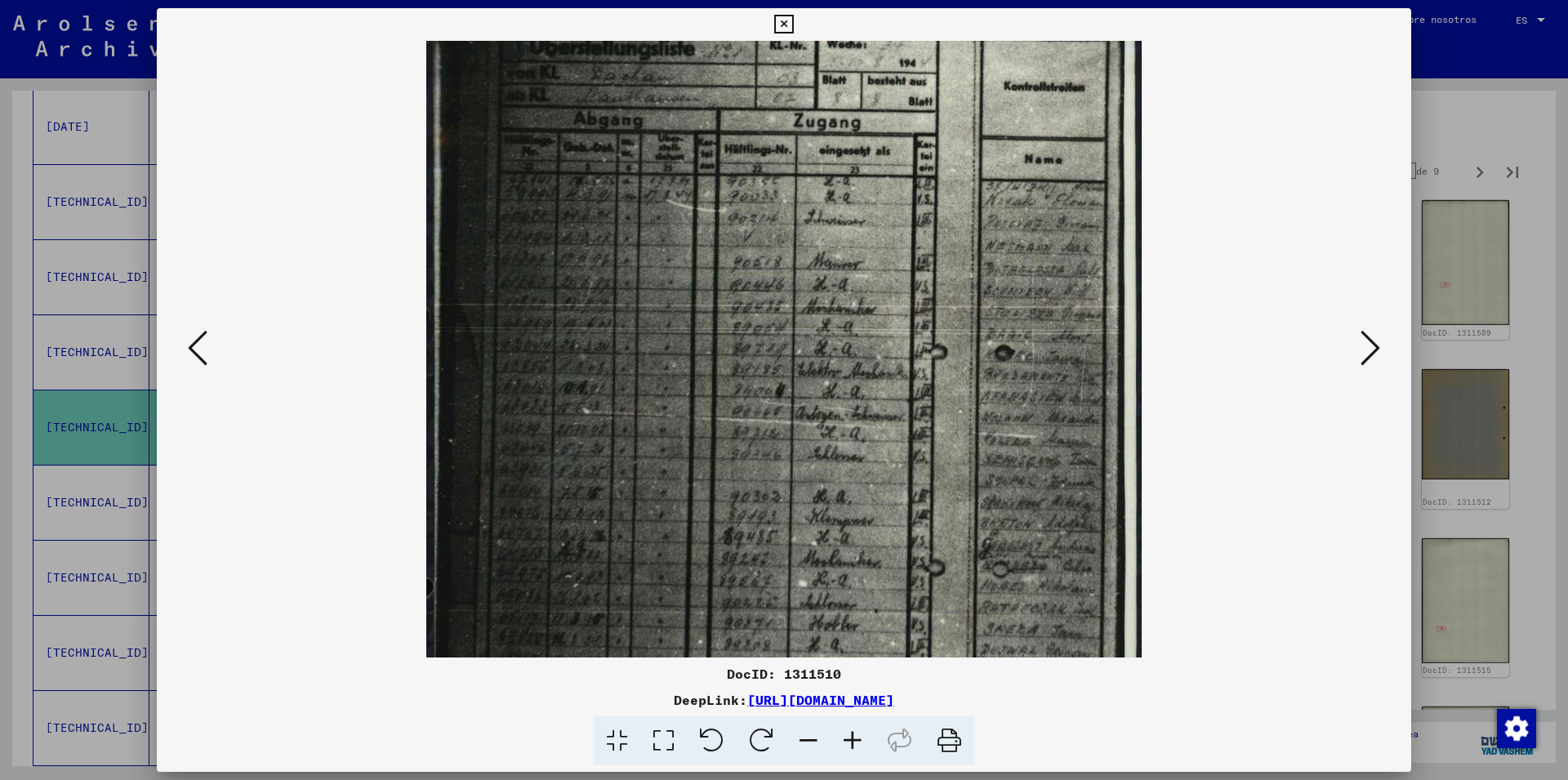
drag, startPoint x: 874, startPoint y: 441, endPoint x: 876, endPoint y: 562, distance: 121.0
click at [874, 551] on img at bounding box center [784, 445] width 715 height 1026
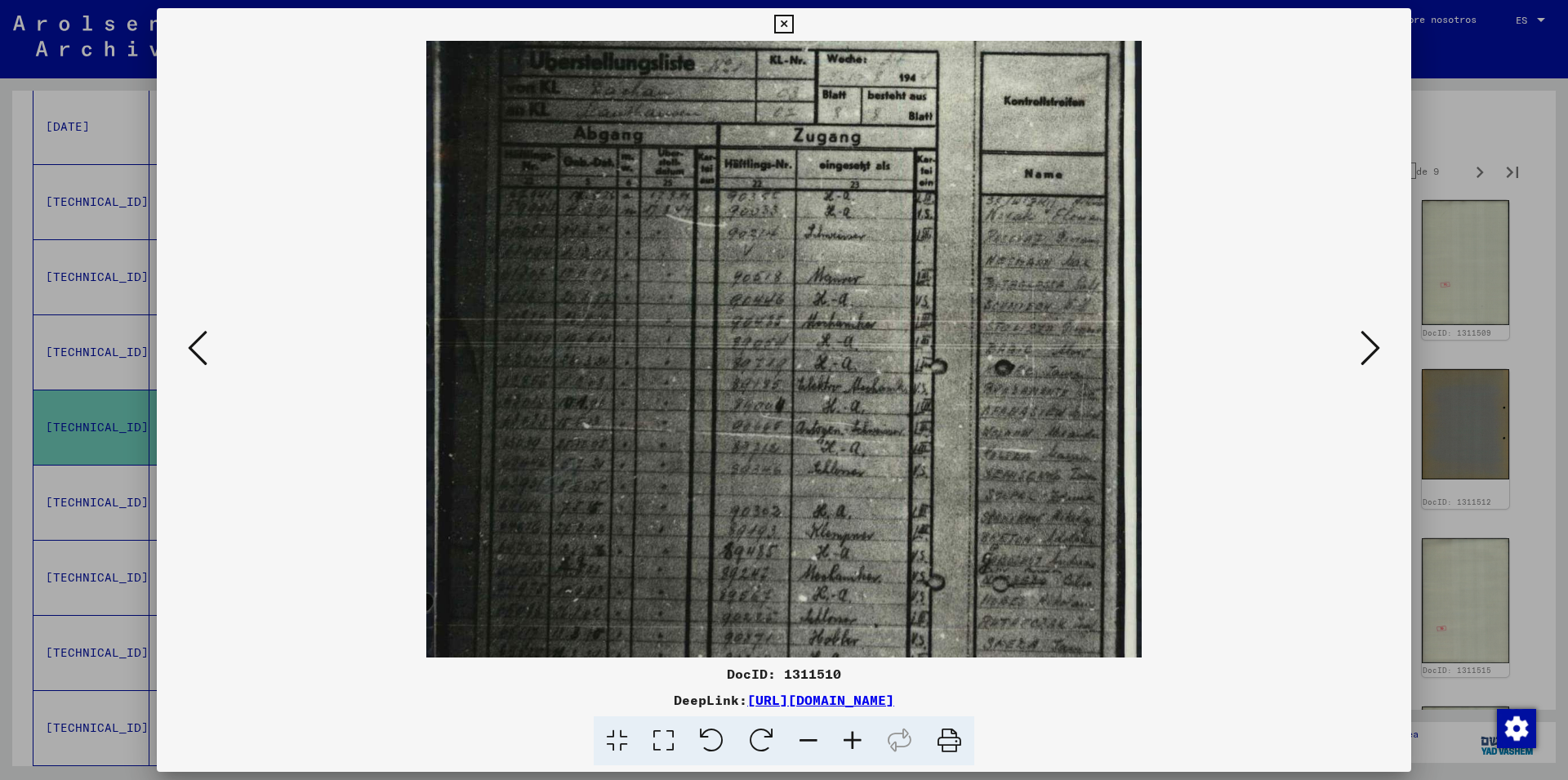
drag, startPoint x: 1400, startPoint y: 23, endPoint x: 1283, endPoint y: 182, distance: 197.4
click at [793, 24] on icon at bounding box center [784, 25] width 19 height 20
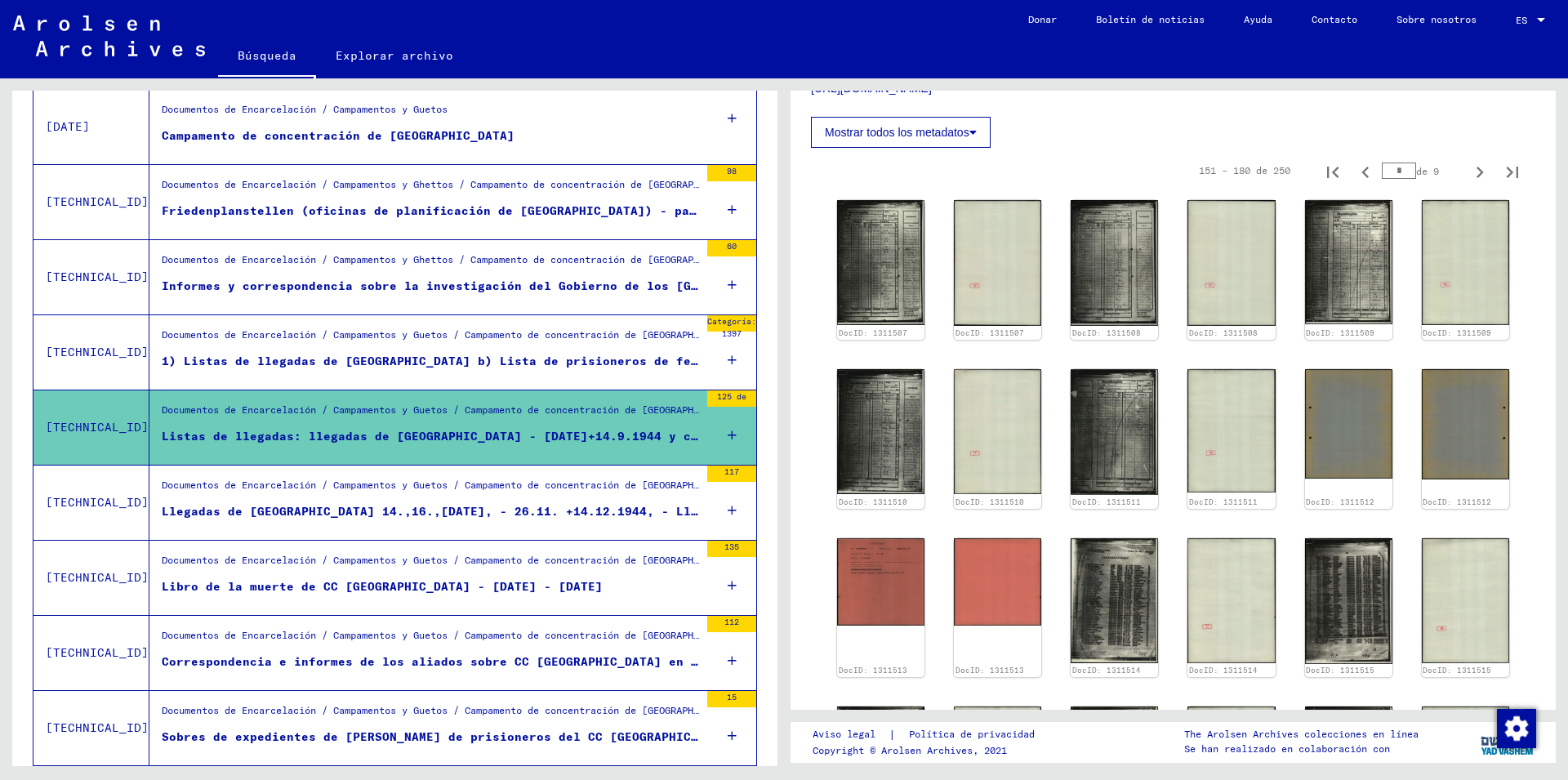
scroll to position [1072, 0]
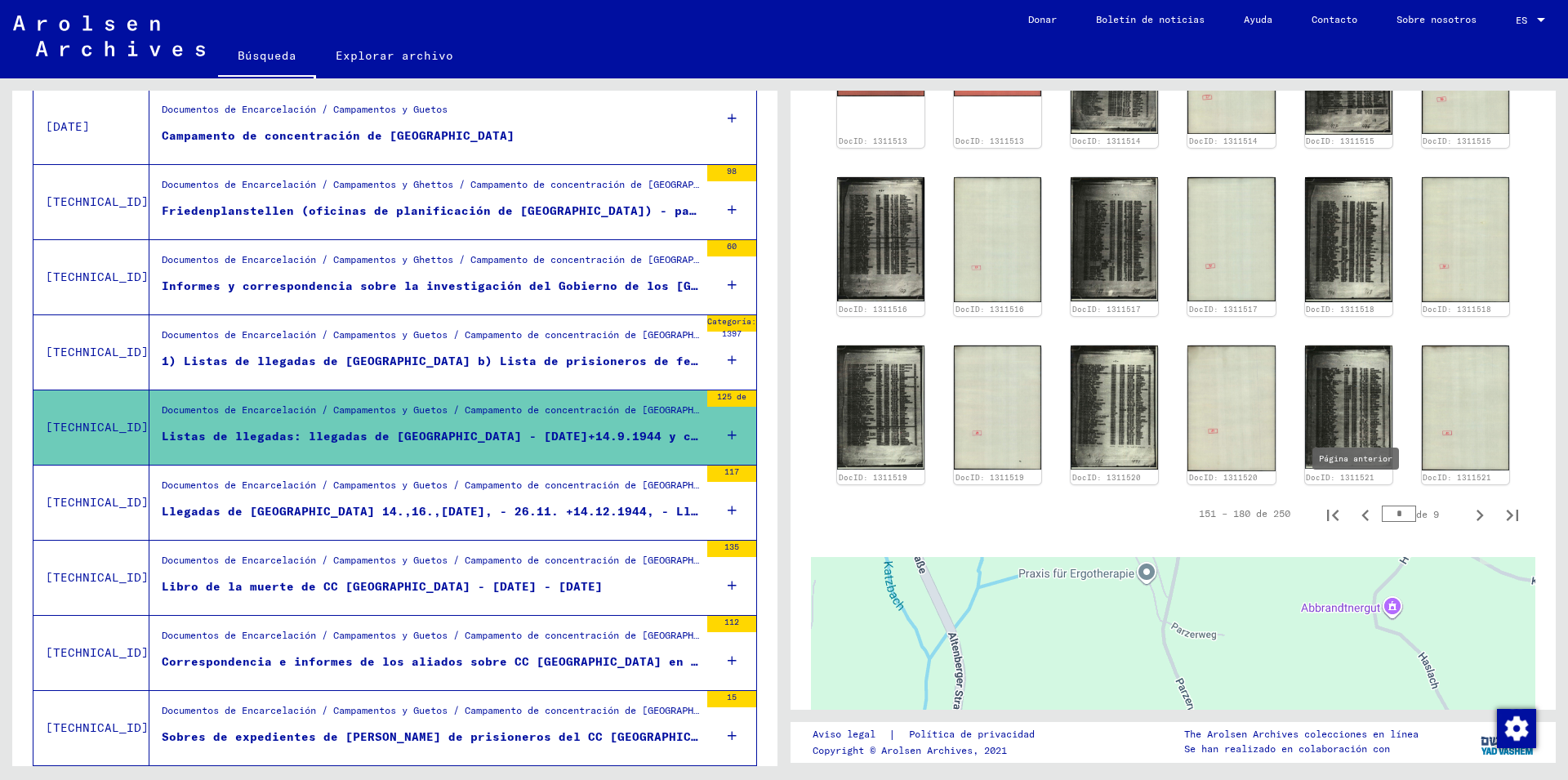
click at [1362, 510] on icon "Página anterior" at bounding box center [1366, 515] width 8 height 11
type input "*"
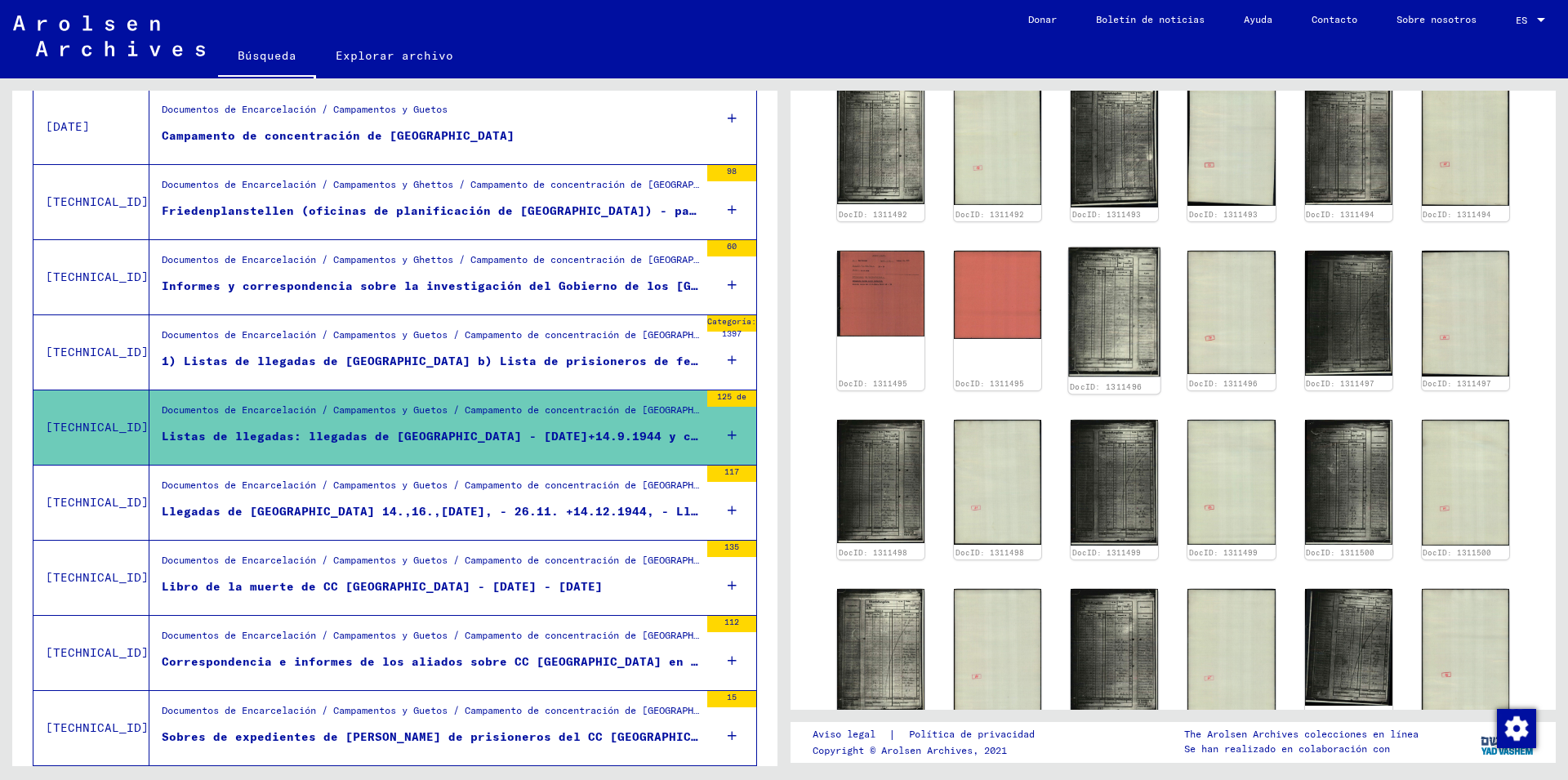
scroll to position [574, 0]
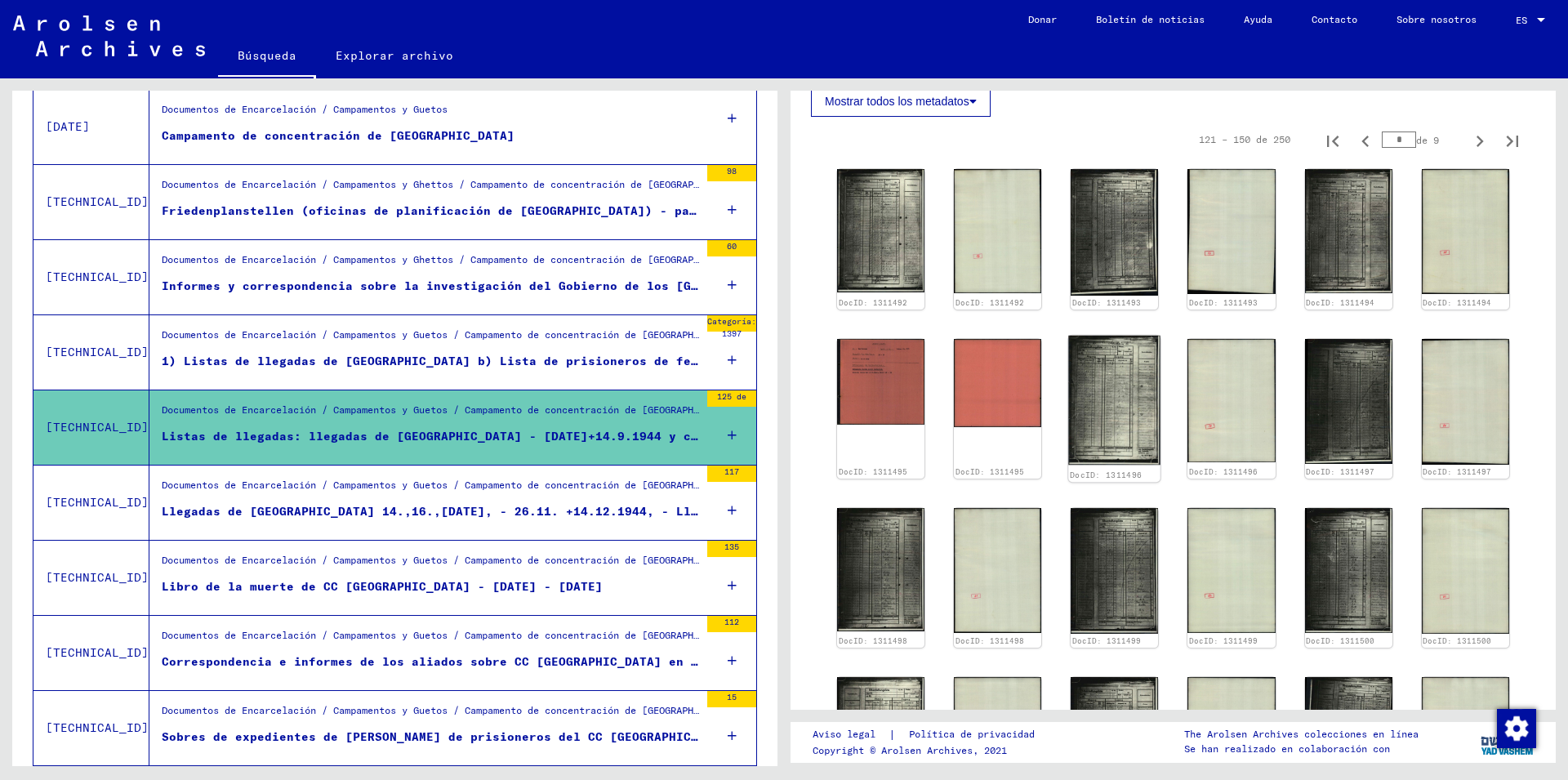
click at [1121, 380] on img at bounding box center [1115, 400] width 93 height 130
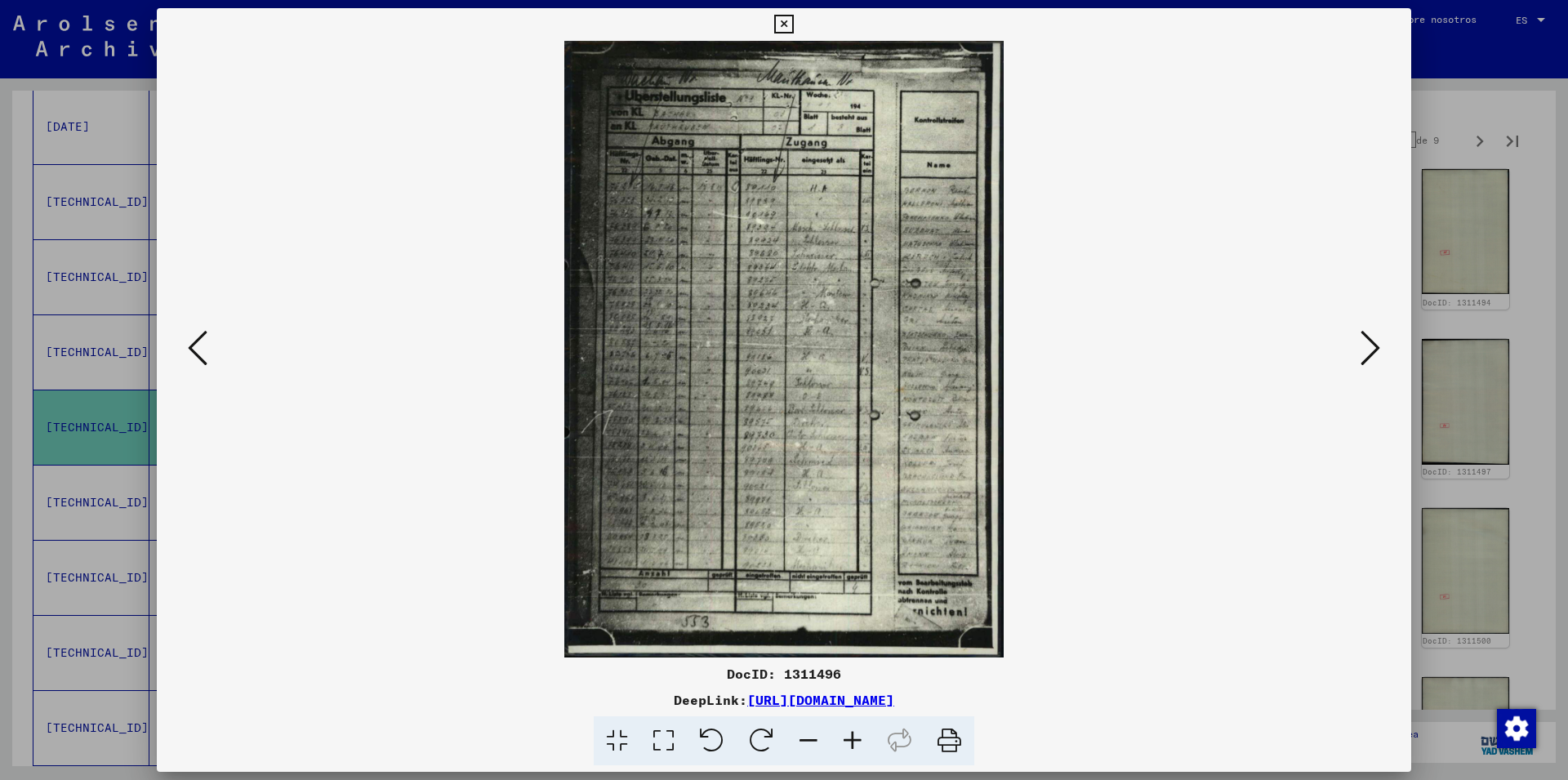
click at [851, 738] on icon at bounding box center [853, 741] width 44 height 50
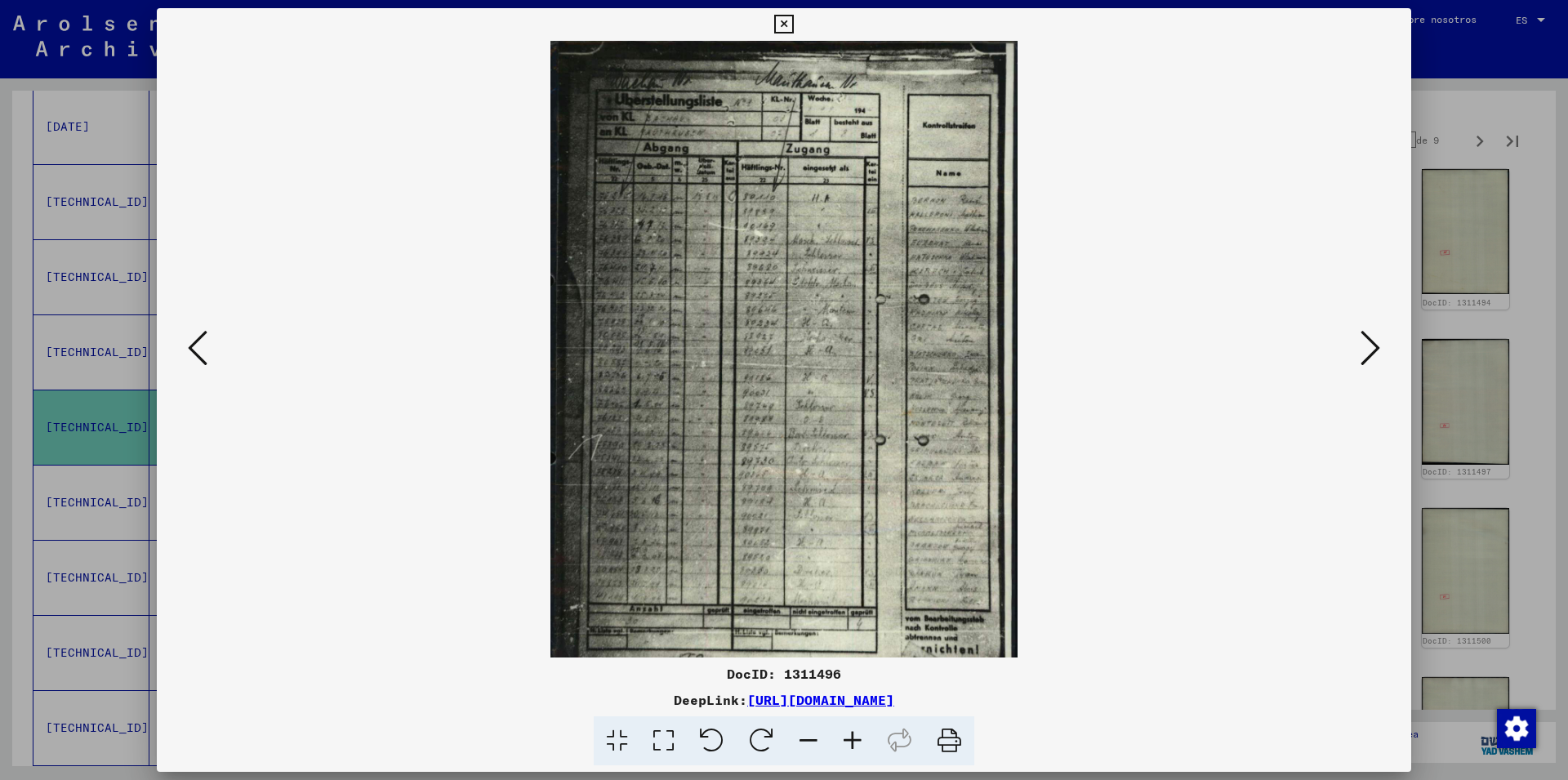
click at [851, 738] on icon at bounding box center [853, 741] width 44 height 50
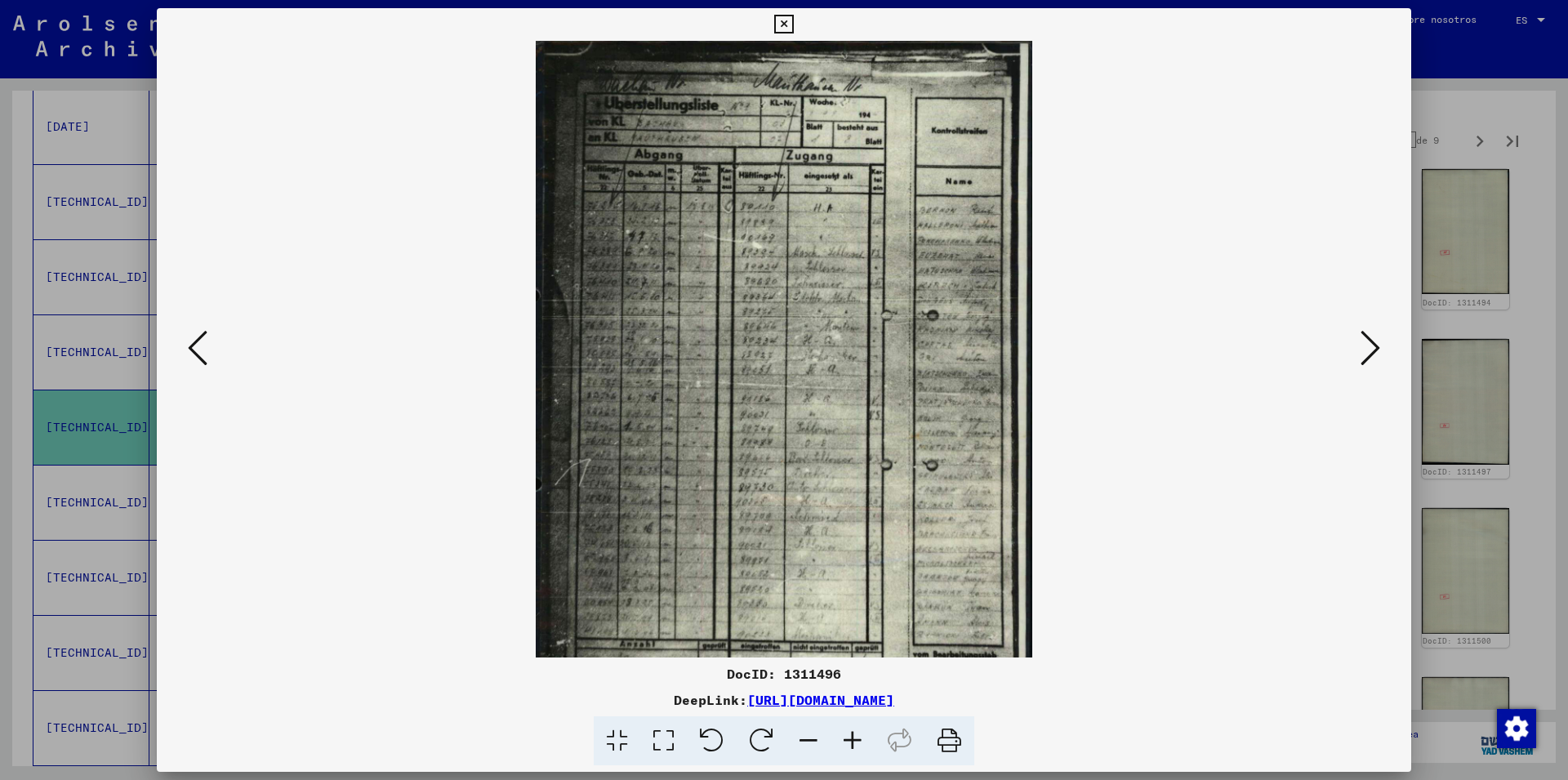
click at [851, 738] on icon at bounding box center [853, 741] width 44 height 50
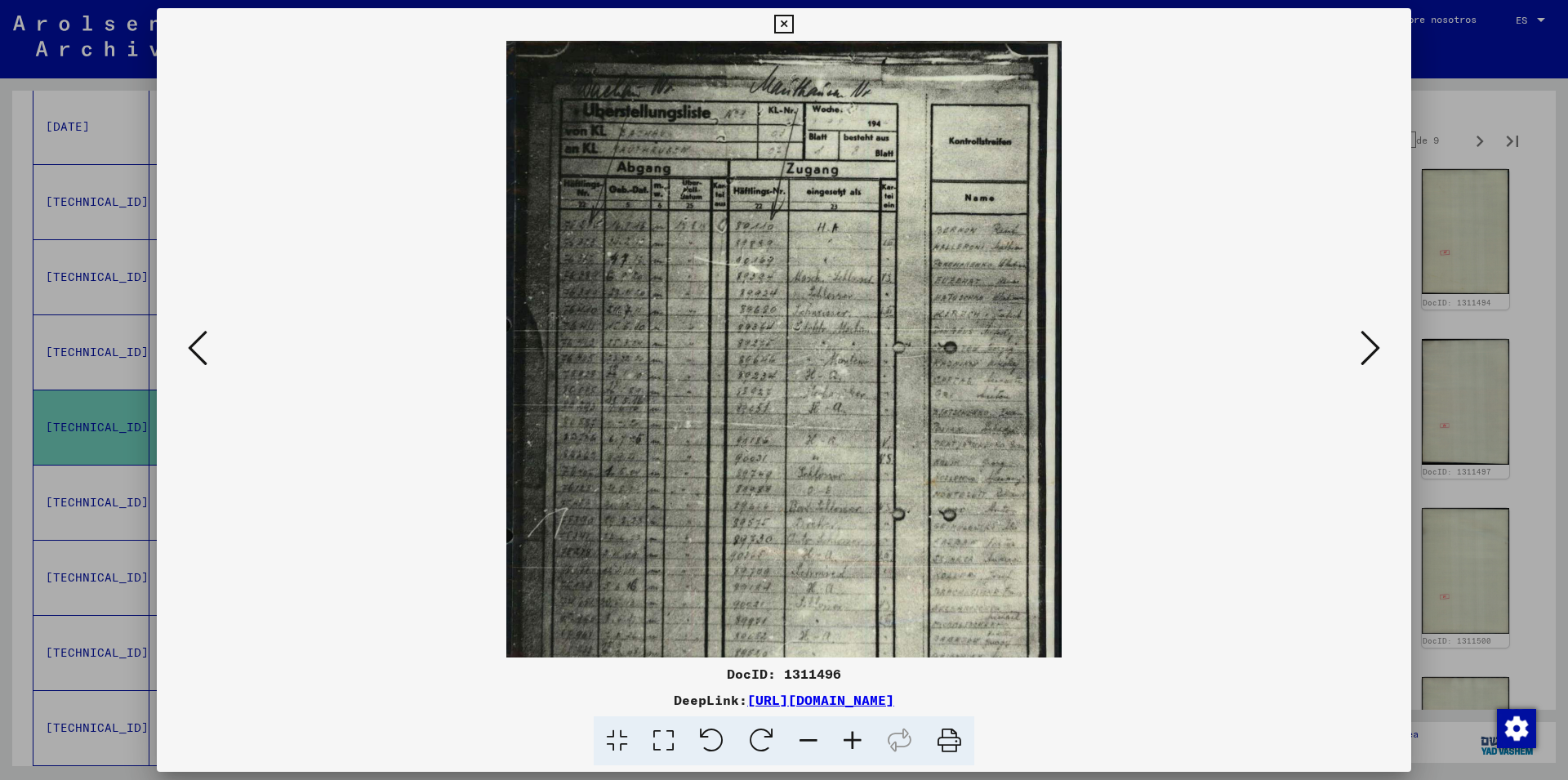
click at [851, 738] on icon at bounding box center [853, 741] width 44 height 50
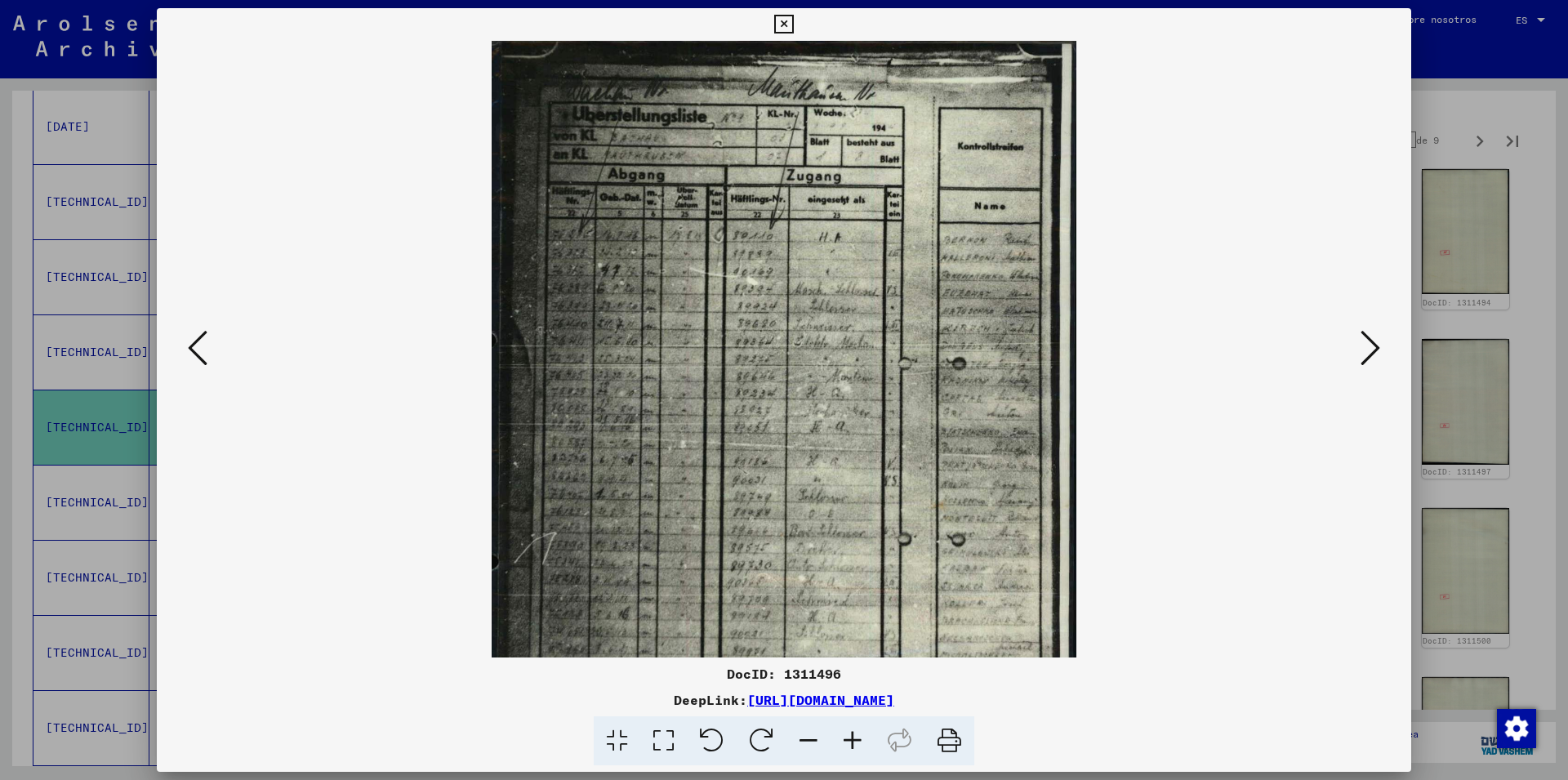
click at [851, 738] on icon at bounding box center [853, 741] width 44 height 50
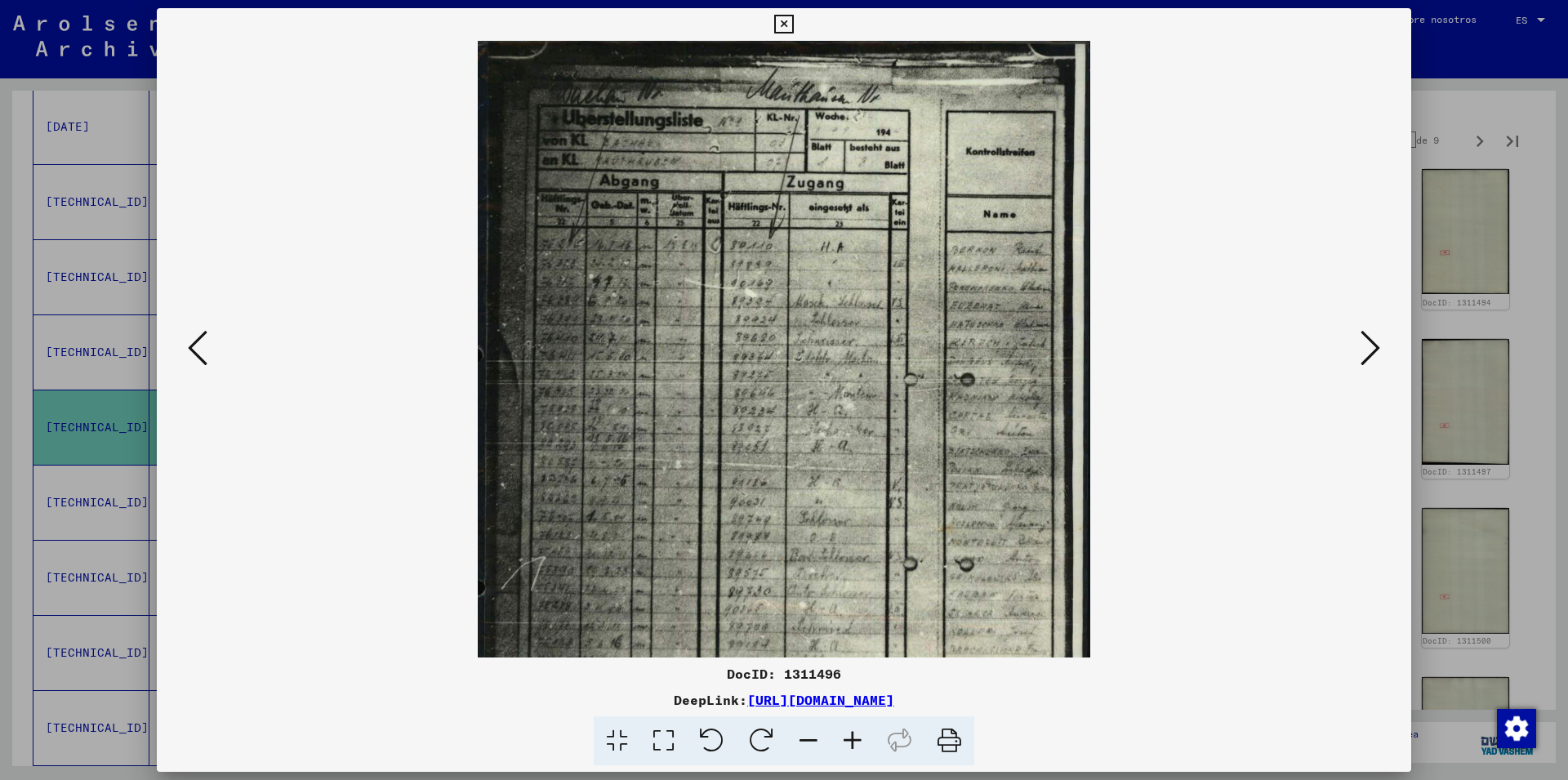
click at [852, 738] on icon at bounding box center [853, 741] width 44 height 50
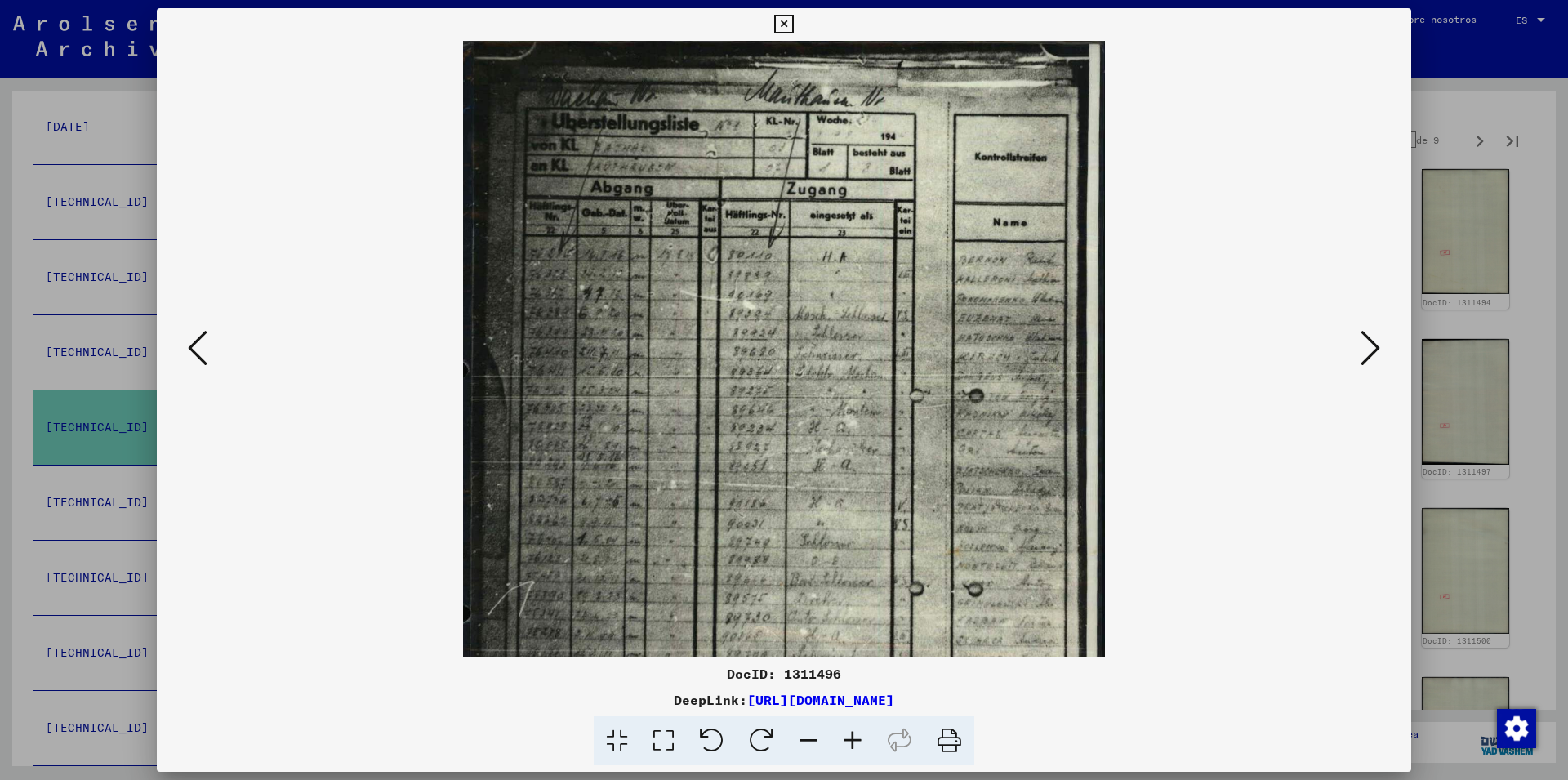
click at [852, 738] on icon at bounding box center [853, 741] width 44 height 50
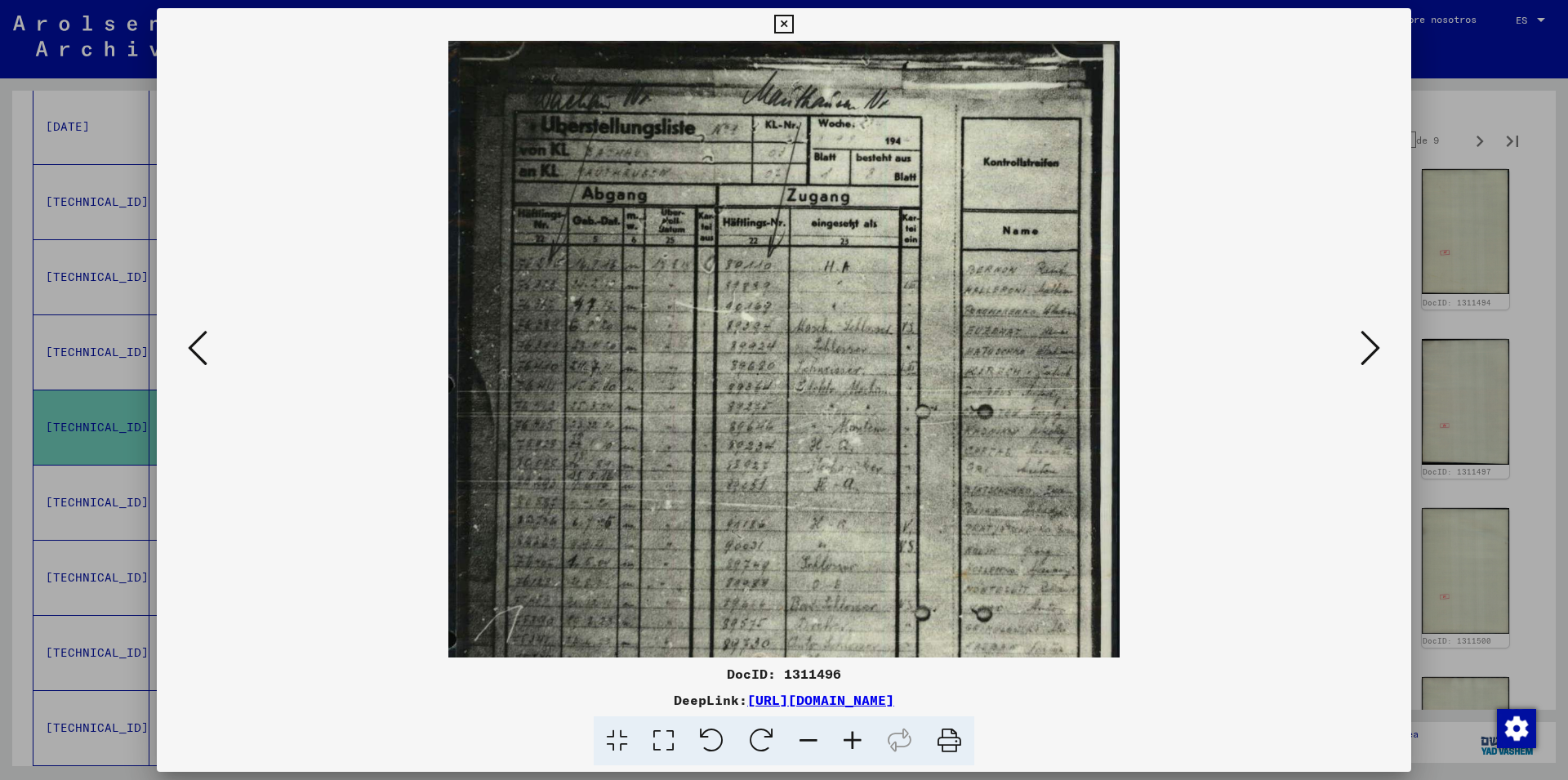
click at [852, 738] on icon at bounding box center [853, 741] width 44 height 50
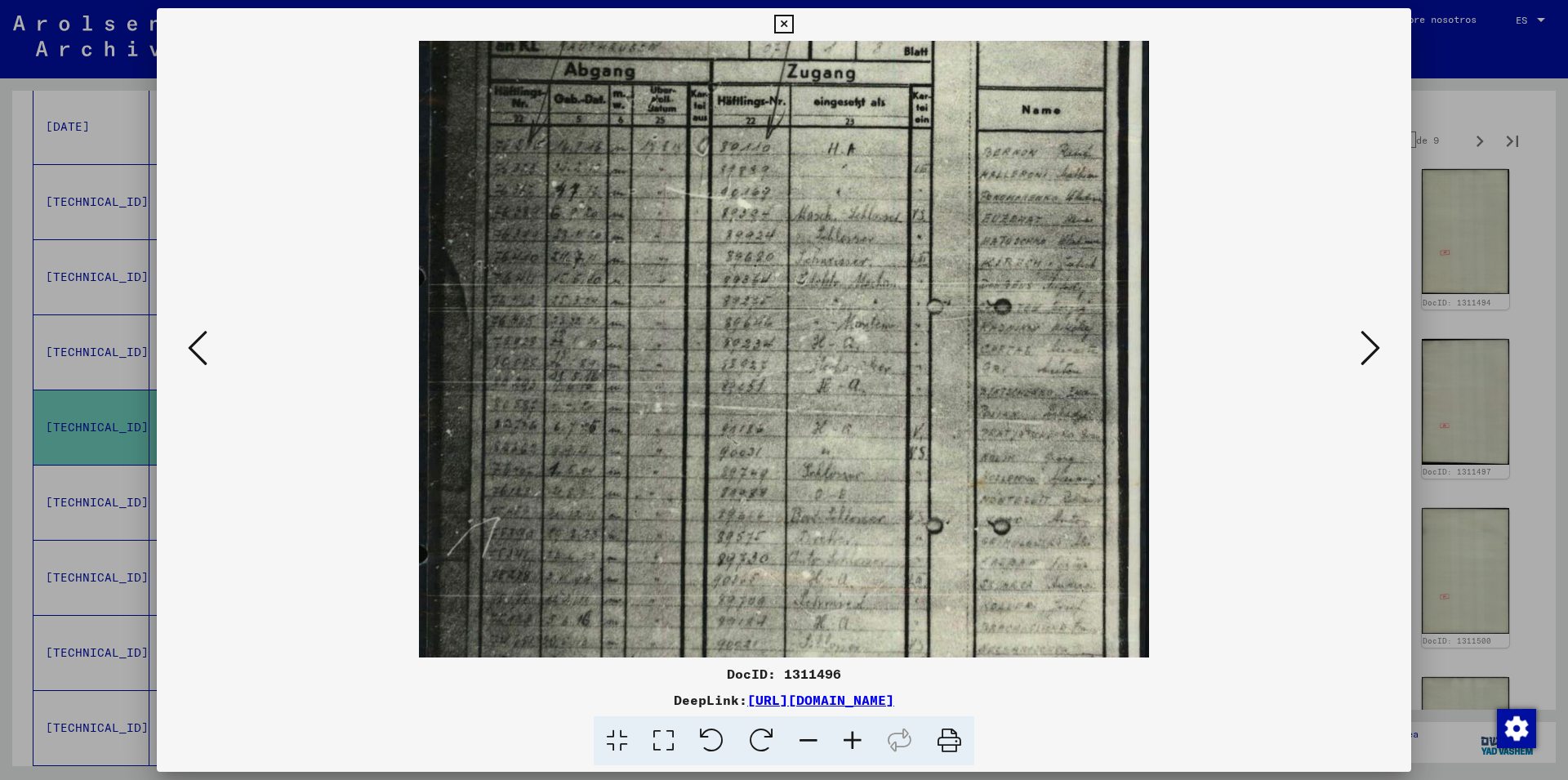
scroll to position [194, 0]
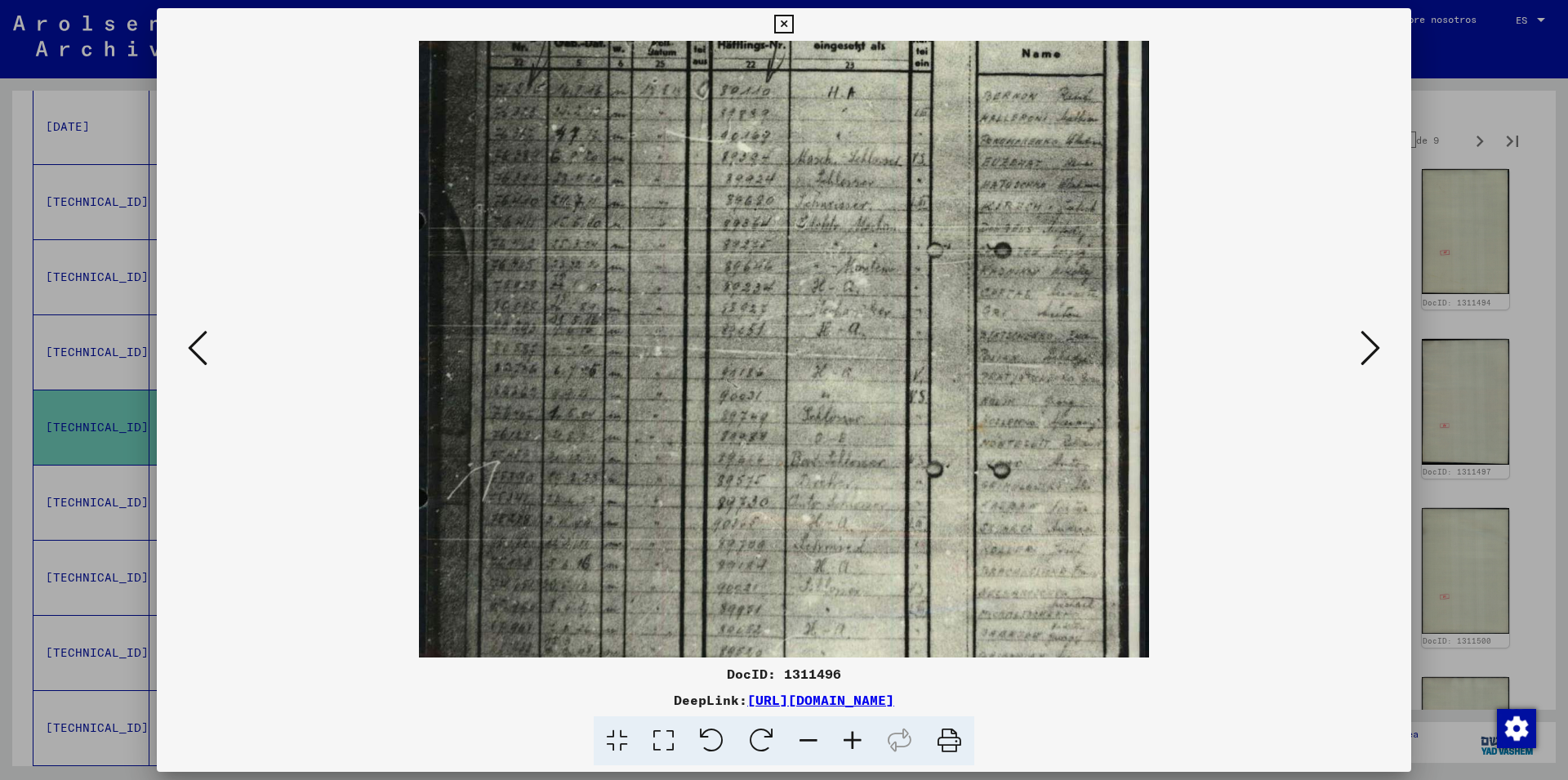
drag, startPoint x: 844, startPoint y: 586, endPoint x: 852, endPoint y: 393, distance: 193.2
click at [852, 393] on img at bounding box center [784, 359] width 730 height 1026
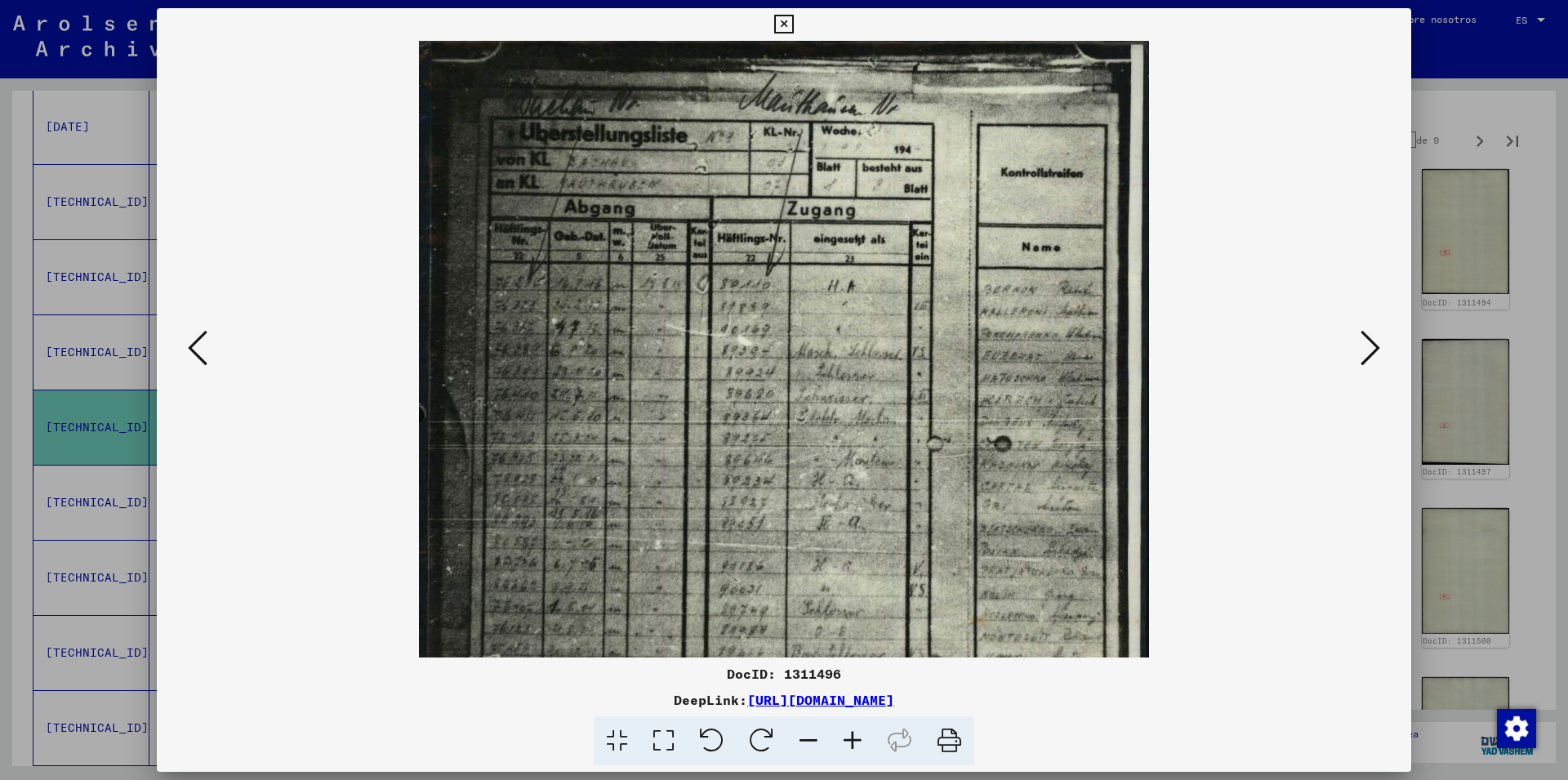
drag, startPoint x: 810, startPoint y: 295, endPoint x: 805, endPoint y: 562, distance: 267.0
click at [805, 562] on img at bounding box center [784, 553] width 730 height 1026
drag, startPoint x: 789, startPoint y: 477, endPoint x: 790, endPoint y: 493, distance: 16.0
click at [790, 493] on img at bounding box center [784, 553] width 730 height 1026
click at [793, 23] on icon at bounding box center [784, 25] width 19 height 20
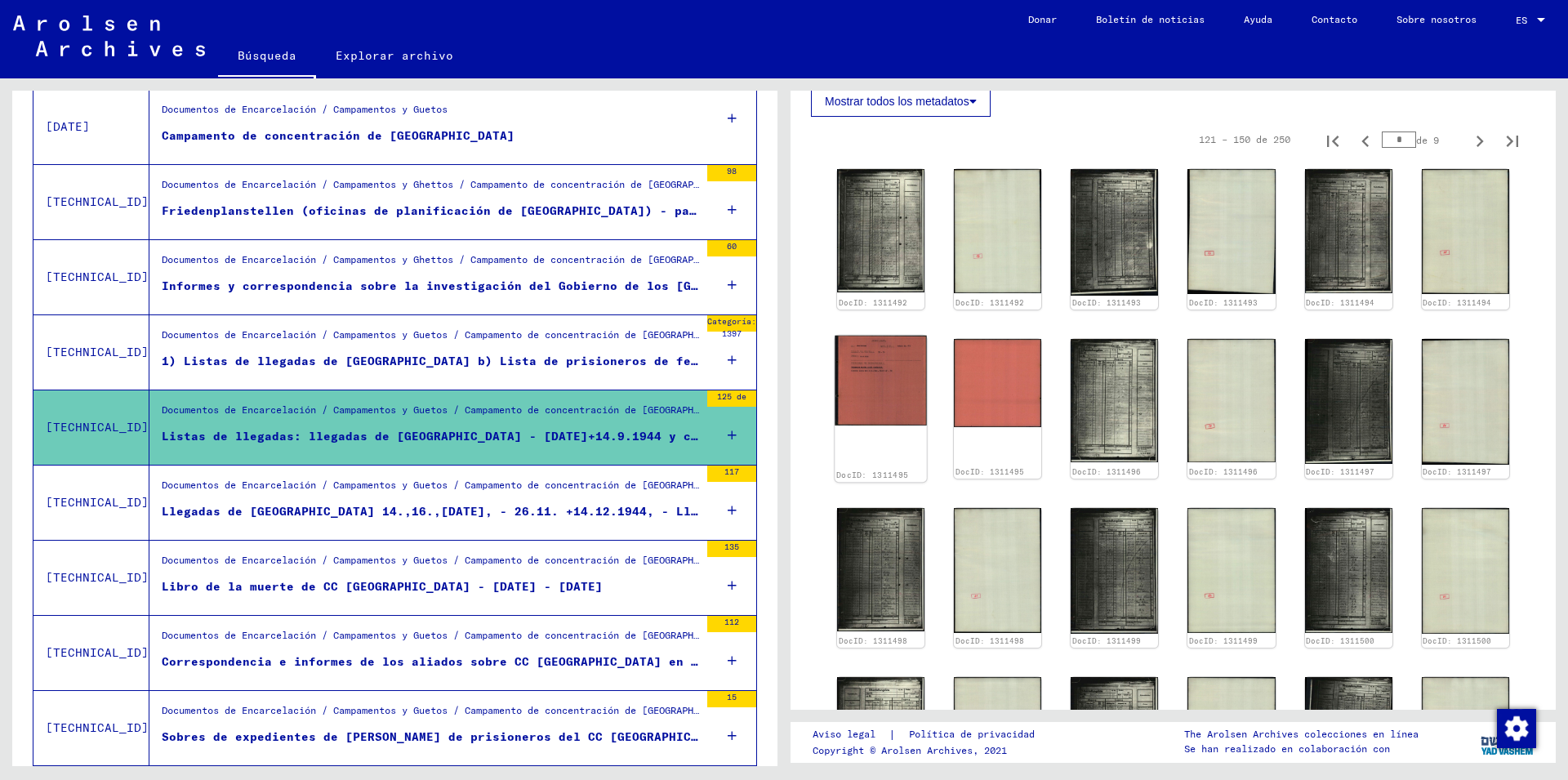
click at [876, 389] on img at bounding box center [881, 380] width 93 height 90
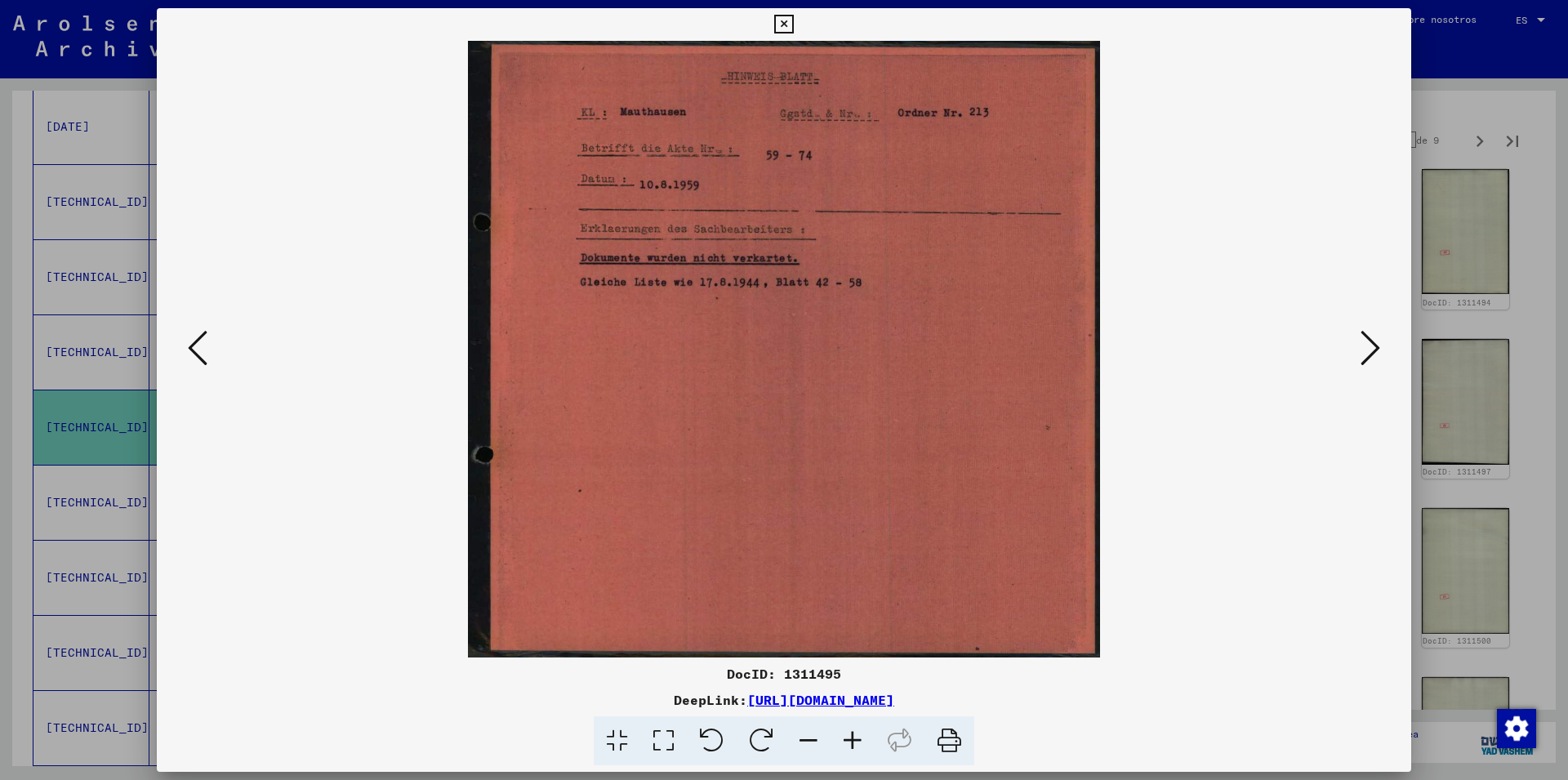
drag, startPoint x: 1398, startPoint y: 27, endPoint x: 1333, endPoint y: 214, distance: 198.0
click at [1392, 45] on div "DocID: 1311495 DeepLink: [URL][DOMAIN_NAME]" at bounding box center [784, 388] width 1254 height 758
drag, startPoint x: 1397, startPoint y: 21, endPoint x: 1272, endPoint y: 284, distance: 291.2
click at [793, 23] on icon at bounding box center [784, 25] width 19 height 20
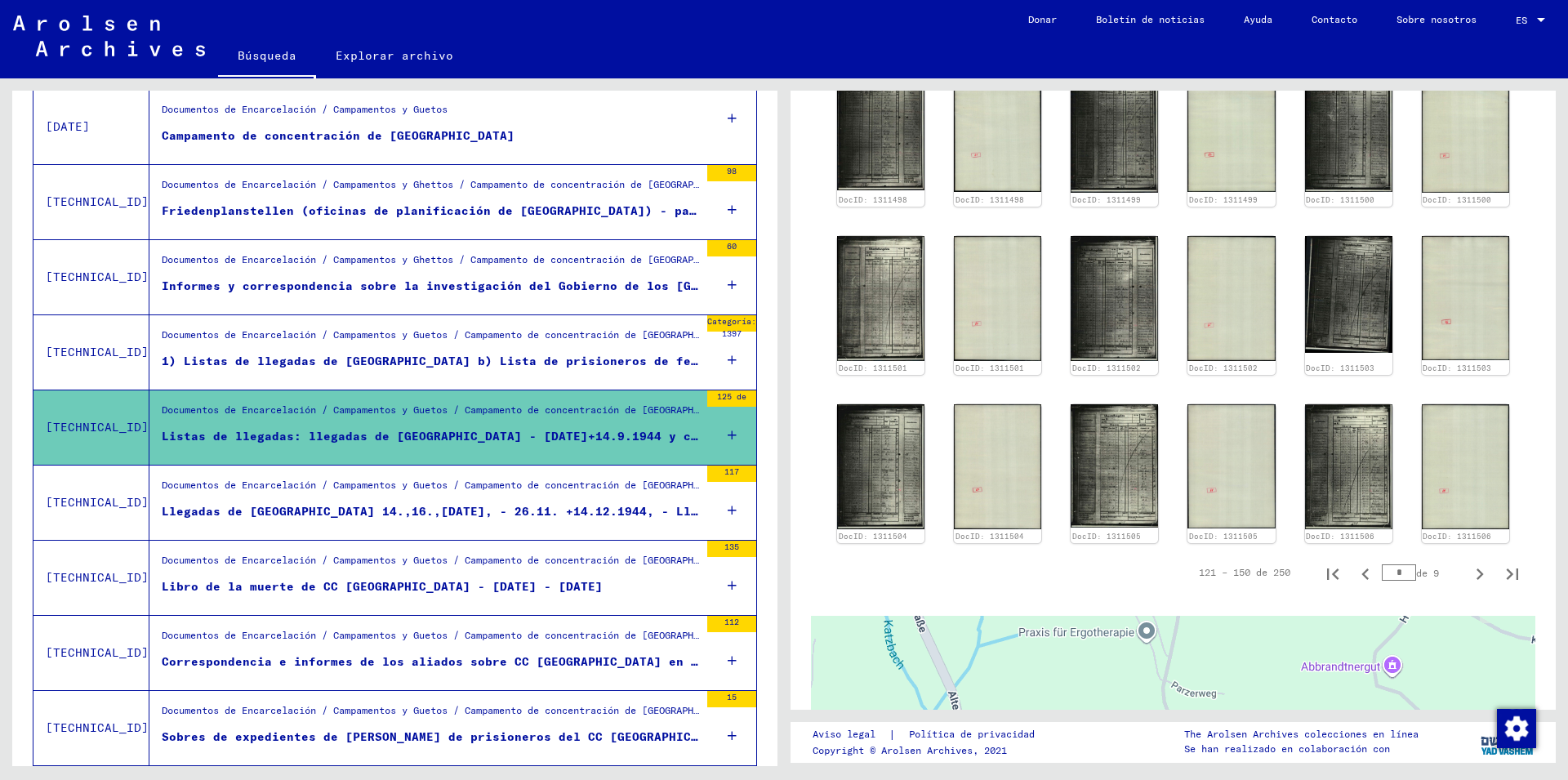
scroll to position [1368, 0]
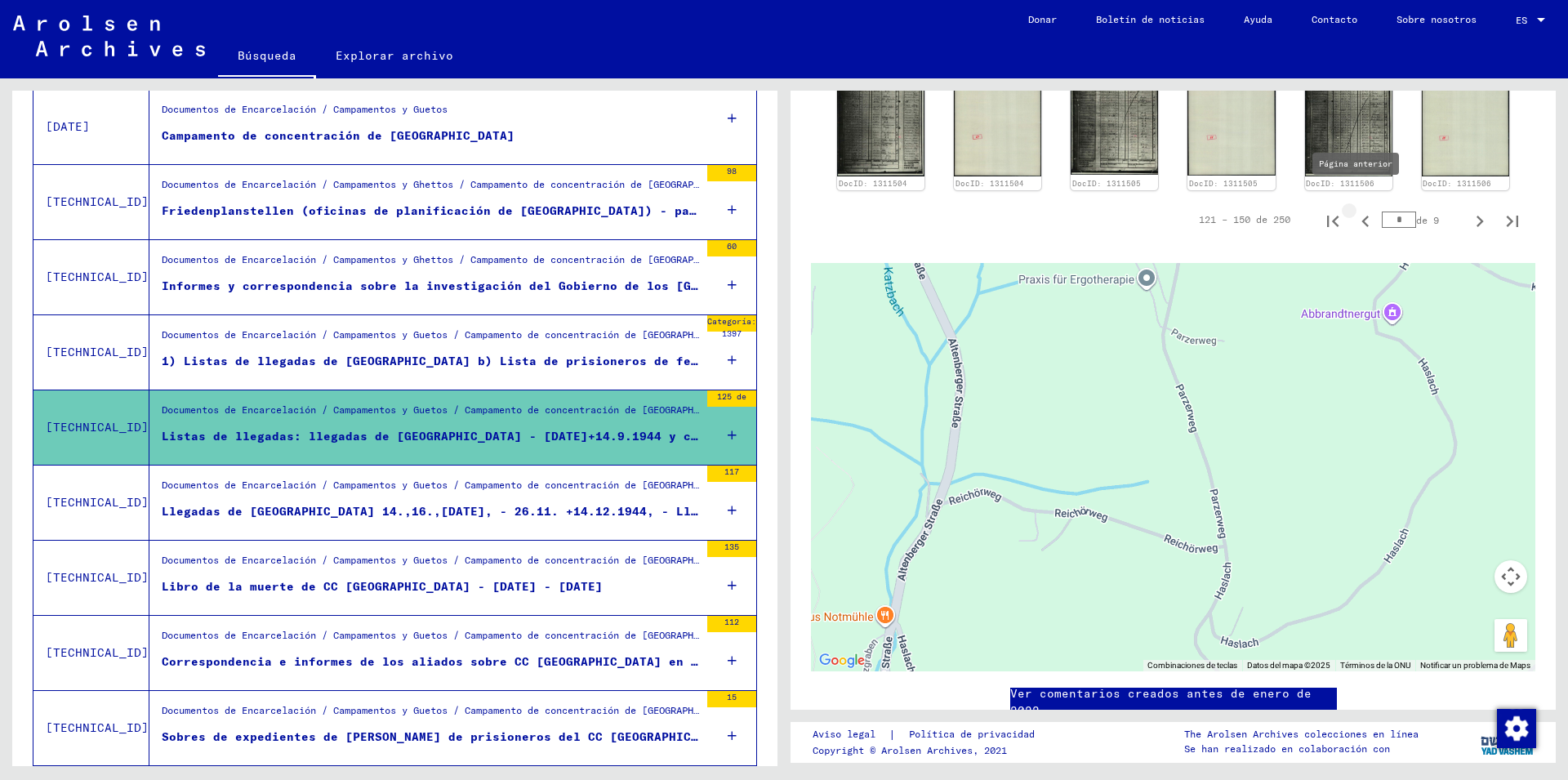
click at [1362, 216] on icon "Página anterior" at bounding box center [1366, 221] width 8 height 11
type input "*"
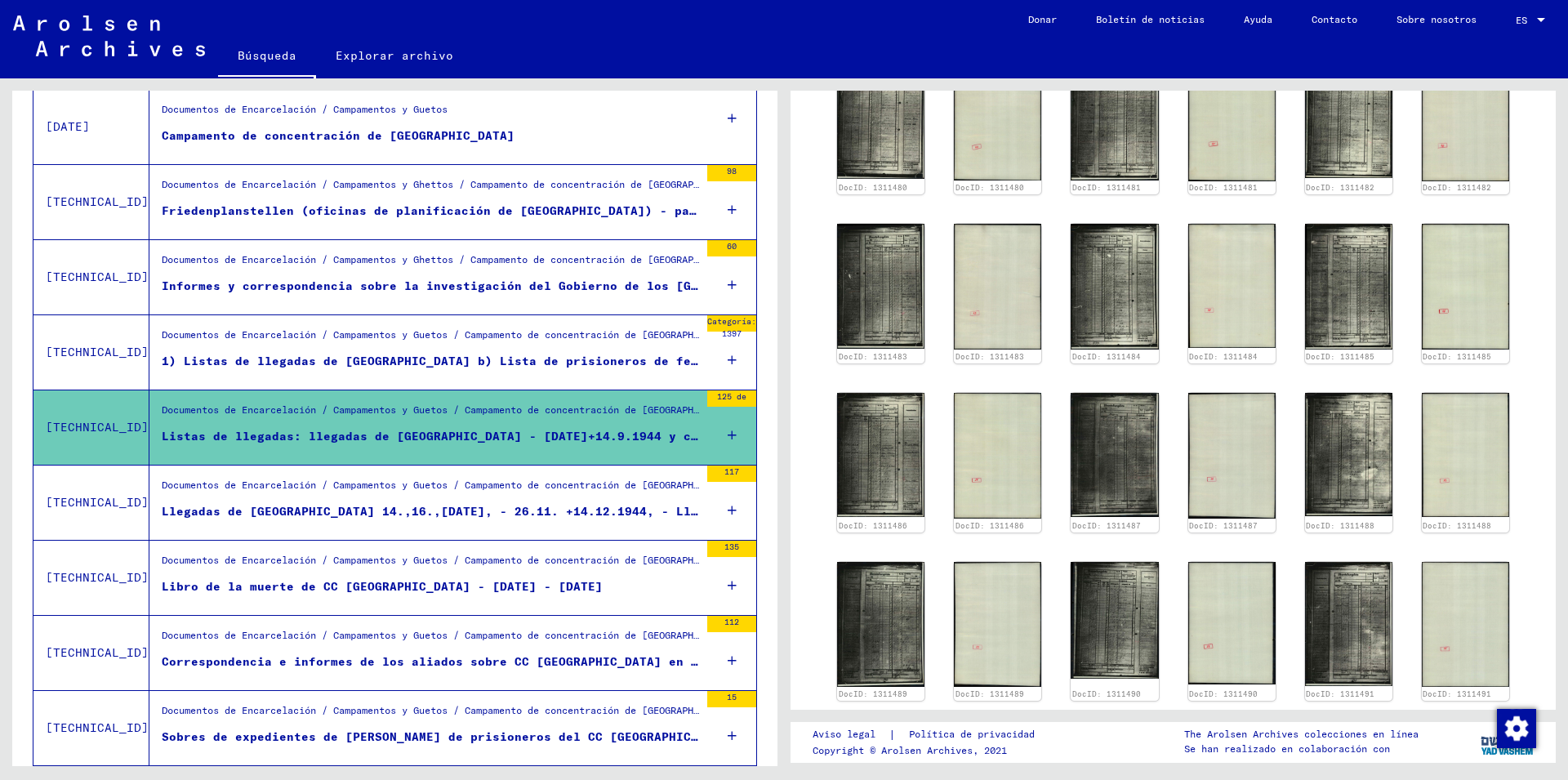
scroll to position [592, 0]
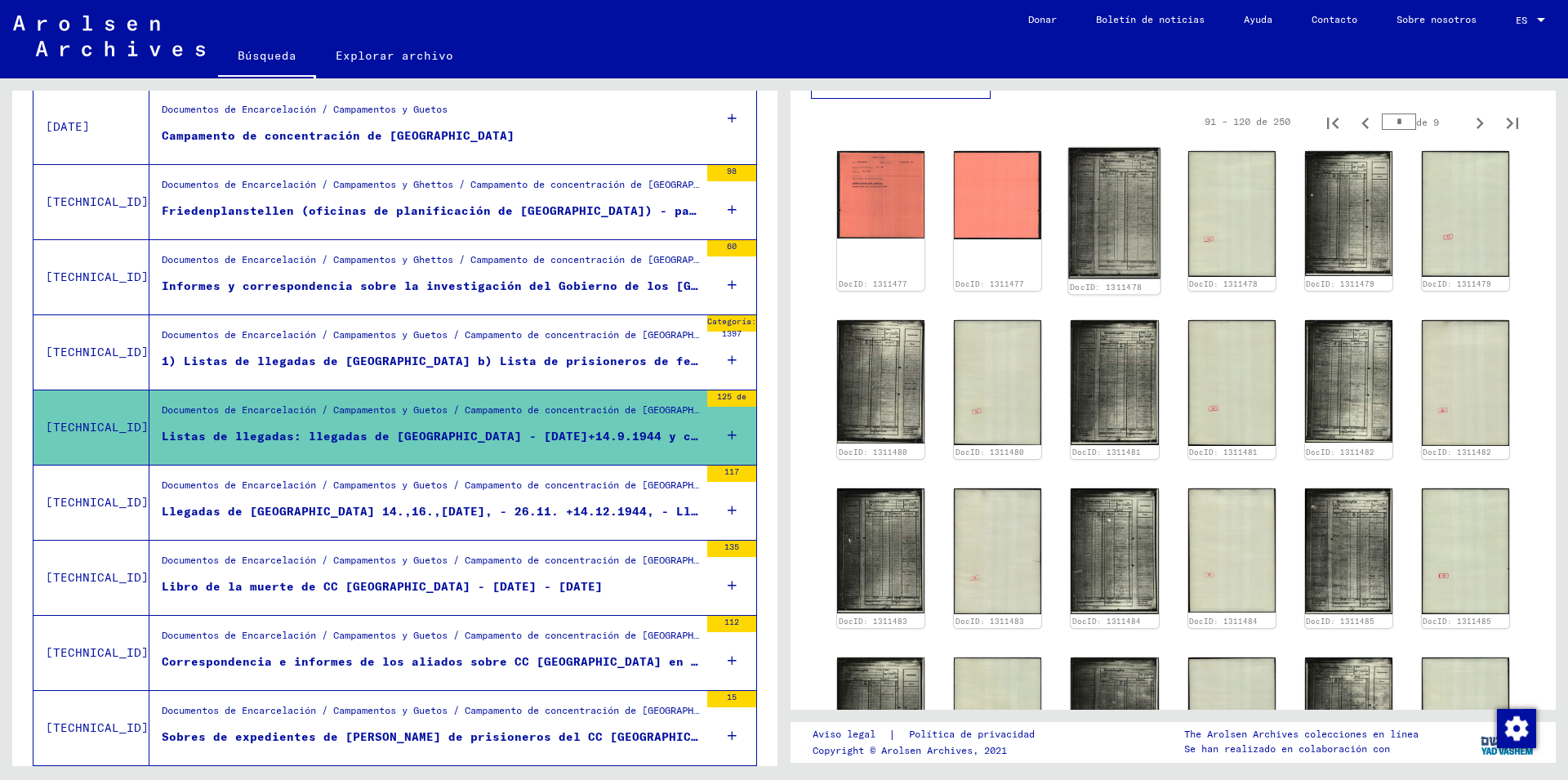
click at [1094, 224] on img at bounding box center [1115, 213] width 93 height 131
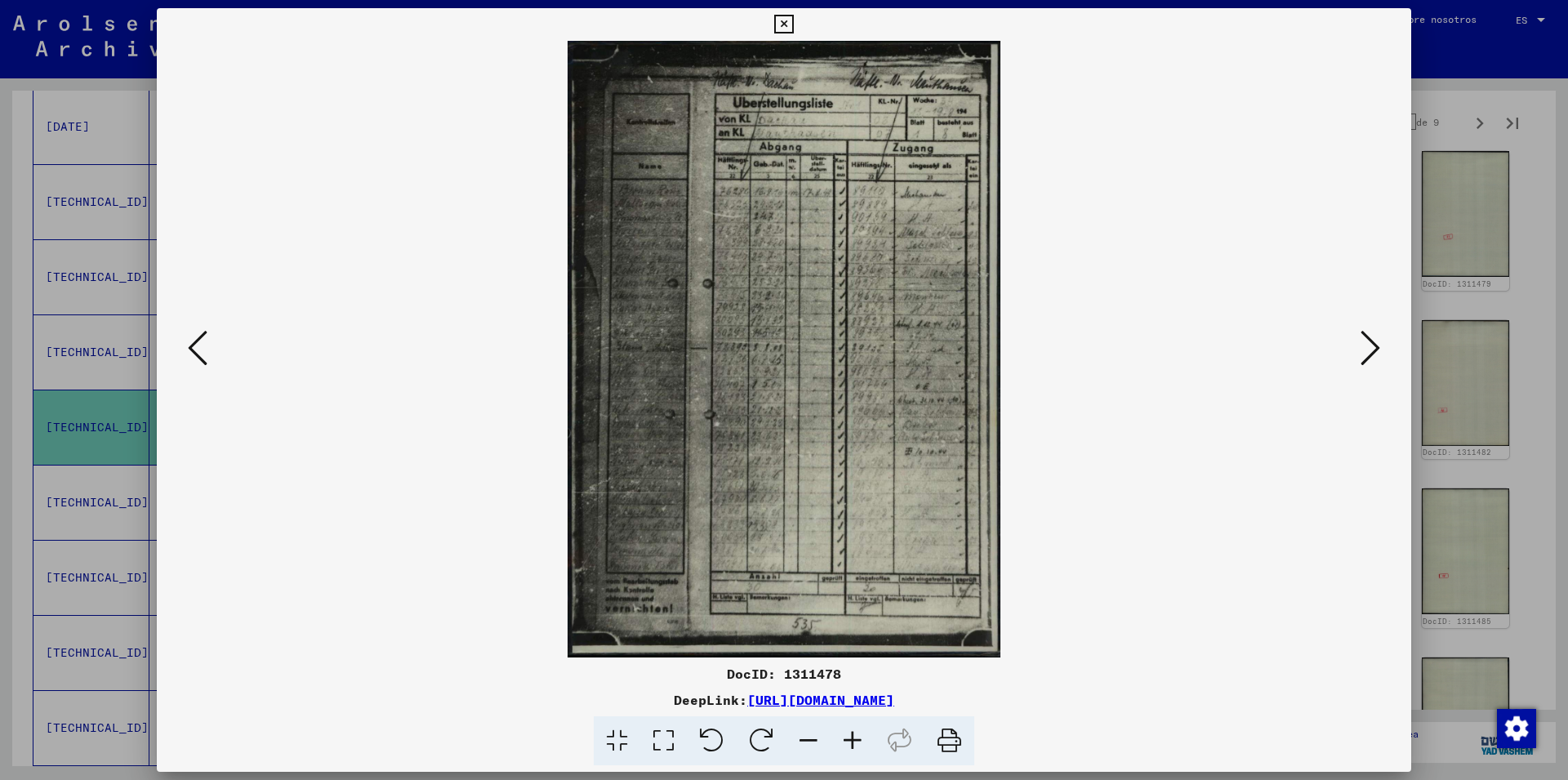
click at [854, 744] on icon at bounding box center [853, 741] width 44 height 50
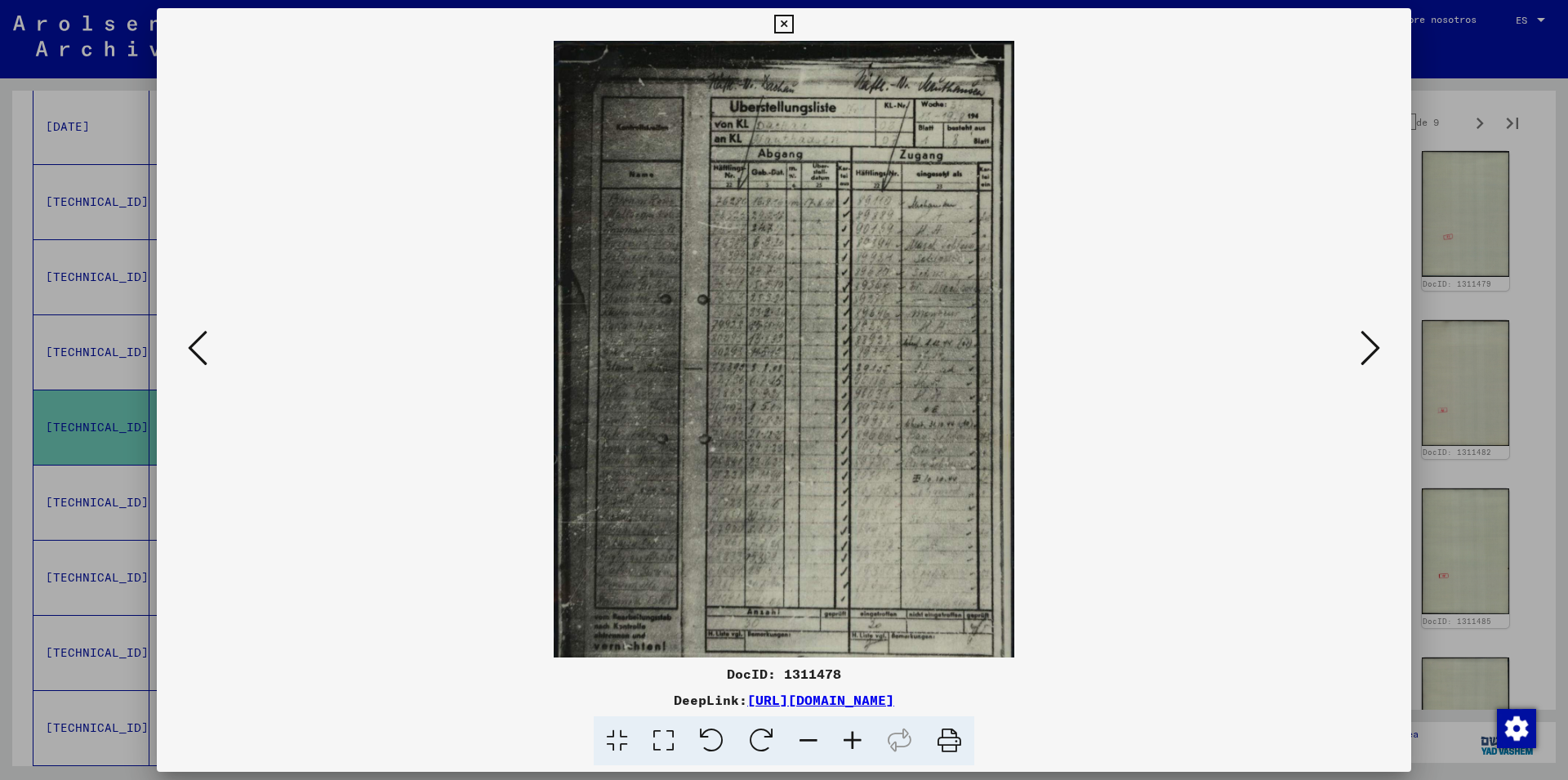
click at [854, 744] on icon at bounding box center [853, 741] width 44 height 50
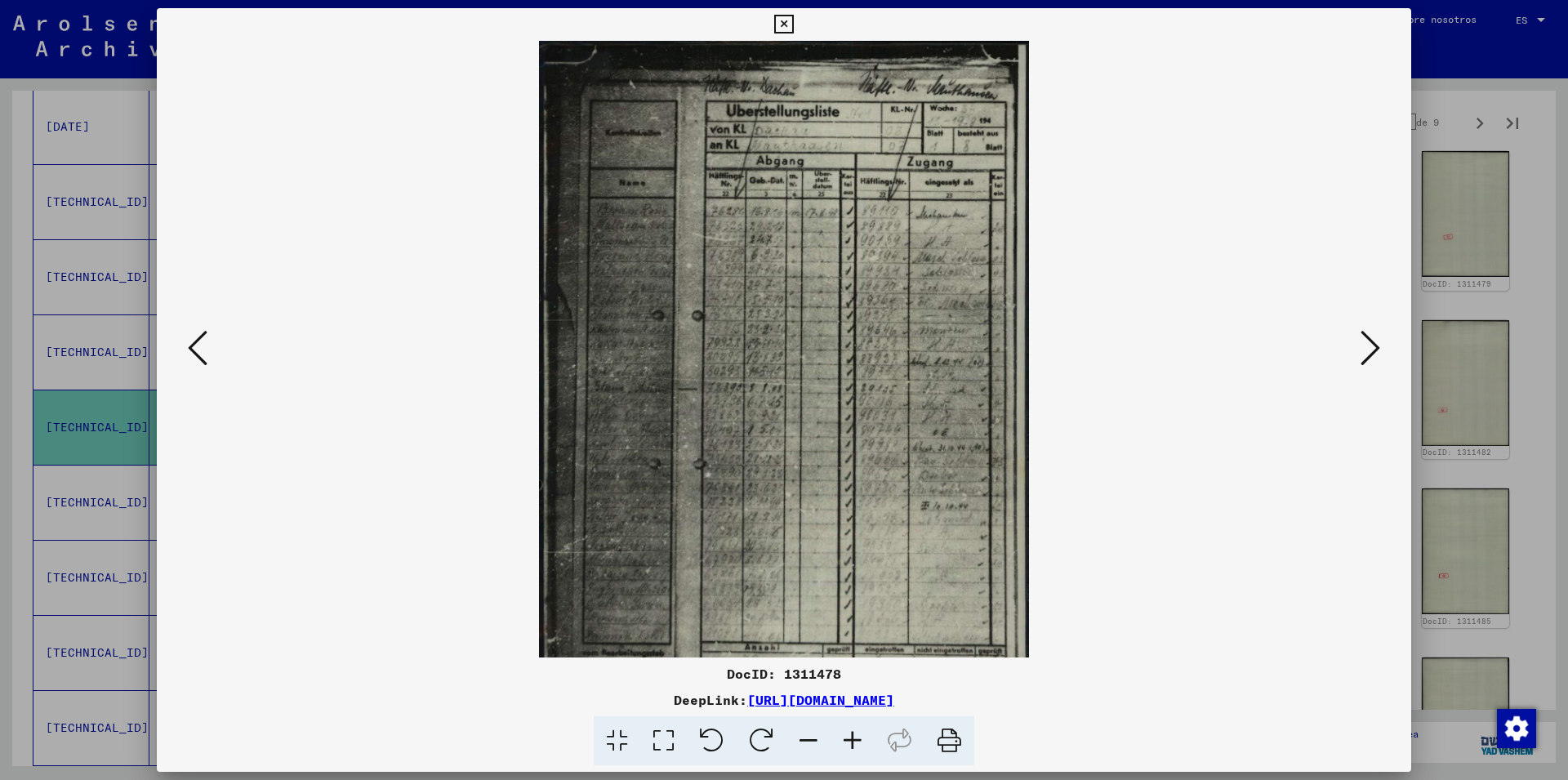
click at [854, 744] on icon at bounding box center [853, 741] width 44 height 50
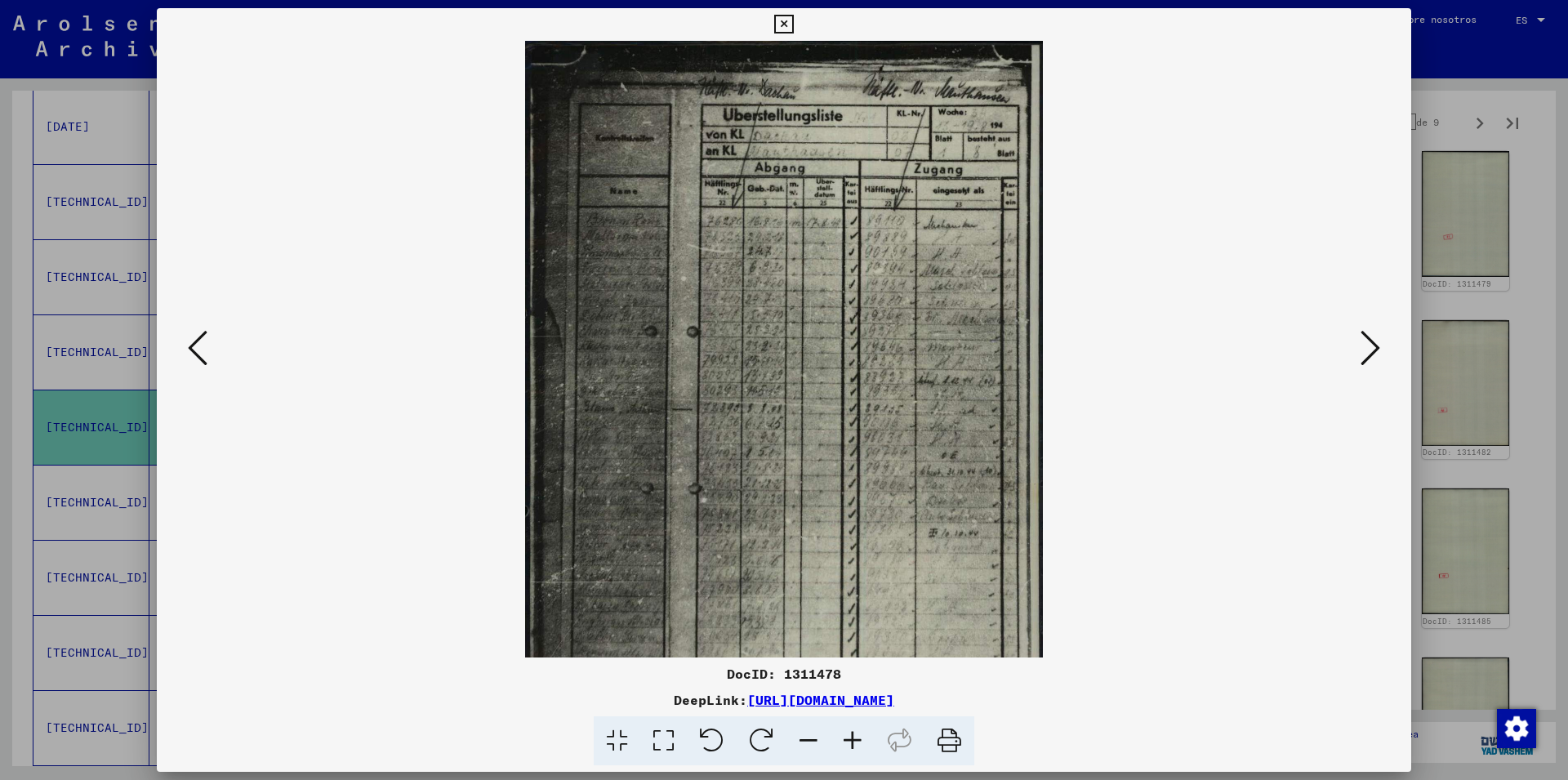
click at [854, 744] on icon at bounding box center [853, 741] width 44 height 50
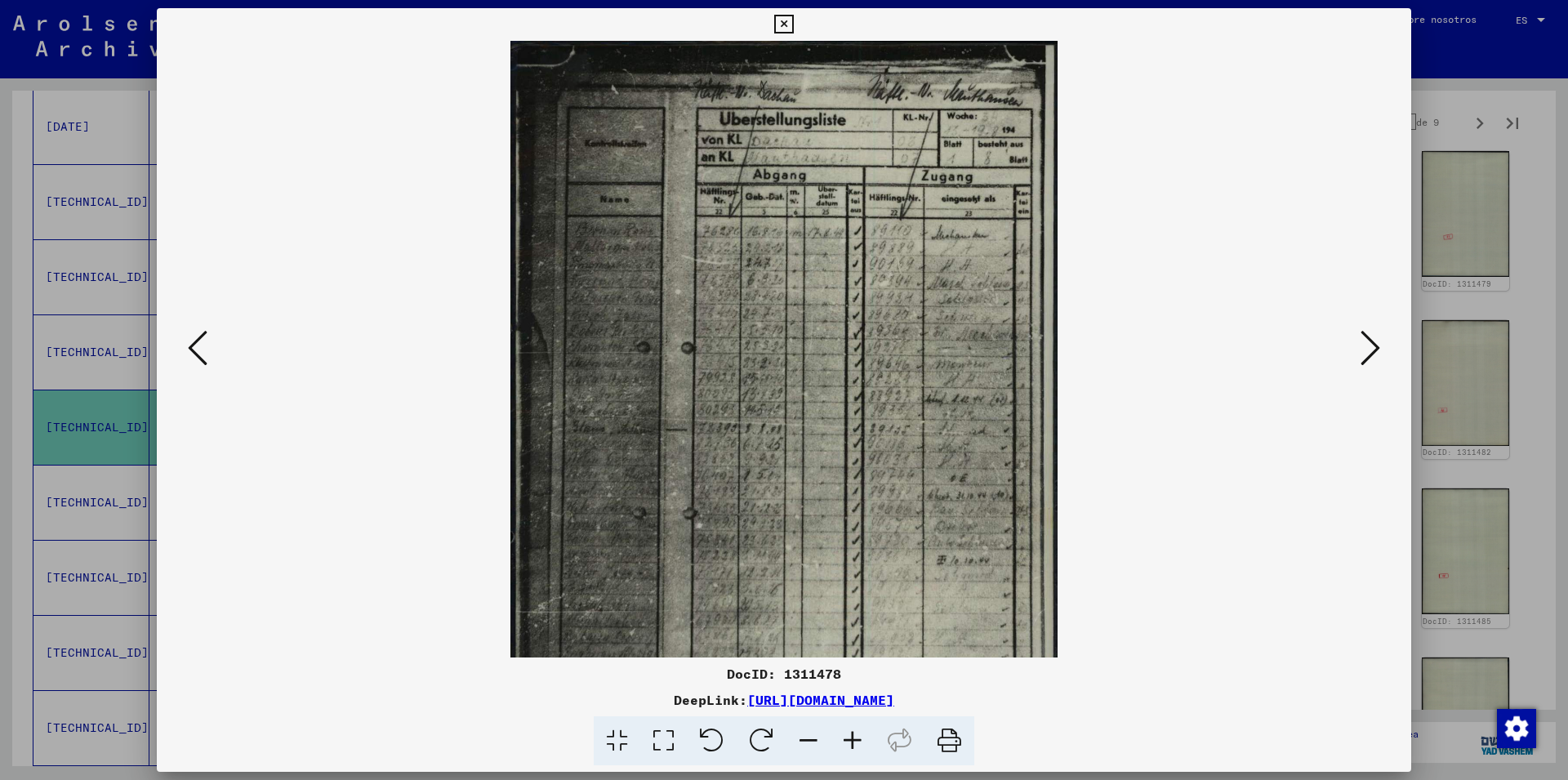
click at [854, 744] on icon at bounding box center [853, 741] width 44 height 50
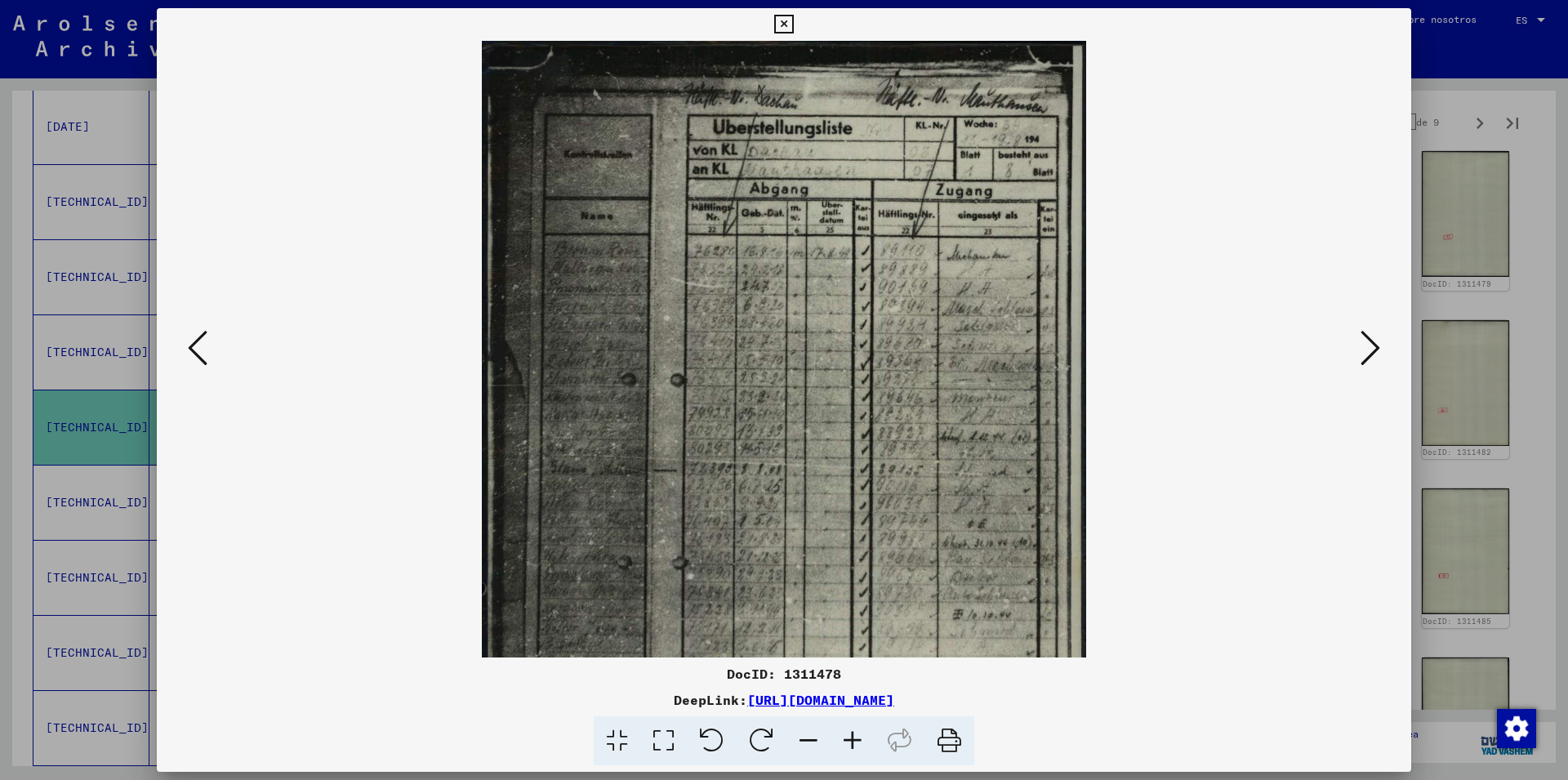
click at [854, 744] on icon at bounding box center [853, 741] width 44 height 50
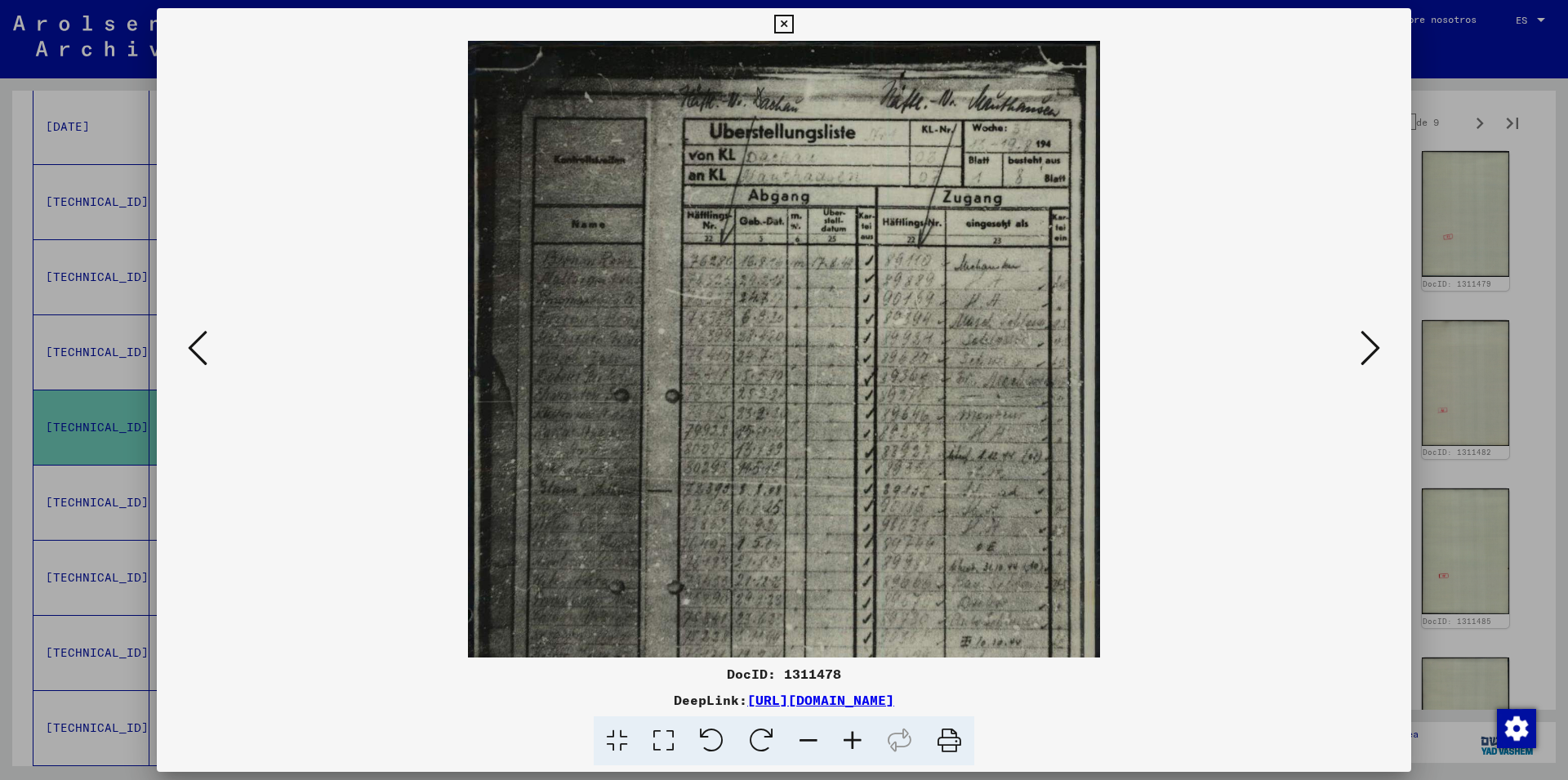
click at [854, 744] on icon at bounding box center [853, 741] width 44 height 50
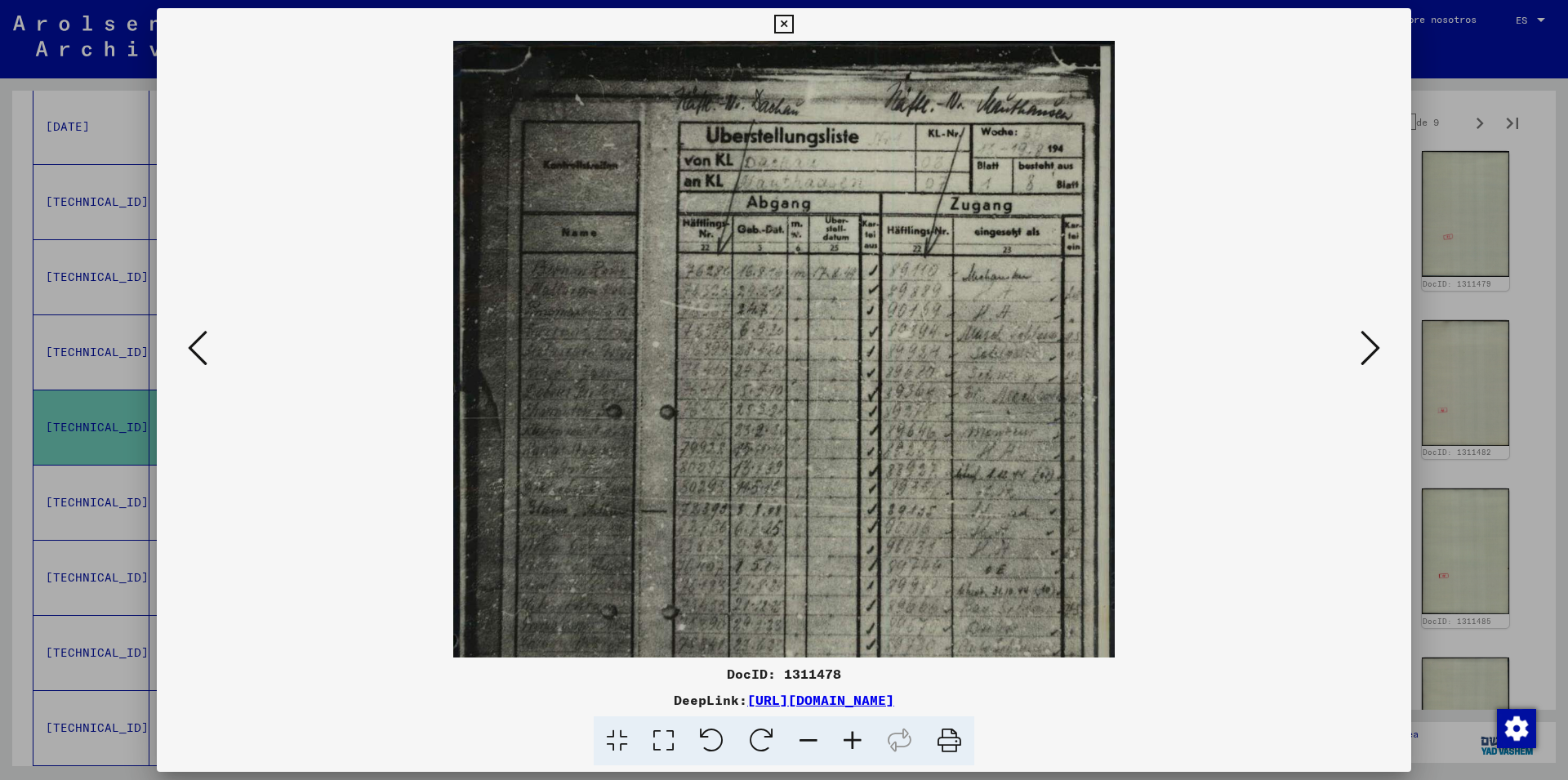
click at [854, 744] on icon at bounding box center [853, 741] width 44 height 50
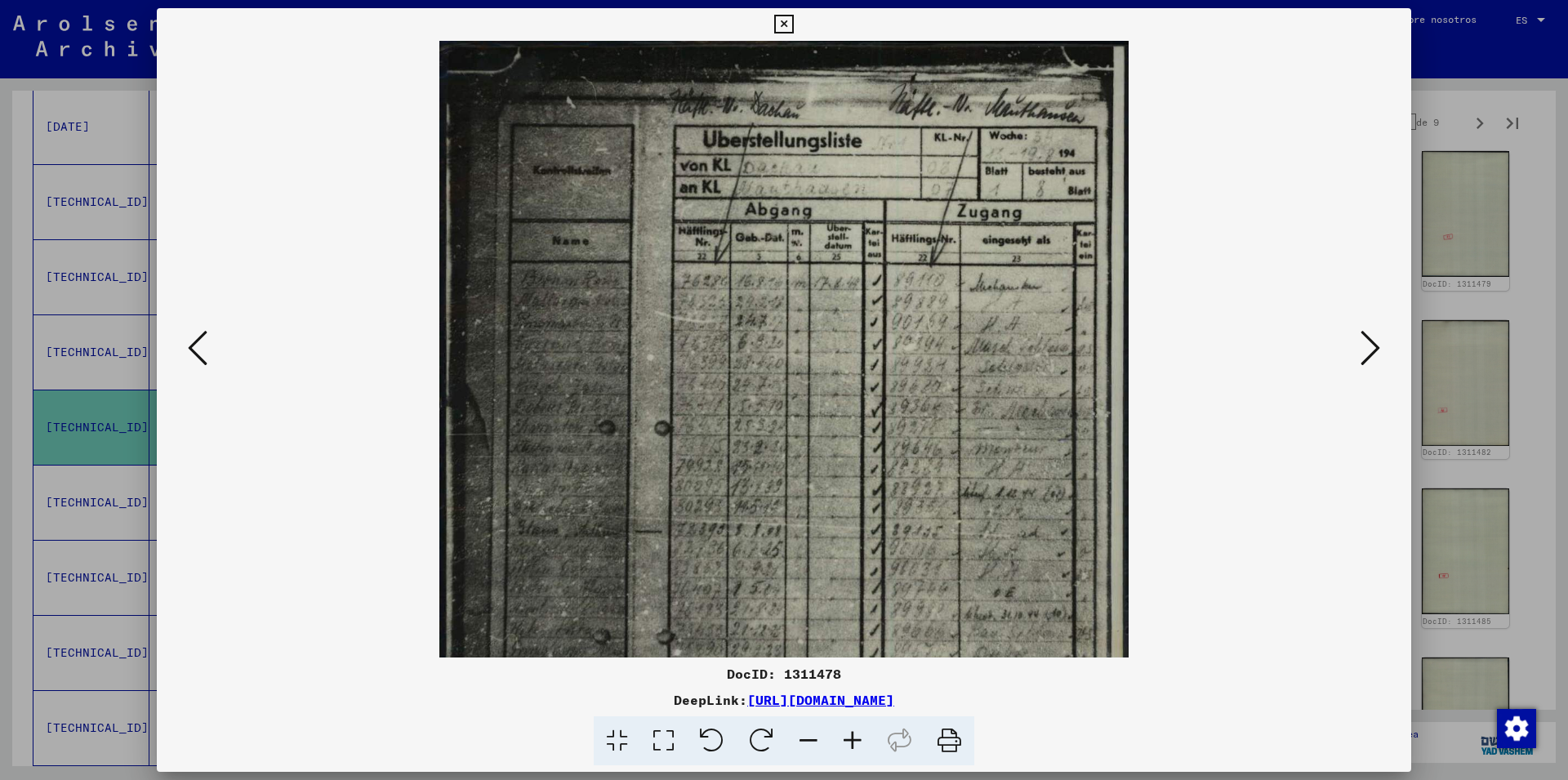
click at [854, 744] on icon at bounding box center [853, 741] width 44 height 50
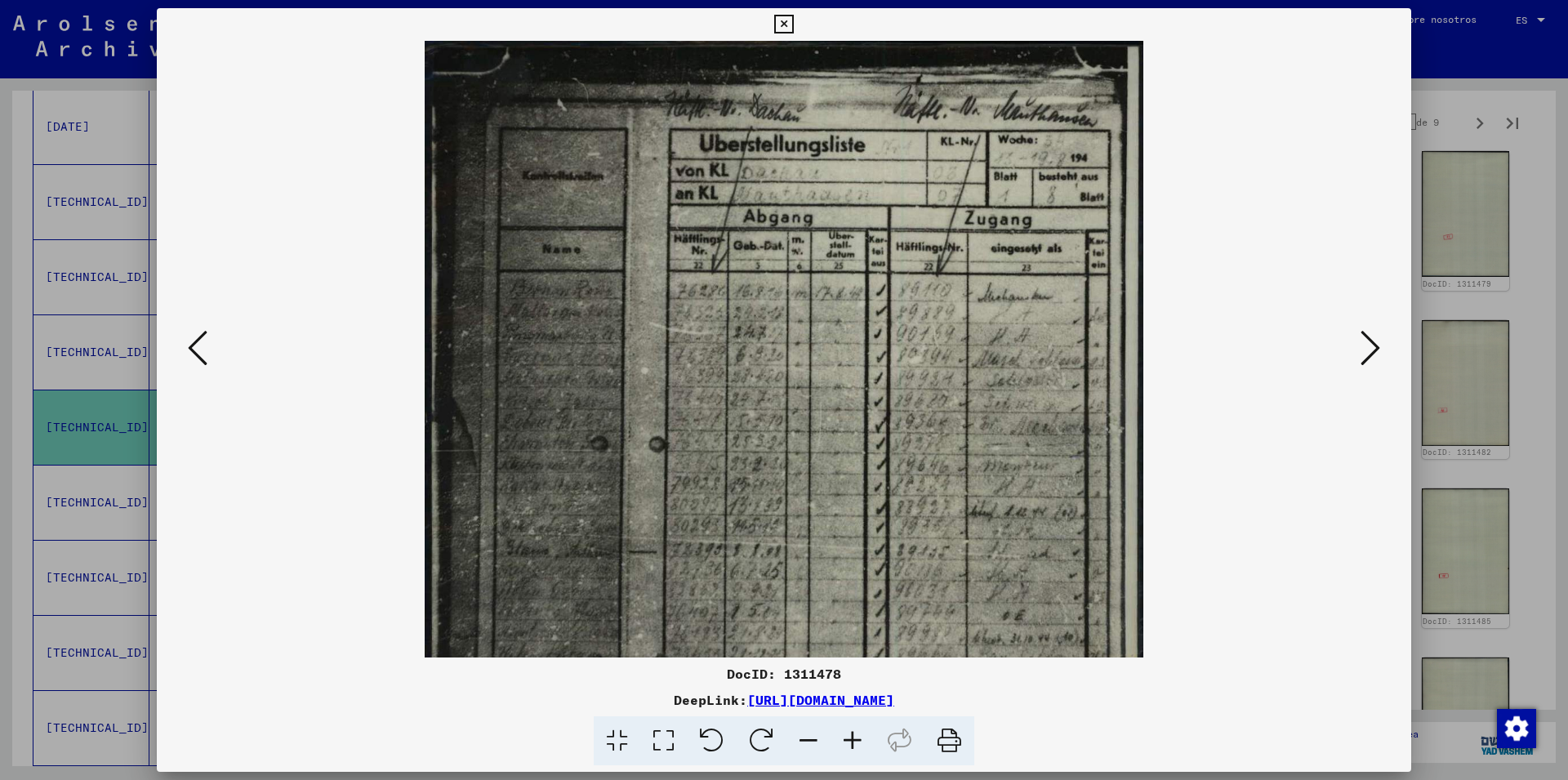
drag, startPoint x: 967, startPoint y: 275, endPoint x: 873, endPoint y: 276, distance: 94.0
click at [873, 276] on img at bounding box center [784, 553] width 718 height 1026
drag, startPoint x: 1403, startPoint y: 17, endPoint x: 1350, endPoint y: 143, distance: 136.7
click at [793, 17] on icon at bounding box center [784, 25] width 19 height 20
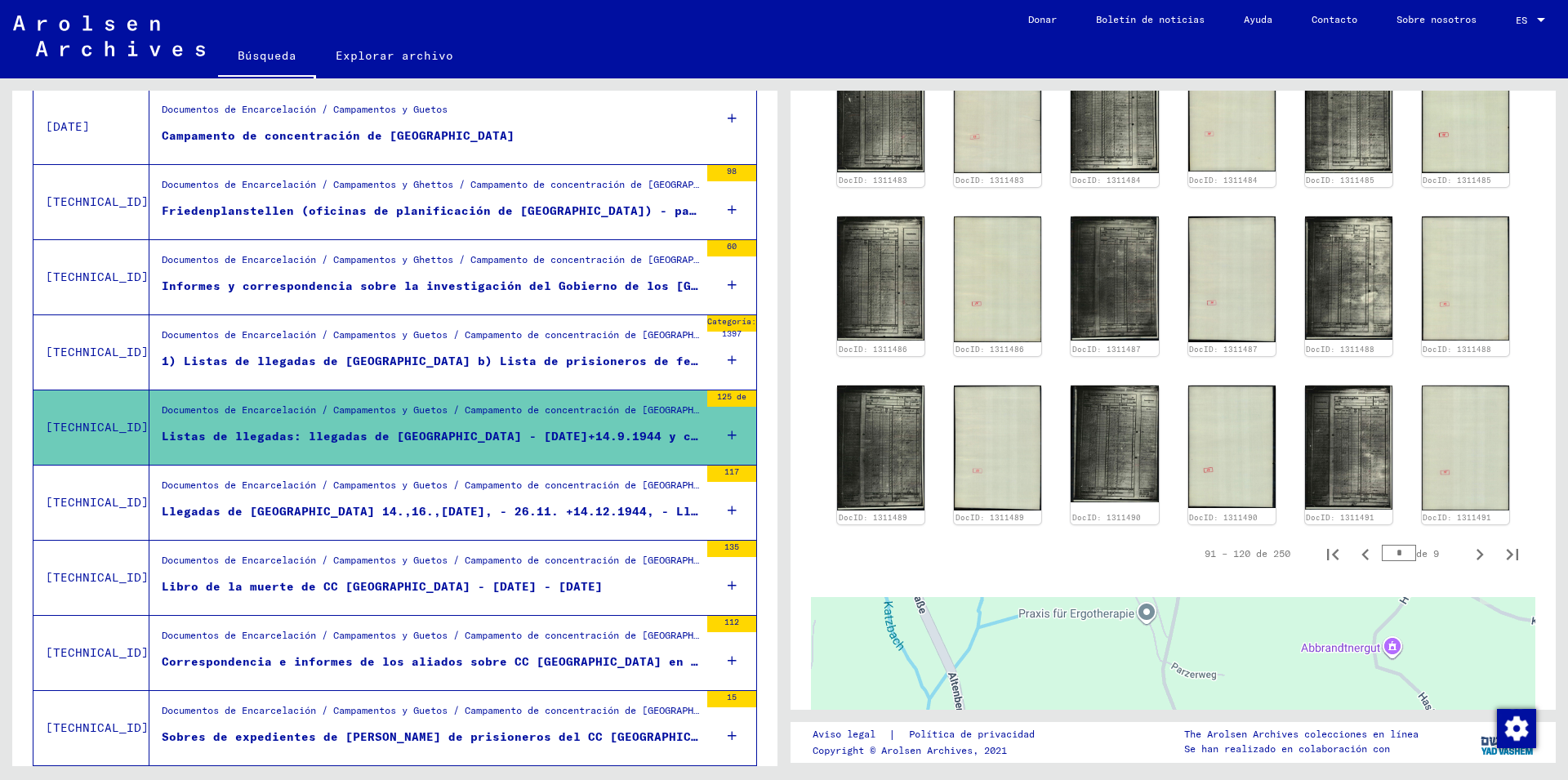
scroll to position [1386, 0]
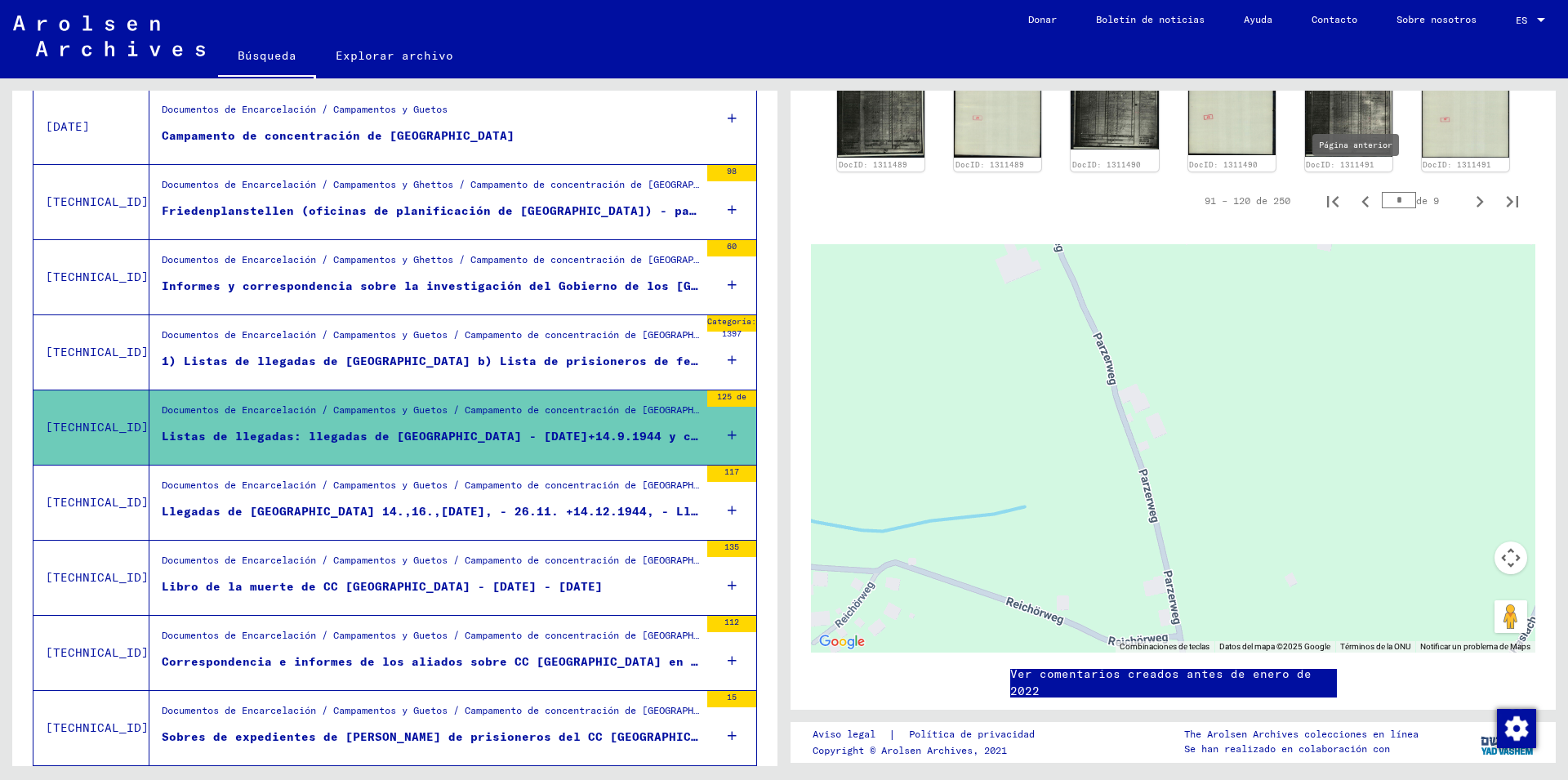
click at [1354, 190] on icon "Página anterior" at bounding box center [1366, 201] width 23 height 23
type input "*"
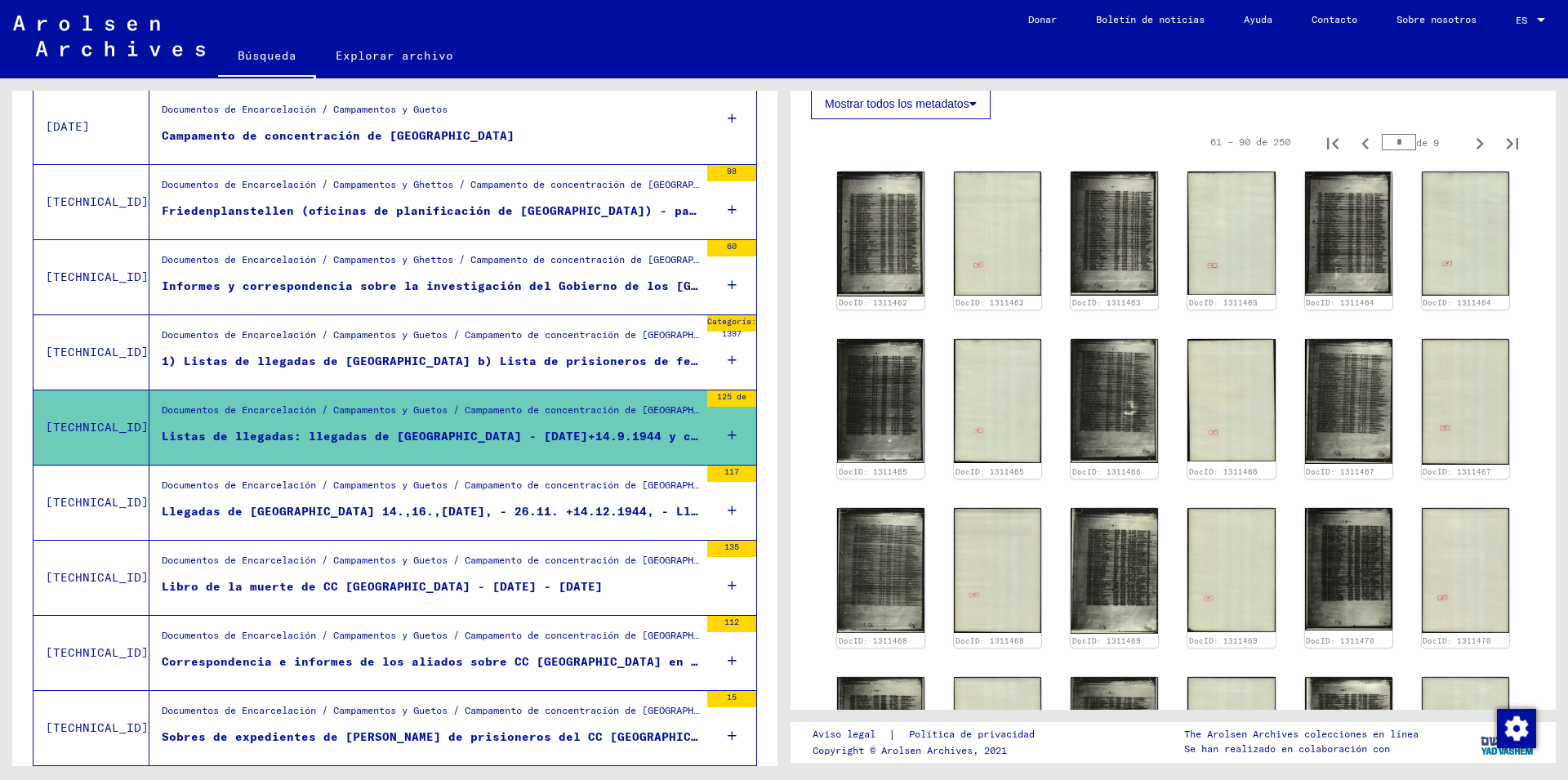
scroll to position [1188, 0]
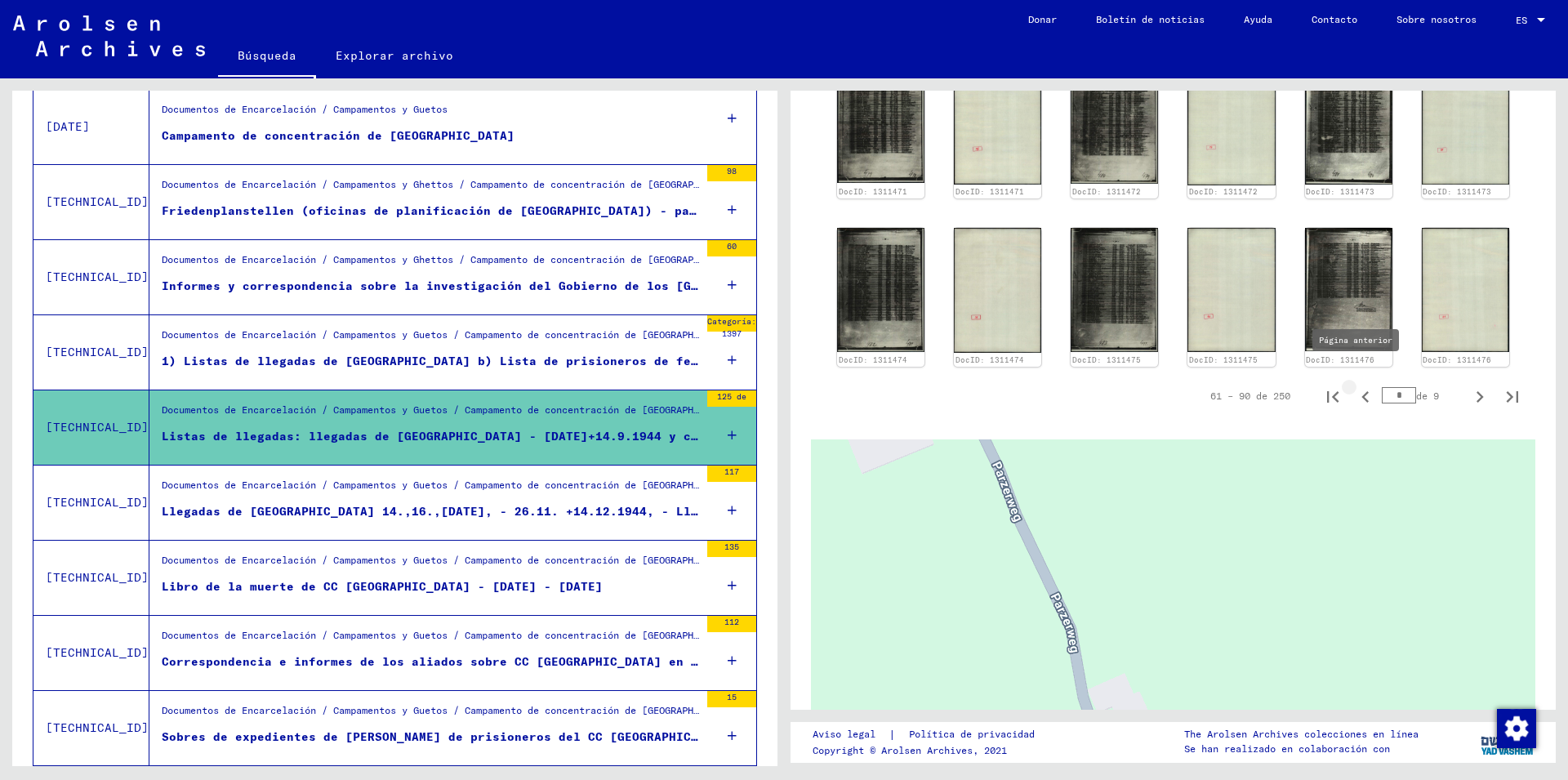
click at [1354, 386] on icon "Página anterior" at bounding box center [1366, 397] width 23 height 23
type input "*"
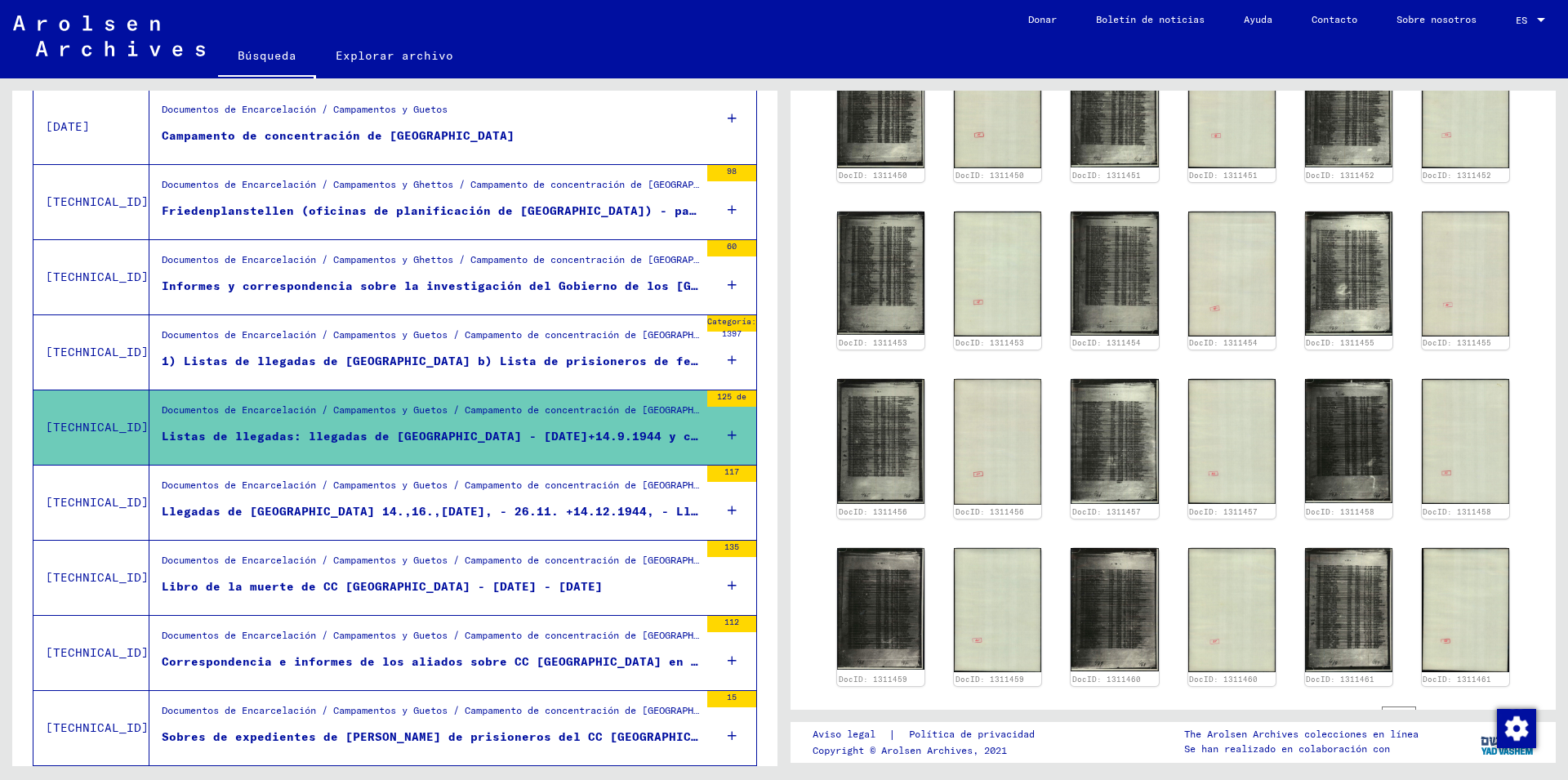
scroll to position [1221, 0]
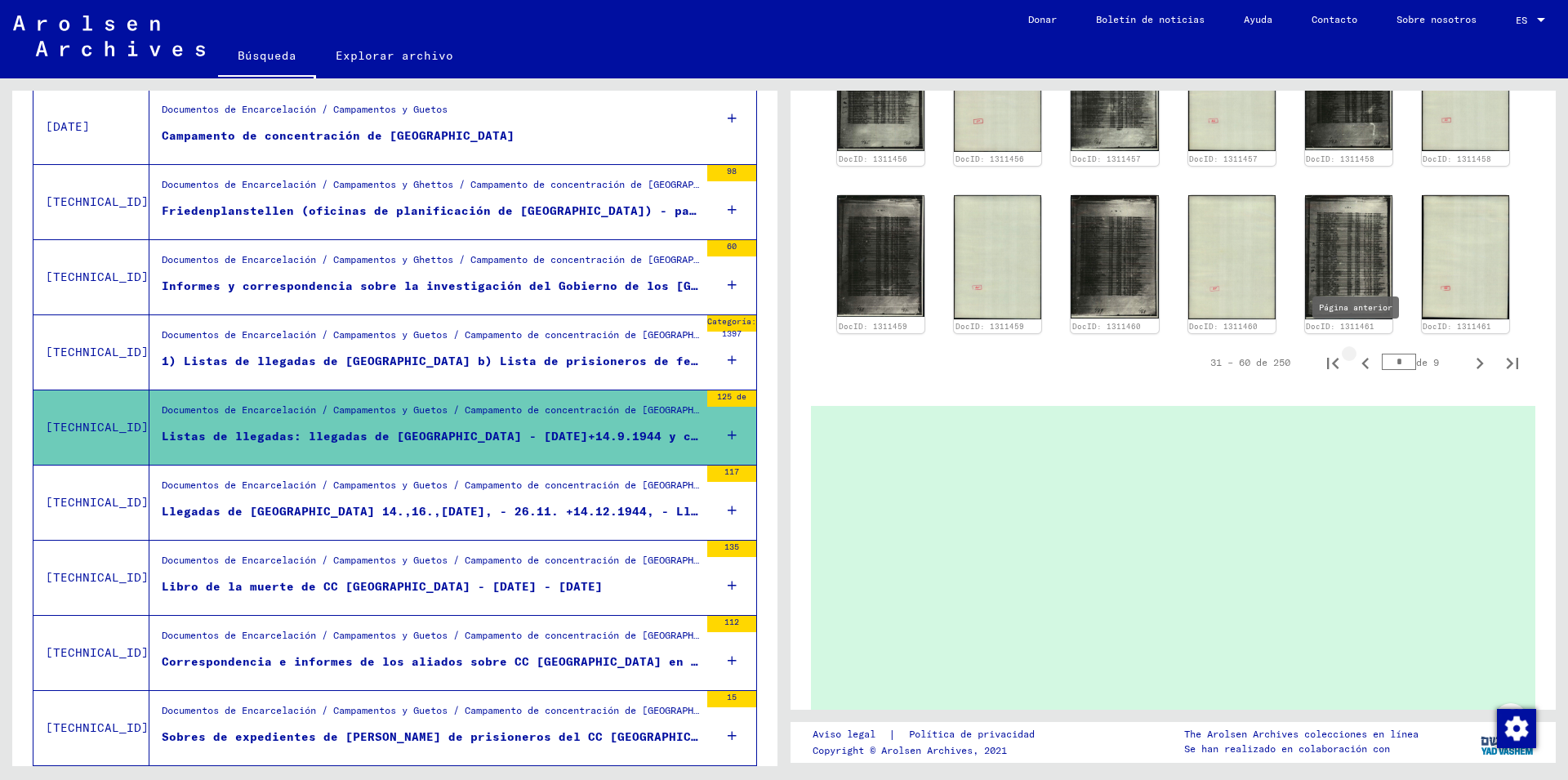
click at [1354, 352] on icon "Página anterior" at bounding box center [1366, 363] width 23 height 23
type input "*"
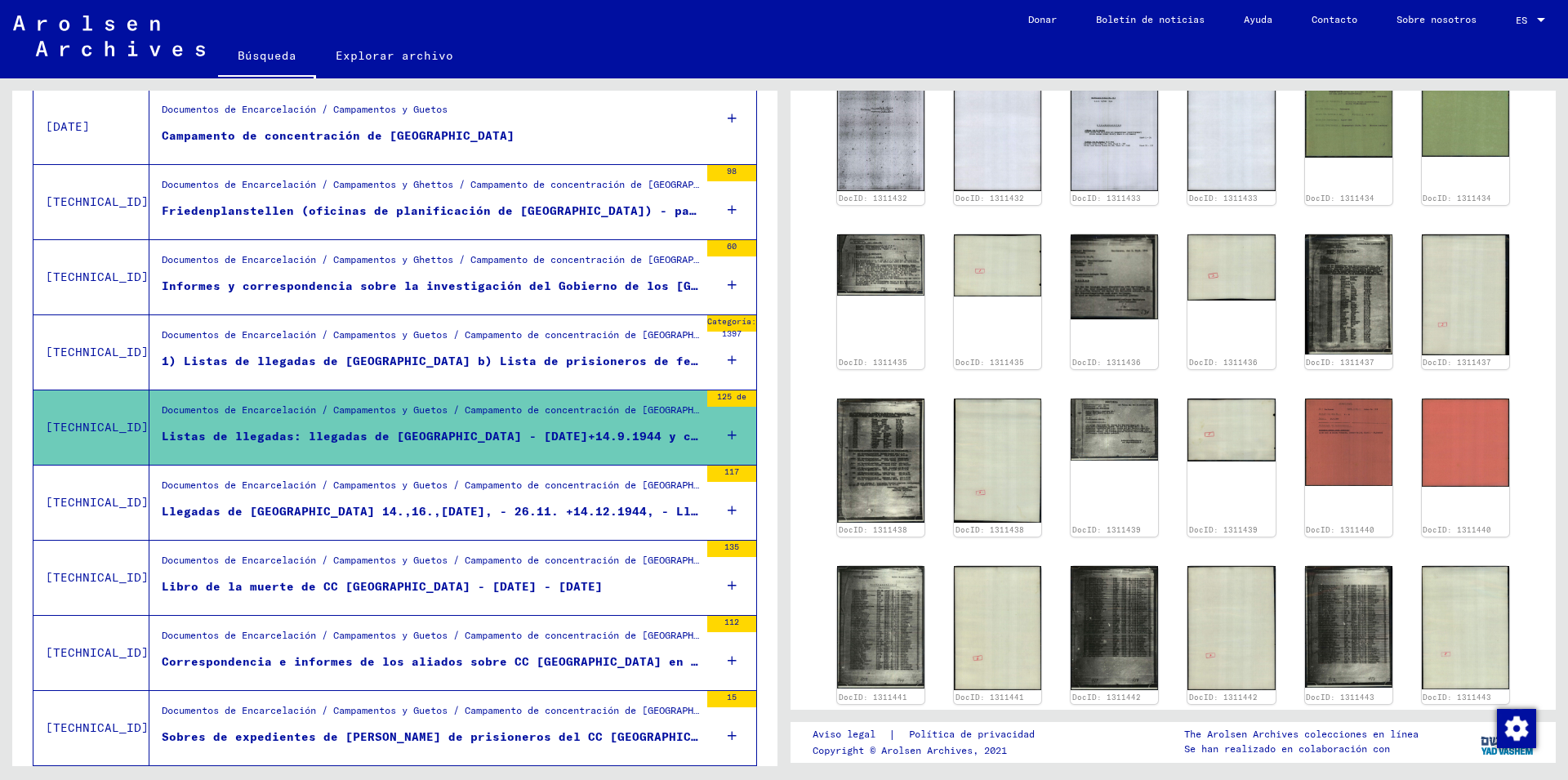
scroll to position [852, 0]
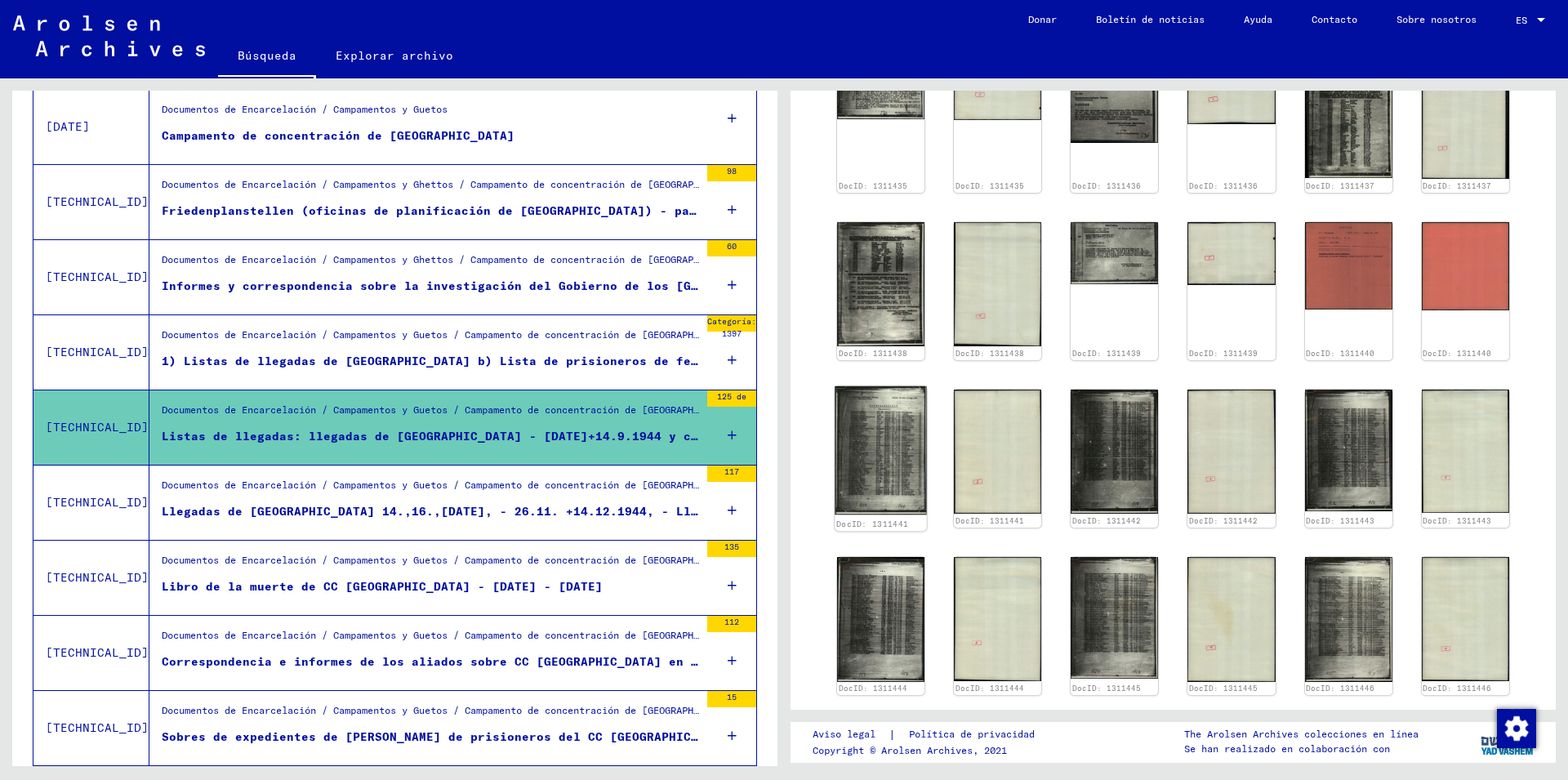
click at [887, 425] on img at bounding box center [881, 451] width 93 height 130
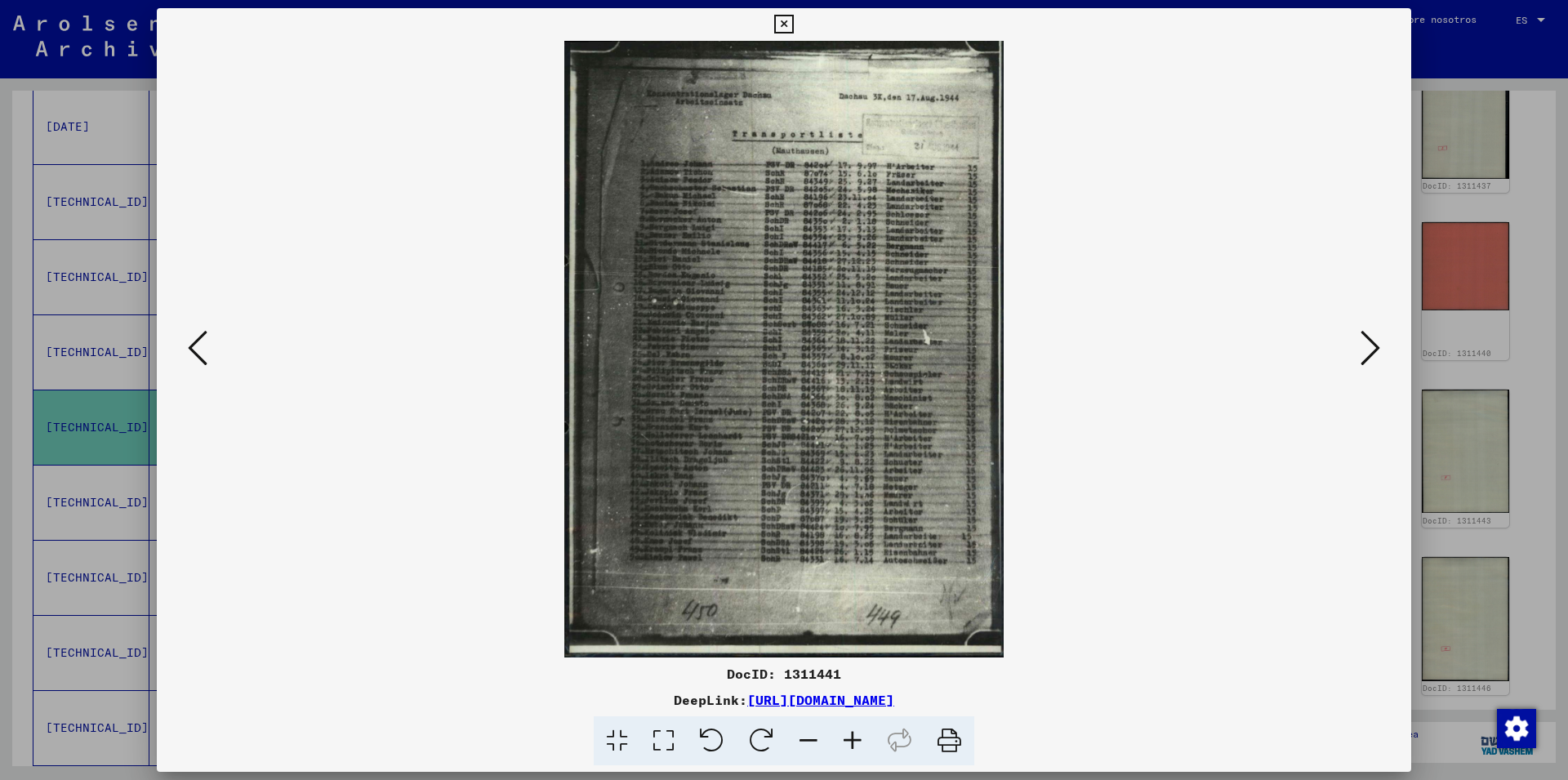
click at [849, 739] on icon at bounding box center [853, 741] width 44 height 50
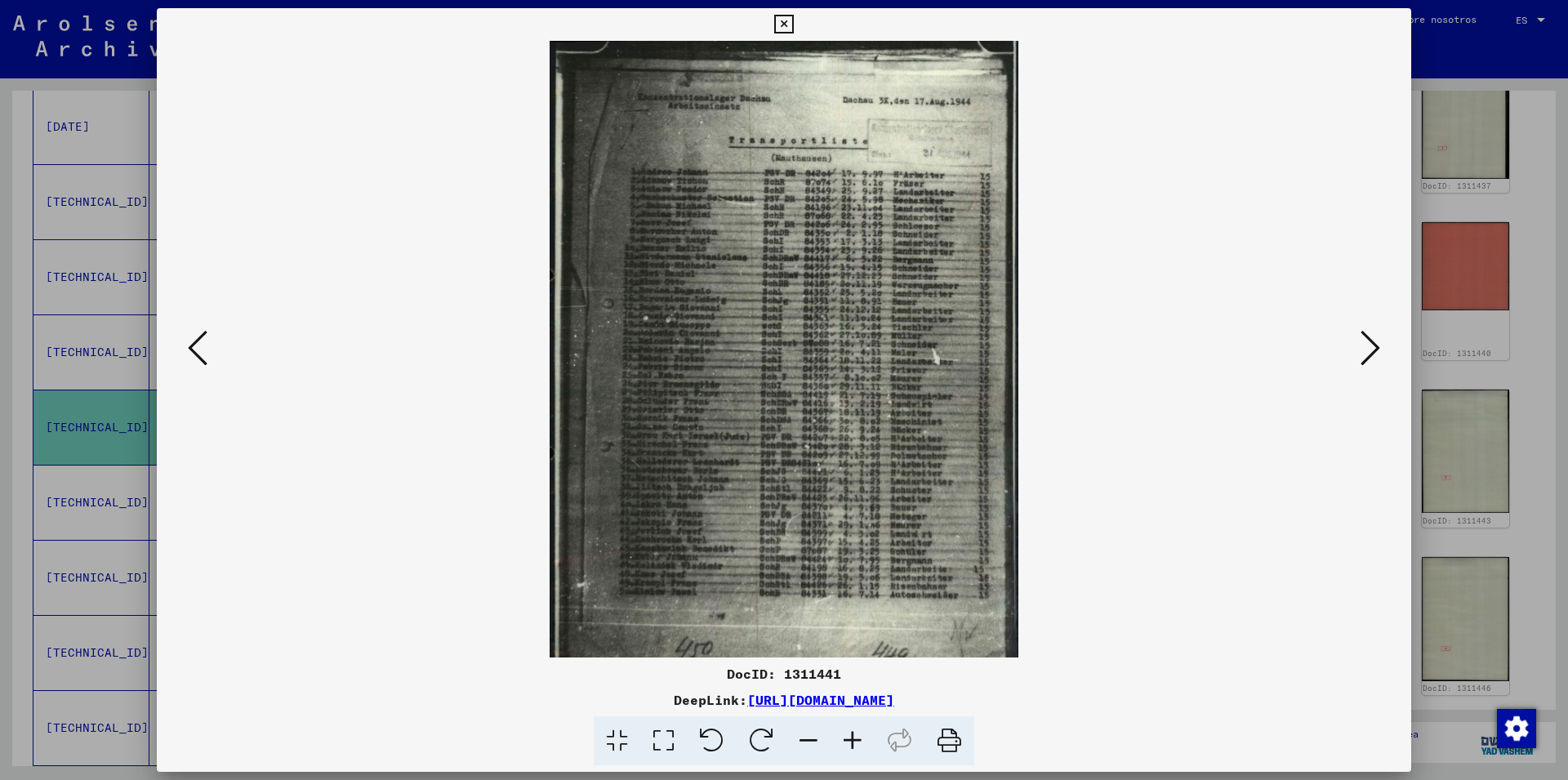
click at [849, 739] on icon at bounding box center [853, 741] width 44 height 50
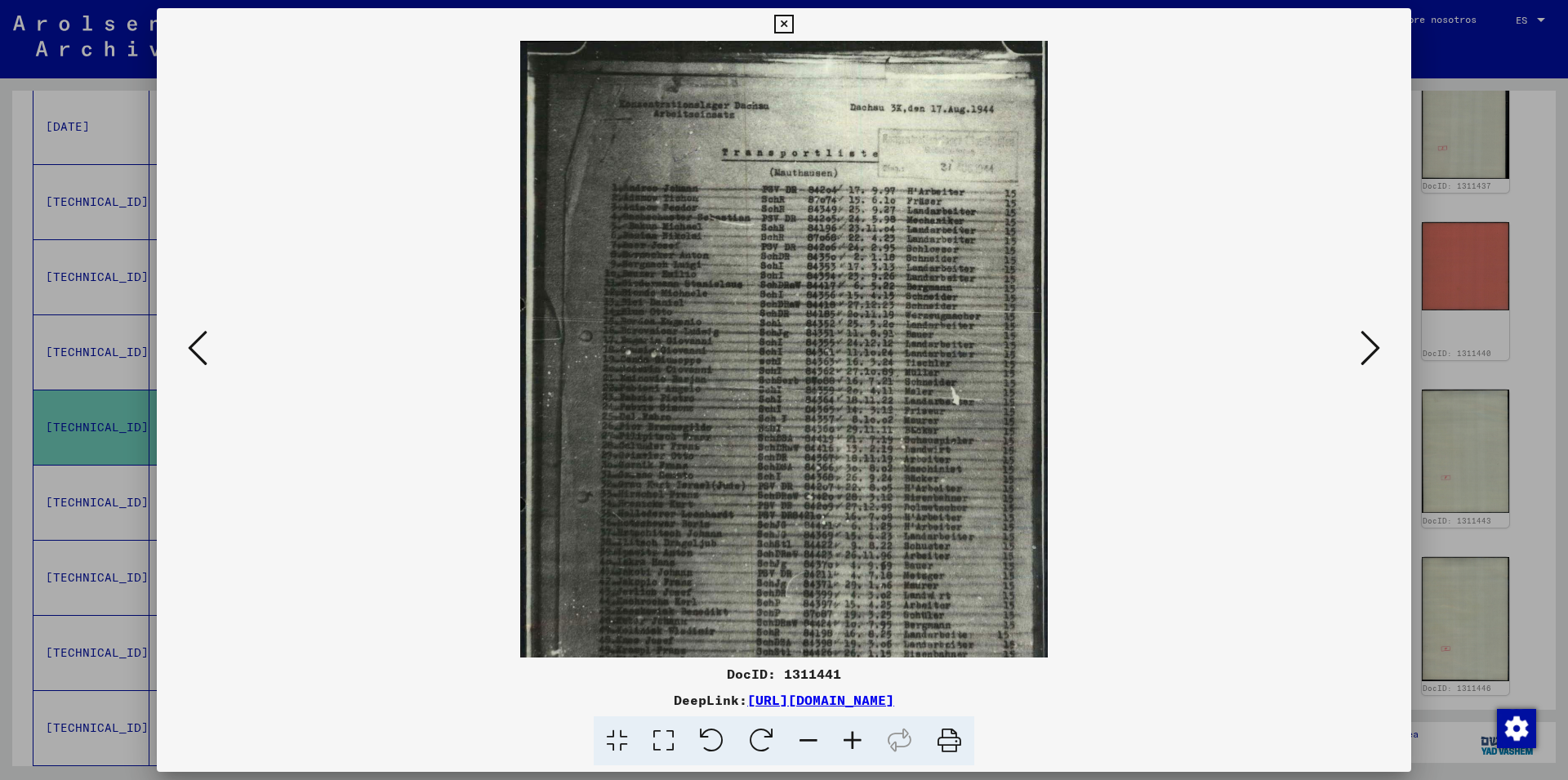
click at [849, 739] on icon at bounding box center [853, 741] width 44 height 50
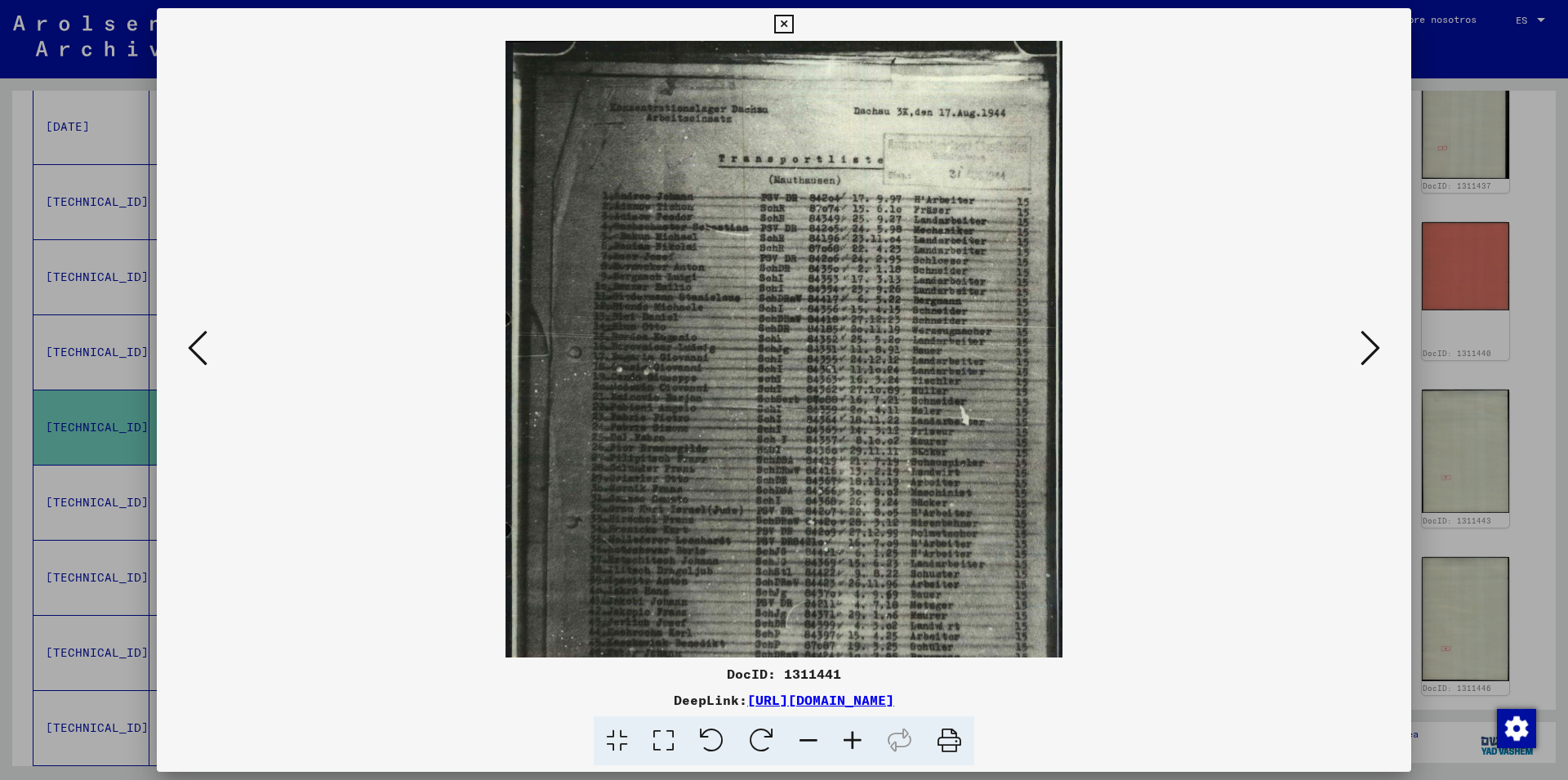
click at [849, 739] on icon at bounding box center [853, 741] width 44 height 50
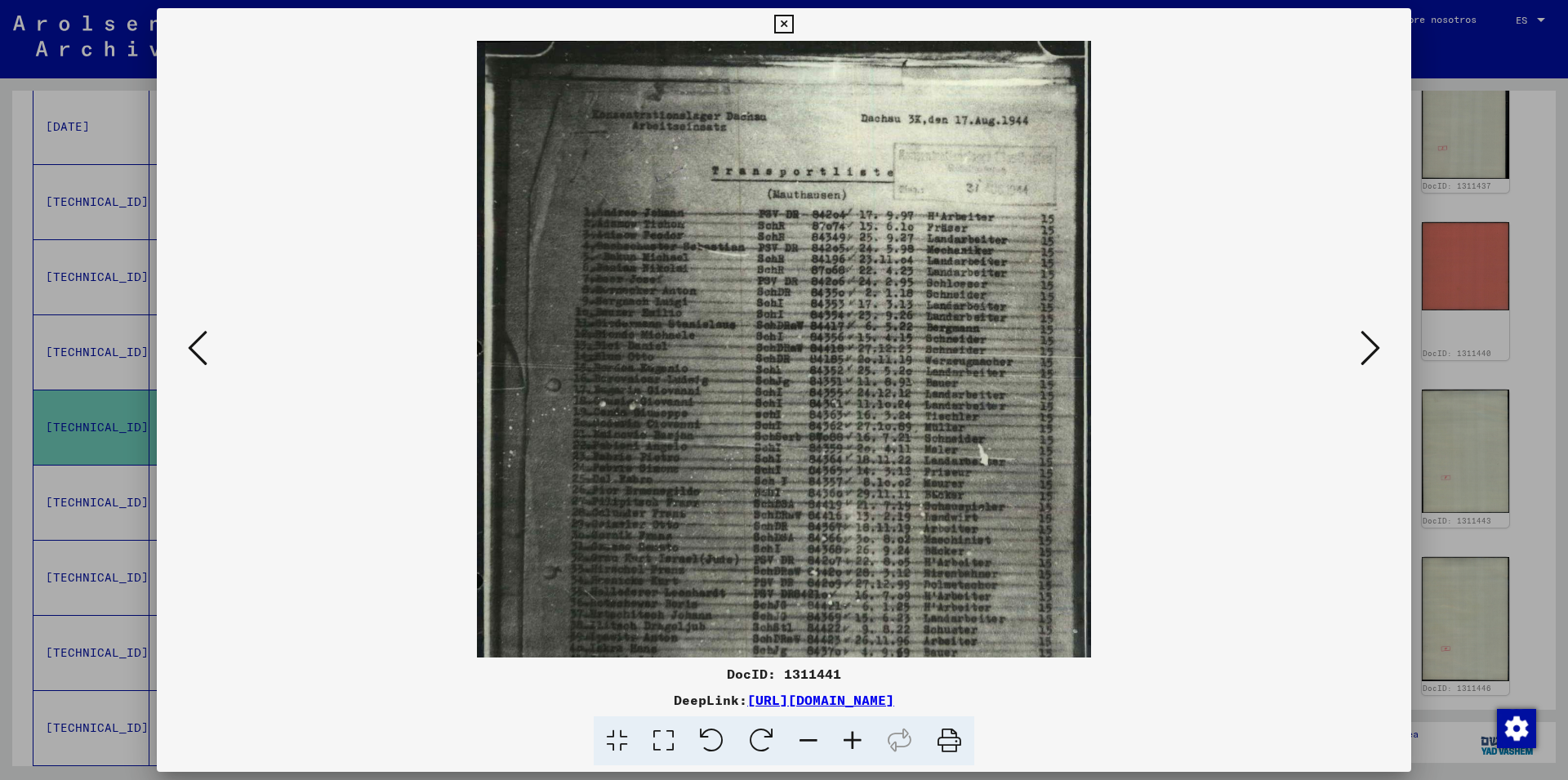
click at [849, 739] on icon at bounding box center [853, 741] width 44 height 50
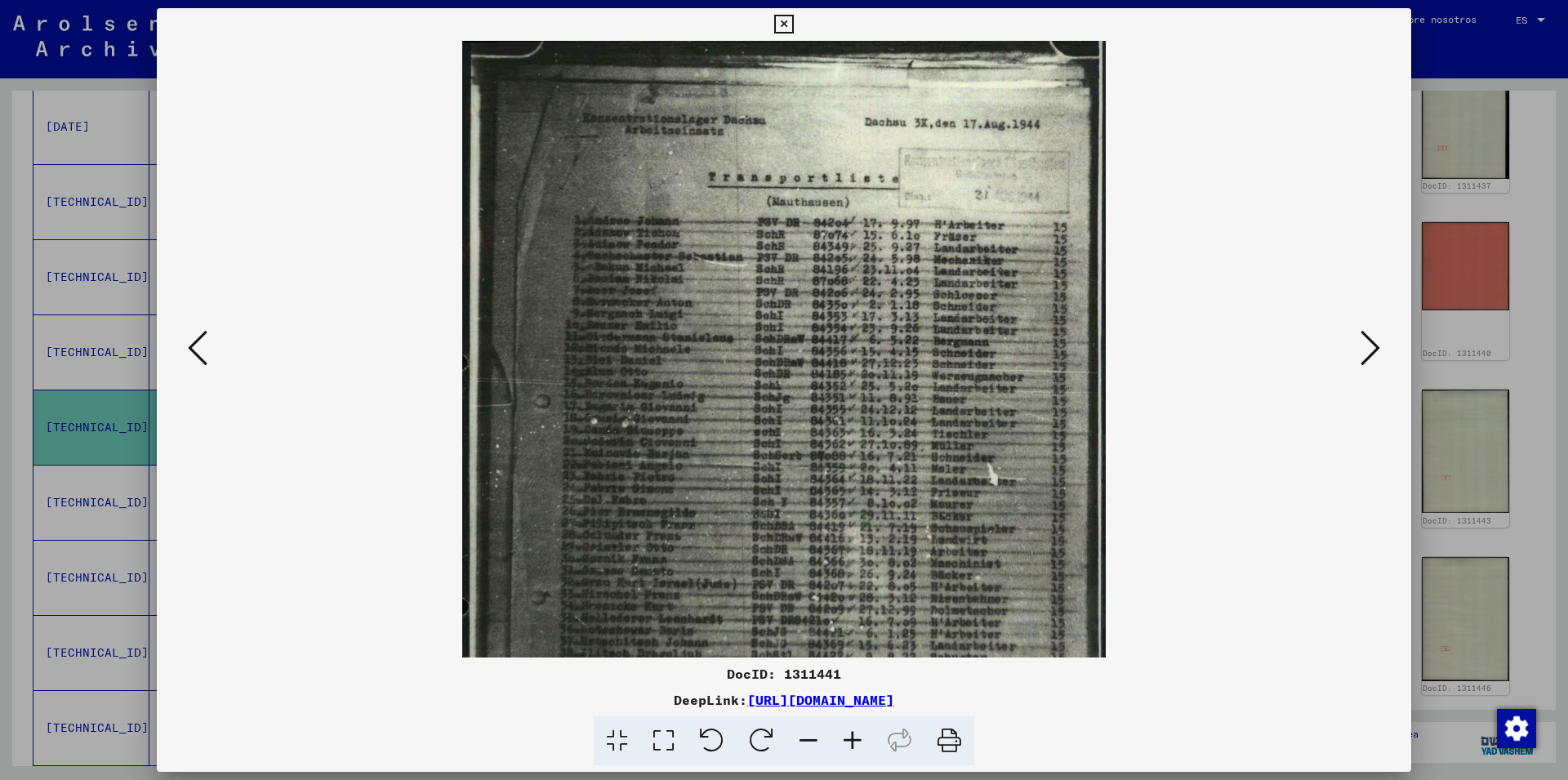
click at [849, 739] on icon at bounding box center [853, 741] width 44 height 50
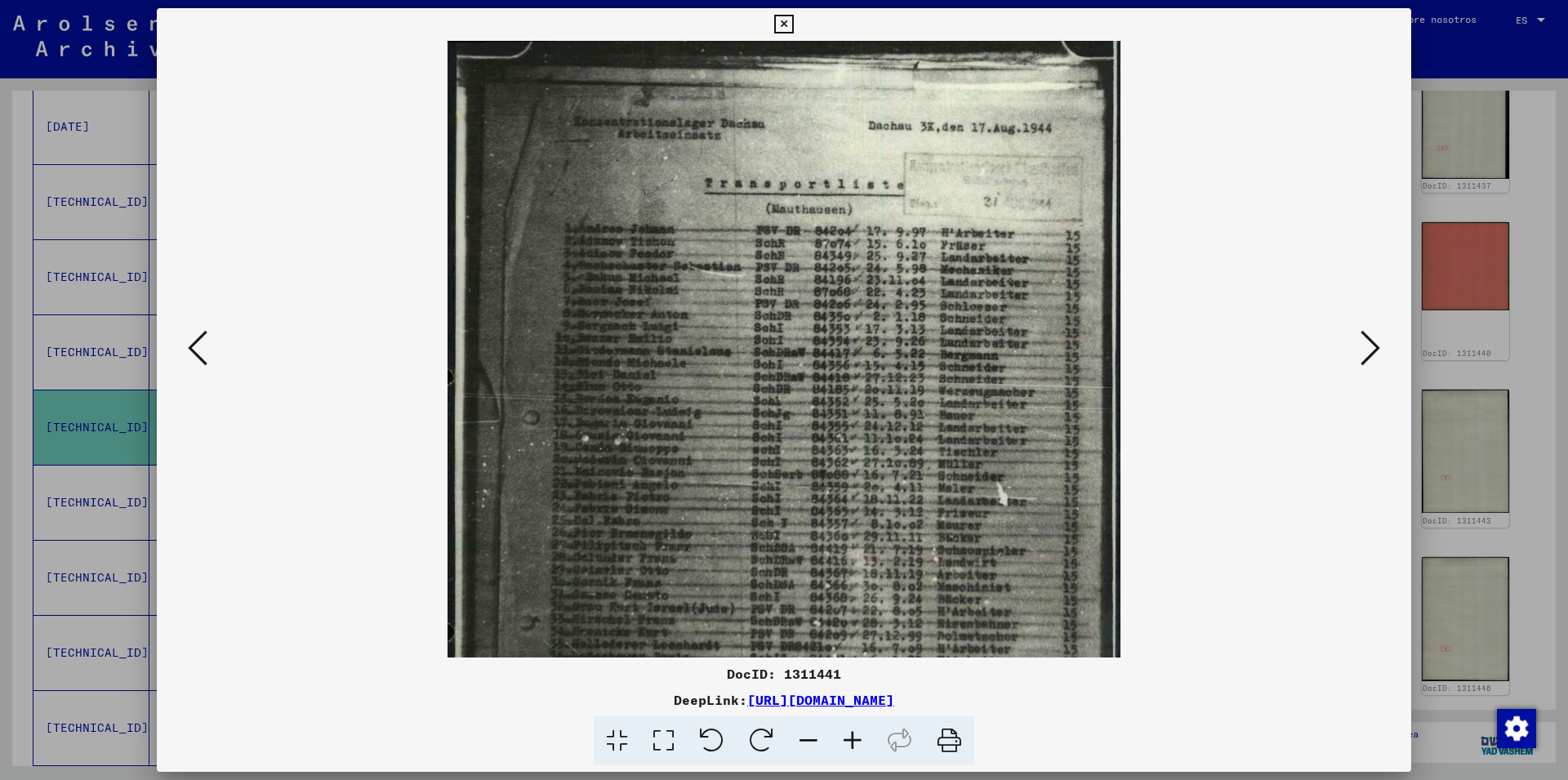
click at [849, 739] on icon at bounding box center [853, 741] width 44 height 50
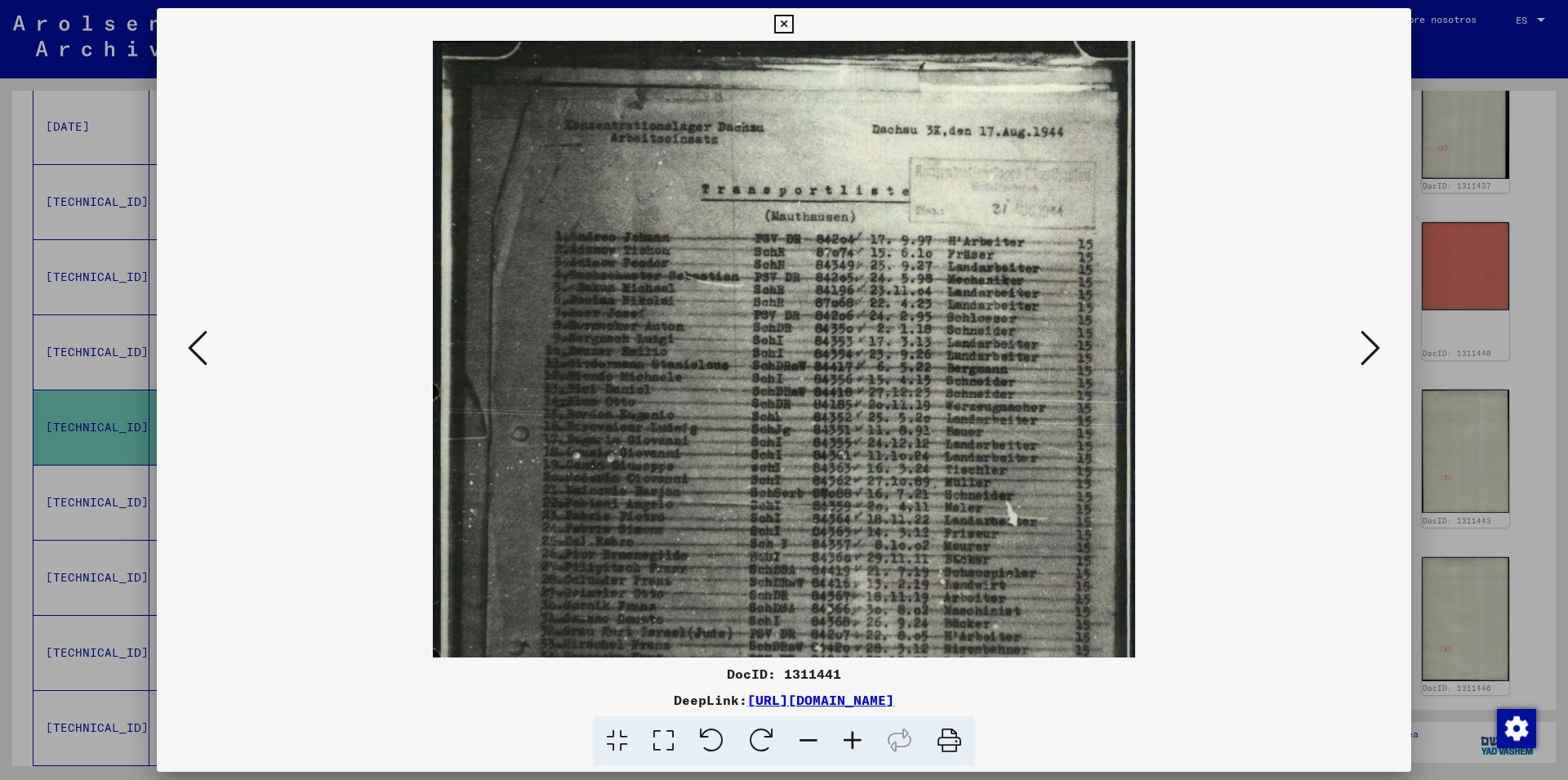
click at [849, 739] on icon at bounding box center [853, 741] width 44 height 50
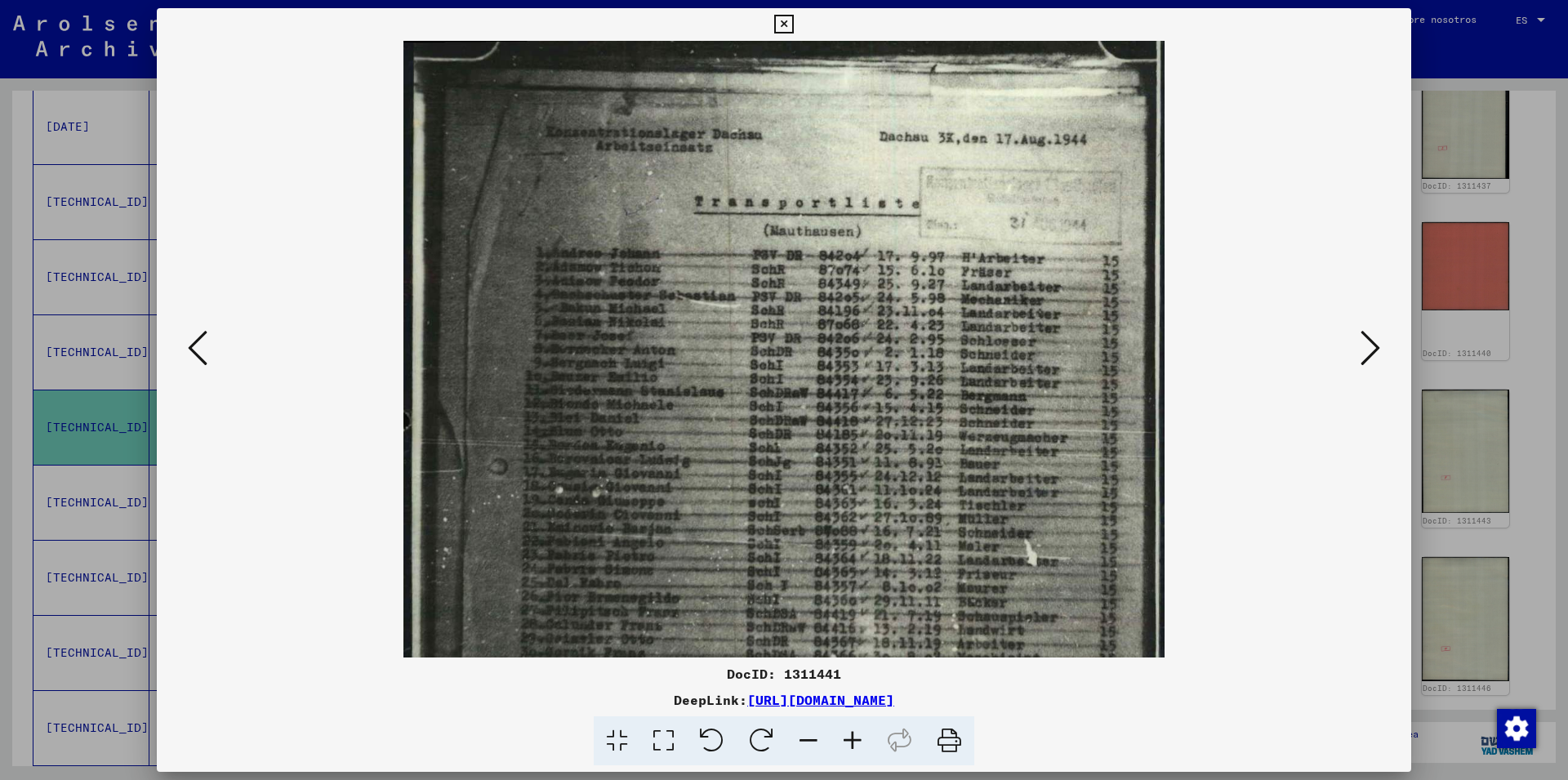
click at [849, 739] on icon at bounding box center [853, 741] width 44 height 50
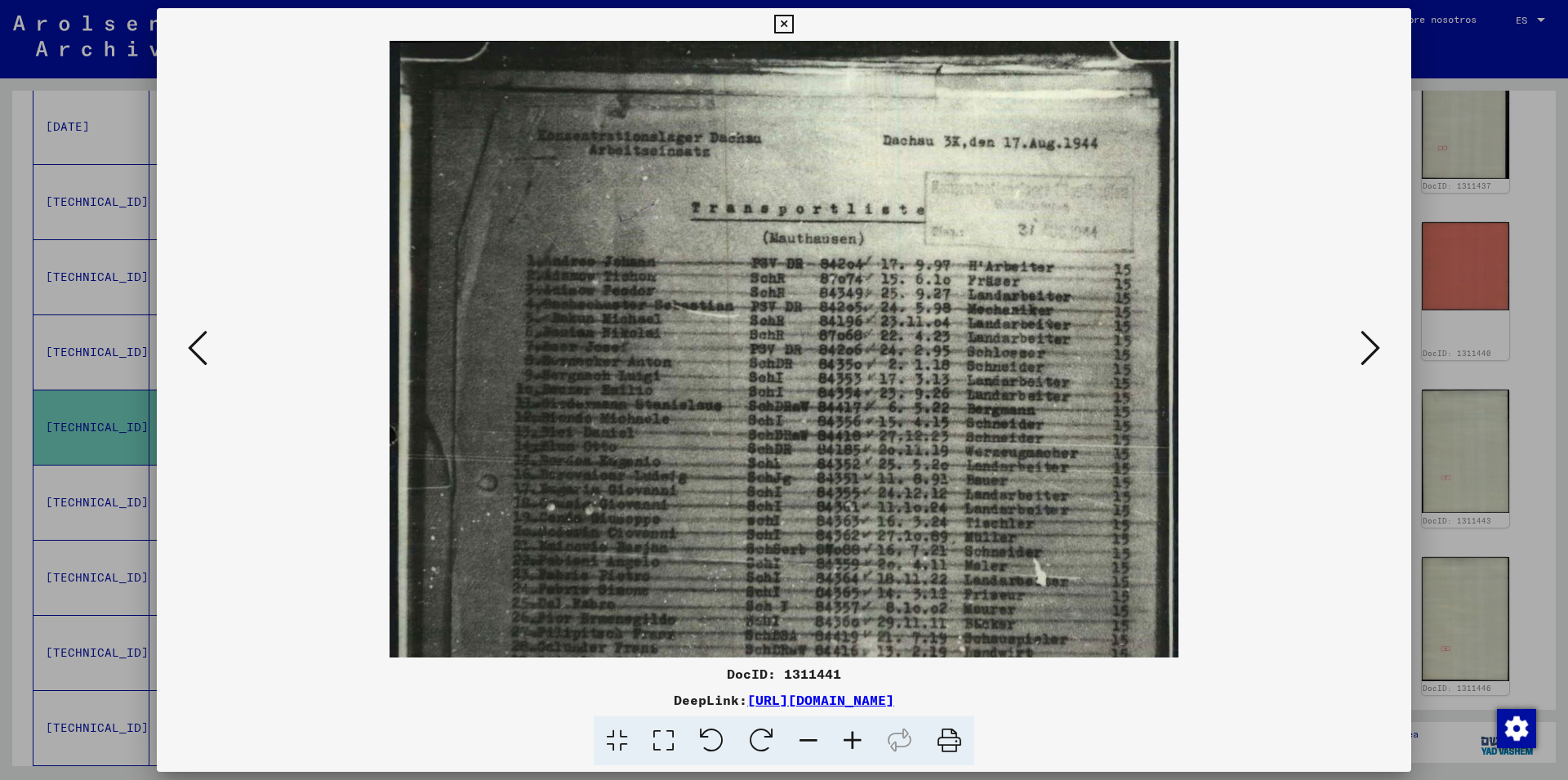
click at [849, 739] on icon at bounding box center [853, 741] width 44 height 50
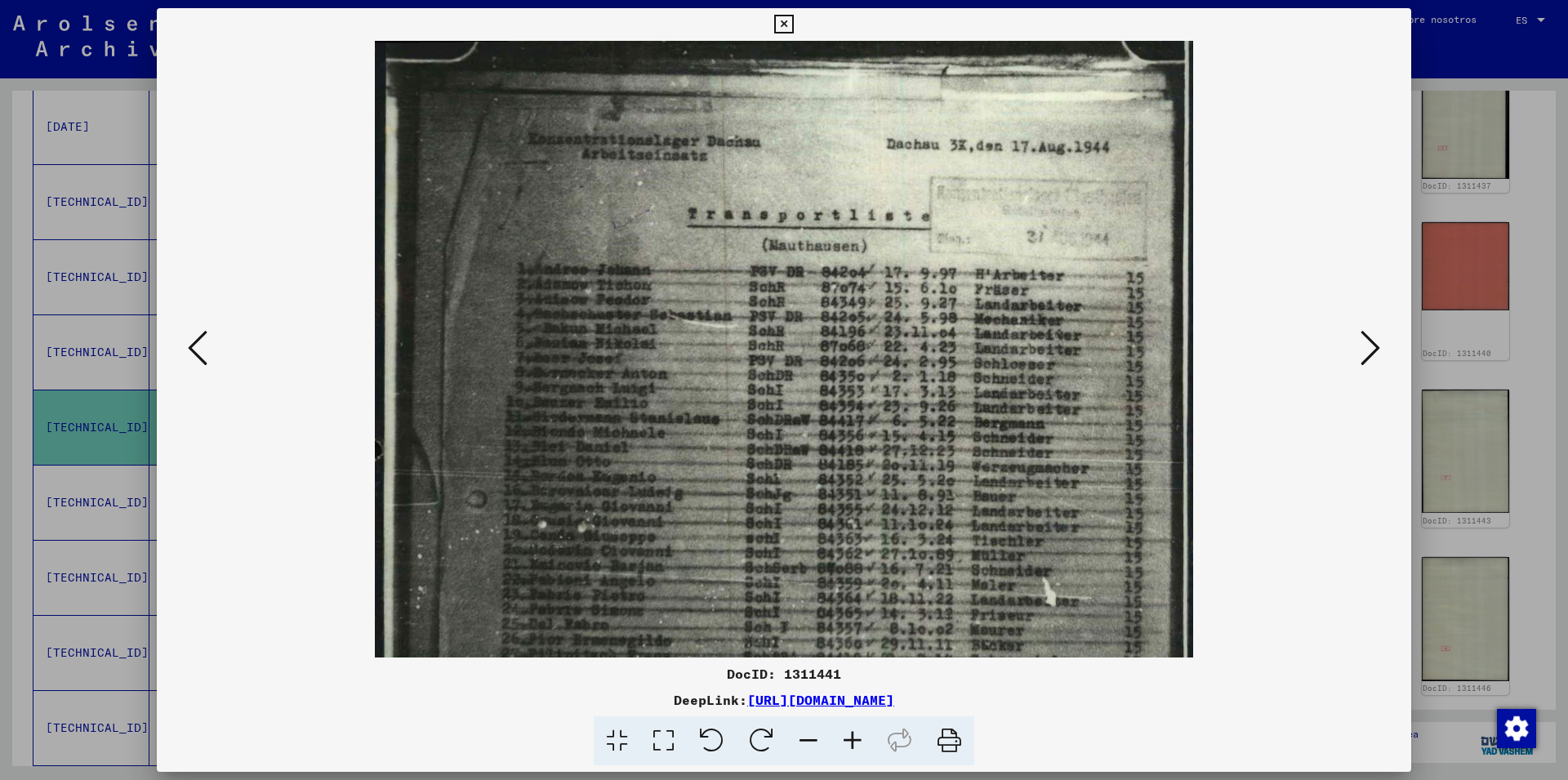
click at [849, 739] on icon at bounding box center [853, 741] width 44 height 50
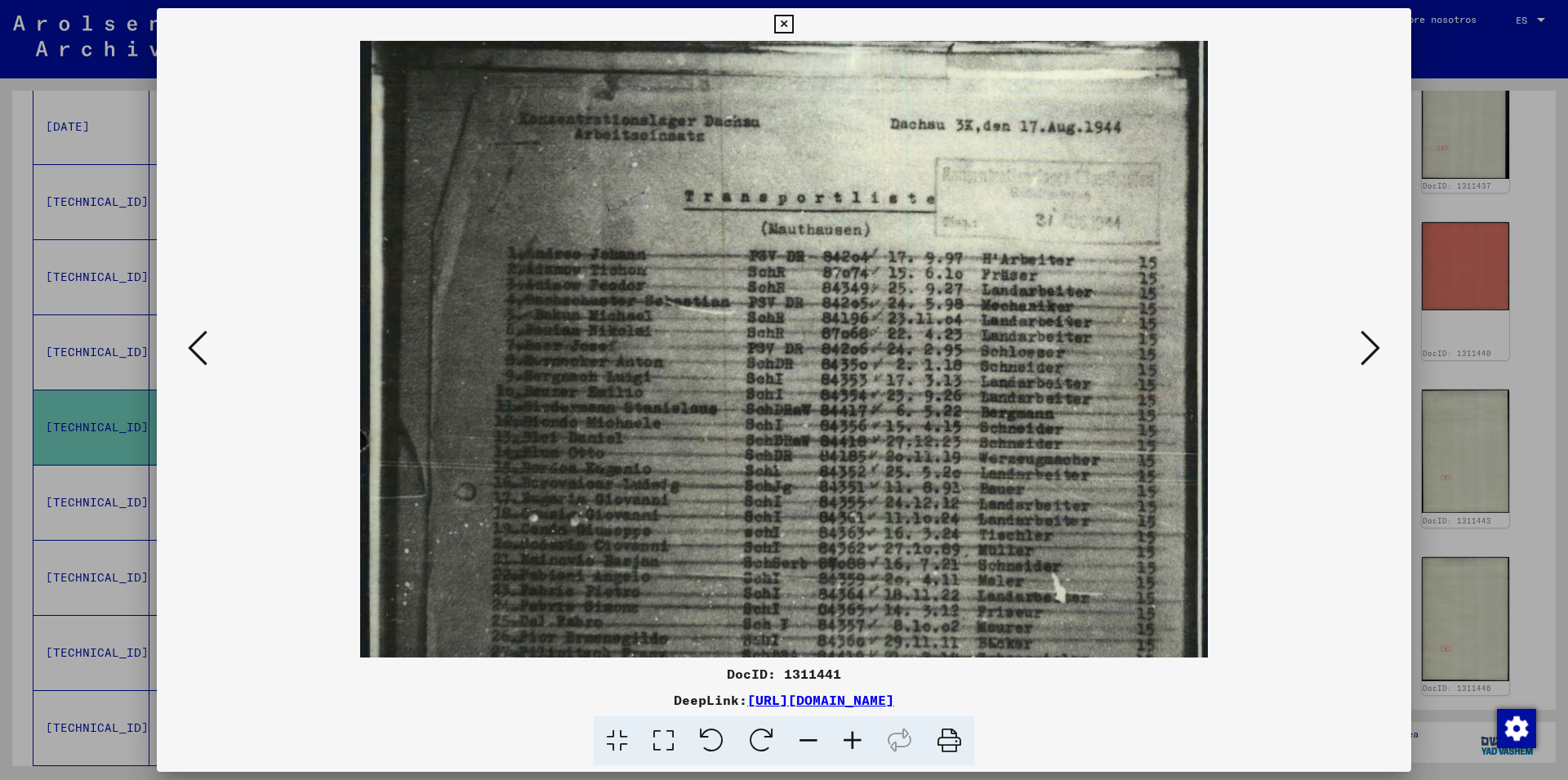
scroll to position [28, 0]
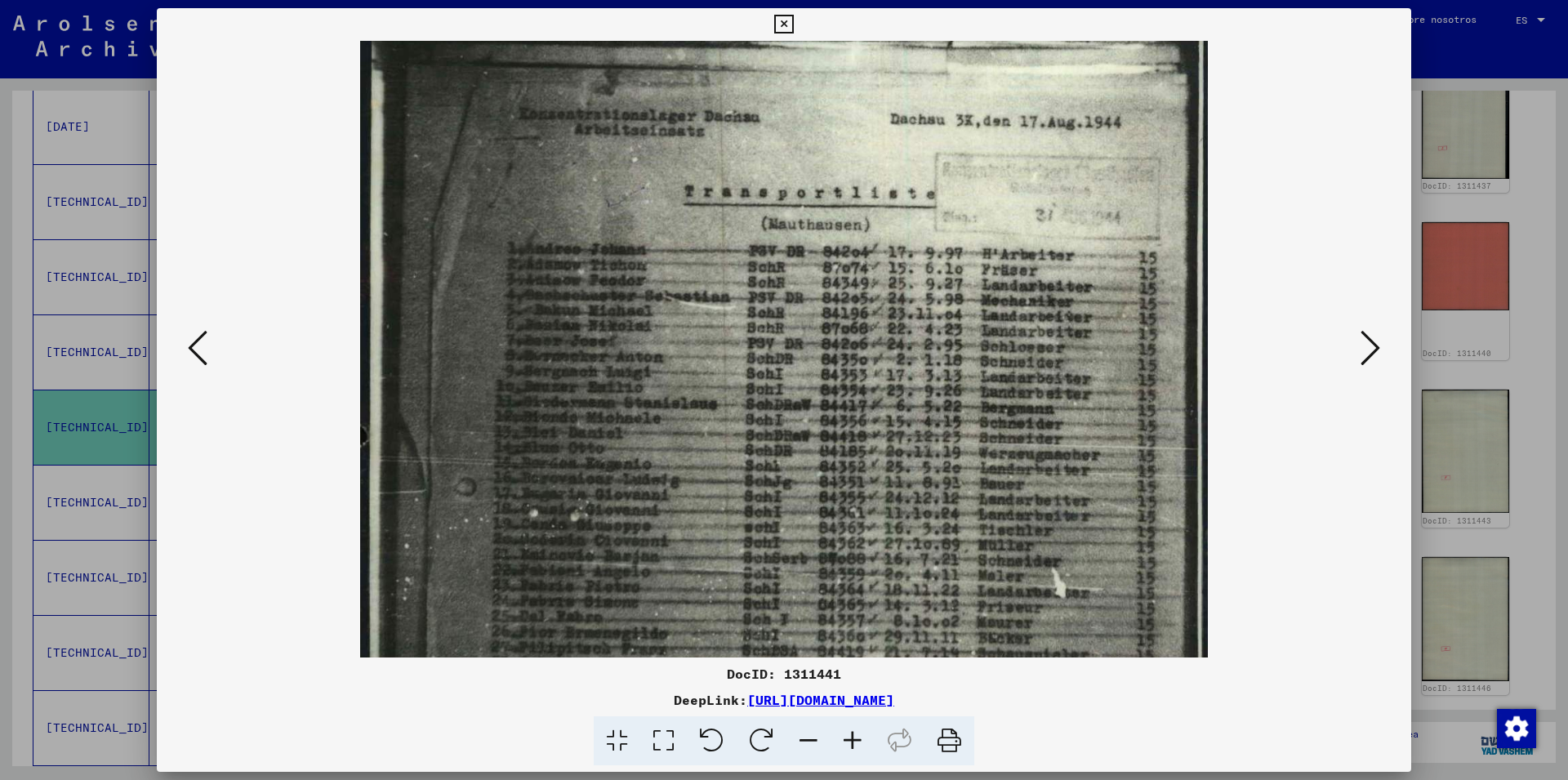
drag, startPoint x: 946, startPoint y: 455, endPoint x: 882, endPoint y: 426, distance: 70.3
click at [882, 426] on img at bounding box center [784, 606] width 848 height 1188
click at [793, 27] on icon at bounding box center [784, 25] width 19 height 20
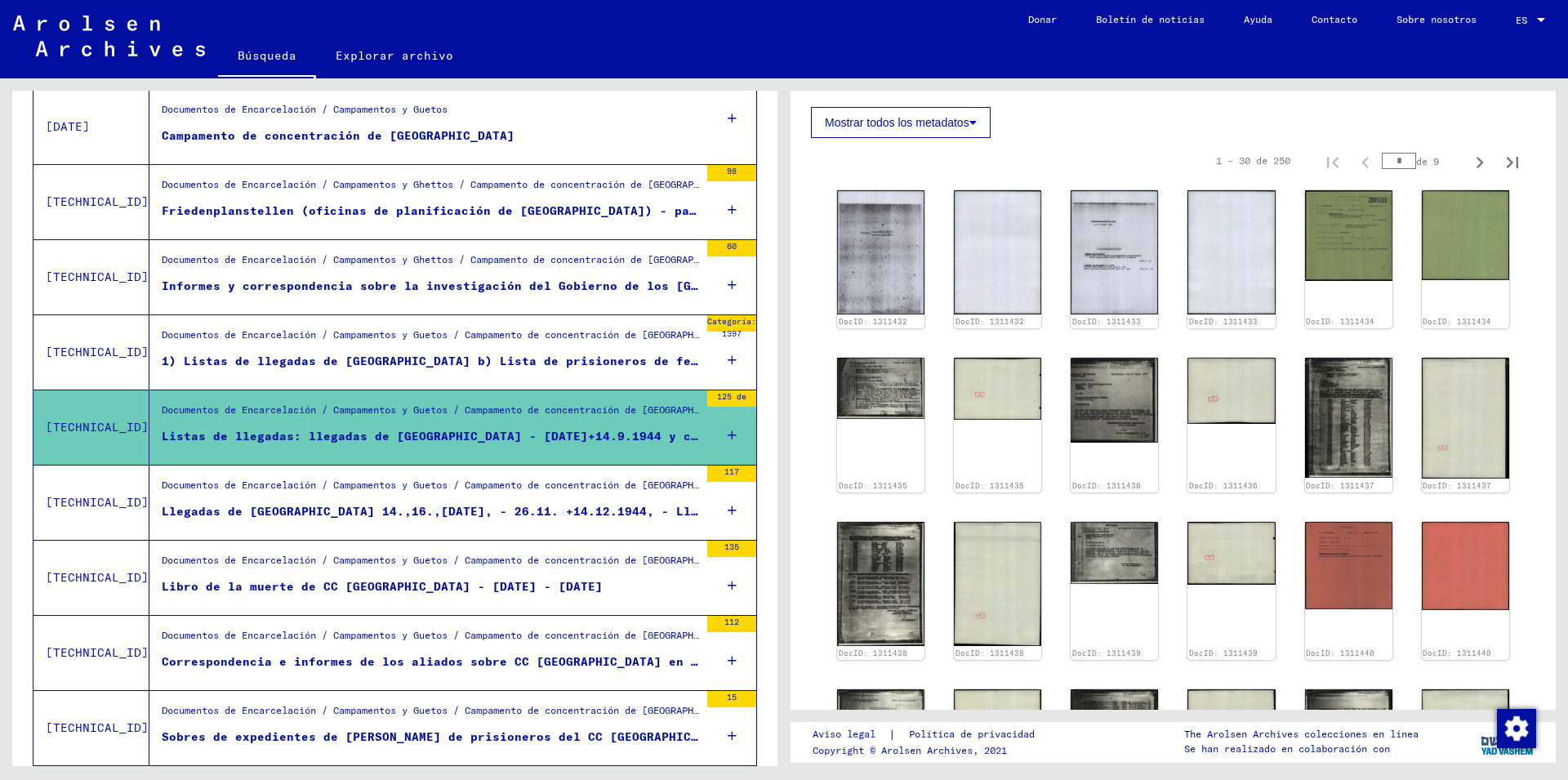
scroll to position [676, 0]
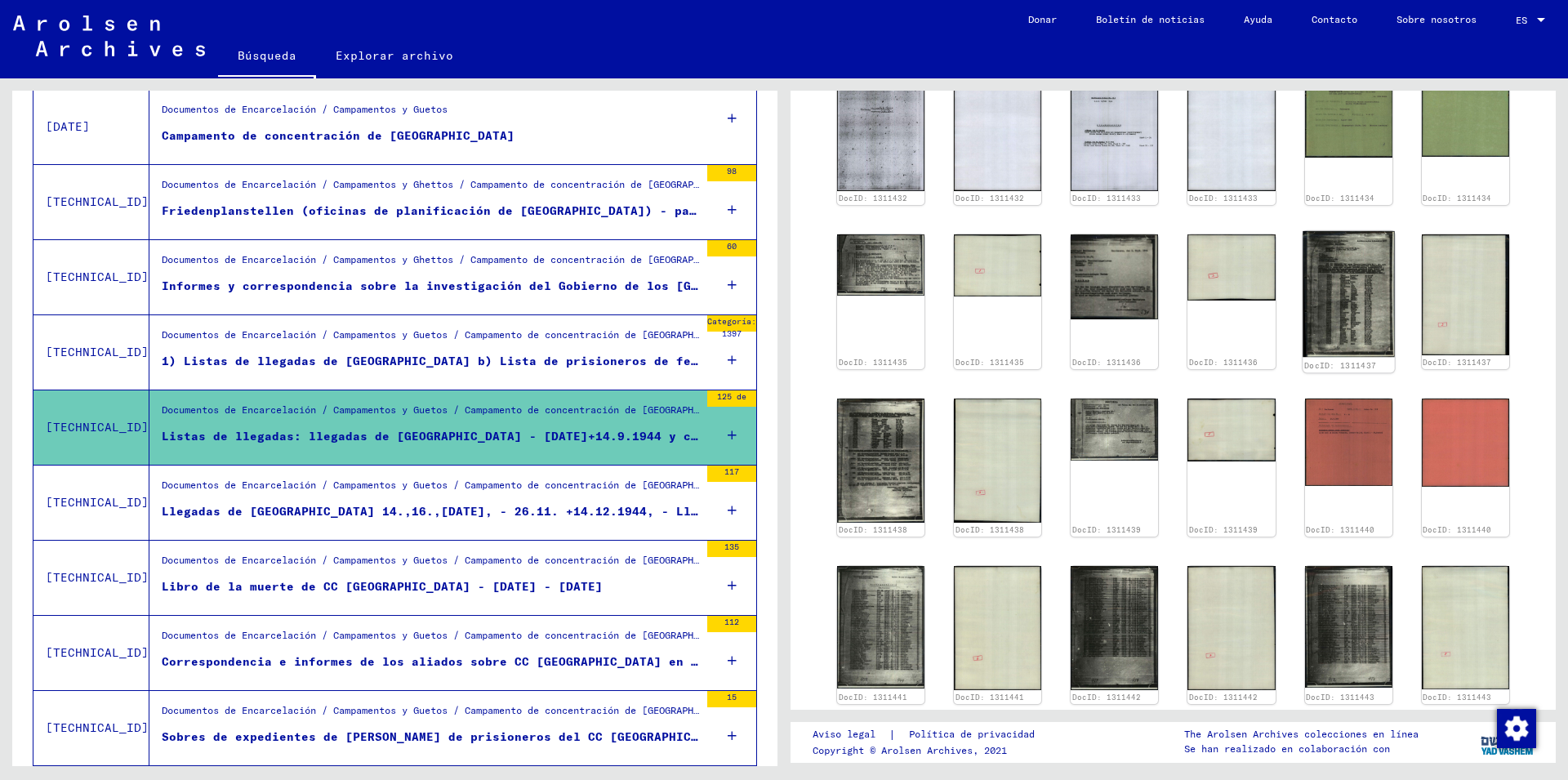
click at [1357, 285] on img at bounding box center [1349, 294] width 93 height 126
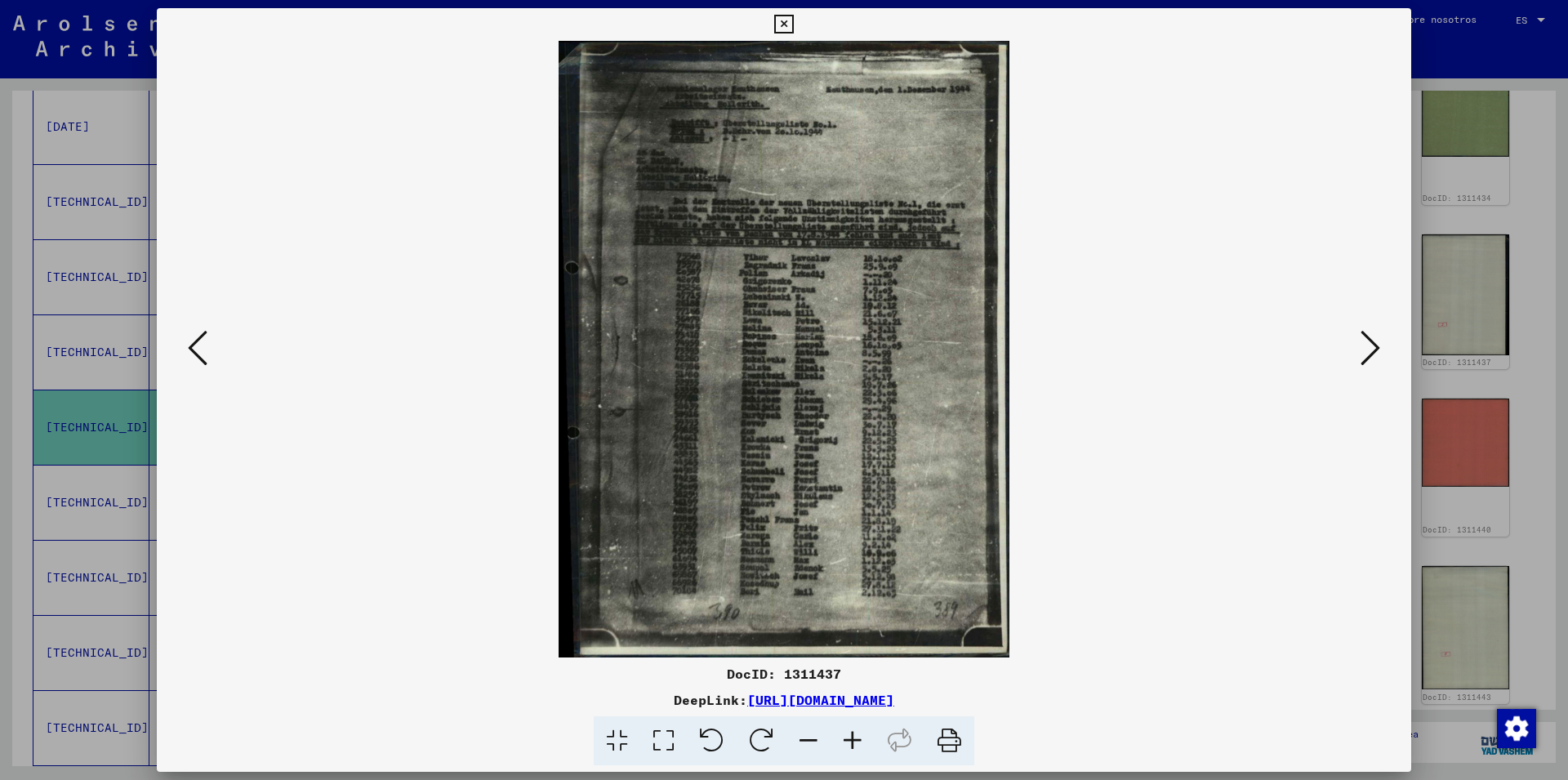
click at [852, 737] on icon at bounding box center [853, 741] width 44 height 50
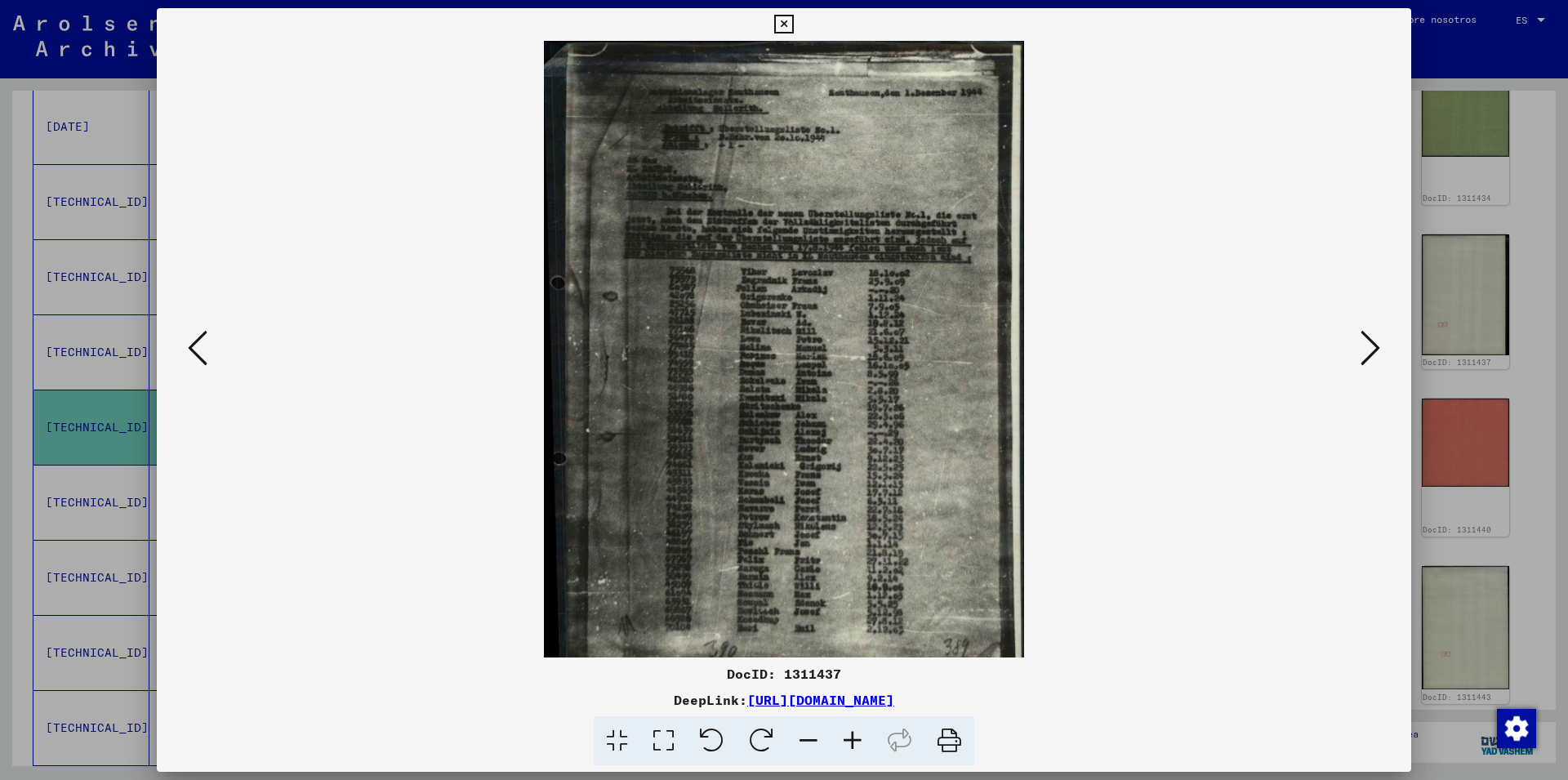
click at [852, 737] on icon at bounding box center [853, 741] width 44 height 50
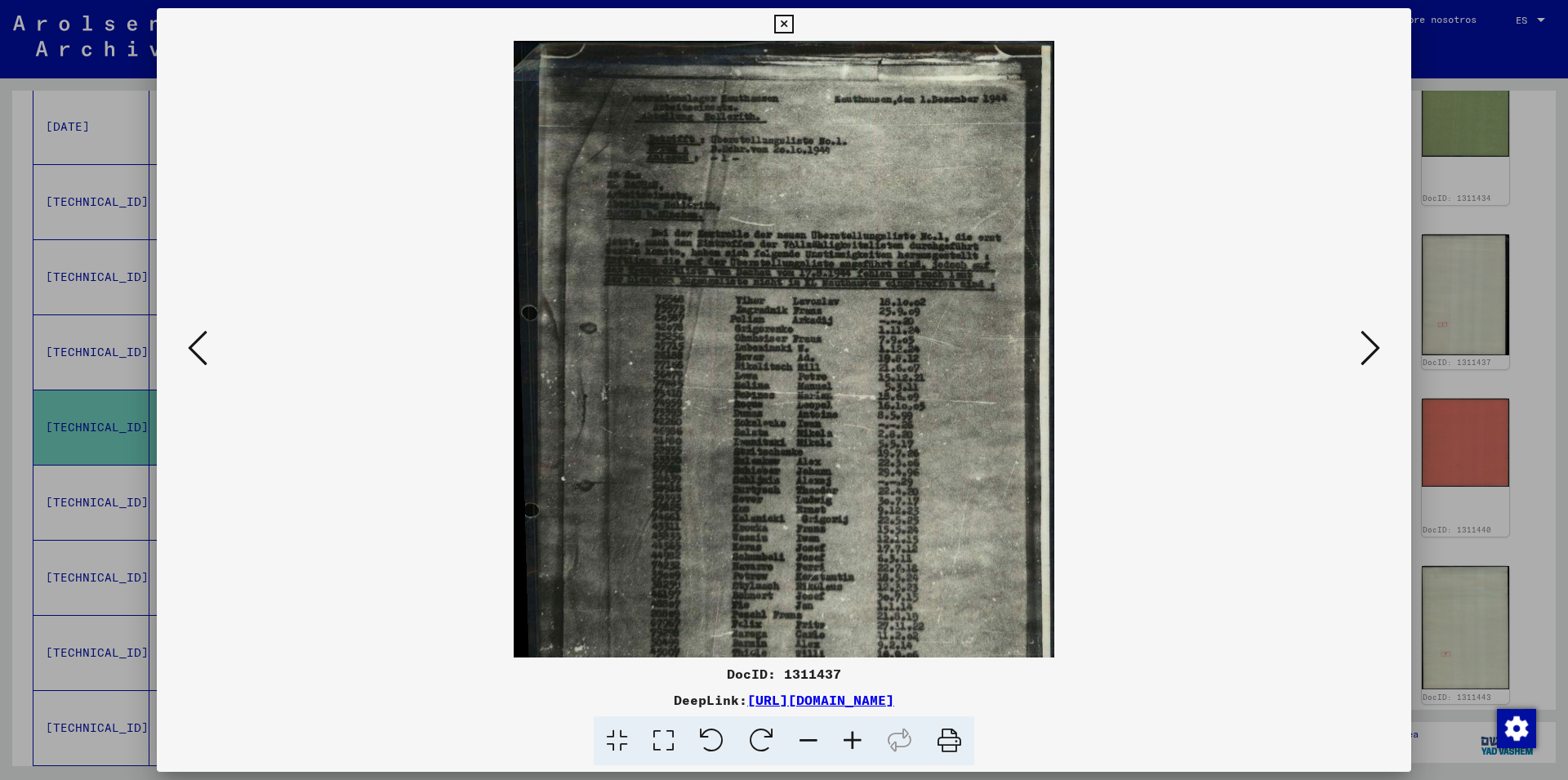
click at [852, 737] on icon at bounding box center [853, 741] width 44 height 50
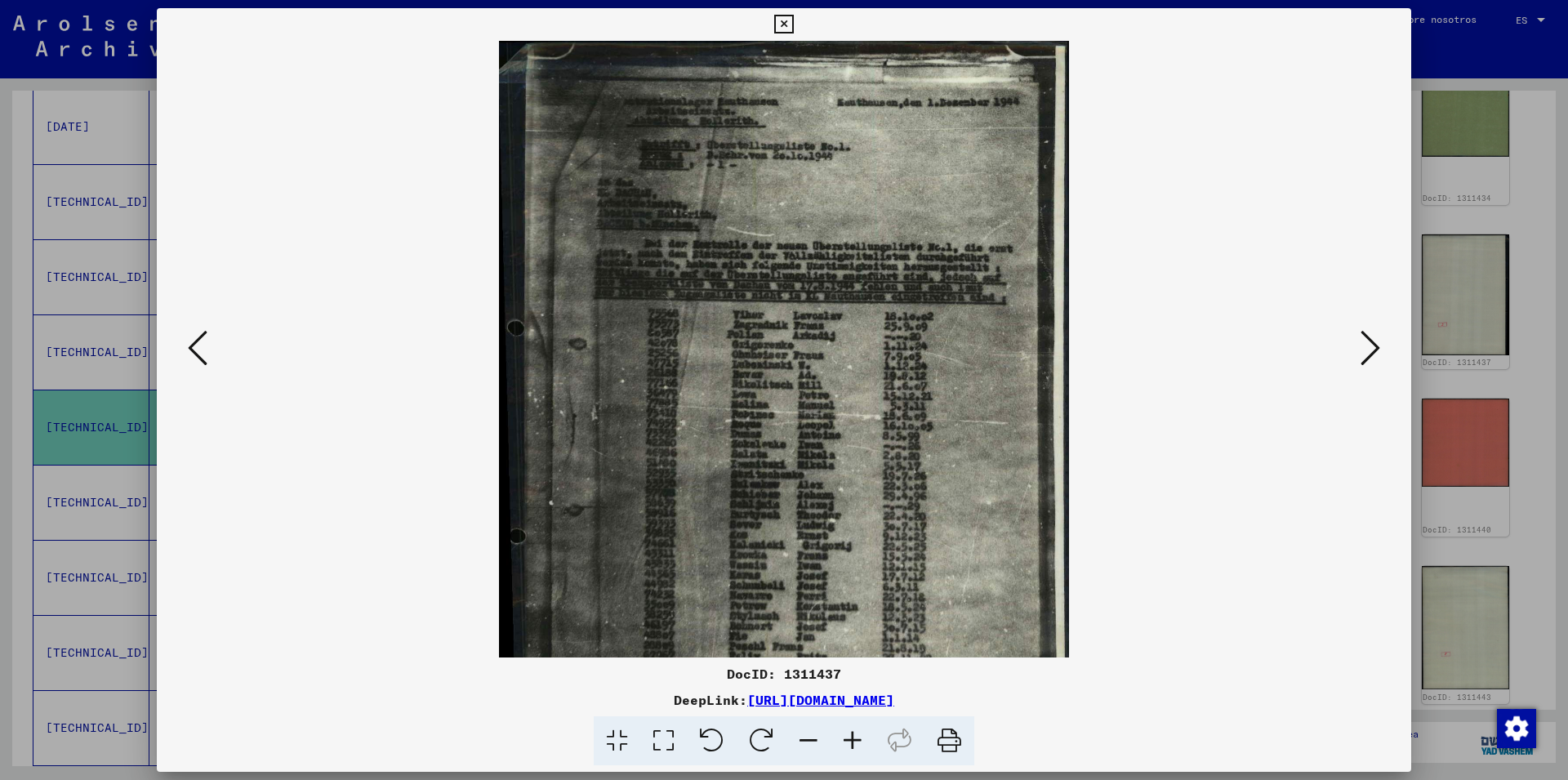
click at [852, 737] on icon at bounding box center [853, 741] width 44 height 50
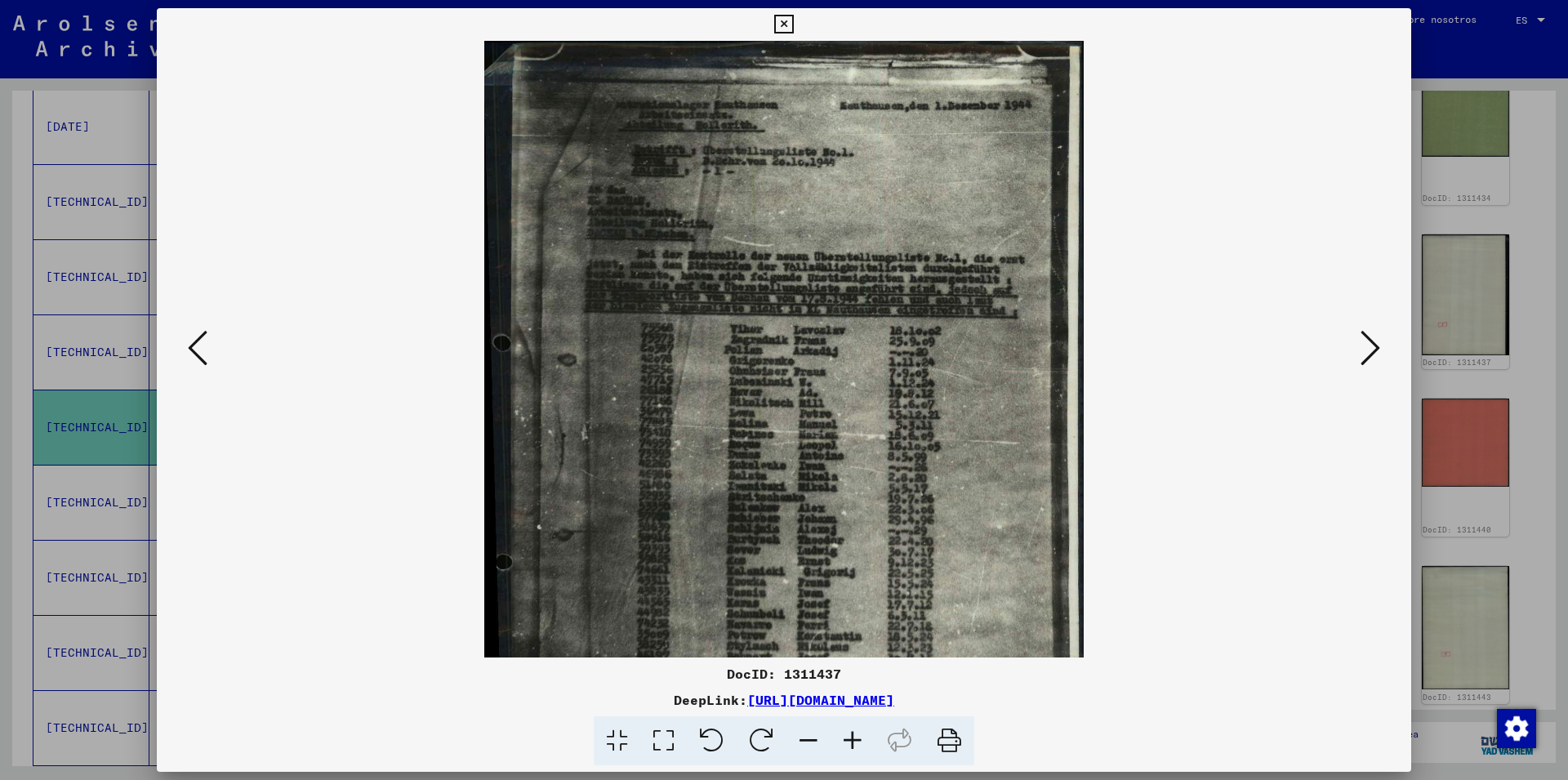
click at [852, 737] on icon at bounding box center [853, 741] width 44 height 50
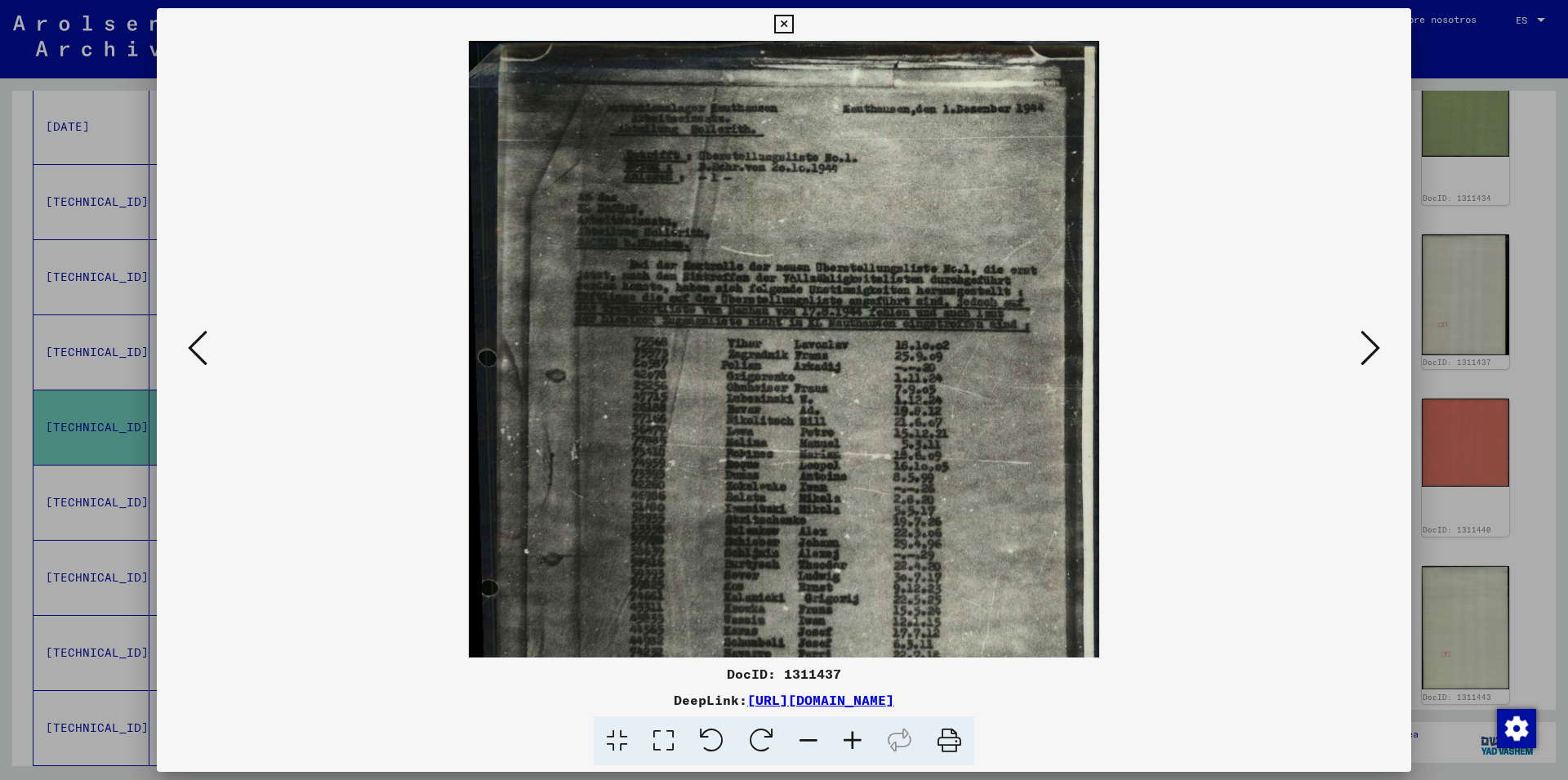
click at [852, 737] on icon at bounding box center [853, 741] width 44 height 50
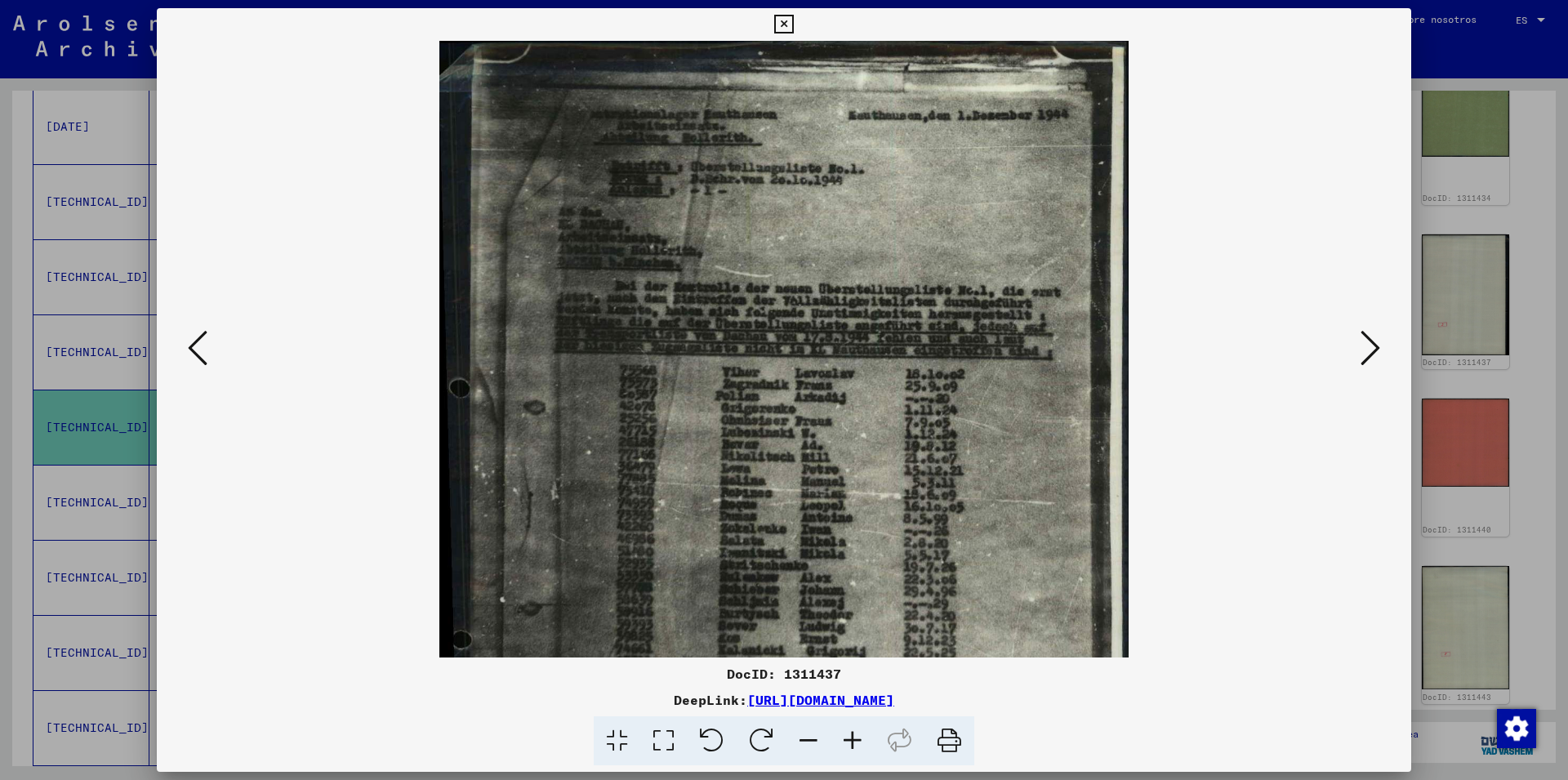
click at [852, 737] on icon at bounding box center [853, 741] width 44 height 50
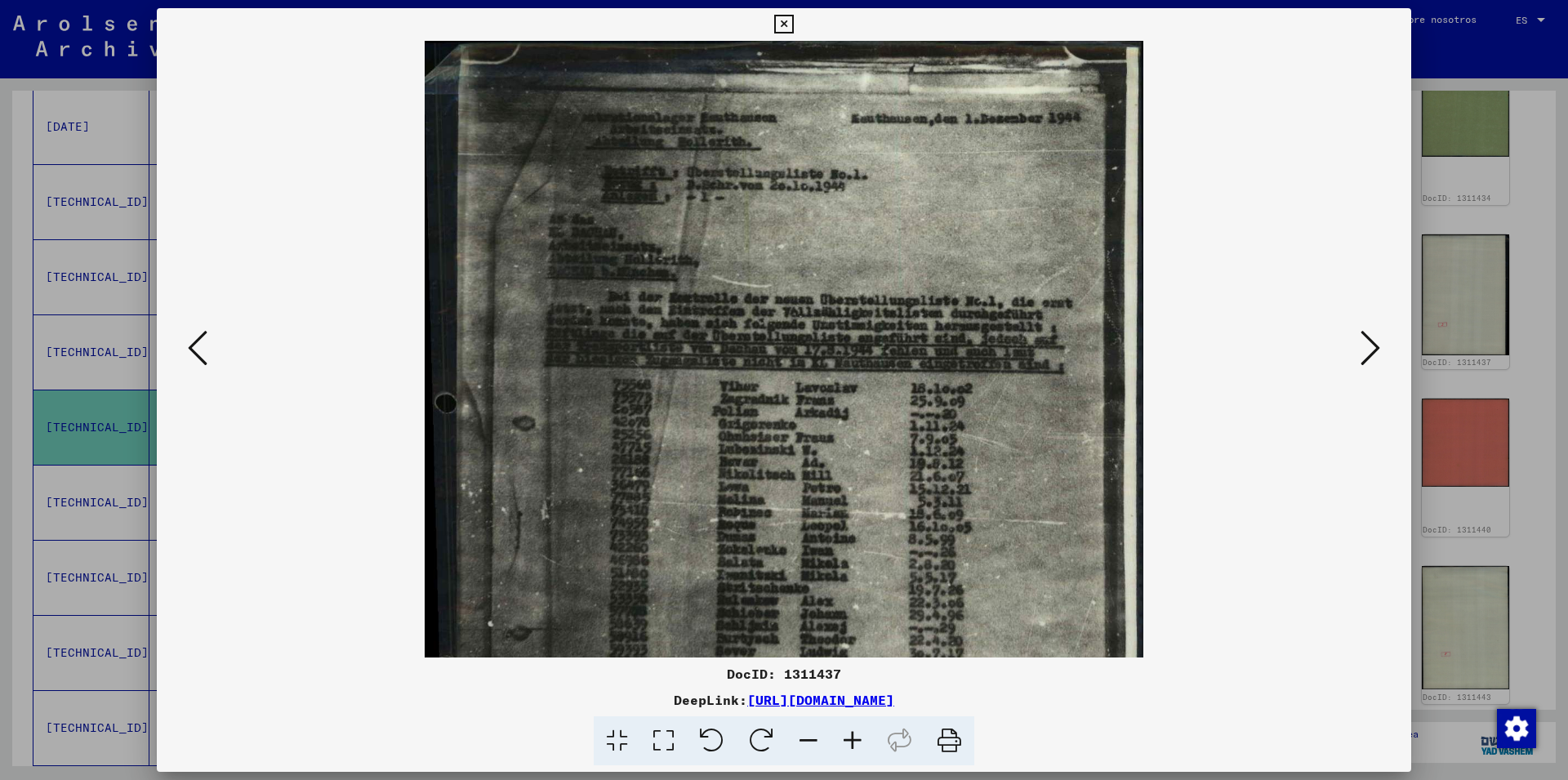
click at [852, 737] on icon at bounding box center [853, 741] width 44 height 50
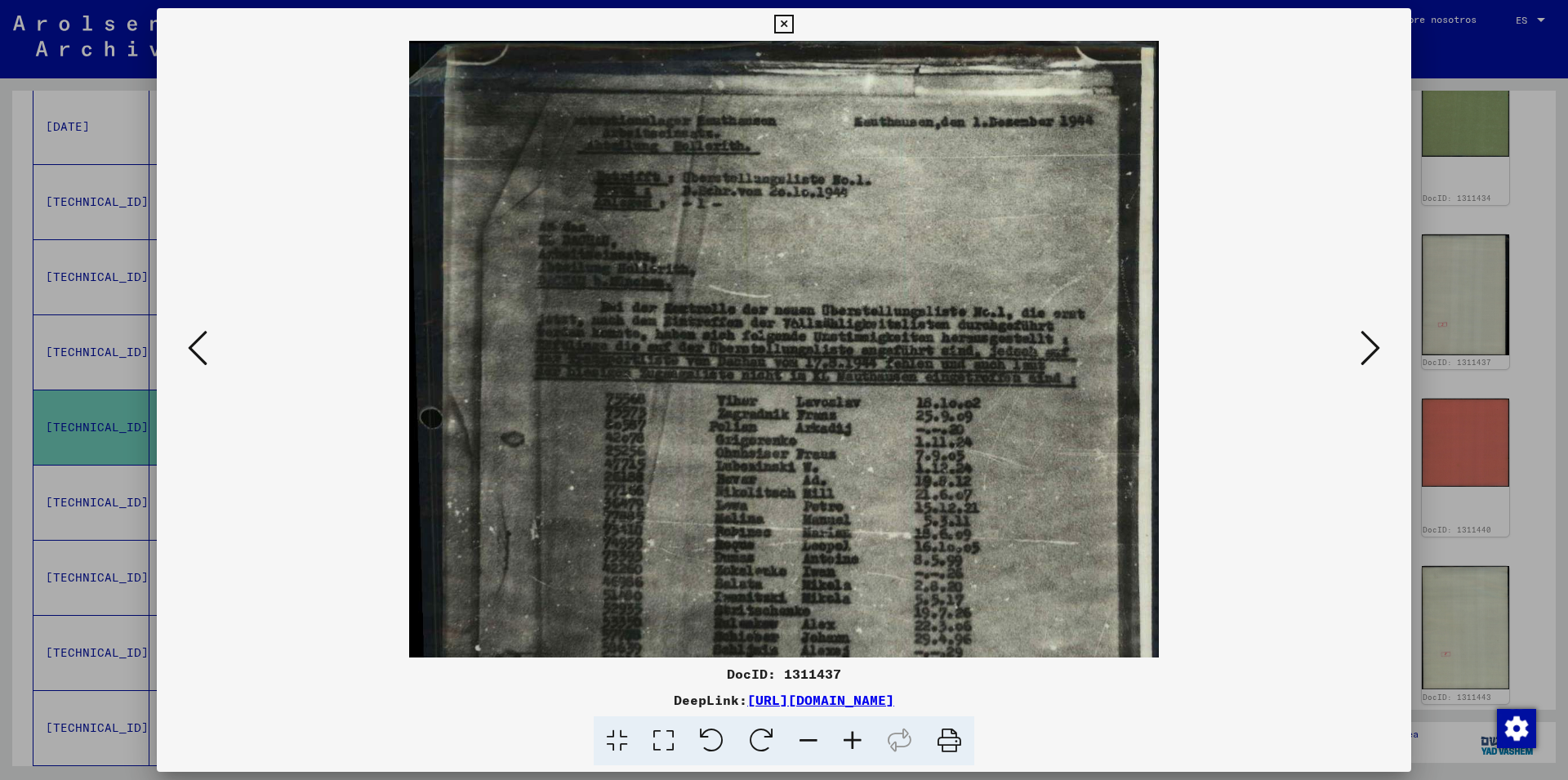
click at [852, 737] on icon at bounding box center [853, 741] width 44 height 50
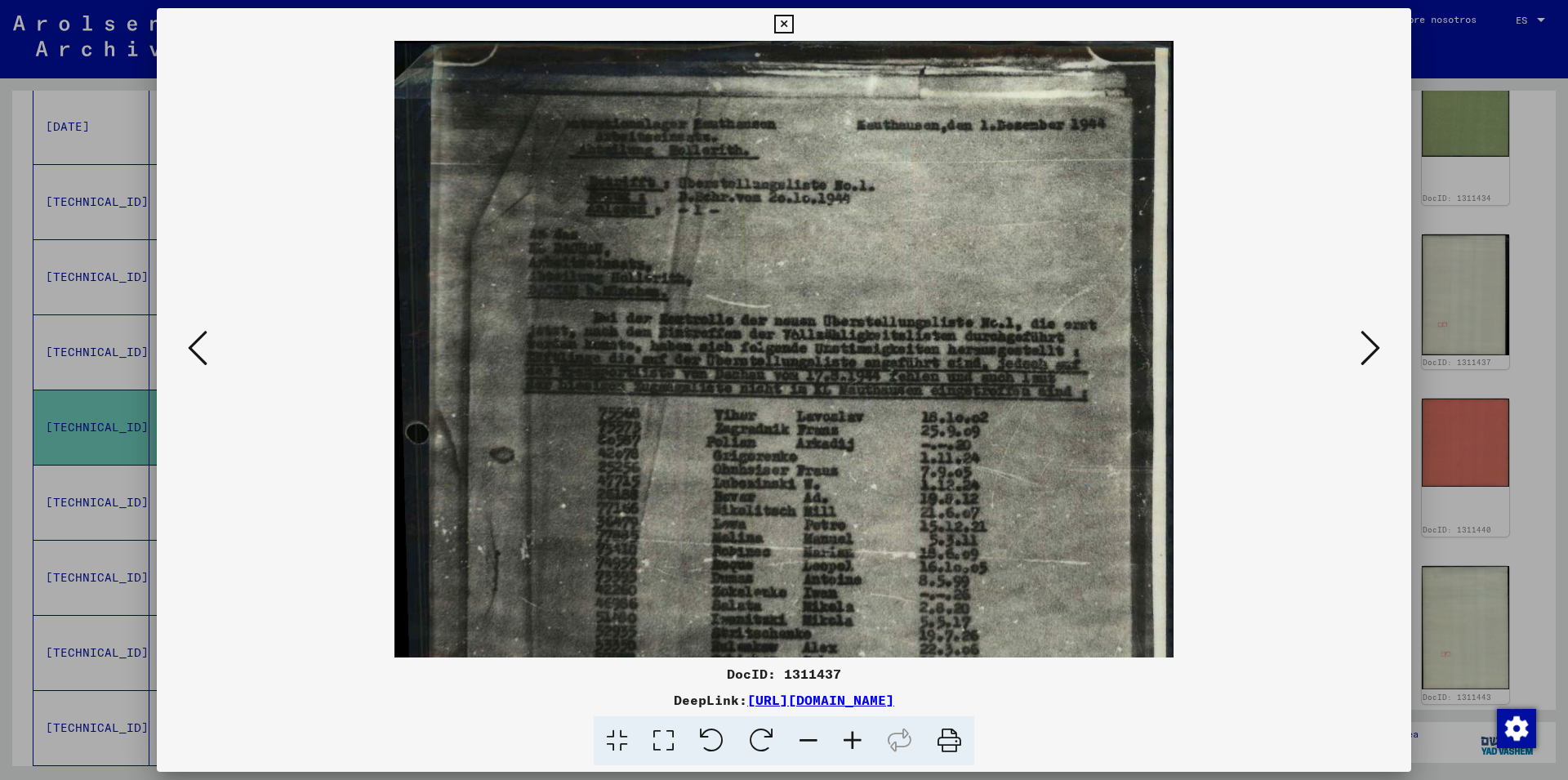
click at [852, 737] on icon at bounding box center [853, 741] width 44 height 50
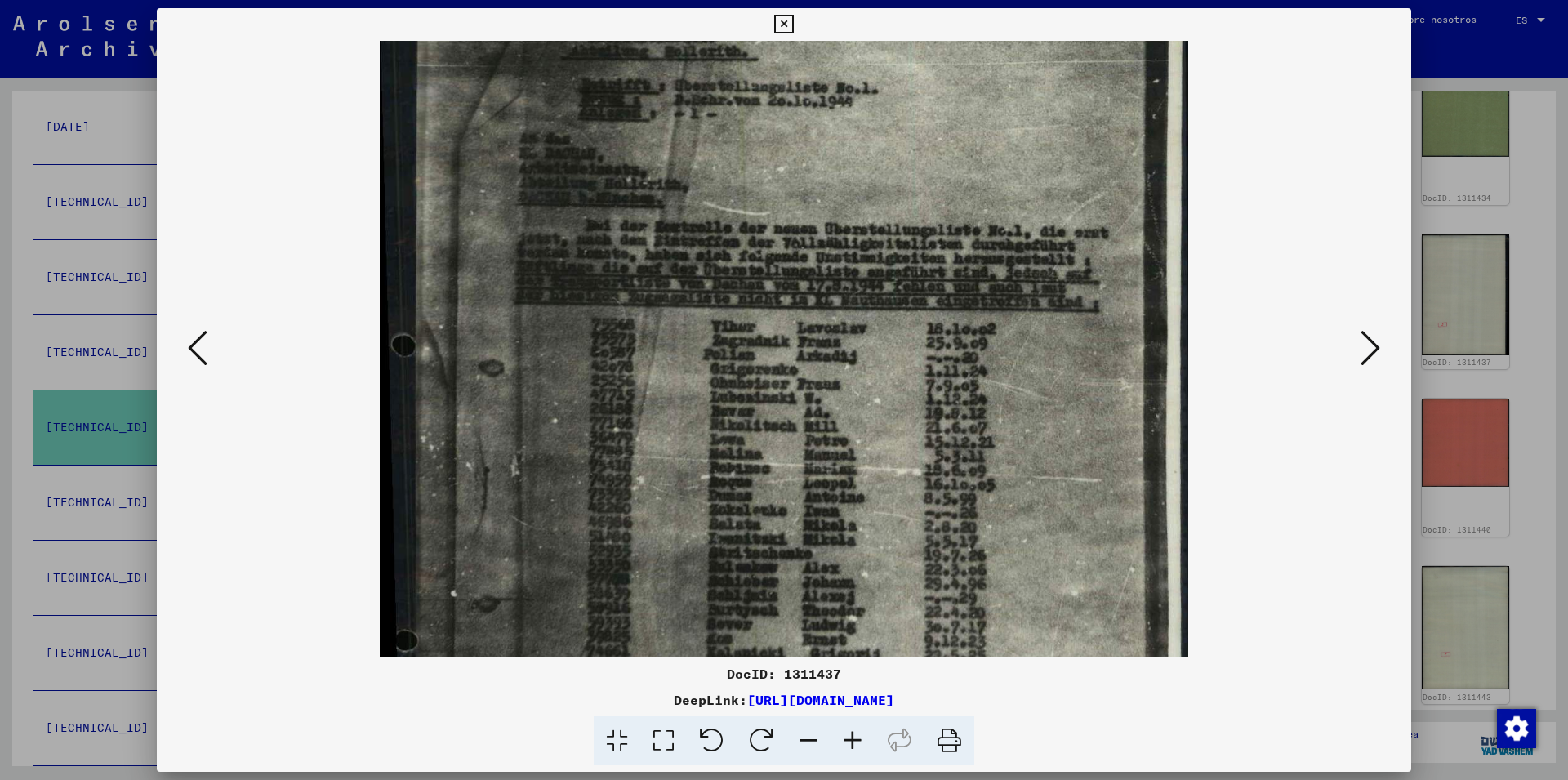
scroll to position [193, 0]
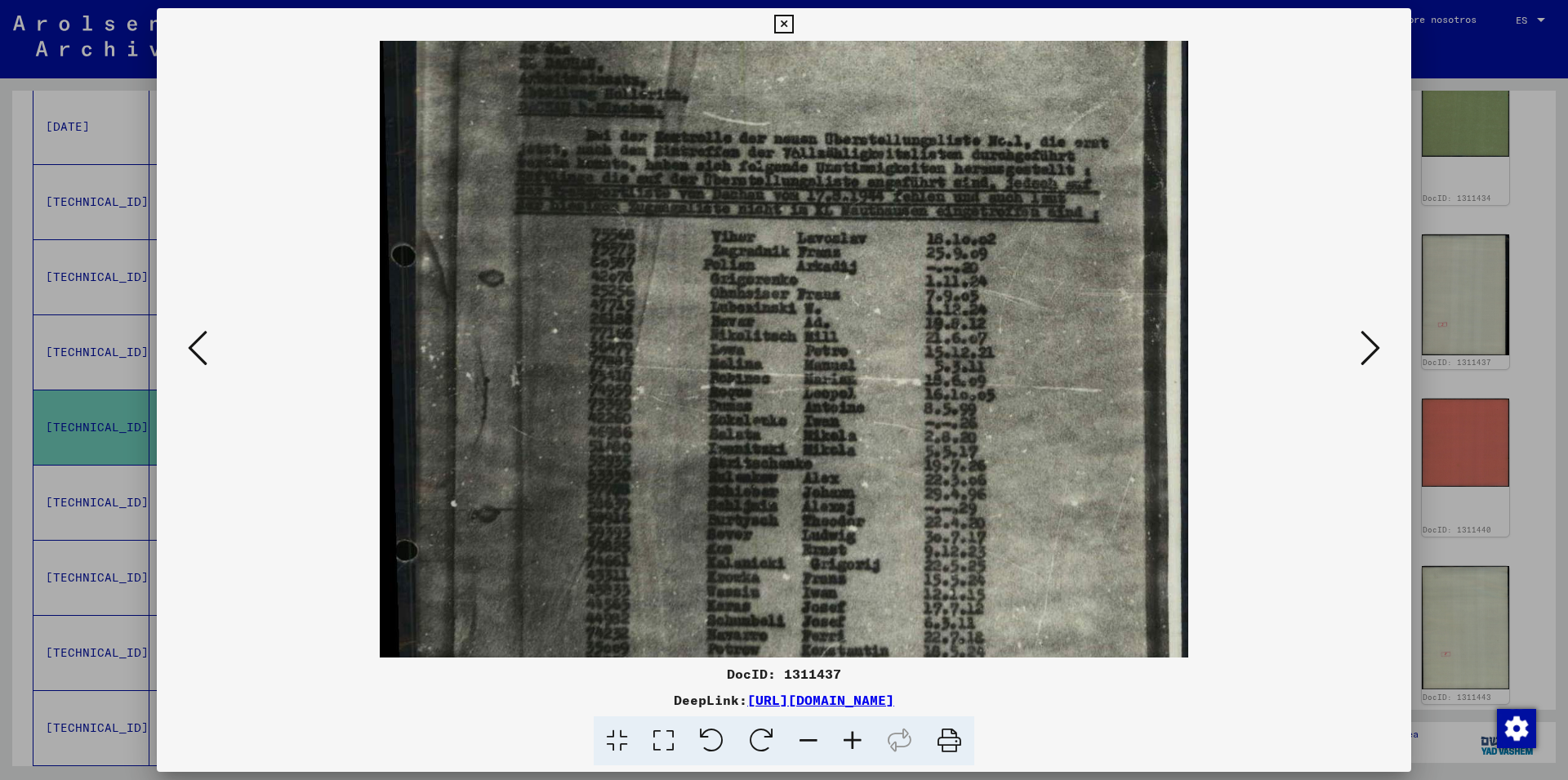
drag, startPoint x: 1013, startPoint y: 549, endPoint x: 1015, endPoint y: 356, distance: 193.0
click at [1015, 356] on img at bounding box center [784, 401] width 809 height 1107
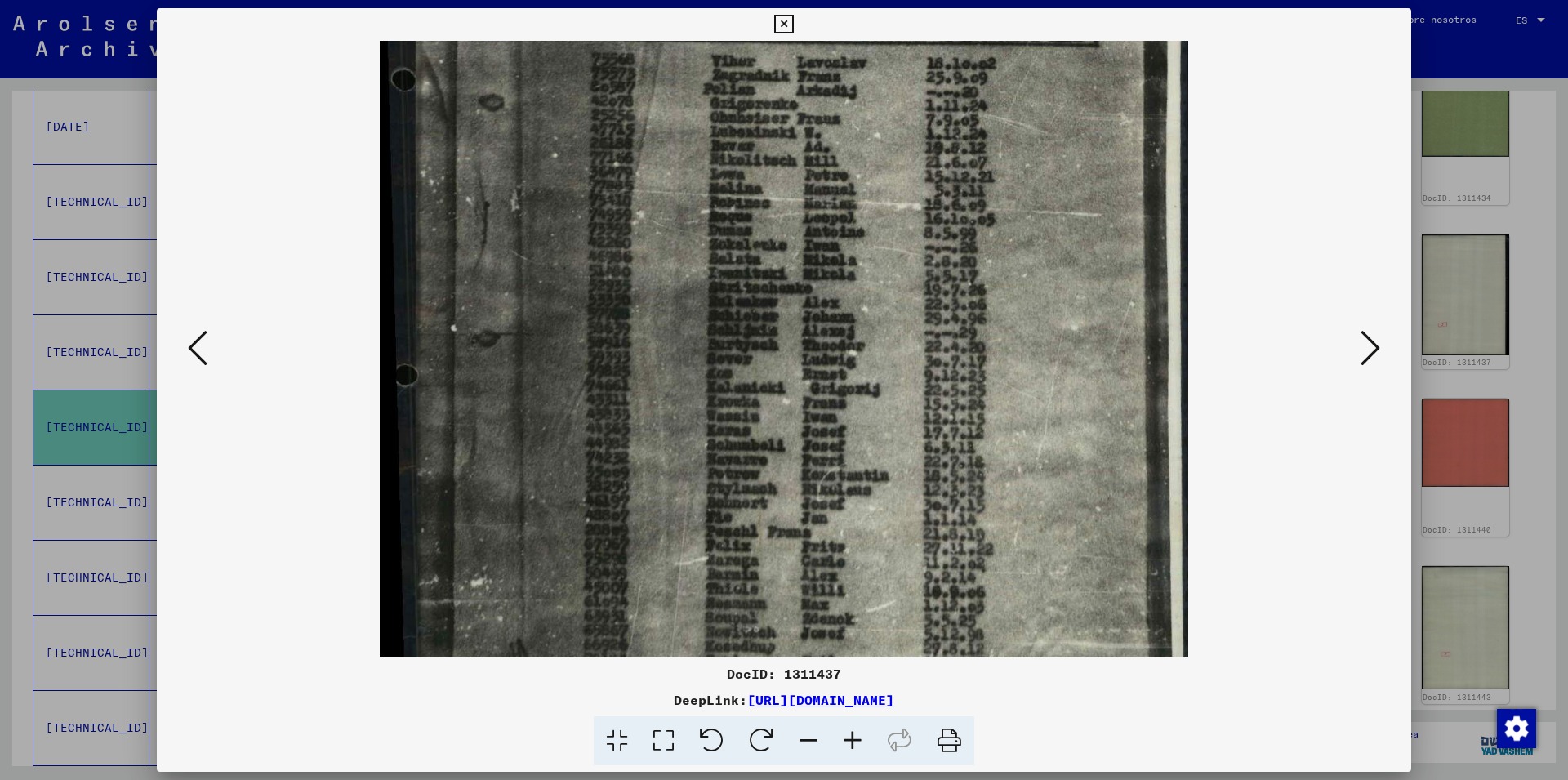
scroll to position [438, 0]
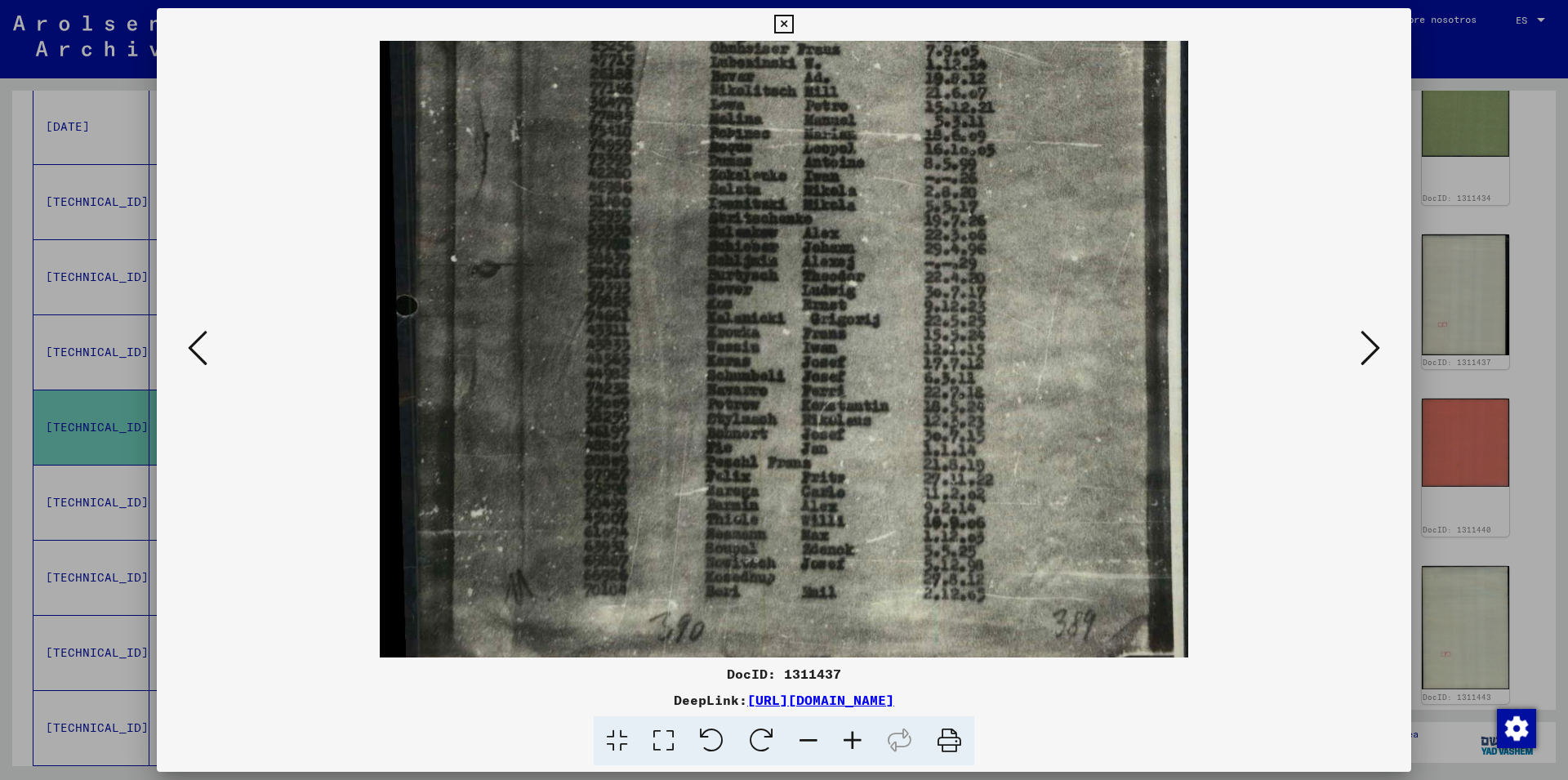
drag, startPoint x: 1014, startPoint y: 525, endPoint x: 1018, endPoint y: 280, distance: 245.0
click at [1018, 280] on img at bounding box center [784, 156] width 809 height 1107
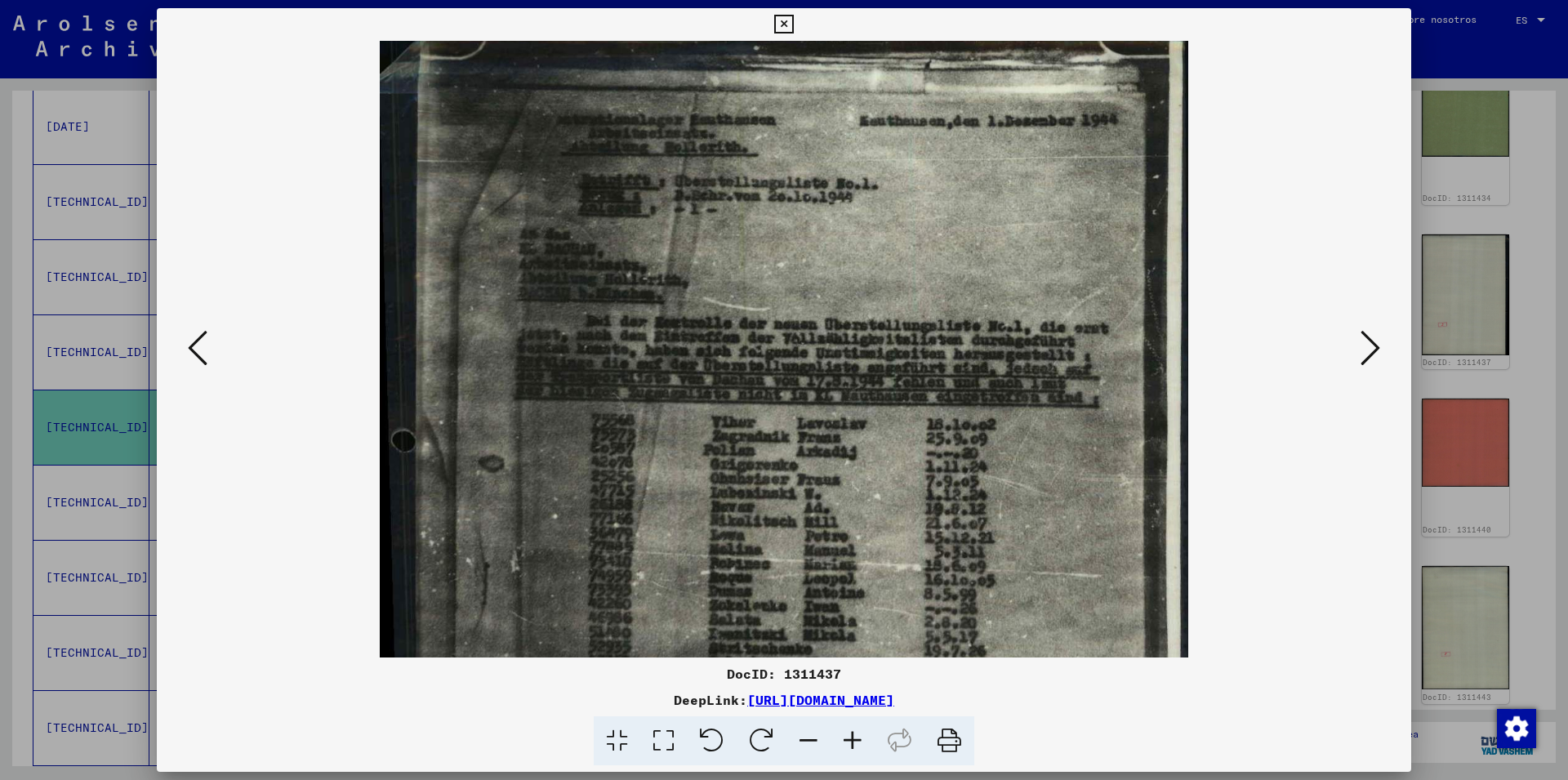
scroll to position [0, 0]
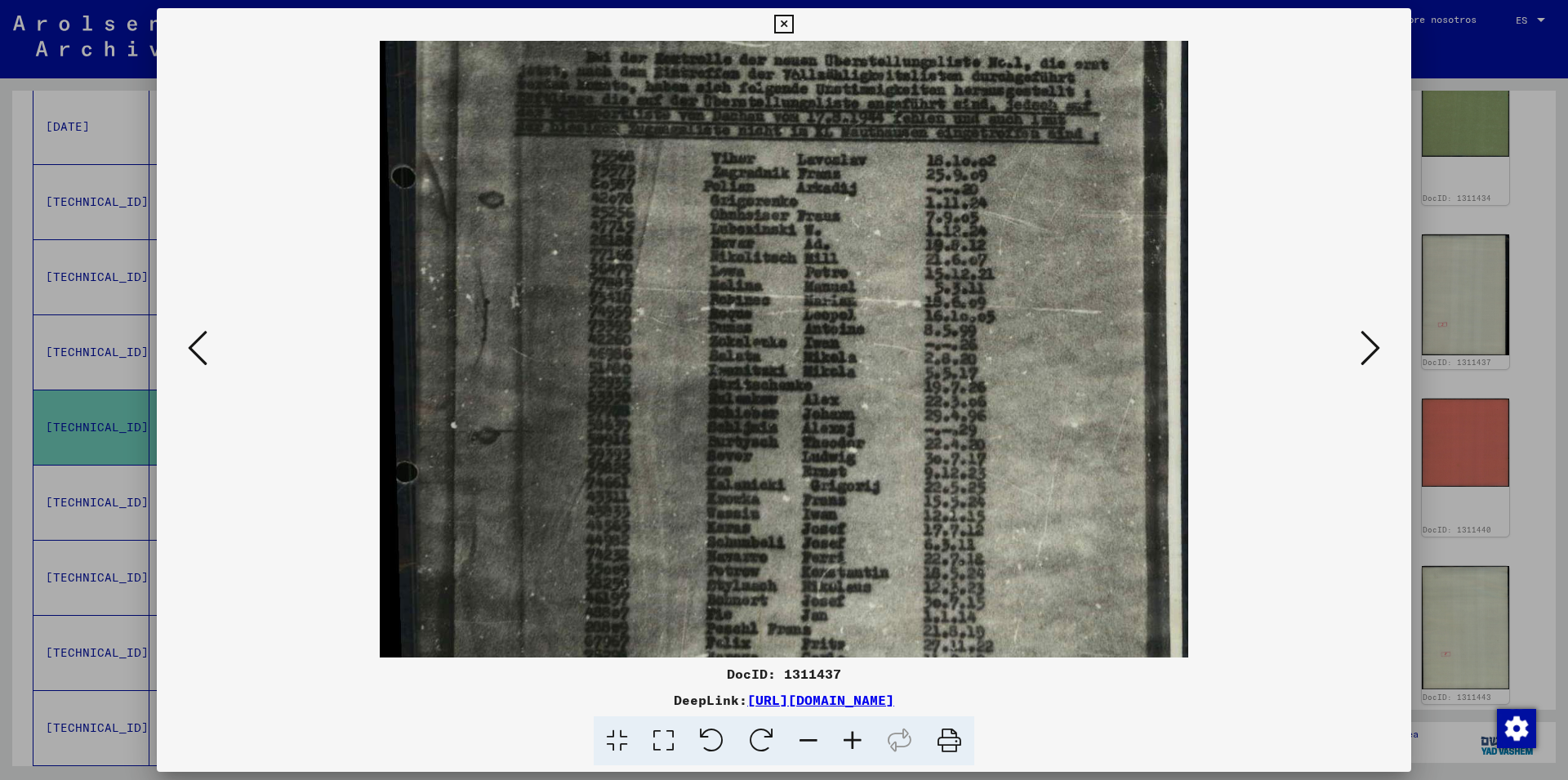
drag, startPoint x: 1018, startPoint y: 249, endPoint x: 1022, endPoint y: 431, distance: 182.0
click at [1022, 431] on img at bounding box center [784, 322] width 809 height 1107
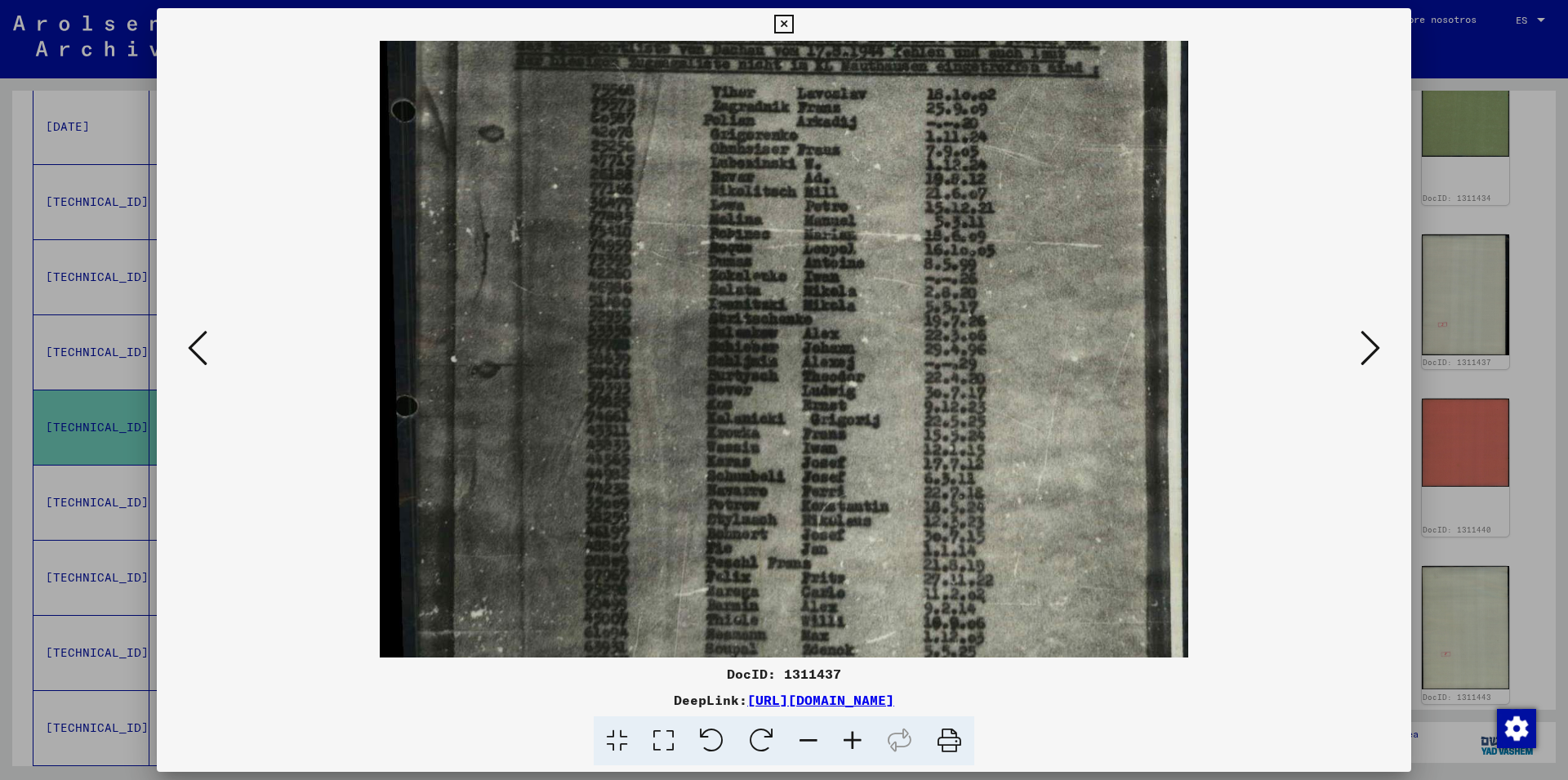
drag, startPoint x: 1394, startPoint y: 21, endPoint x: 1297, endPoint y: 119, distance: 137.9
click at [793, 21] on icon at bounding box center [784, 25] width 19 height 20
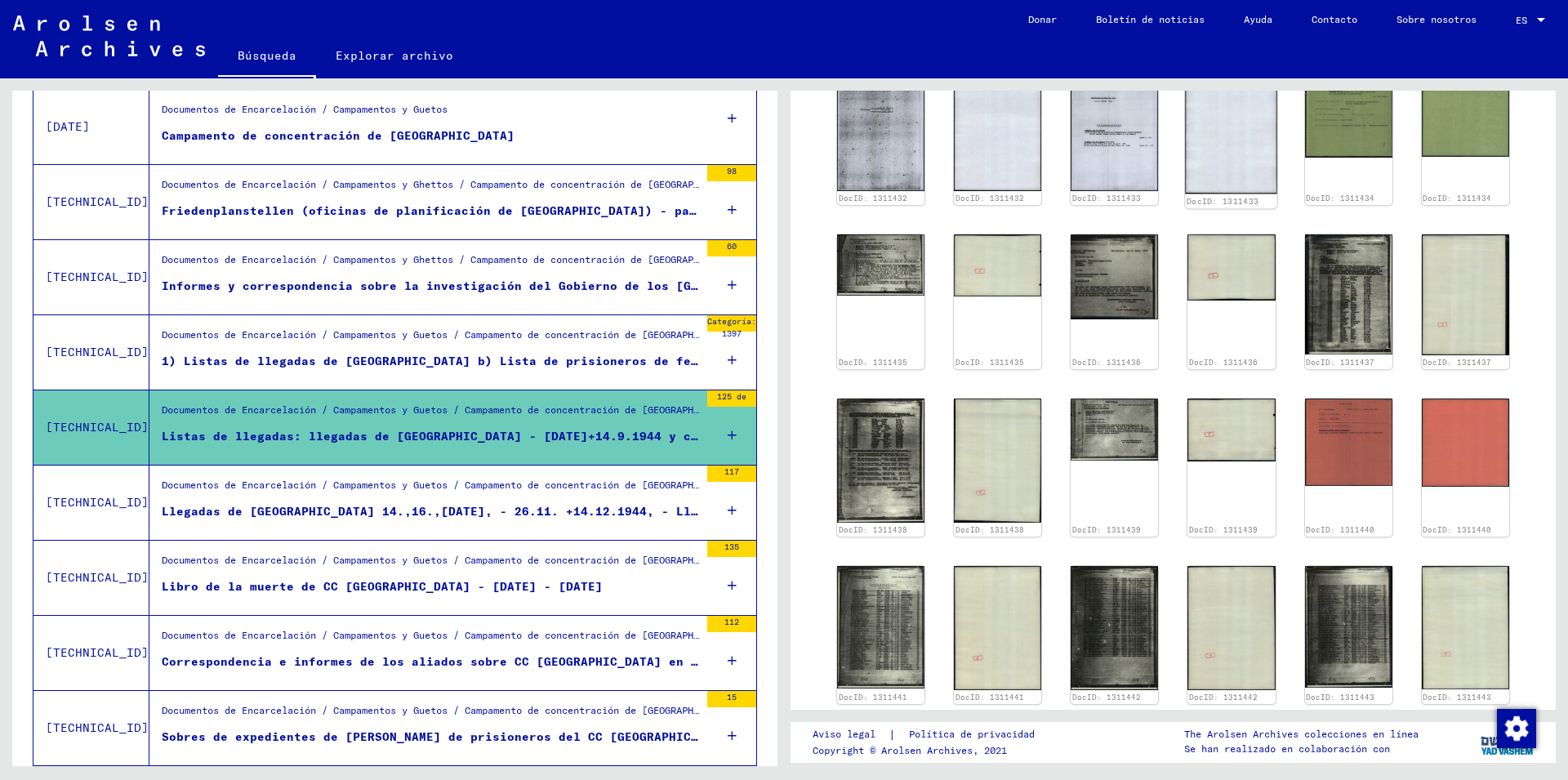
scroll to position [411, 0]
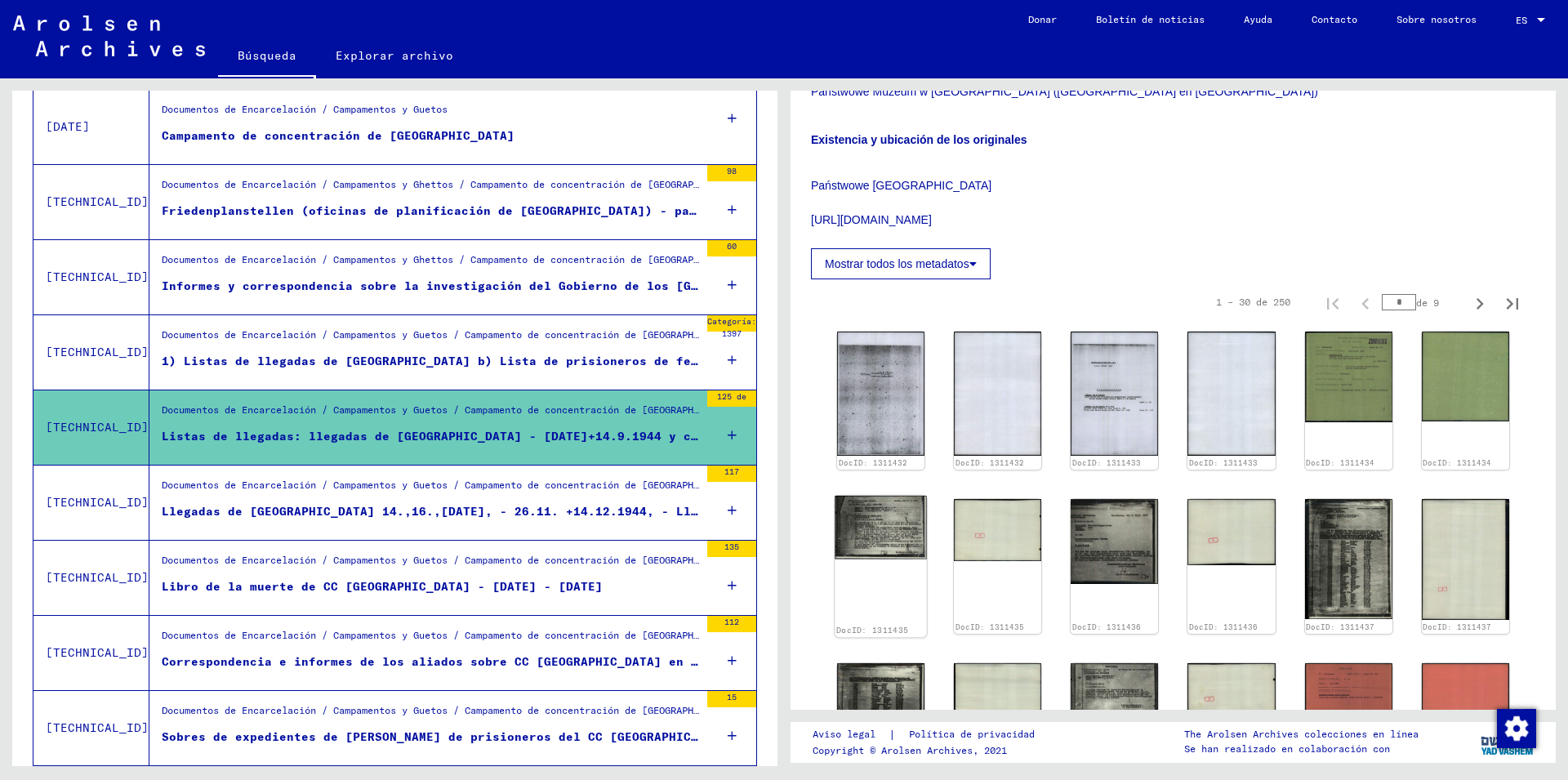
click at [892, 516] on img at bounding box center [881, 528] width 93 height 63
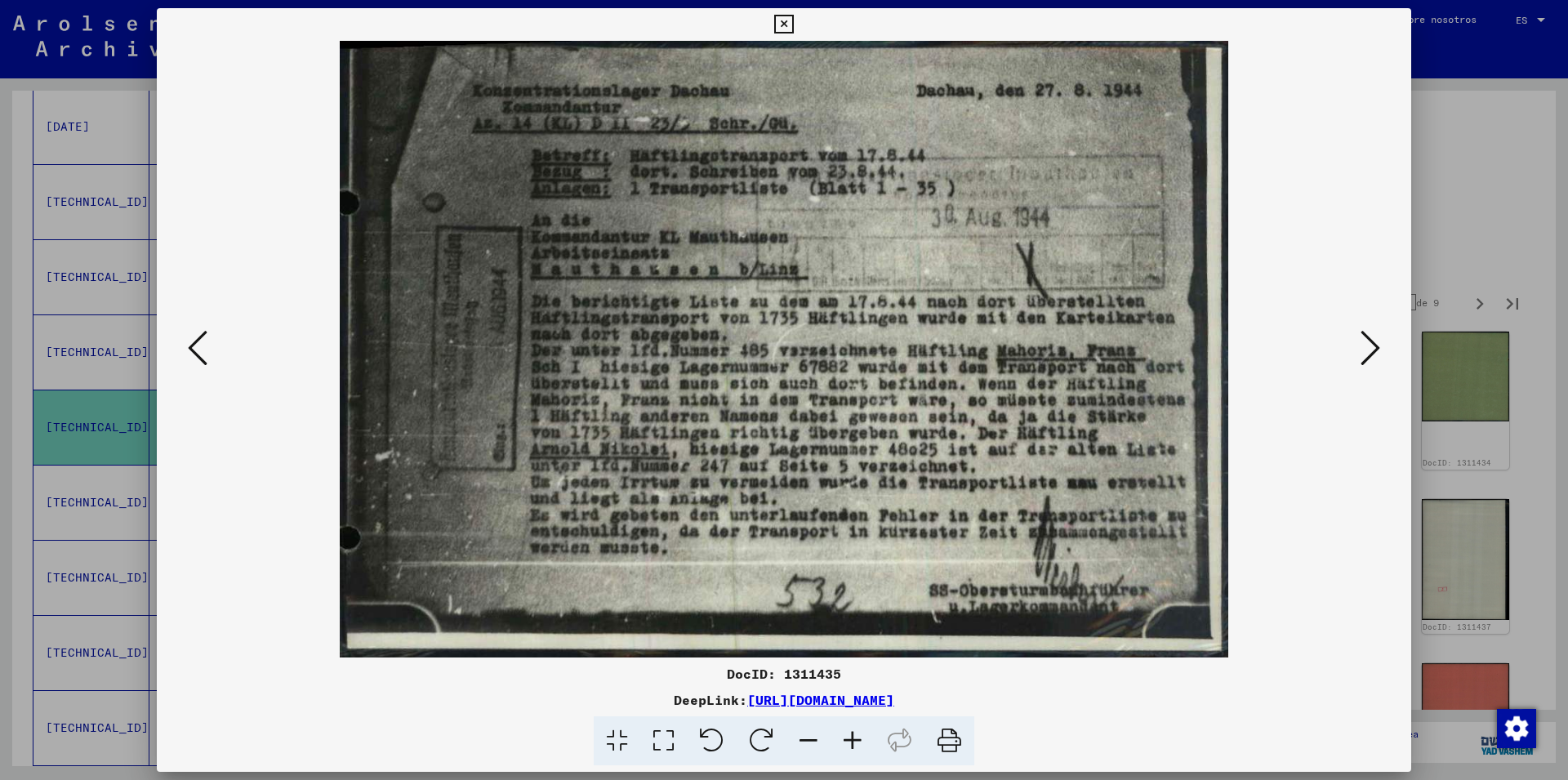
click at [1366, 355] on icon at bounding box center [1370, 347] width 20 height 39
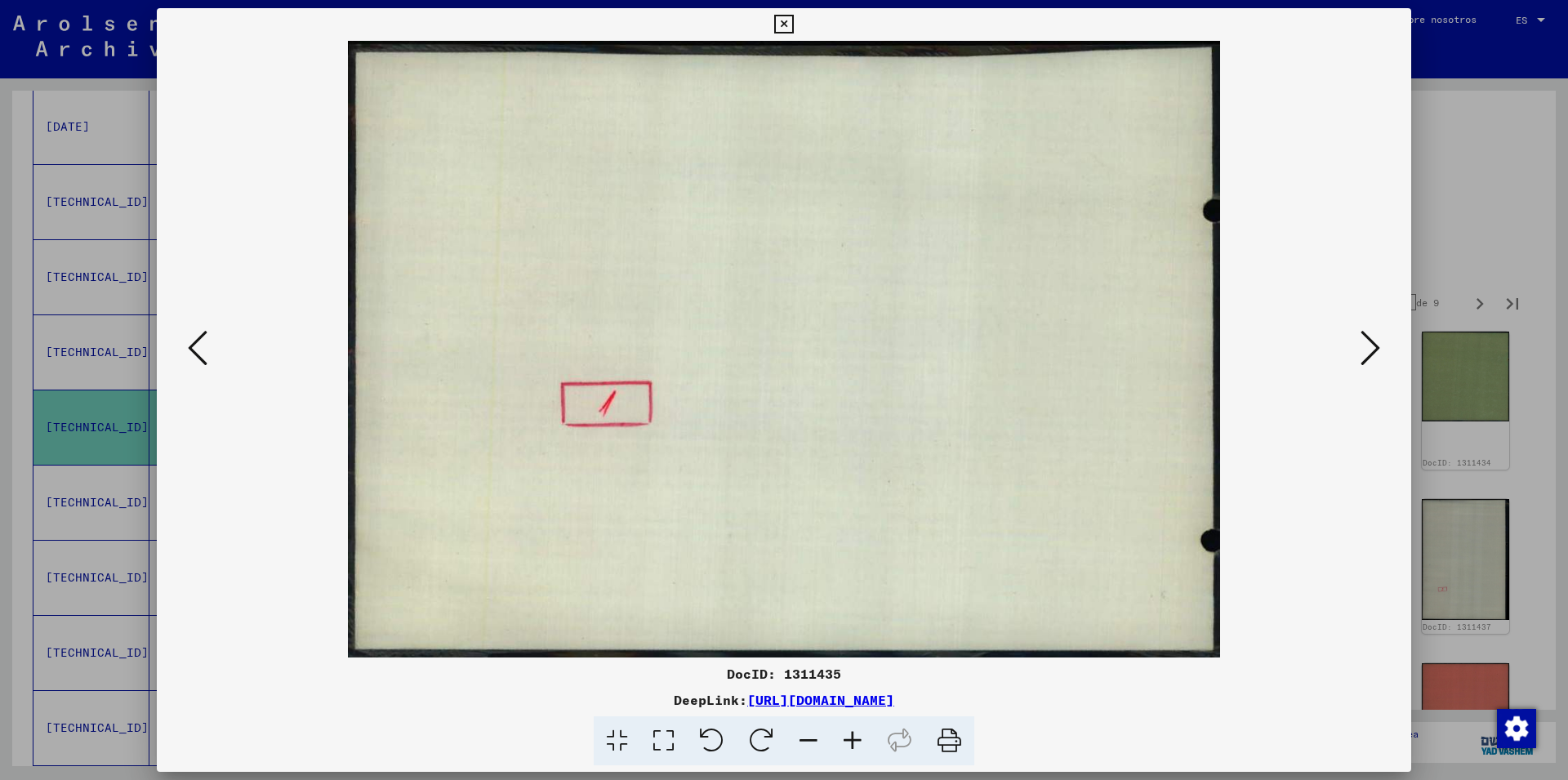
click at [1366, 355] on icon at bounding box center [1370, 347] width 20 height 39
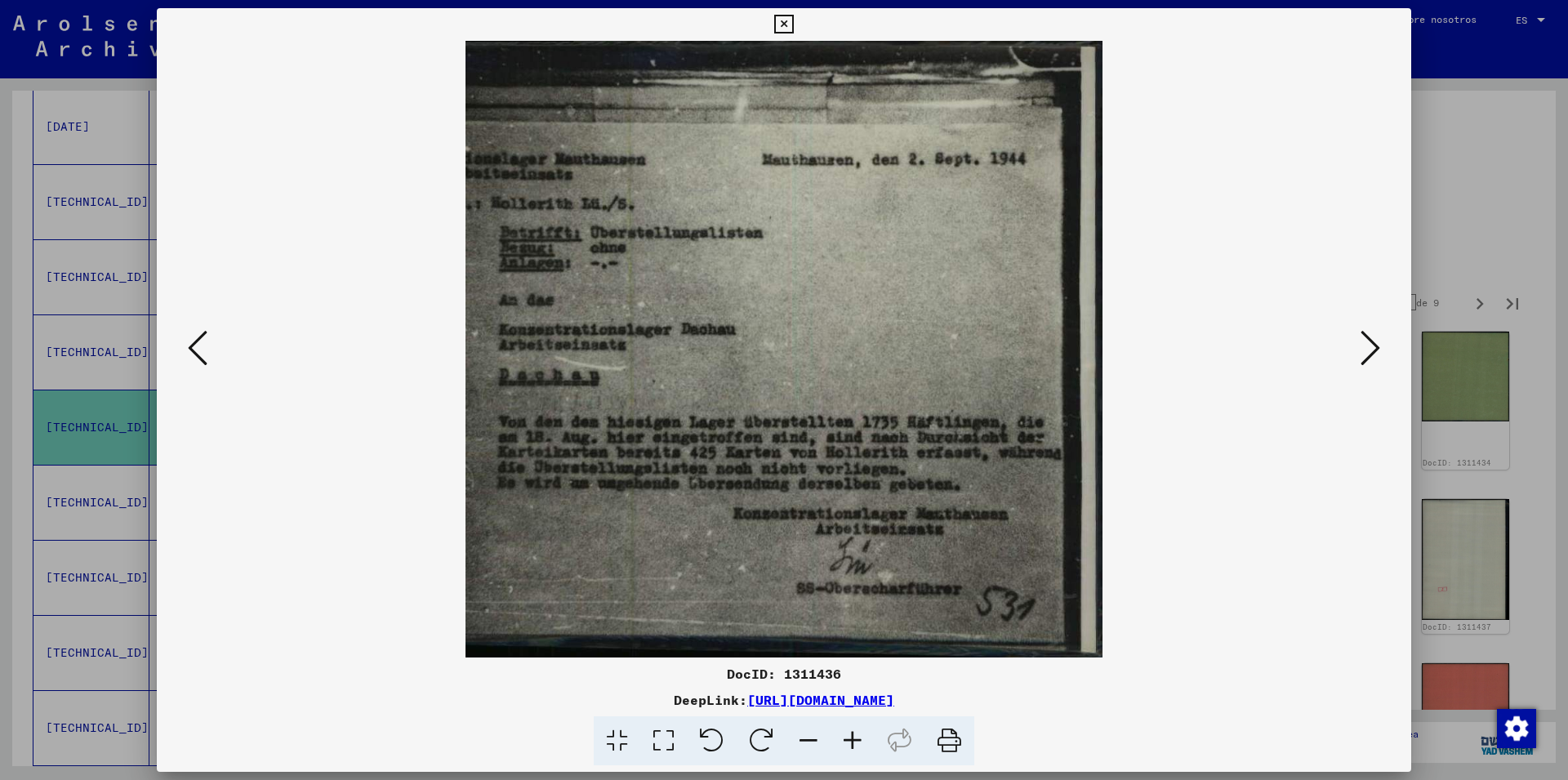
click at [1344, 369] on img at bounding box center [784, 349] width 1144 height 616
click at [1356, 358] on img at bounding box center [784, 349] width 1144 height 616
click at [1373, 352] on icon at bounding box center [1370, 347] width 20 height 39
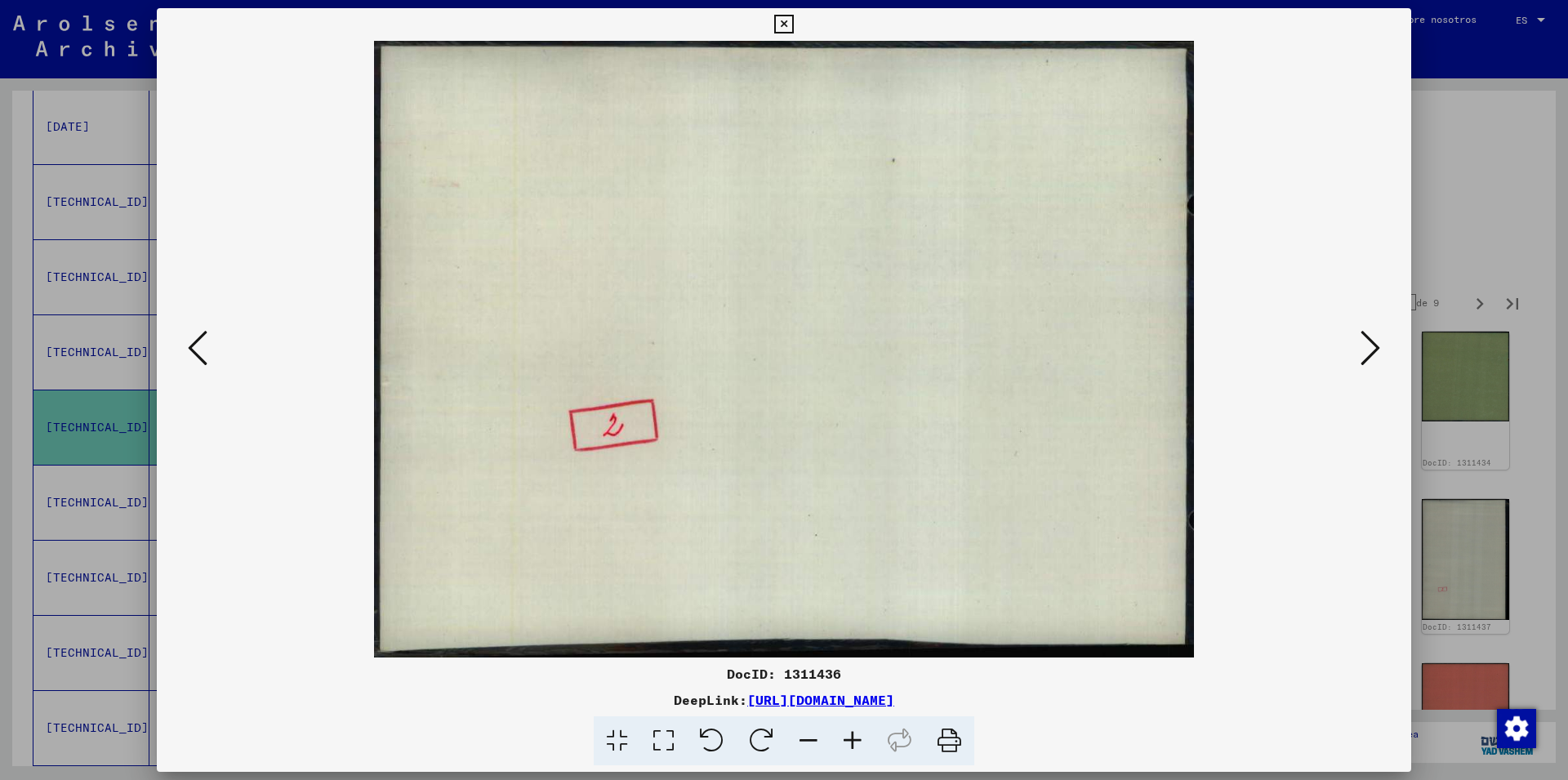
click at [1373, 350] on icon at bounding box center [1370, 347] width 20 height 39
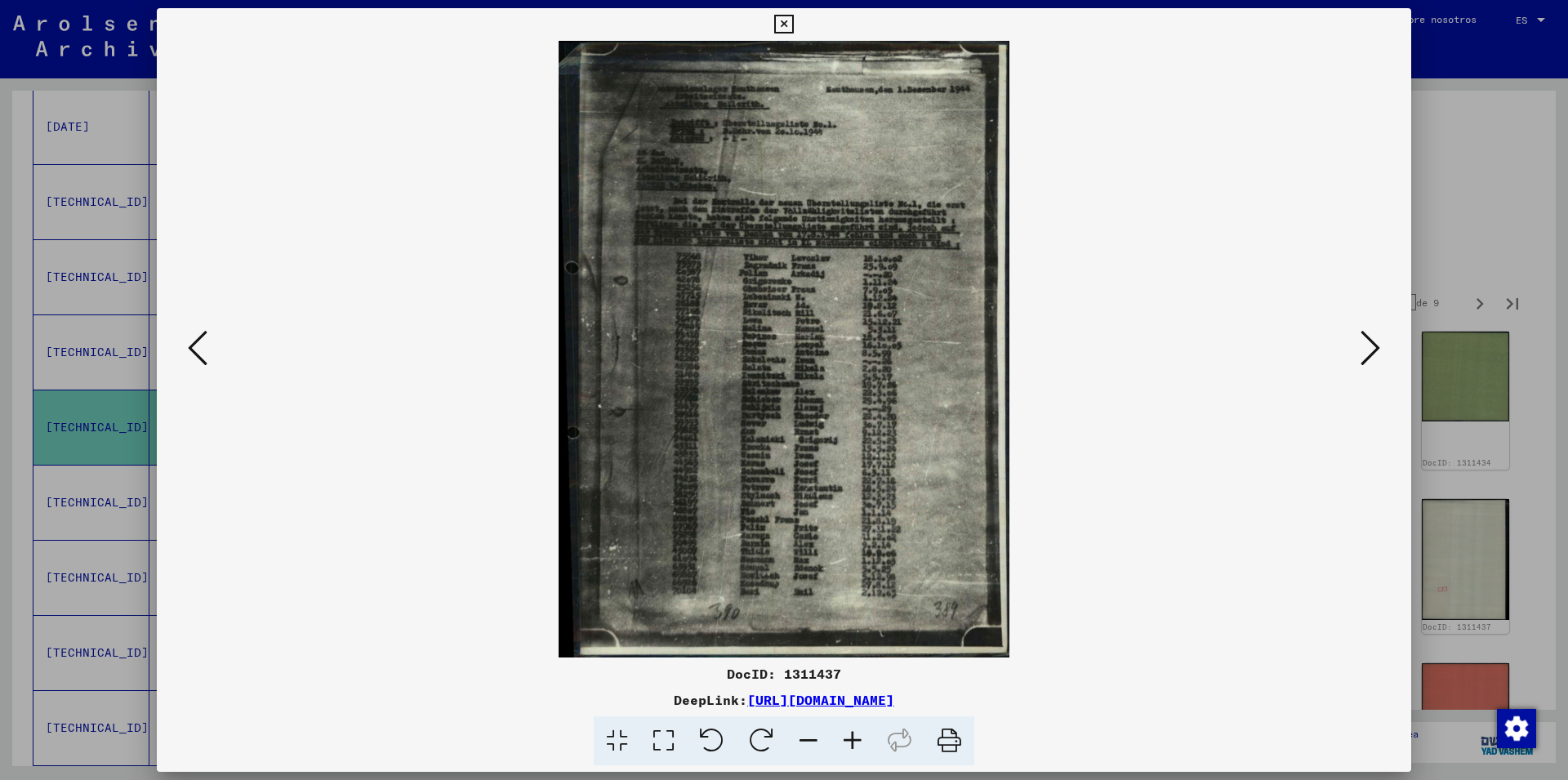
click at [854, 744] on icon at bounding box center [853, 741] width 44 height 50
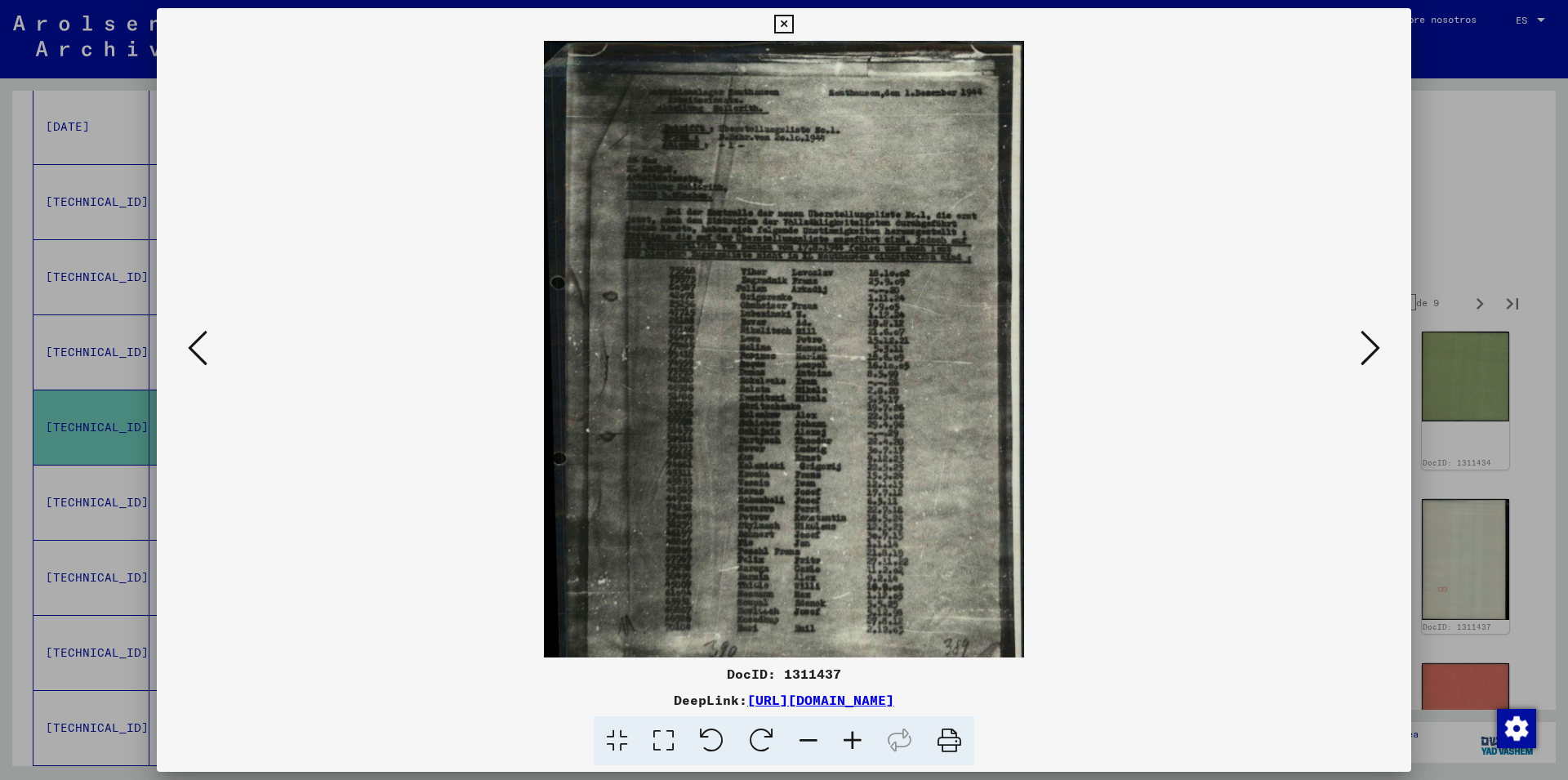
click at [854, 744] on icon at bounding box center [853, 741] width 44 height 50
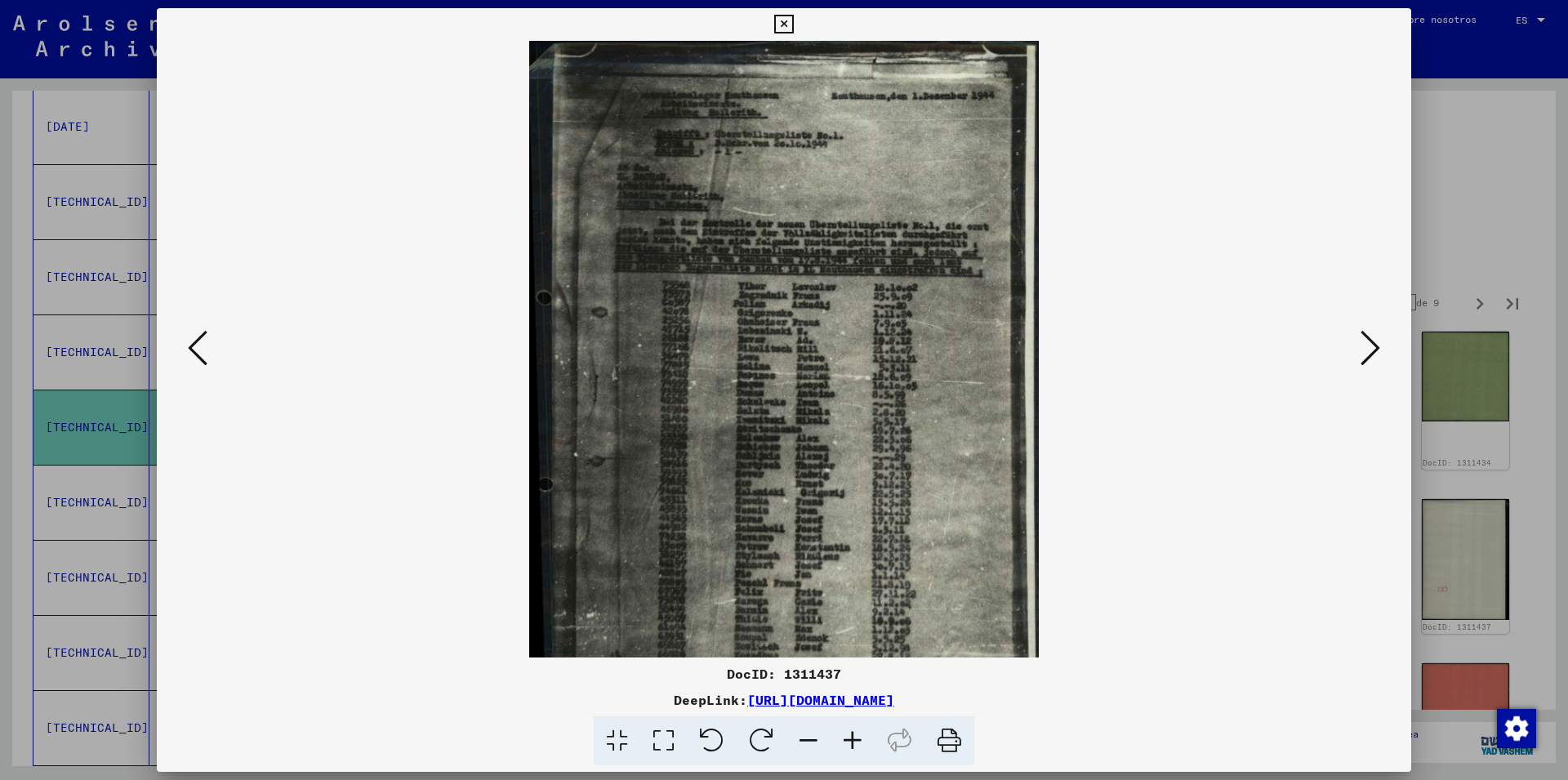
click at [854, 744] on icon at bounding box center [853, 741] width 44 height 50
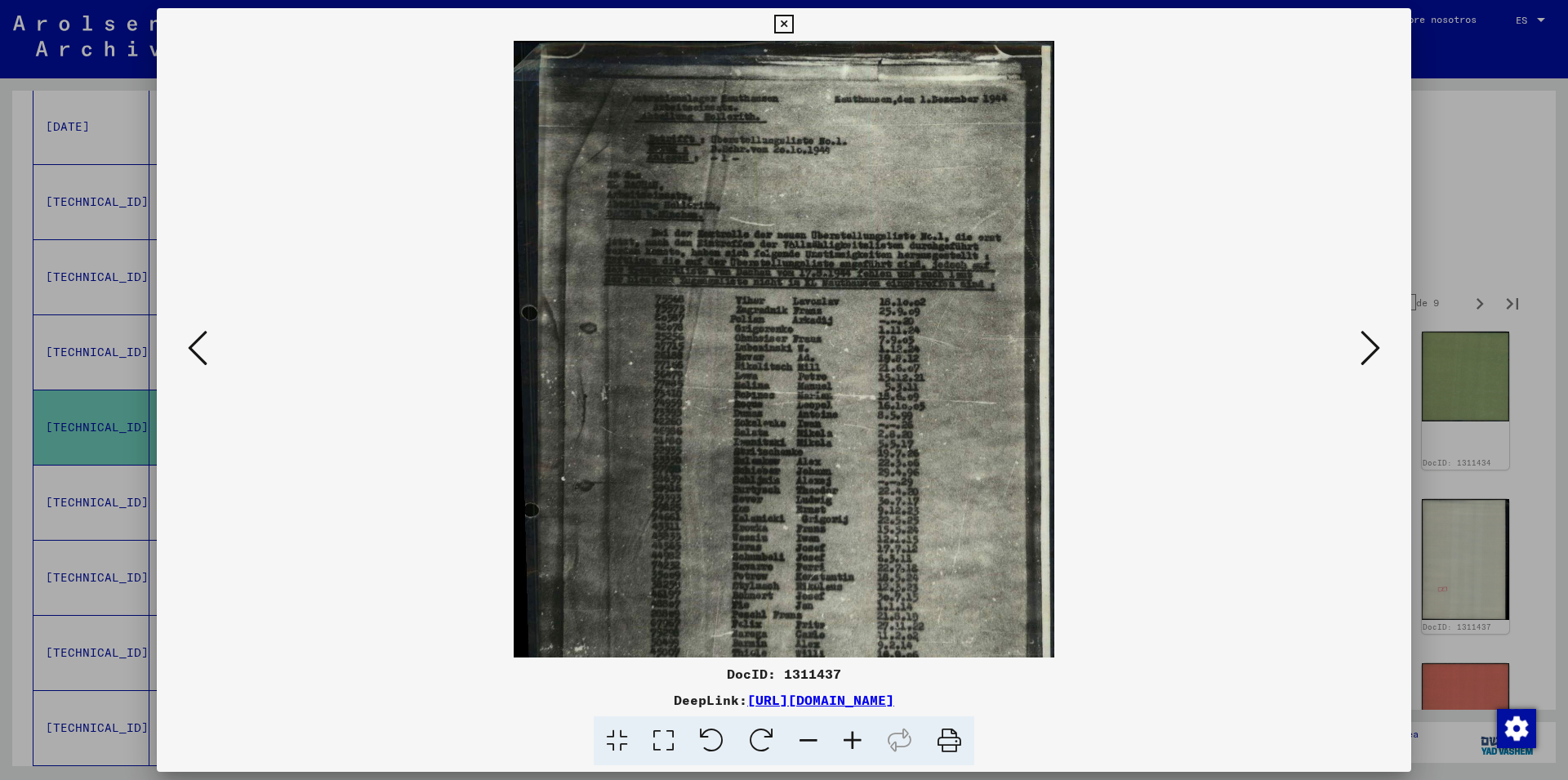
click at [854, 744] on icon at bounding box center [853, 741] width 44 height 50
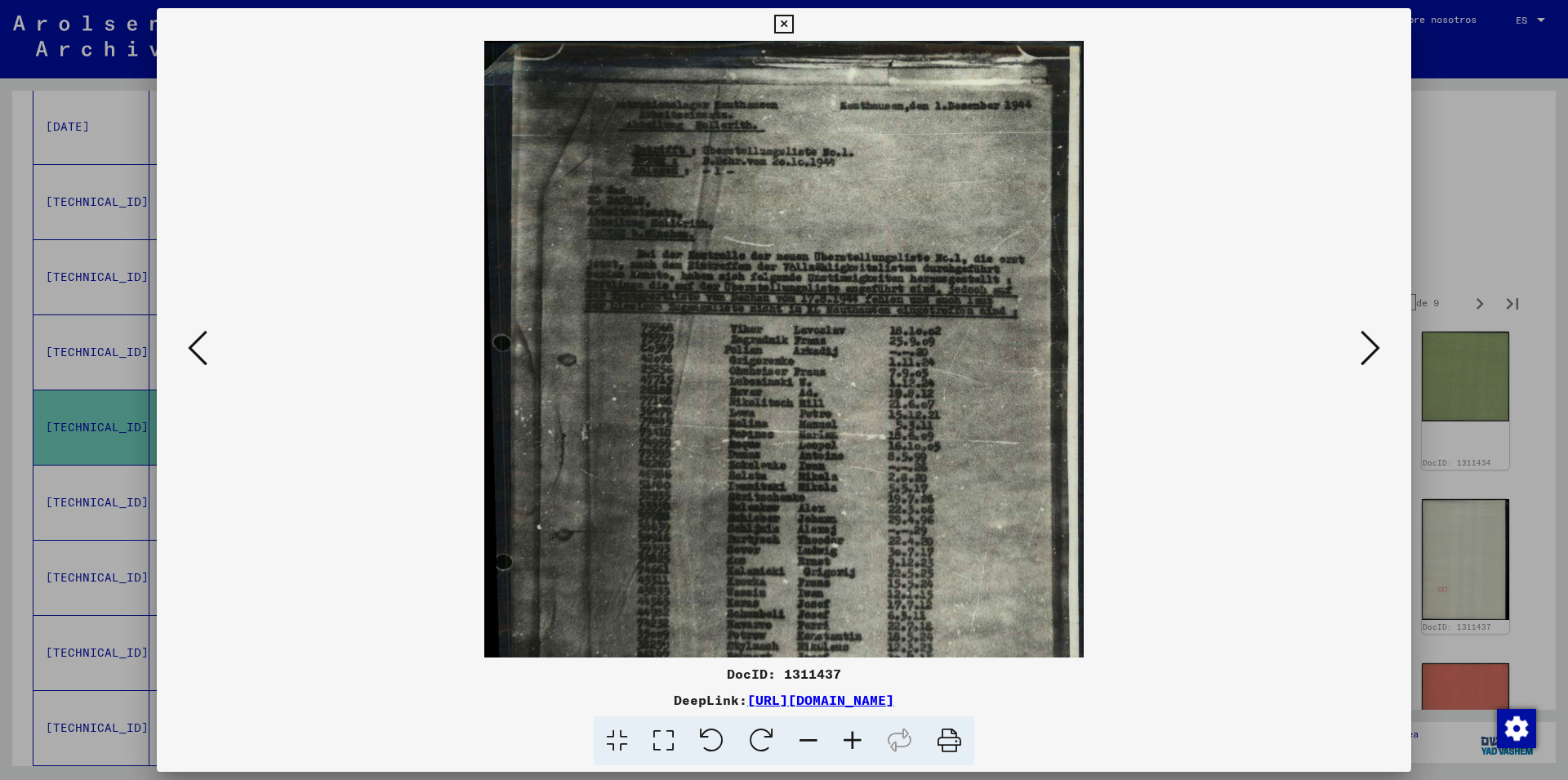
click at [854, 744] on icon at bounding box center [853, 741] width 44 height 50
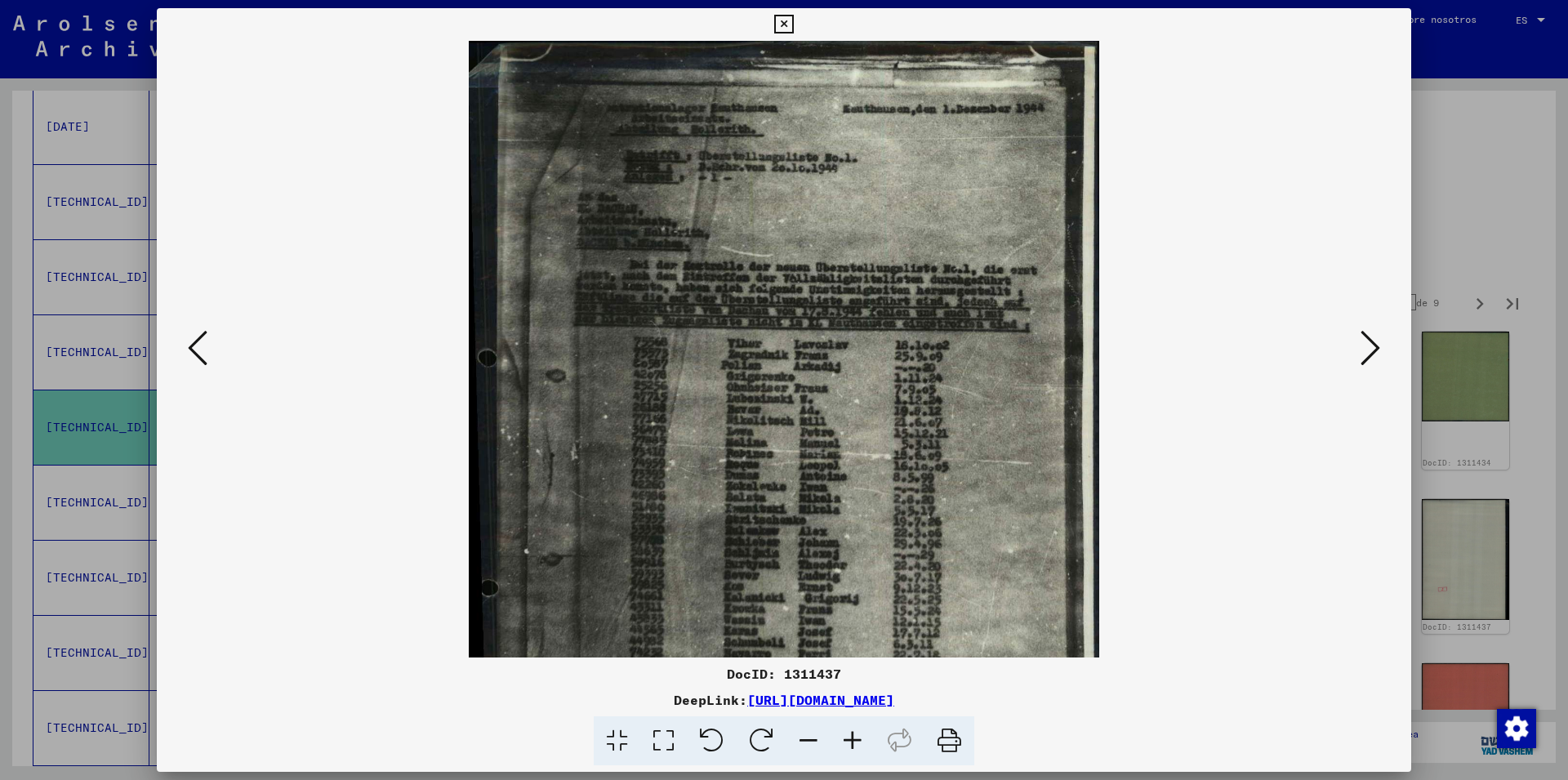
click at [854, 744] on icon at bounding box center [853, 741] width 44 height 50
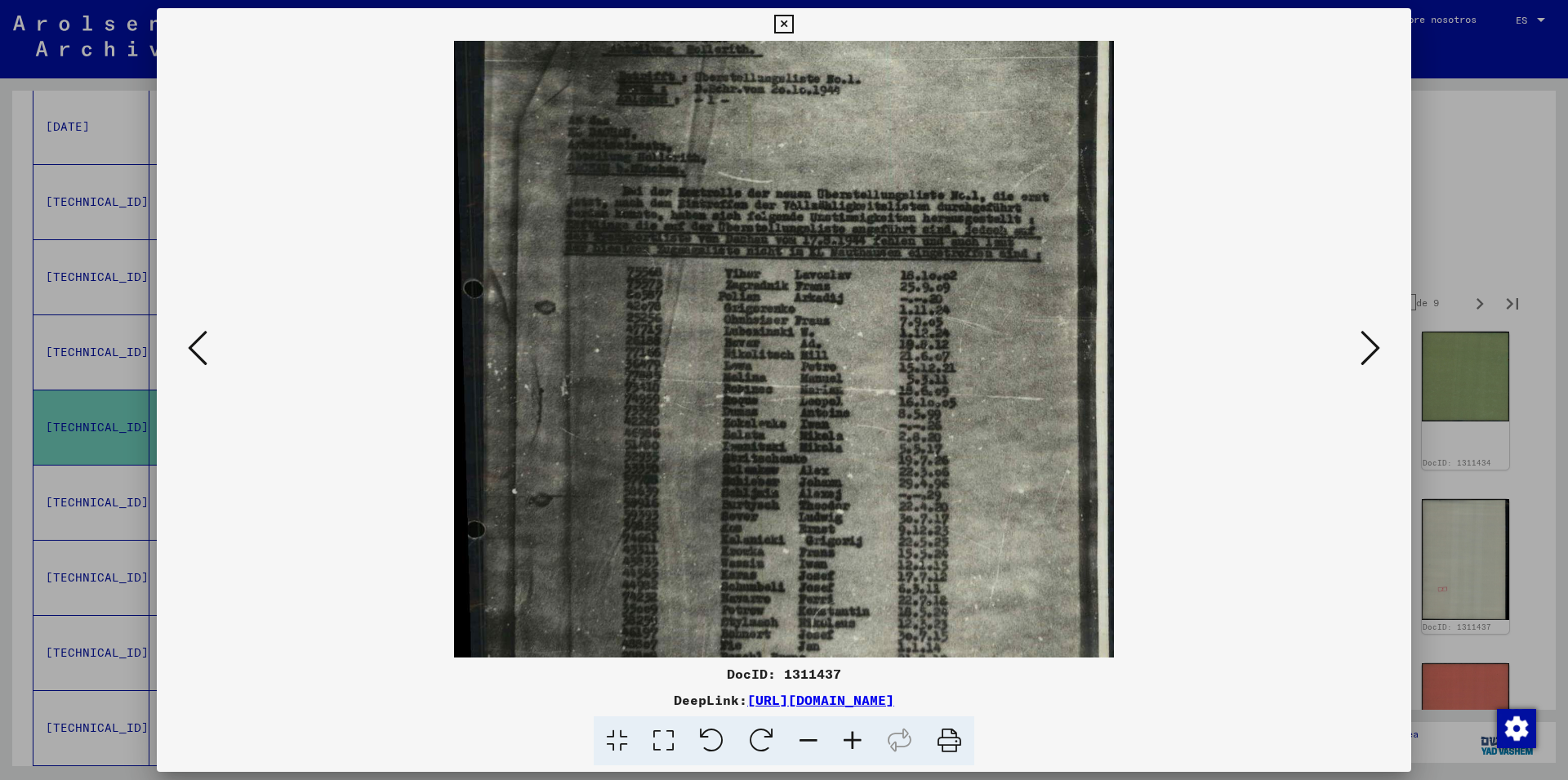
scroll to position [94, 0]
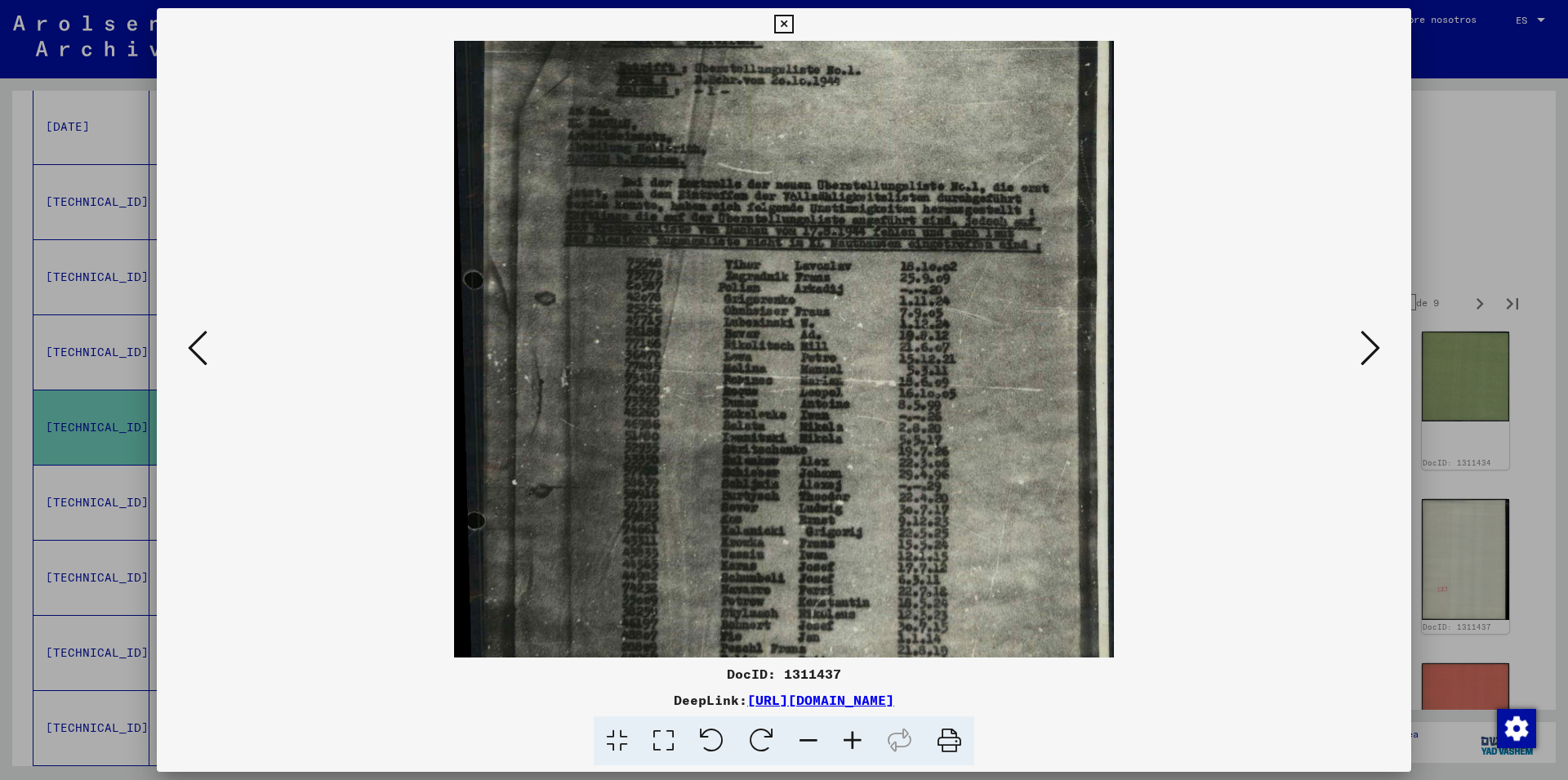
drag, startPoint x: 868, startPoint y: 409, endPoint x: 866, endPoint y: 316, distance: 93.0
click at [866, 316] on img at bounding box center [784, 399] width 660 height 903
click at [1372, 353] on icon at bounding box center [1370, 347] width 20 height 39
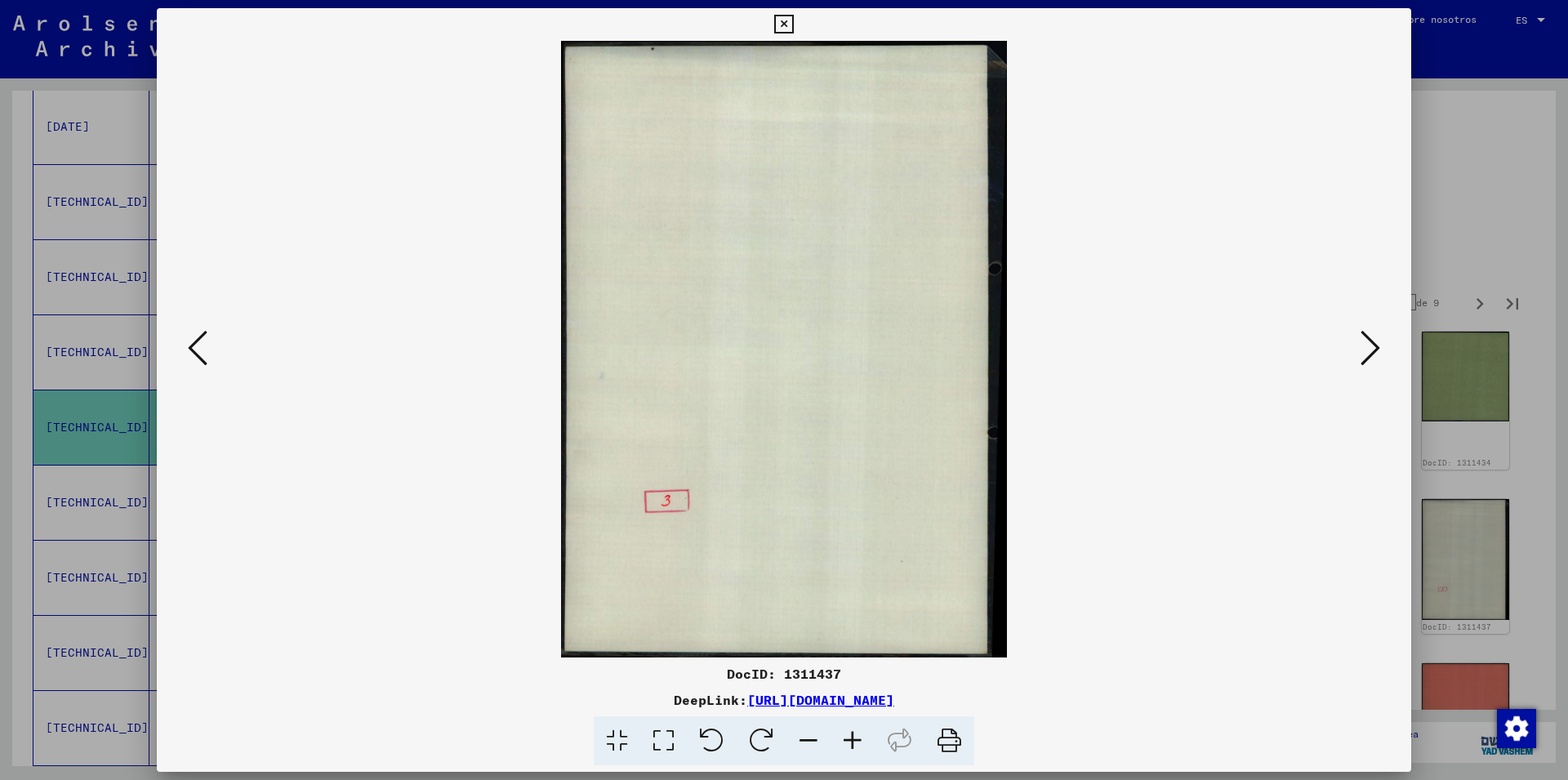
click at [1372, 353] on icon at bounding box center [1370, 347] width 20 height 39
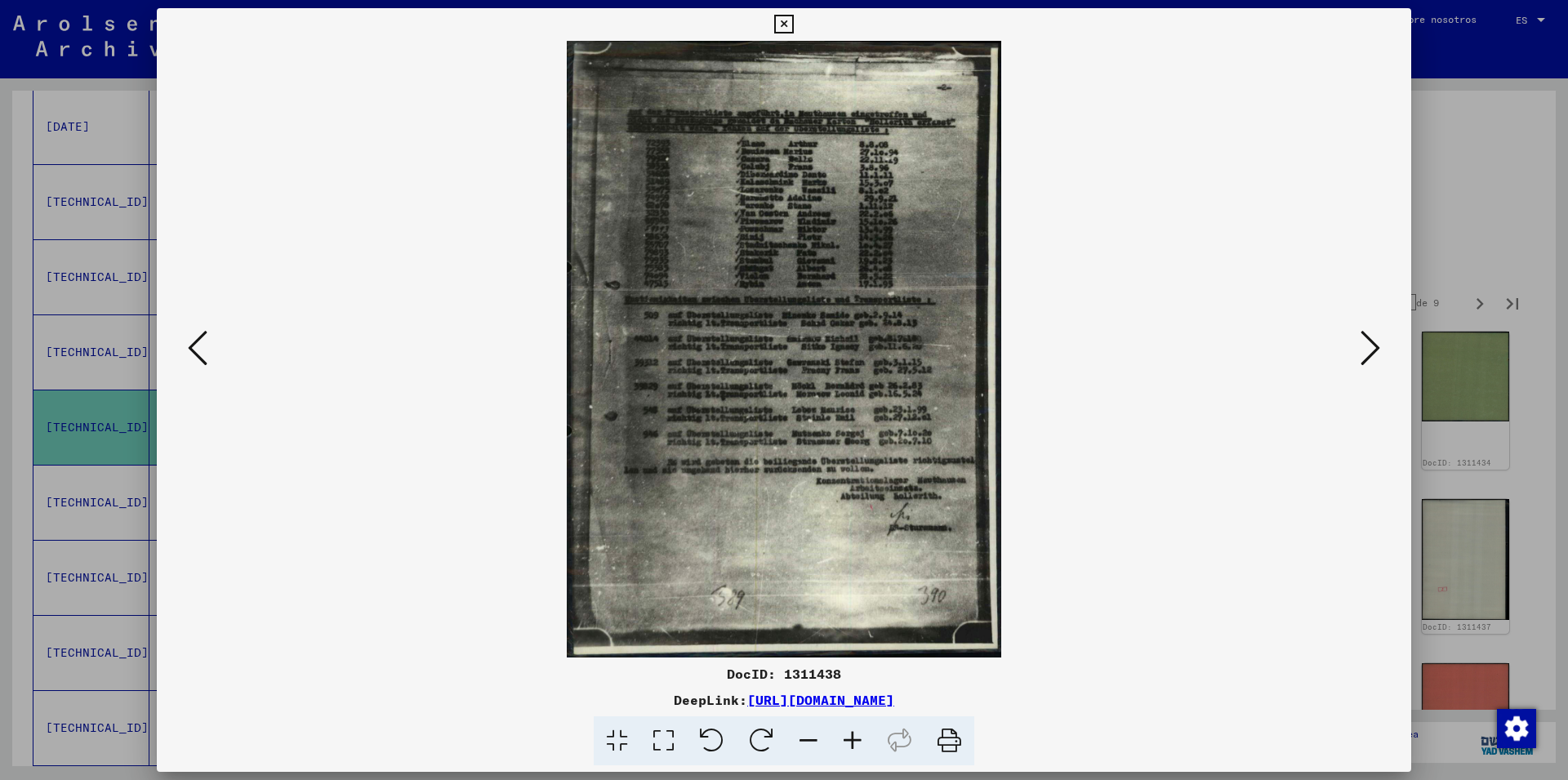
click at [855, 734] on icon at bounding box center [853, 741] width 44 height 50
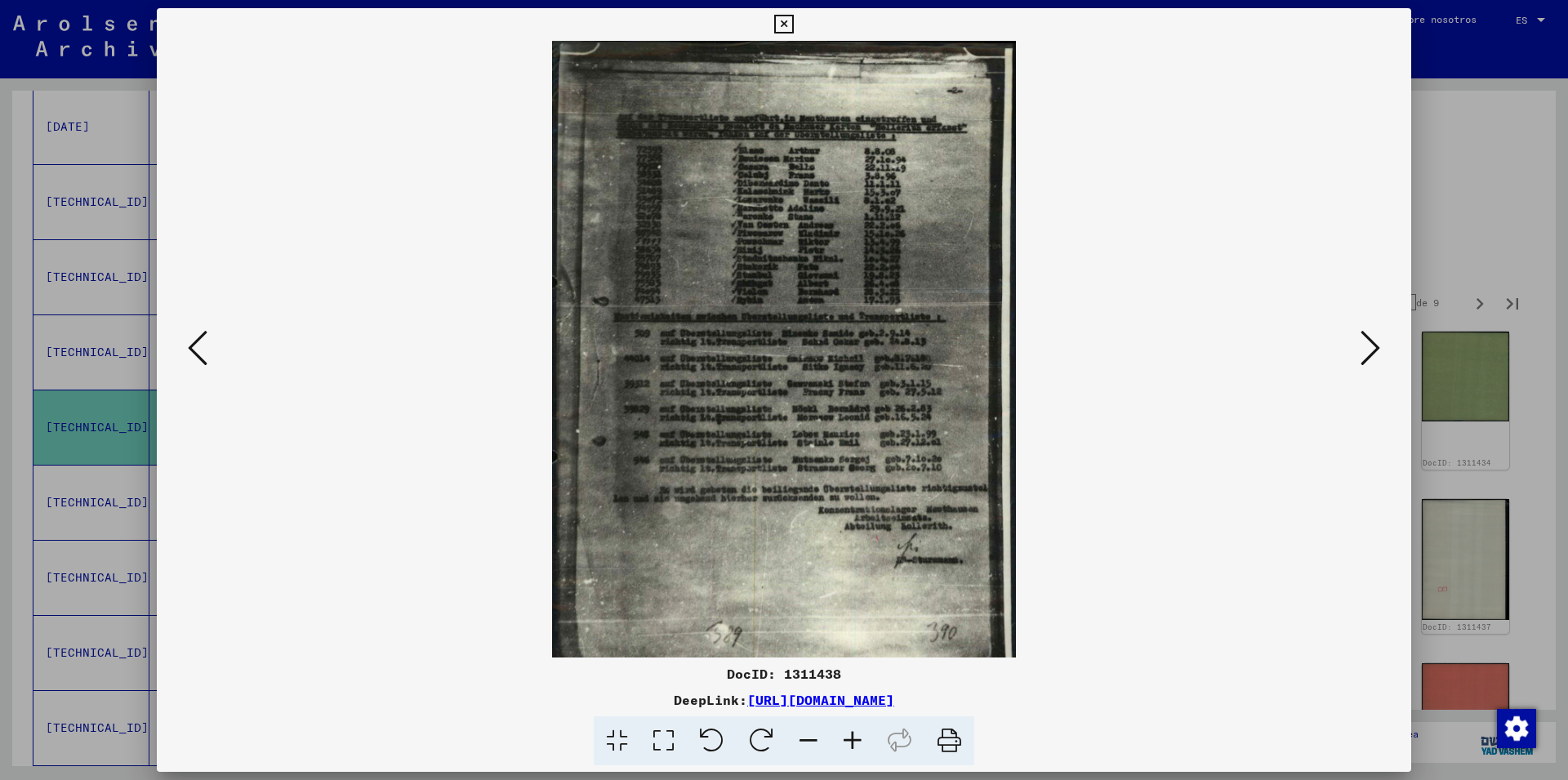
click at [855, 734] on icon at bounding box center [853, 741] width 44 height 50
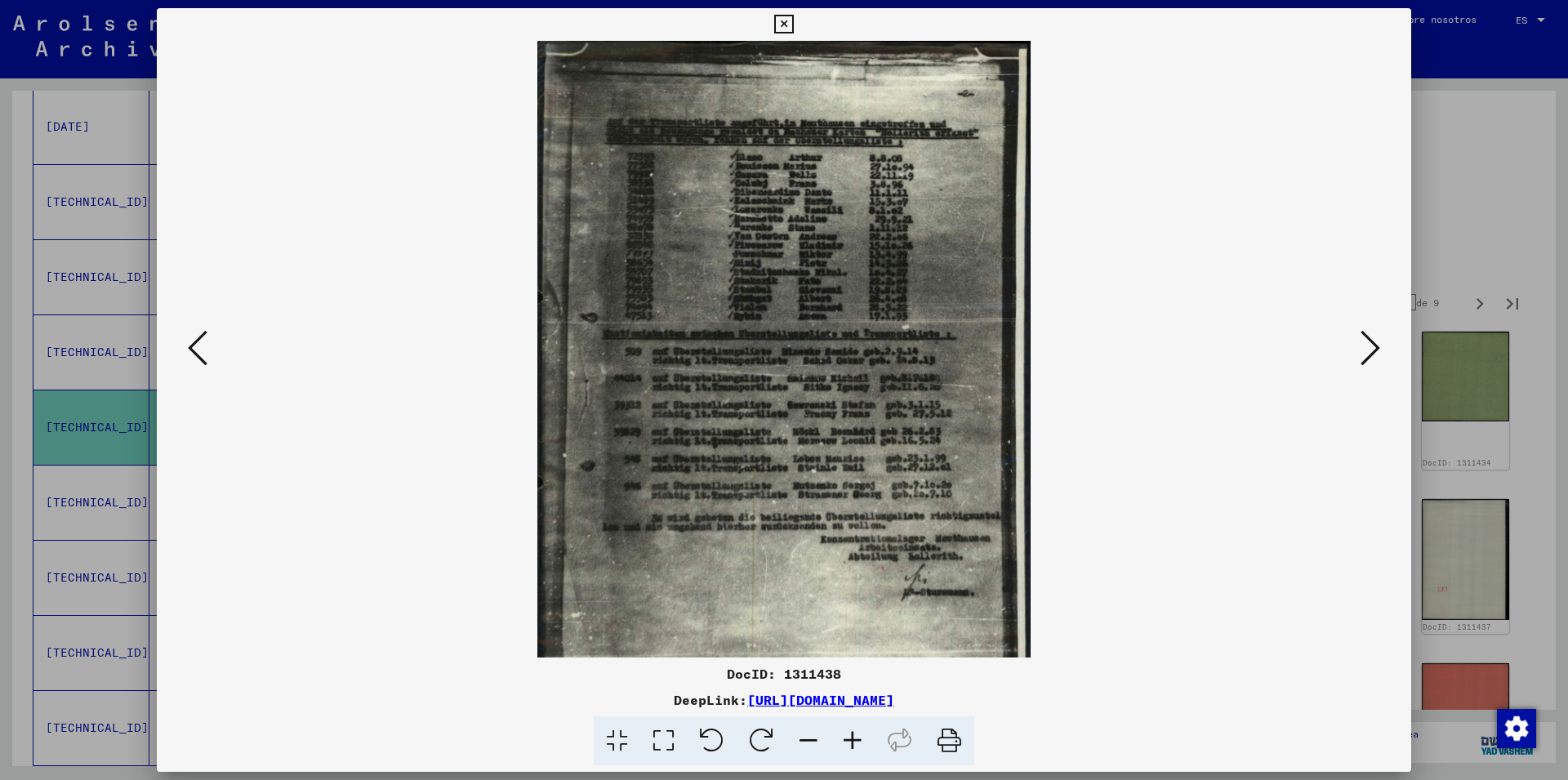
click at [855, 734] on icon at bounding box center [853, 741] width 44 height 50
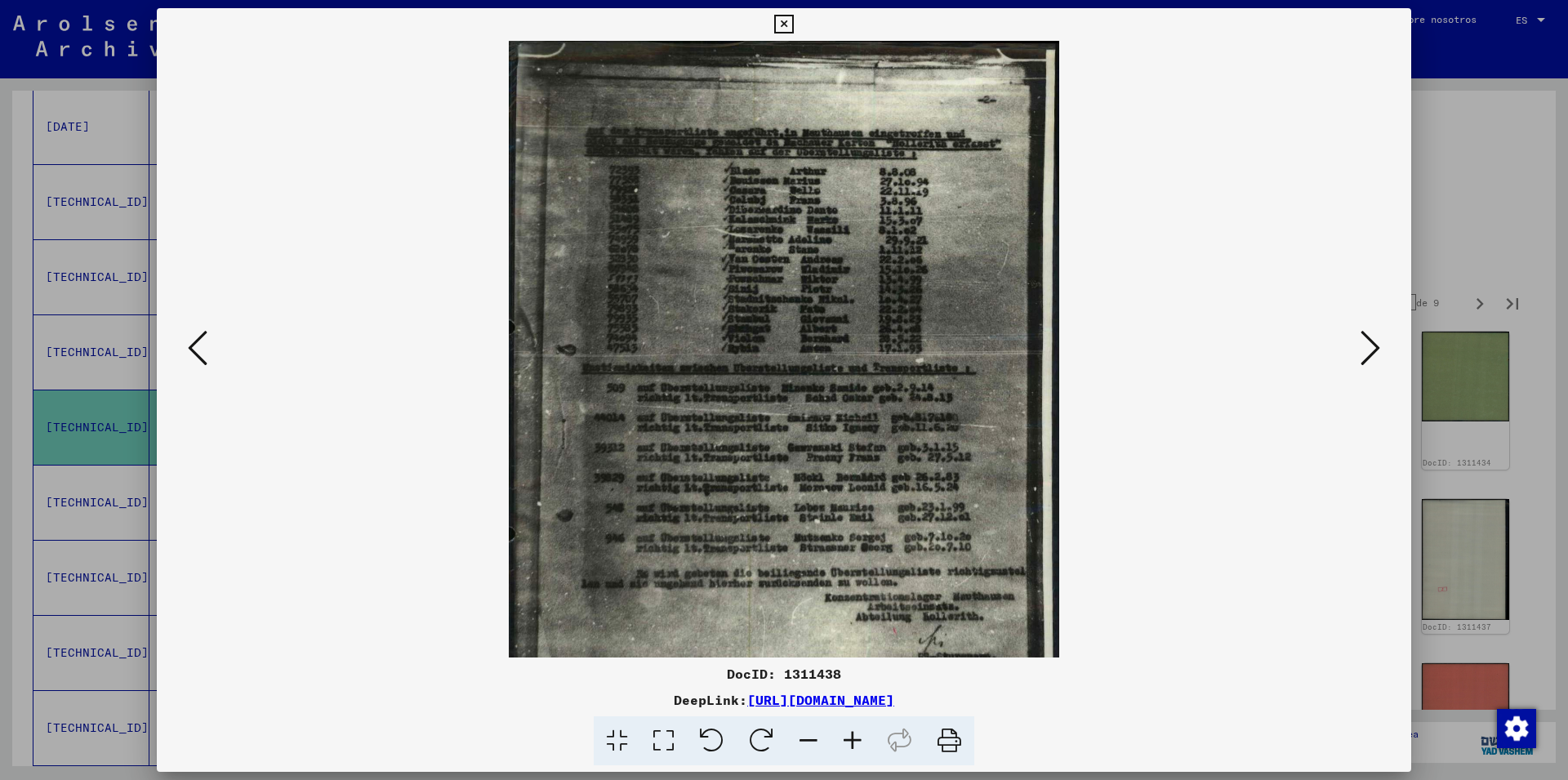
click at [855, 734] on icon at bounding box center [853, 741] width 44 height 50
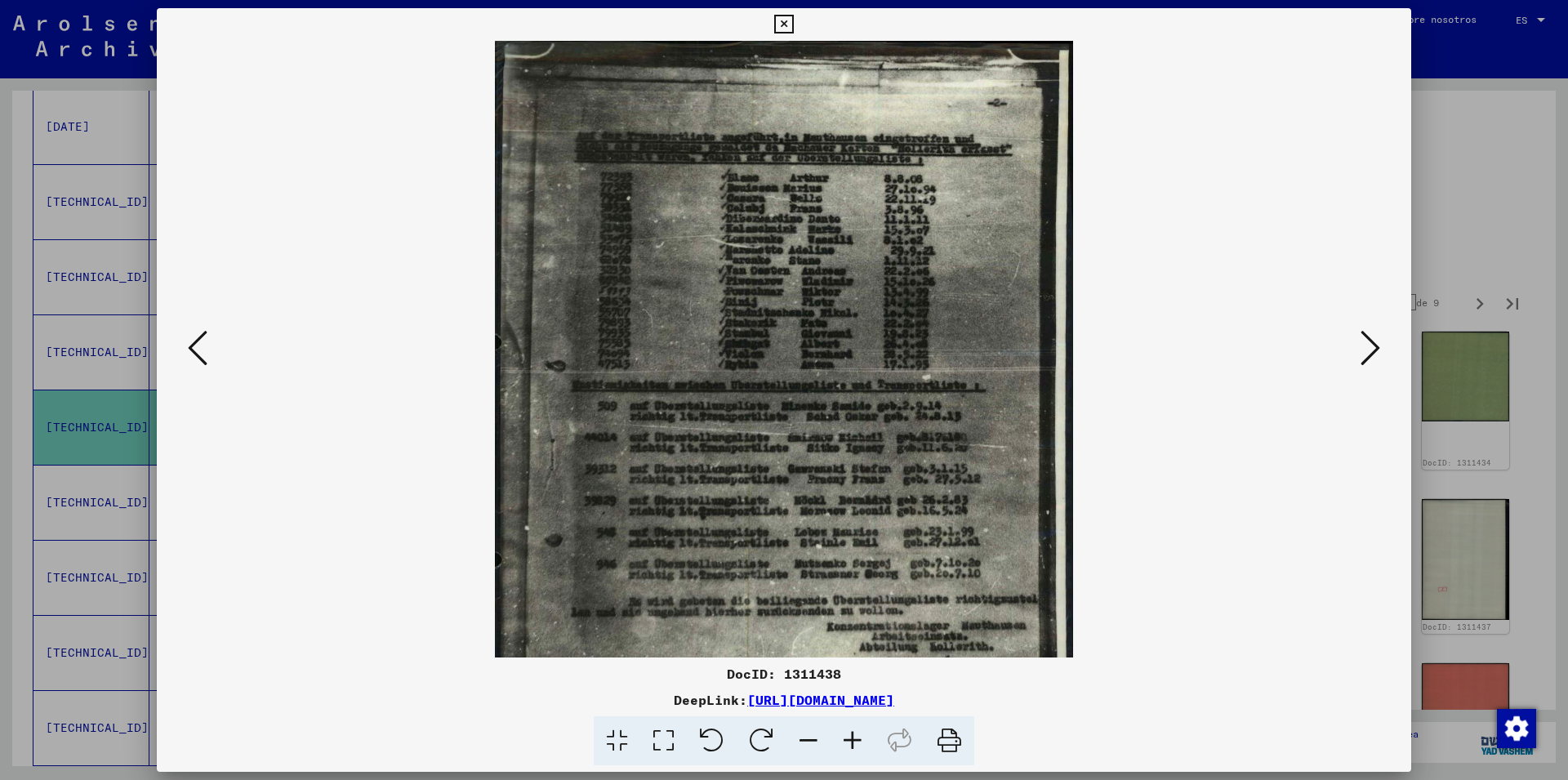
click at [855, 734] on icon at bounding box center [853, 741] width 44 height 50
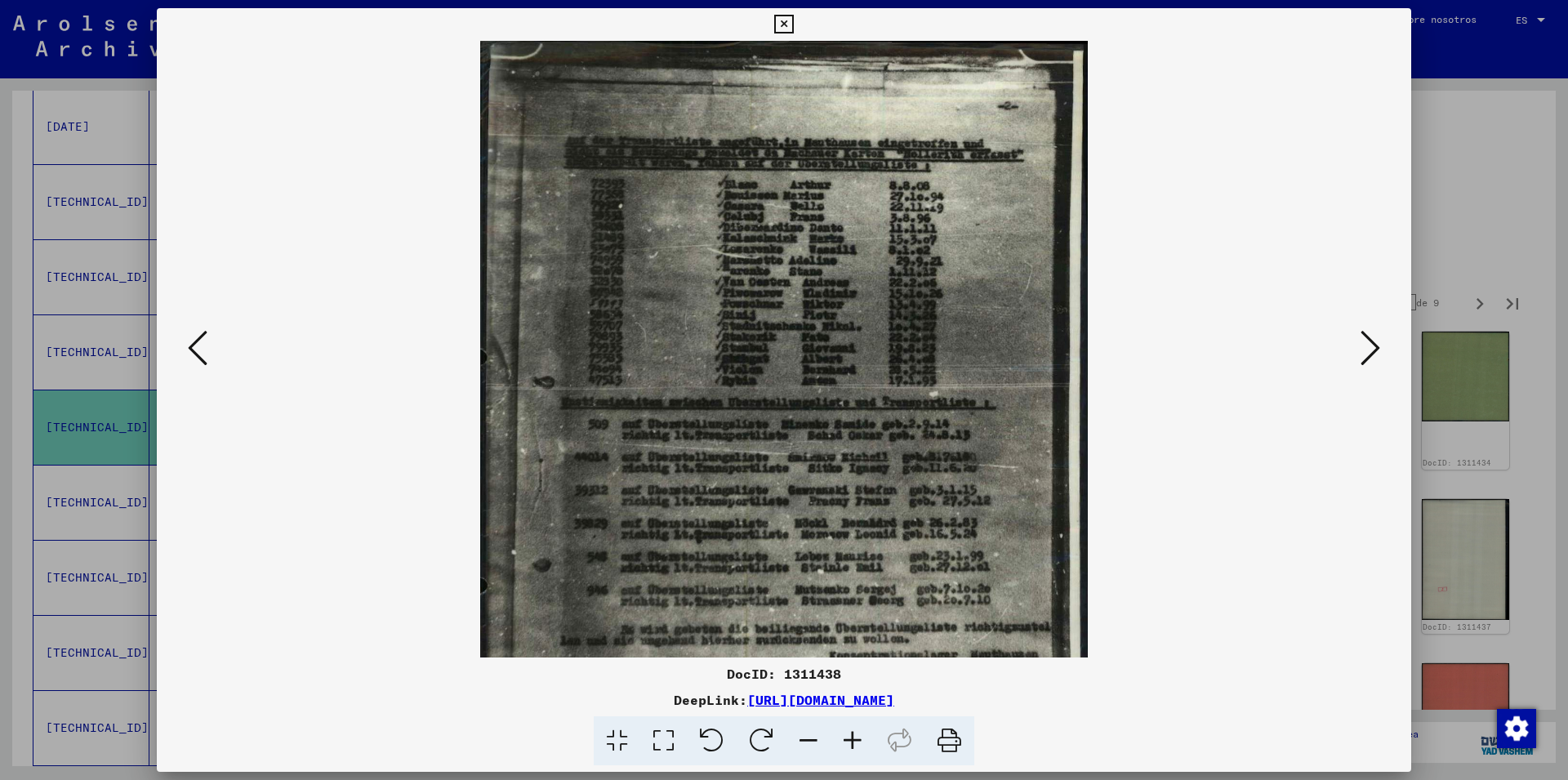
click at [856, 734] on icon at bounding box center [853, 741] width 44 height 50
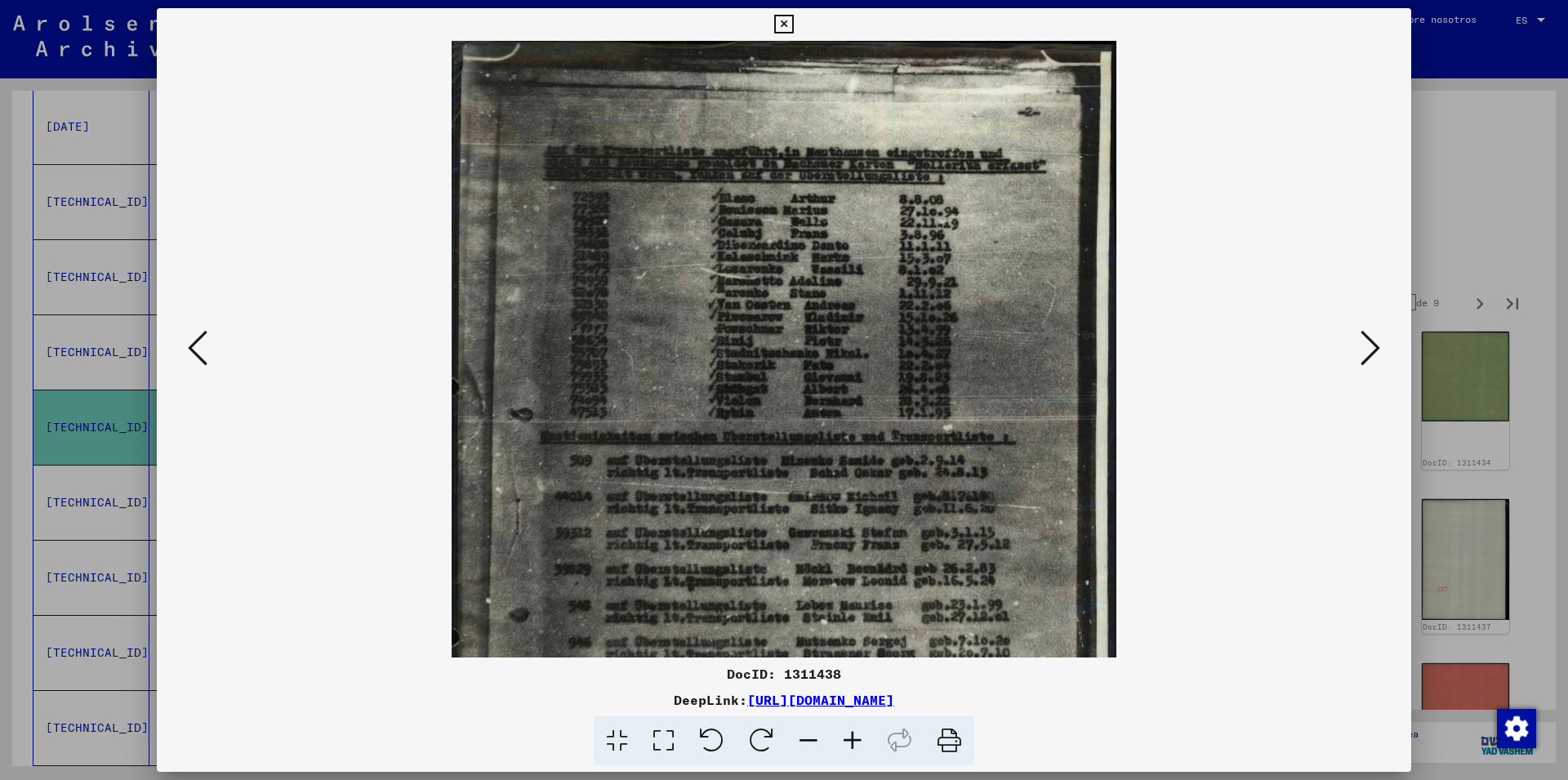
click at [856, 734] on icon at bounding box center [853, 741] width 44 height 50
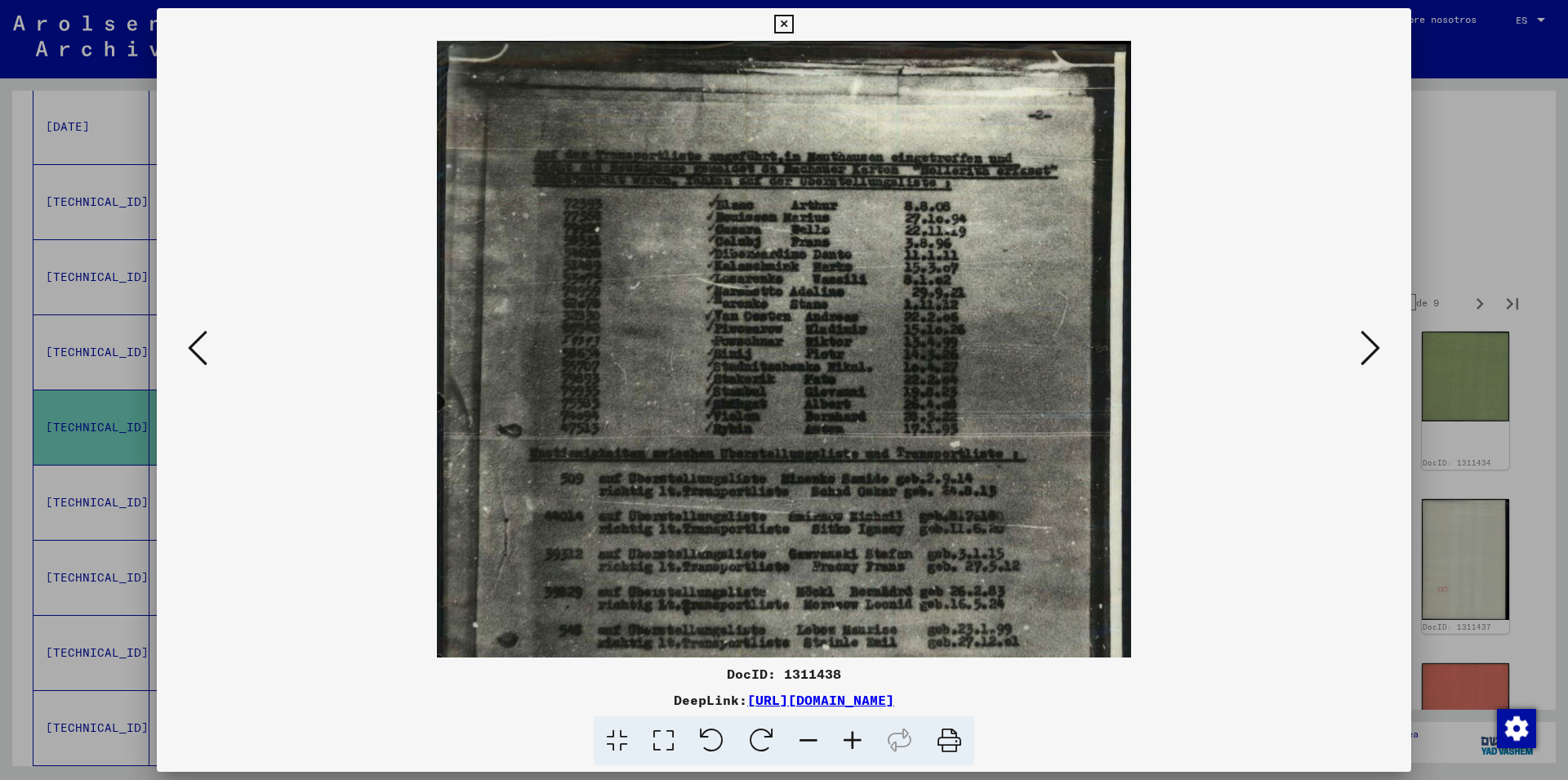
click at [856, 734] on icon at bounding box center [853, 741] width 44 height 50
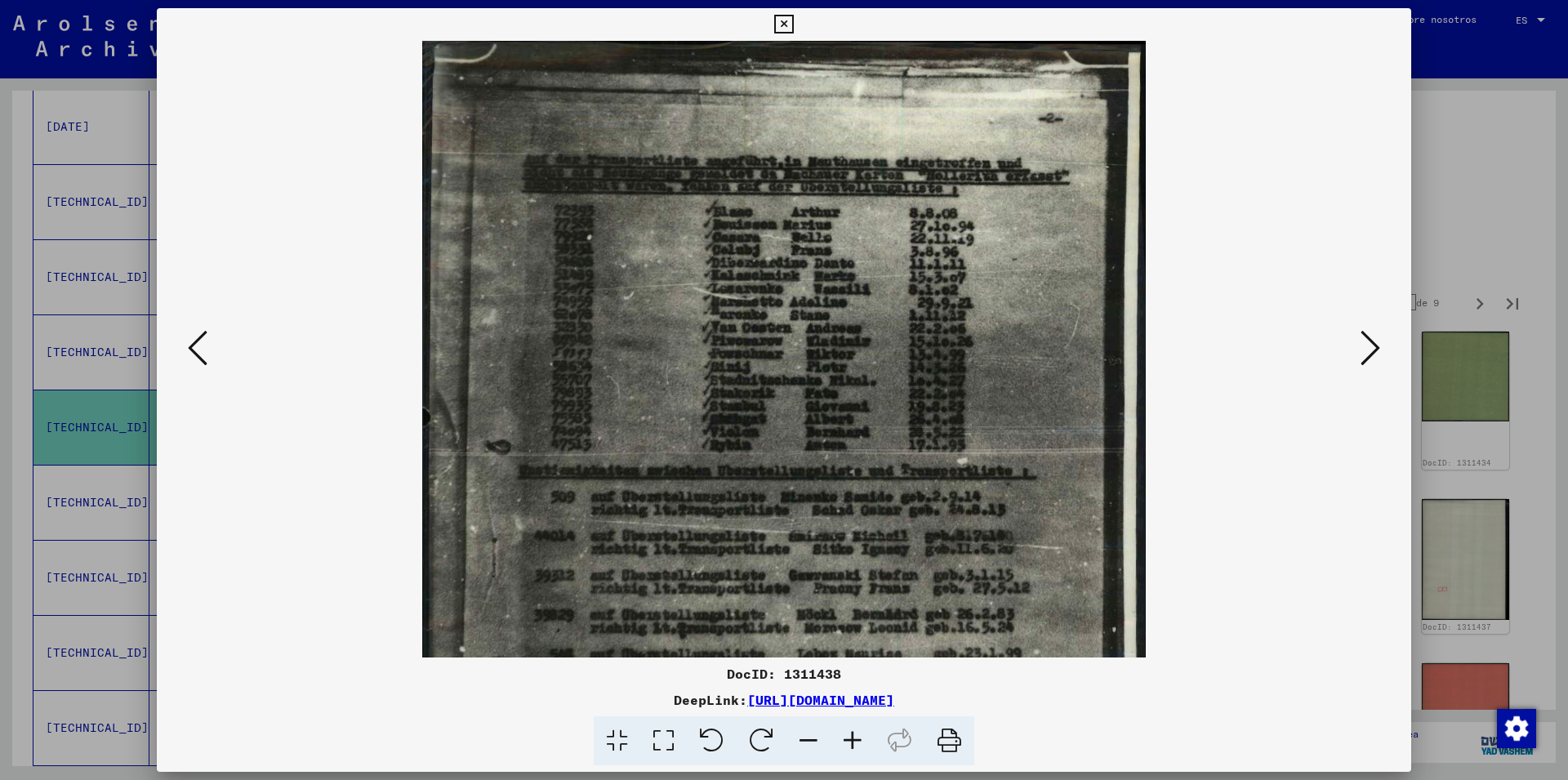
click at [856, 734] on icon at bounding box center [853, 741] width 44 height 50
click at [856, 732] on icon at bounding box center [853, 741] width 44 height 50
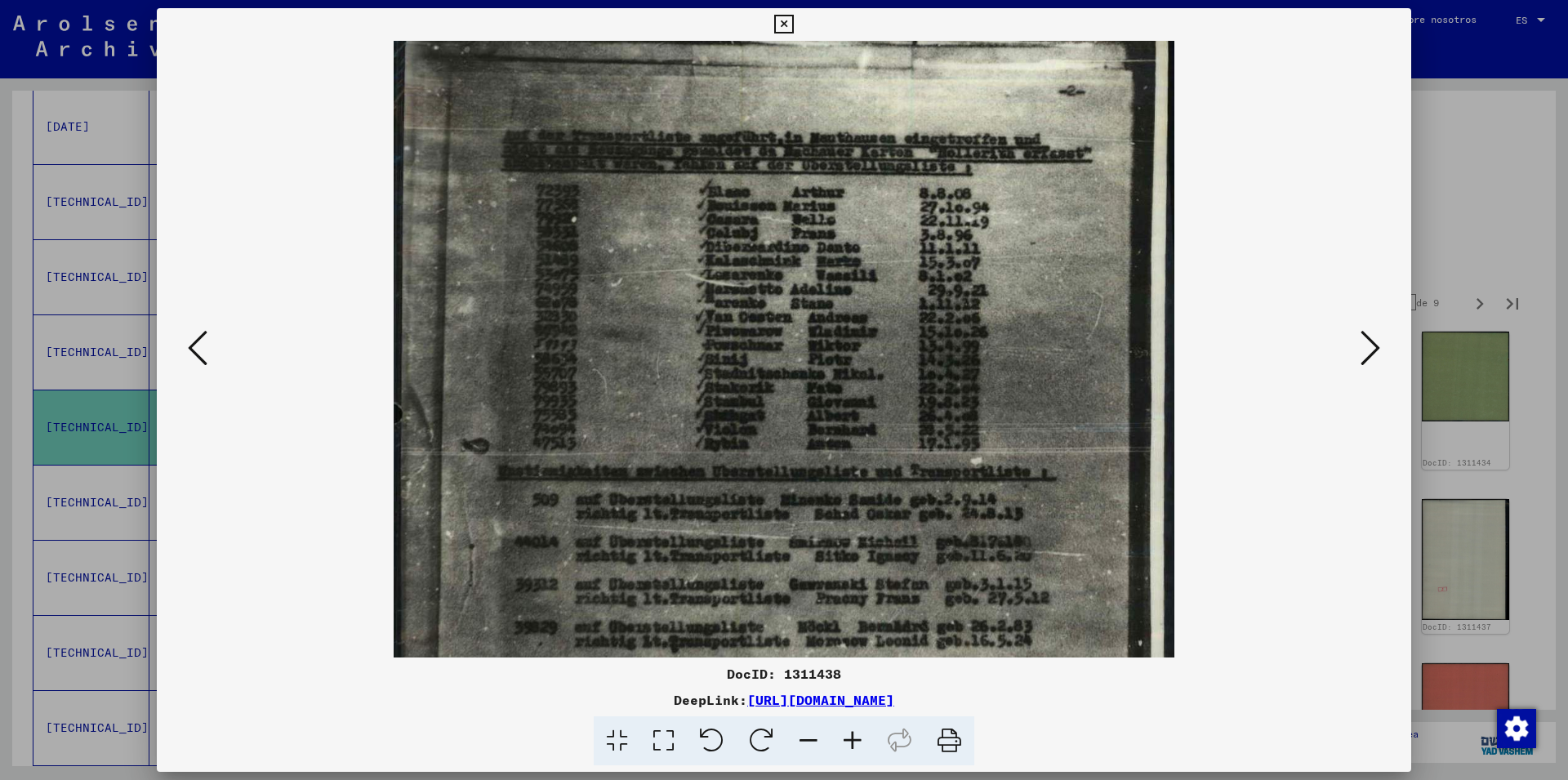
scroll to position [36, 0]
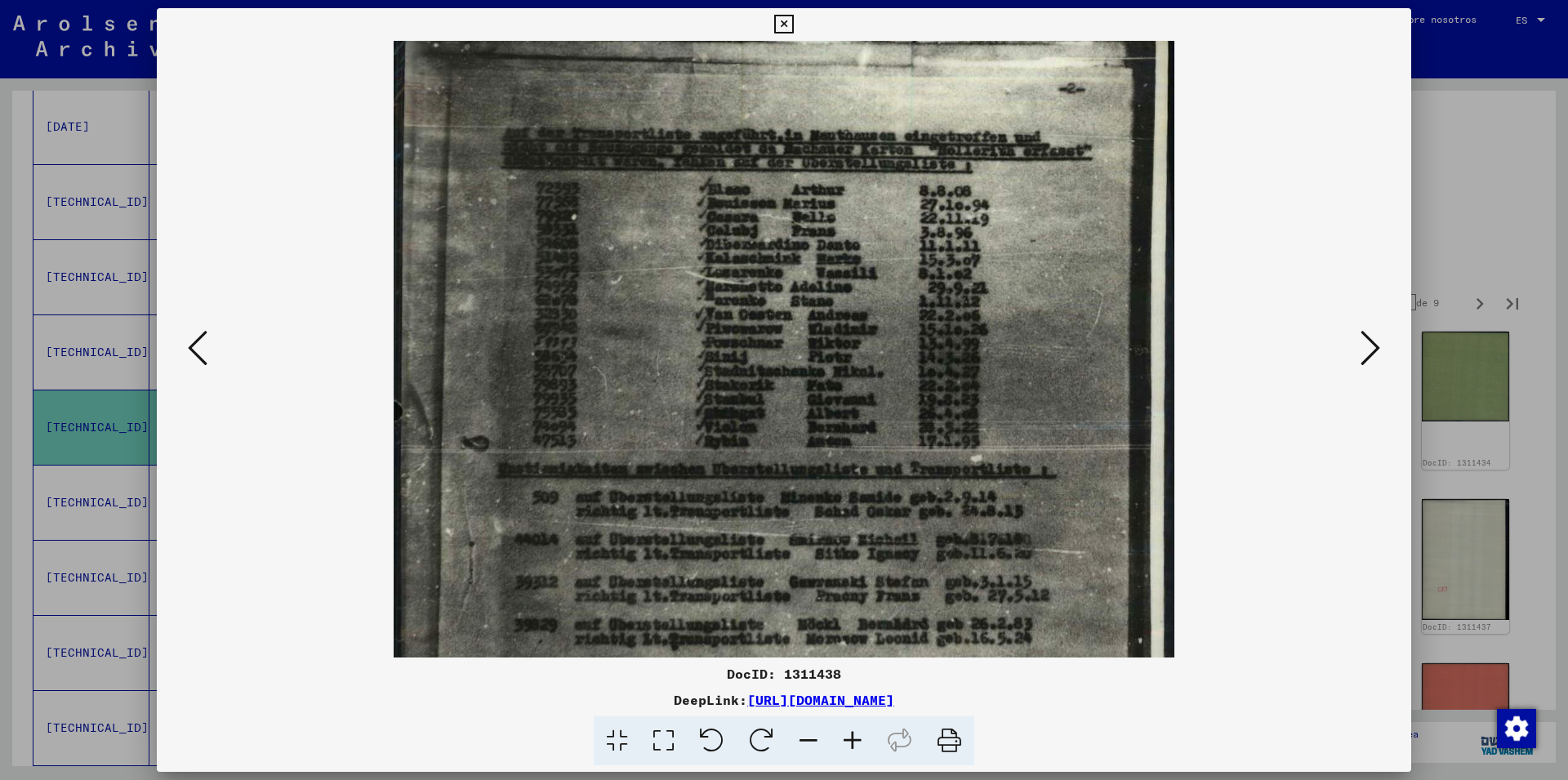
drag, startPoint x: 907, startPoint y: 370, endPoint x: 834, endPoint y: 334, distance: 81.4
click at [834, 334] on img at bounding box center [784, 558] width 781 height 1107
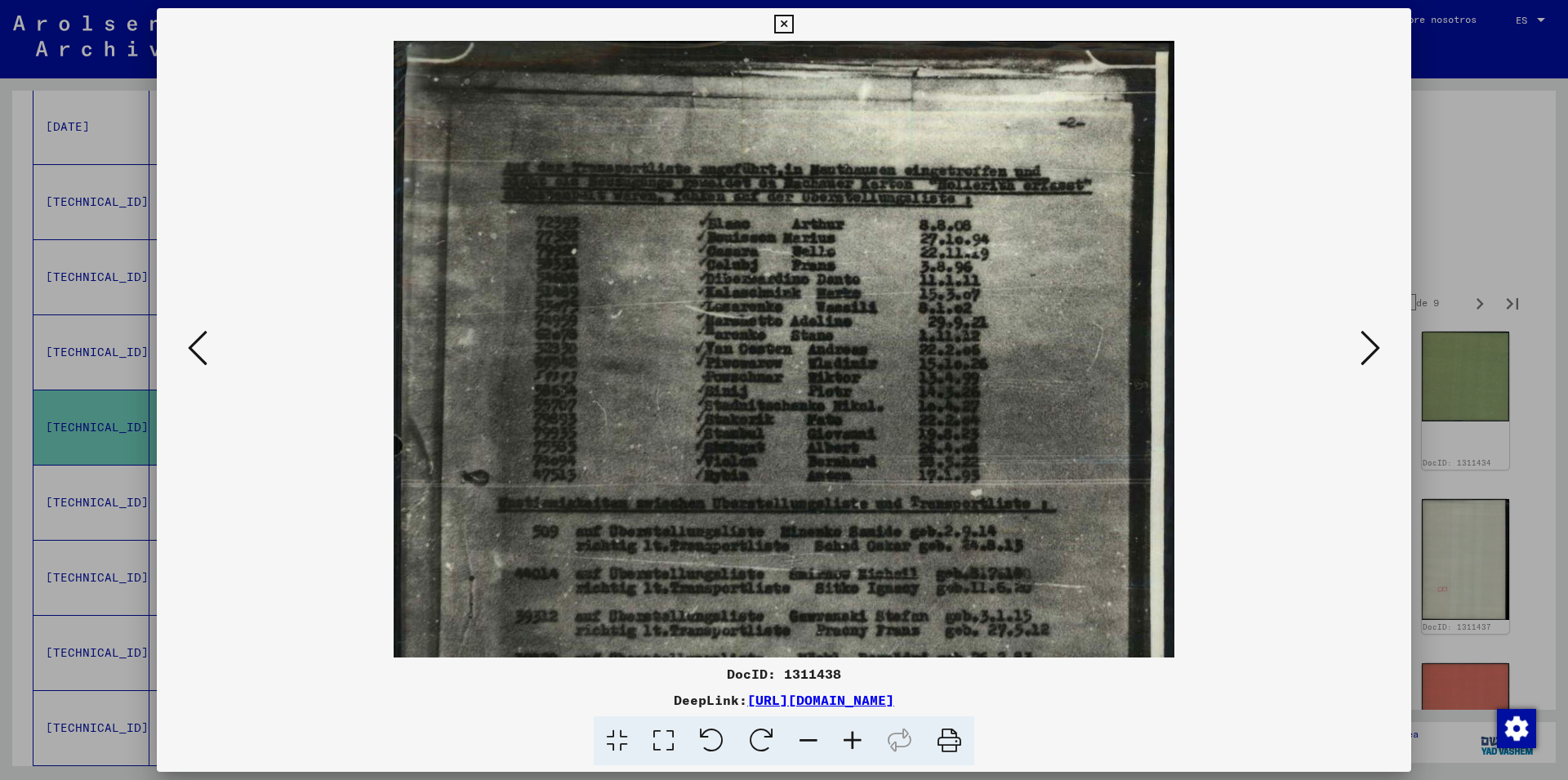
scroll to position [0, 0]
drag, startPoint x: 906, startPoint y: 319, endPoint x: 892, endPoint y: 459, distance: 140.7
click at [892, 459] on img at bounding box center [784, 594] width 781 height 1107
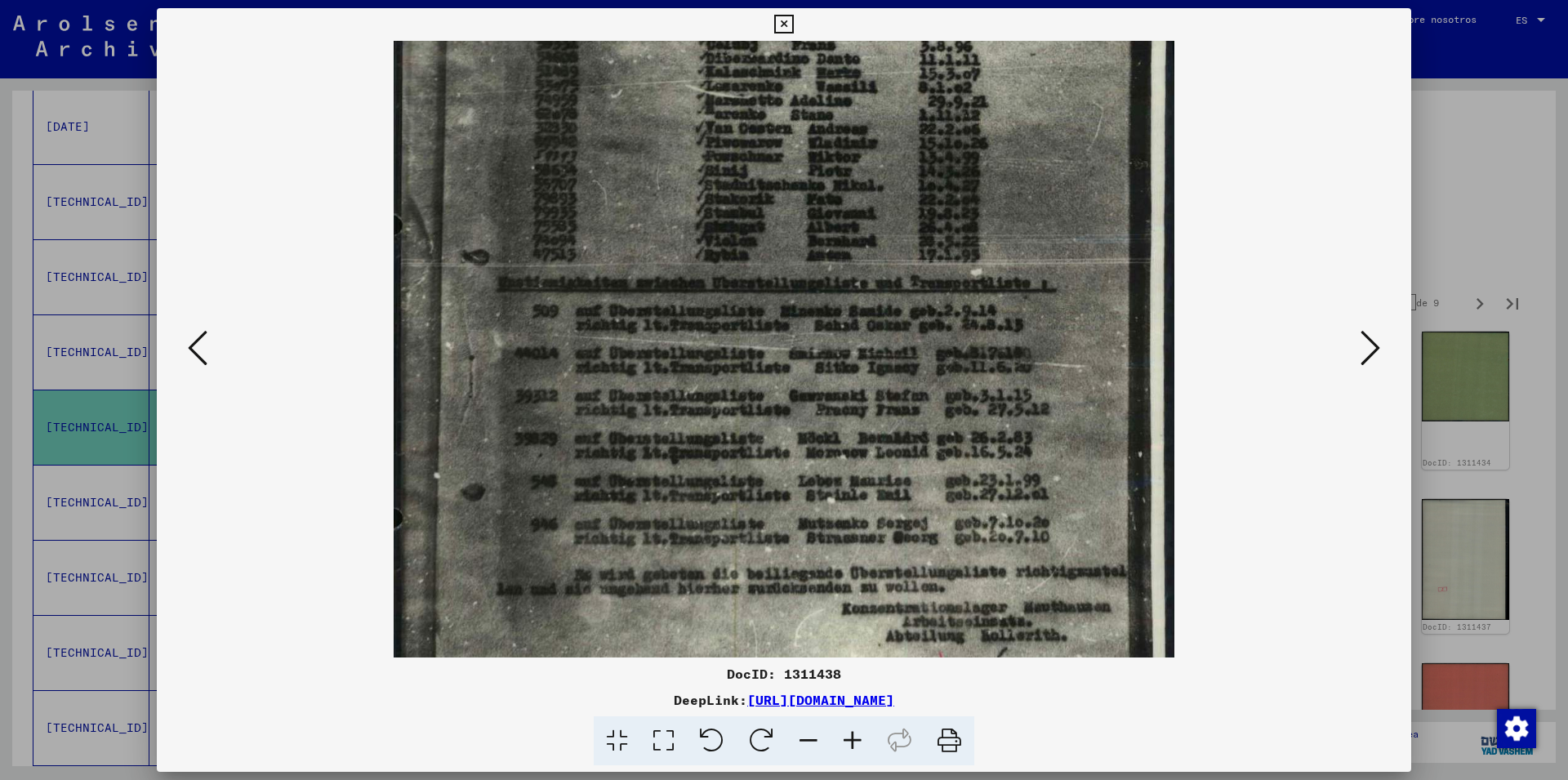
drag, startPoint x: 872, startPoint y: 369, endPoint x: 874, endPoint y: 146, distance: 223.0
click at [874, 146] on img at bounding box center [784, 372] width 781 height 1107
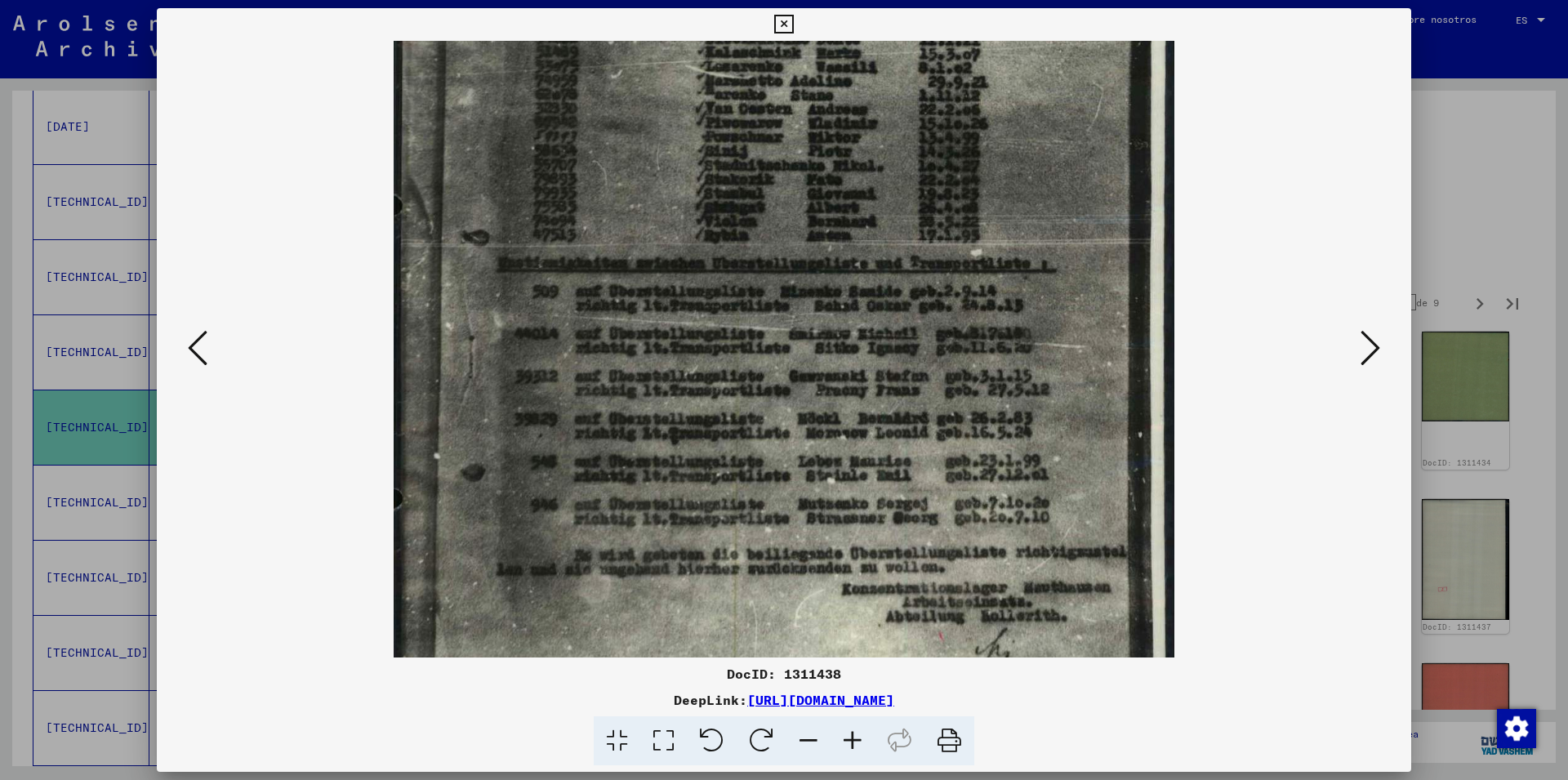
drag, startPoint x: 767, startPoint y: 448, endPoint x: 771, endPoint y: 429, distance: 19.4
click at [771, 429] on img at bounding box center [784, 352] width 781 height 1107
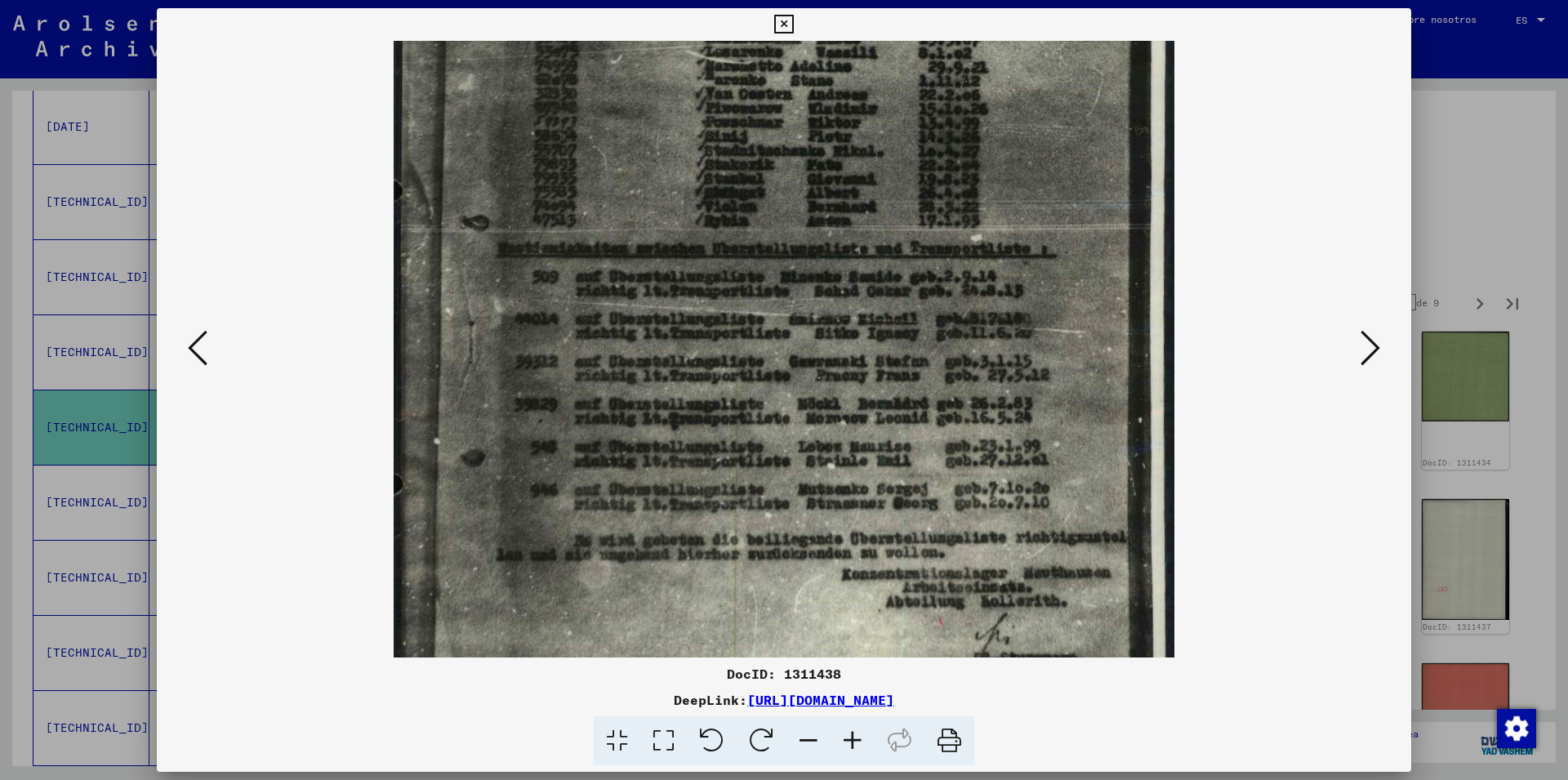
scroll to position [258, 0]
click at [788, 506] on img at bounding box center [784, 336] width 781 height 1107
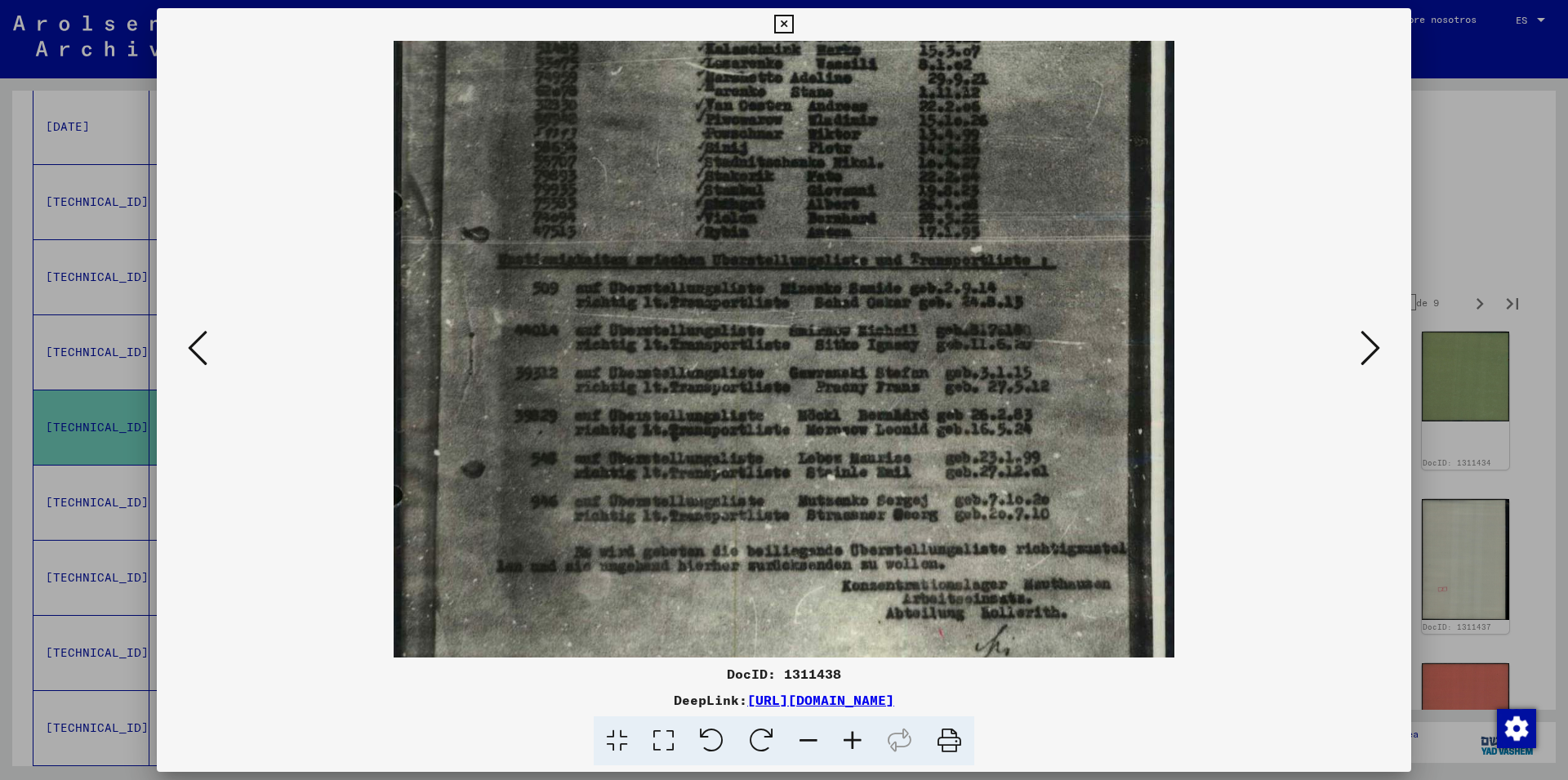
scroll to position [240, 0]
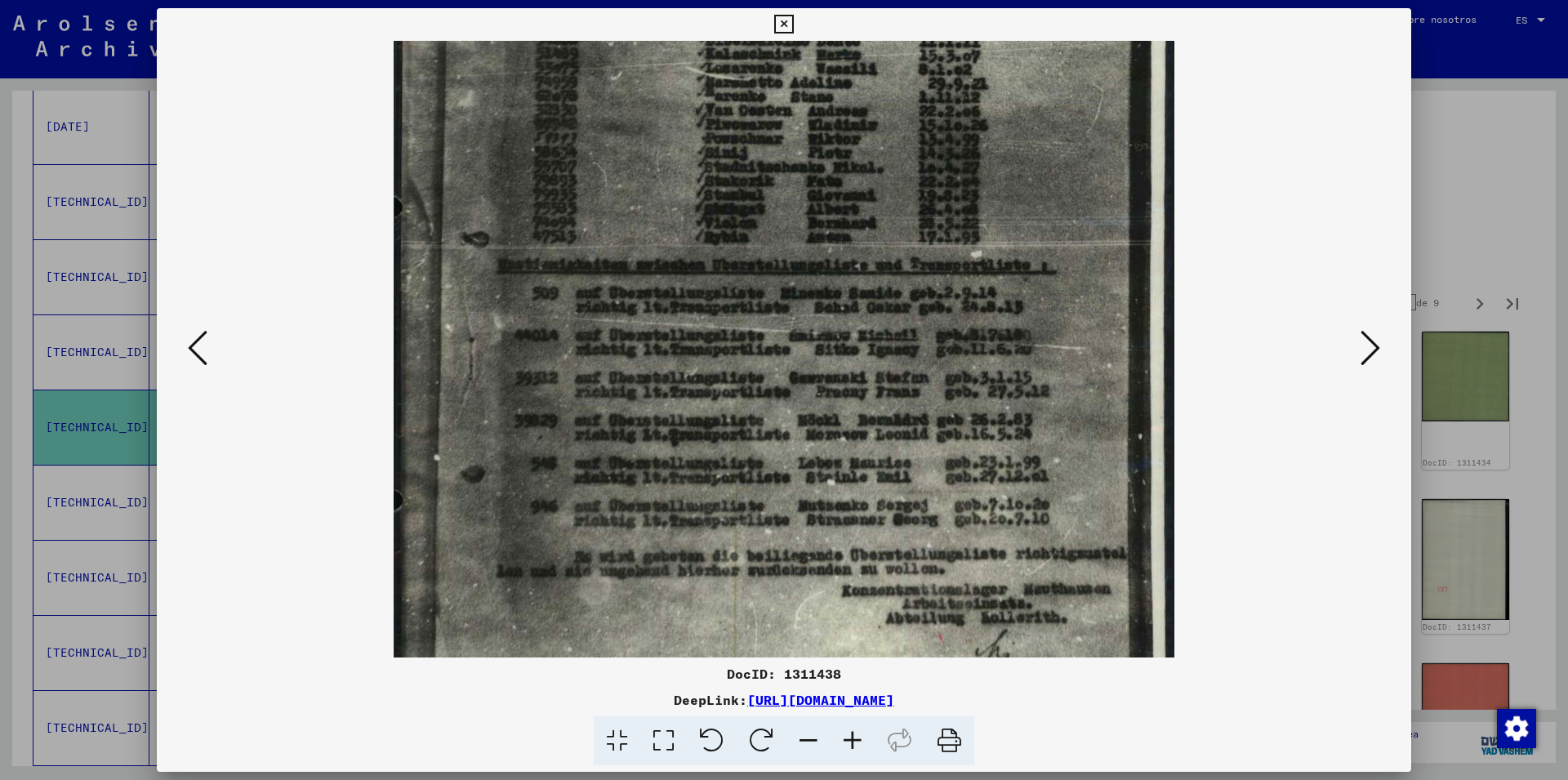
drag, startPoint x: 873, startPoint y: 372, endPoint x: 873, endPoint y: 390, distance: 18.0
click at [873, 390] on img at bounding box center [784, 354] width 781 height 1107
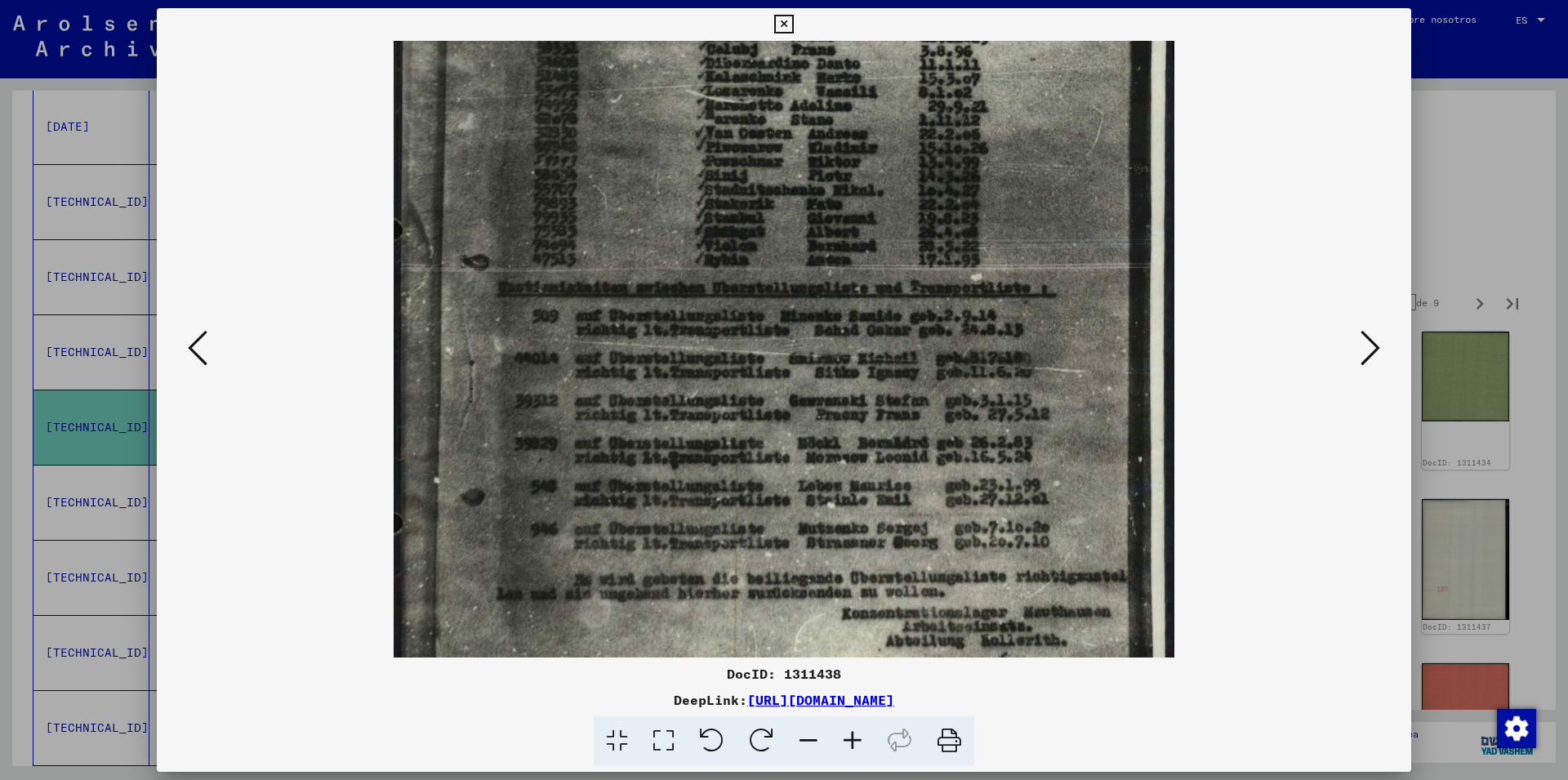
scroll to position [216, 0]
drag, startPoint x: 1039, startPoint y: 442, endPoint x: 1043, endPoint y: 466, distance: 24.3
click at [1043, 466] on img at bounding box center [784, 378] width 781 height 1107
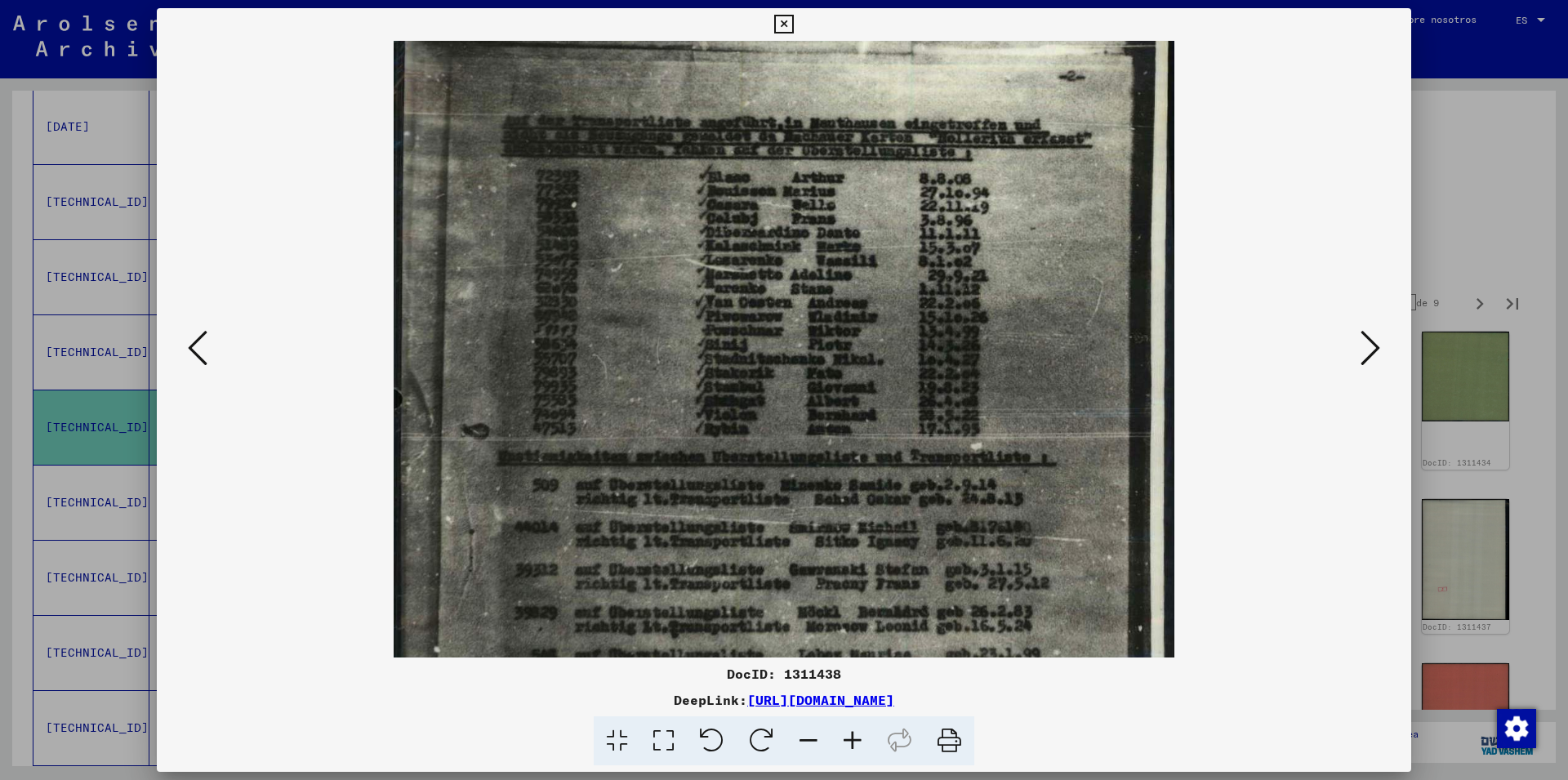
scroll to position [14, 0]
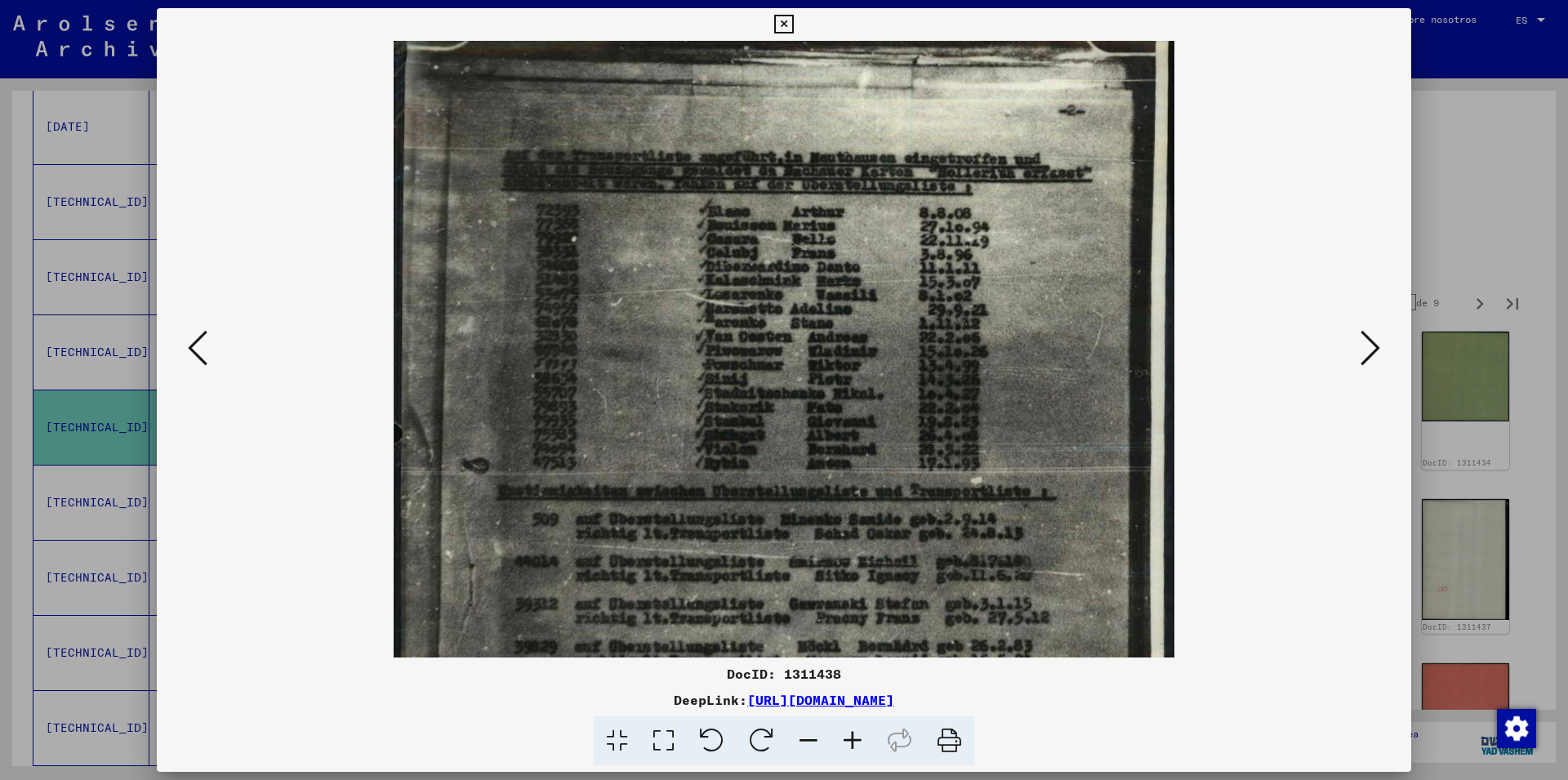
drag, startPoint x: 1033, startPoint y: 374, endPoint x: 1033, endPoint y: 508, distance: 134.0
click at [1033, 508] on img at bounding box center [784, 581] width 781 height 1107
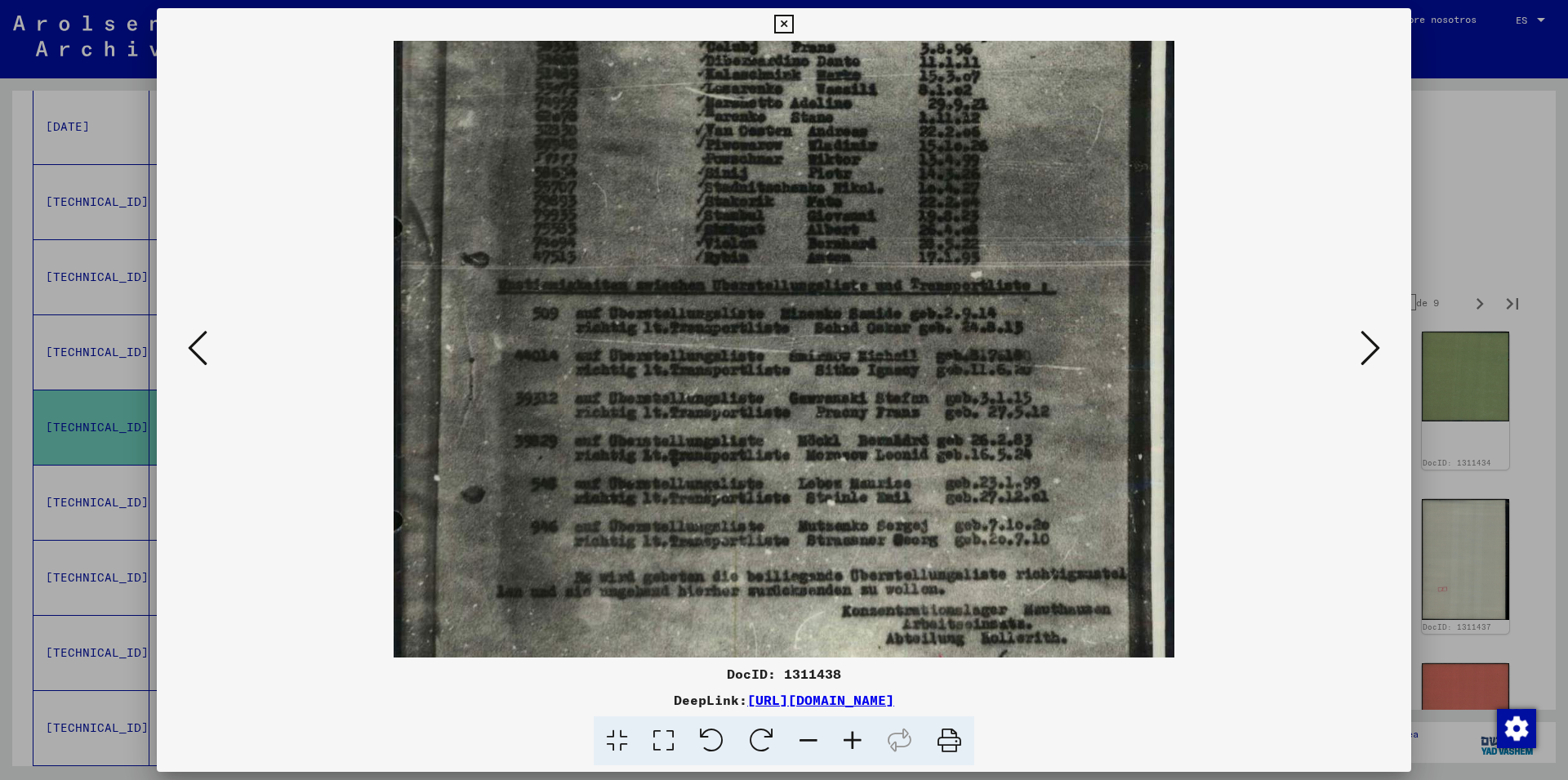
scroll to position [220, 0]
drag, startPoint x: 1040, startPoint y: 427, endPoint x: 1038, endPoint y: 296, distance: 131.0
click at [1038, 296] on img at bounding box center [784, 373] width 781 height 1107
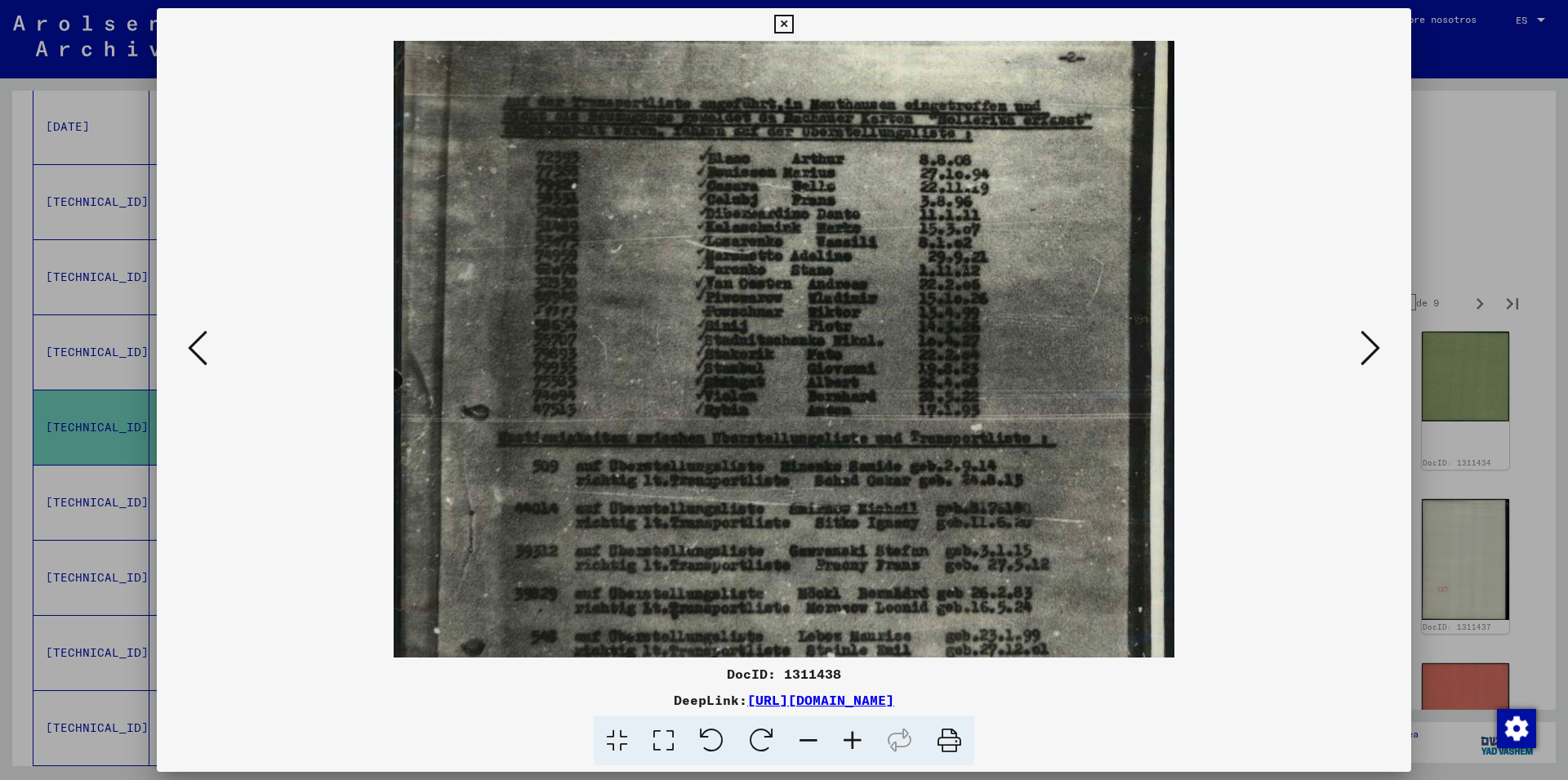
scroll to position [58, 0]
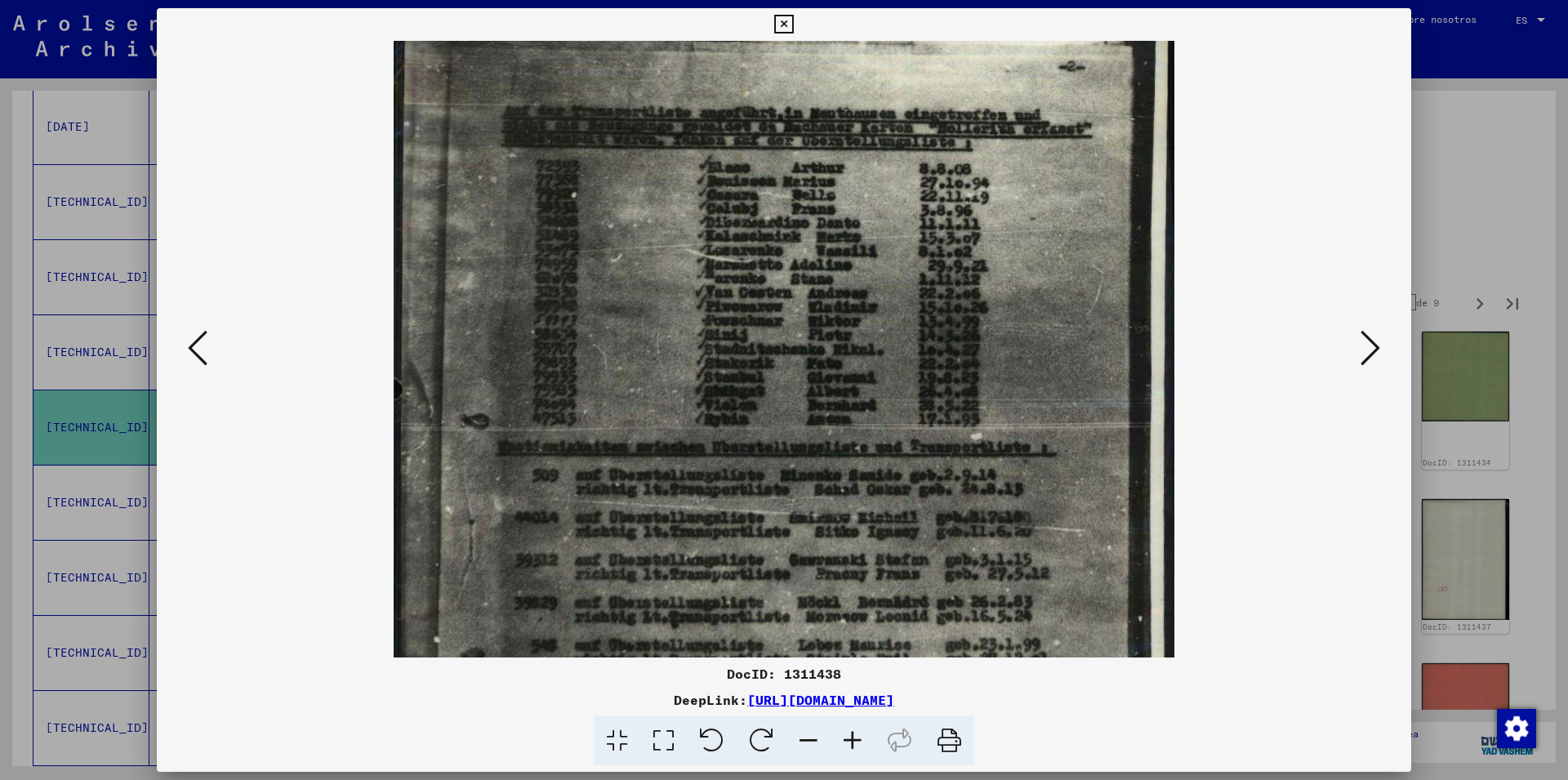
drag, startPoint x: 945, startPoint y: 265, endPoint x: 944, endPoint y: 423, distance: 158.0
click at [944, 423] on img at bounding box center [784, 536] width 781 height 1107
click at [196, 348] on icon at bounding box center [198, 347] width 20 height 39
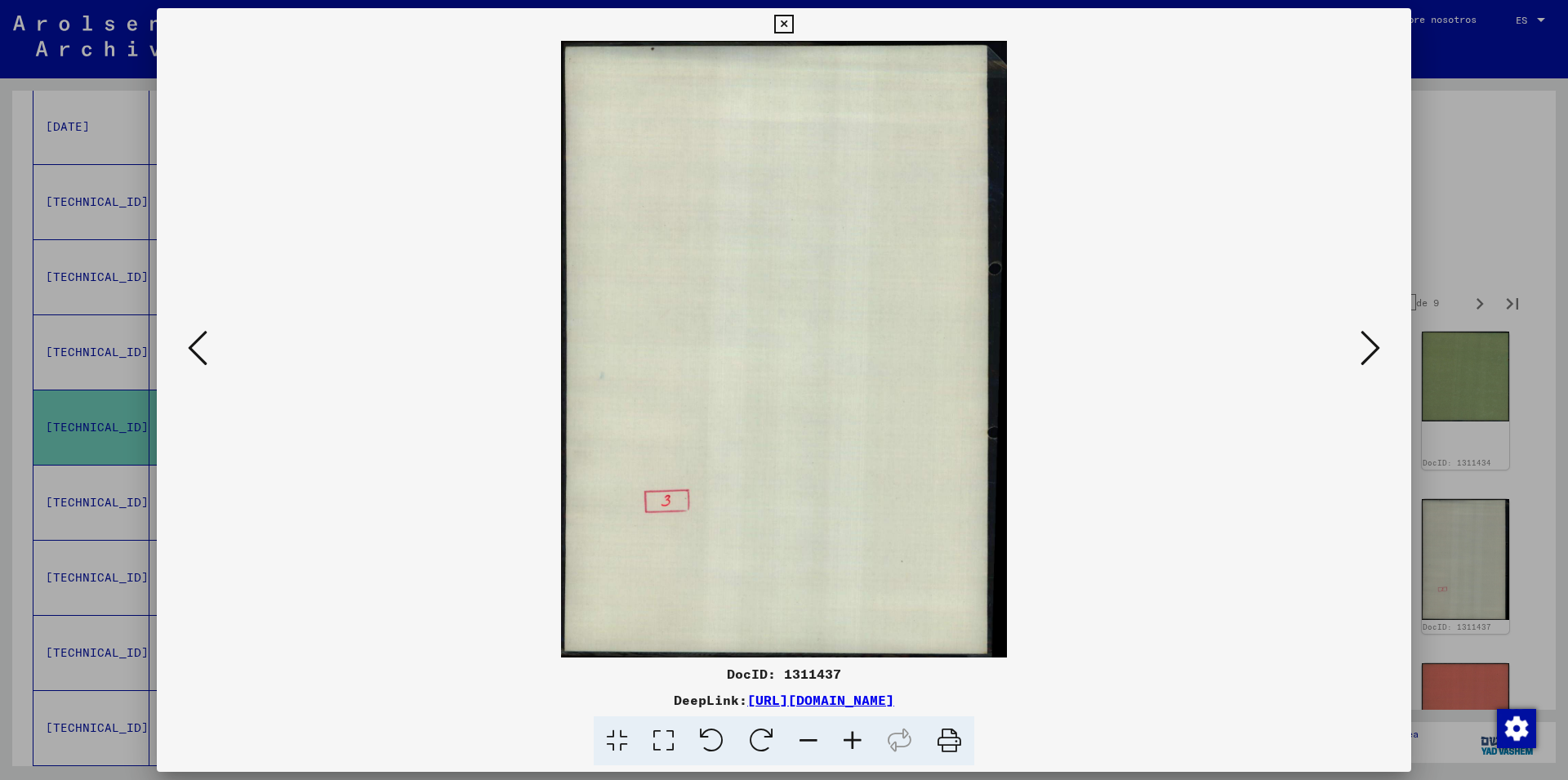
scroll to position [0, 0]
click at [196, 348] on icon at bounding box center [198, 347] width 20 height 39
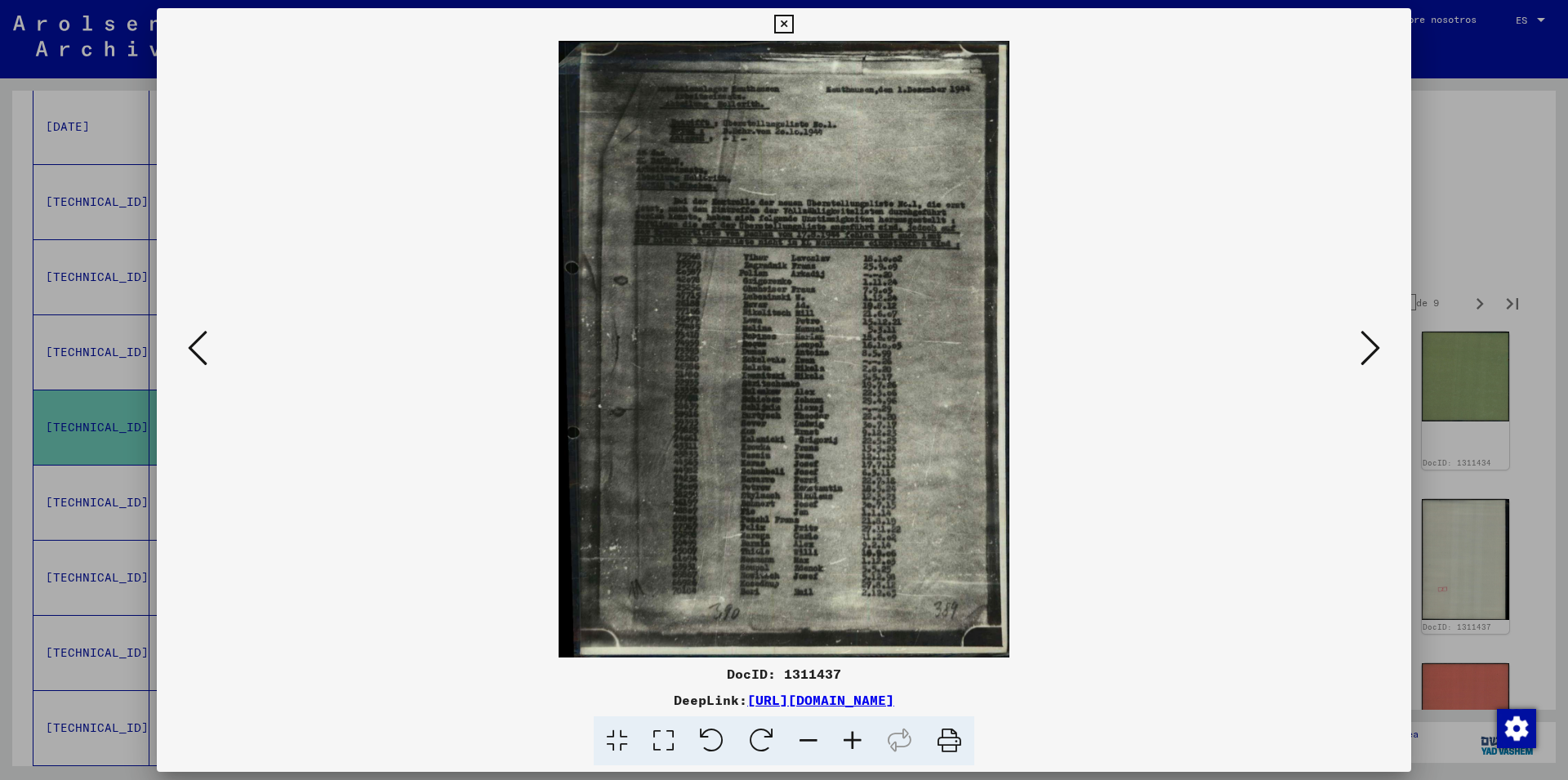
click at [850, 741] on icon at bounding box center [853, 741] width 44 height 50
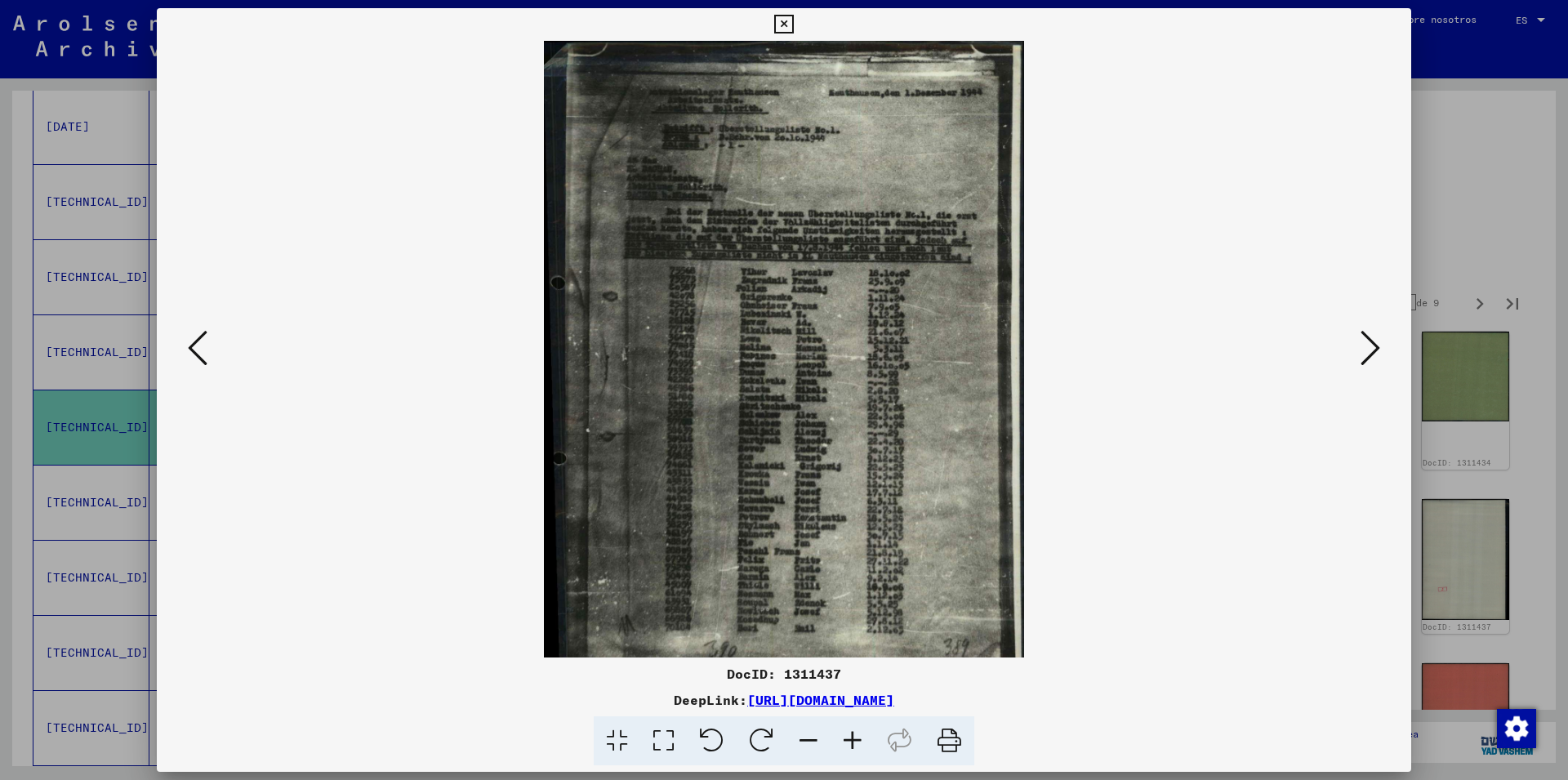
click at [850, 741] on icon at bounding box center [853, 741] width 44 height 50
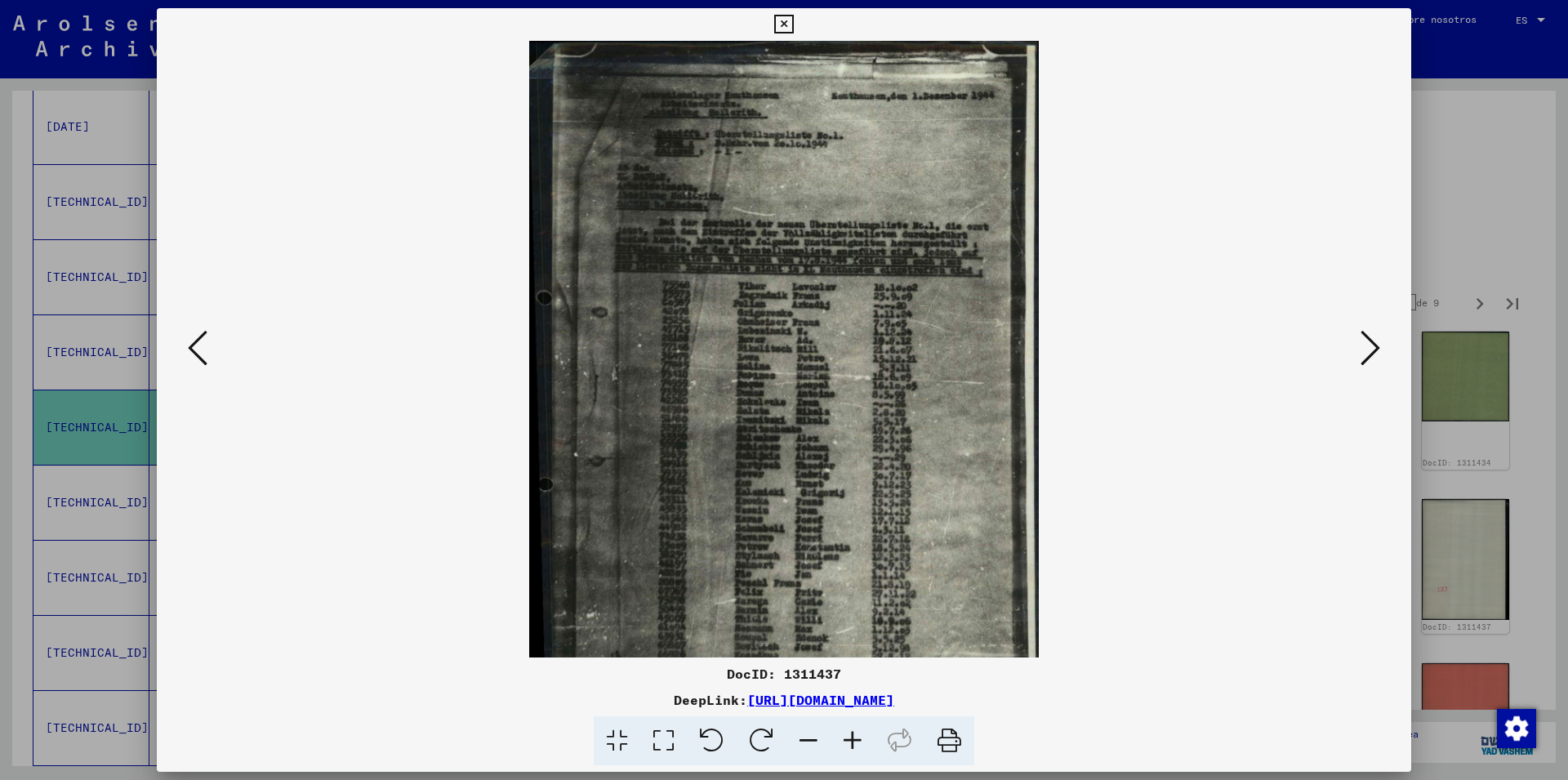
click at [850, 741] on icon at bounding box center [853, 741] width 44 height 50
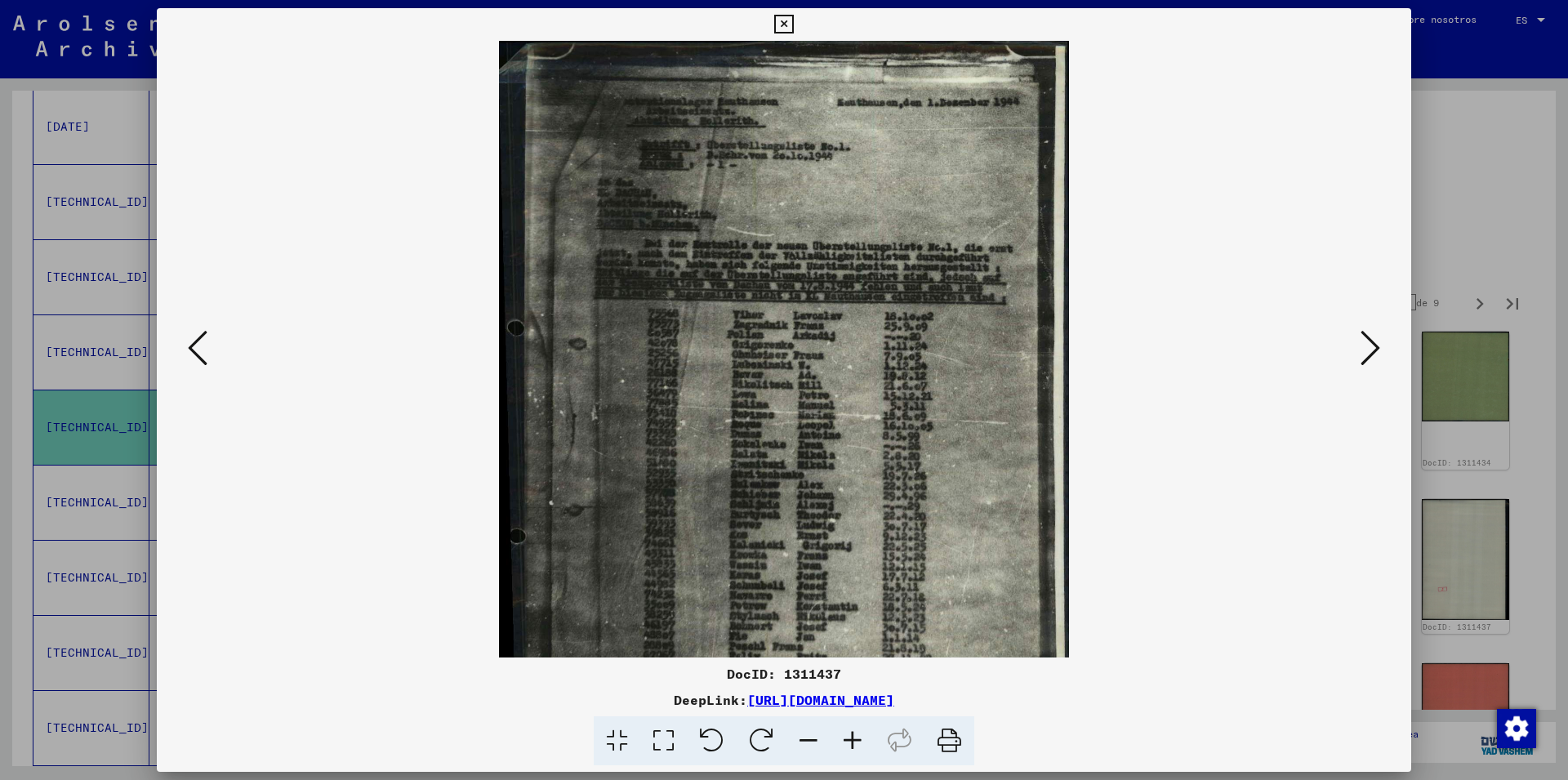
click at [850, 741] on icon at bounding box center [853, 741] width 44 height 50
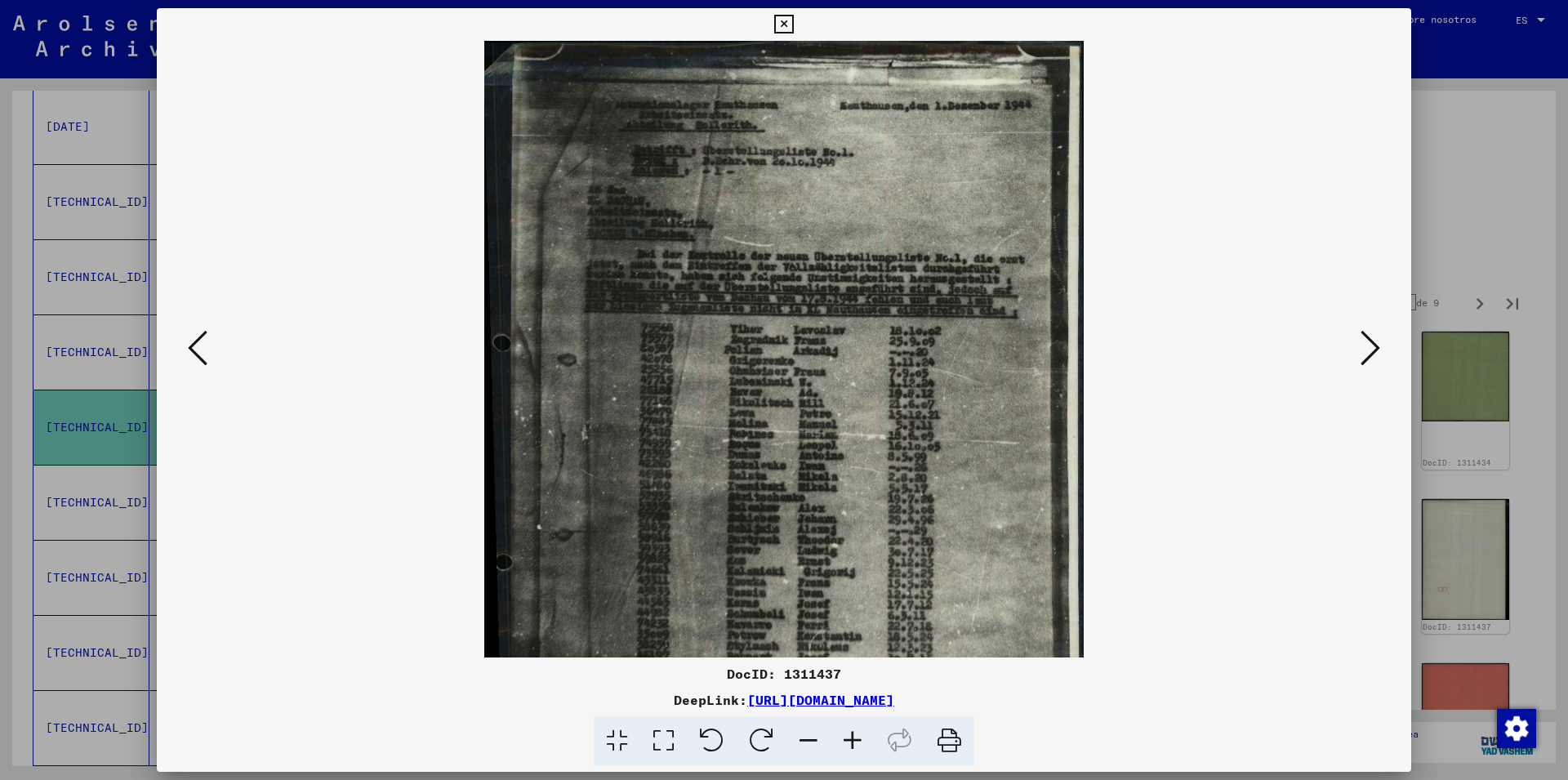
click at [850, 741] on icon at bounding box center [853, 741] width 44 height 50
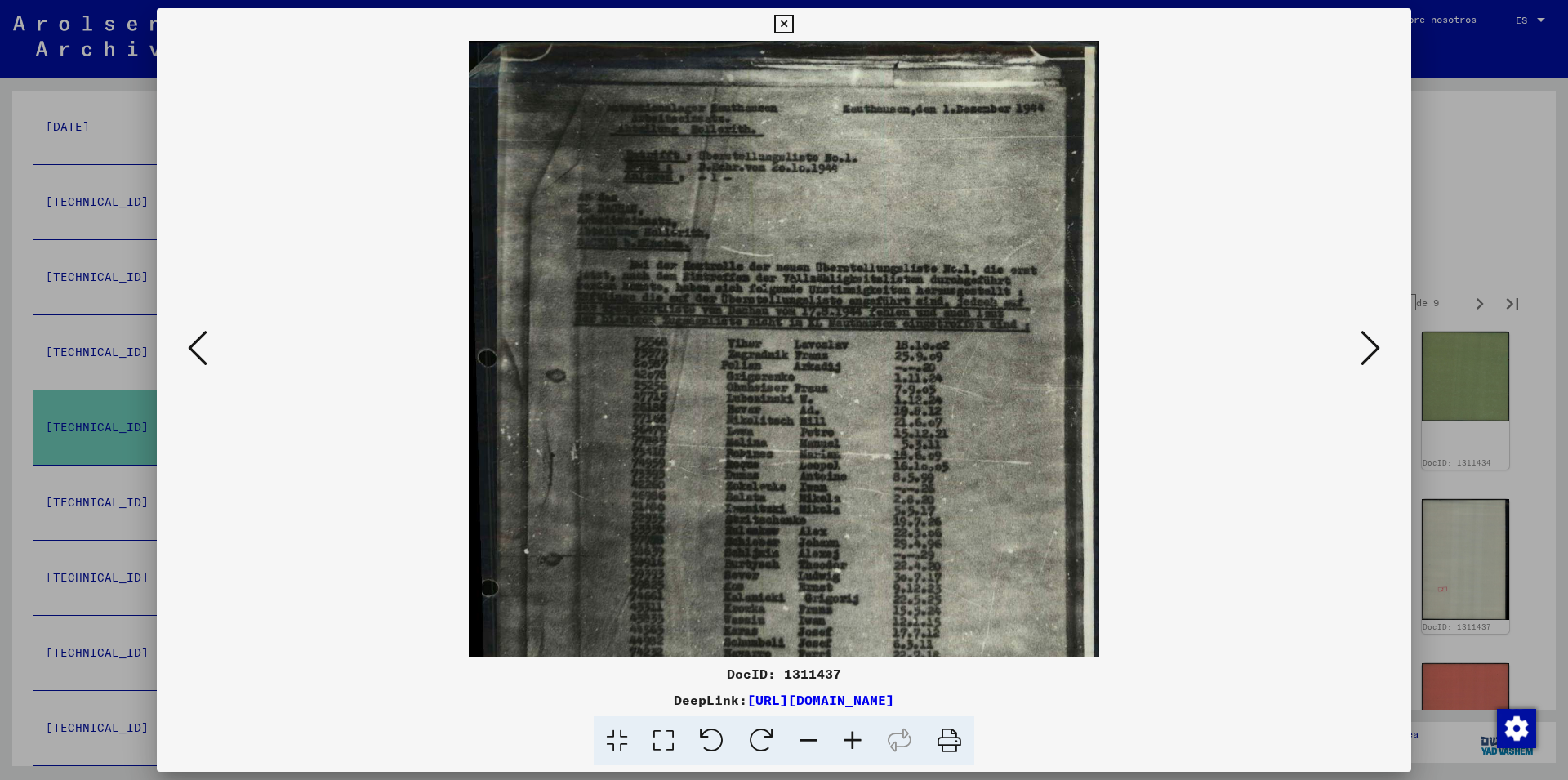
click at [850, 741] on icon at bounding box center [853, 741] width 44 height 50
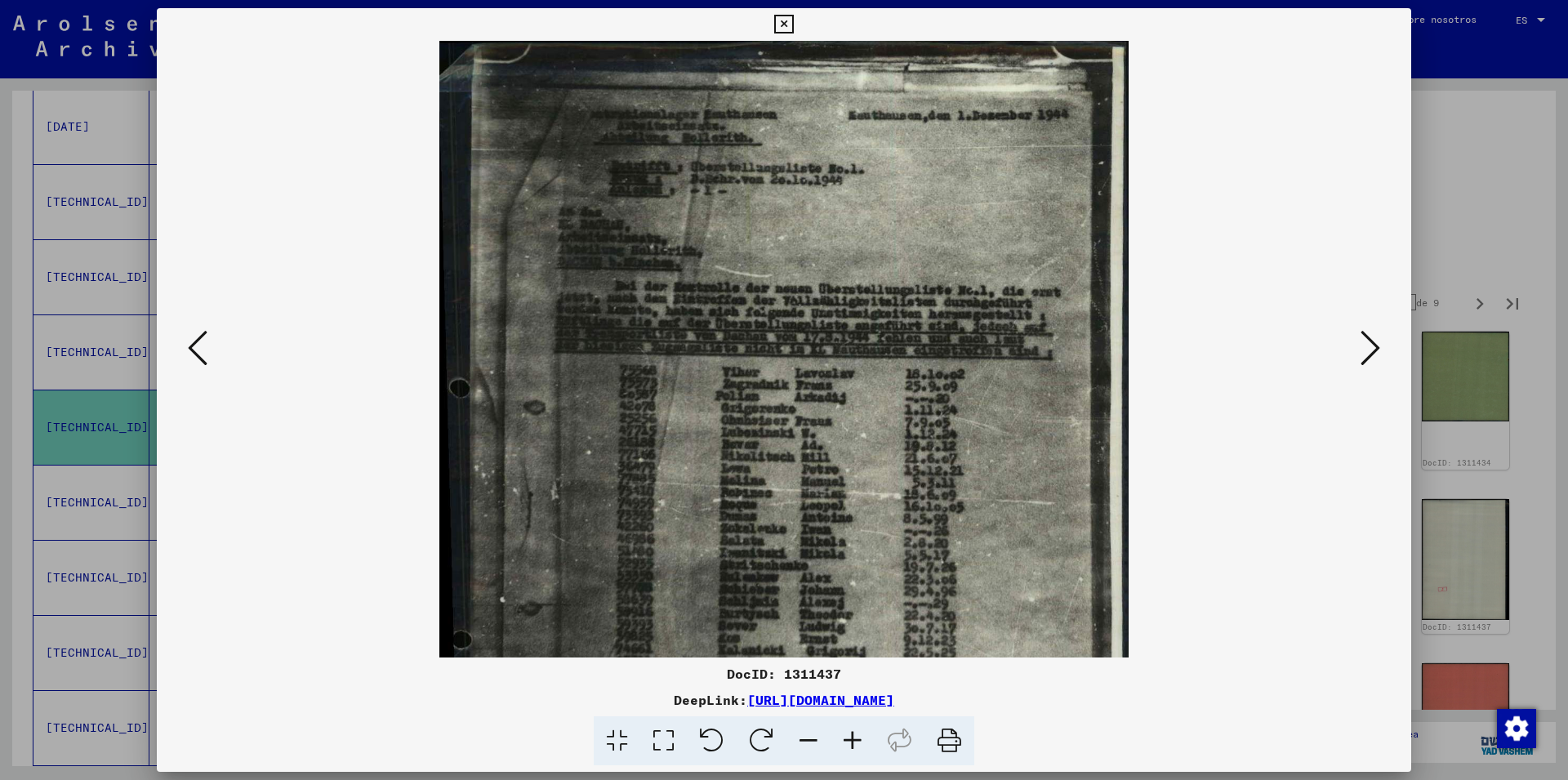
drag, startPoint x: 850, startPoint y: 741, endPoint x: 845, endPoint y: 683, distance: 58.2
click at [851, 737] on icon at bounding box center [853, 741] width 44 height 50
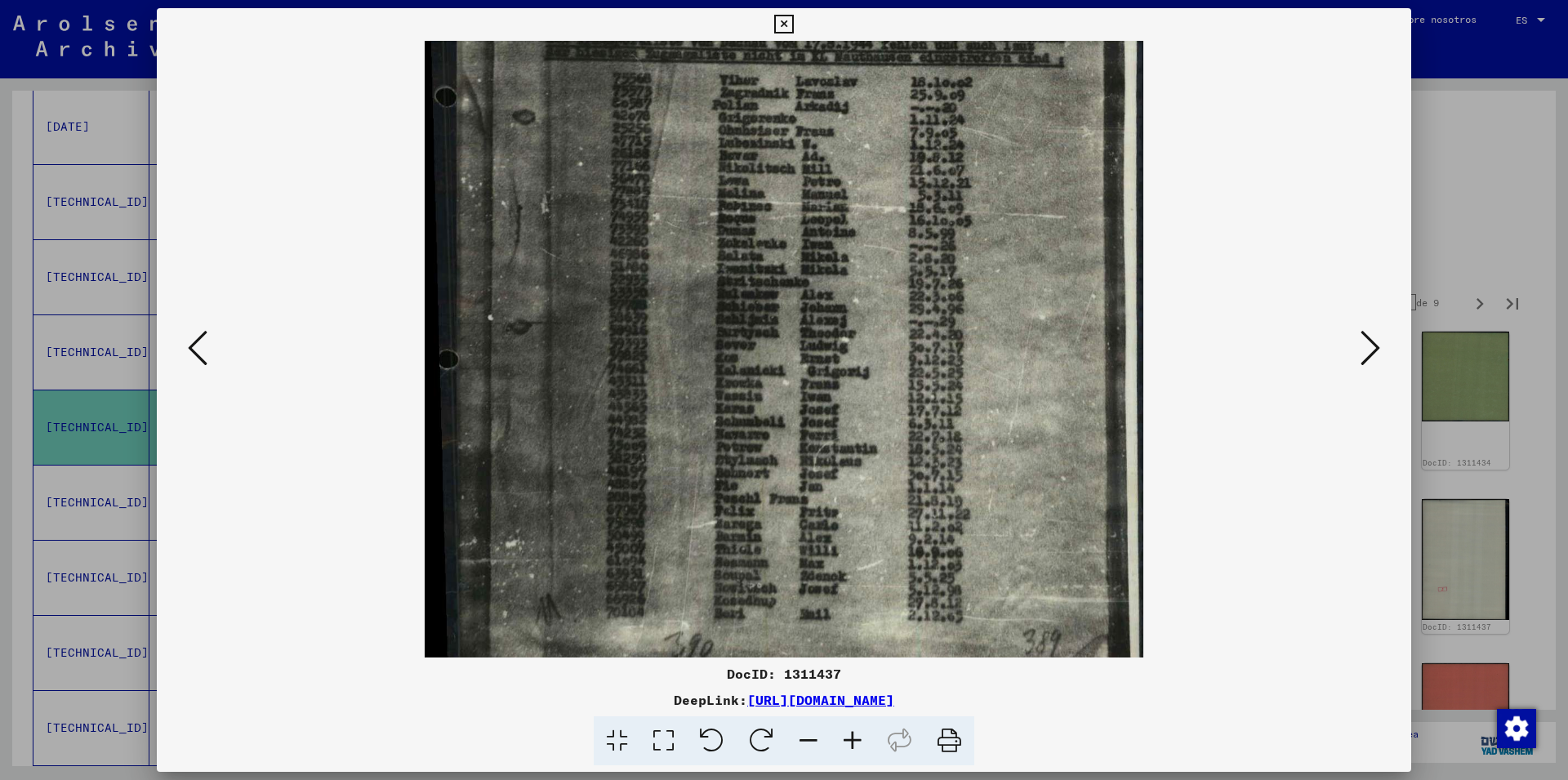
scroll to position [335, 0]
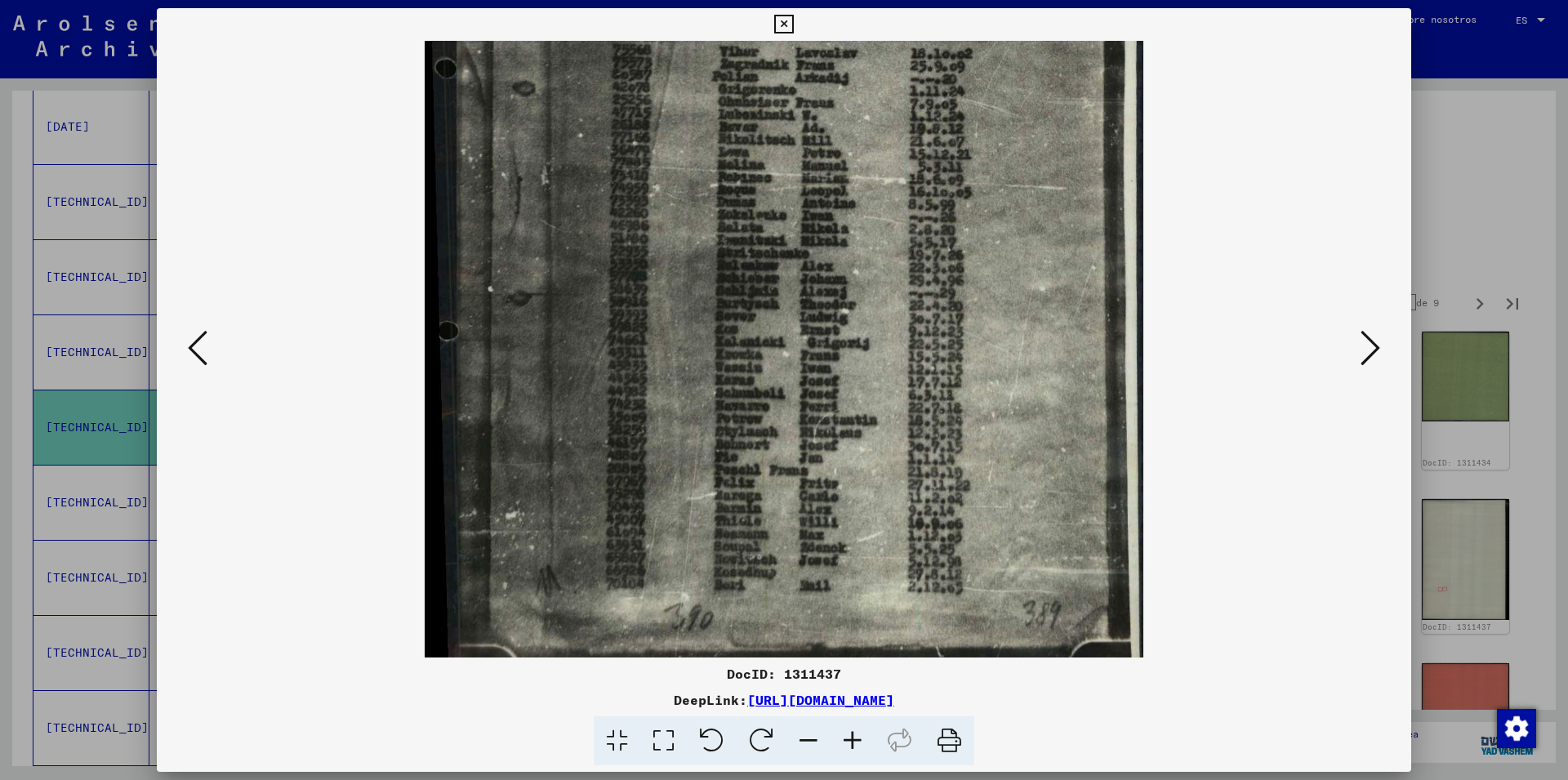
drag, startPoint x: 797, startPoint y: 568, endPoint x: 686, endPoint y: 261, distance: 326.5
click at [686, 261] on img at bounding box center [784, 198] width 719 height 984
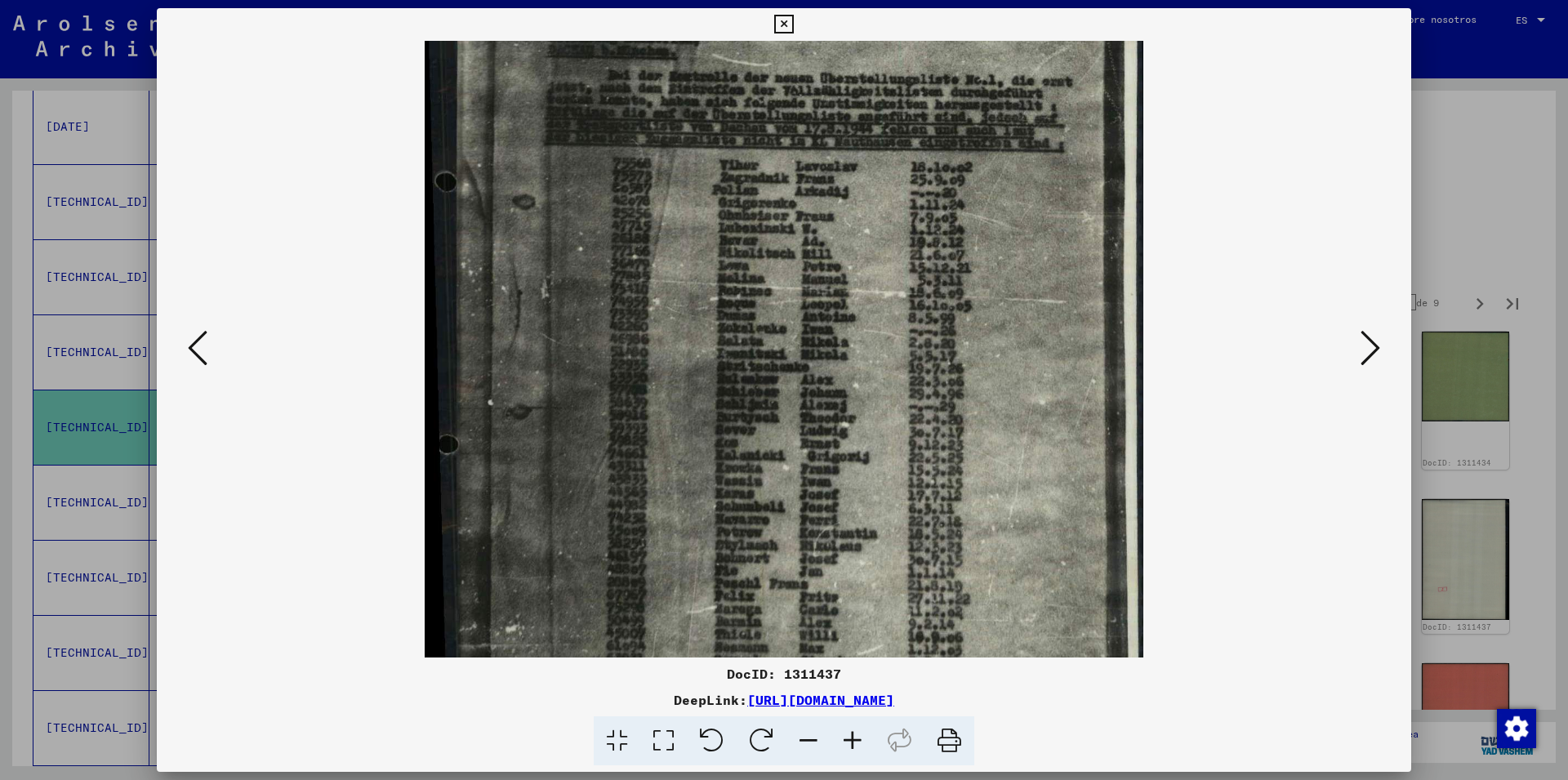
drag, startPoint x: 961, startPoint y: 447, endPoint x: 948, endPoint y: 531, distance: 85.0
click at [948, 531] on img at bounding box center [784, 311] width 719 height 984
click at [1362, 357] on icon at bounding box center [1370, 347] width 20 height 39
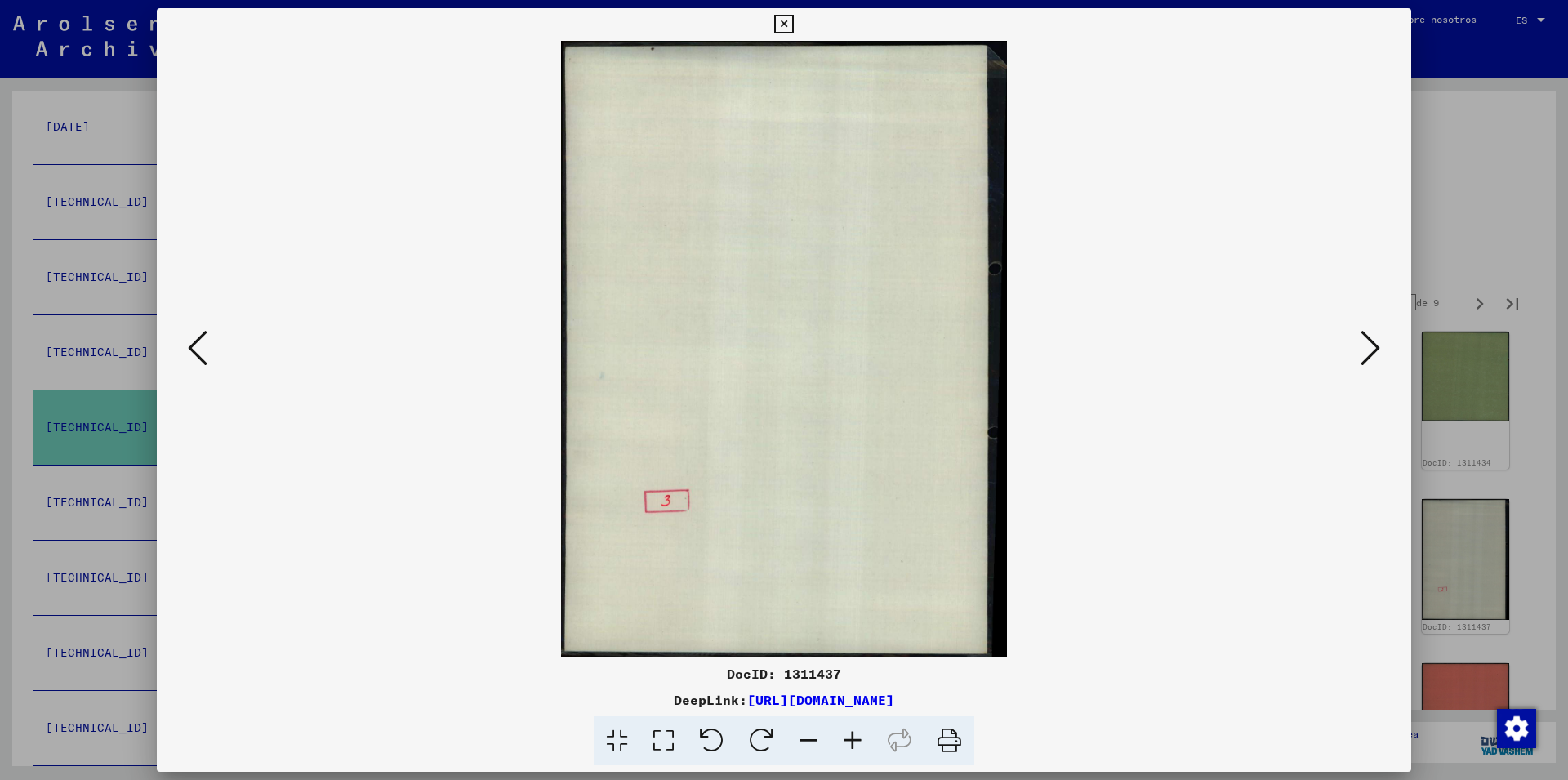
scroll to position [0, 0]
click at [1362, 357] on icon at bounding box center [1370, 347] width 20 height 39
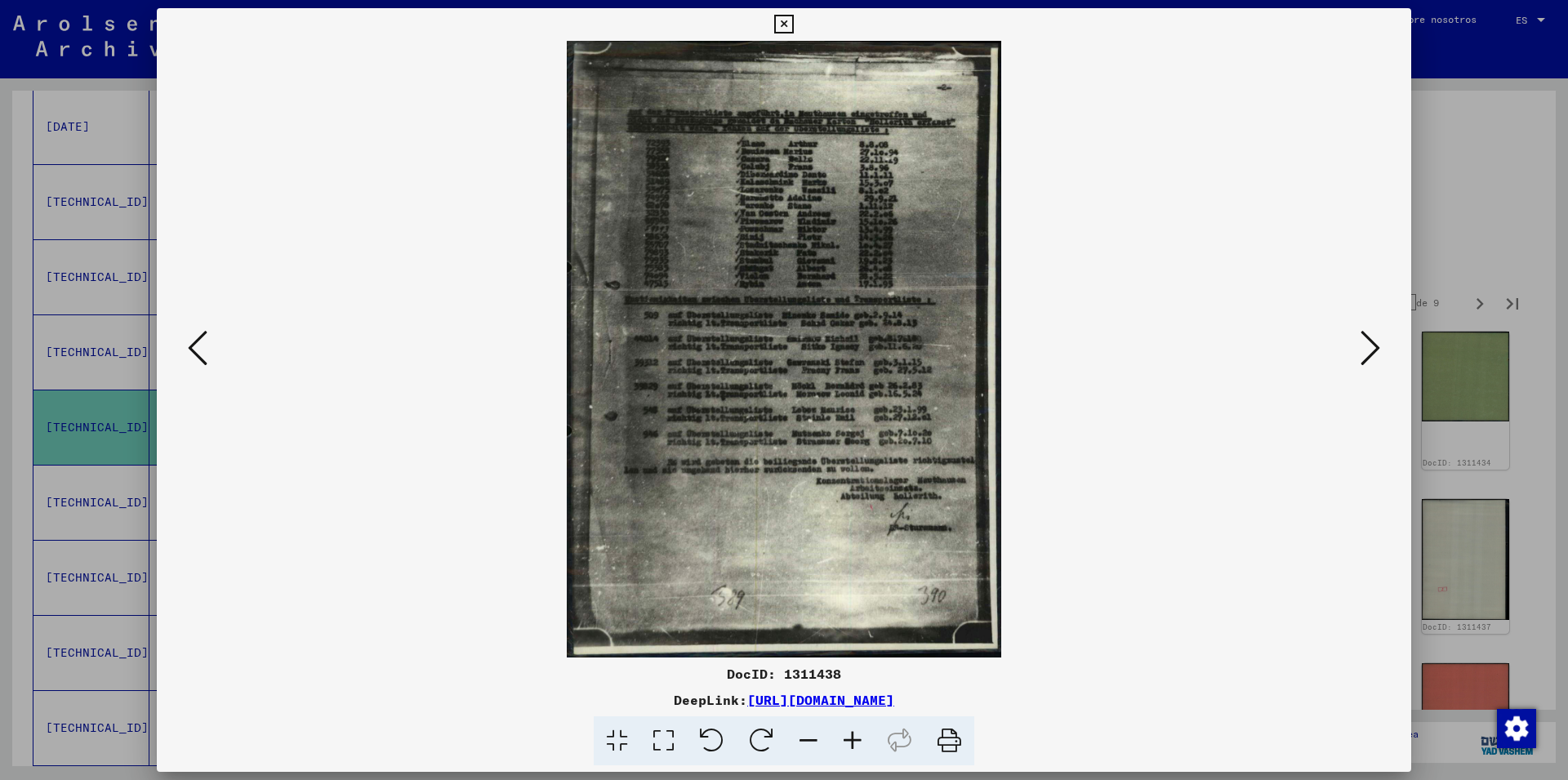
click at [1362, 357] on icon at bounding box center [1370, 347] width 20 height 39
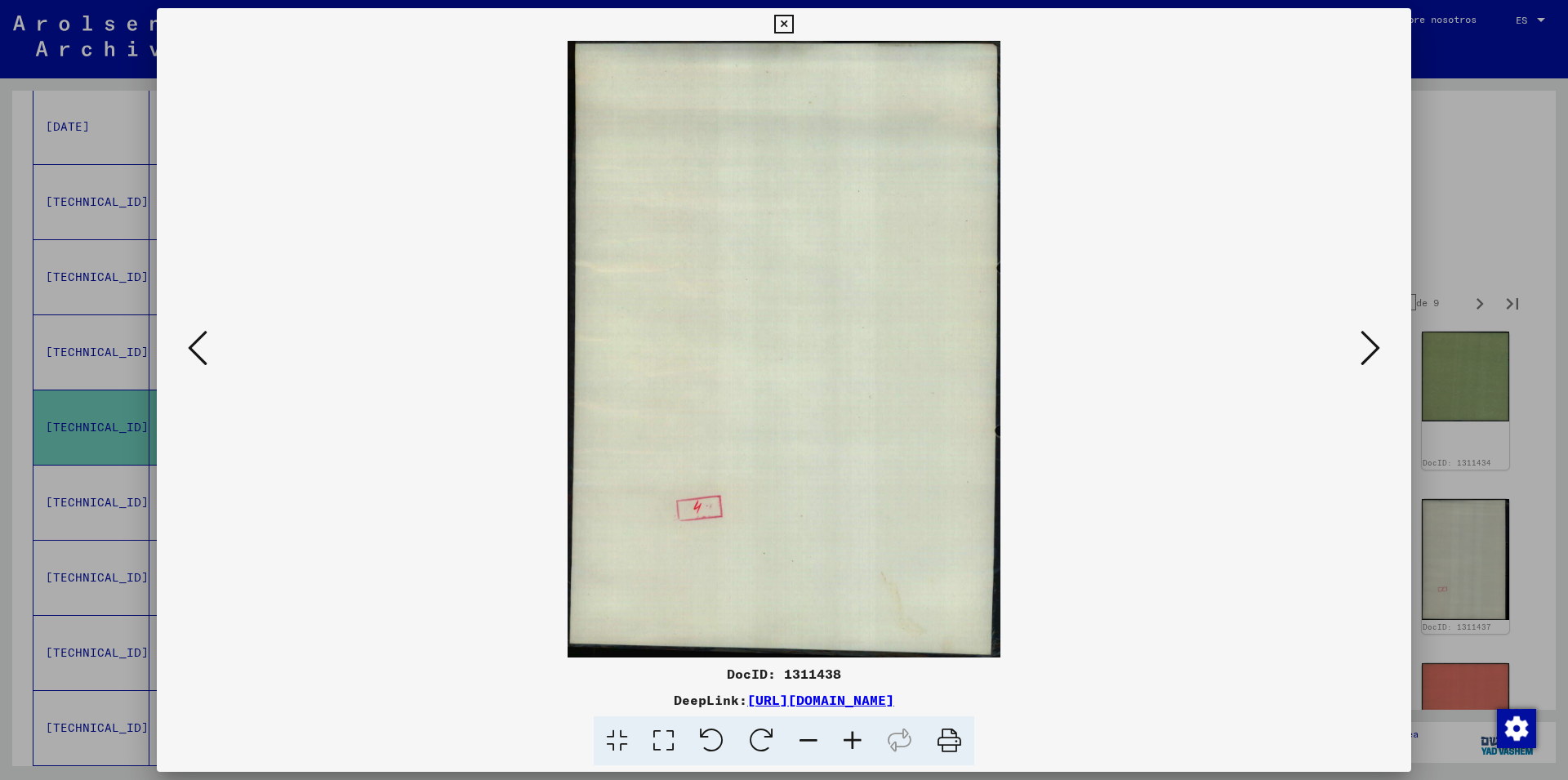
click at [1362, 357] on icon at bounding box center [1370, 347] width 20 height 39
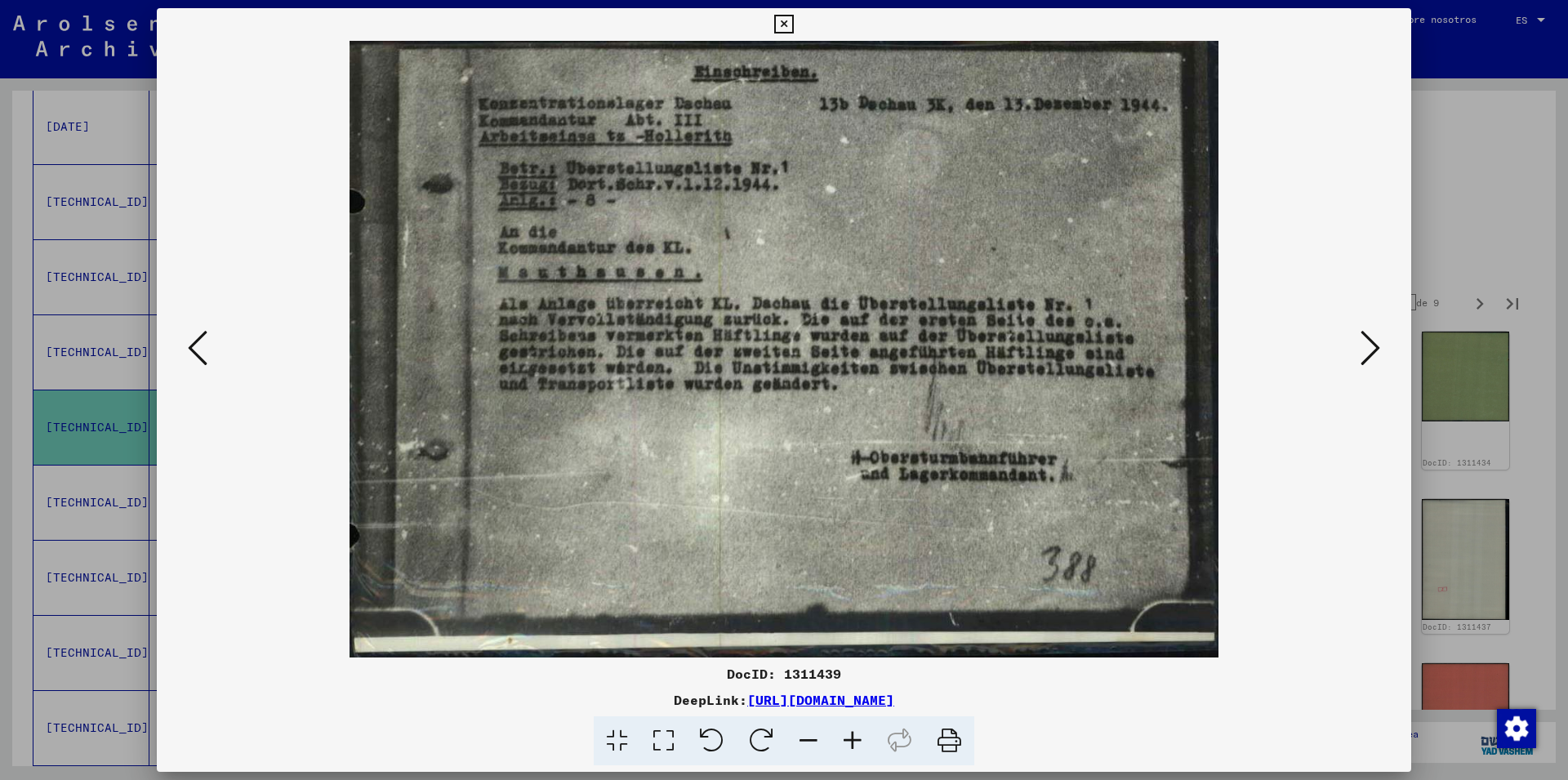
click at [1362, 357] on icon at bounding box center [1370, 347] width 20 height 39
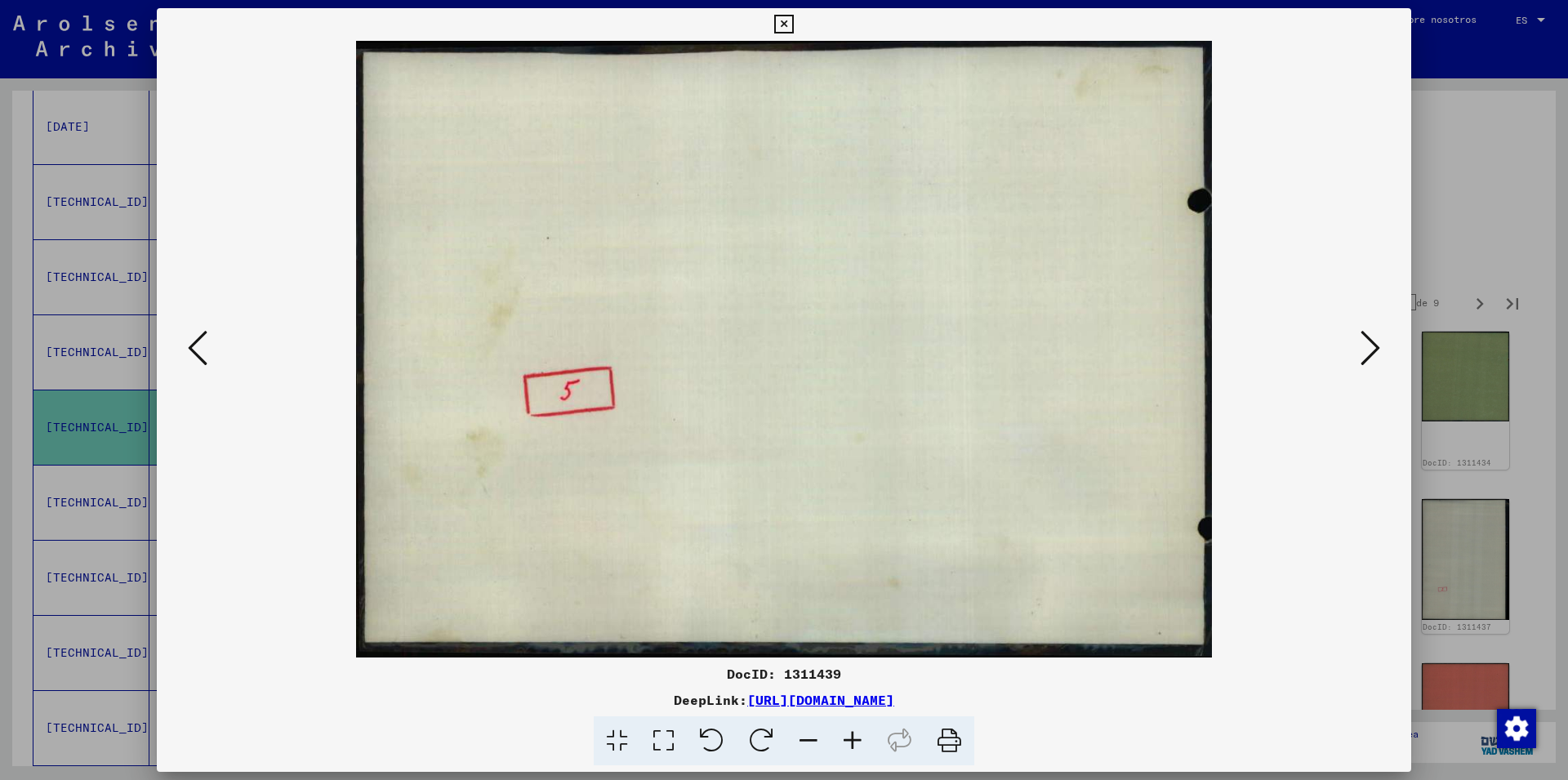
click at [1362, 357] on icon at bounding box center [1370, 347] width 20 height 39
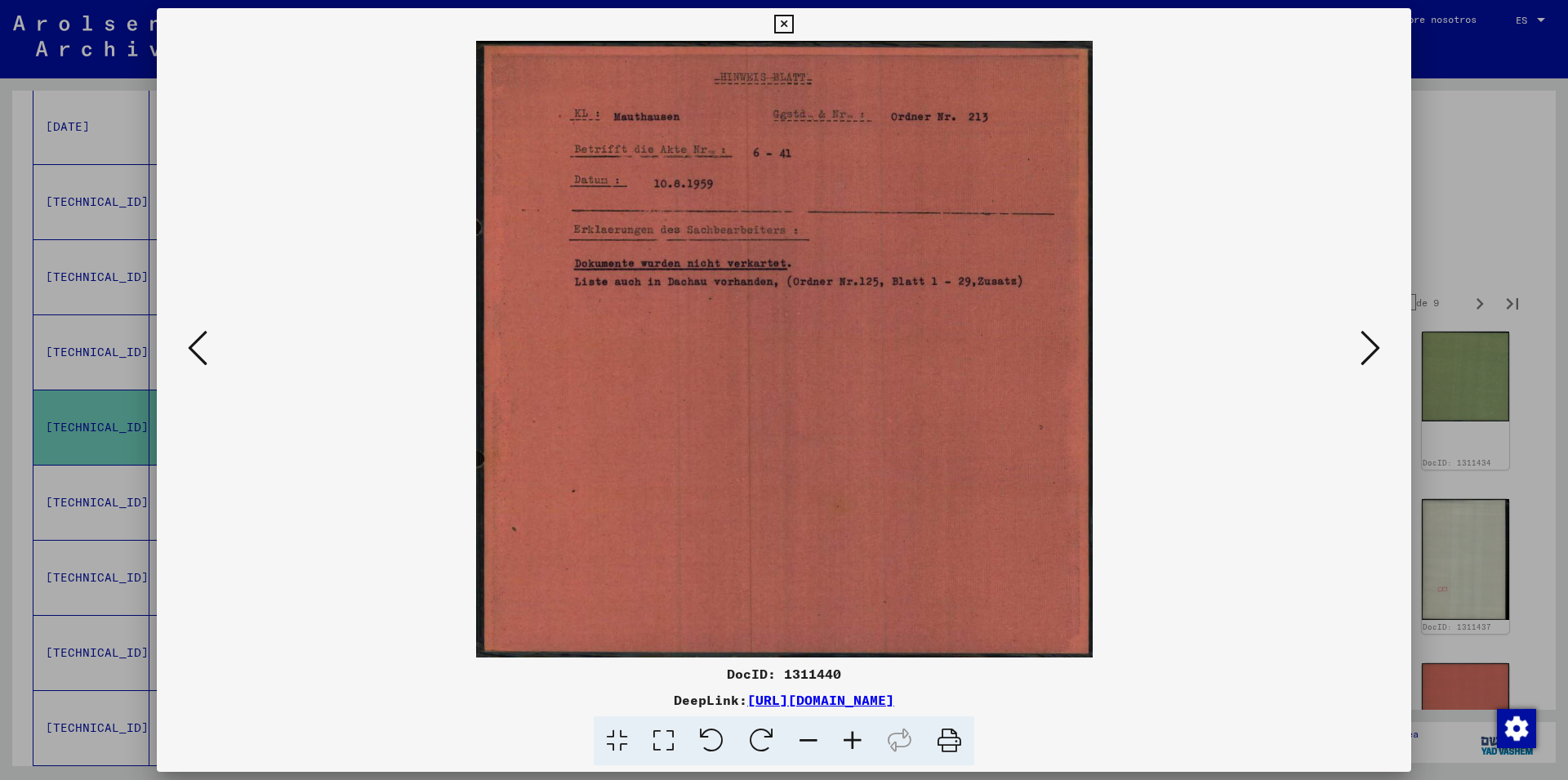
click at [1362, 357] on icon at bounding box center [1370, 347] width 20 height 39
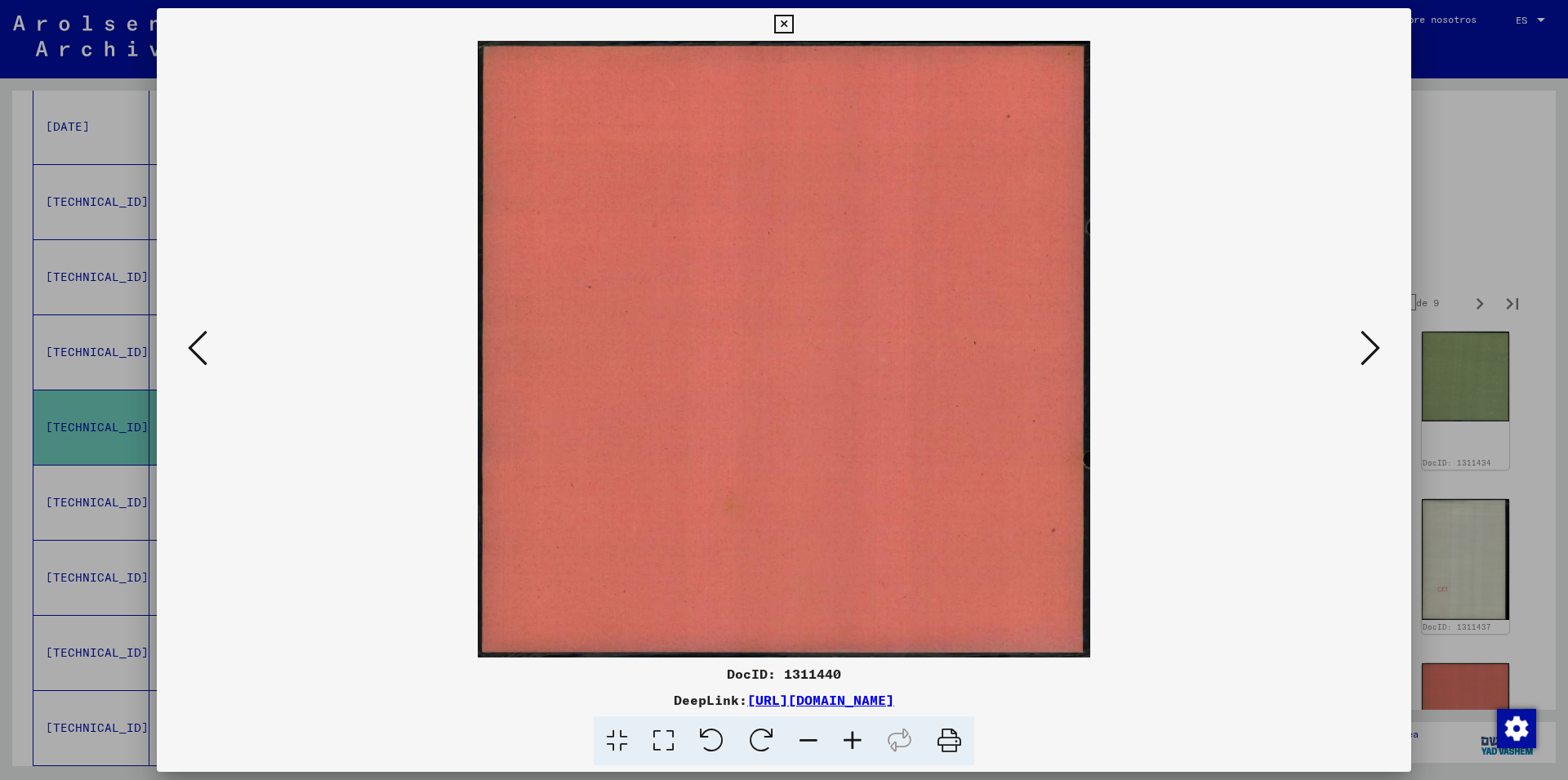
click at [1362, 357] on icon at bounding box center [1370, 347] width 20 height 39
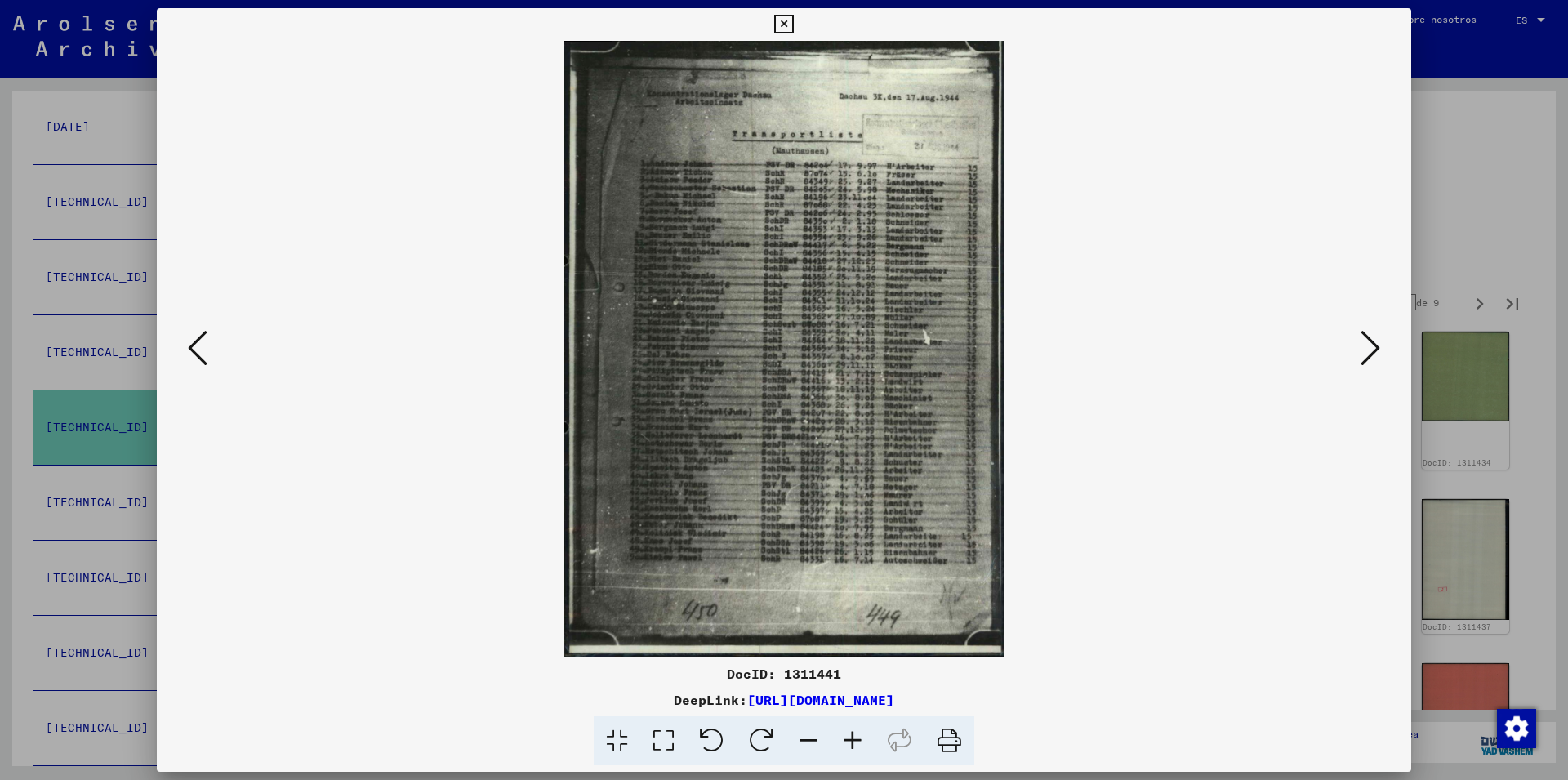
click at [842, 743] on icon at bounding box center [853, 741] width 44 height 50
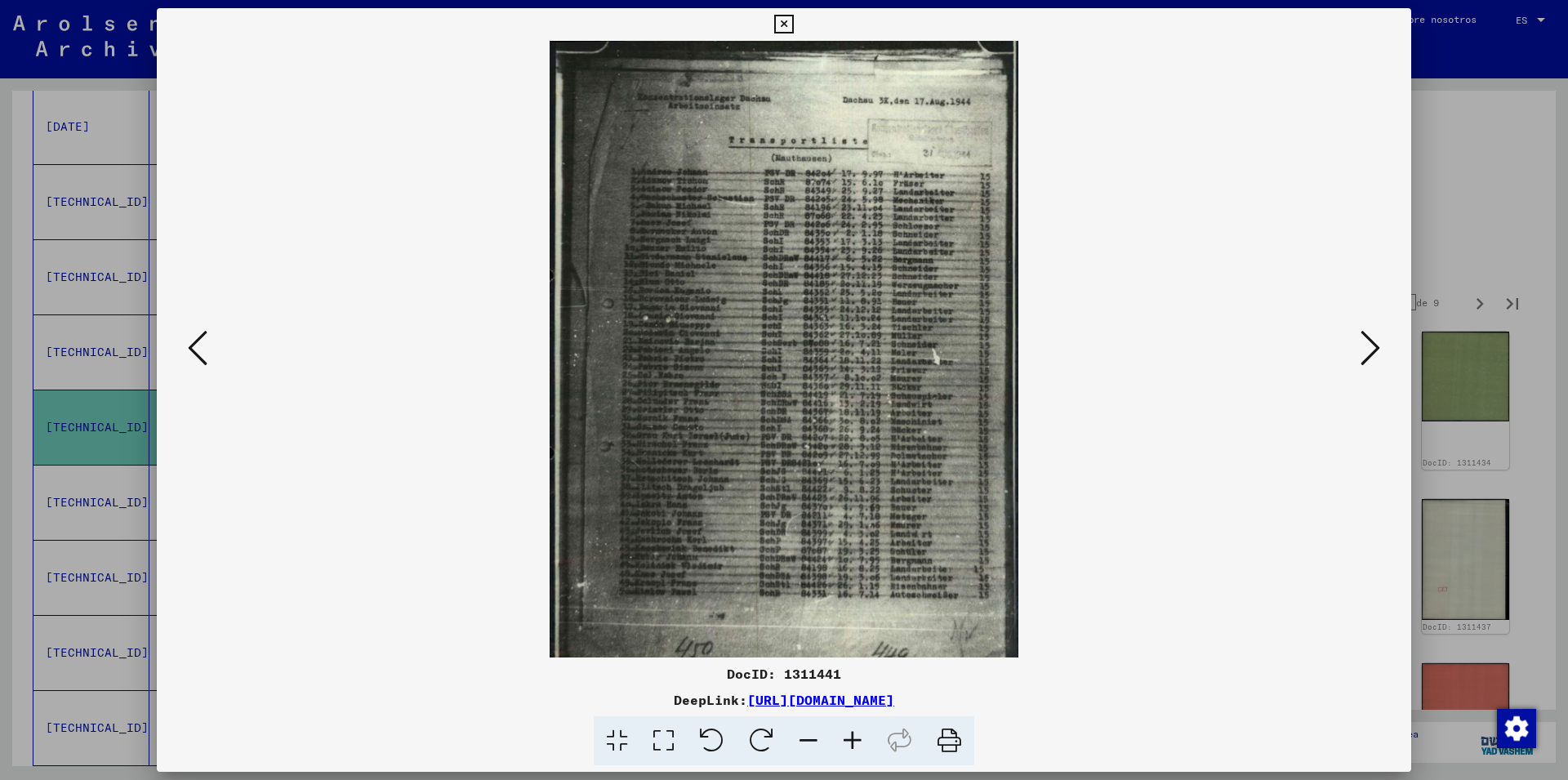
click at [842, 743] on icon at bounding box center [853, 741] width 44 height 50
click at [843, 743] on icon at bounding box center [853, 741] width 44 height 50
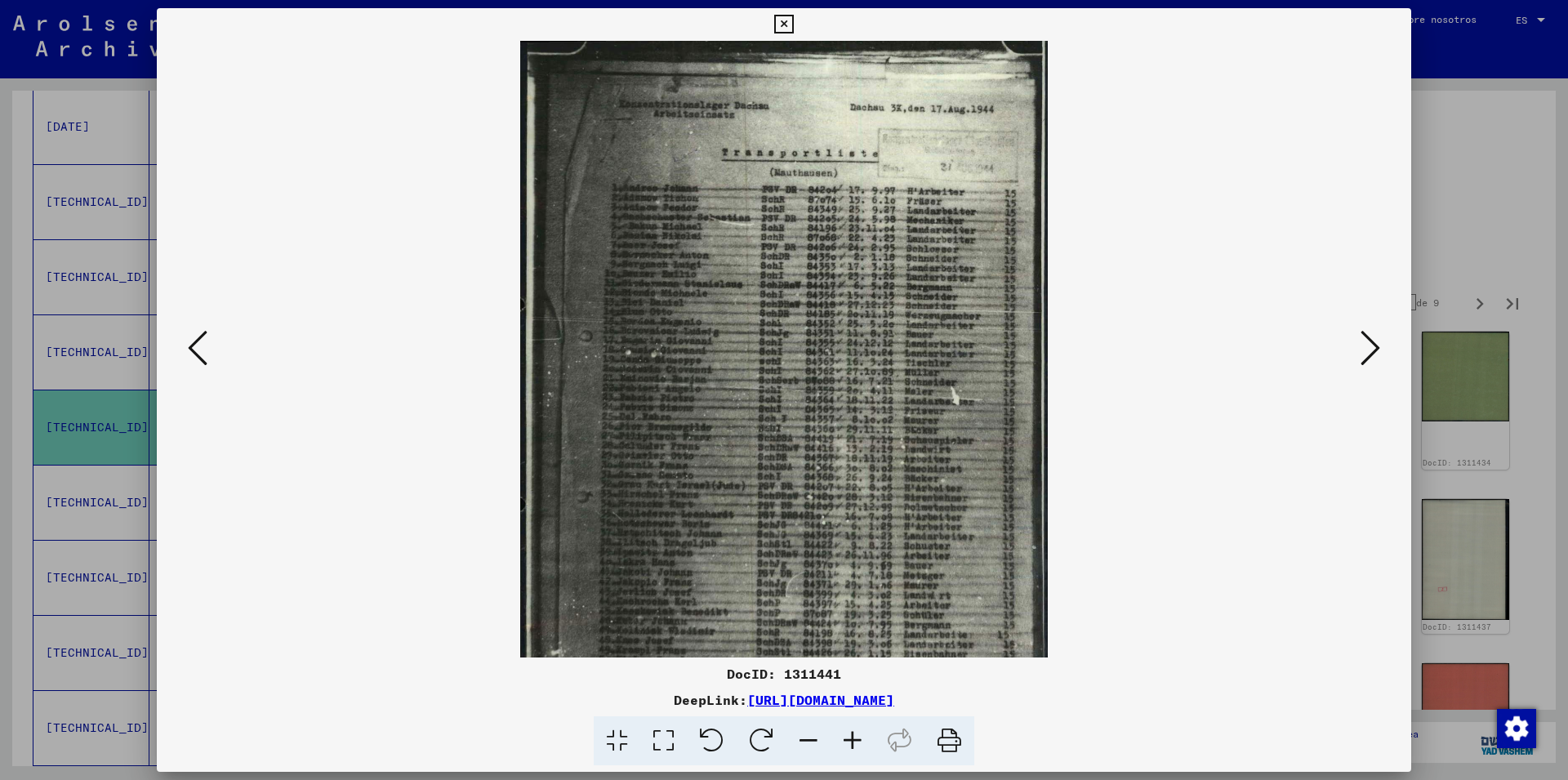
click at [844, 743] on icon at bounding box center [853, 741] width 44 height 50
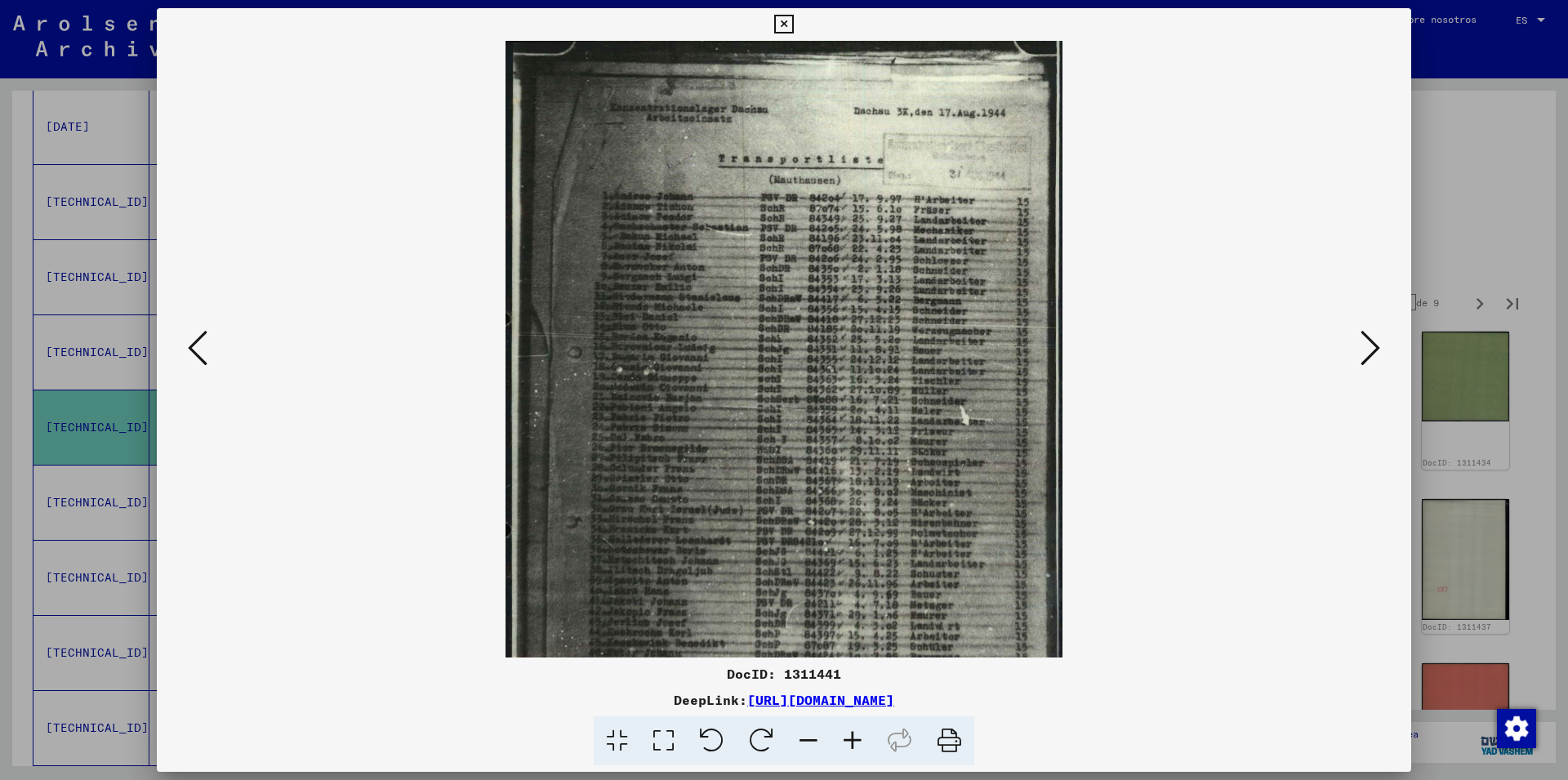
click at [845, 743] on icon at bounding box center [853, 741] width 44 height 50
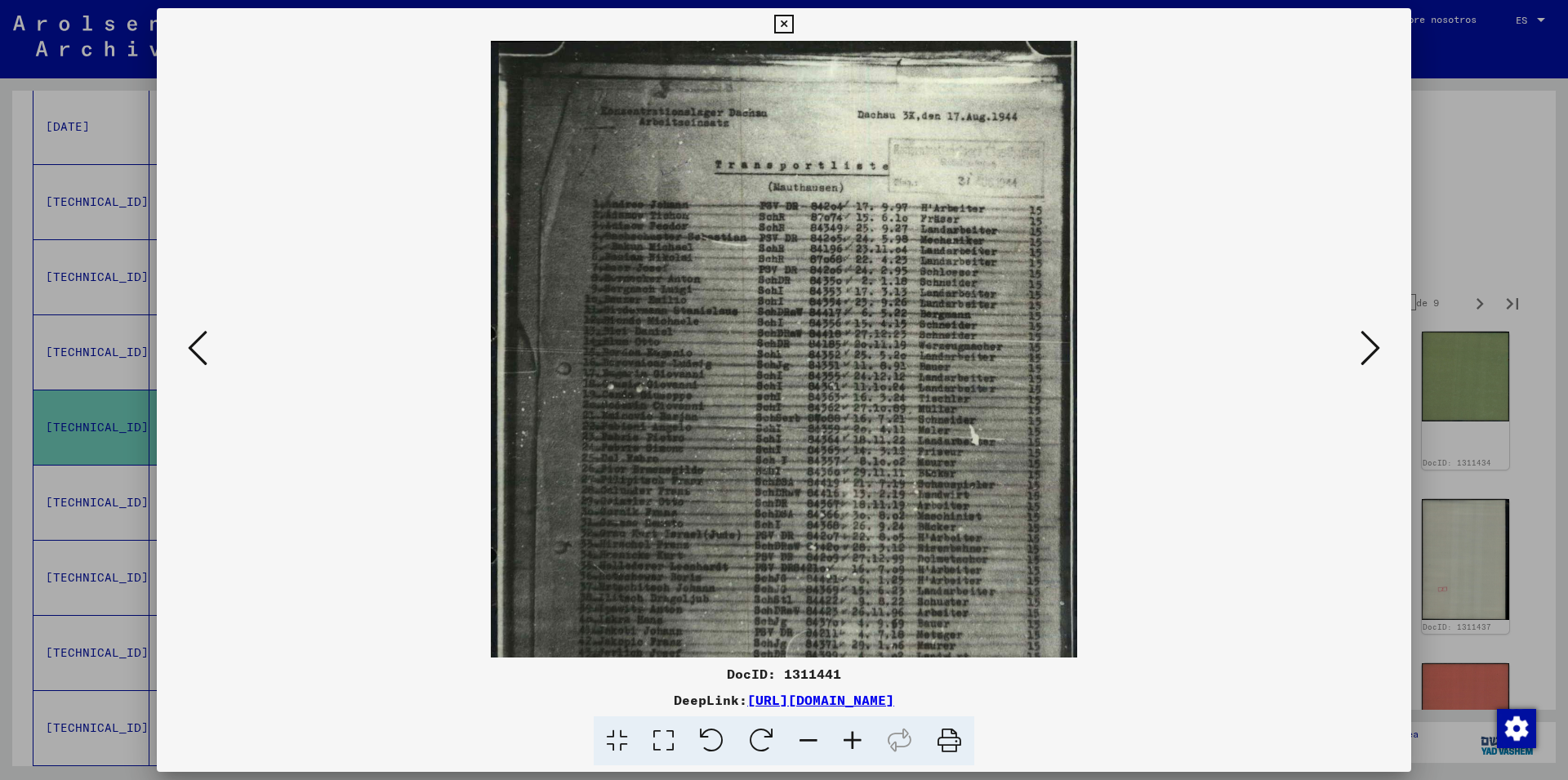
click at [845, 743] on icon at bounding box center [853, 741] width 44 height 50
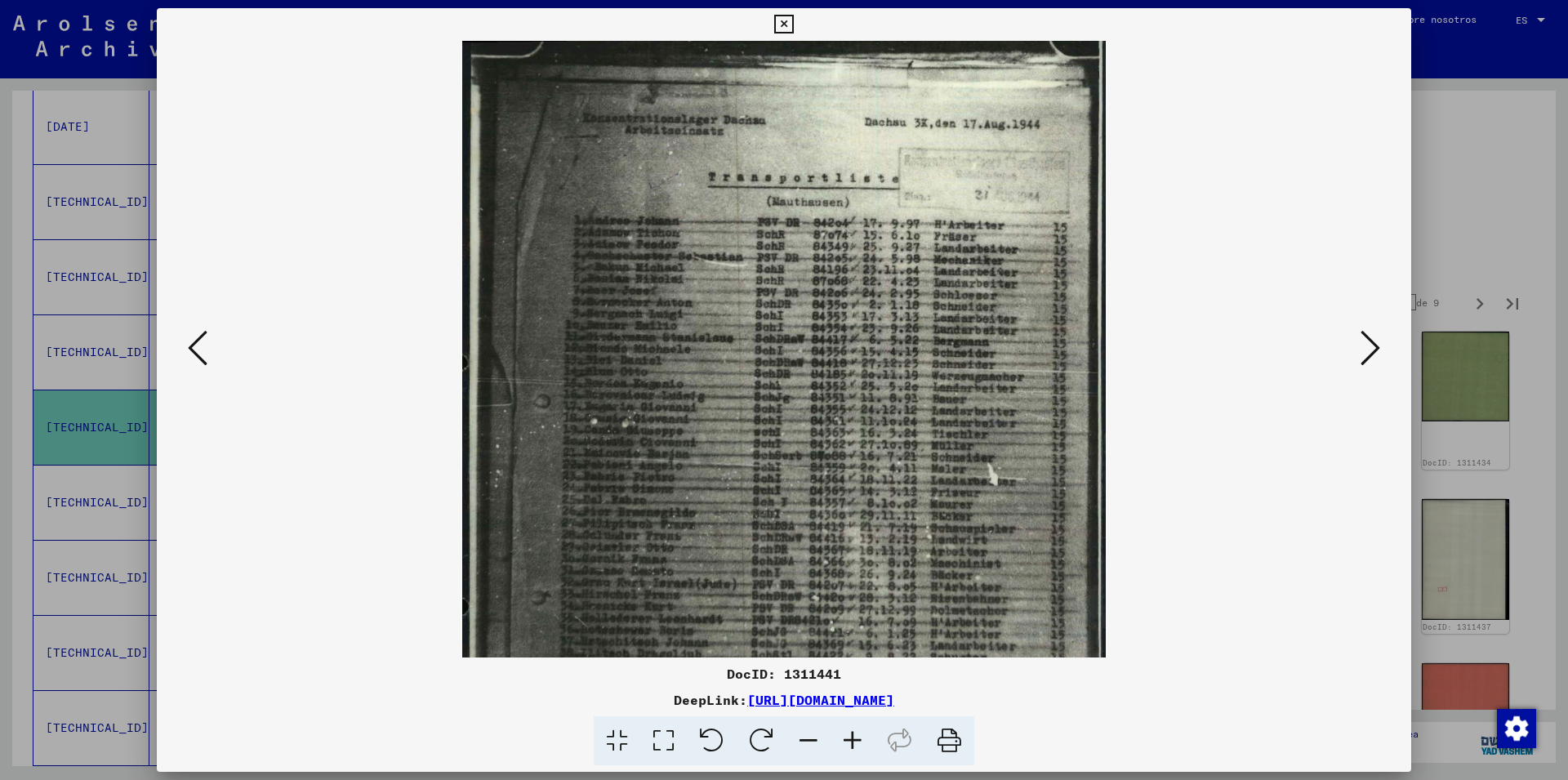
click at [845, 742] on icon at bounding box center [853, 741] width 44 height 50
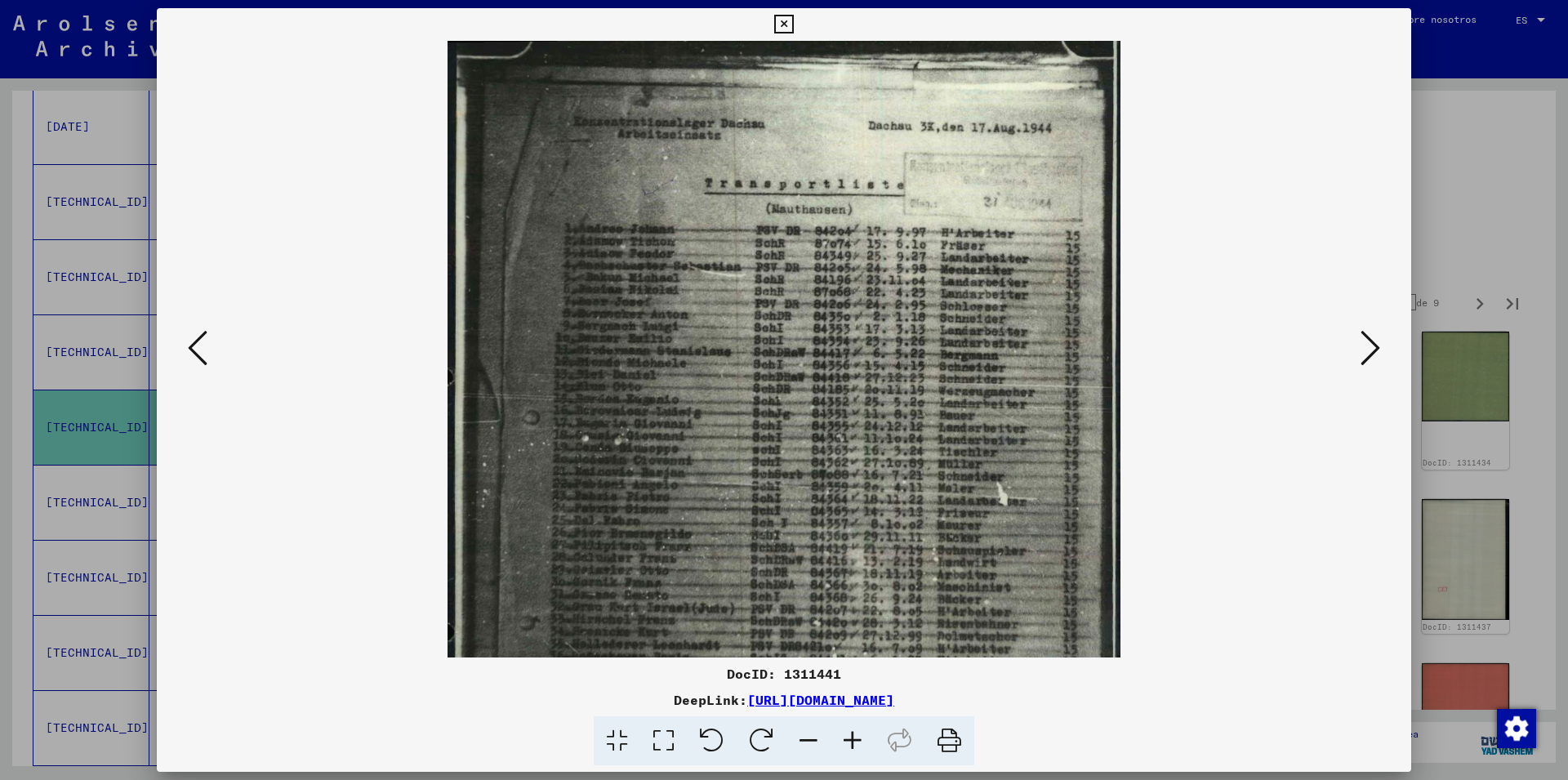
click at [845, 742] on icon at bounding box center [853, 741] width 44 height 50
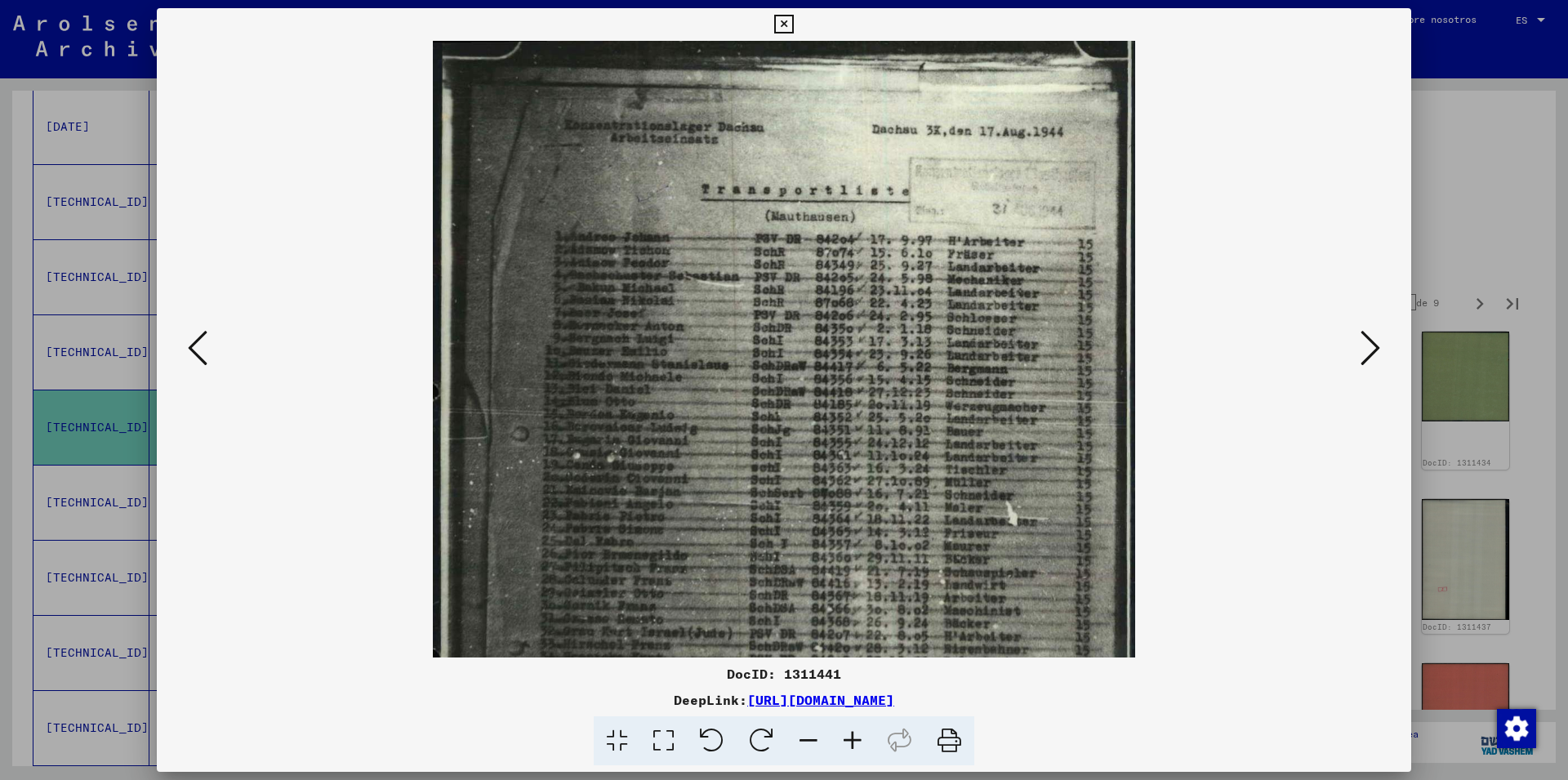
click at [845, 742] on icon at bounding box center [853, 741] width 44 height 50
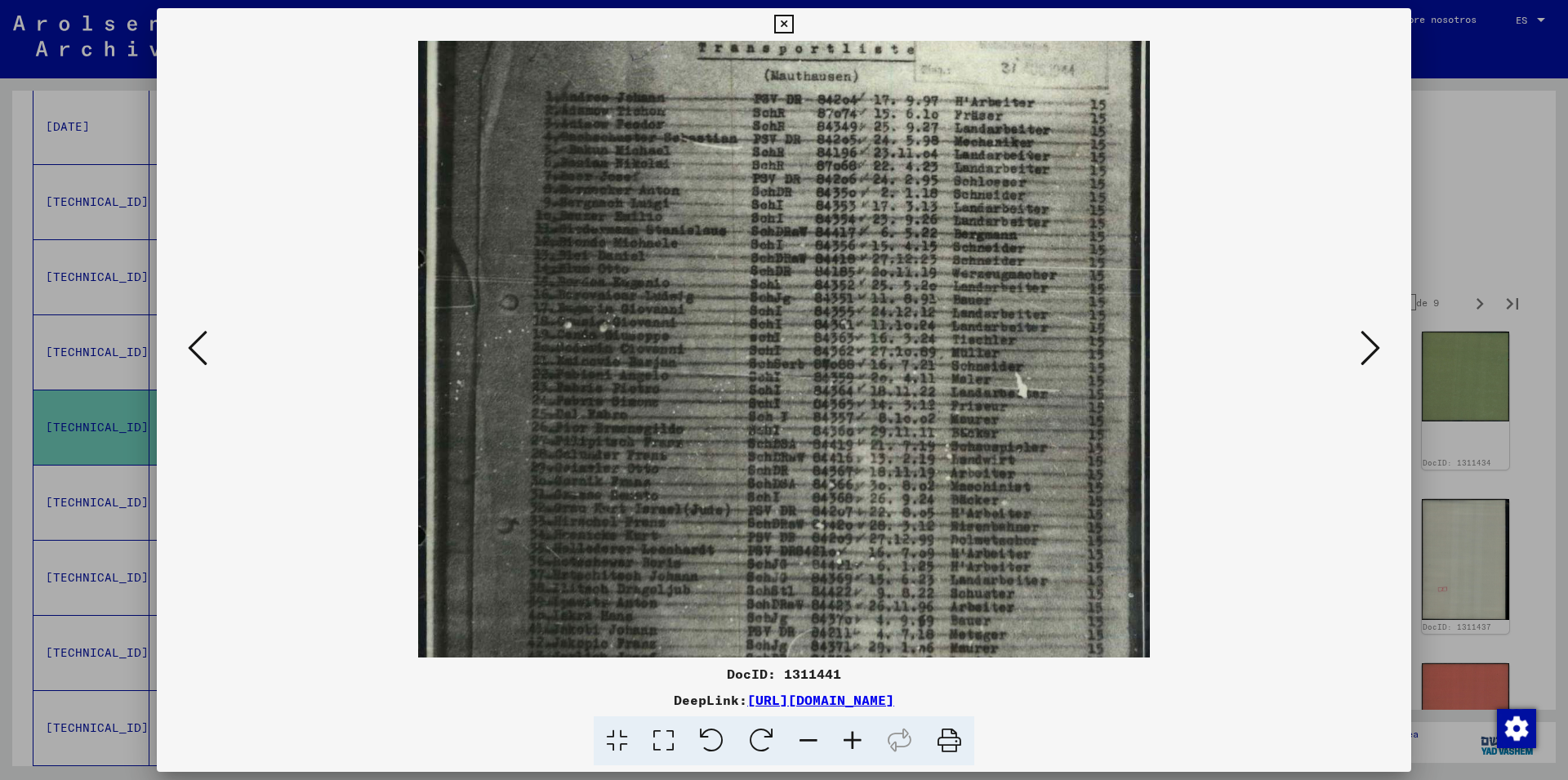
drag, startPoint x: 858, startPoint y: 366, endPoint x: 870, endPoint y: 213, distance: 153.5
click at [870, 213] on img at bounding box center [784, 406] width 732 height 1026
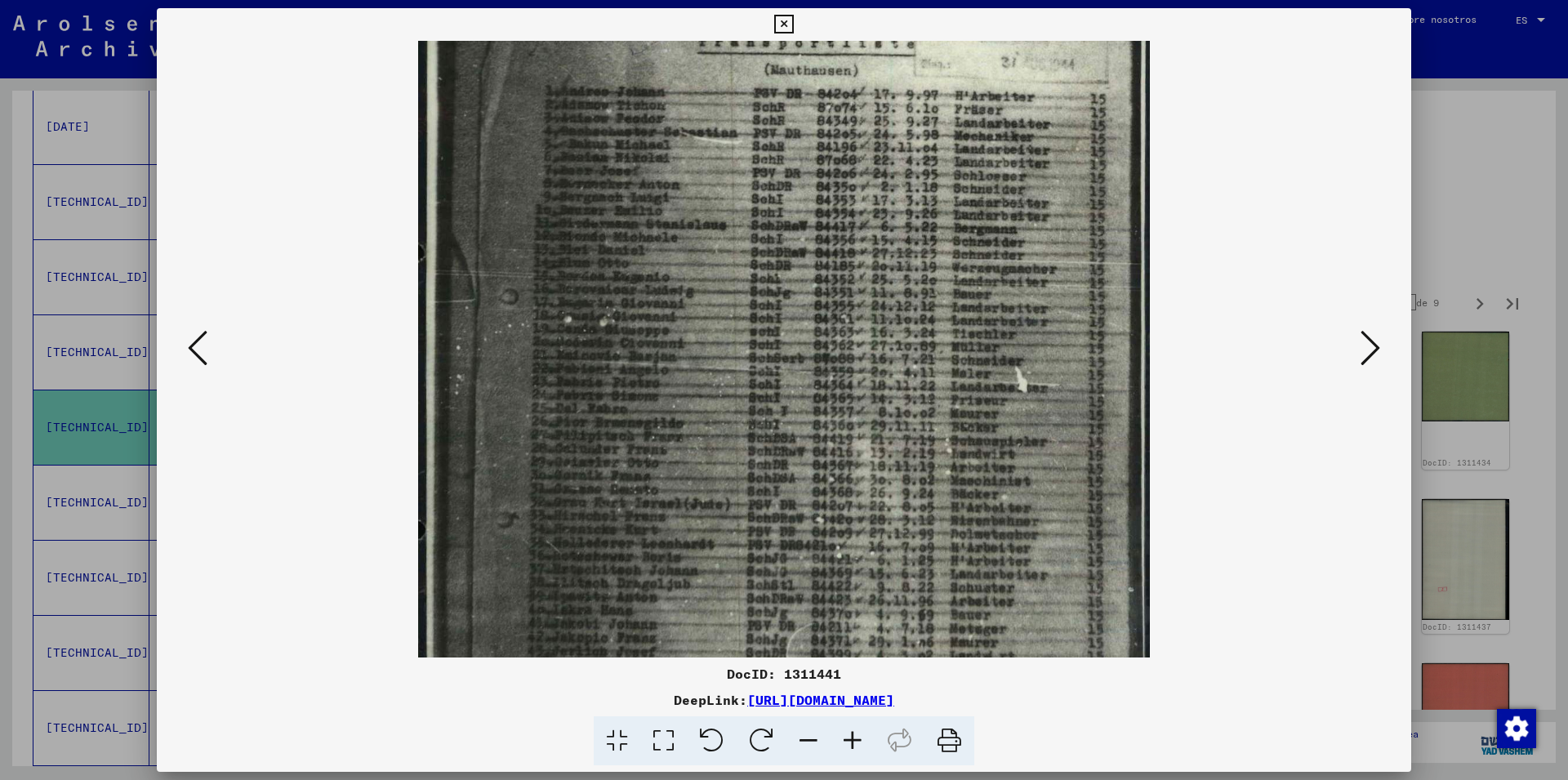
click at [793, 22] on icon at bounding box center [784, 25] width 19 height 20
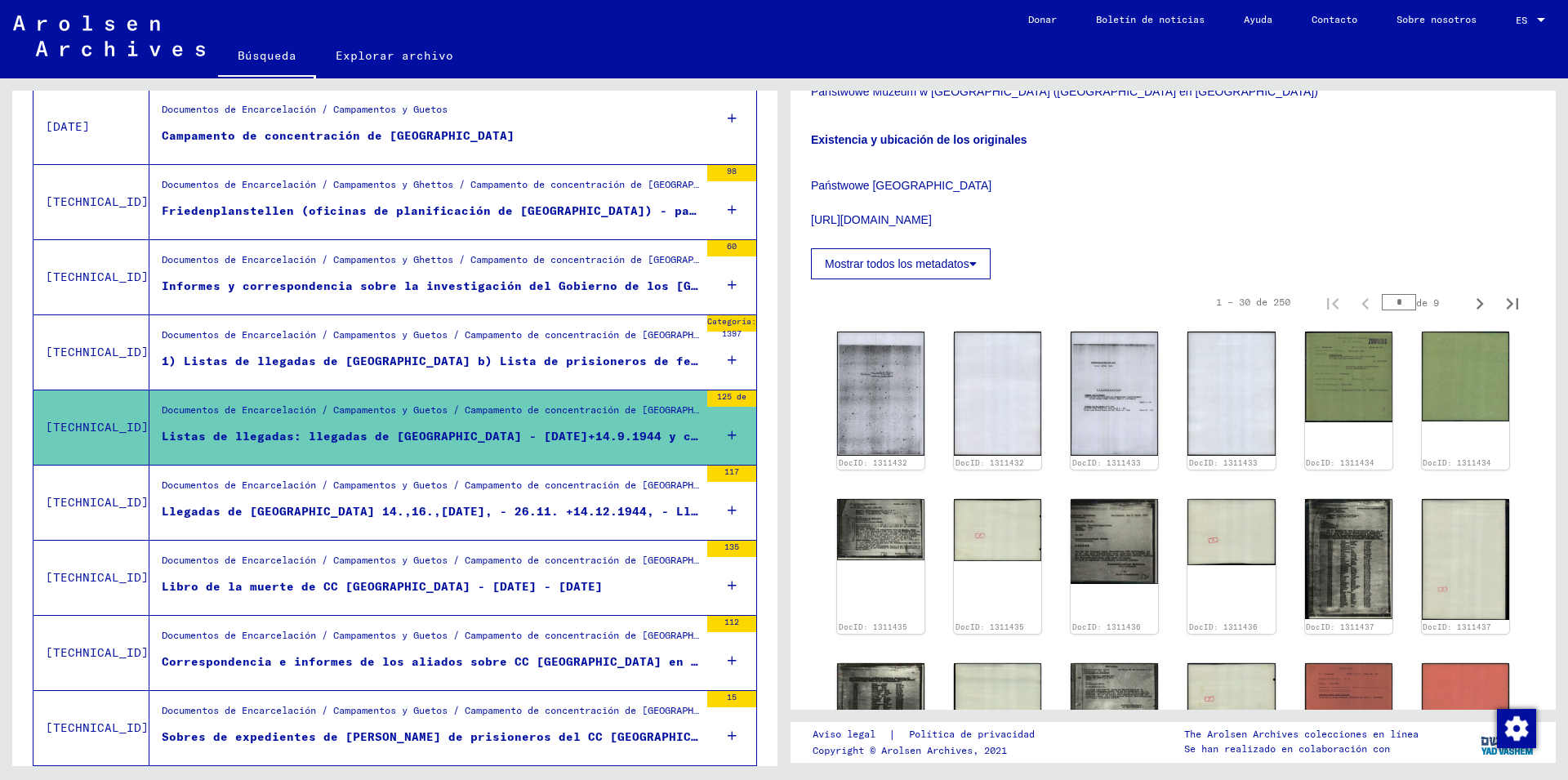
scroll to position [147, 0]
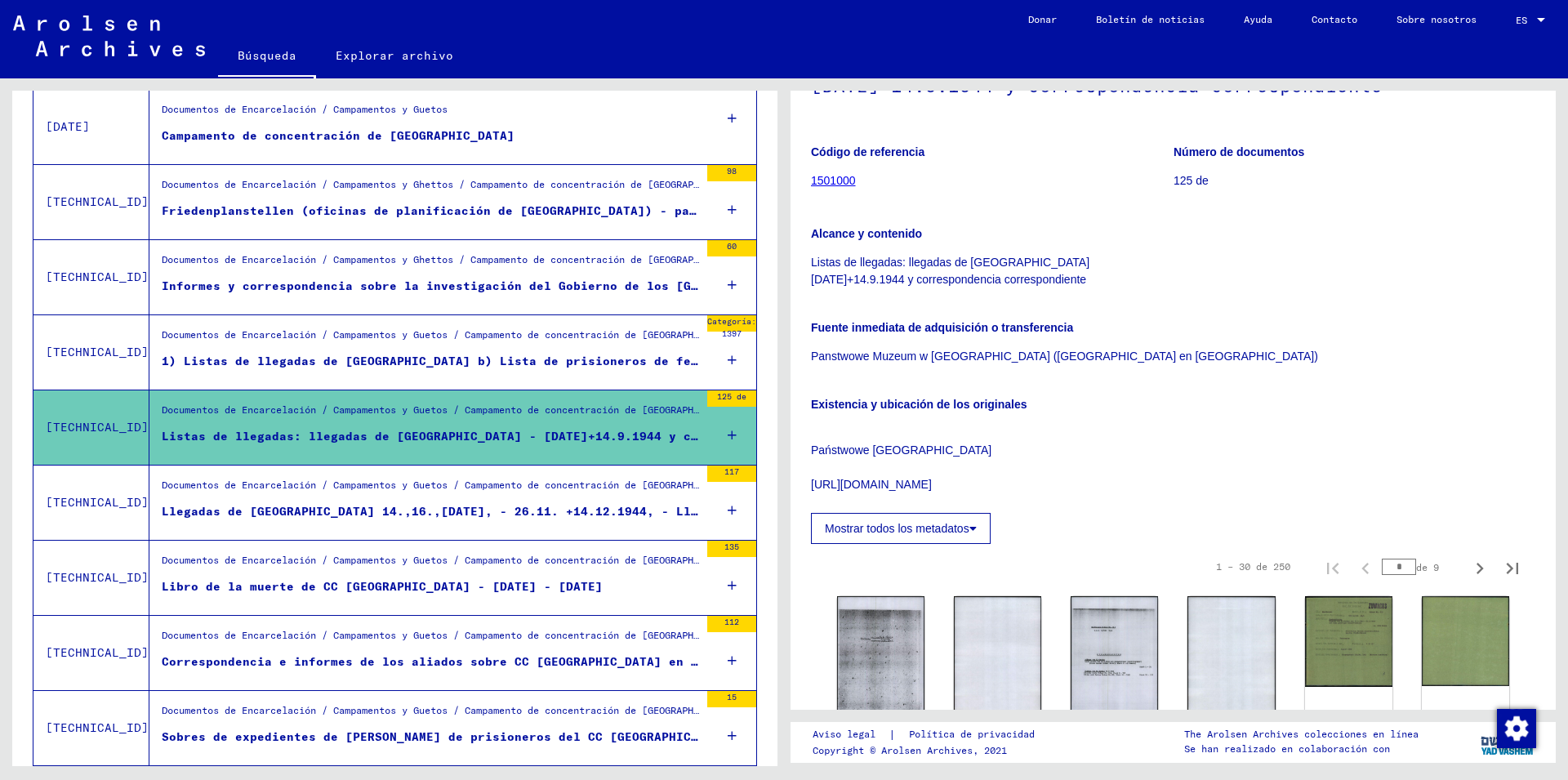
click at [728, 434] on icon at bounding box center [732, 435] width 9 height 57
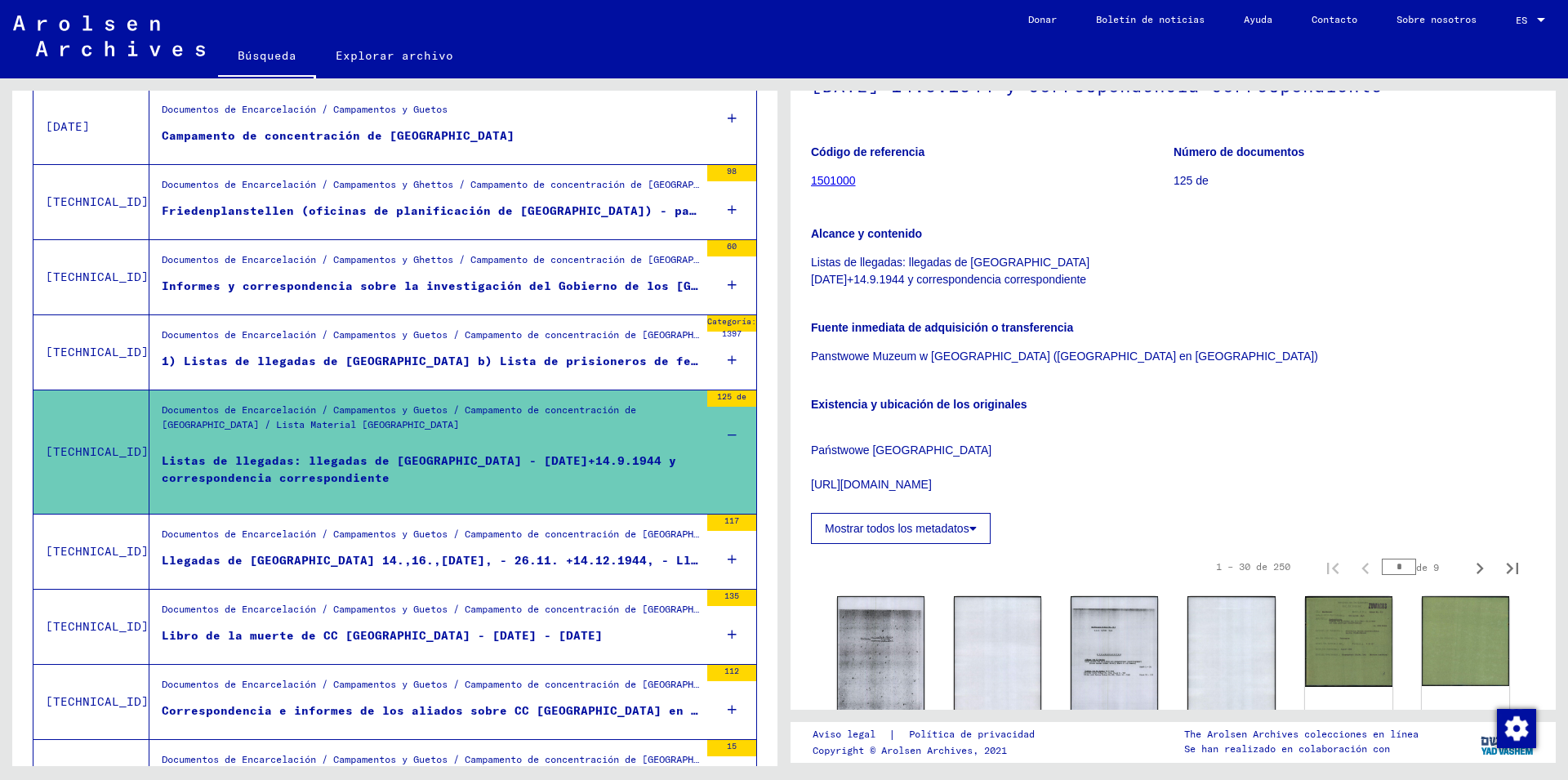
click at [648, 454] on div "Listas de llegadas: llegadas de [GEOGRAPHIC_DATA] - [DATE]+14.9.1944 y correspo…" at bounding box center [430, 477] width 538 height 49
click at [728, 424] on icon at bounding box center [732, 435] width 9 height 57
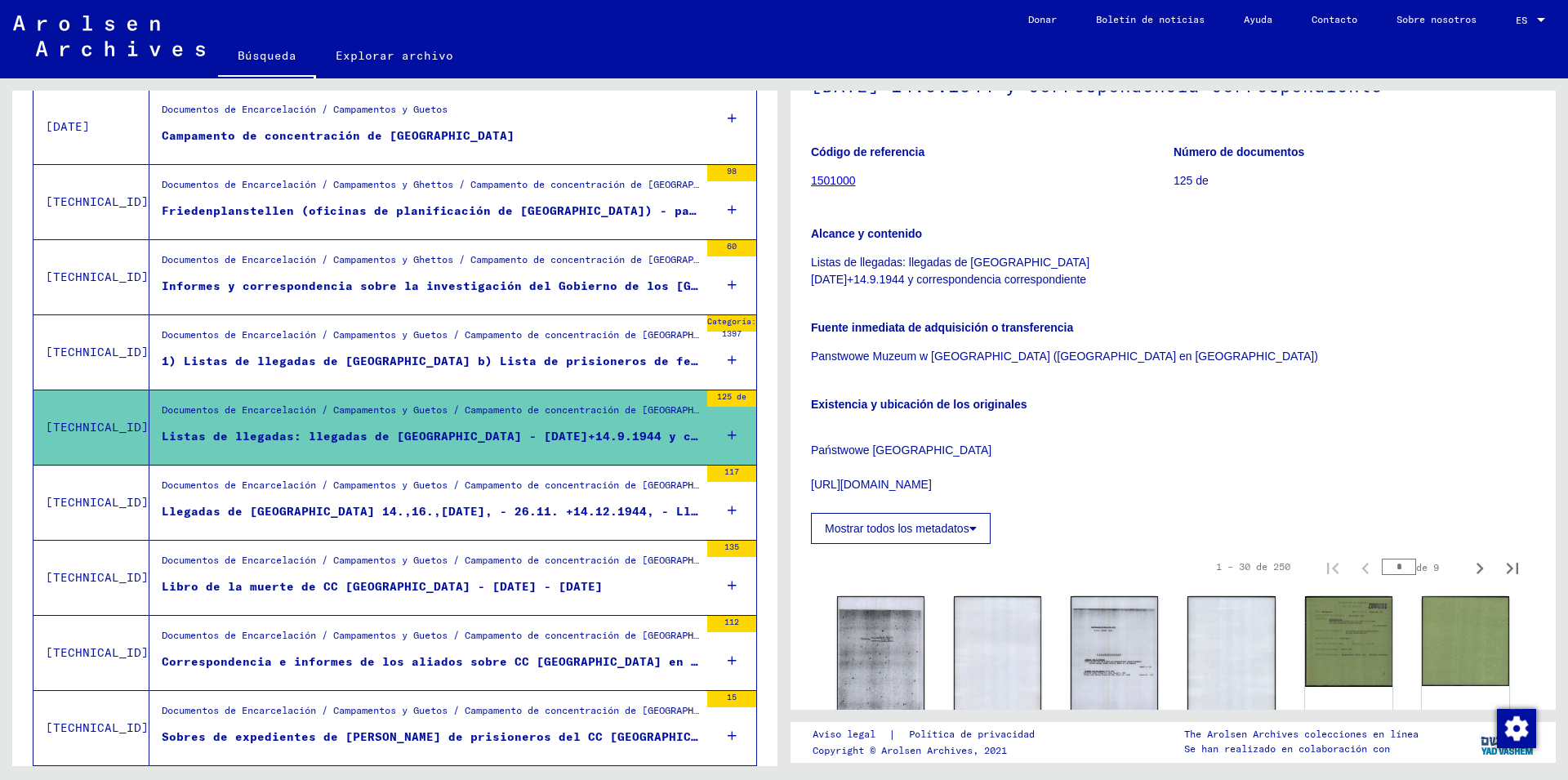
click at [711, 361] on div "Categoría: 1397" at bounding box center [732, 353] width 49 height 74
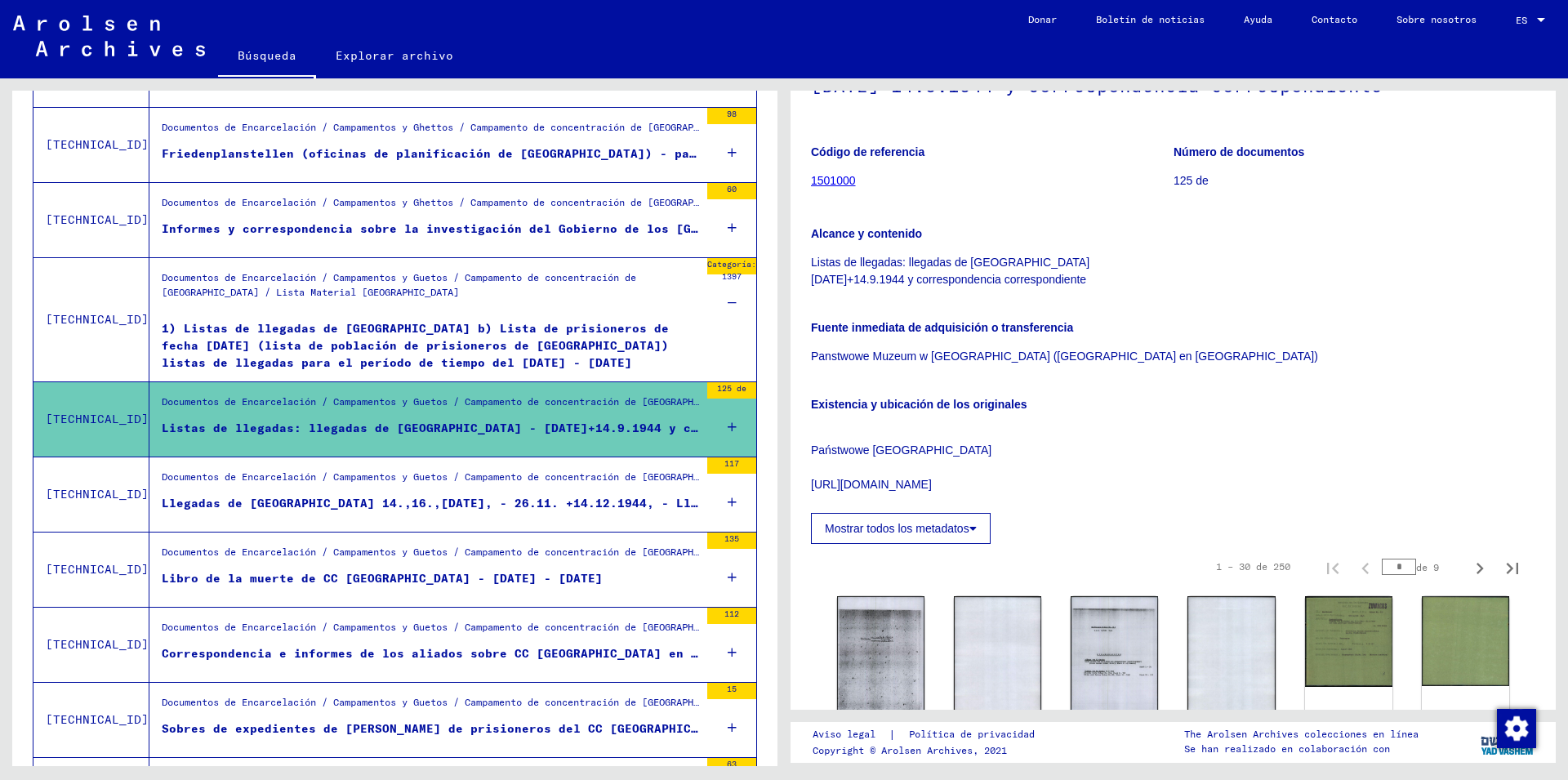
scroll to position [1236, 0]
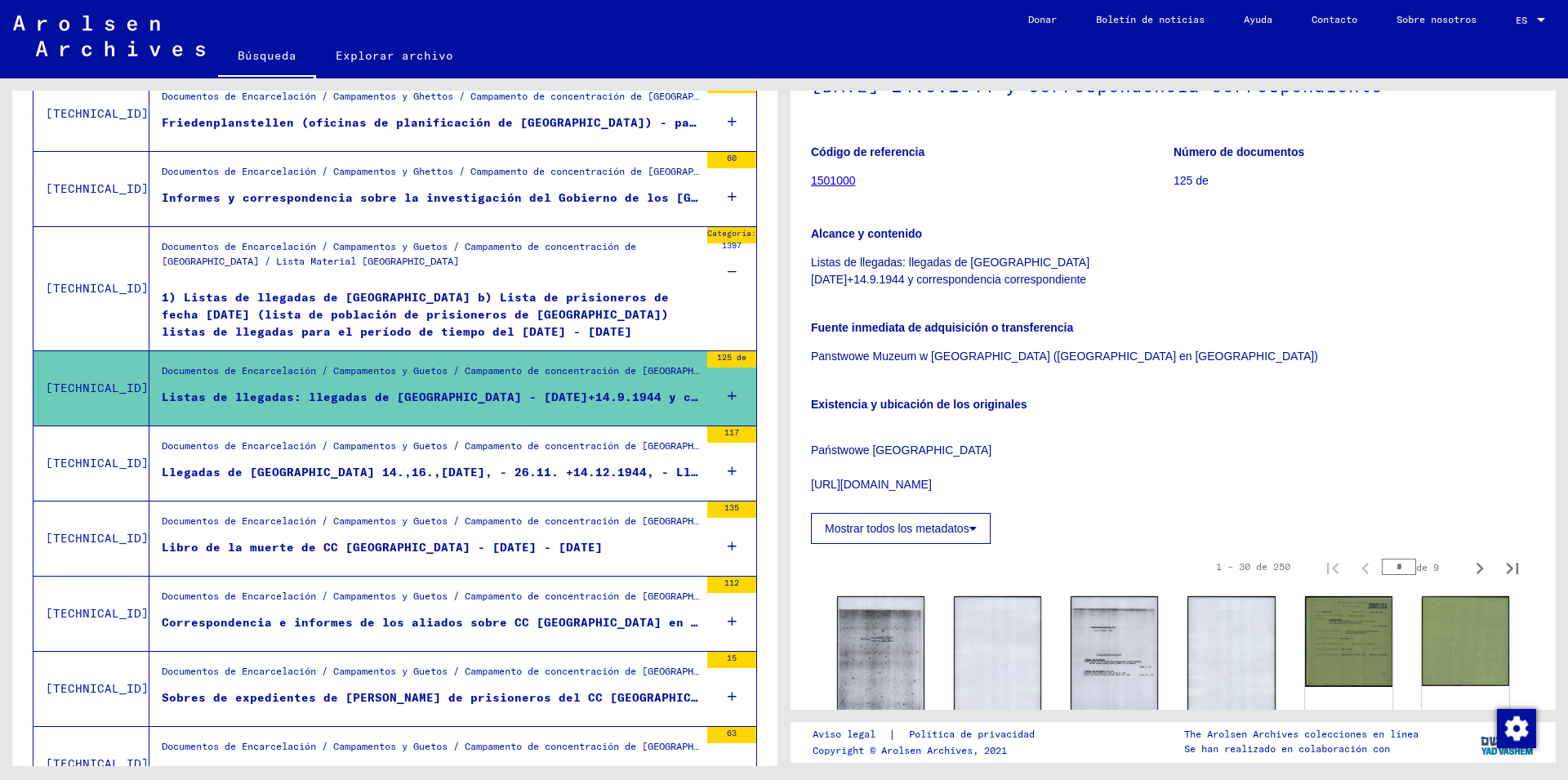
click at [725, 406] on div "125 de" at bounding box center [732, 389] width 49 height 74
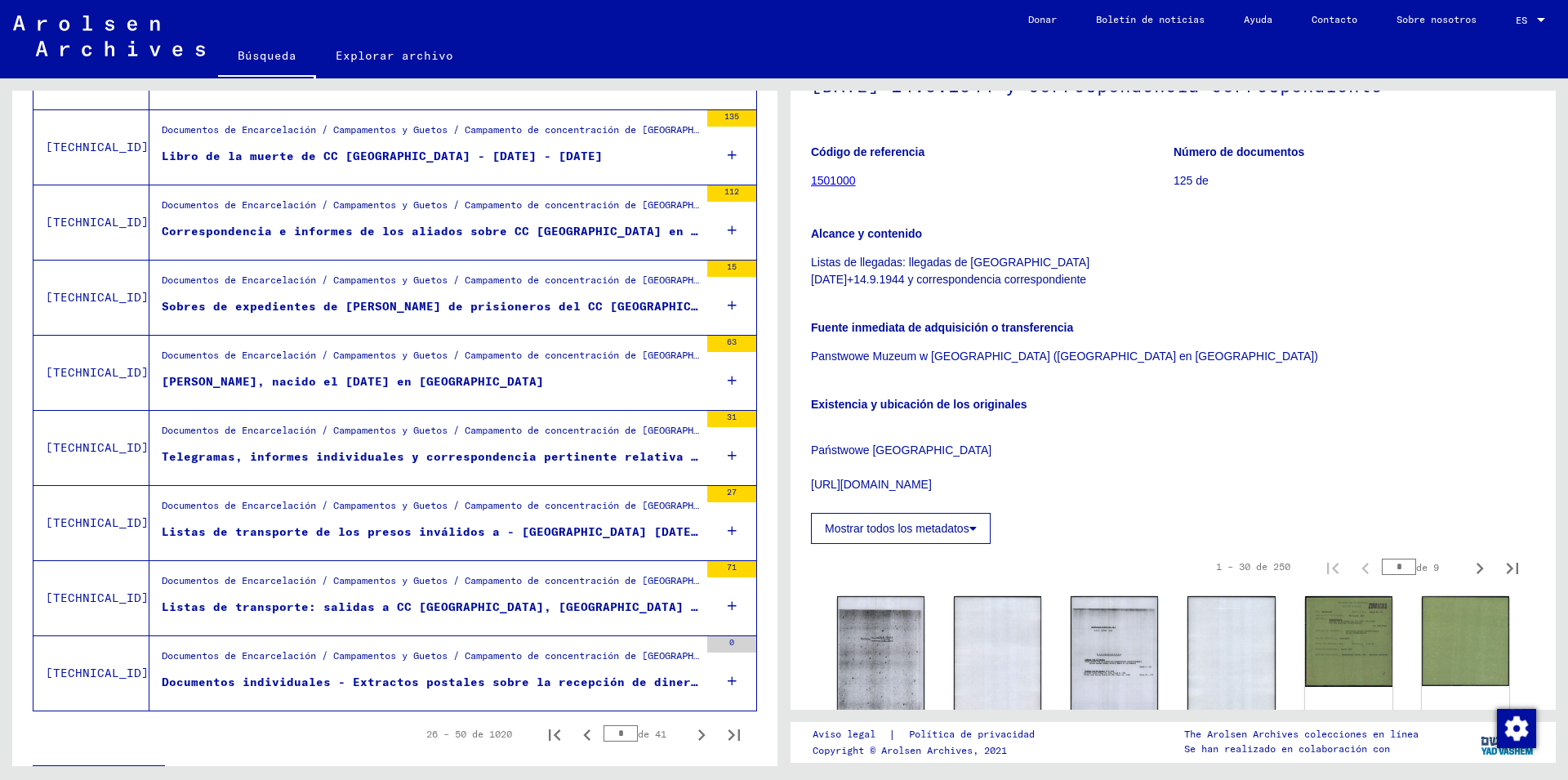
scroll to position [1676, 0]
click at [728, 451] on icon at bounding box center [732, 455] width 9 height 57
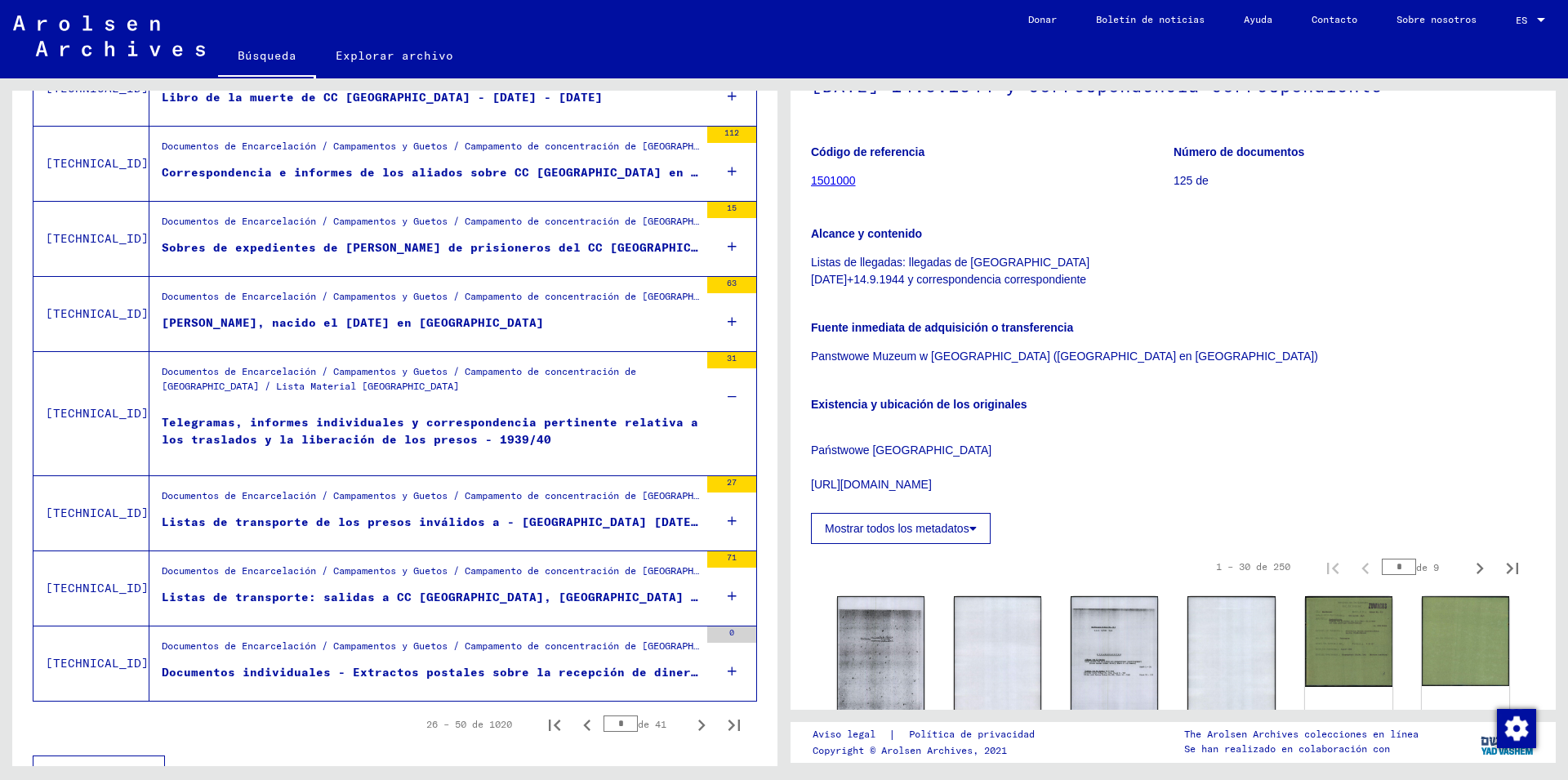
scroll to position [1764, 0]
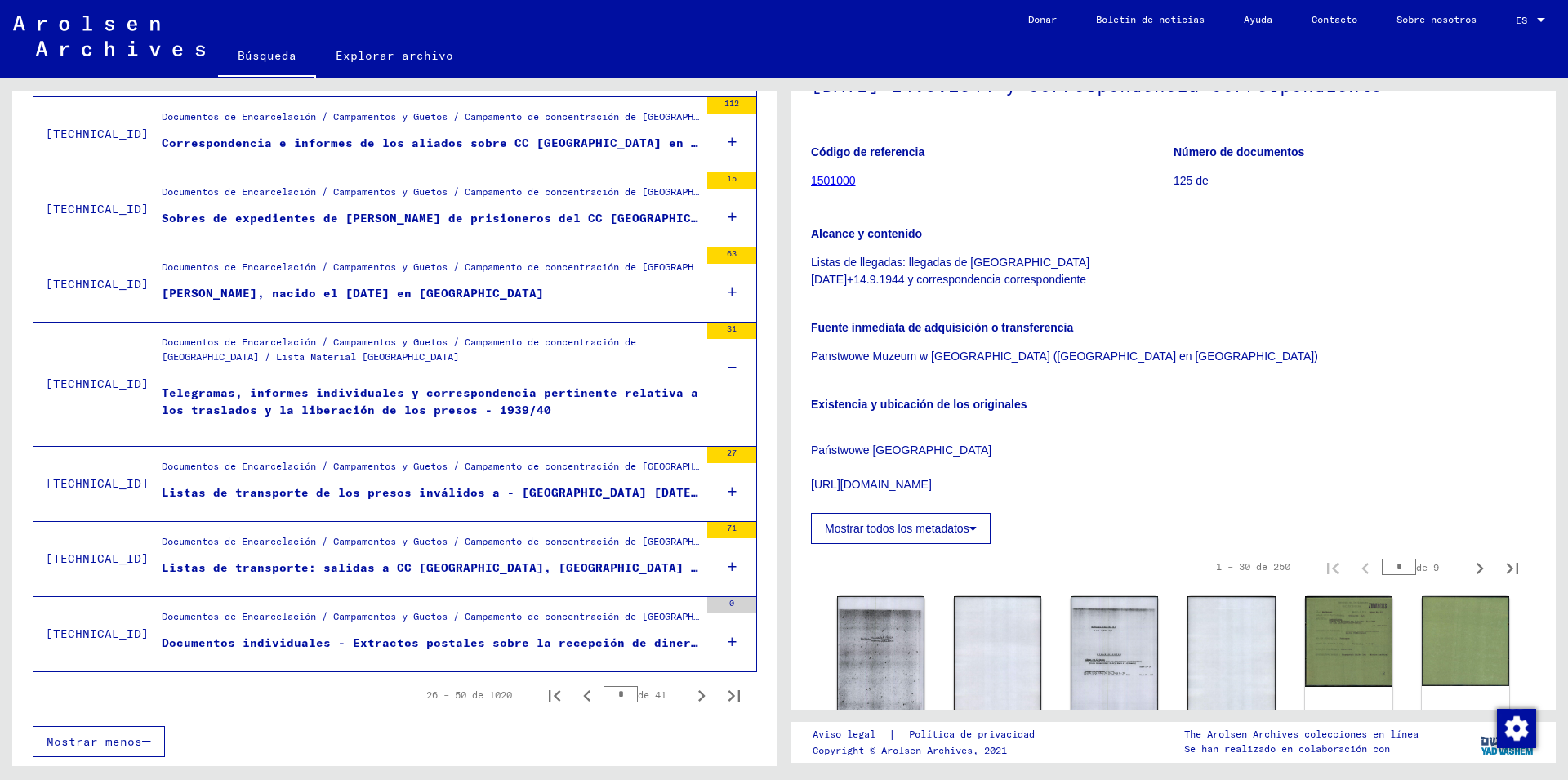
click at [707, 487] on div "27" at bounding box center [732, 484] width 49 height 74
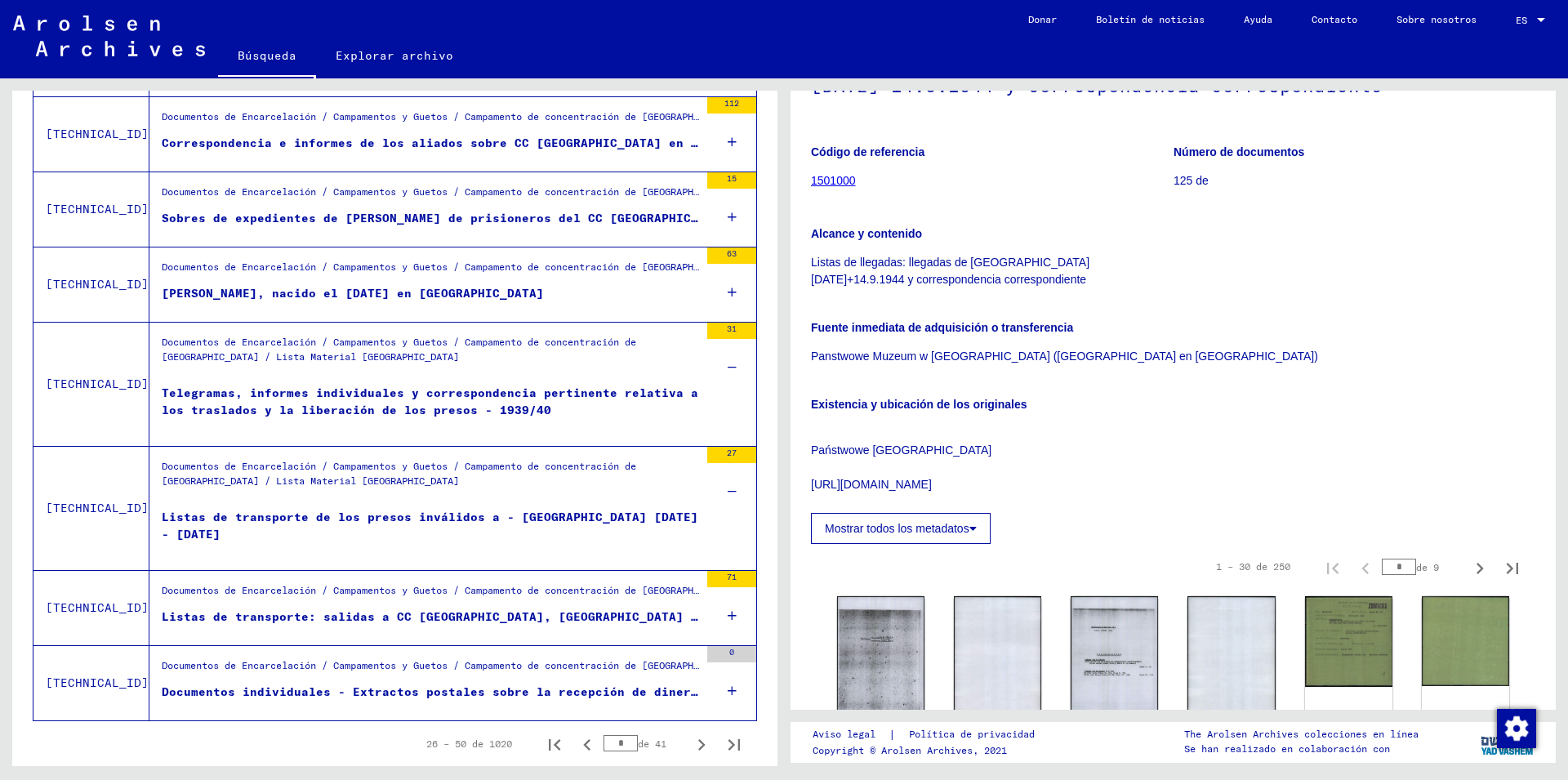
scroll to position [1813, 0]
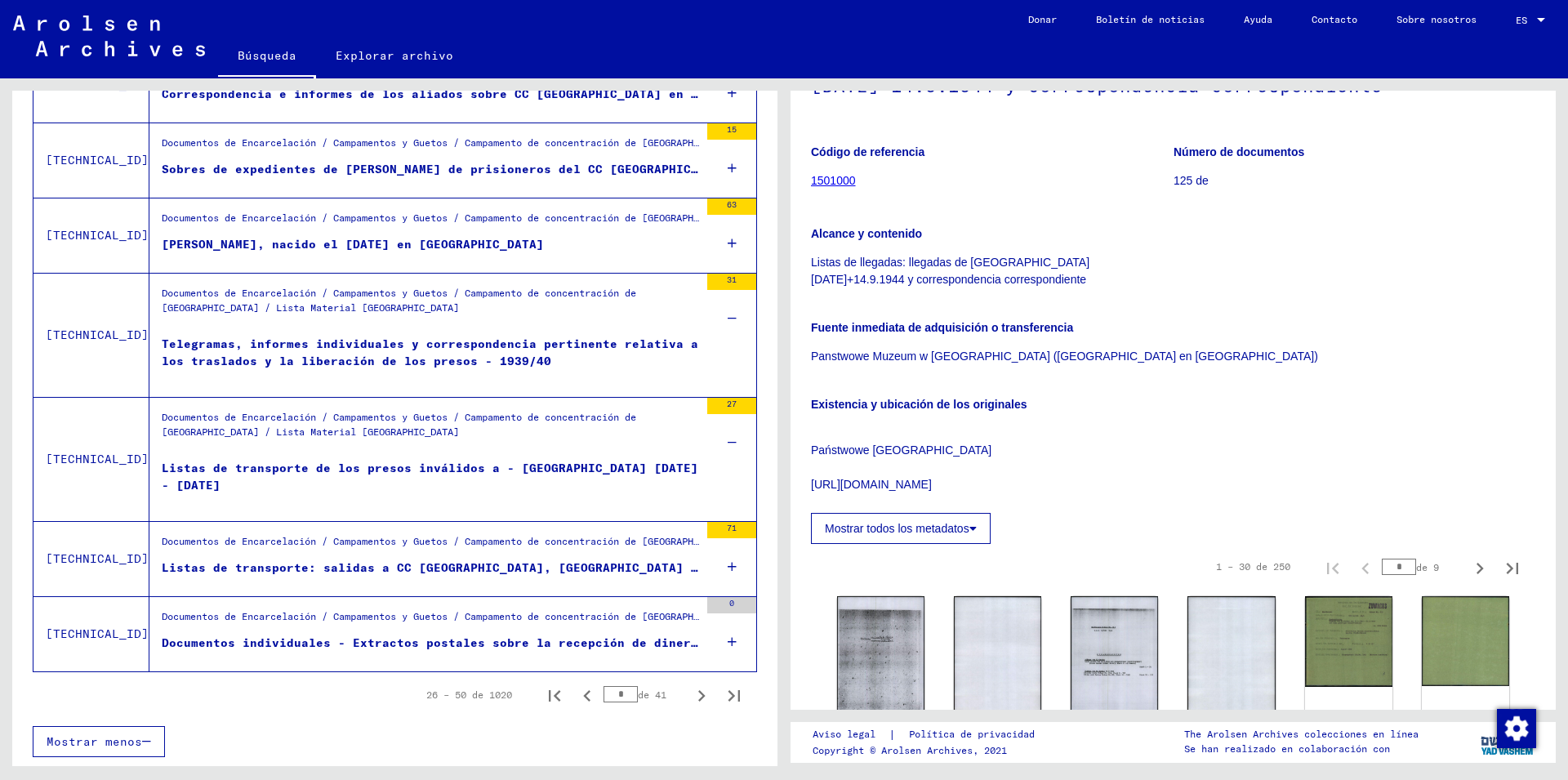
click at [710, 565] on div "71" at bounding box center [732, 559] width 49 height 74
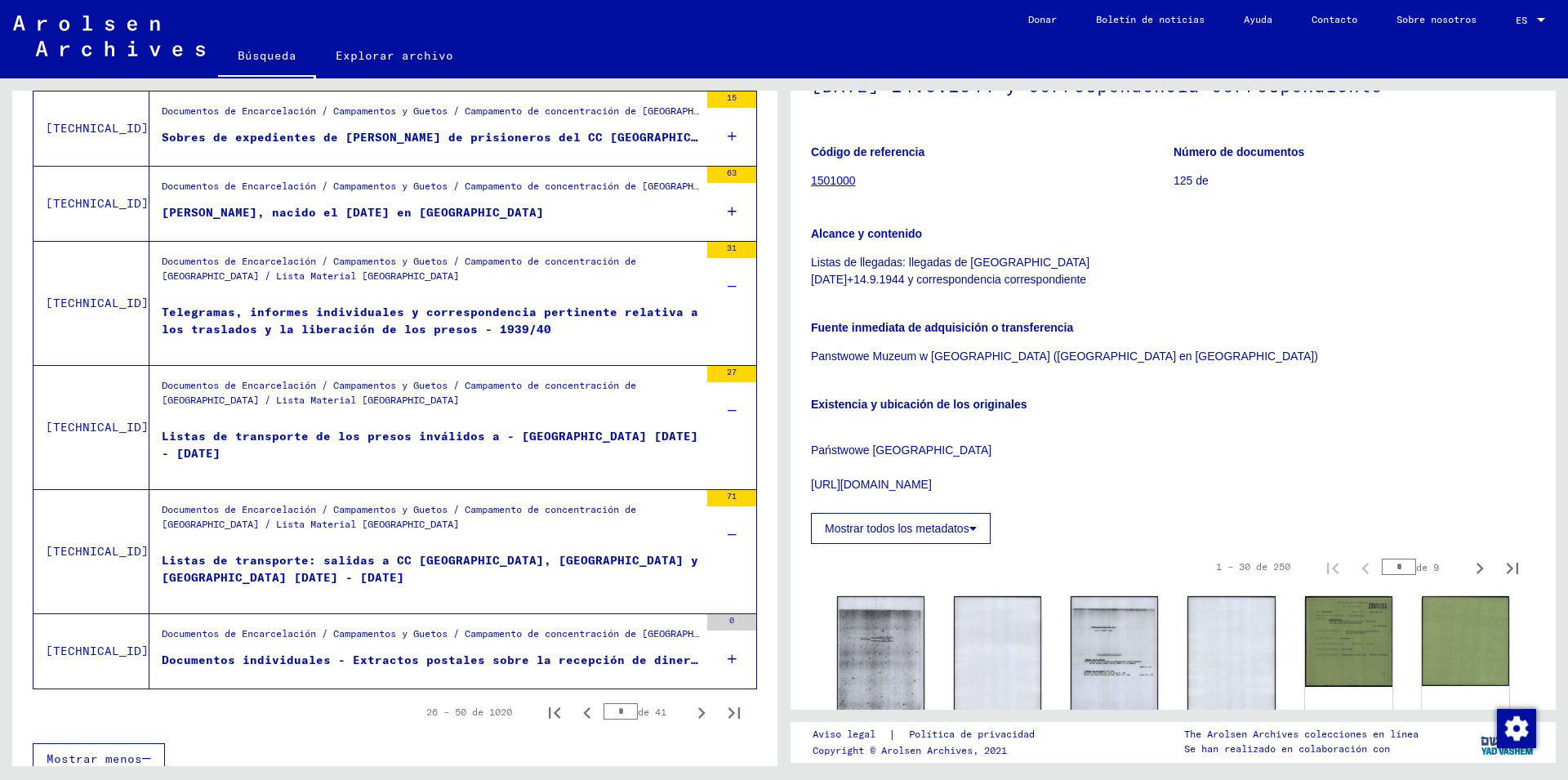
scroll to position [1862, 0]
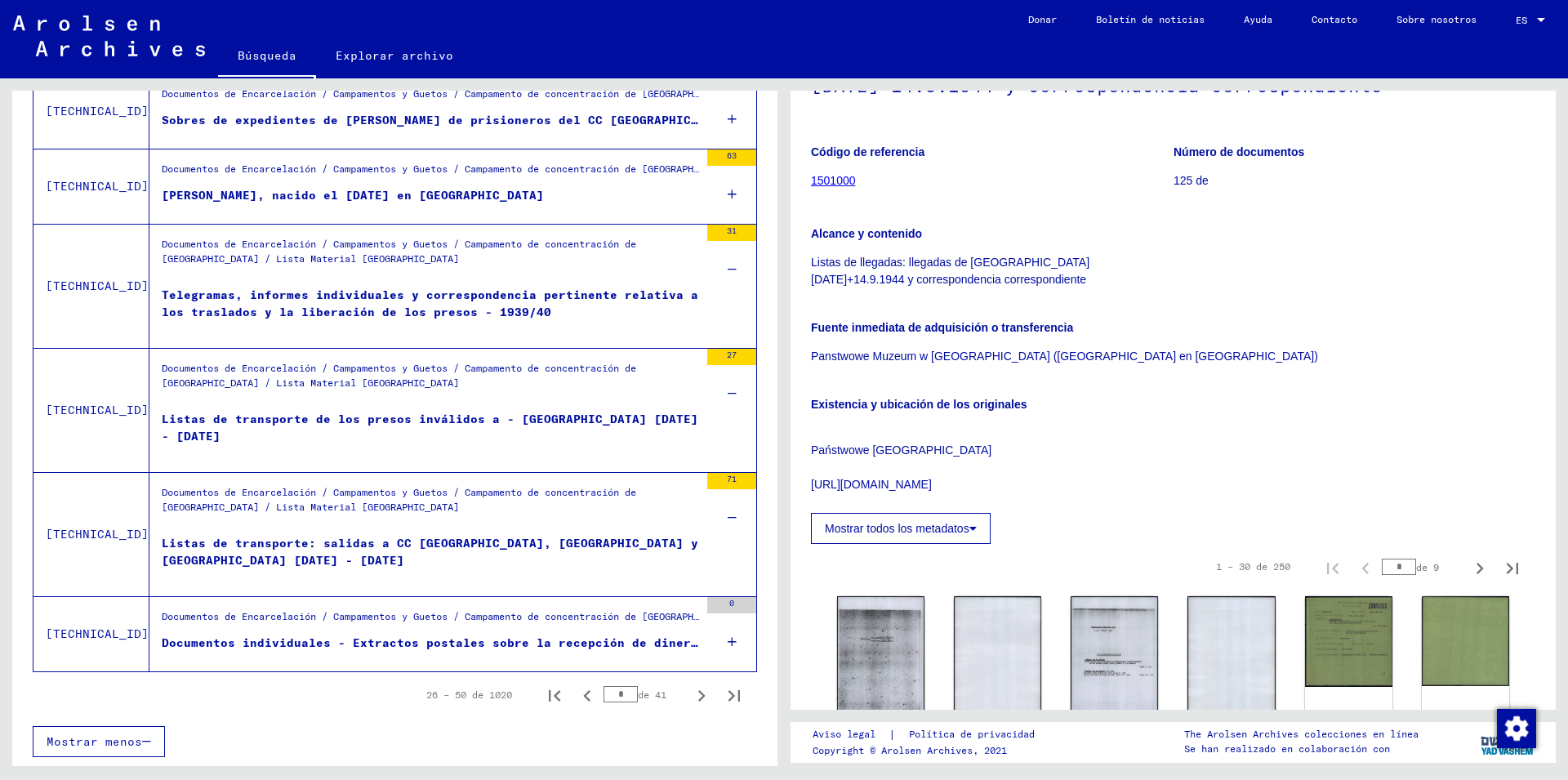
click at [728, 644] on icon at bounding box center [732, 642] width 9 height 57
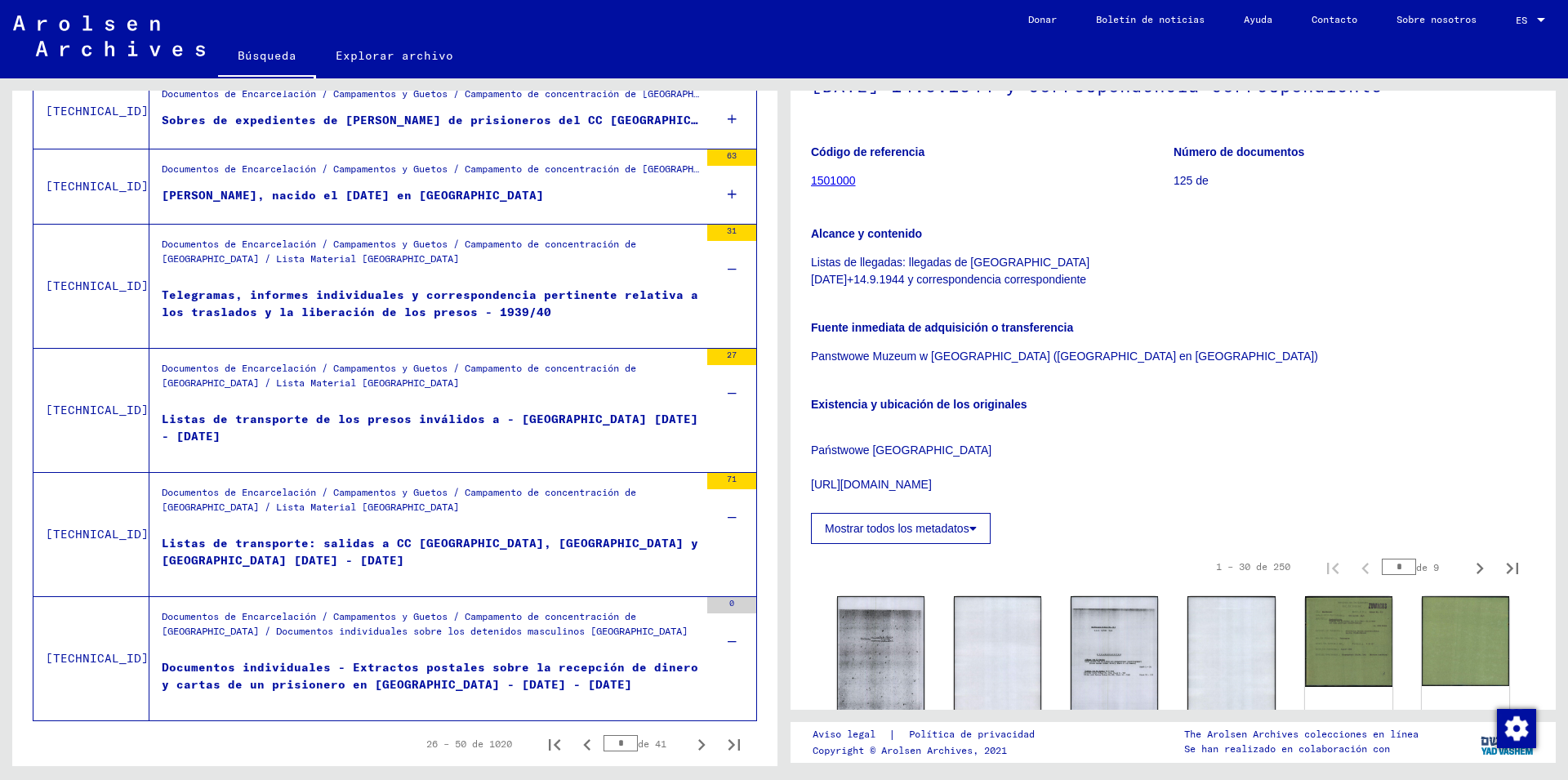
scroll to position [1911, 0]
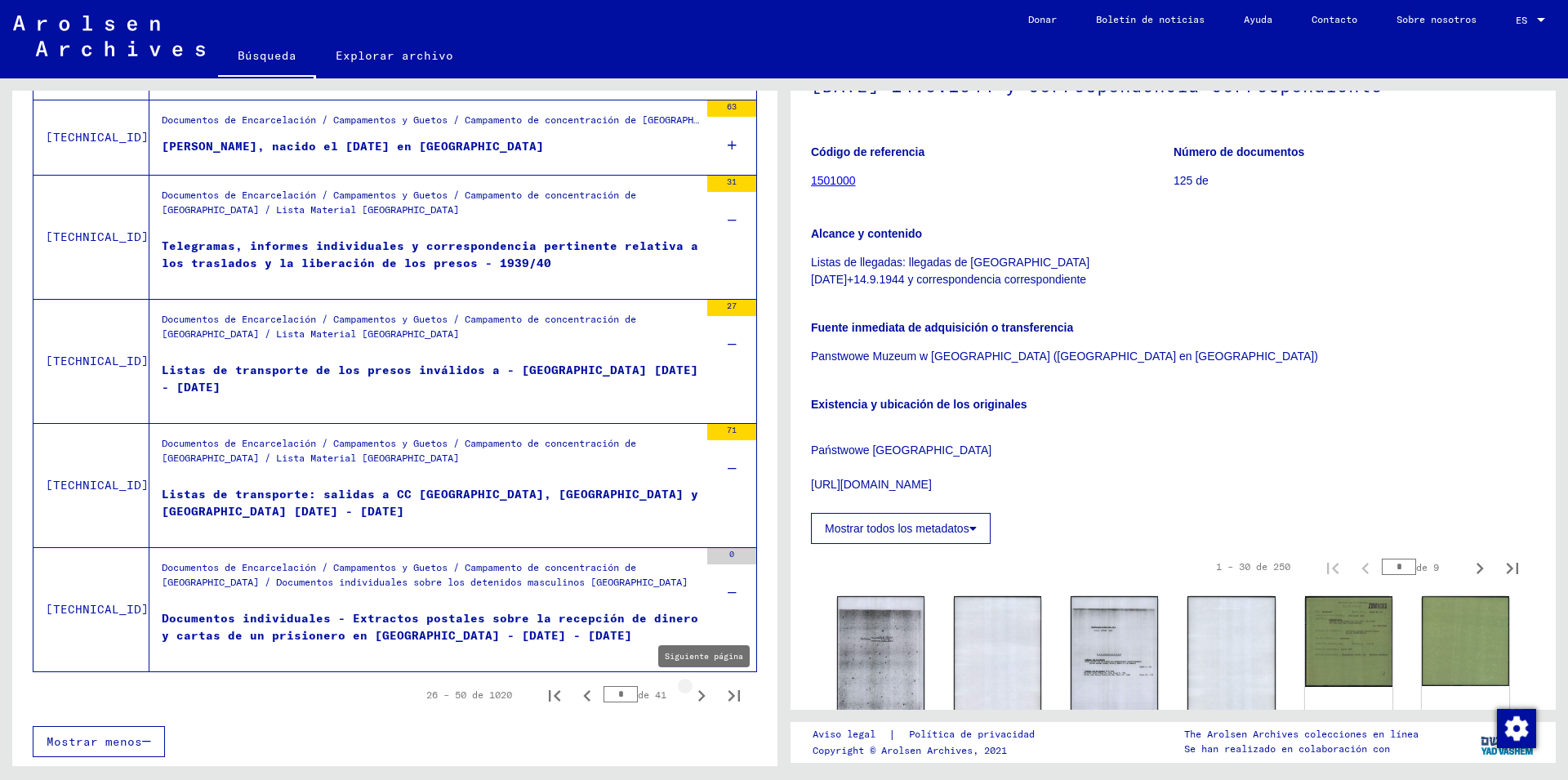
click at [690, 697] on icon "Siguiente página" at bounding box center [701, 696] width 23 height 23
type input "*"
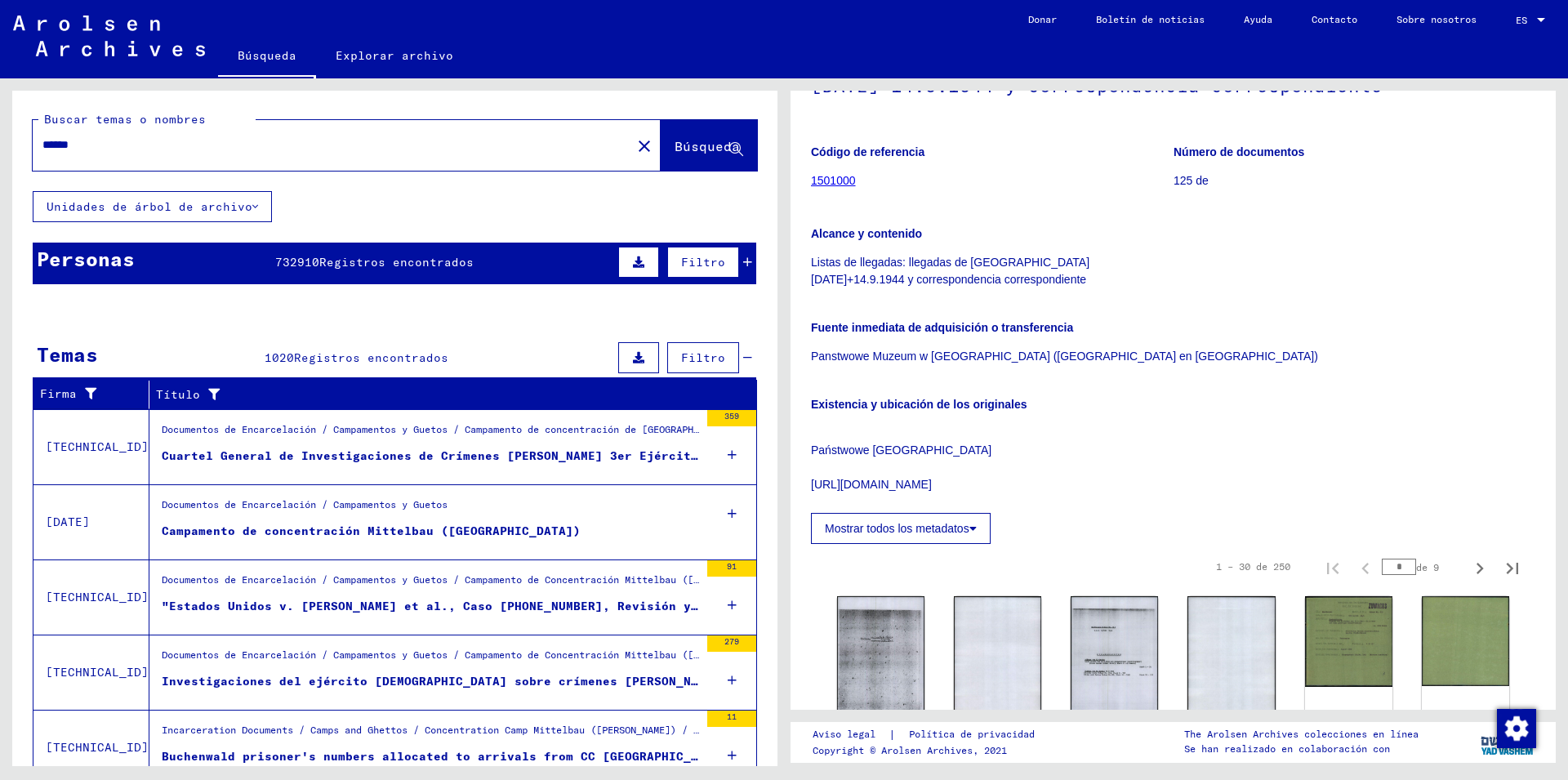
scroll to position [265, 0]
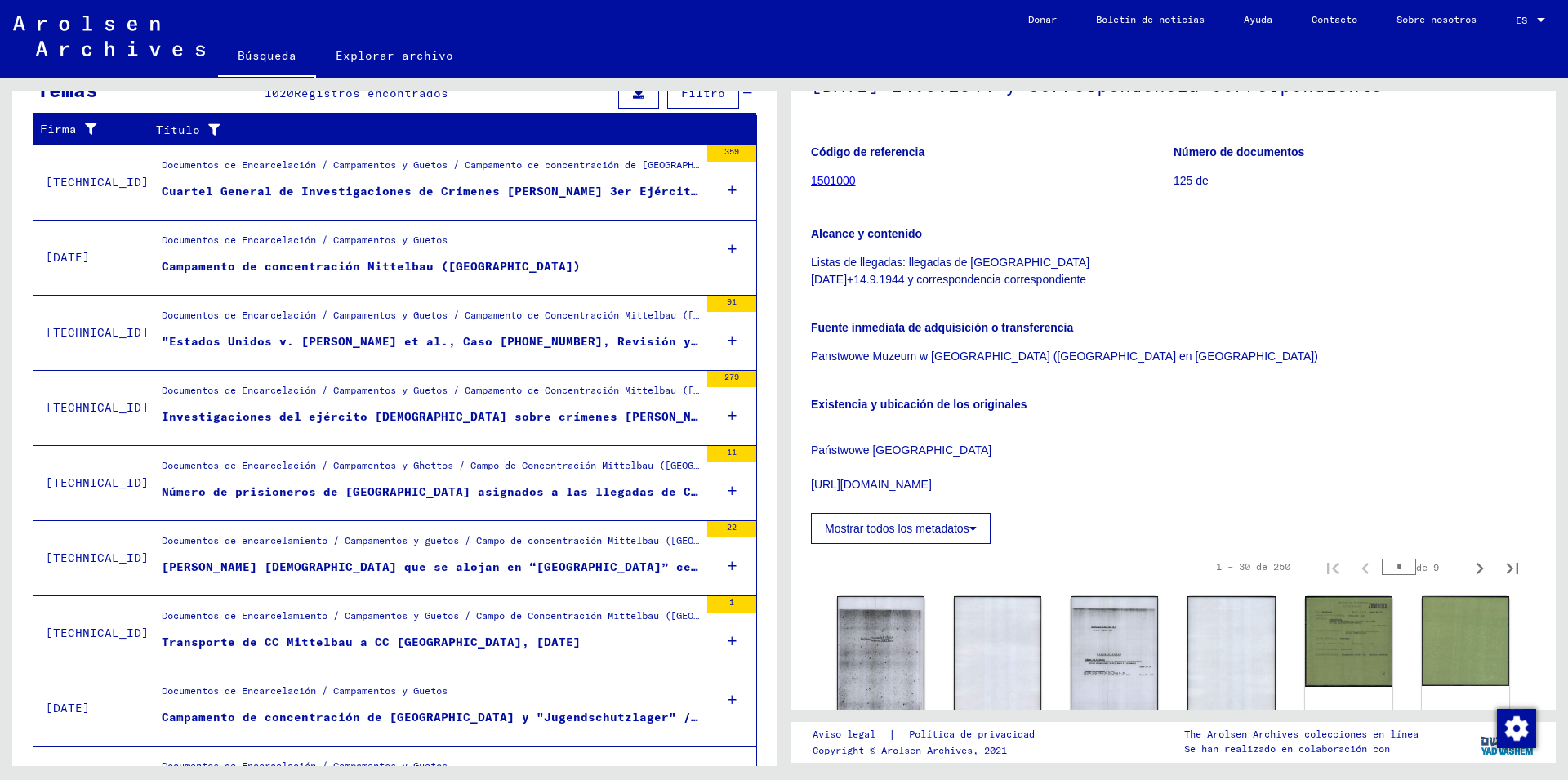
click at [720, 182] on mat-cell "53620" at bounding box center [688, 167] width 136 height 40
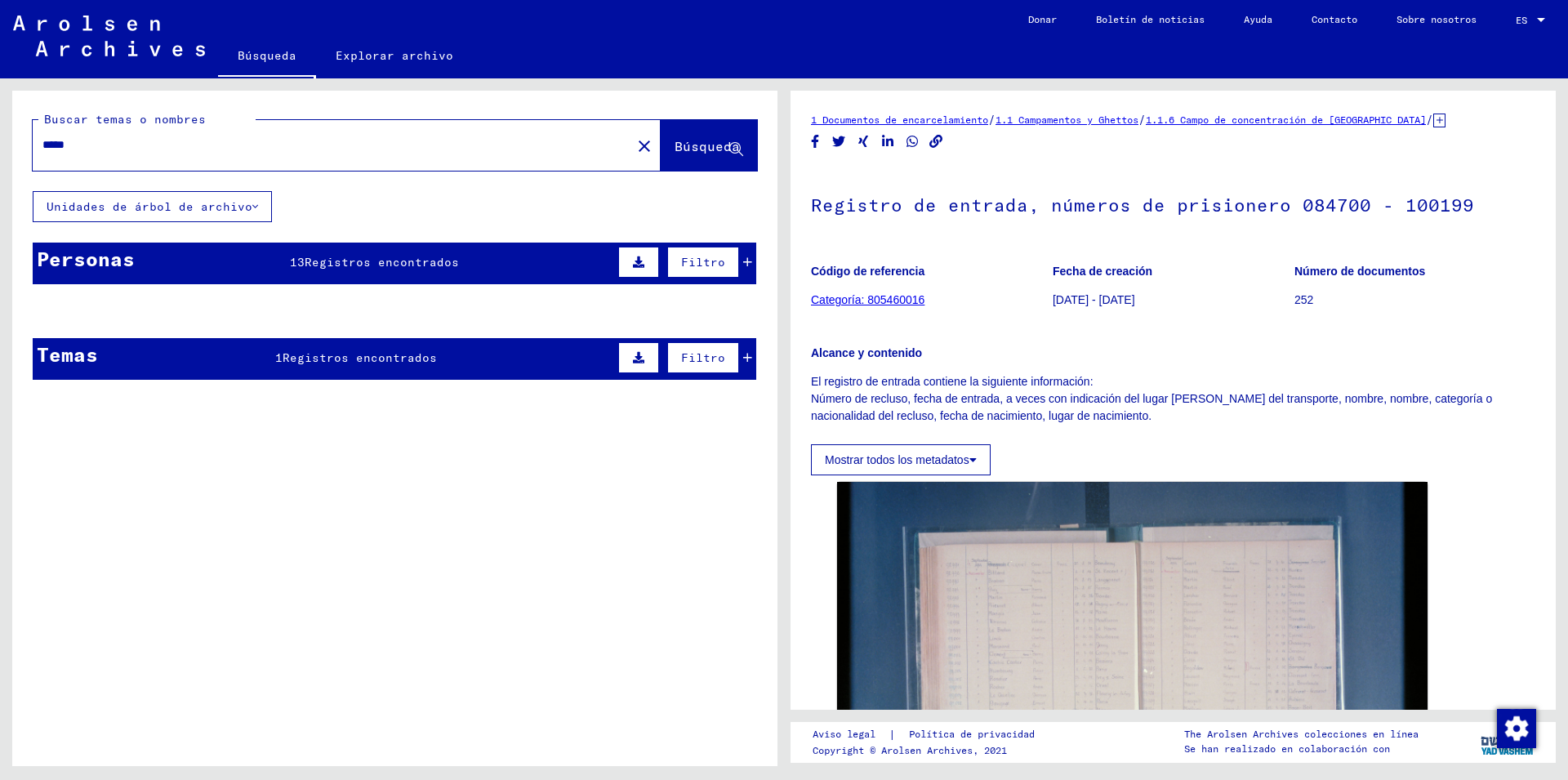
type input "******"
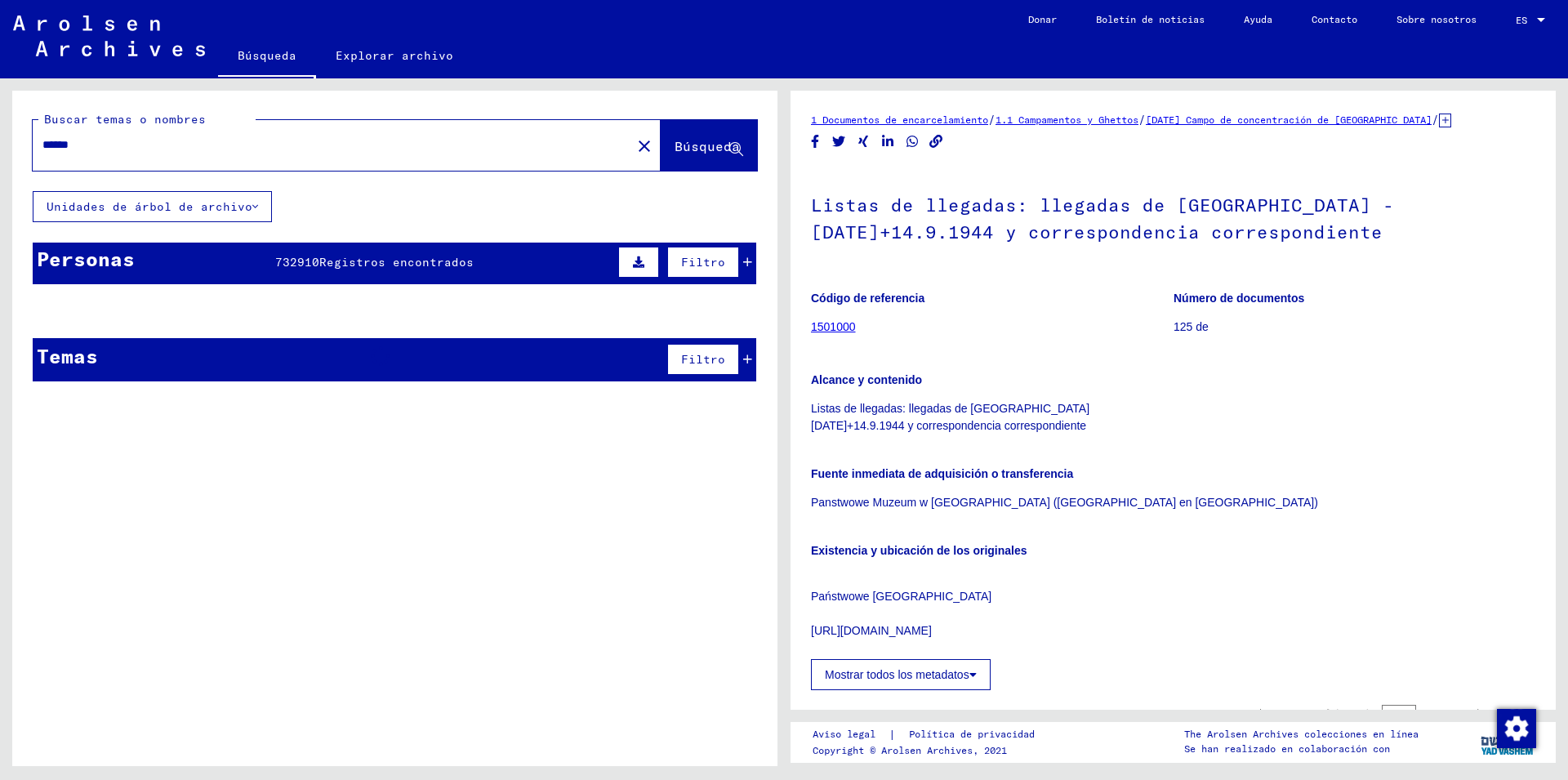
click at [423, 364] on div "Temas Filtro" at bounding box center [395, 360] width 724 height 43
